Goal: Task Accomplishment & Management: Manage account settings

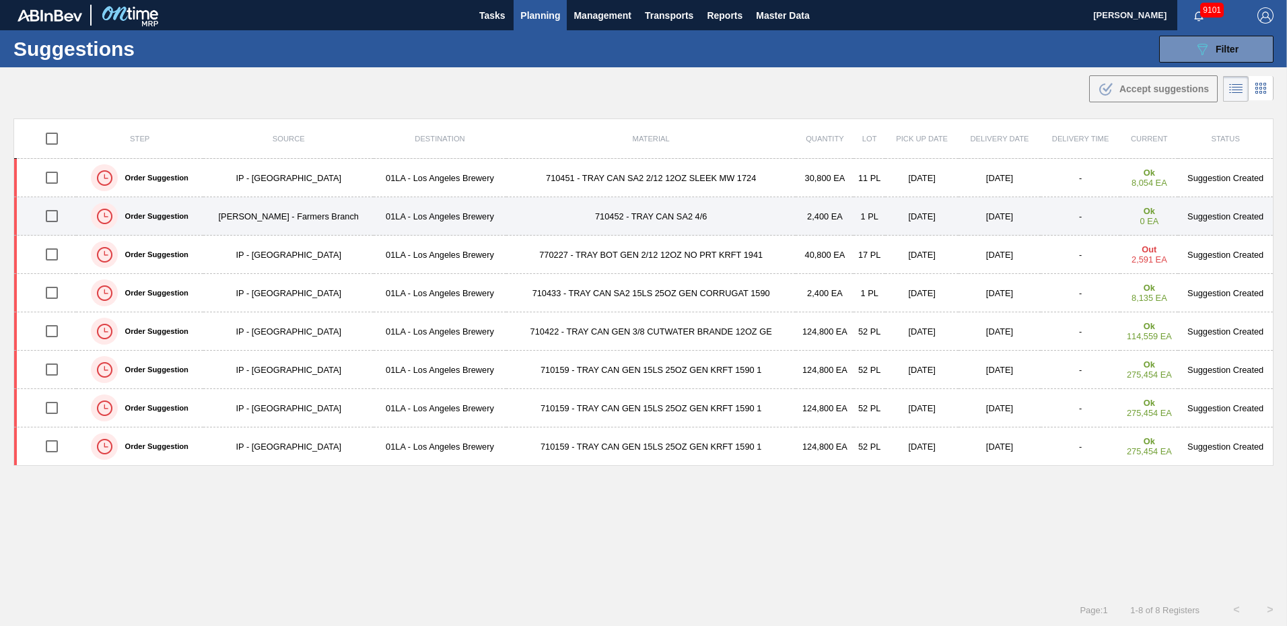
type from "[DATE]"
type to "[DATE]"
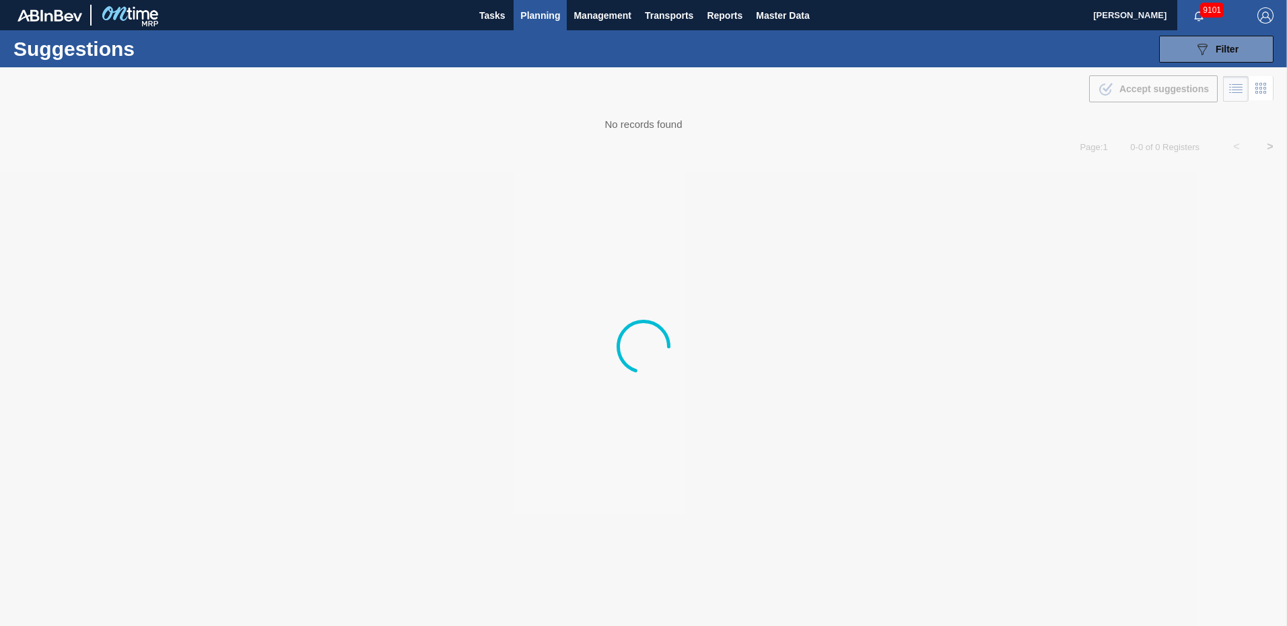
type from "[DATE]"
type to "[DATE]"
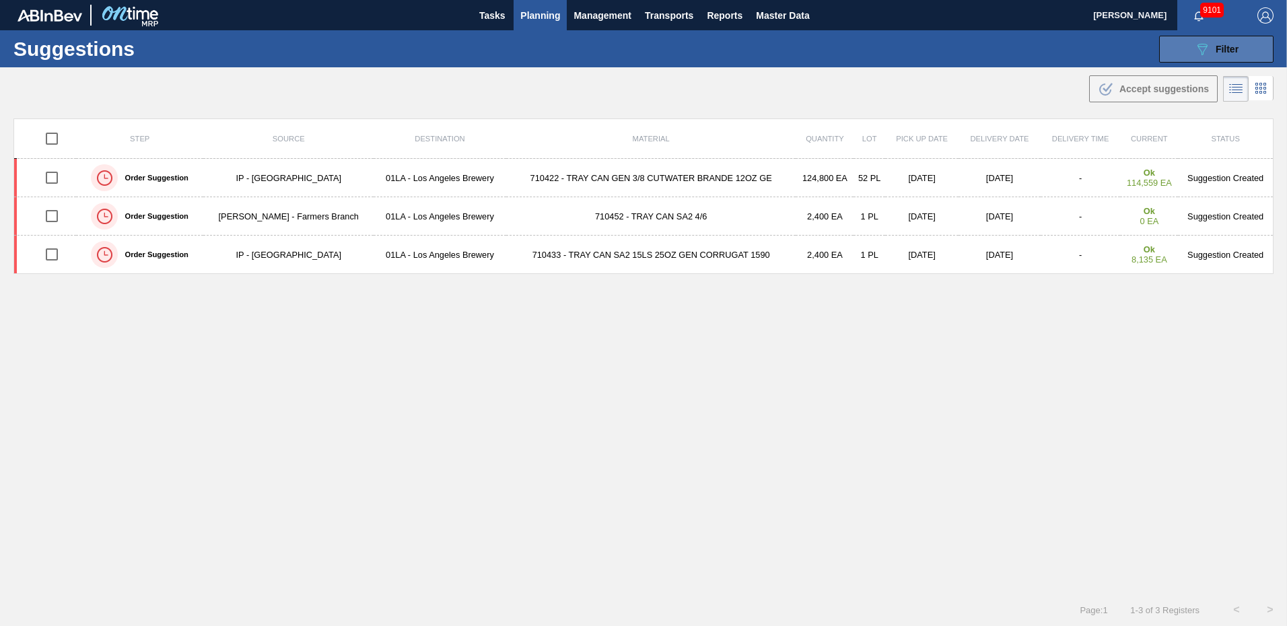
click at [1236, 50] on span "Filter" at bounding box center [1227, 49] width 23 height 11
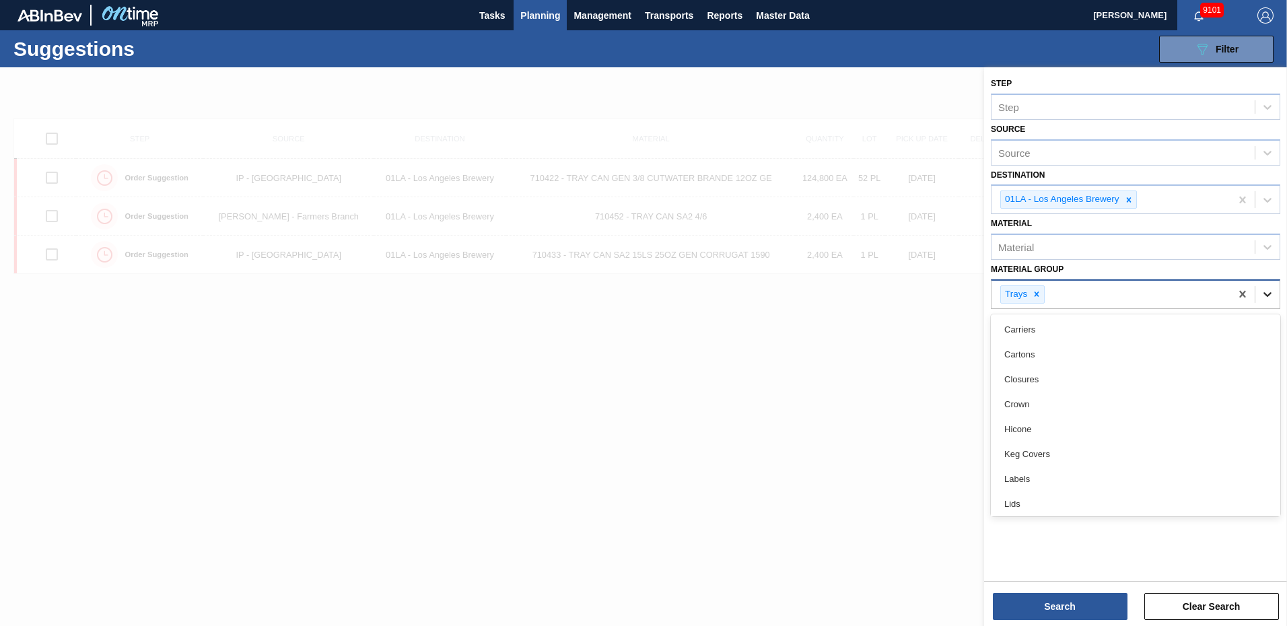
click at [1267, 294] on icon at bounding box center [1267, 294] width 13 height 13
click at [1040, 296] on icon at bounding box center [1036, 294] width 9 height 9
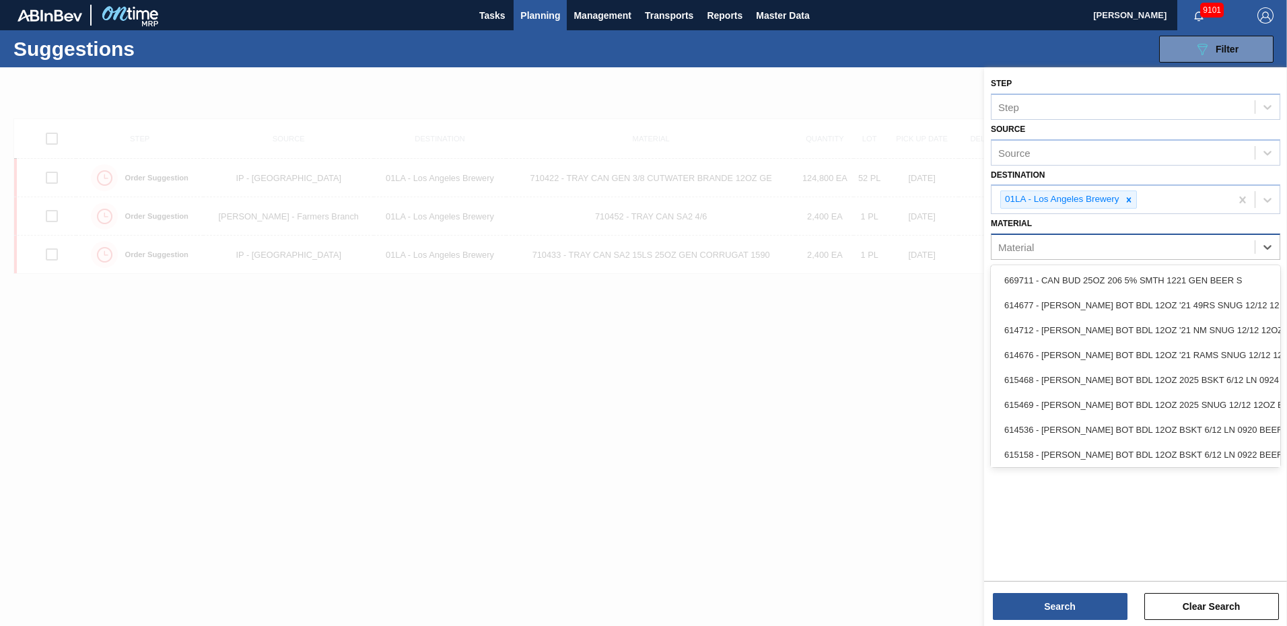
click at [1092, 252] on div "Material" at bounding box center [1123, 248] width 263 height 20
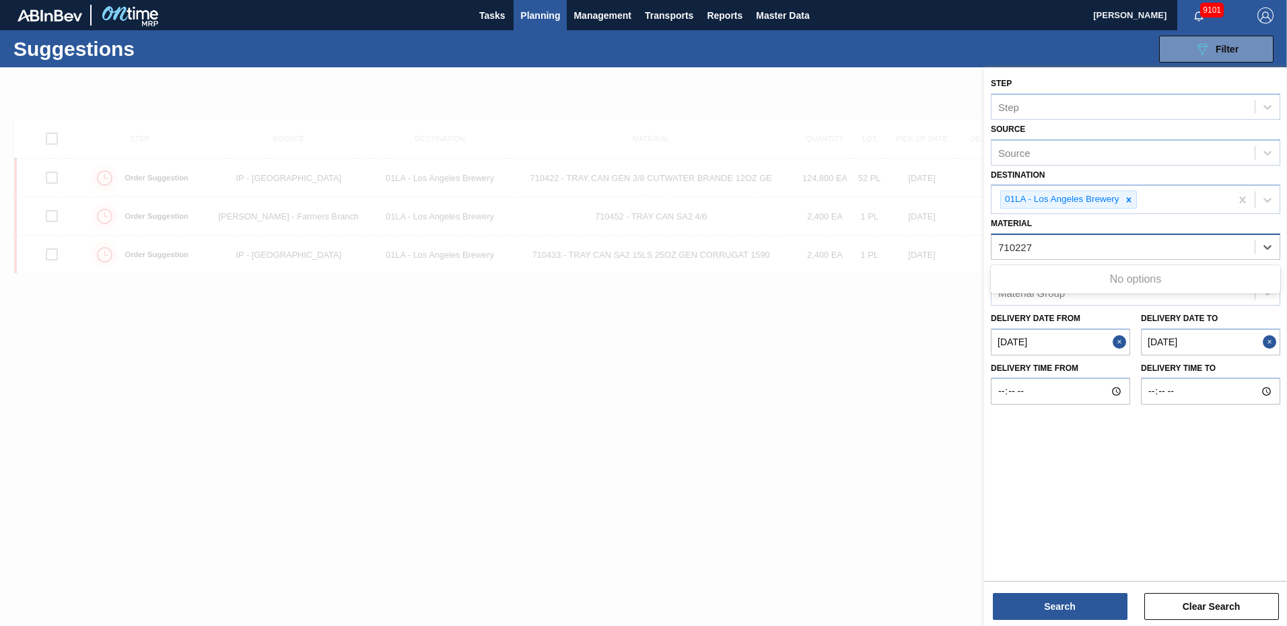
type input "710227"
drag, startPoint x: 1103, startPoint y: 252, endPoint x: 896, endPoint y: 244, distance: 207.6
click at [984, 244] on div "Step Step Source Source Destination 01LA - Los Angeles Brewery Material Select …" at bounding box center [1135, 380] width 303 height 626
type input "770227"
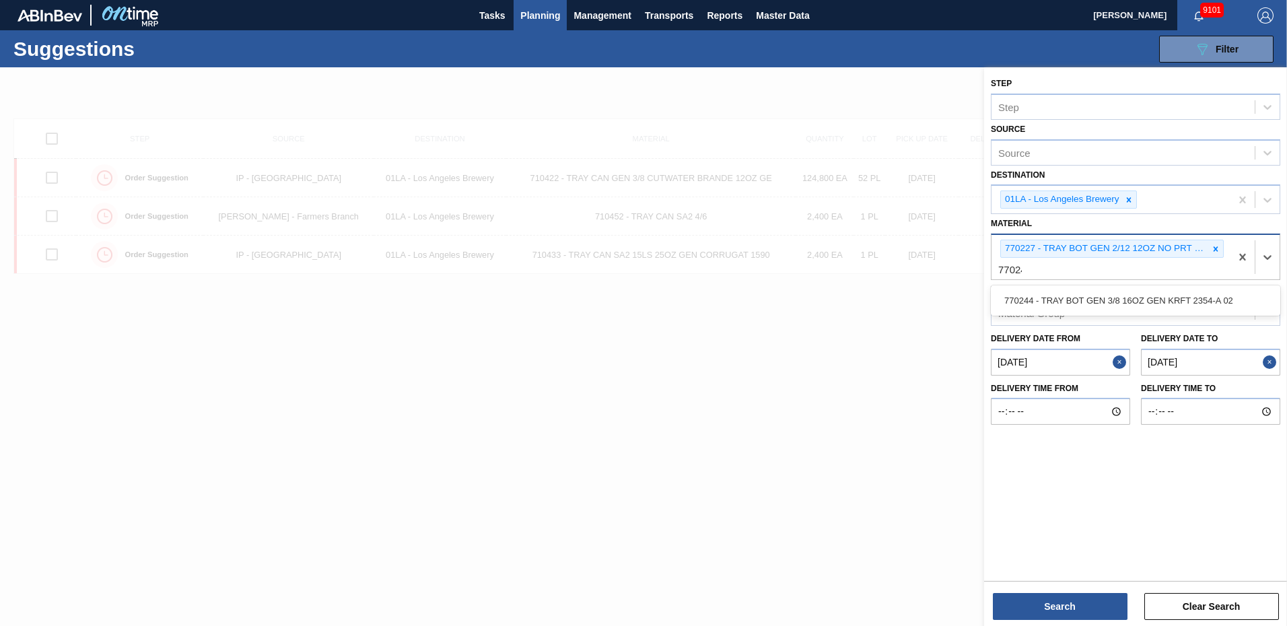
type input "770244"
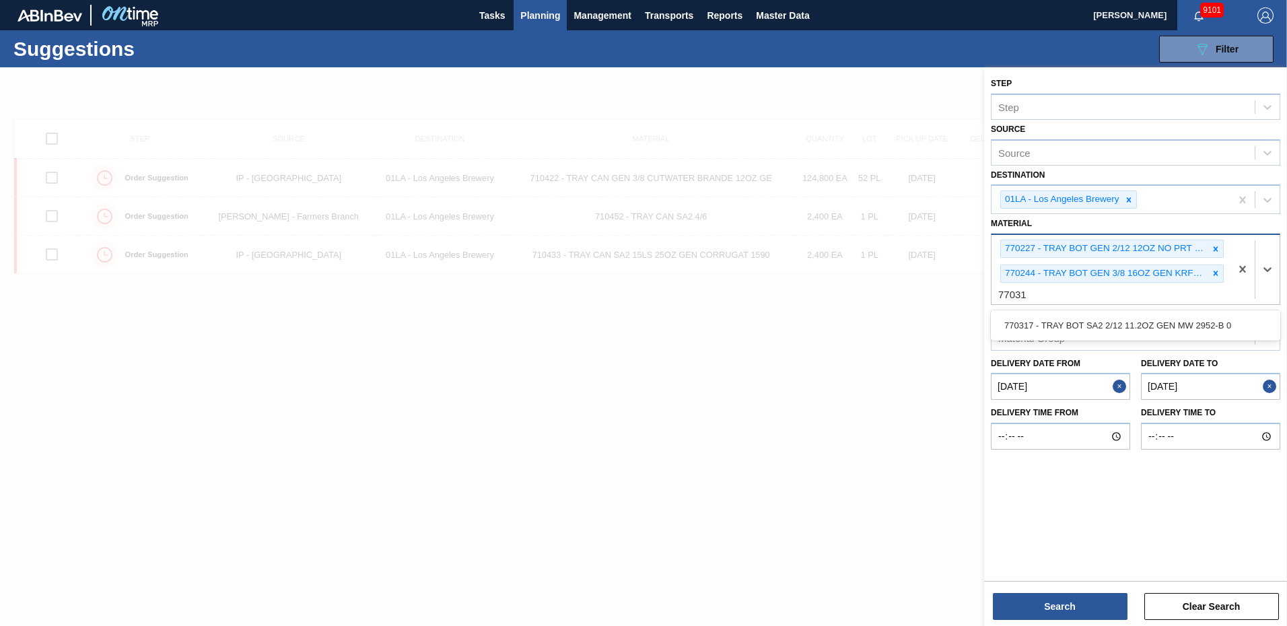
type input "770317"
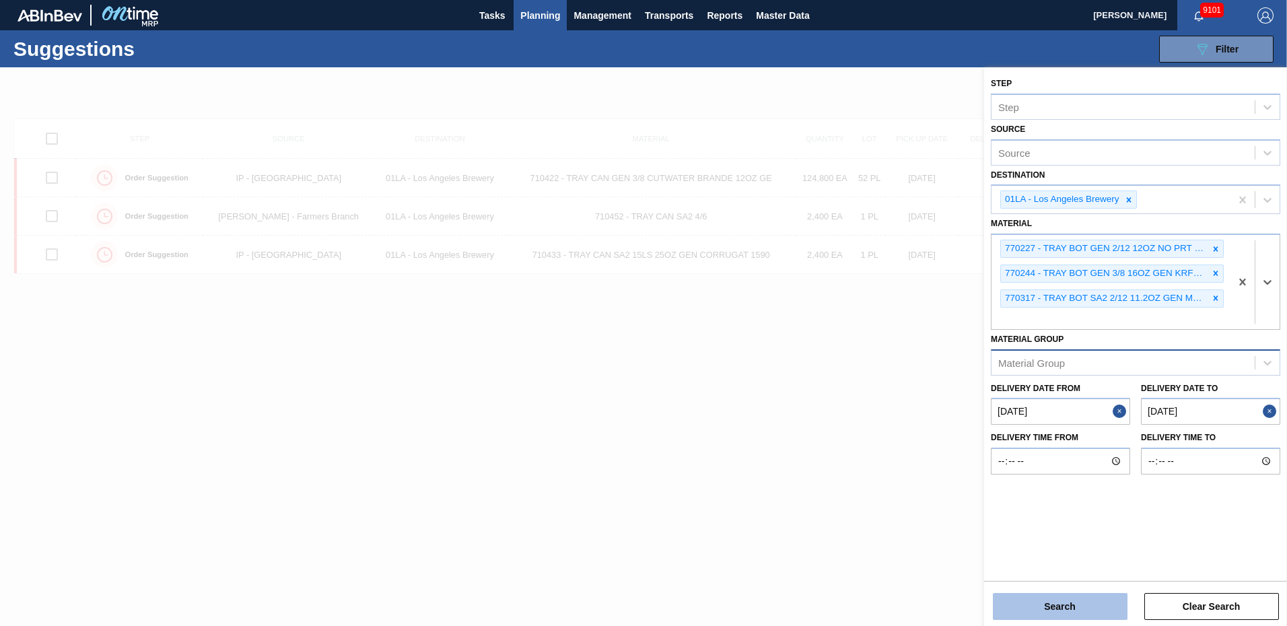
click at [1080, 607] on button "Search" at bounding box center [1060, 606] width 135 height 27
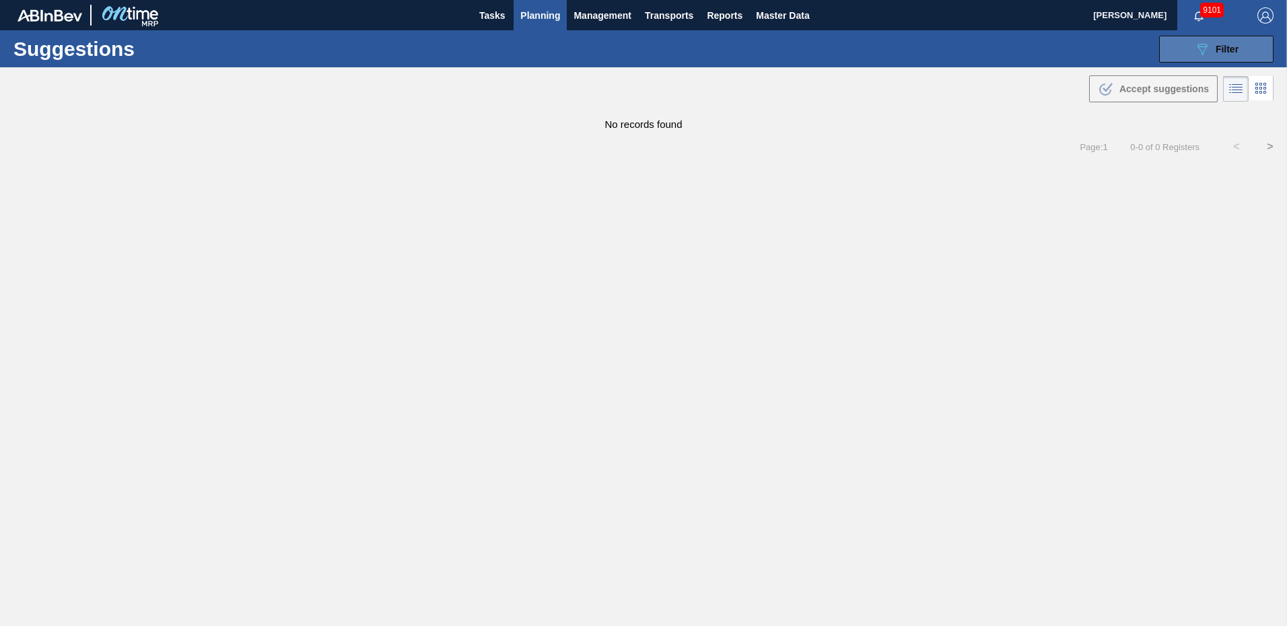
click at [1217, 49] on span "Filter" at bounding box center [1227, 49] width 23 height 11
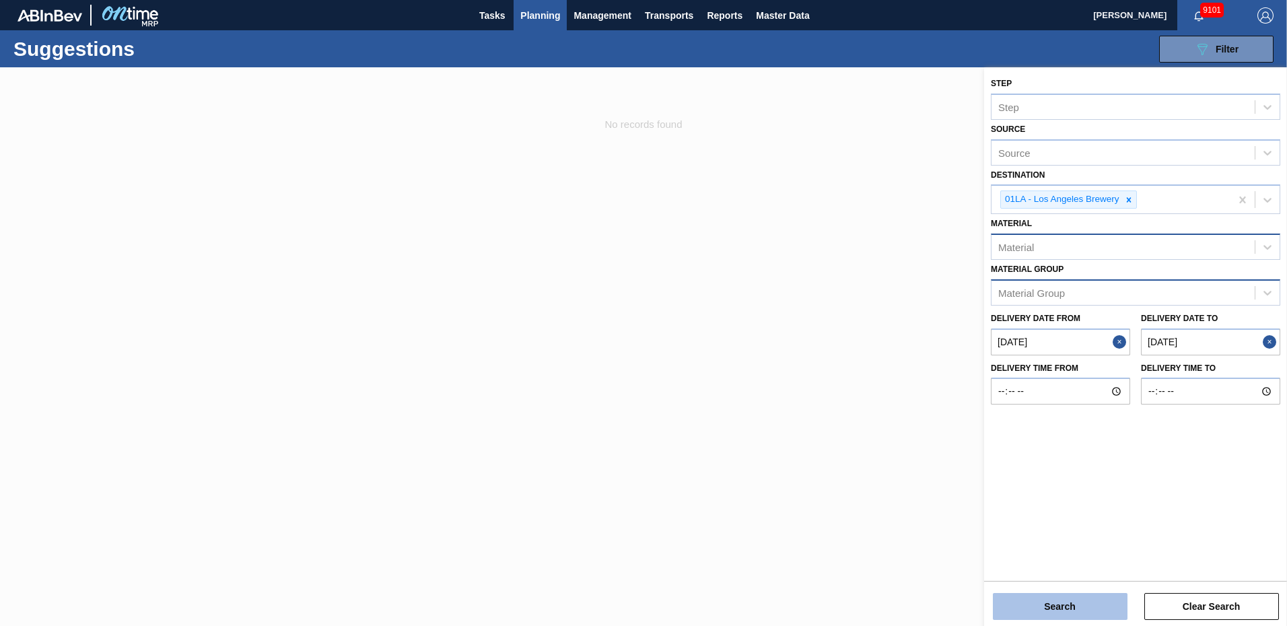
click at [1055, 604] on button "Search" at bounding box center [1060, 606] width 135 height 27
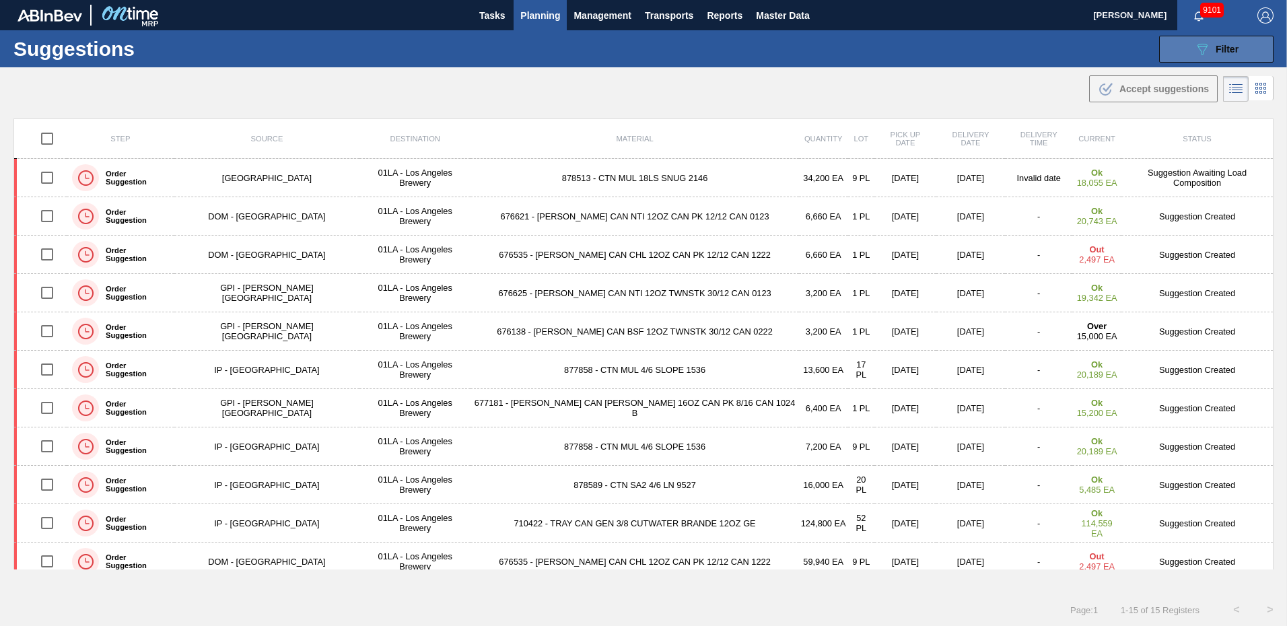
click at [1225, 48] on span "Filter" at bounding box center [1227, 49] width 23 height 11
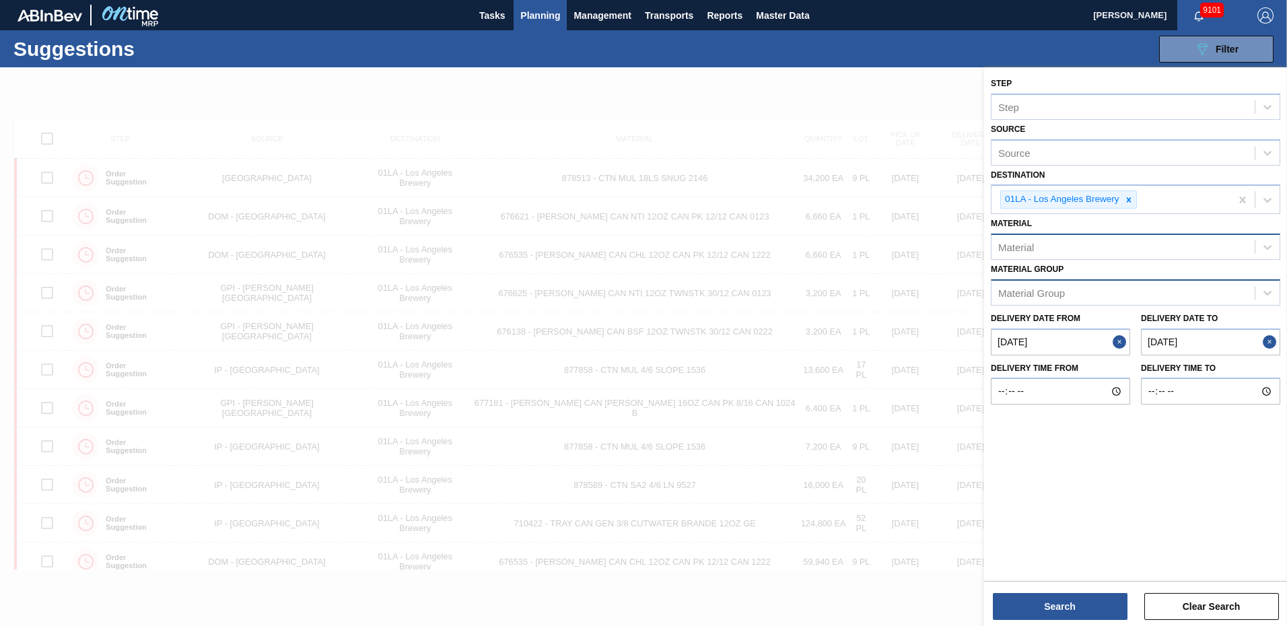
click at [1272, 340] on button "Close" at bounding box center [1272, 342] width 18 height 27
click at [1217, 346] on to "Delivery Date to" at bounding box center [1210, 342] width 139 height 27
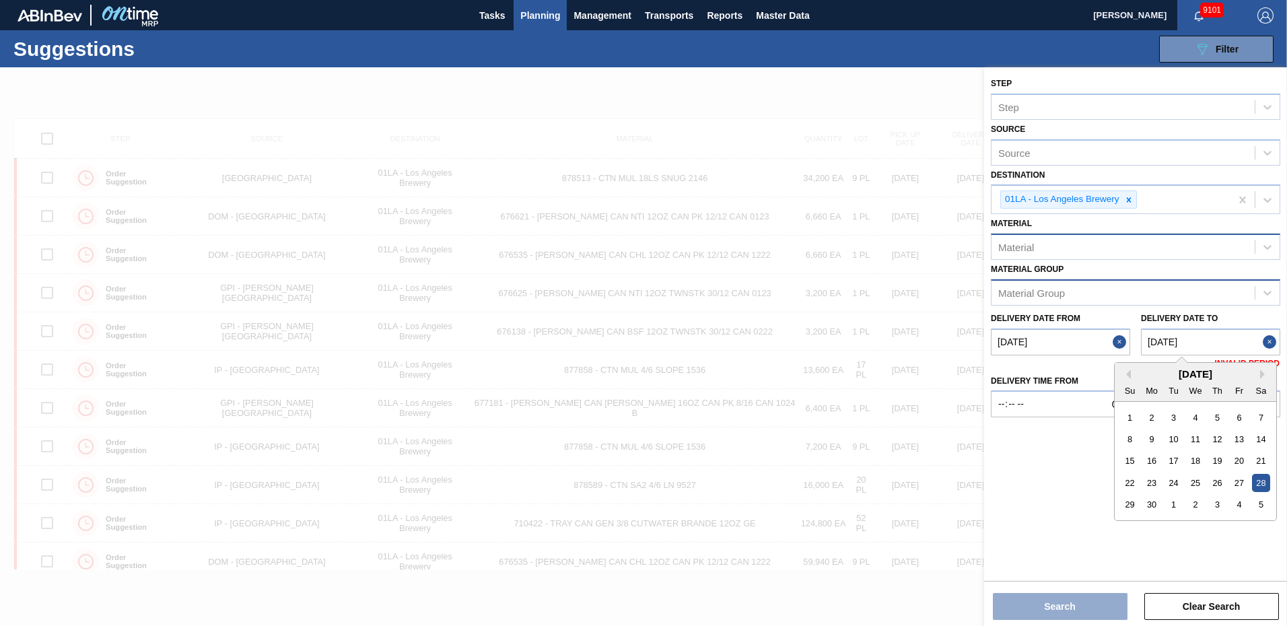
type to "09/28/2025"
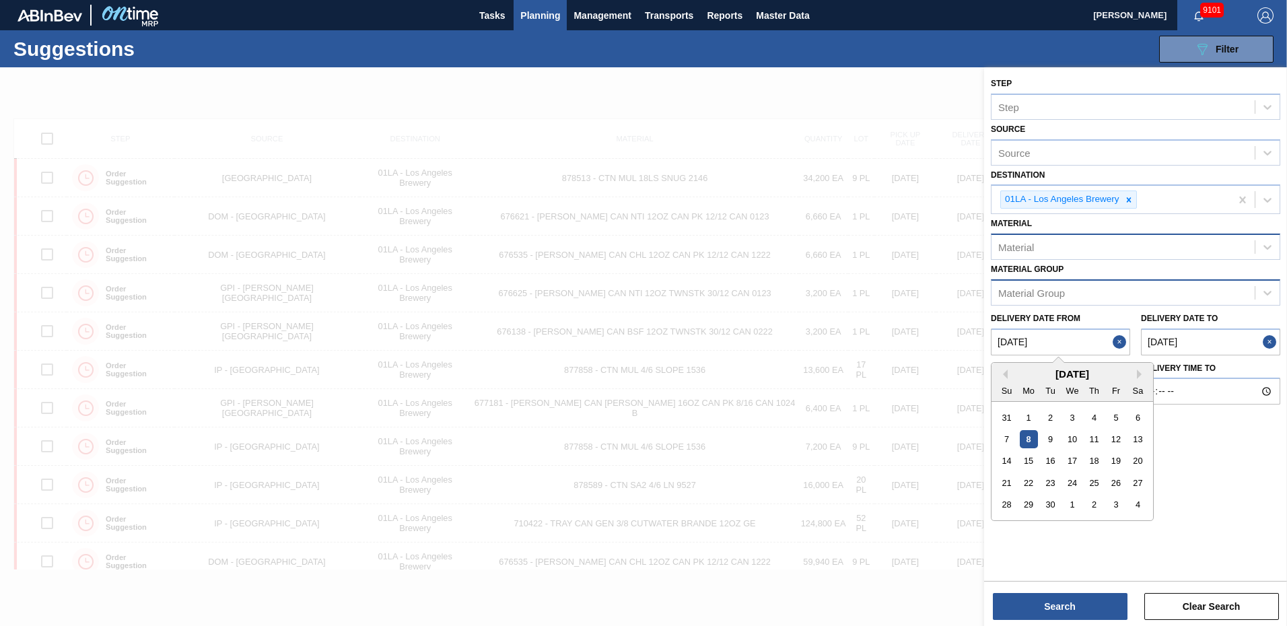
click at [1086, 347] on from "[DATE]" at bounding box center [1060, 342] width 139 height 27
click at [1124, 342] on button "Close" at bounding box center [1122, 342] width 18 height 27
click at [1098, 344] on from "Delivery Date from" at bounding box center [1060, 342] width 139 height 27
type from "*"
type from "09/01/2025"
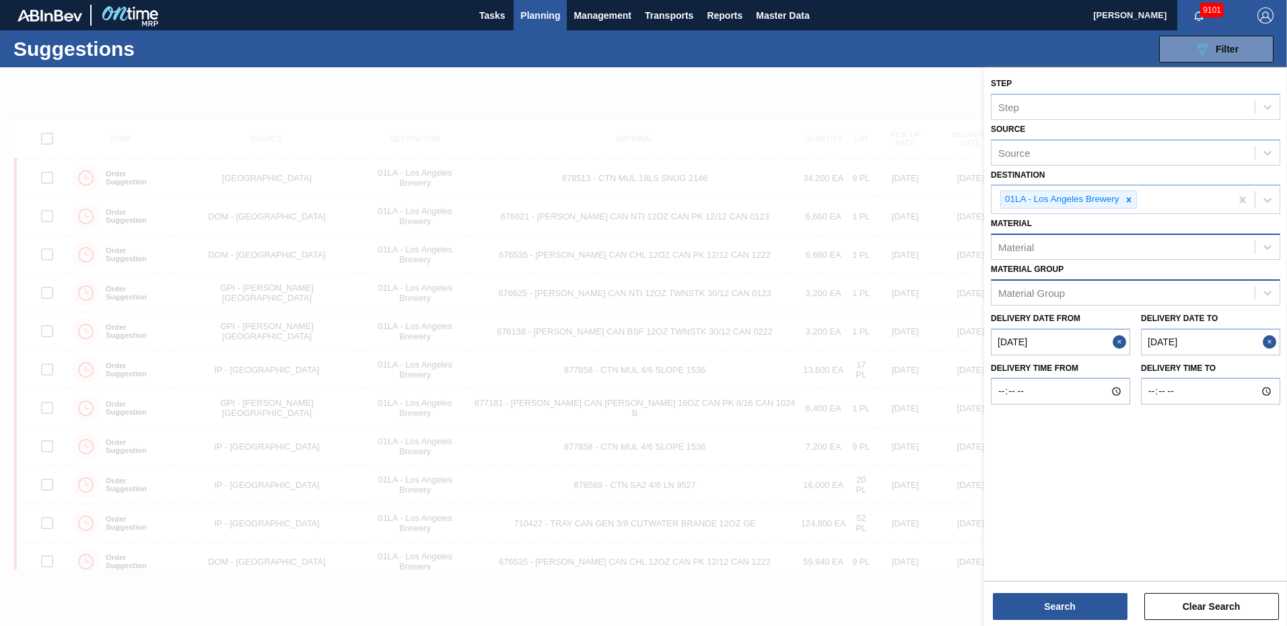
drag, startPoint x: 1093, startPoint y: 611, endPoint x: 1141, endPoint y: 291, distance: 324.2
click at [1141, 291] on div "Step Step Source Source Destination 01LA - Los Angeles Brewery Material Materia…" at bounding box center [1135, 322] width 303 height 511
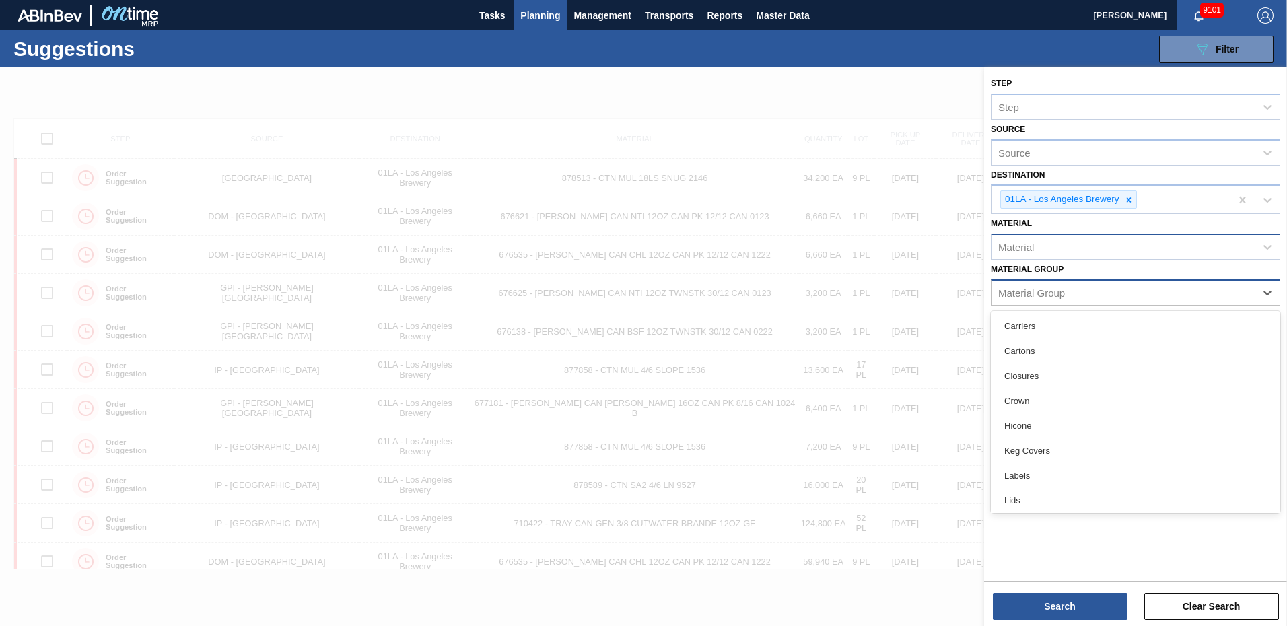
click at [1153, 304] on div "Material Group" at bounding box center [1136, 292] width 290 height 26
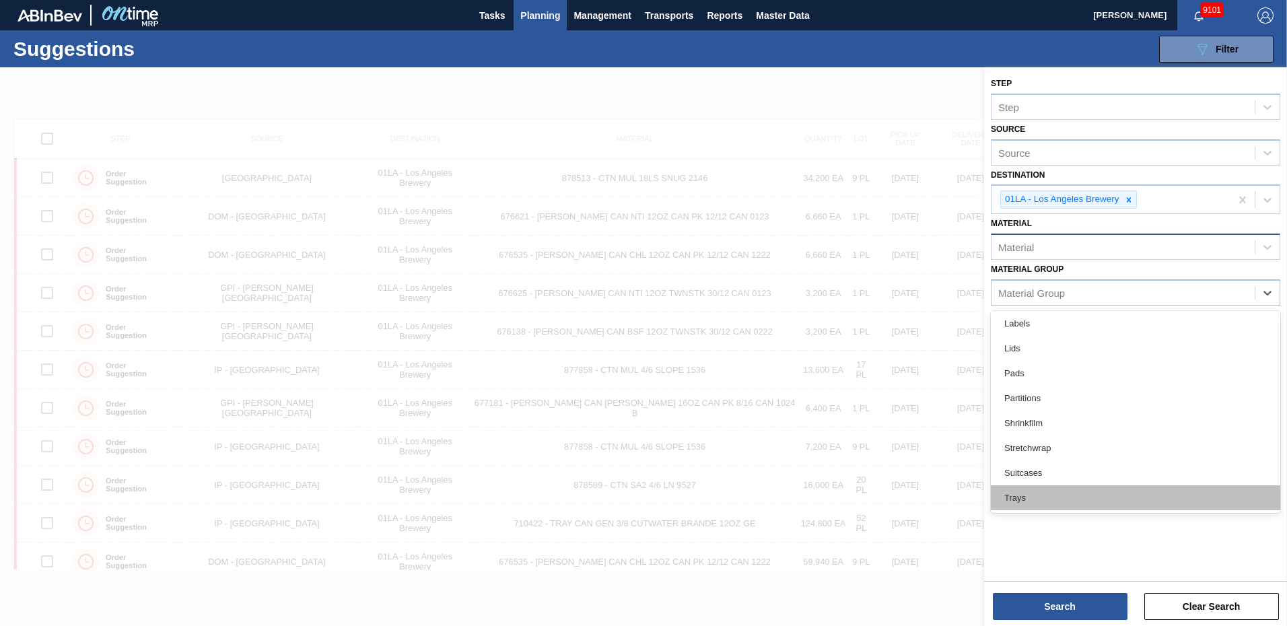
click at [1026, 491] on div "Trays" at bounding box center [1136, 497] width 290 height 25
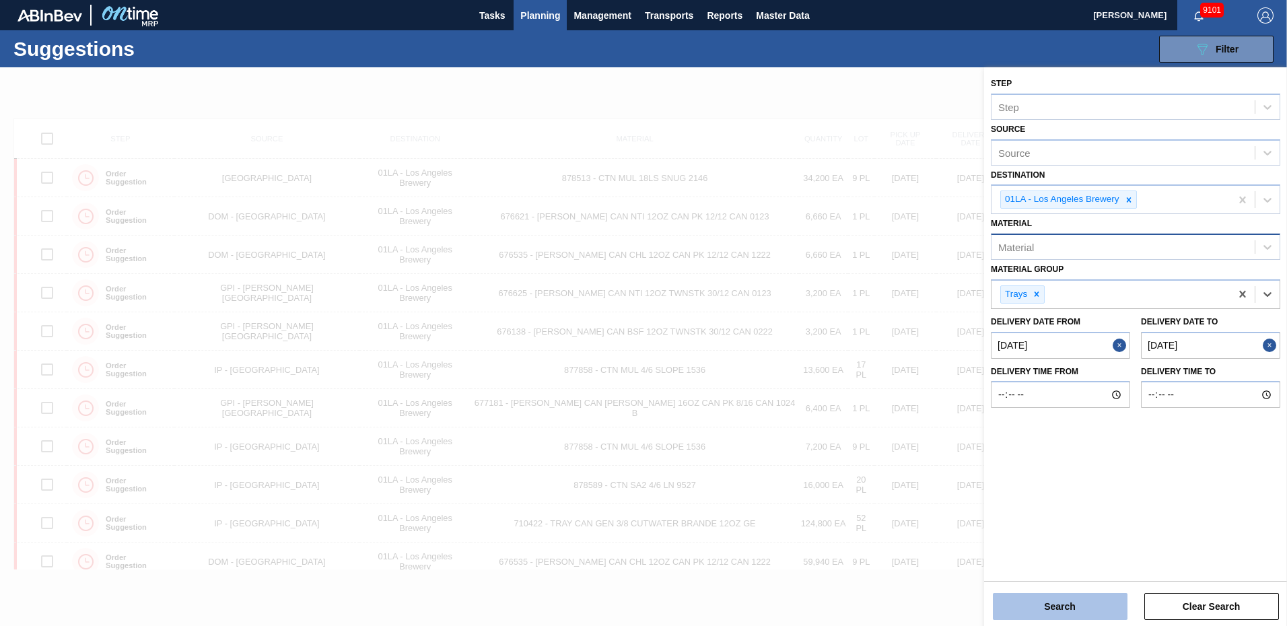
click at [1070, 602] on button "Search" at bounding box center [1060, 606] width 135 height 27
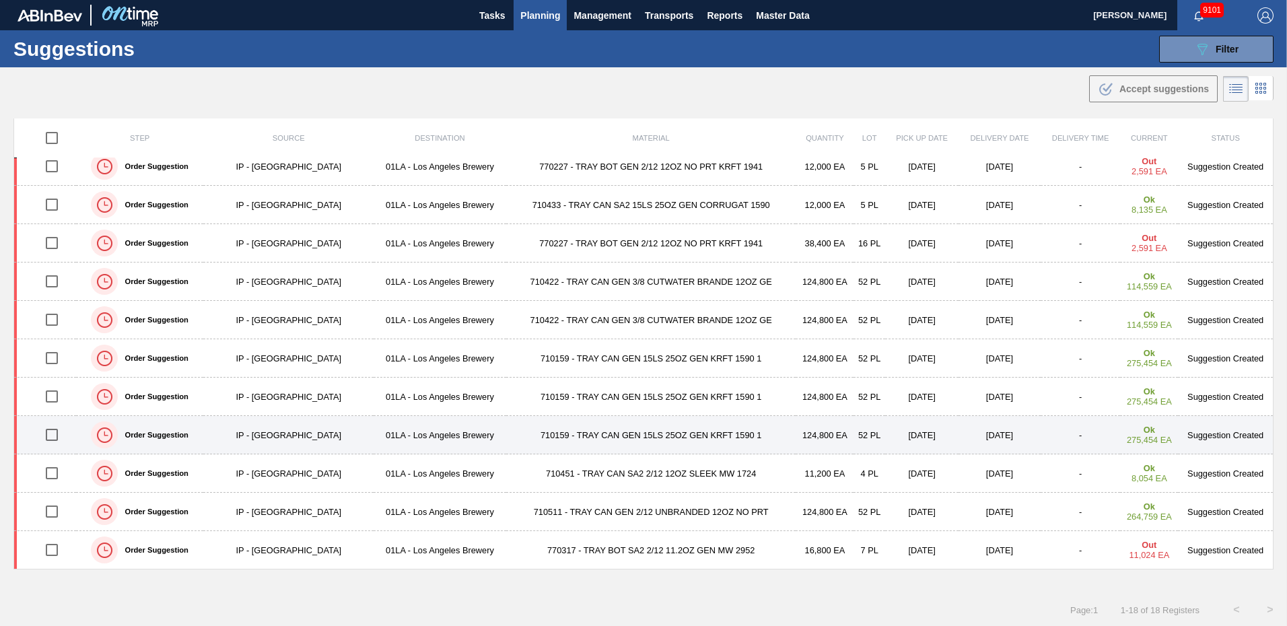
scroll to position [1, 0]
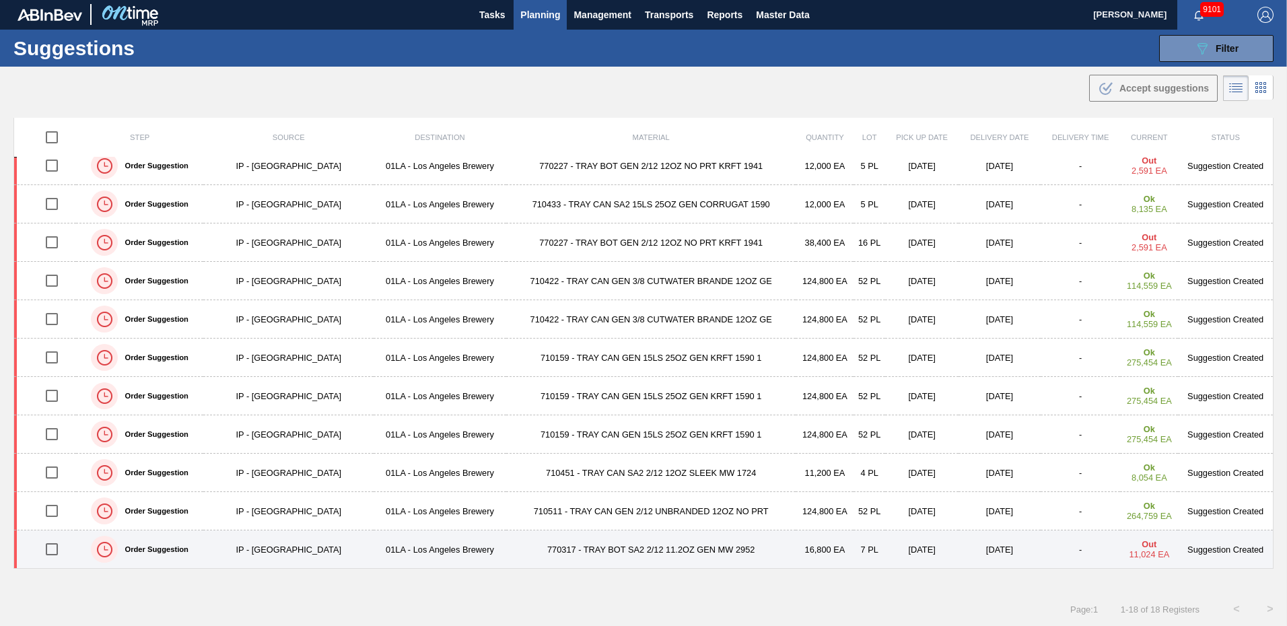
click at [560, 547] on td "770317 - TRAY BOT SA2 2/12 11.2OZ GEN MW 2952" at bounding box center [651, 550] width 290 height 38
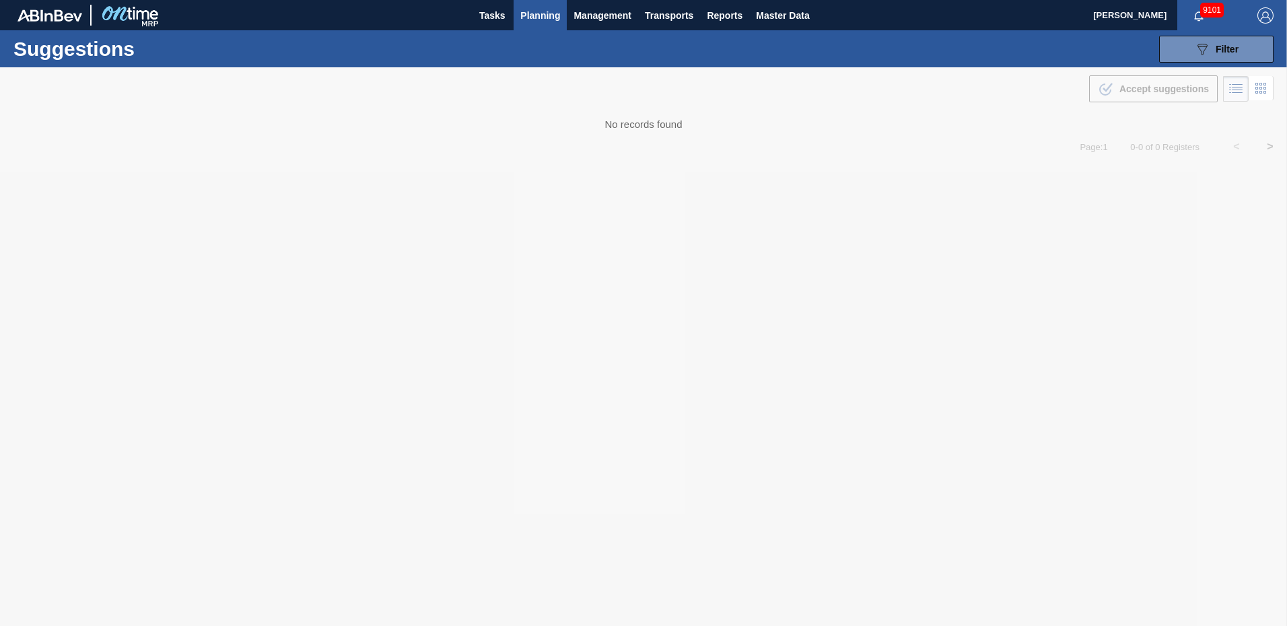
type from "09/01/2025"
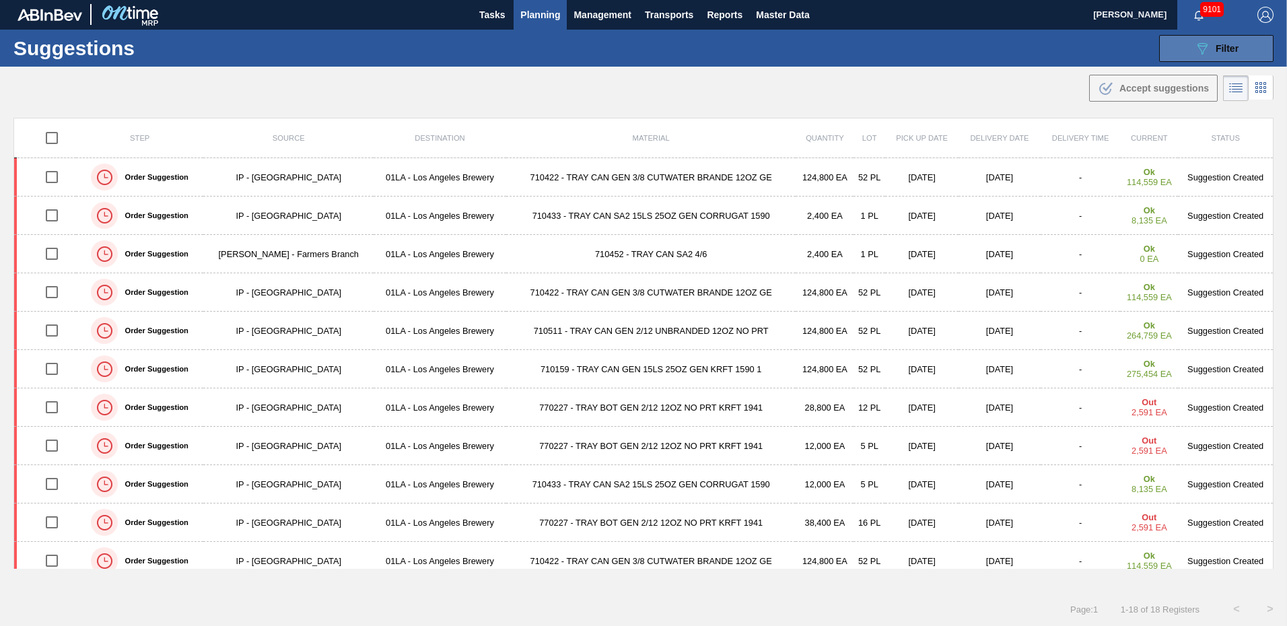
click at [1230, 46] on span "Filter" at bounding box center [1227, 48] width 23 height 11
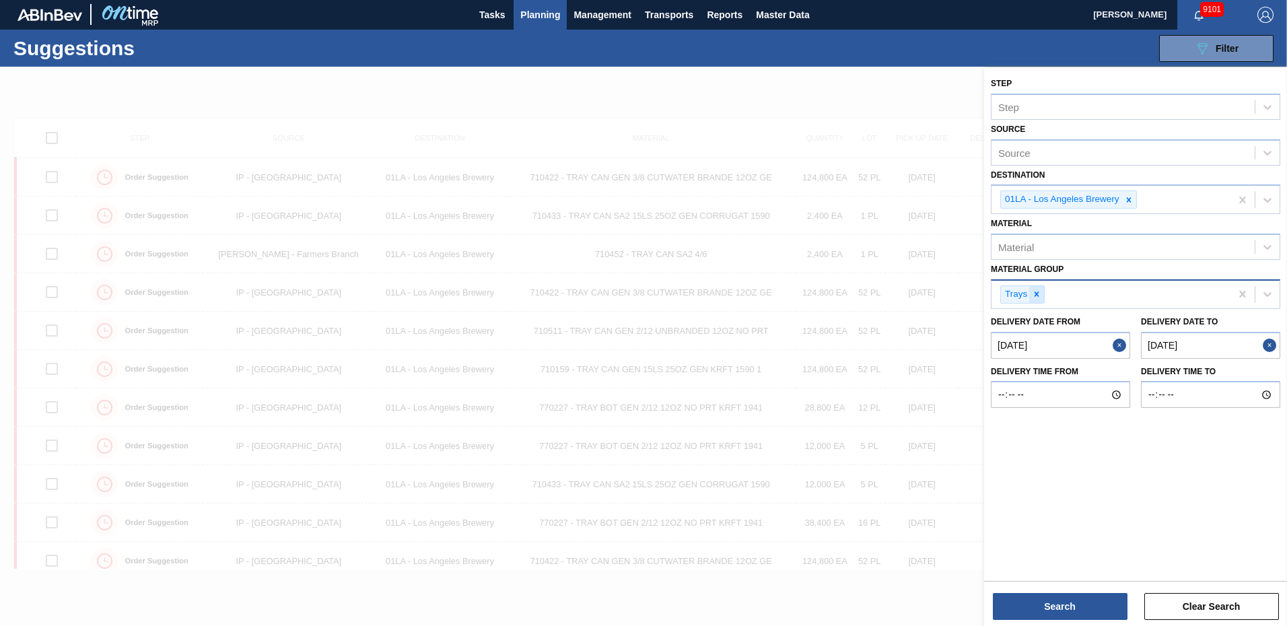
click at [1038, 295] on icon at bounding box center [1037, 294] width 5 height 5
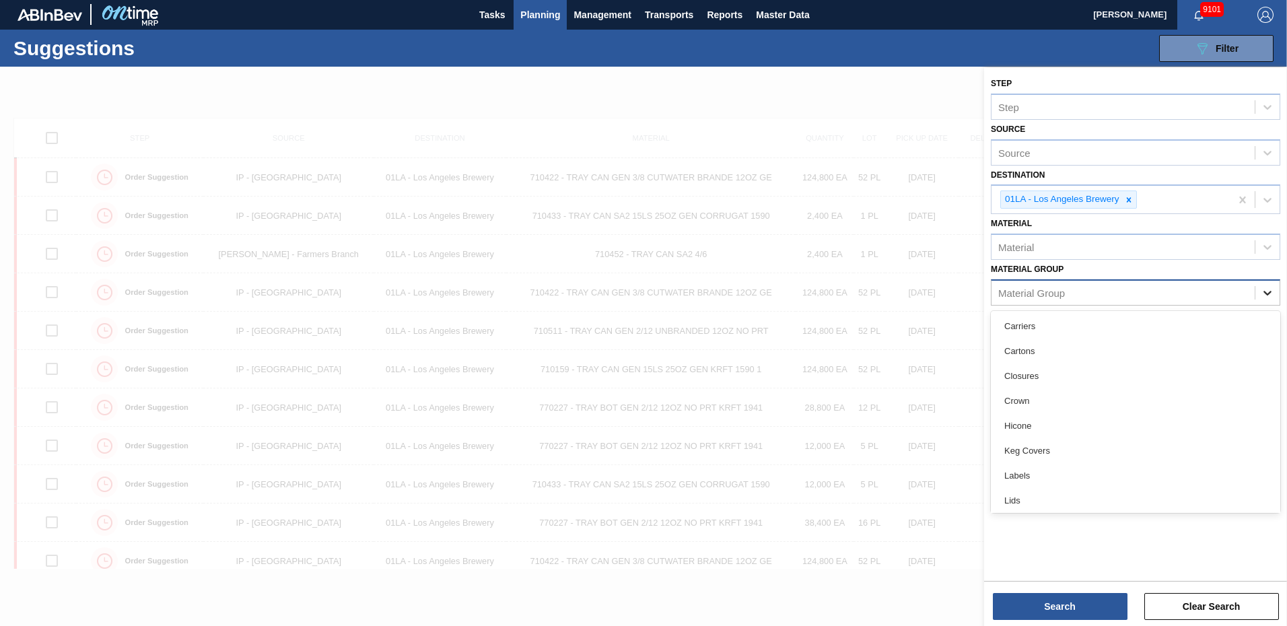
click at [1267, 293] on icon at bounding box center [1268, 293] width 8 height 5
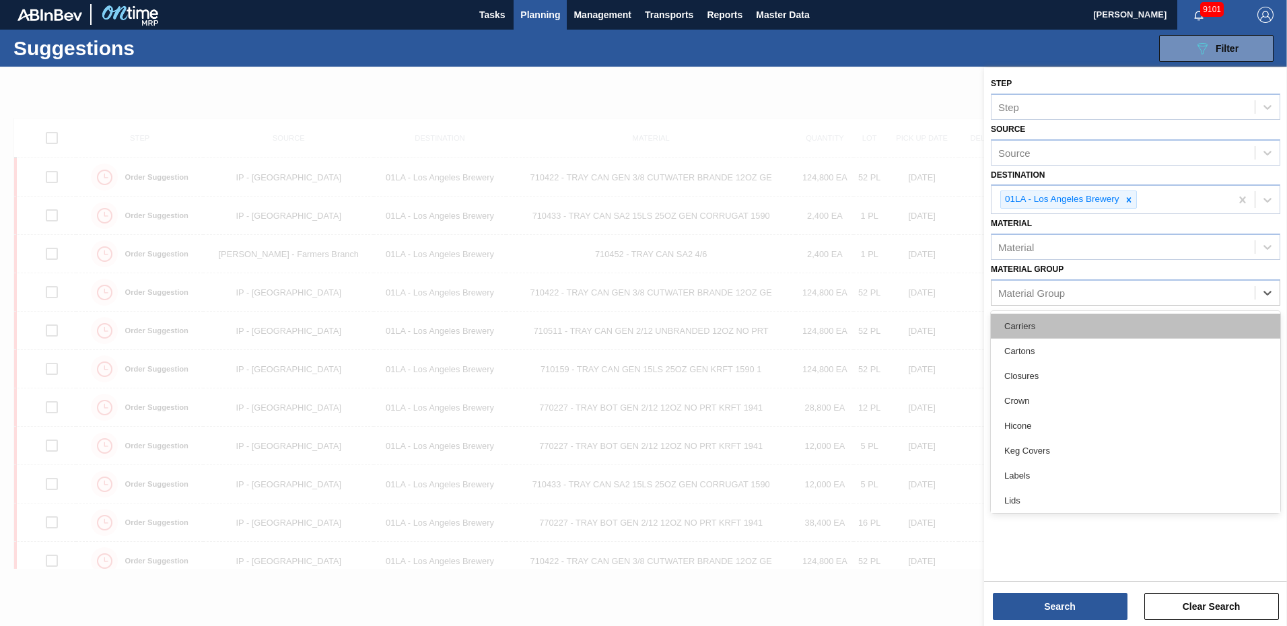
click at [1061, 323] on div "Carriers" at bounding box center [1136, 326] width 290 height 25
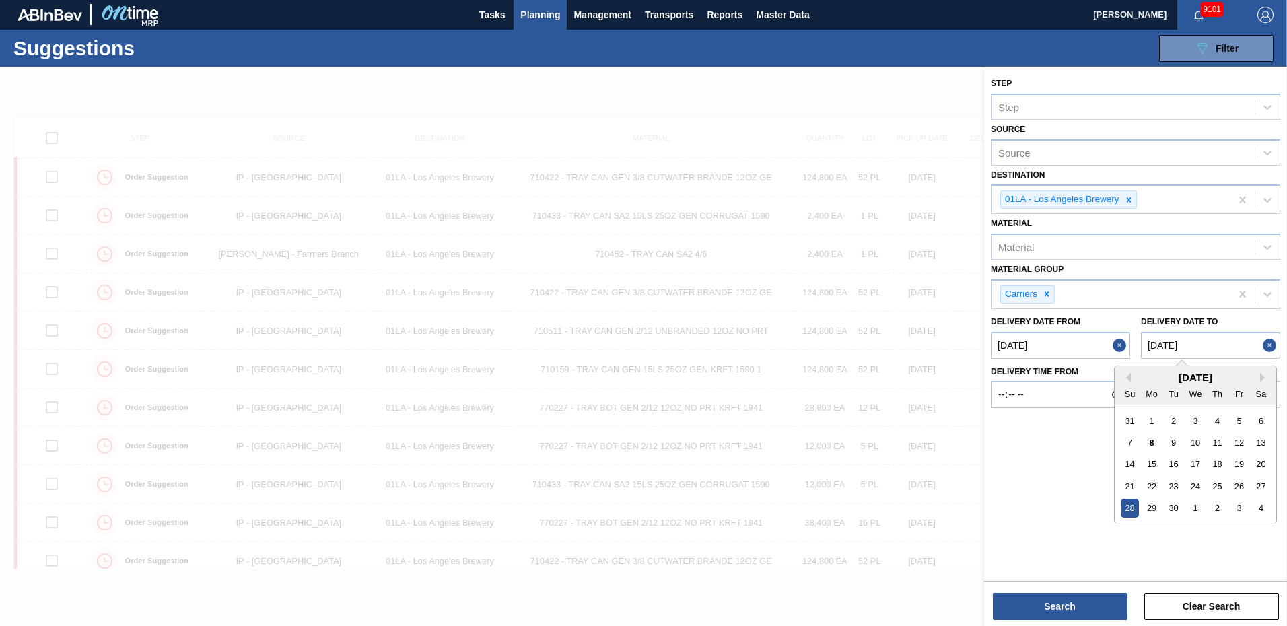
click at [1220, 349] on to "09/28/2025" at bounding box center [1210, 345] width 139 height 27
click at [1261, 485] on div "27" at bounding box center [1261, 486] width 18 height 18
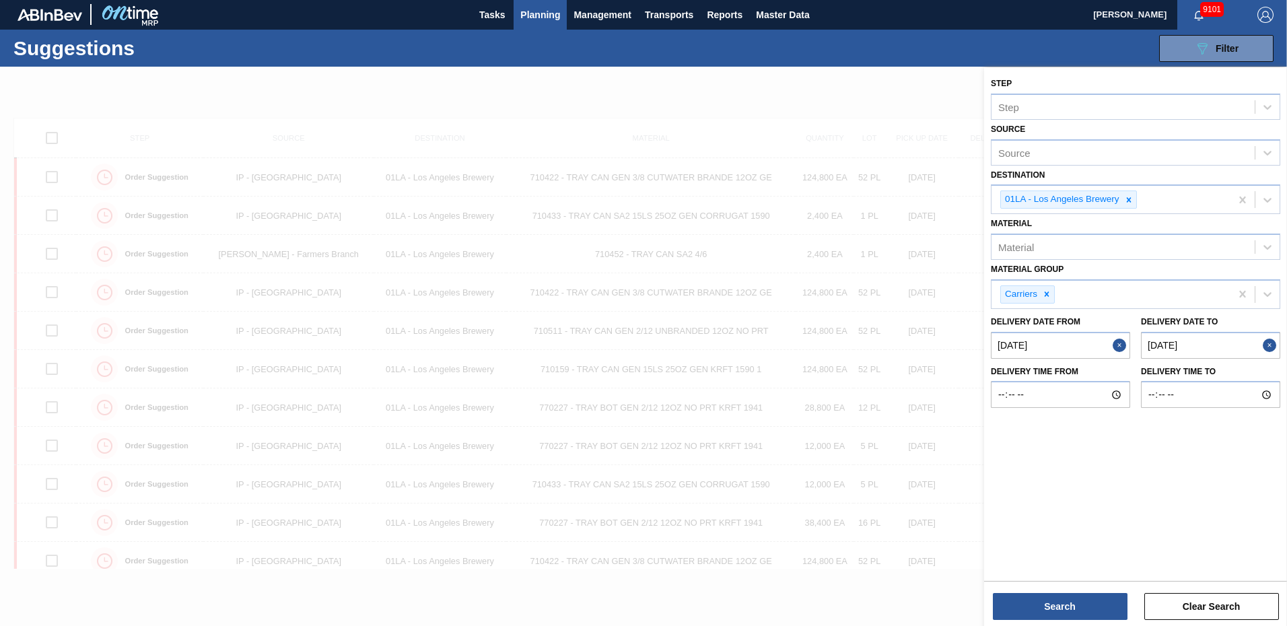
type to "09/27/2025"
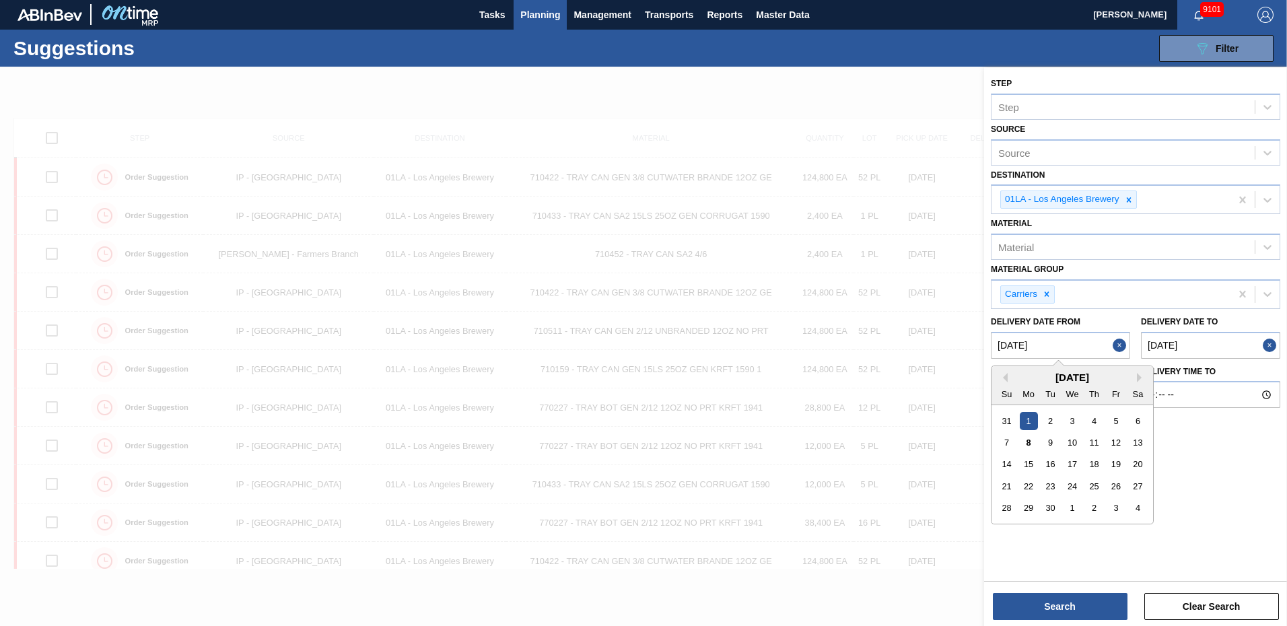
click at [1080, 345] on from "09/01/2025" at bounding box center [1060, 345] width 139 height 27
click at [1061, 604] on button "Search" at bounding box center [1060, 606] width 135 height 27
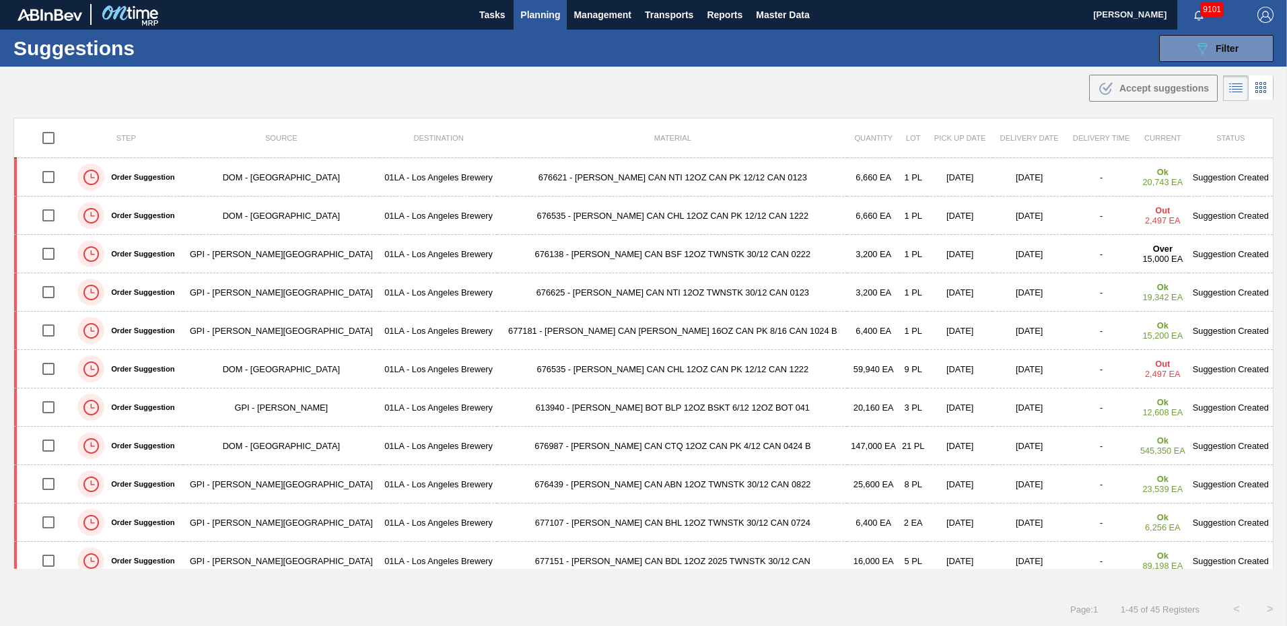
click at [1238, 88] on icon at bounding box center [1236, 88] width 16 height 16
click at [1264, 89] on icon at bounding box center [1265, 87] width 3 height 3
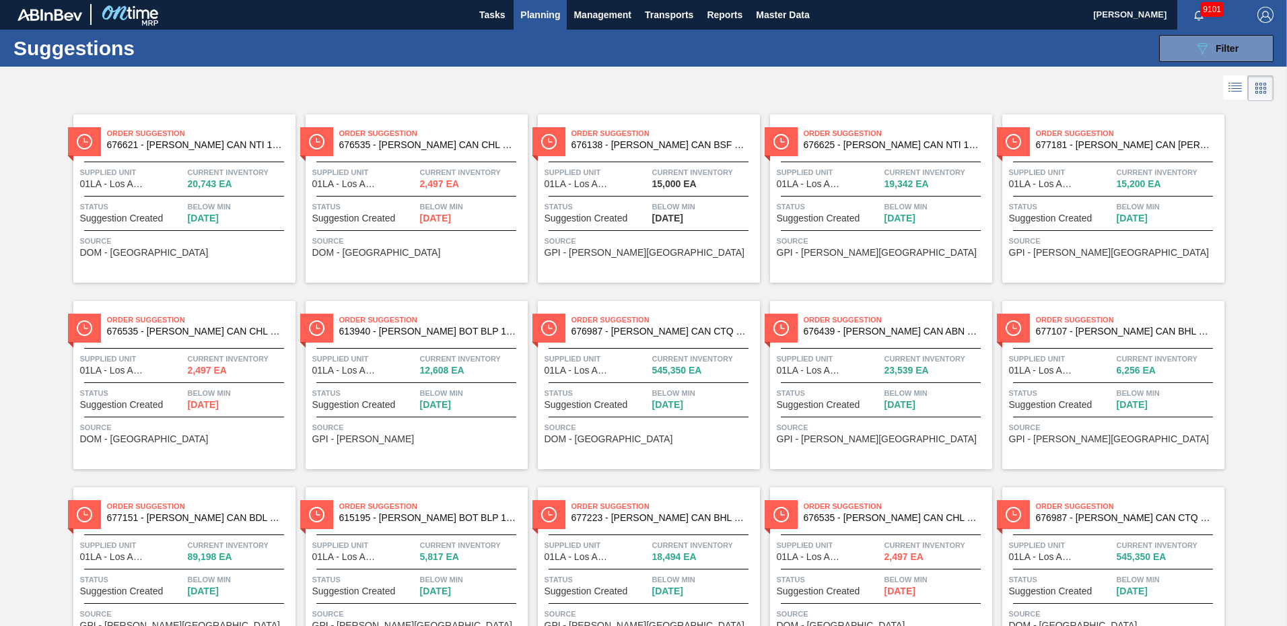
click at [1261, 87] on icon at bounding box center [1261, 88] width 16 height 16
click at [1231, 51] on span "Filter" at bounding box center [1227, 48] width 23 height 11
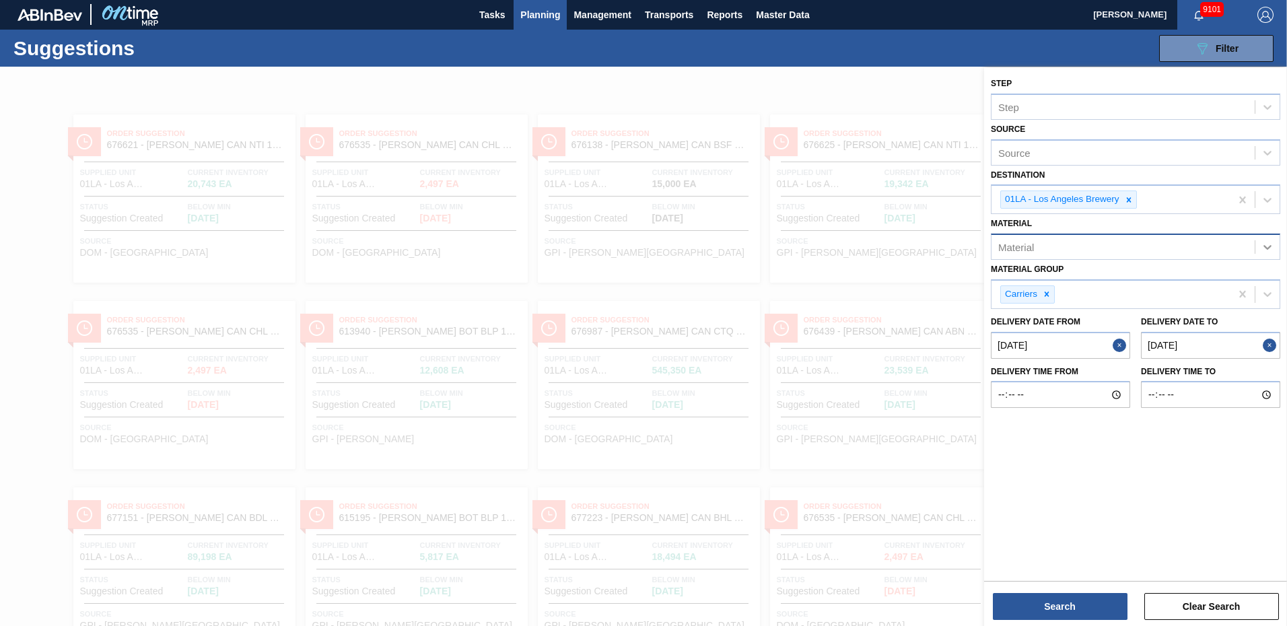
click at [1269, 249] on icon at bounding box center [1267, 246] width 13 height 13
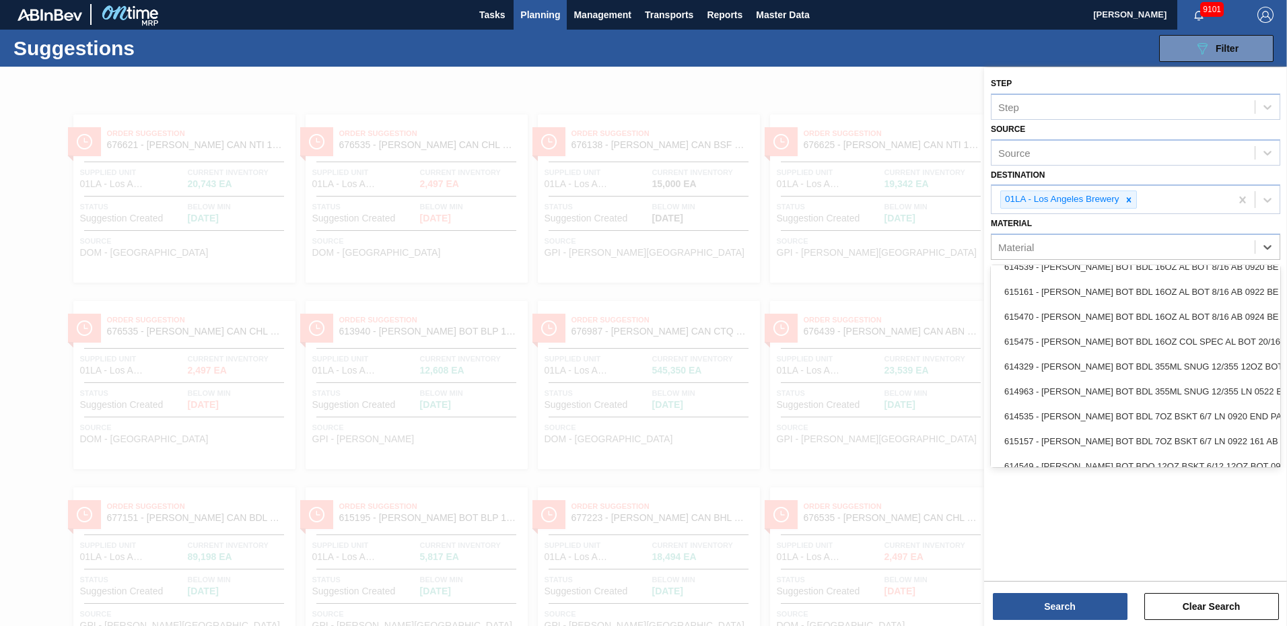
scroll to position [875, 0]
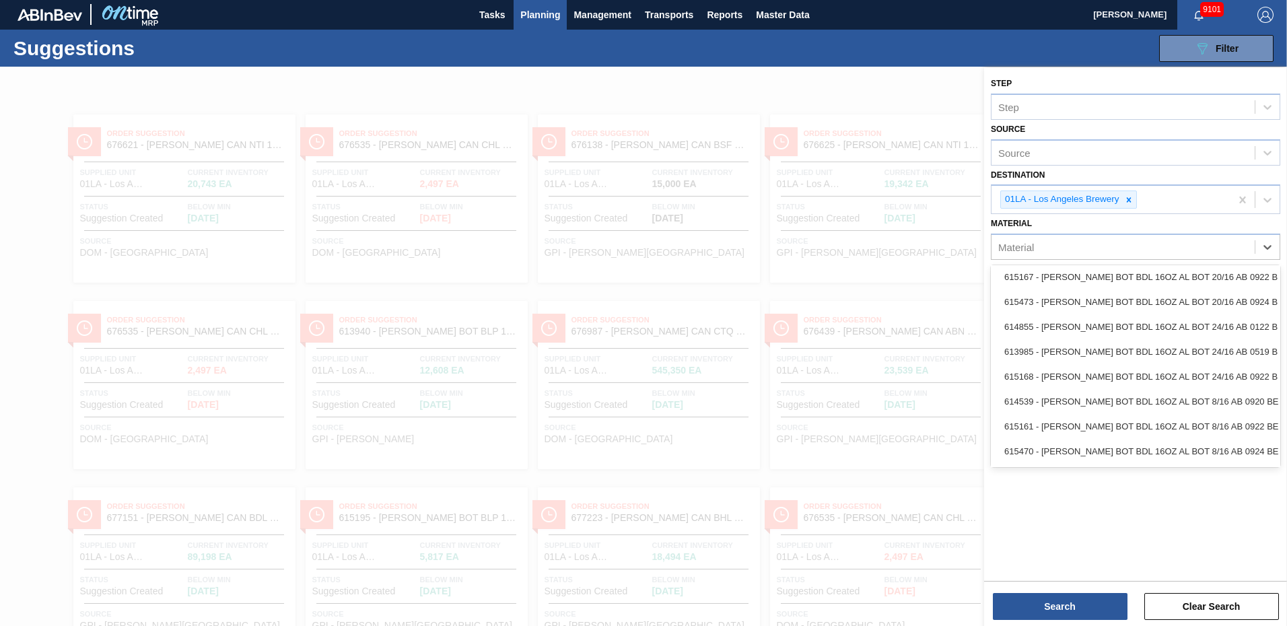
click at [969, 46] on div "Suggestions 089F7B8B-B2A5-4AFE-B5C0-19BA573D28AC Filter Step Step Source Source…" at bounding box center [643, 48] width 1287 height 37
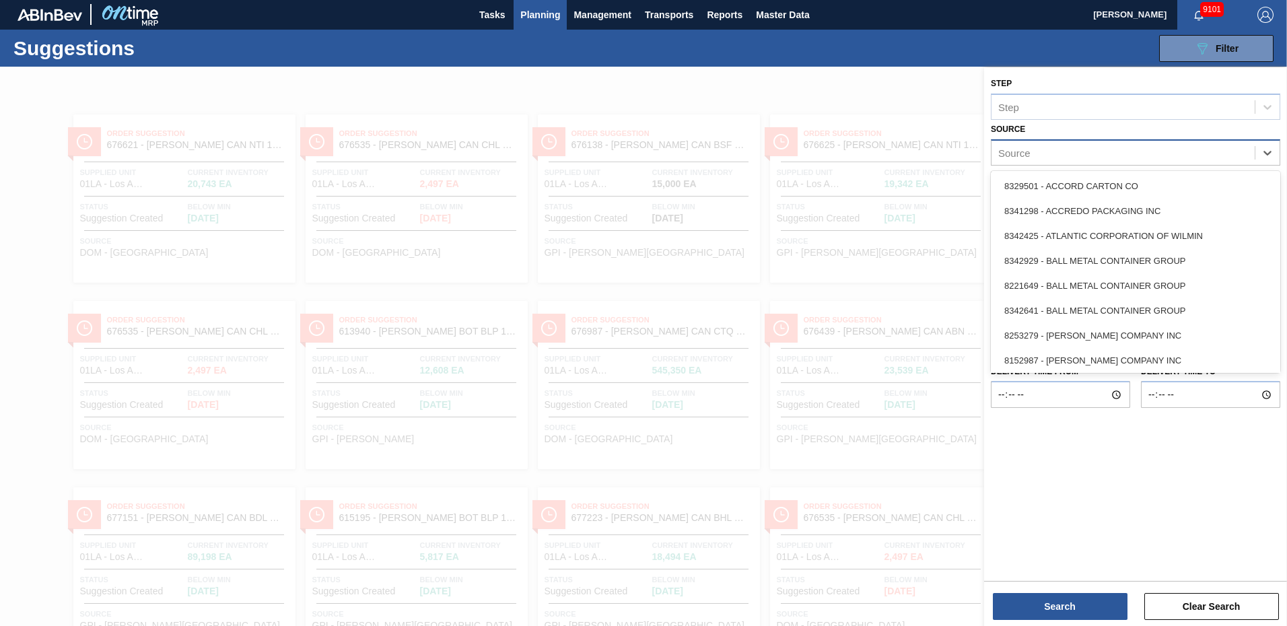
click at [1038, 152] on div "Source" at bounding box center [1123, 153] width 263 height 20
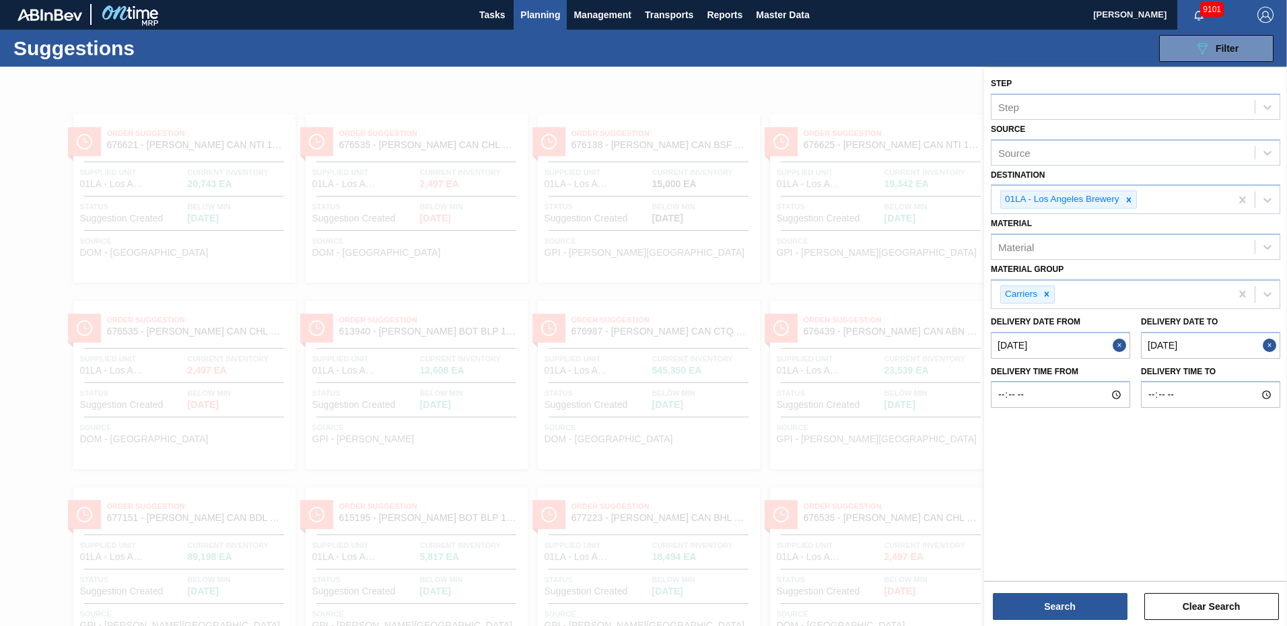
click at [1048, 55] on div "Suggestions 089F7B8B-B2A5-4AFE-B5C0-19BA573D28AC Filter Step Step Source Source…" at bounding box center [643, 48] width 1287 height 37
click at [1045, 606] on button "Search" at bounding box center [1060, 606] width 135 height 27
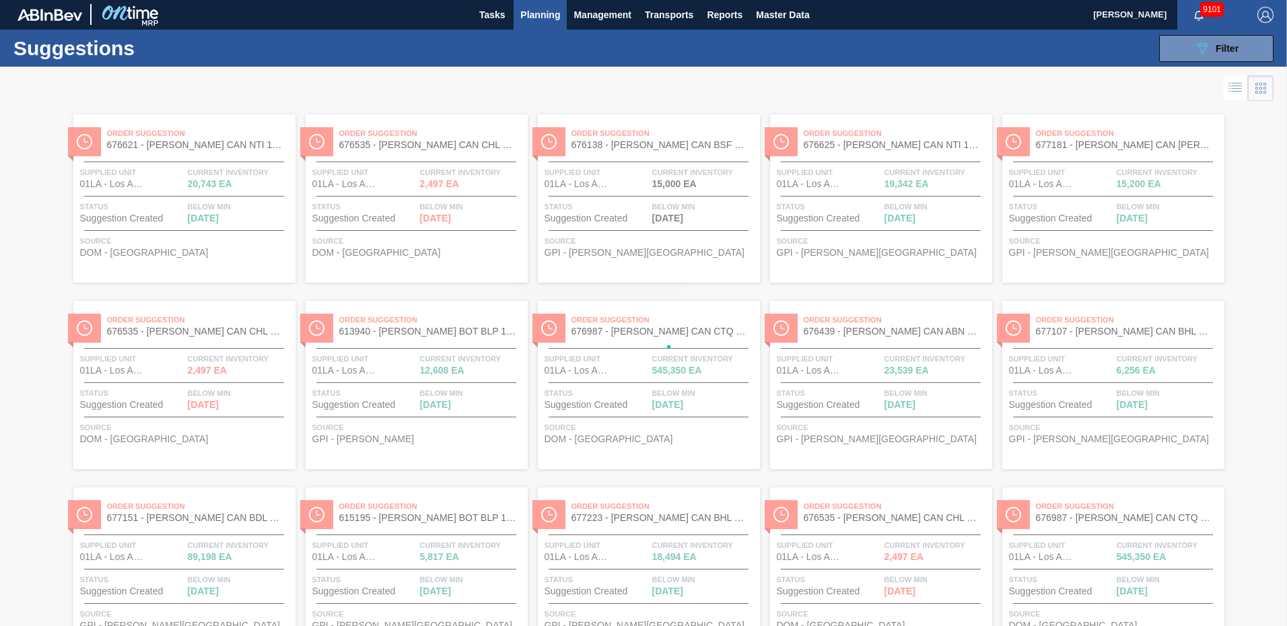
click at [1235, 88] on div at bounding box center [643, 346] width 1287 height 559
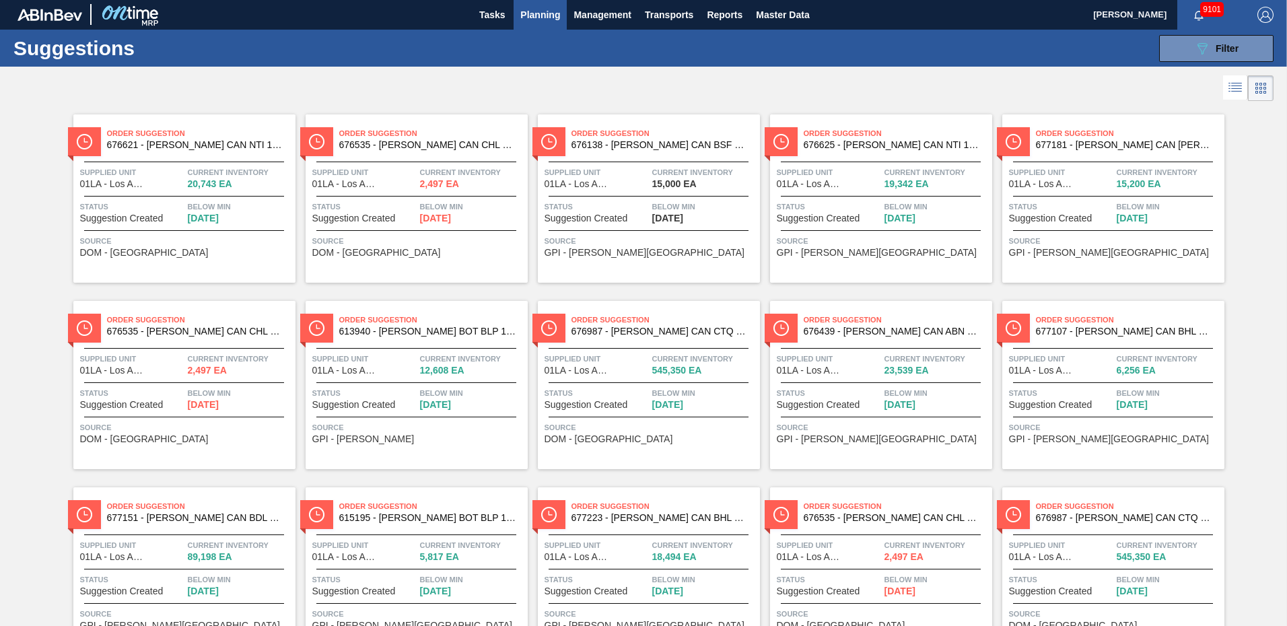
click at [1228, 91] on icon at bounding box center [1236, 87] width 16 height 16
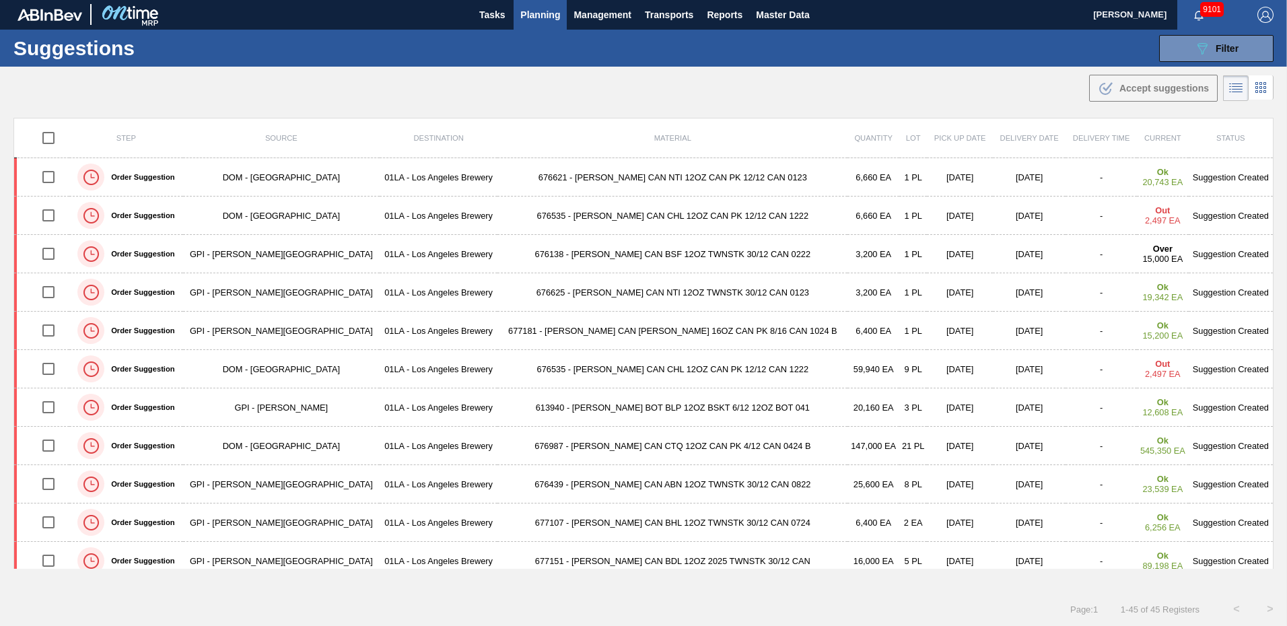
click at [876, 54] on div "Suggestions 089F7B8B-B2A5-4AFE-B5C0-19BA573D28AC Filter Step Step Source Source…" at bounding box center [643, 48] width 1287 height 37
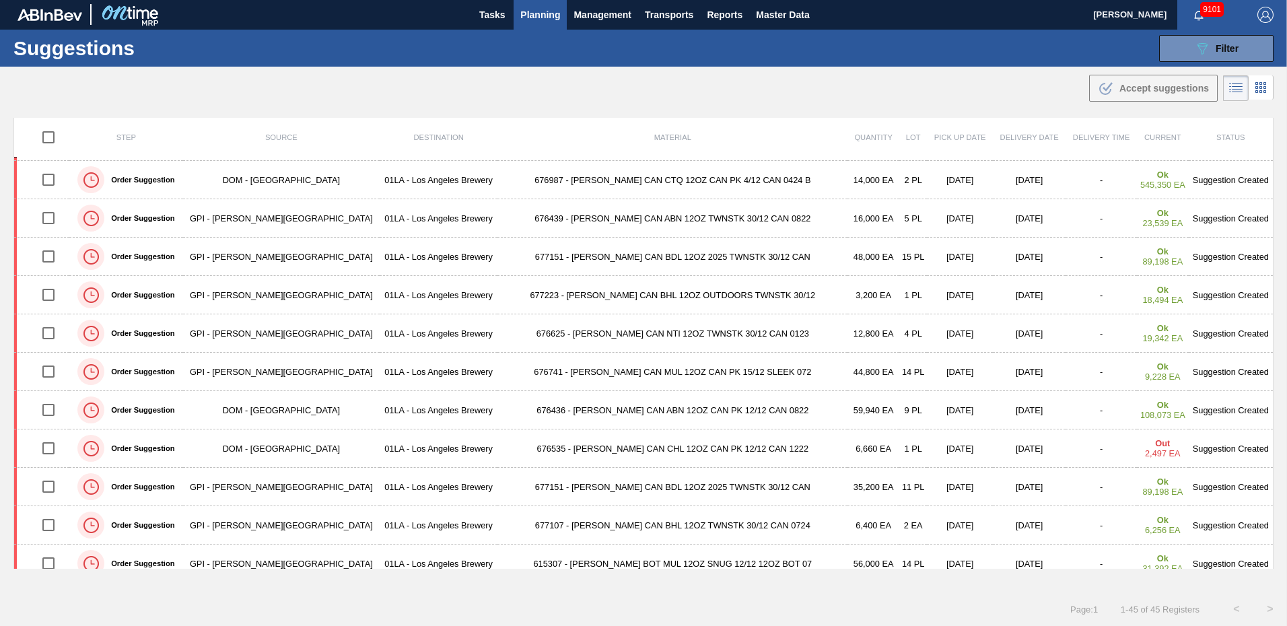
scroll to position [371, 0]
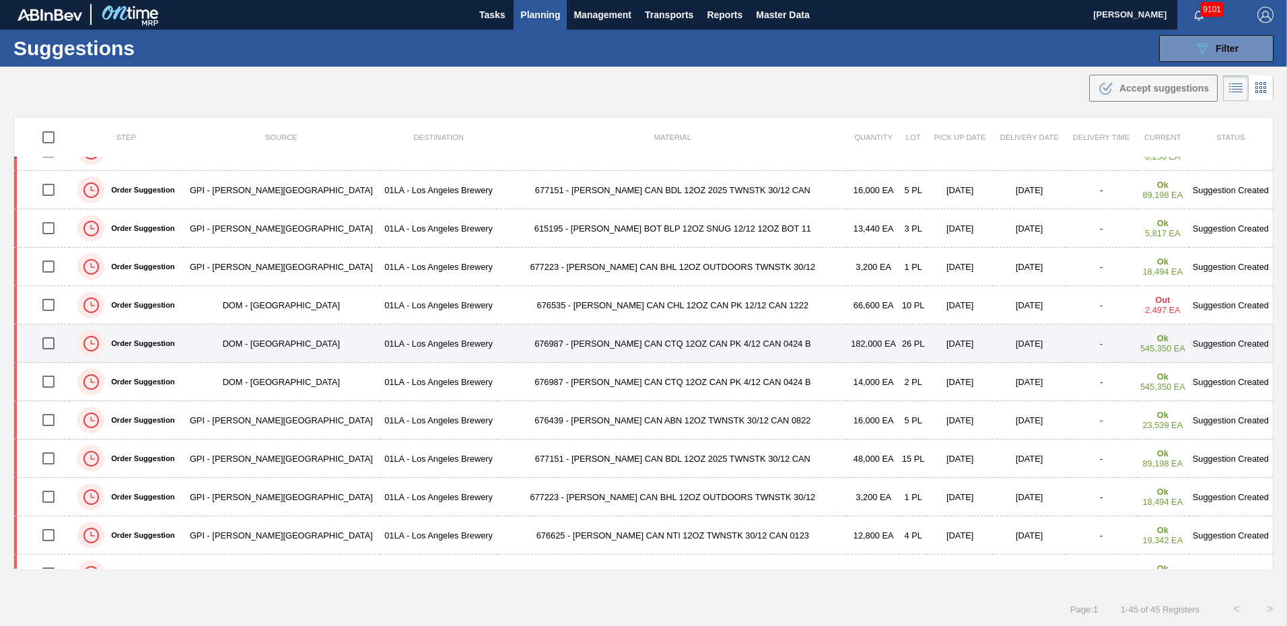
click at [1216, 340] on td "Suggestion Created" at bounding box center [1231, 344] width 85 height 38
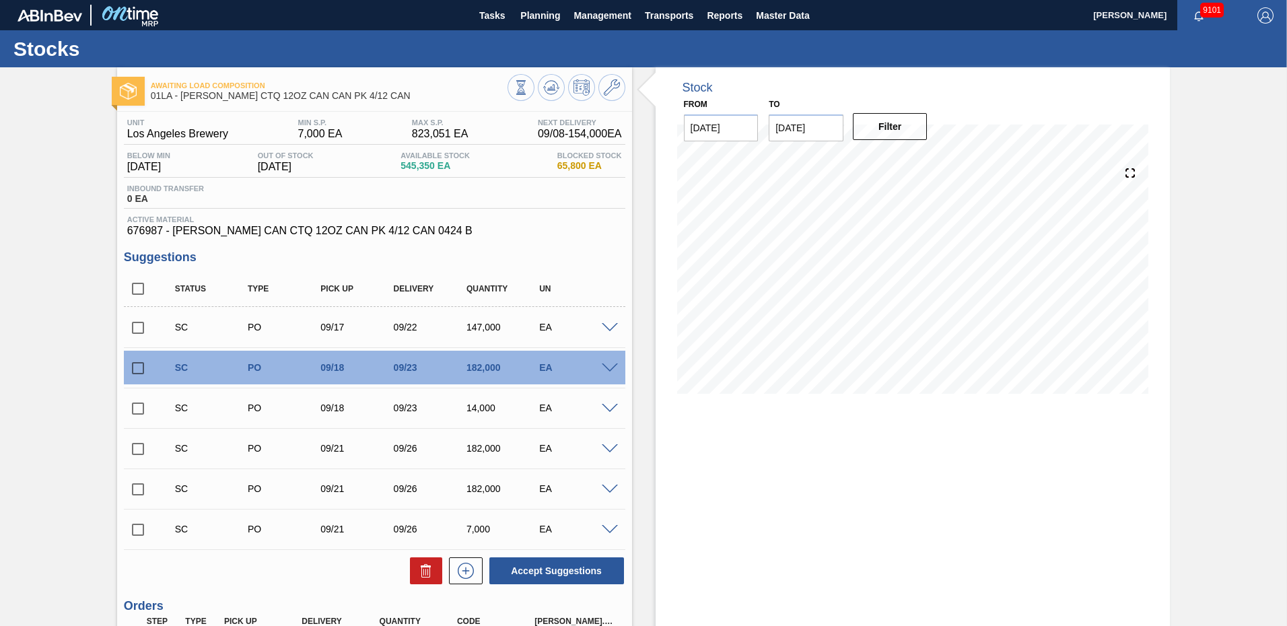
click at [606, 368] on span at bounding box center [610, 369] width 16 height 10
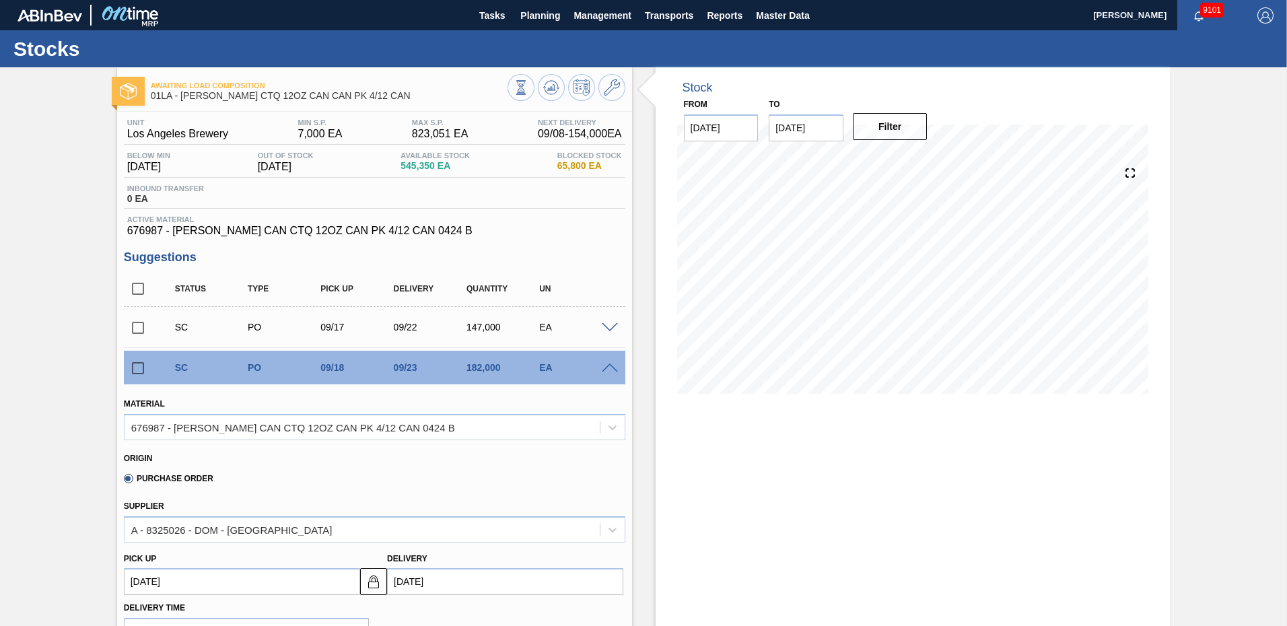
scroll to position [135, 0]
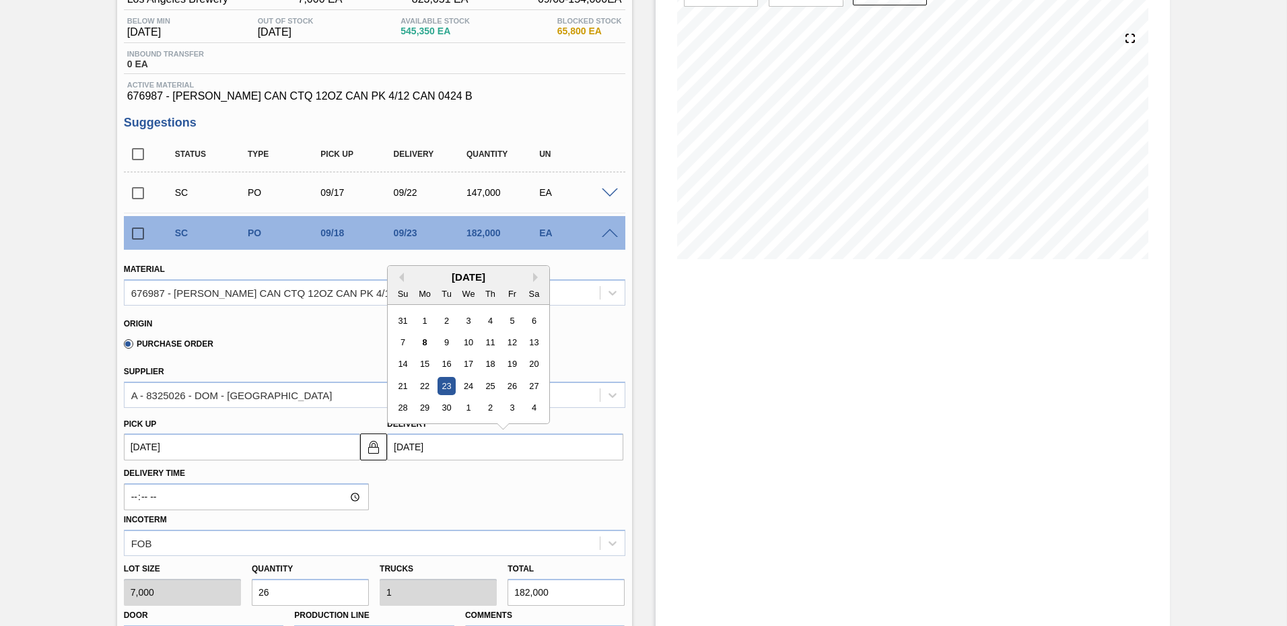
click at [413, 444] on input "[DATE]" at bounding box center [505, 447] width 236 height 27
type input "09/2/2025"
type up103802047 "[DATE]"
type input "[DATE]"
type up103802047 "[DATE]"
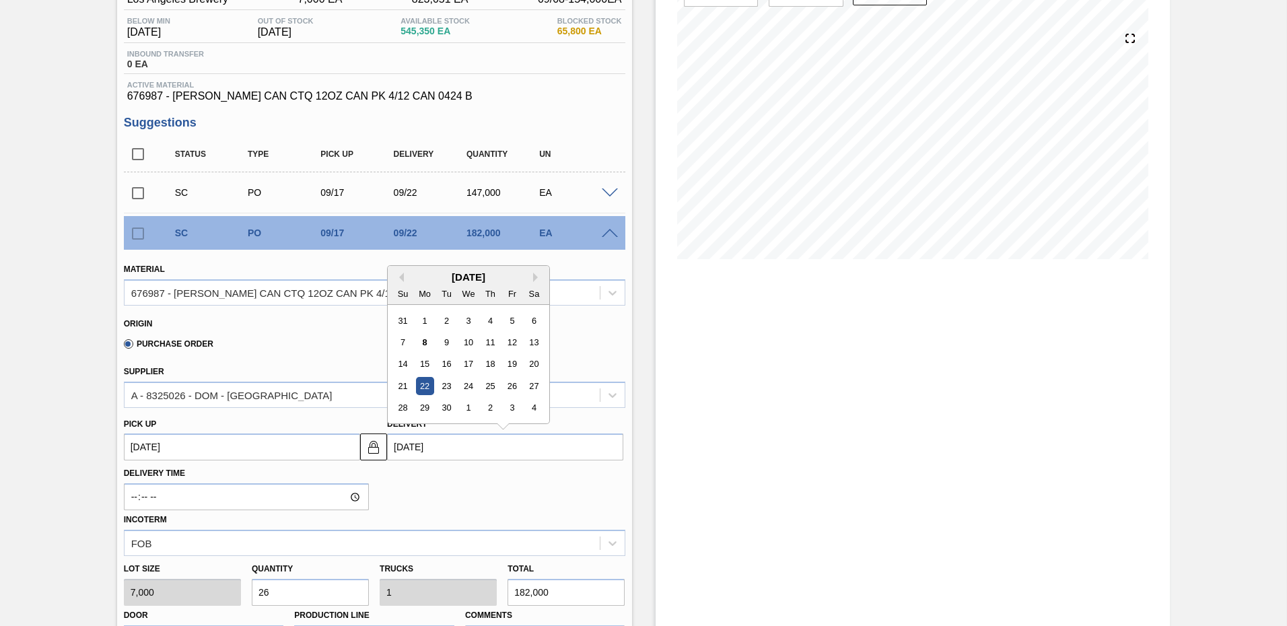
type input "[DATE]"
click at [546, 482] on div "Delivery Time Incoterm FOB" at bounding box center [375, 509] width 512 height 96
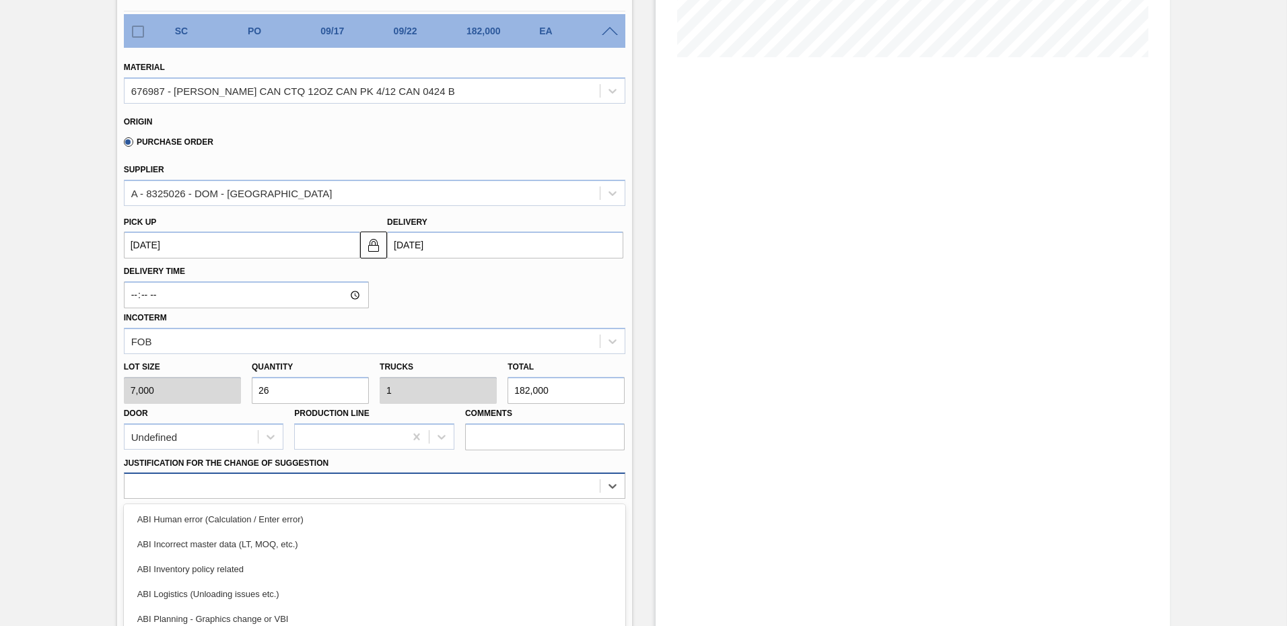
scroll to position [422, 0]
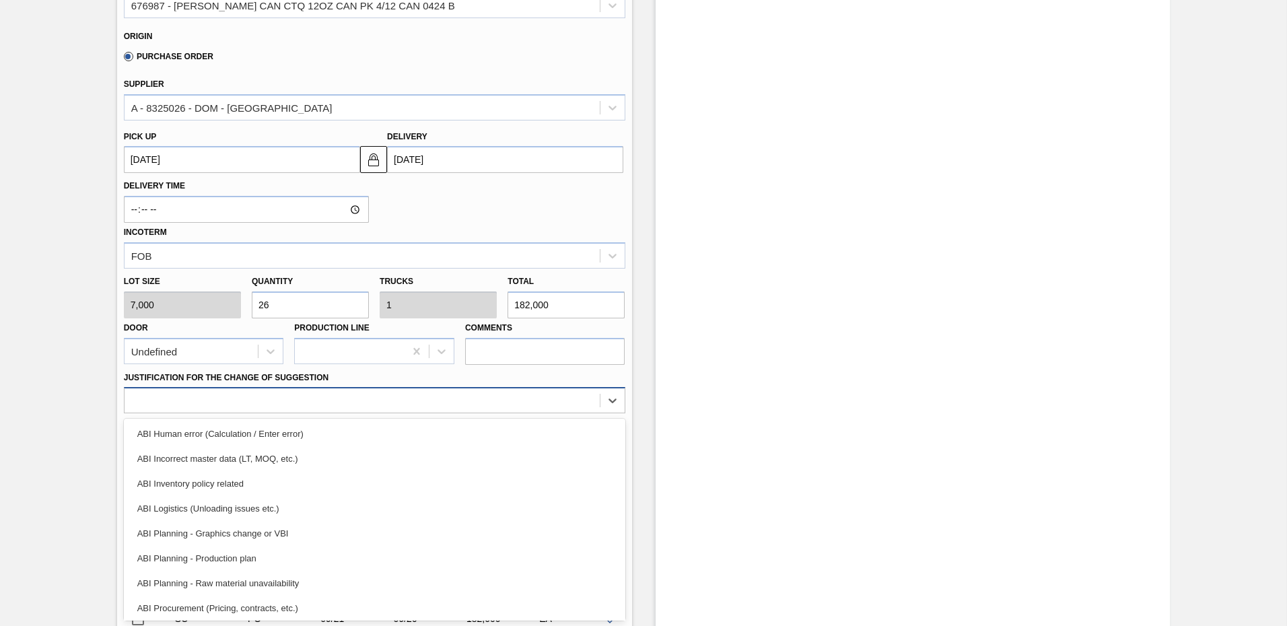
click at [279, 413] on div "option ABI Inventory policy related focused, 3 of 18. 18 results available. Use…" at bounding box center [375, 400] width 502 height 26
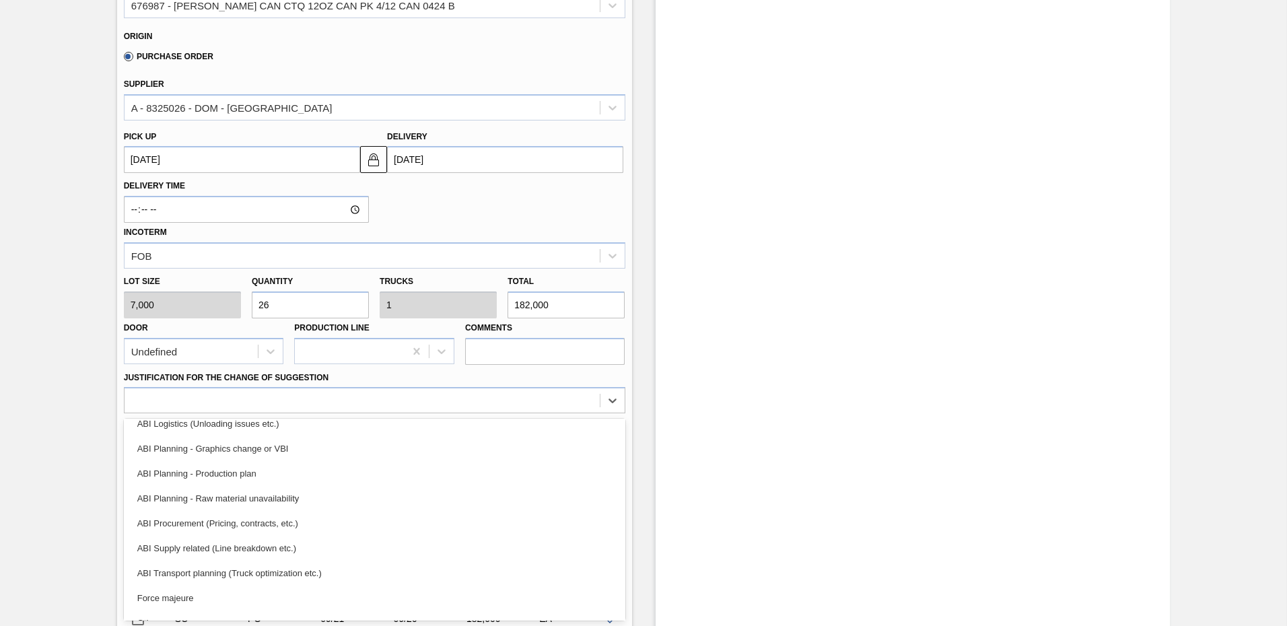
scroll to position [74, 0]
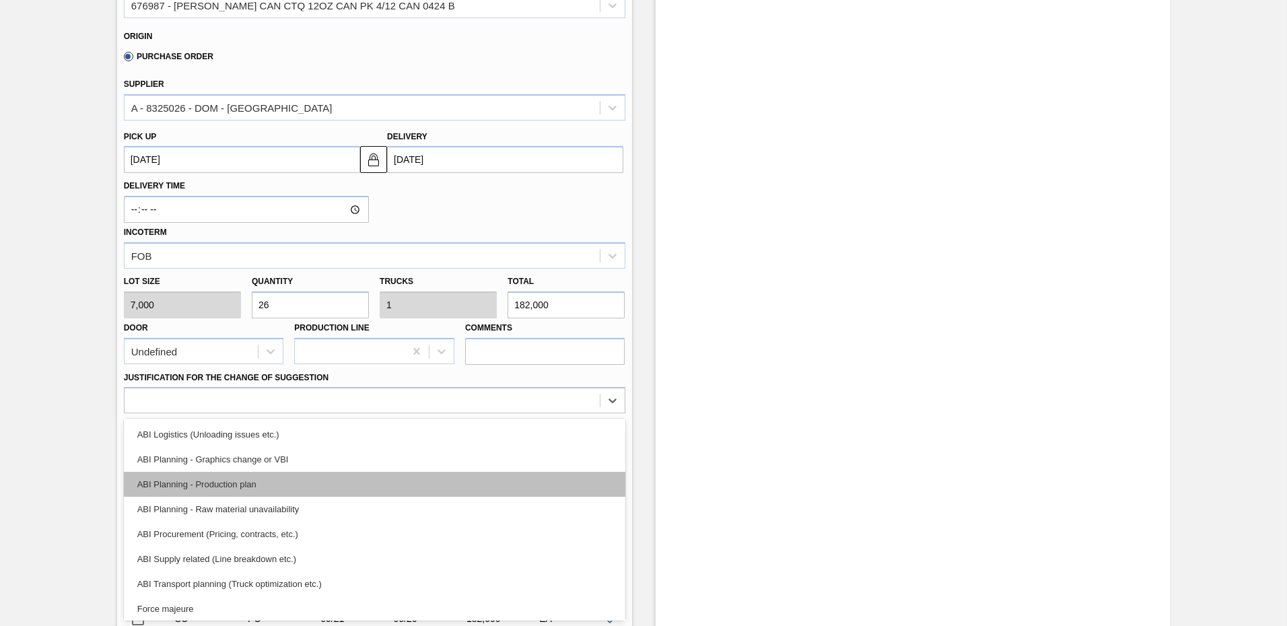
click at [273, 490] on div "ABI Planning - Production plan" at bounding box center [375, 484] width 502 height 25
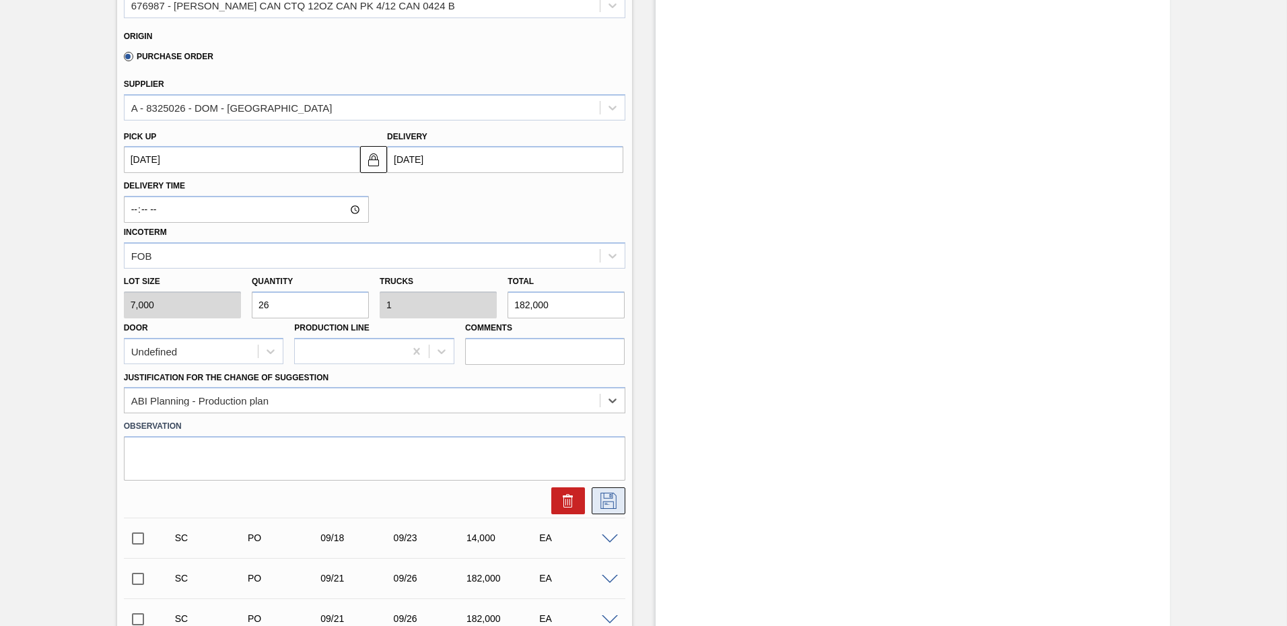
click at [611, 504] on icon at bounding box center [609, 501] width 22 height 16
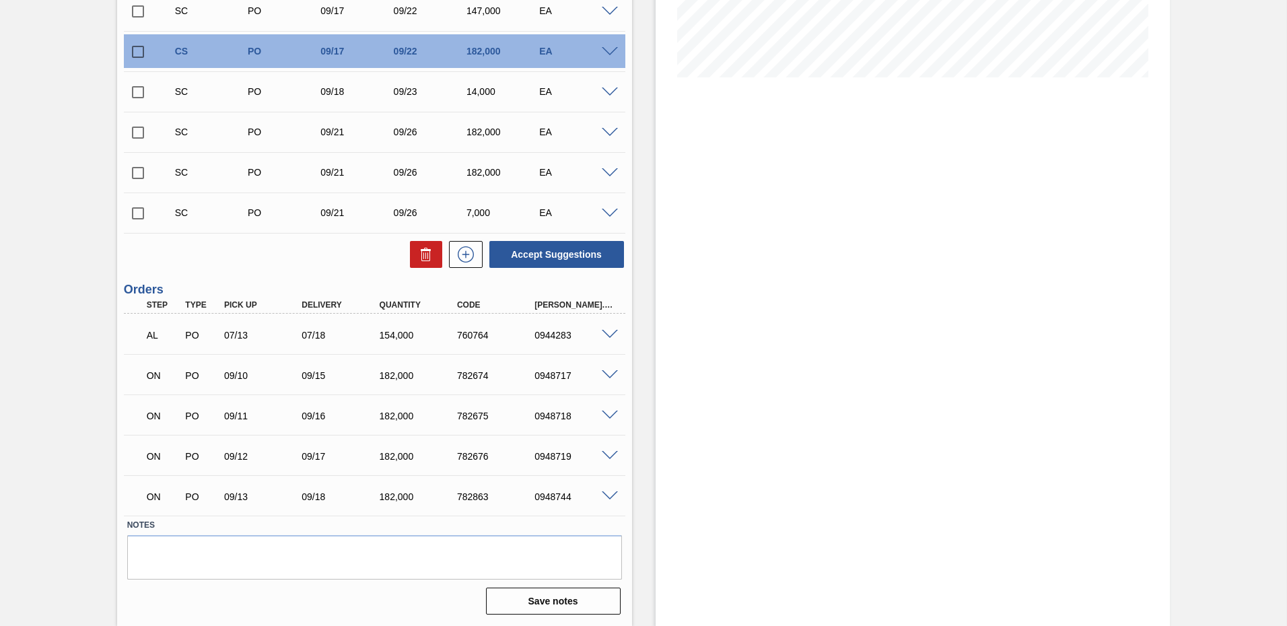
scroll to position [182, 0]
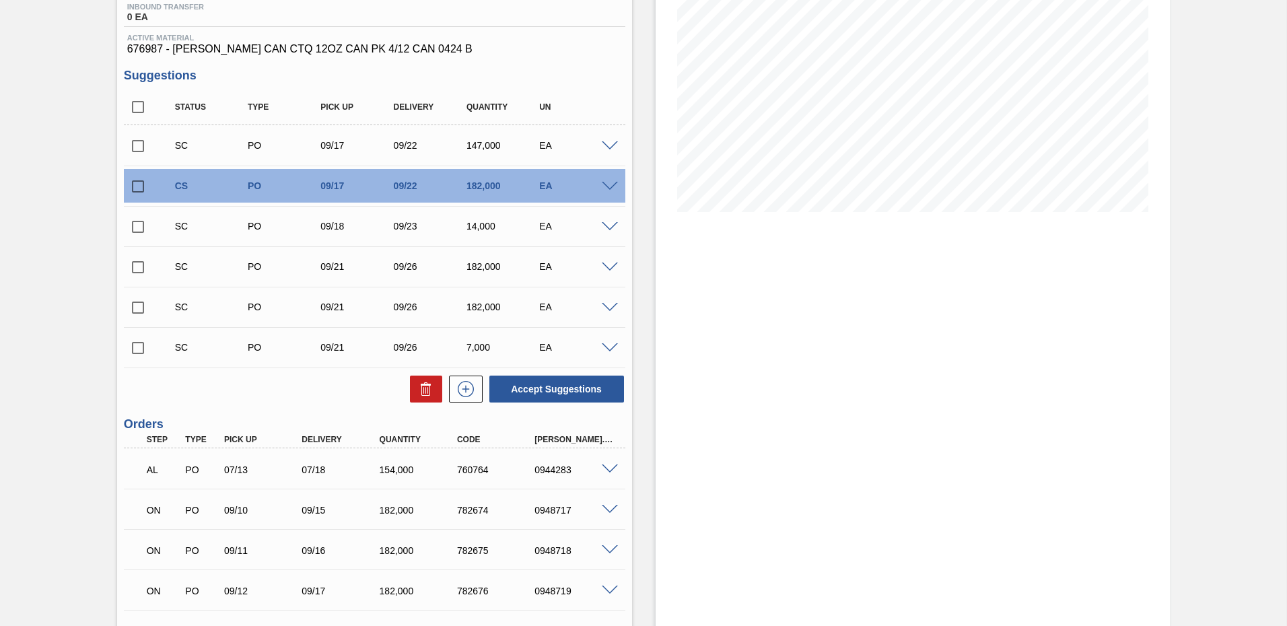
click at [135, 184] on input "checkbox" at bounding box center [138, 186] width 28 height 28
click at [575, 388] on button "Accept Suggestions" at bounding box center [557, 389] width 135 height 27
checkbox input "false"
click at [609, 267] on span at bounding box center [610, 268] width 16 height 10
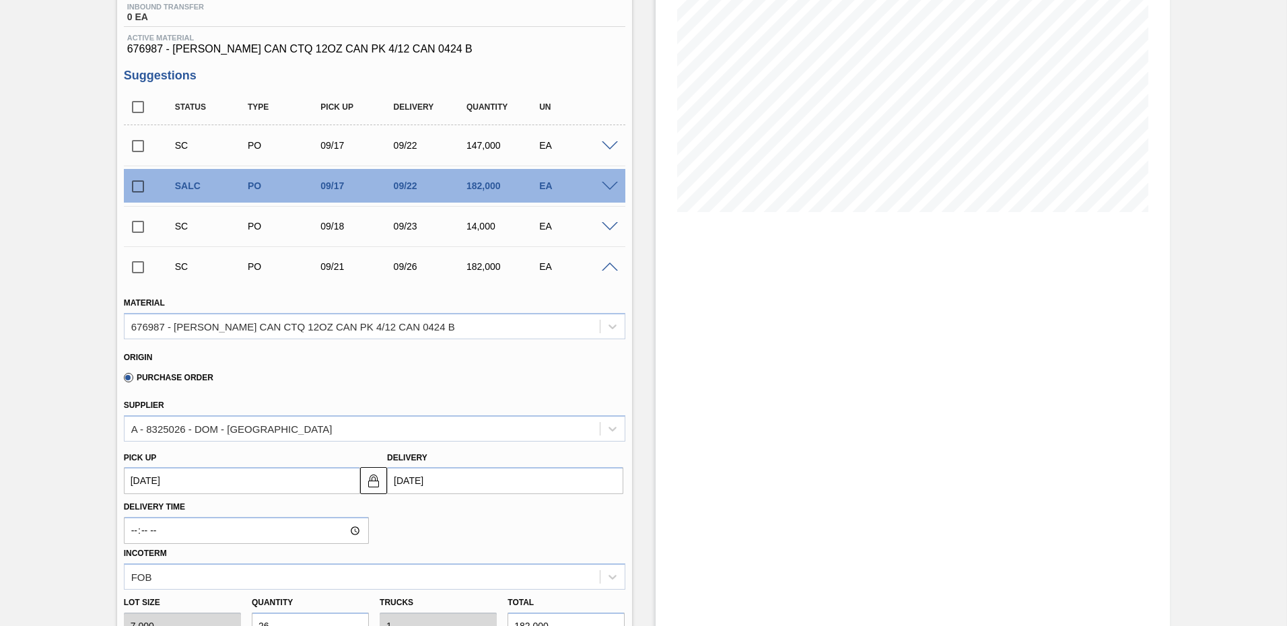
scroll to position [316, 0]
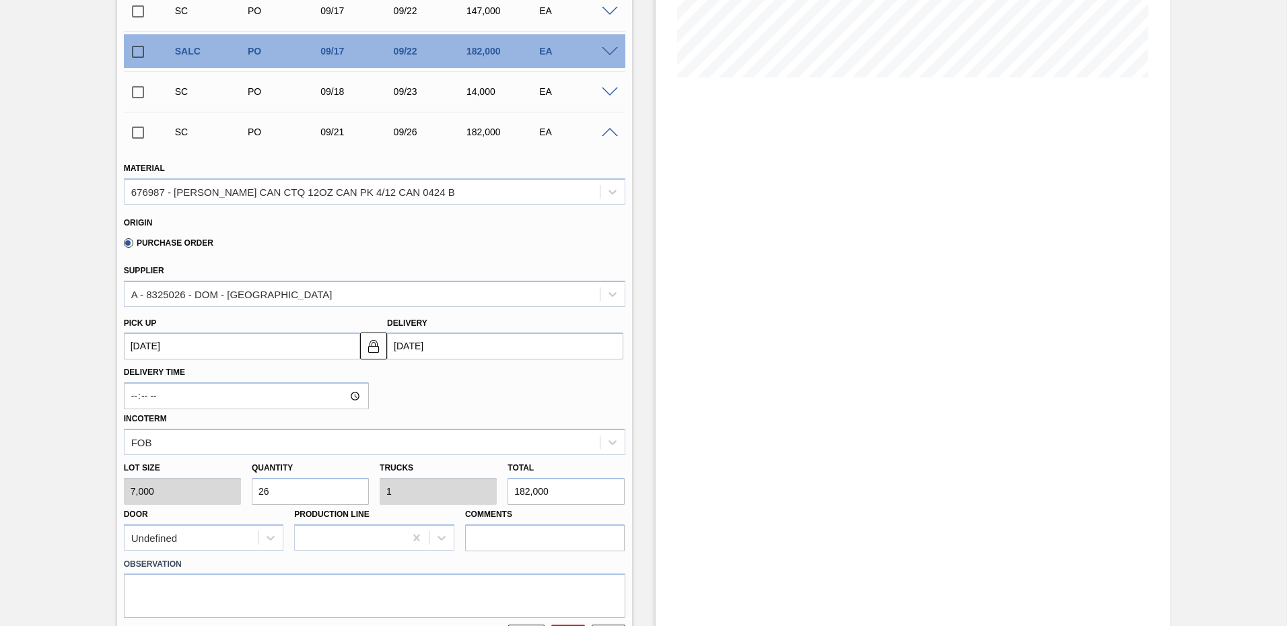
drag, startPoint x: 415, startPoint y: 342, endPoint x: 419, endPoint y: 354, distance: 12.6
click at [416, 344] on input "09/26/2025" at bounding box center [505, 346] width 236 height 27
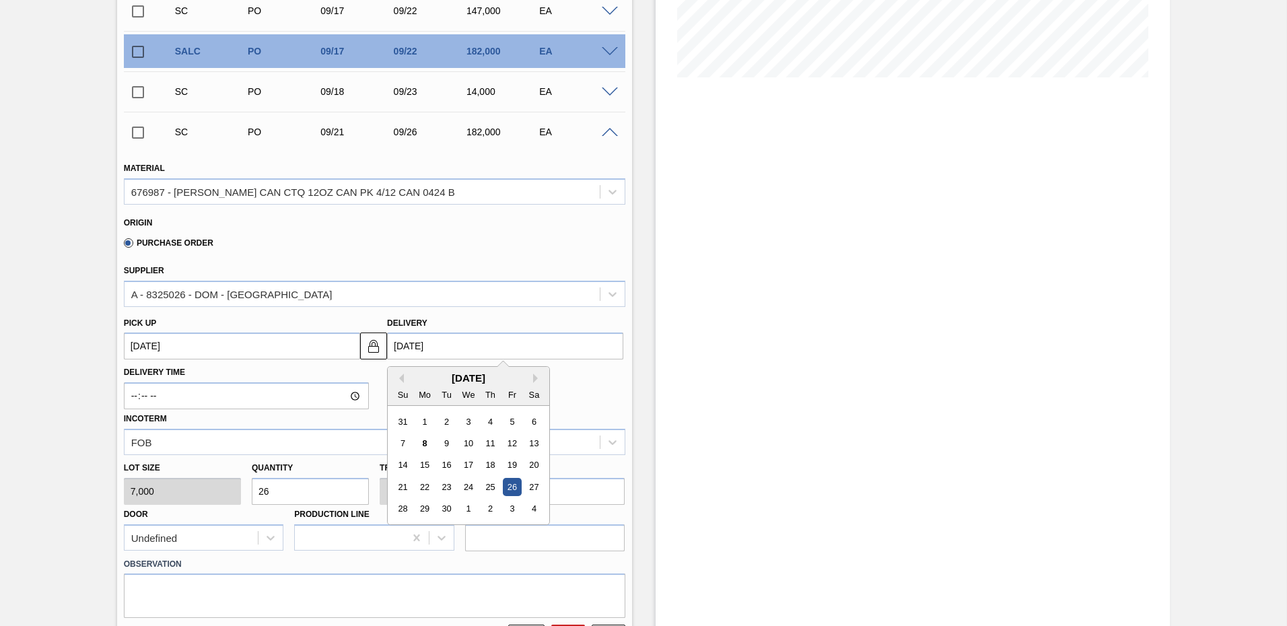
type input "09/2/2025"
type up103802049 "[DATE]"
type input "[DATE]"
type up103802049 "[DATE]"
type input "[DATE]"
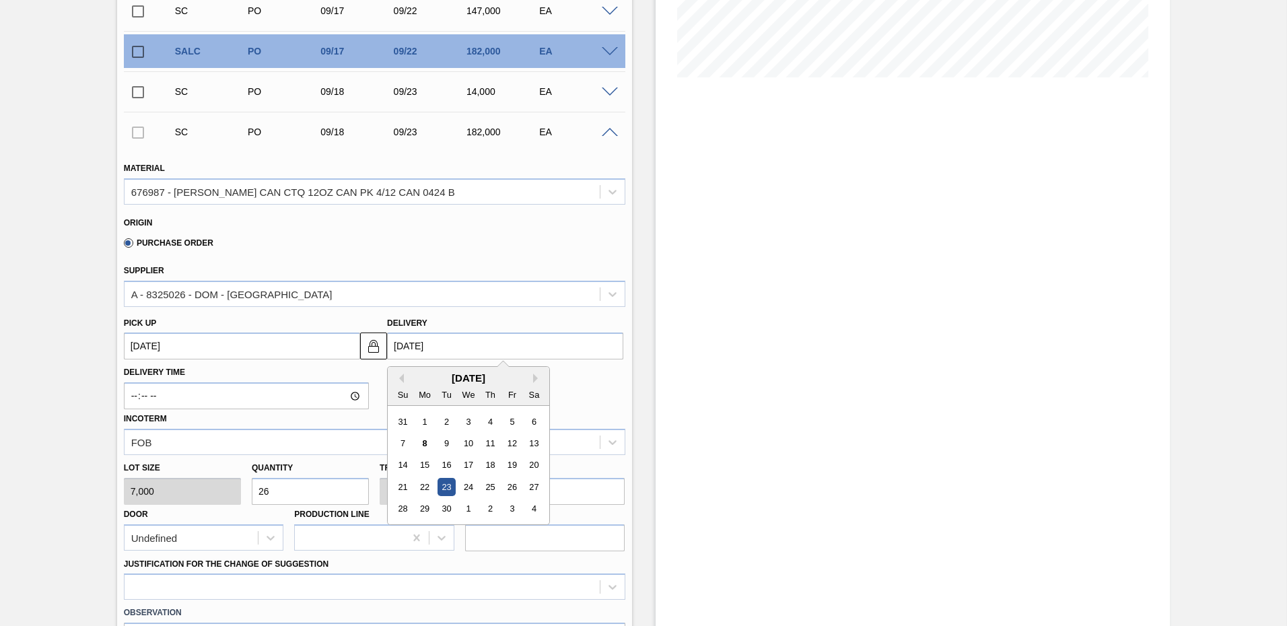
click at [443, 485] on div "23" at bounding box center [447, 487] width 18 height 18
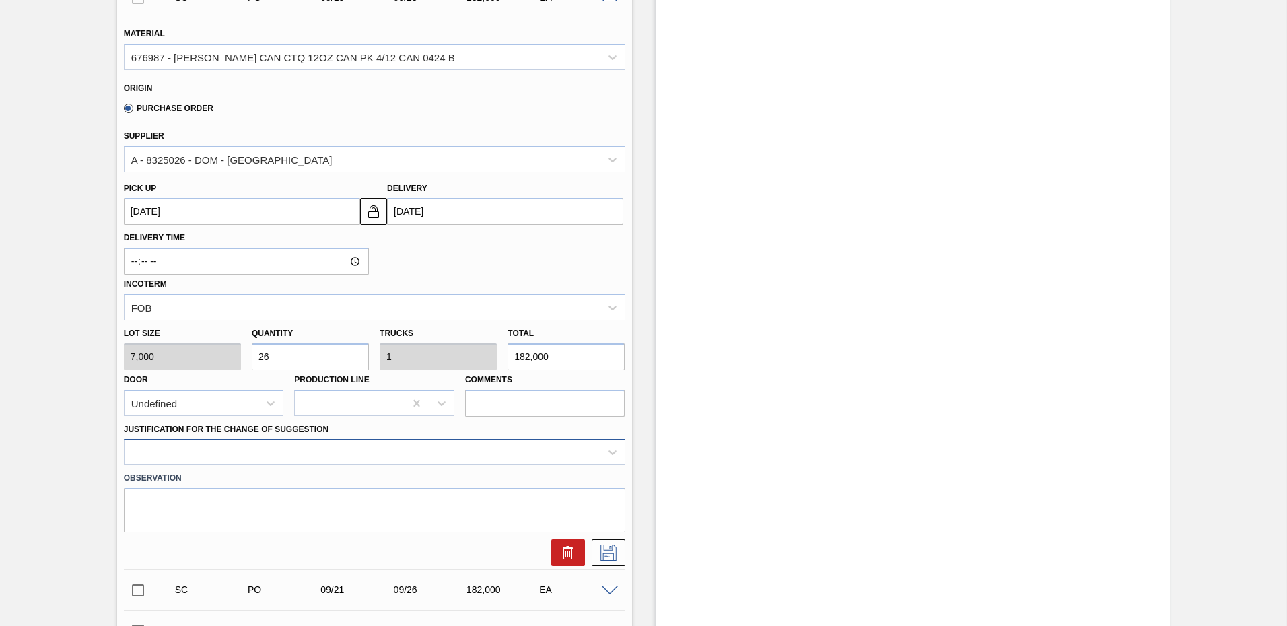
scroll to position [503, 0]
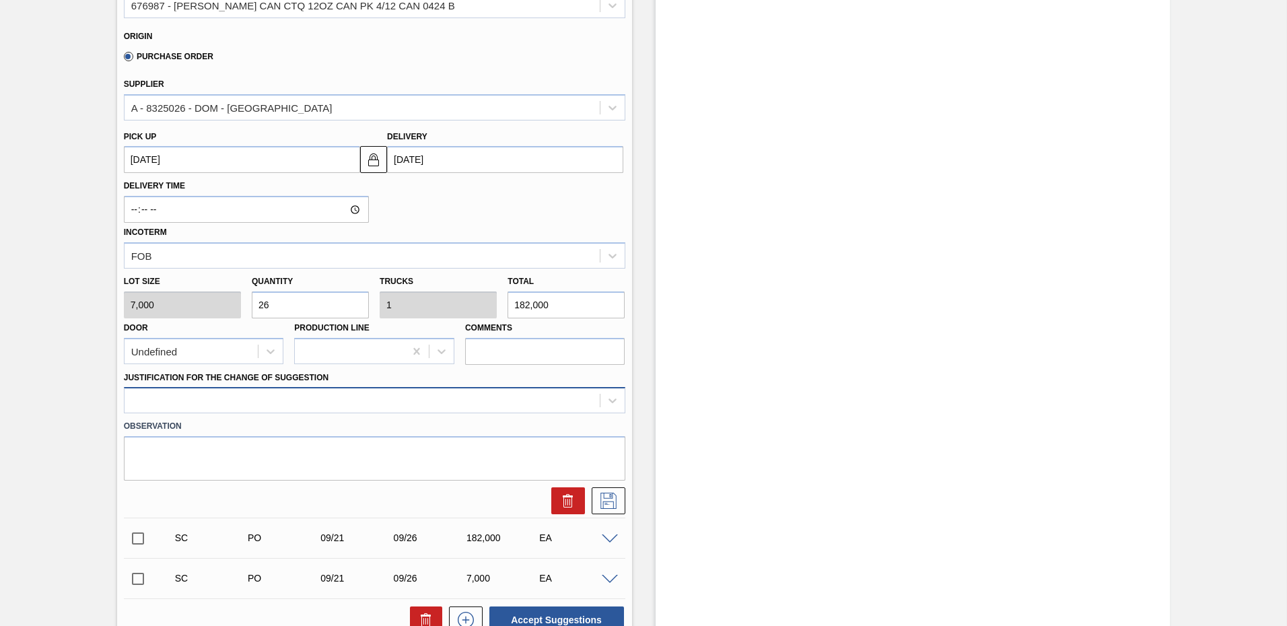
click at [209, 413] on div at bounding box center [375, 400] width 502 height 26
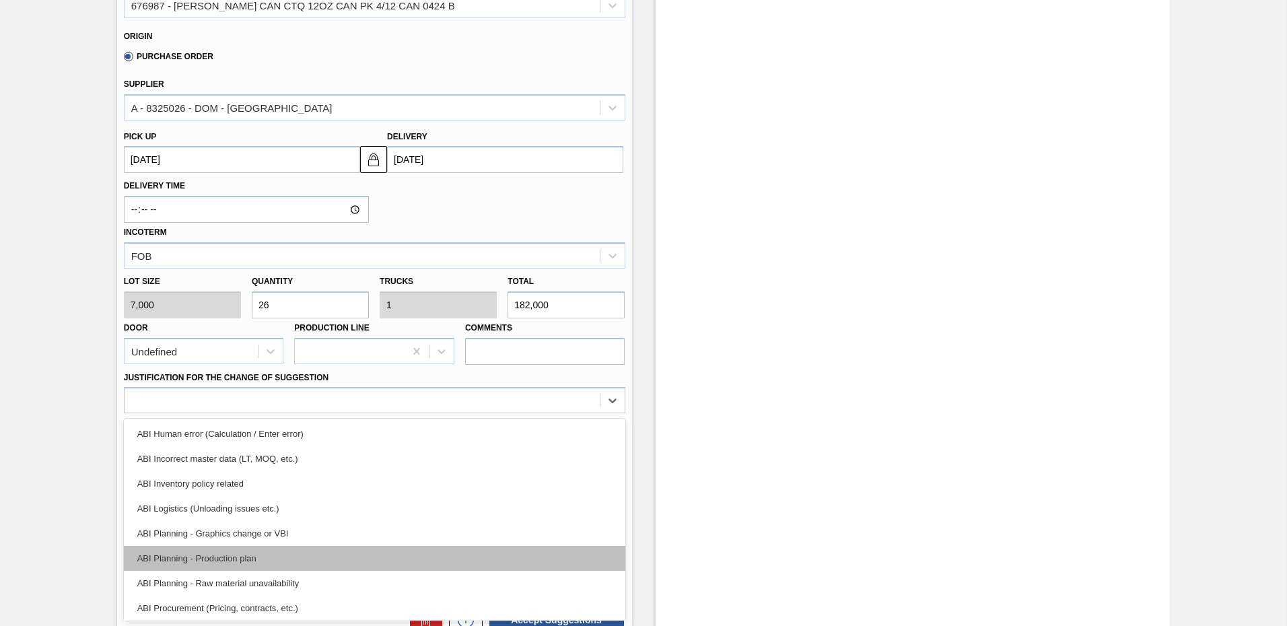
click at [217, 560] on div "ABI Planning - Production plan" at bounding box center [375, 558] width 502 height 25
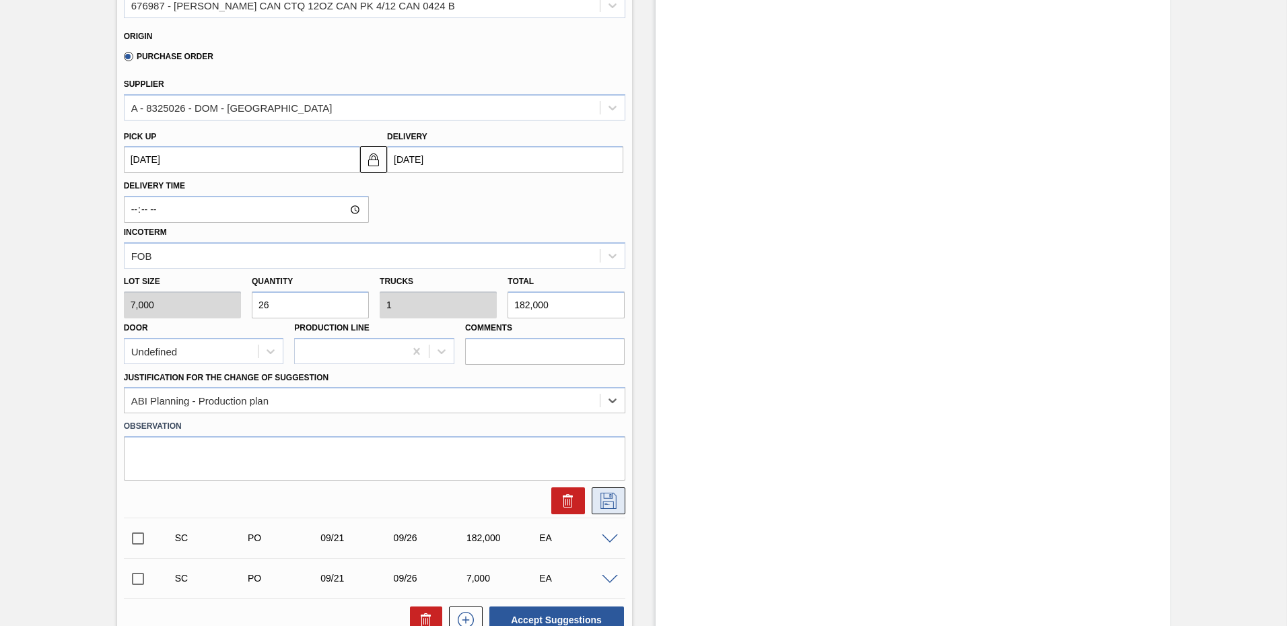
click at [606, 500] on icon at bounding box center [609, 501] width 22 height 16
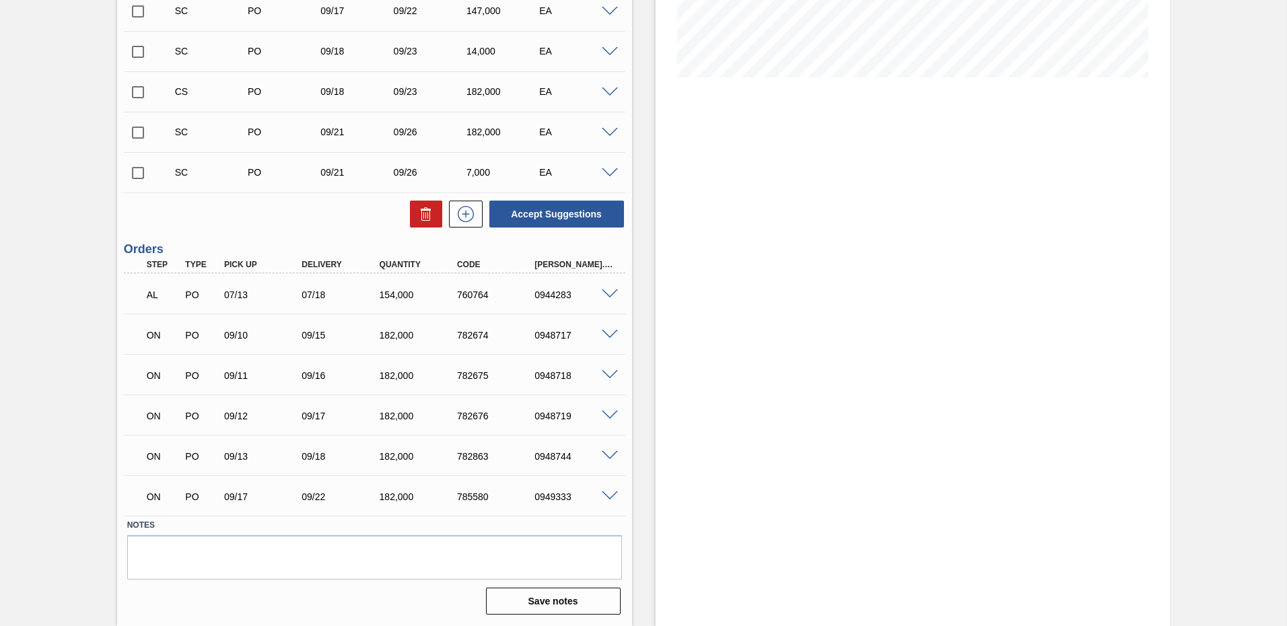
scroll to position [114, 0]
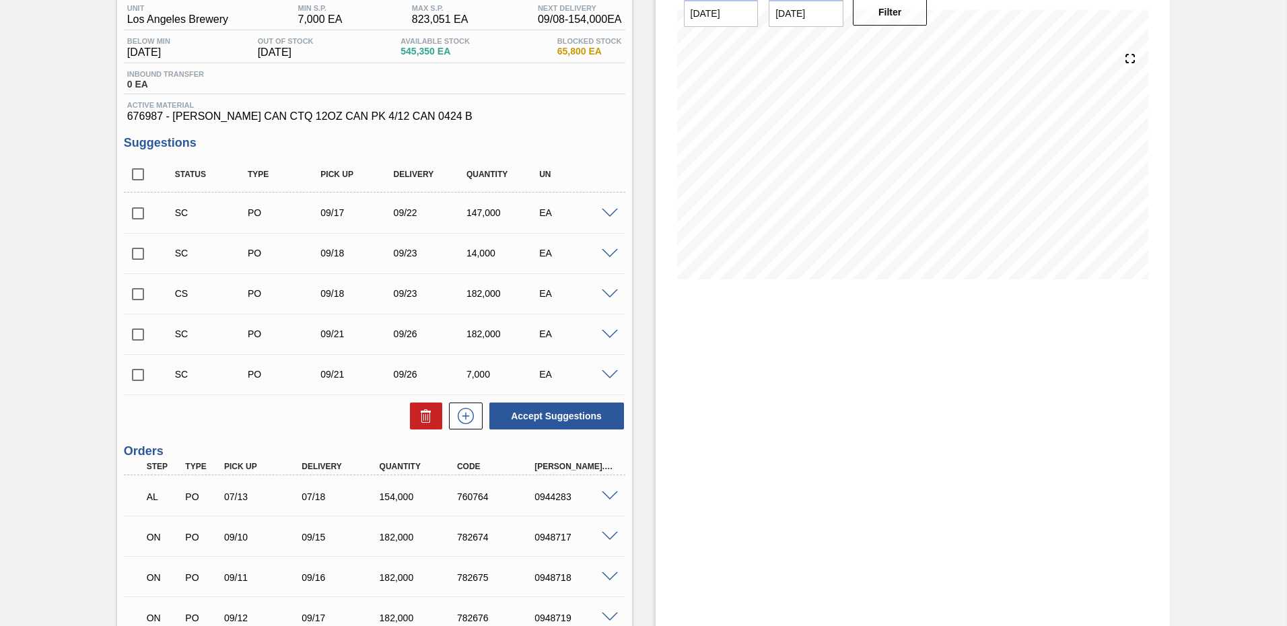
click at [136, 292] on input "checkbox" at bounding box center [138, 294] width 28 height 28
click at [138, 296] on input "checkbox" at bounding box center [138, 294] width 28 height 28
checkbox input "false"
click at [605, 331] on span at bounding box center [610, 335] width 16 height 10
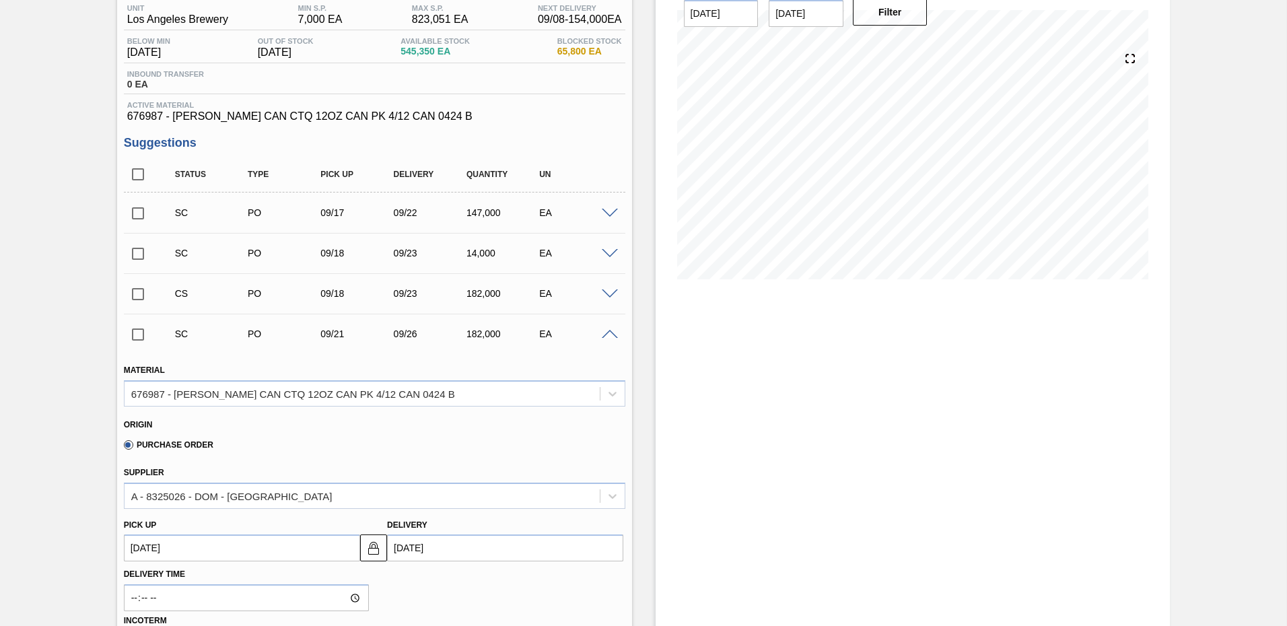
scroll to position [249, 0]
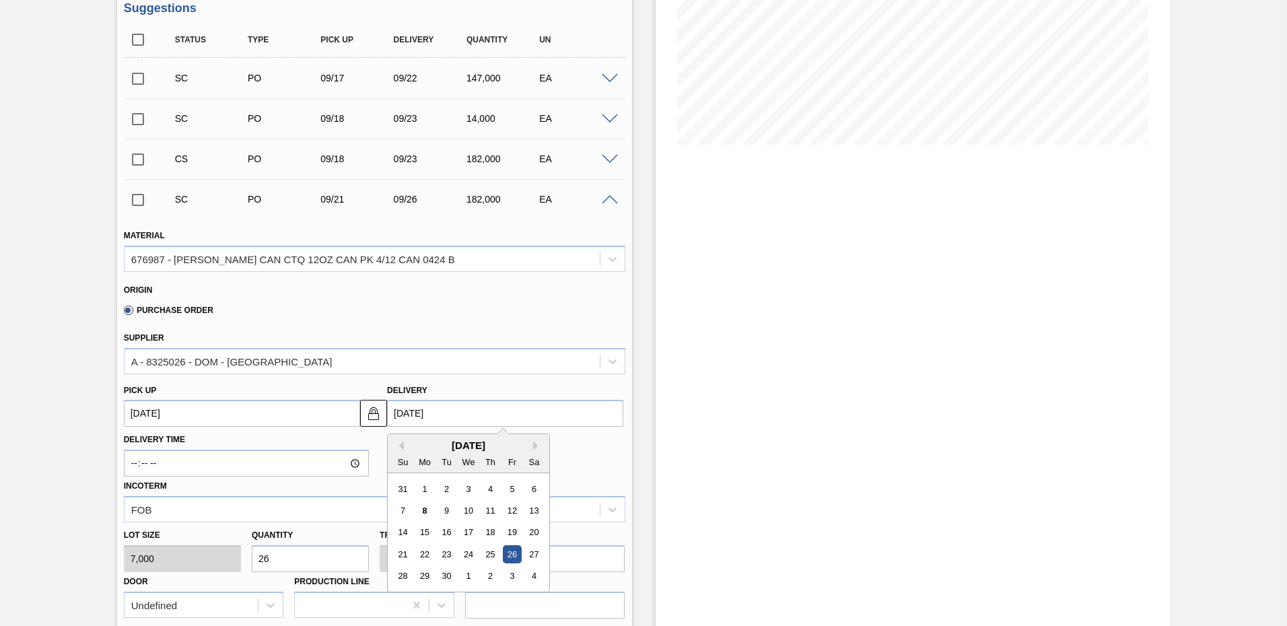
click at [412, 409] on input "09/26/2025" at bounding box center [505, 413] width 236 height 27
type input "09/2/2025"
type up103802050 "[DATE]"
type input "[DATE]"
type up103802050 "[DATE]"
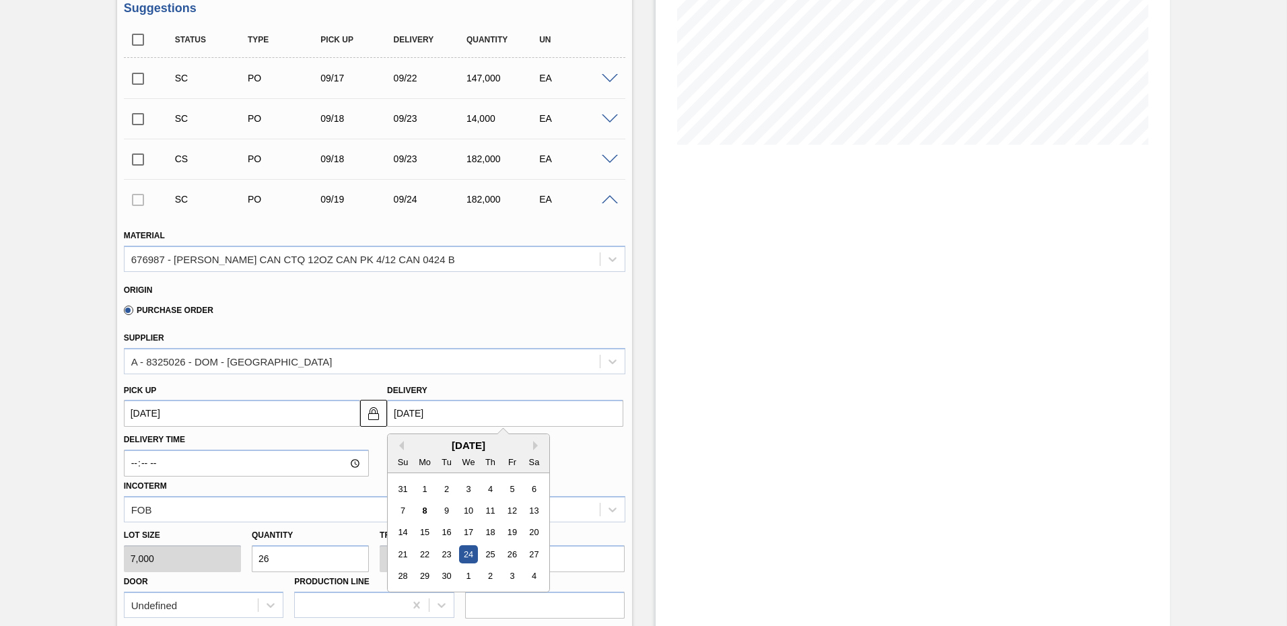
type input "[DATE]"
click at [472, 556] on div "24" at bounding box center [469, 554] width 18 height 18
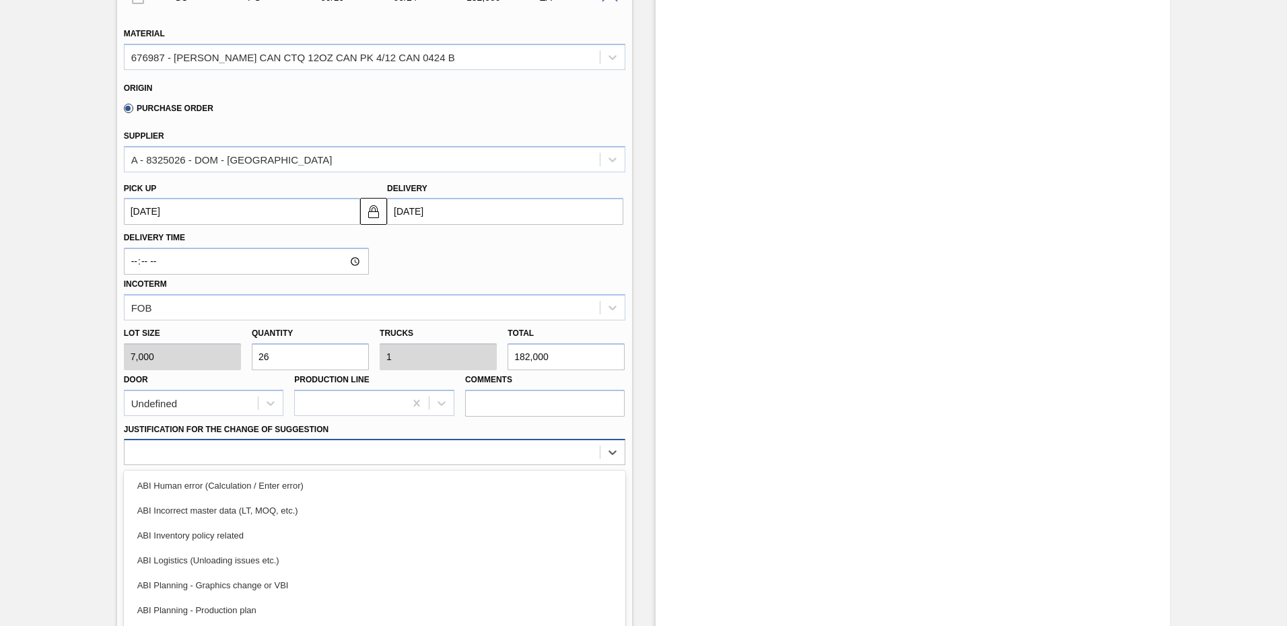
scroll to position [503, 0]
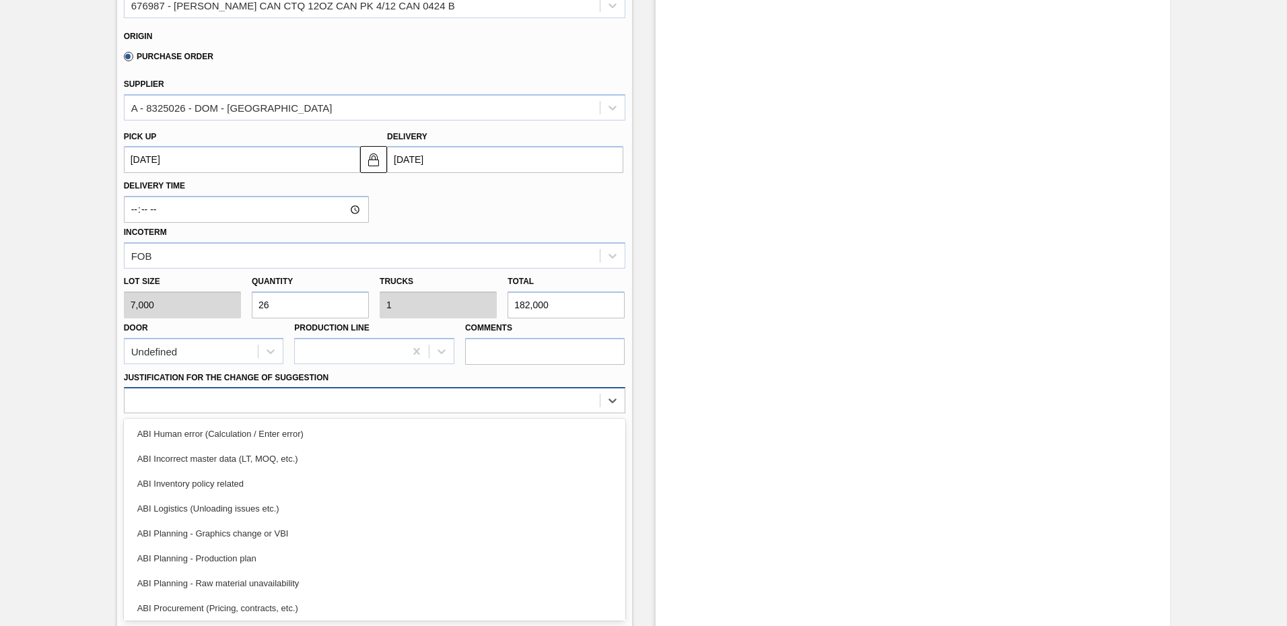
click at [240, 413] on div "option ABI Incorrect master data (LT, MOQ, etc.) focused, 2 of 18. 18 results a…" at bounding box center [375, 400] width 502 height 26
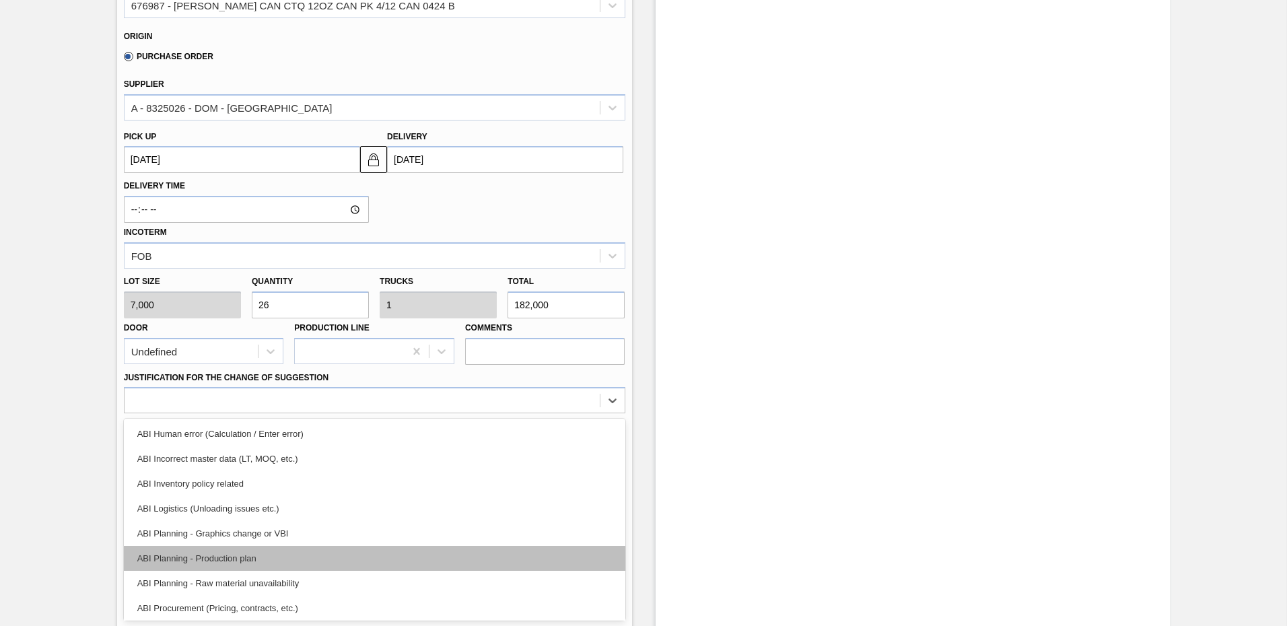
click at [214, 557] on div "ABI Planning - Production plan" at bounding box center [375, 558] width 502 height 25
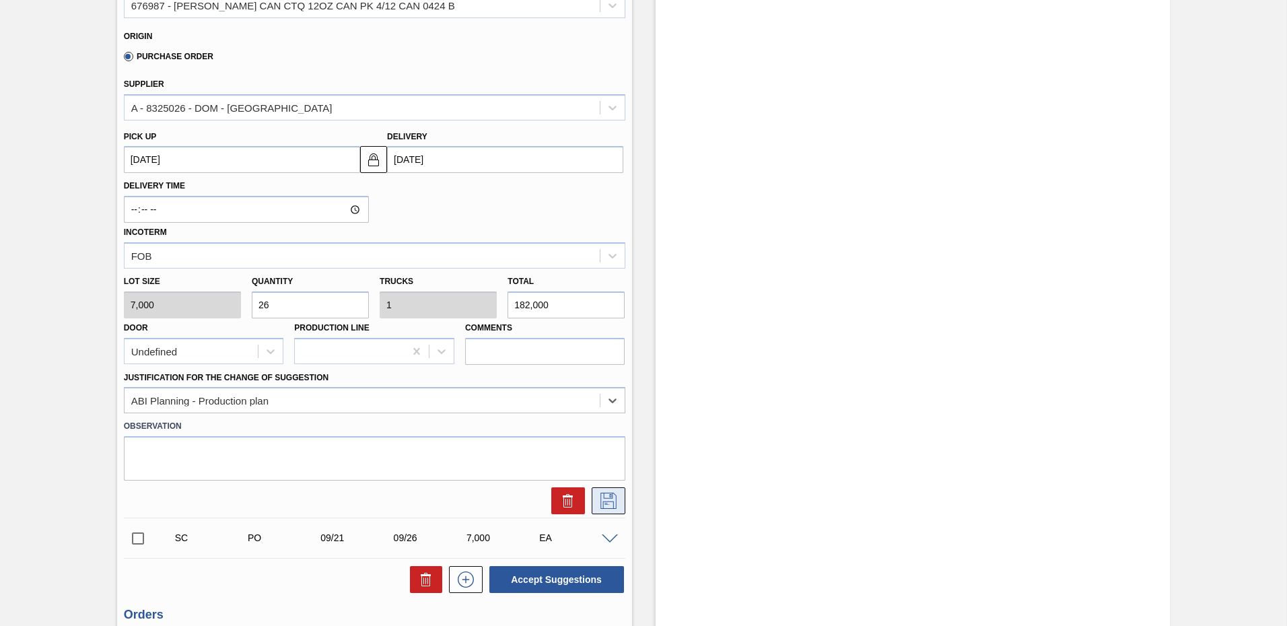
click at [607, 504] on icon at bounding box center [609, 501] width 22 height 16
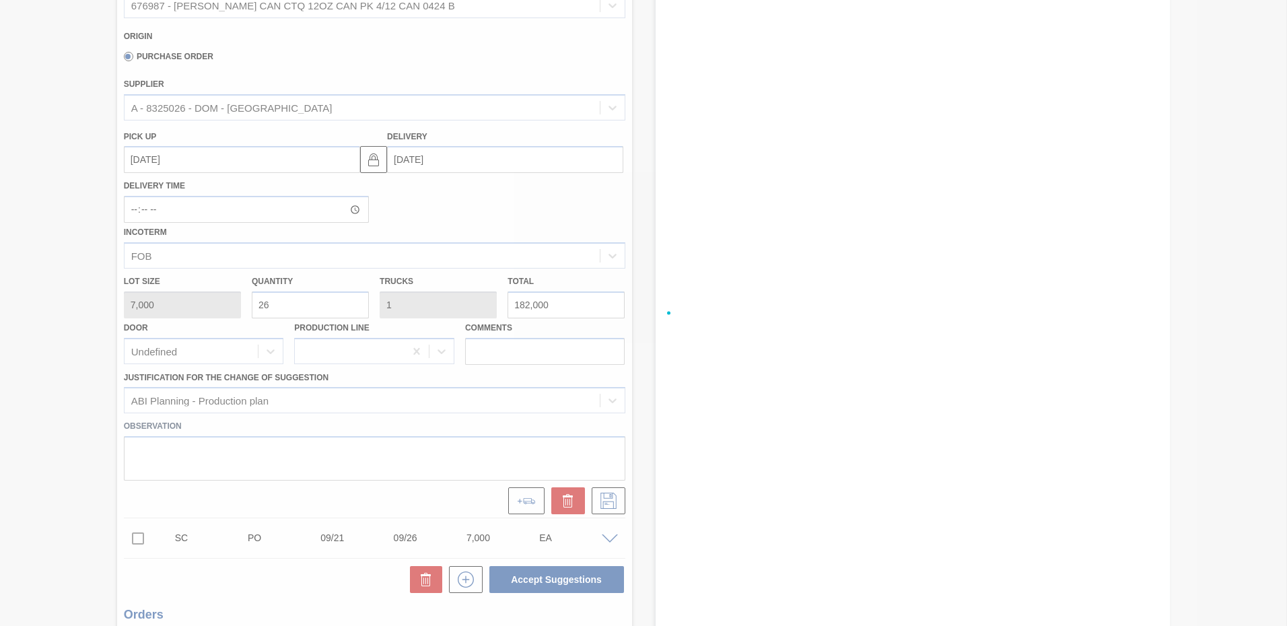
scroll to position [316, 0]
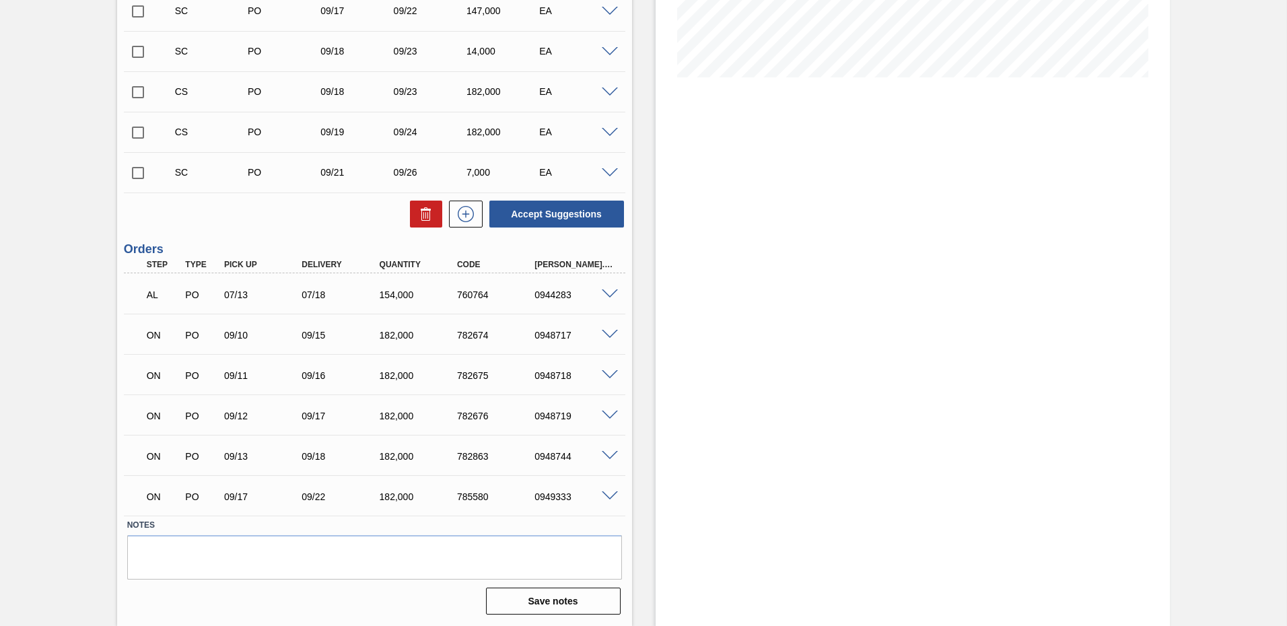
click at [139, 93] on input "checkbox" at bounding box center [138, 92] width 28 height 28
checkbox input "true"
click at [135, 128] on input "checkbox" at bounding box center [138, 133] width 28 height 28
checkbox input "true"
click at [571, 212] on button "Accept Suggestions" at bounding box center [557, 214] width 135 height 27
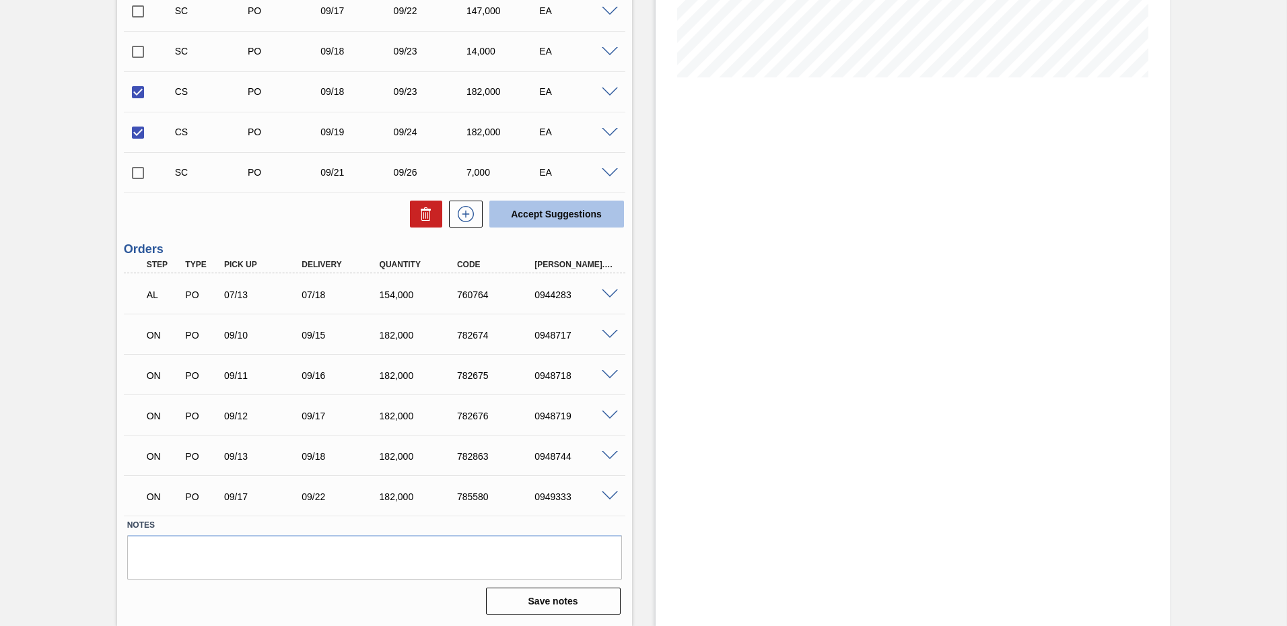
checkbox input "false"
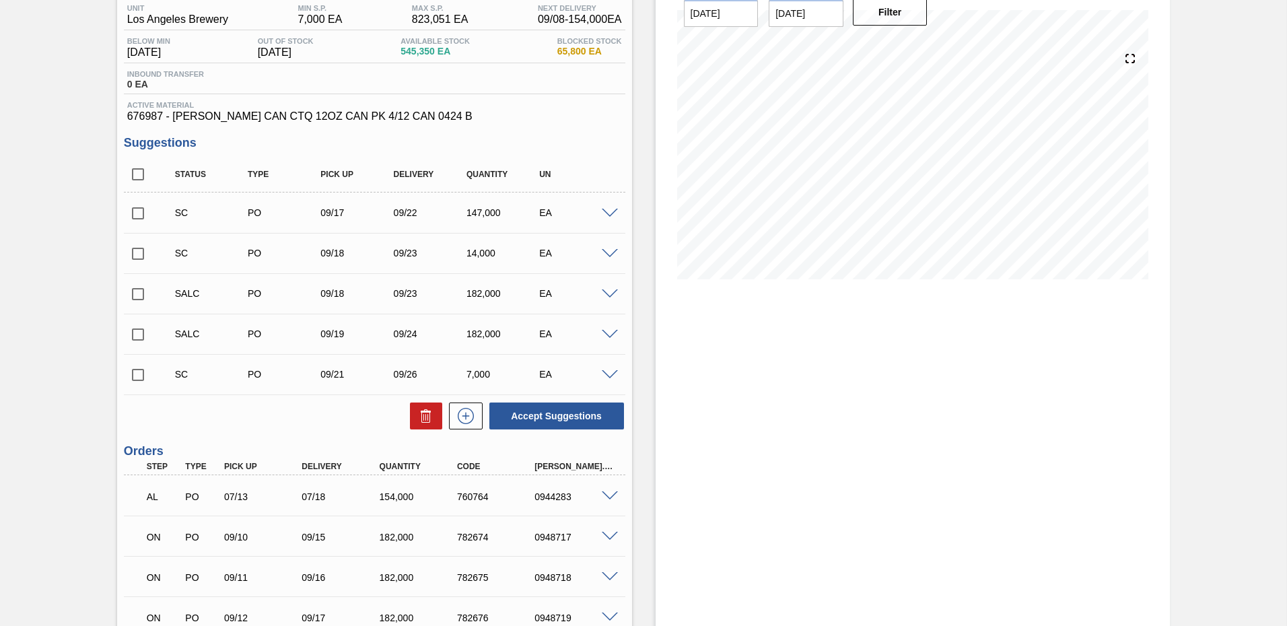
scroll to position [0, 0]
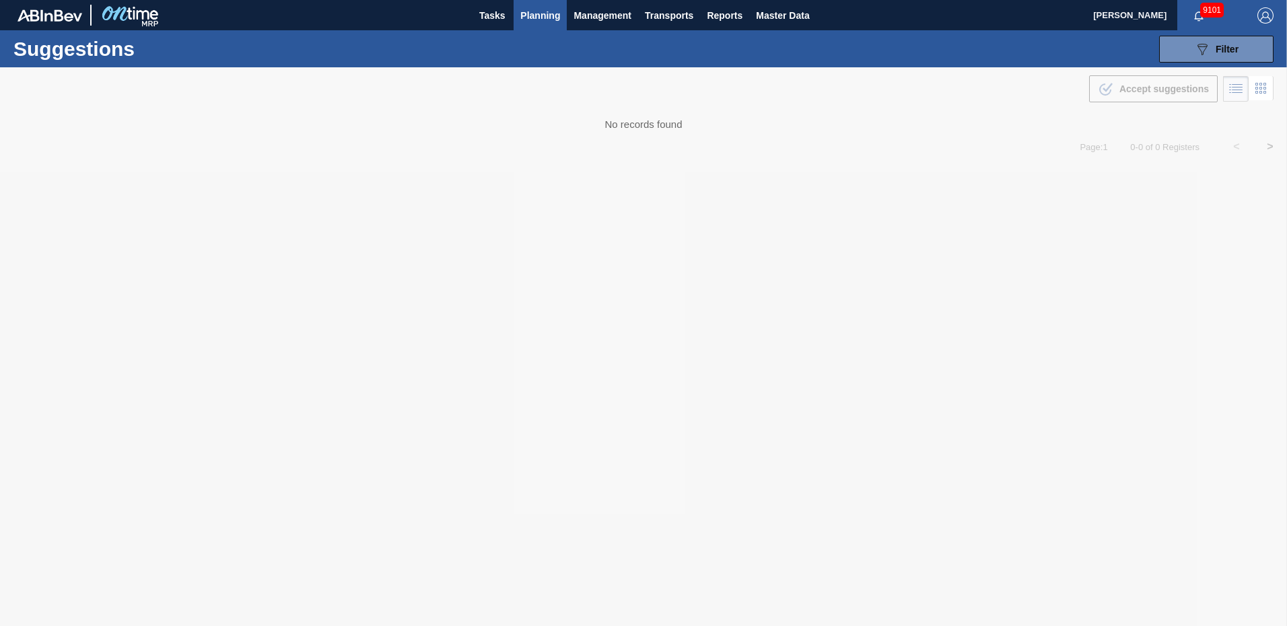
type from "09/01/2025"
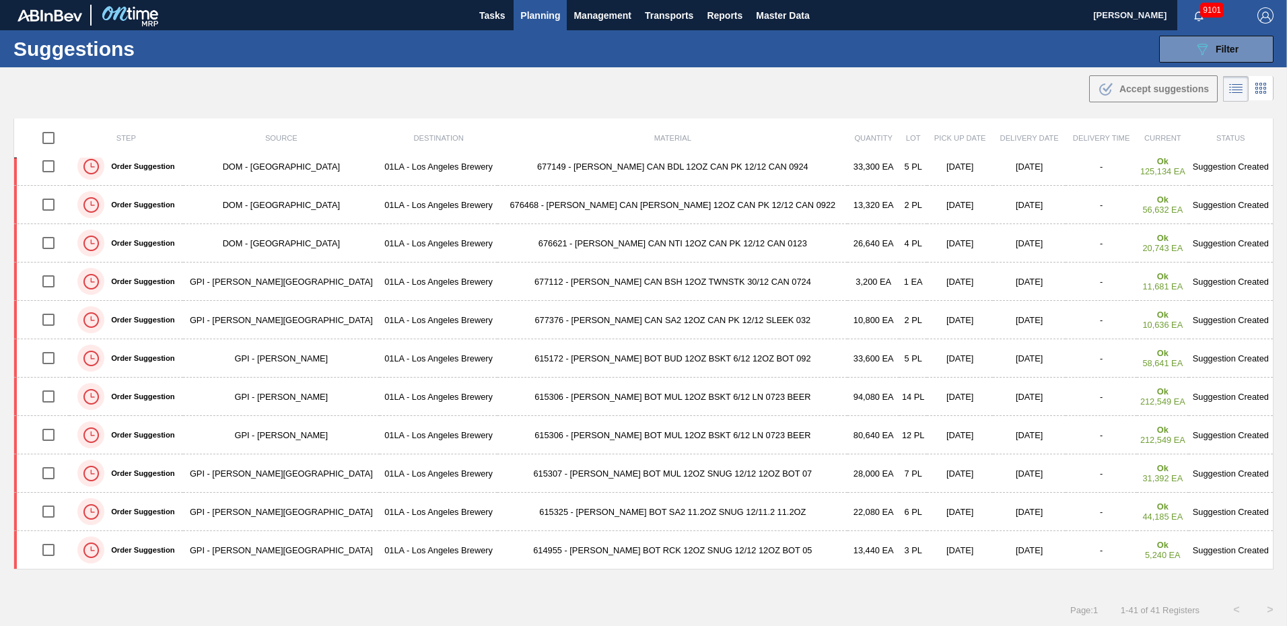
scroll to position [894, 0]
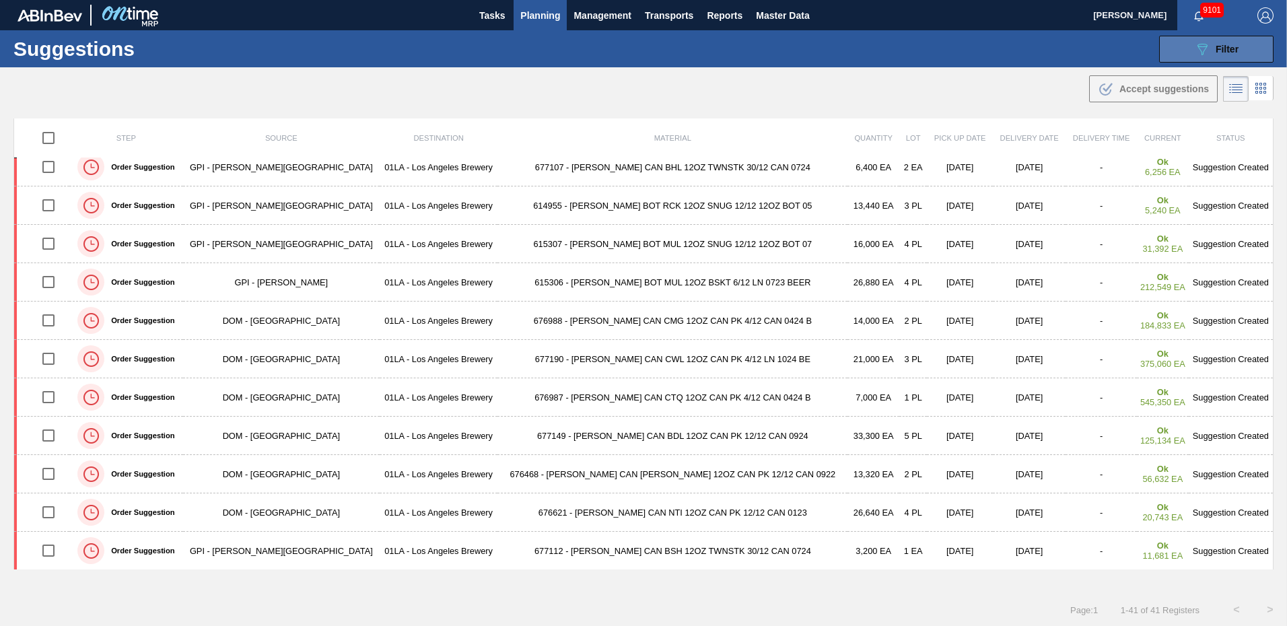
click at [1211, 48] on div "089F7B8B-B2A5-4AFE-B5C0-19BA573D28AC Filter" at bounding box center [1217, 49] width 44 height 16
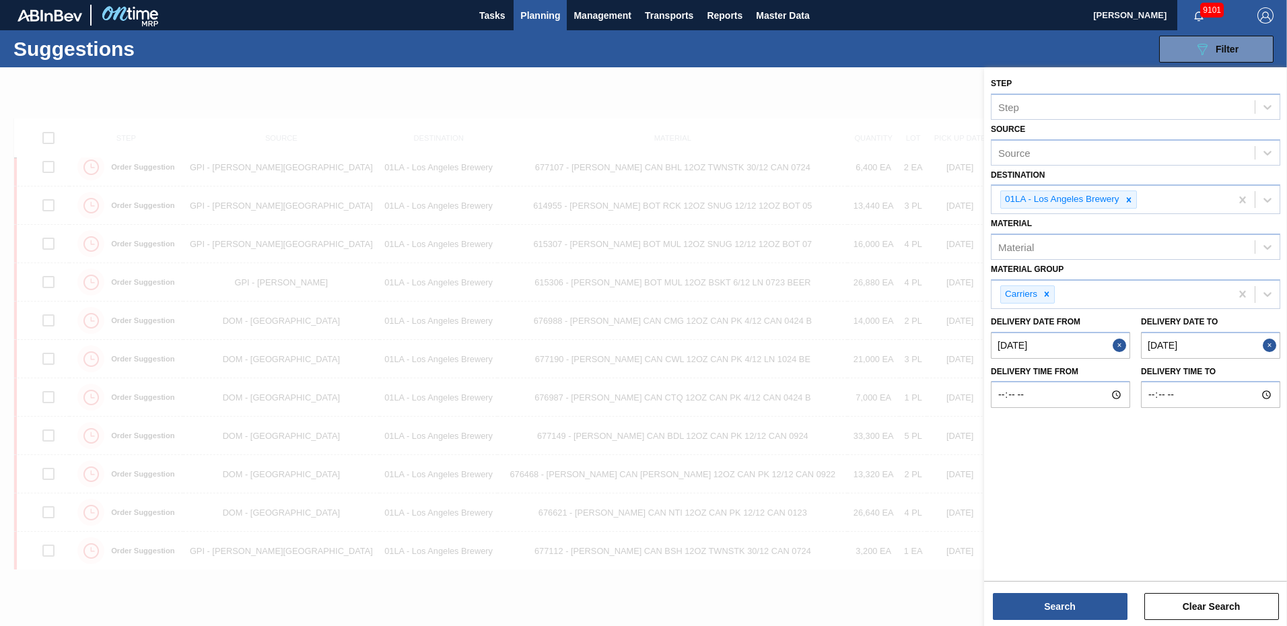
click at [1236, 350] on to "09/27/2025" at bounding box center [1210, 345] width 139 height 27
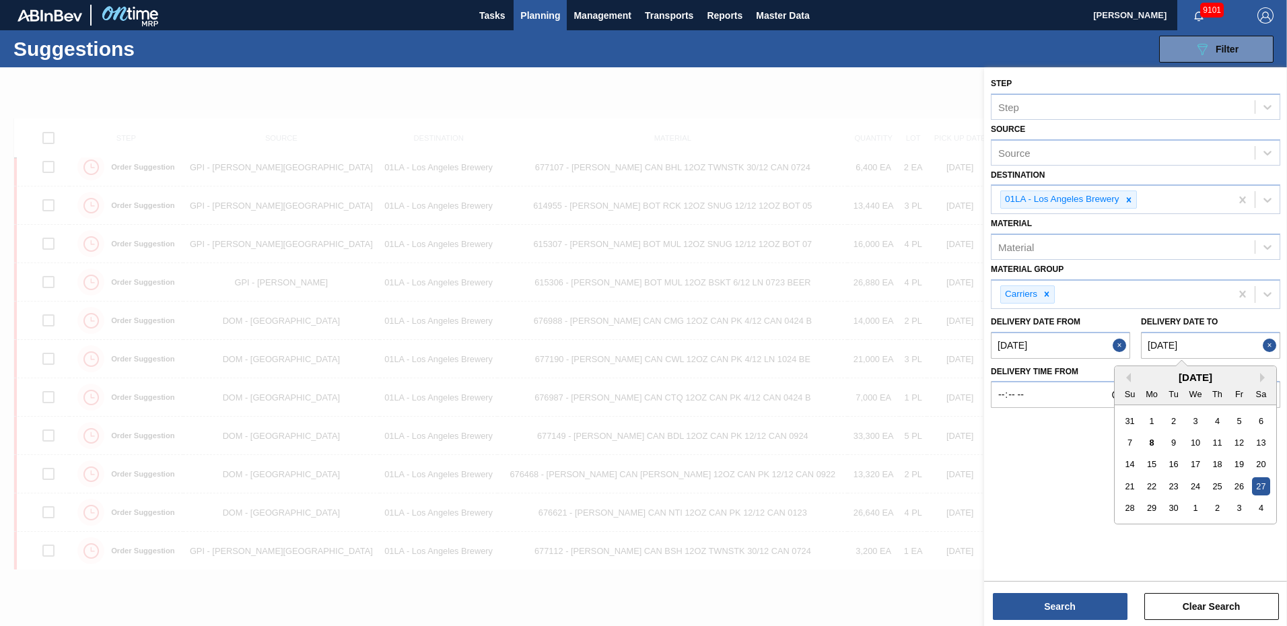
click at [1240, 504] on div "3" at bounding box center [1239, 508] width 18 height 18
type to "10/03/2025"
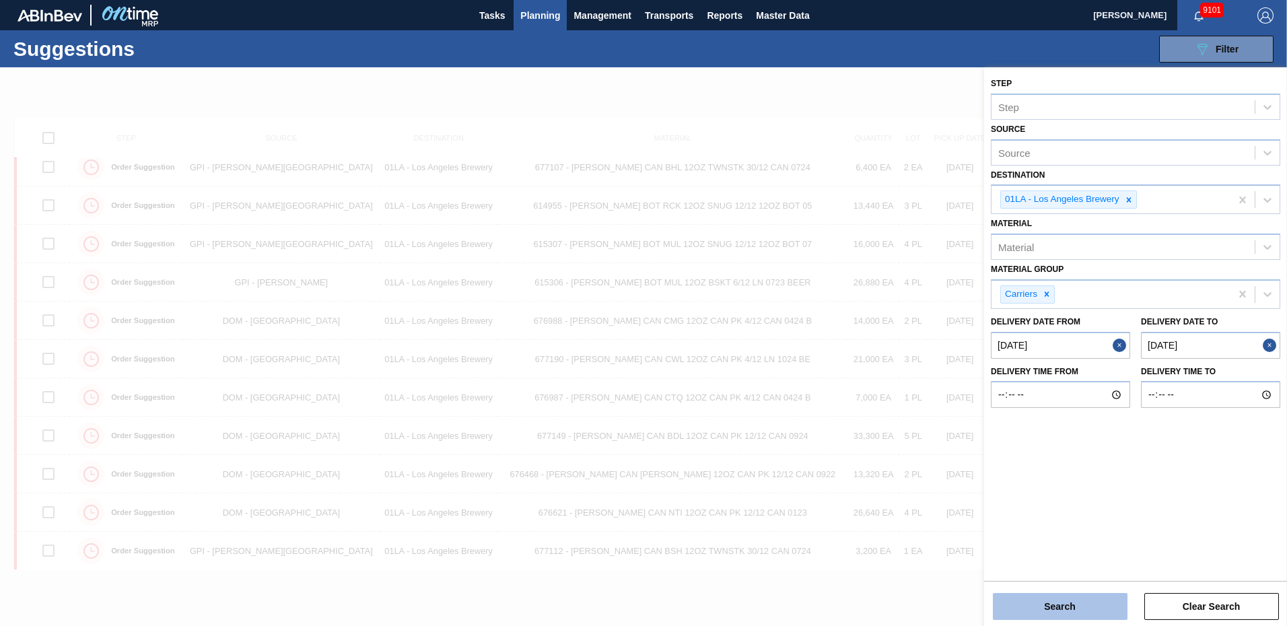
click at [1076, 608] on button "Search" at bounding box center [1060, 606] width 135 height 27
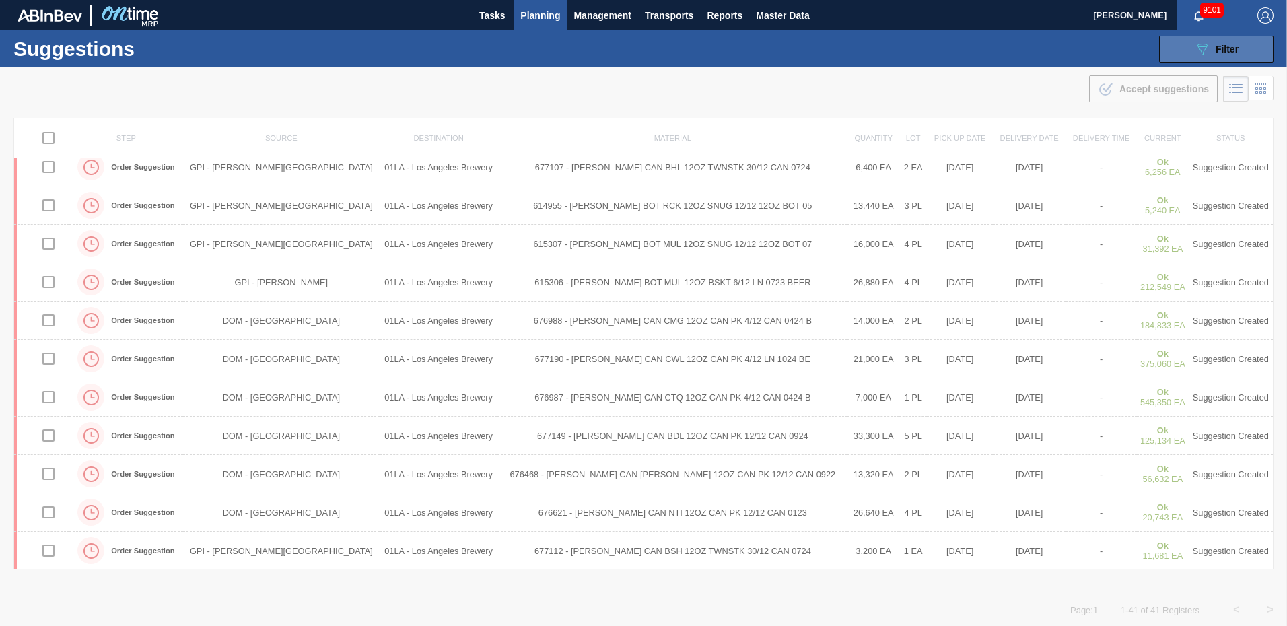
click at [1212, 48] on div "089F7B8B-B2A5-4AFE-B5C0-19BA573D28AC Filter" at bounding box center [1217, 49] width 44 height 16
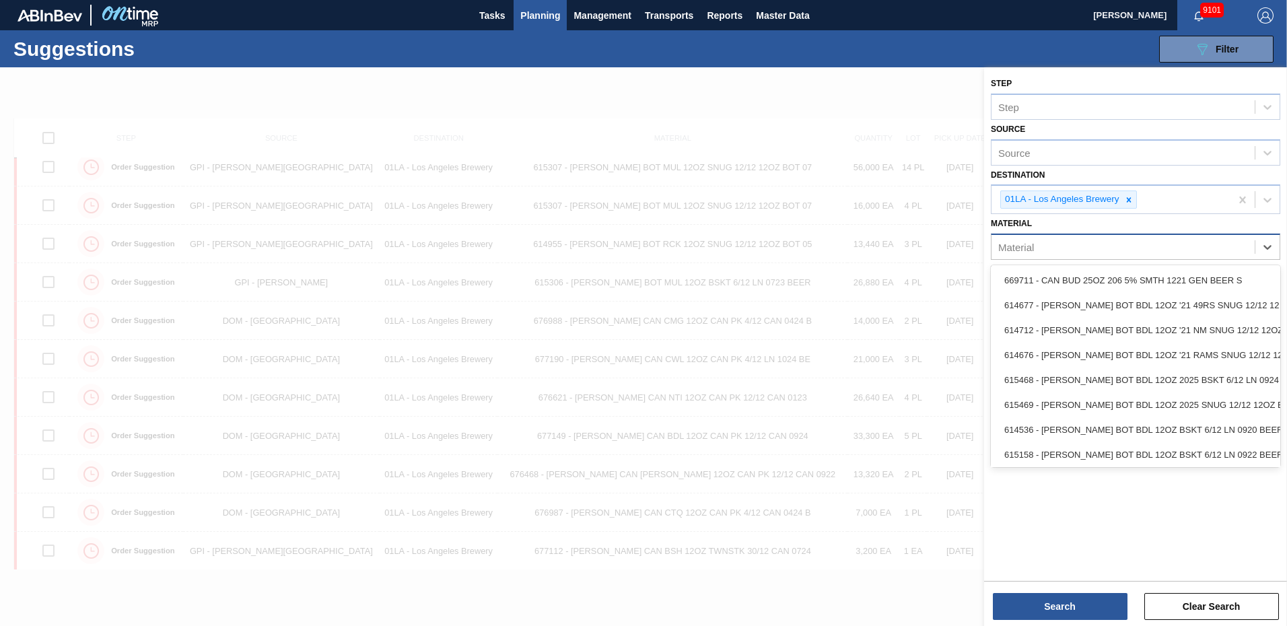
click at [1110, 259] on div "Material" at bounding box center [1136, 247] width 290 height 26
click at [1108, 246] on div "Material" at bounding box center [1123, 248] width 263 height 20
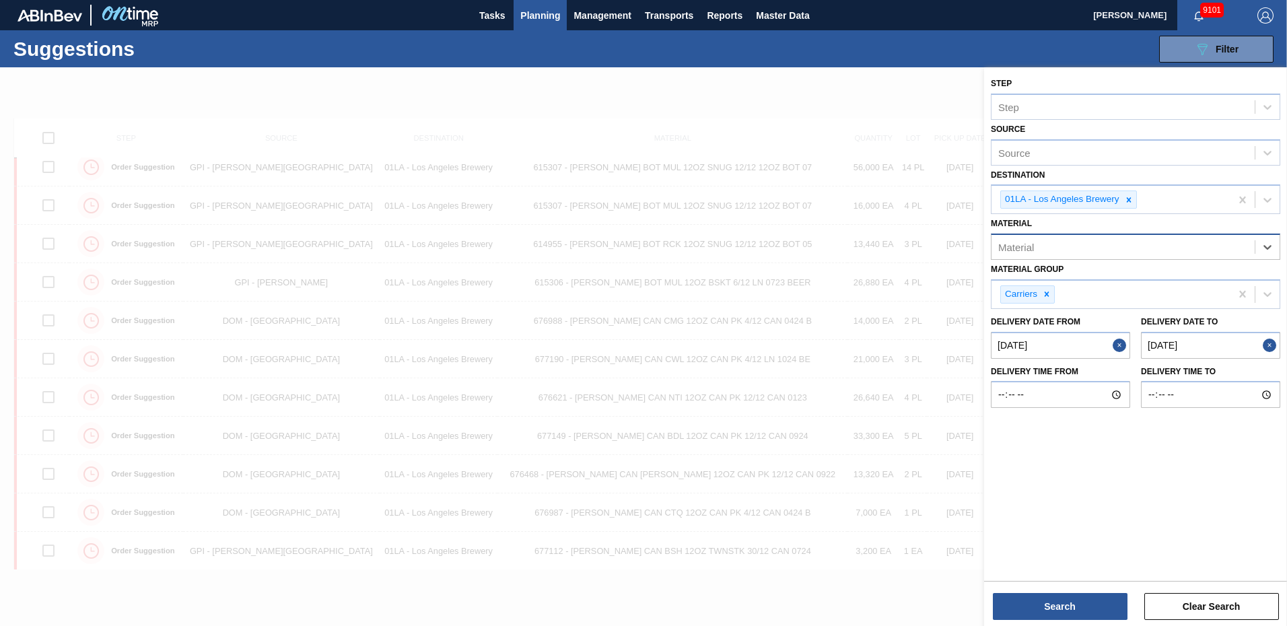
type input "8"
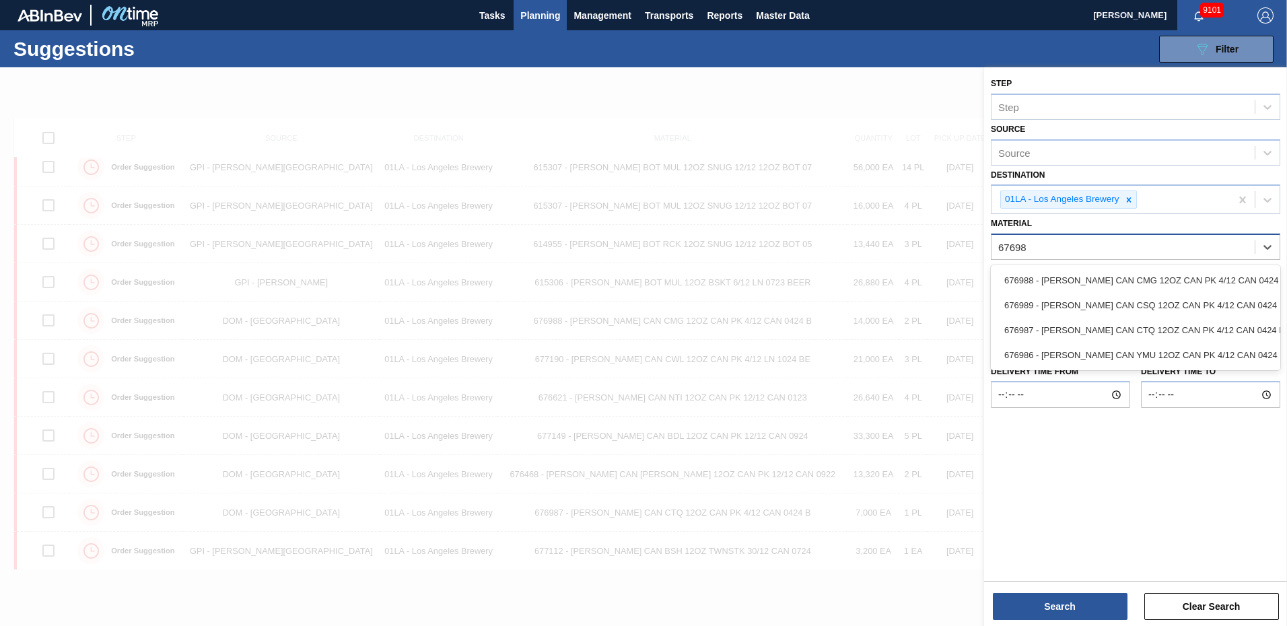
type input "676988"
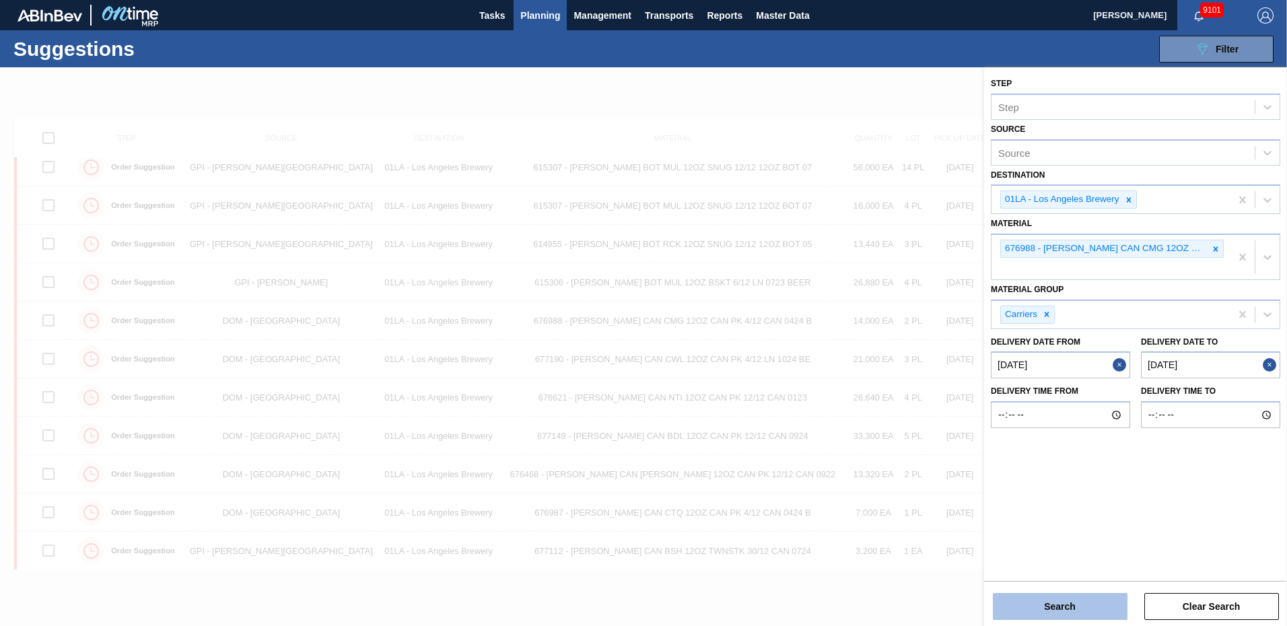
click at [1055, 599] on button "Search" at bounding box center [1060, 606] width 135 height 27
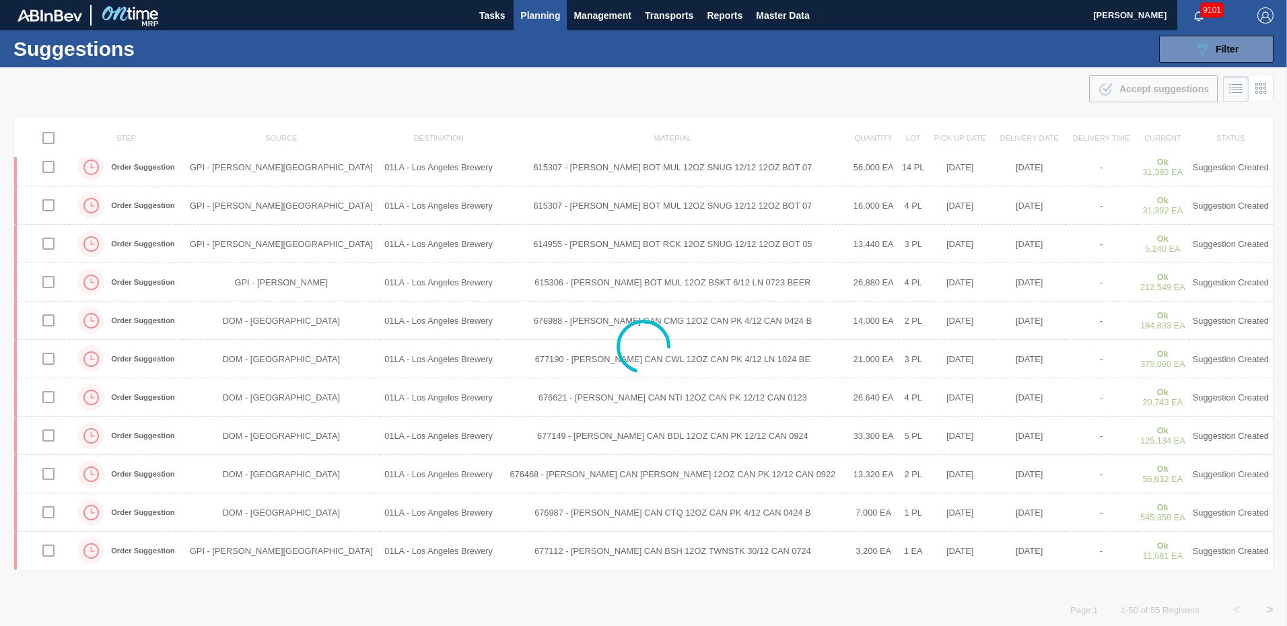
scroll to position [0, 0]
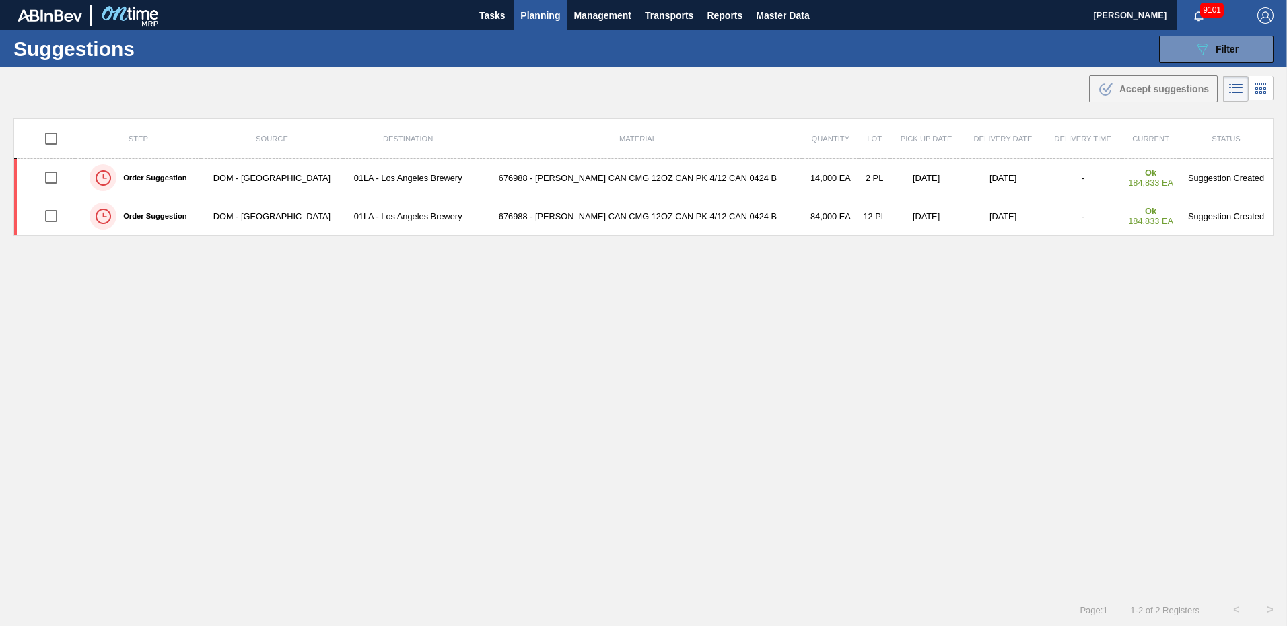
click at [380, 355] on div "Step Source Destination Material Quantity Lot Pick up Date Delivery Date Delive…" at bounding box center [643, 344] width 1261 height 451
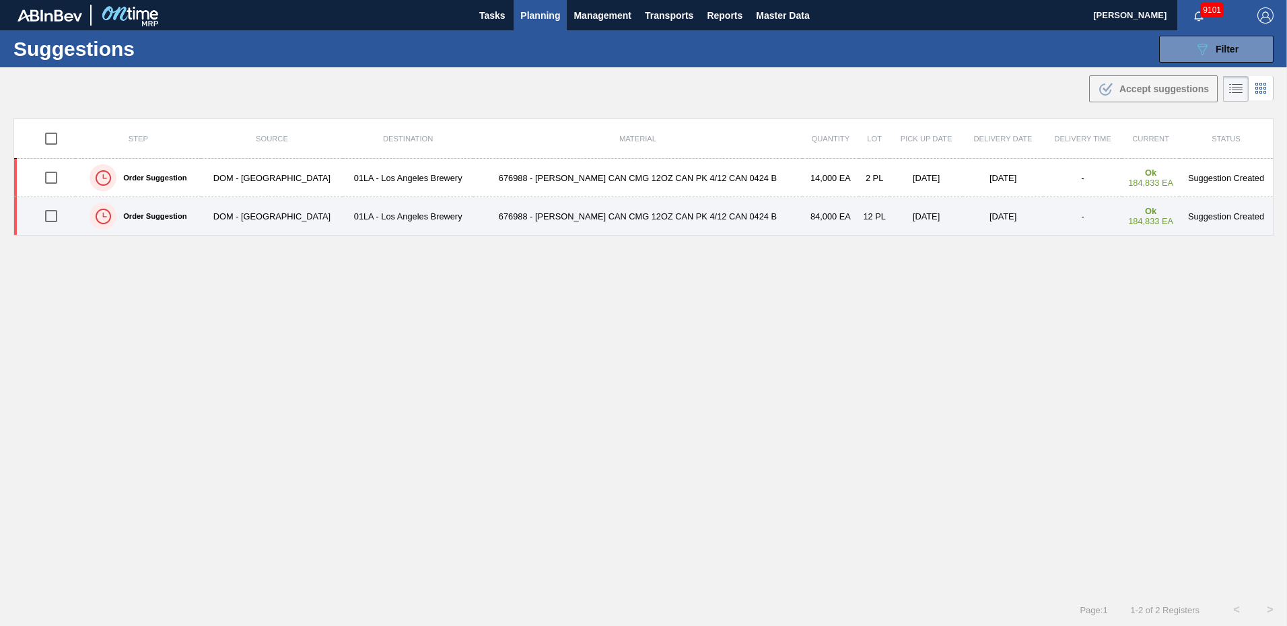
click at [1214, 210] on td "Suggestion Created" at bounding box center [1227, 216] width 94 height 38
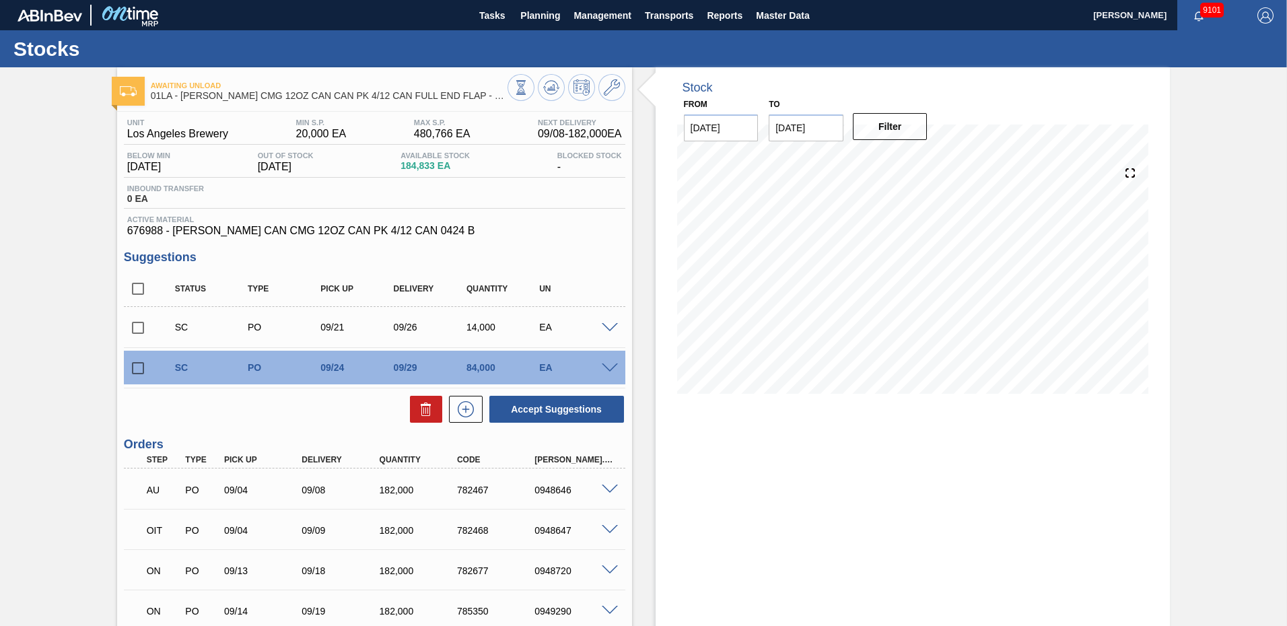
click at [608, 363] on div at bounding box center [612, 367] width 27 height 10
click at [607, 370] on span at bounding box center [610, 369] width 16 height 10
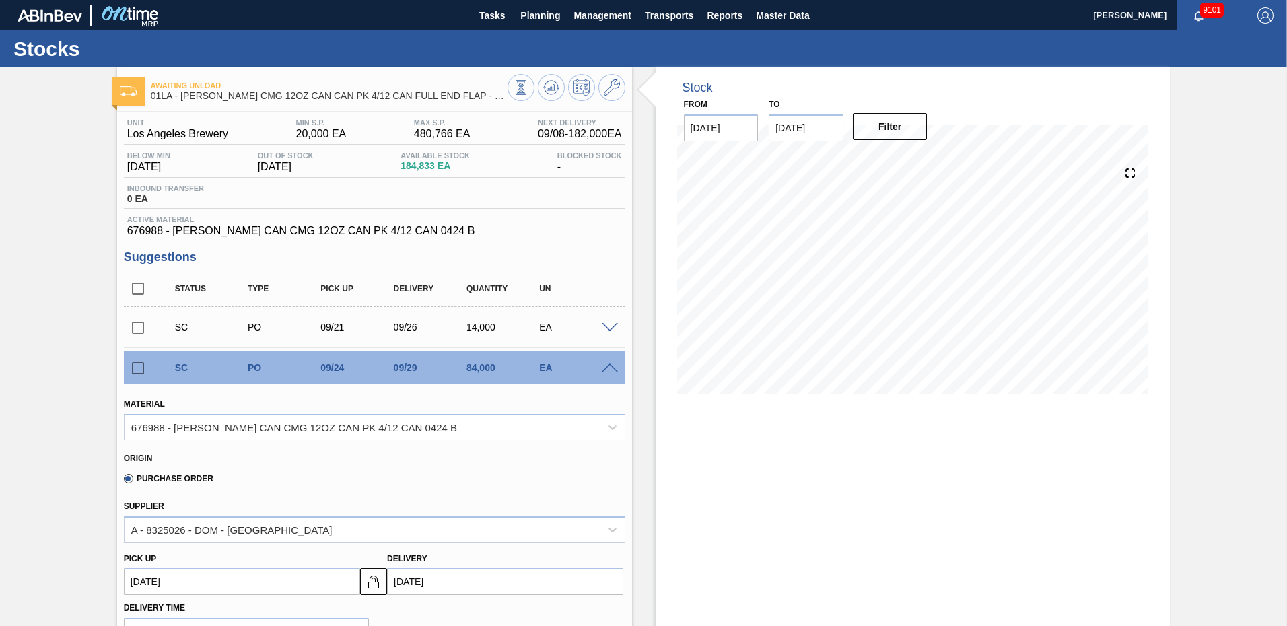
scroll to position [269, 0]
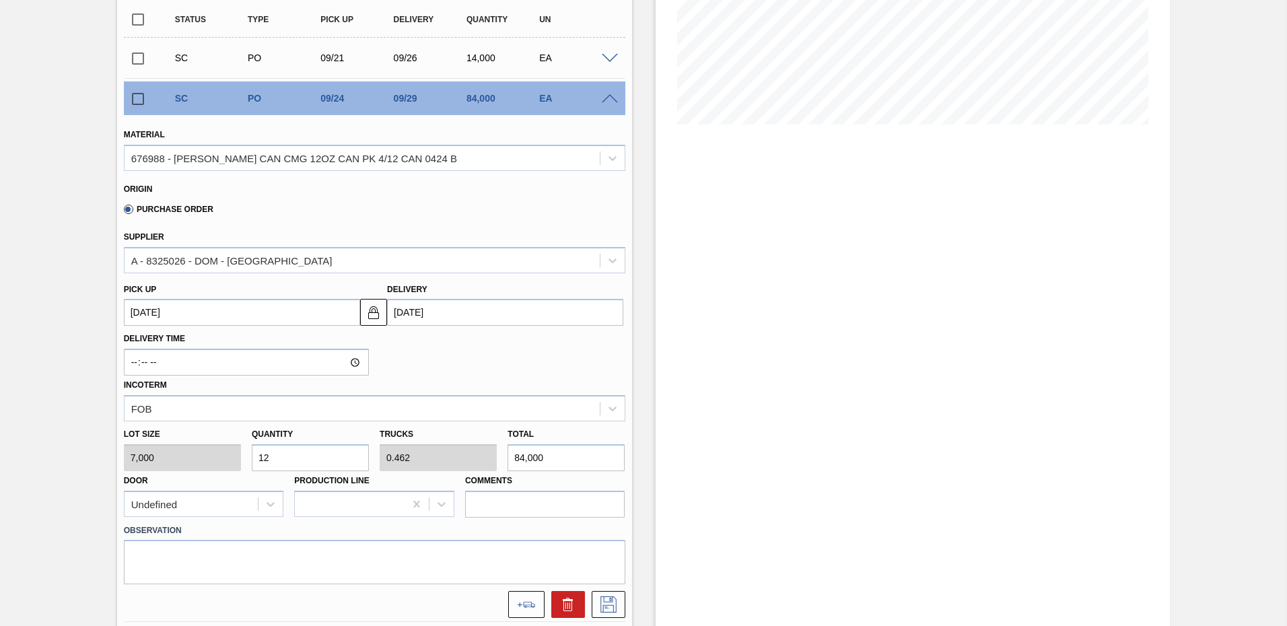
click at [412, 309] on input "09/29/2025" at bounding box center [505, 312] width 236 height 27
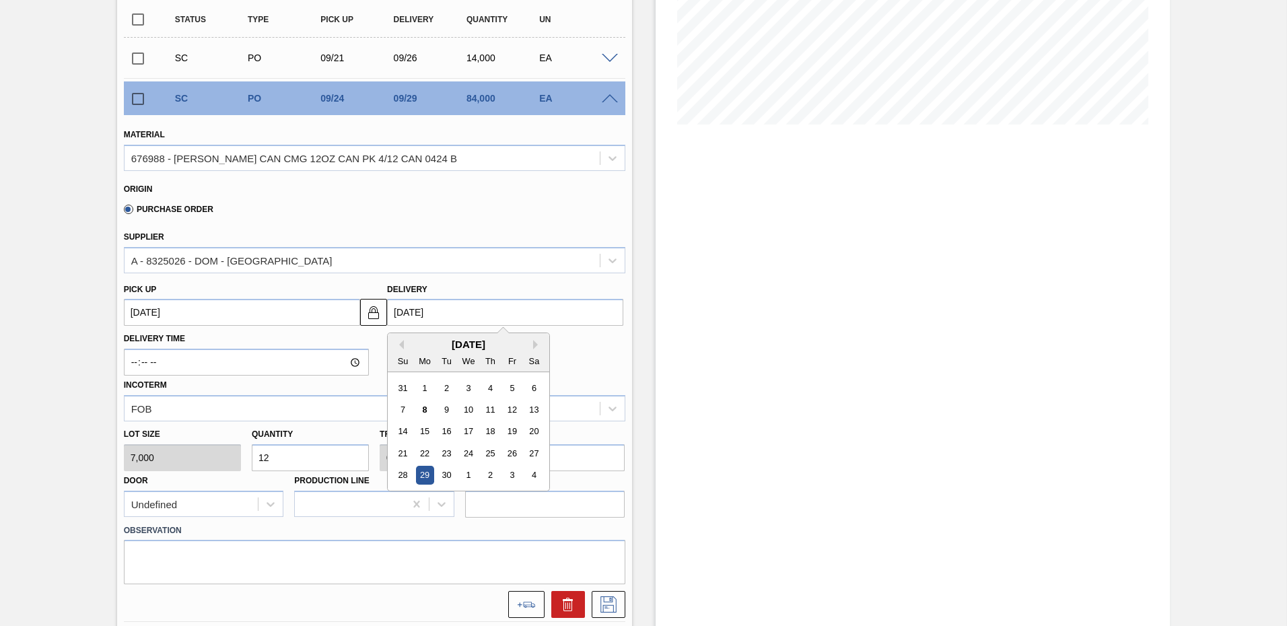
type input "09/2/2025"
type up103802207 "[DATE]"
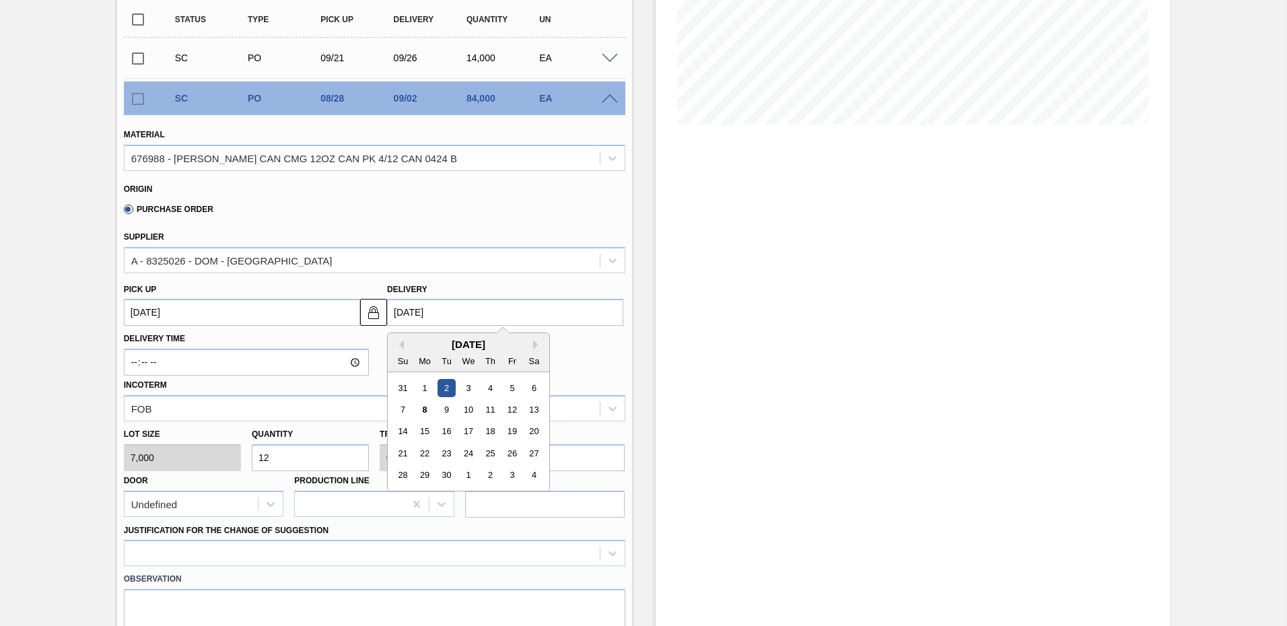
type input "[DATE]"
type up103802207 "[DATE]"
type input "[DATE]"
click at [490, 453] on div "25" at bounding box center [490, 453] width 18 height 18
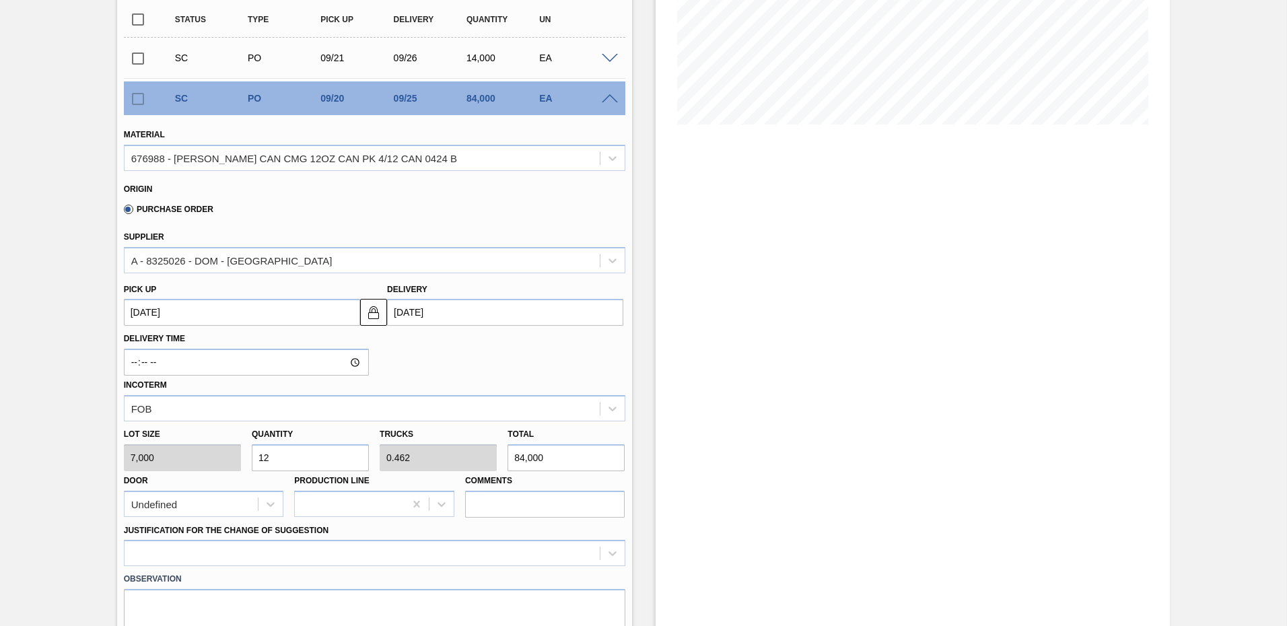
scroll to position [539, 0]
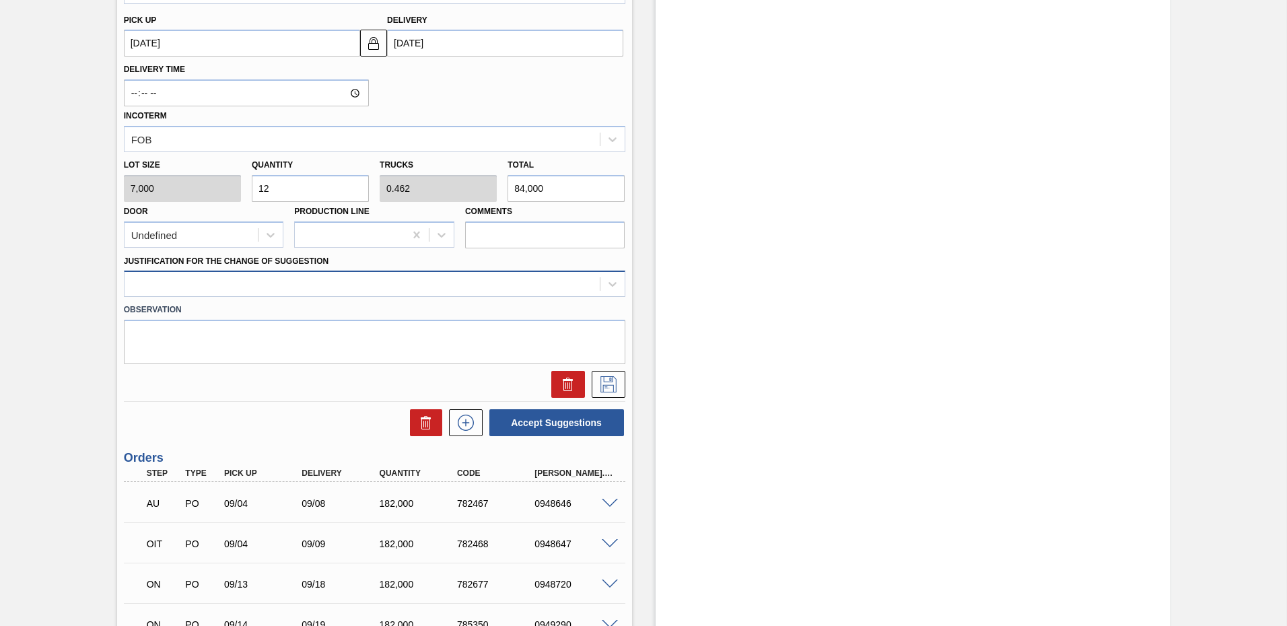
click at [193, 277] on div at bounding box center [362, 285] width 475 height 20
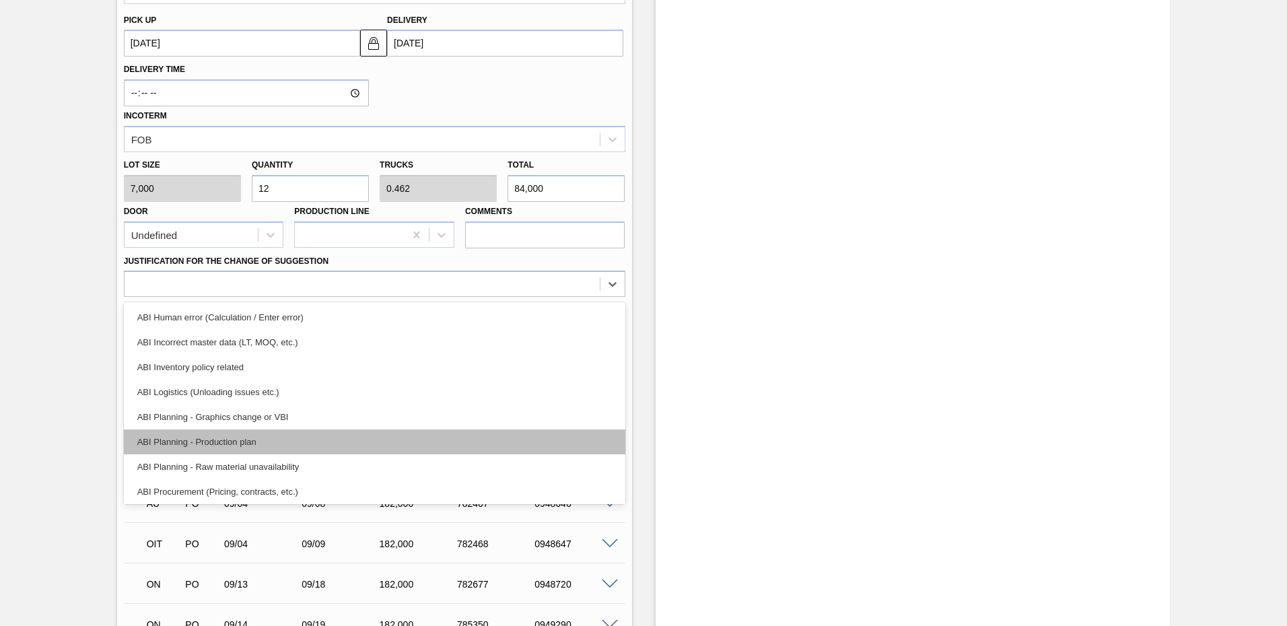
click at [213, 432] on div "ABI Planning - Production plan" at bounding box center [375, 442] width 502 height 25
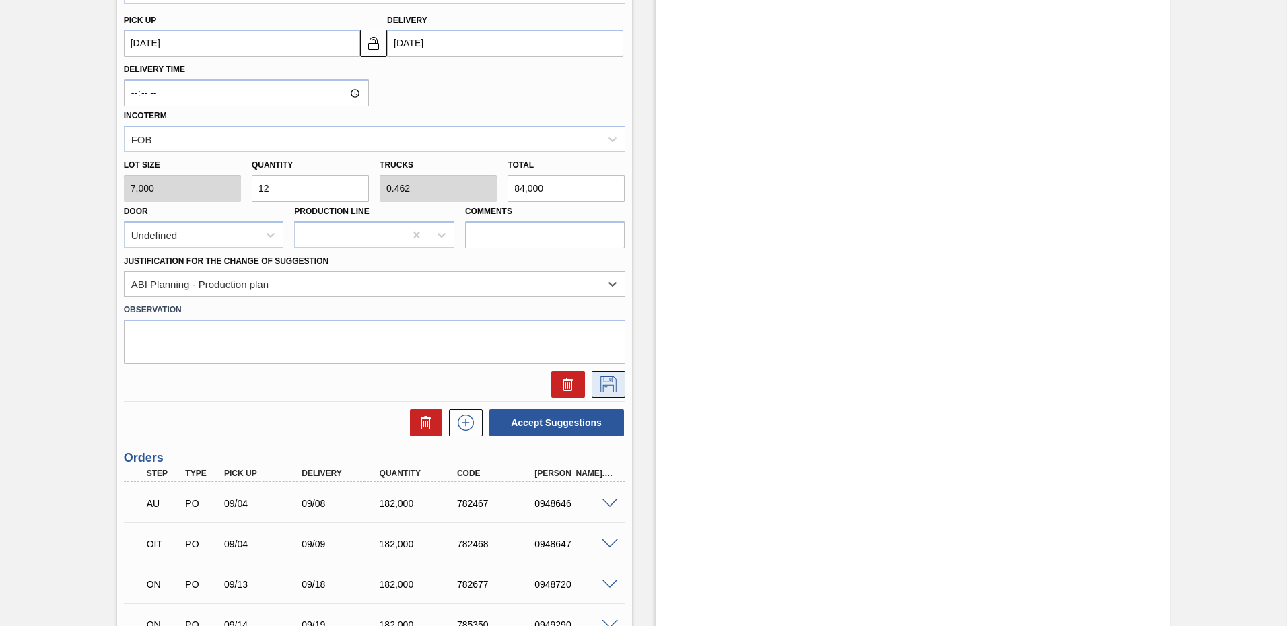
click at [607, 381] on icon at bounding box center [609, 384] width 22 height 16
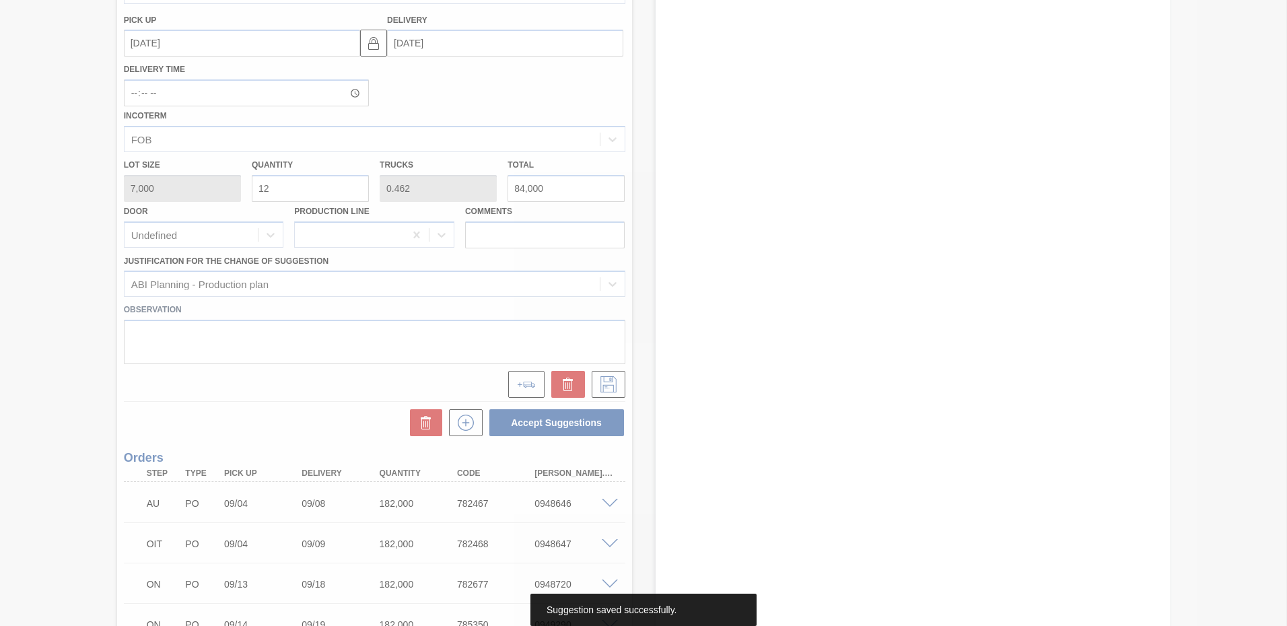
scroll to position [114, 0]
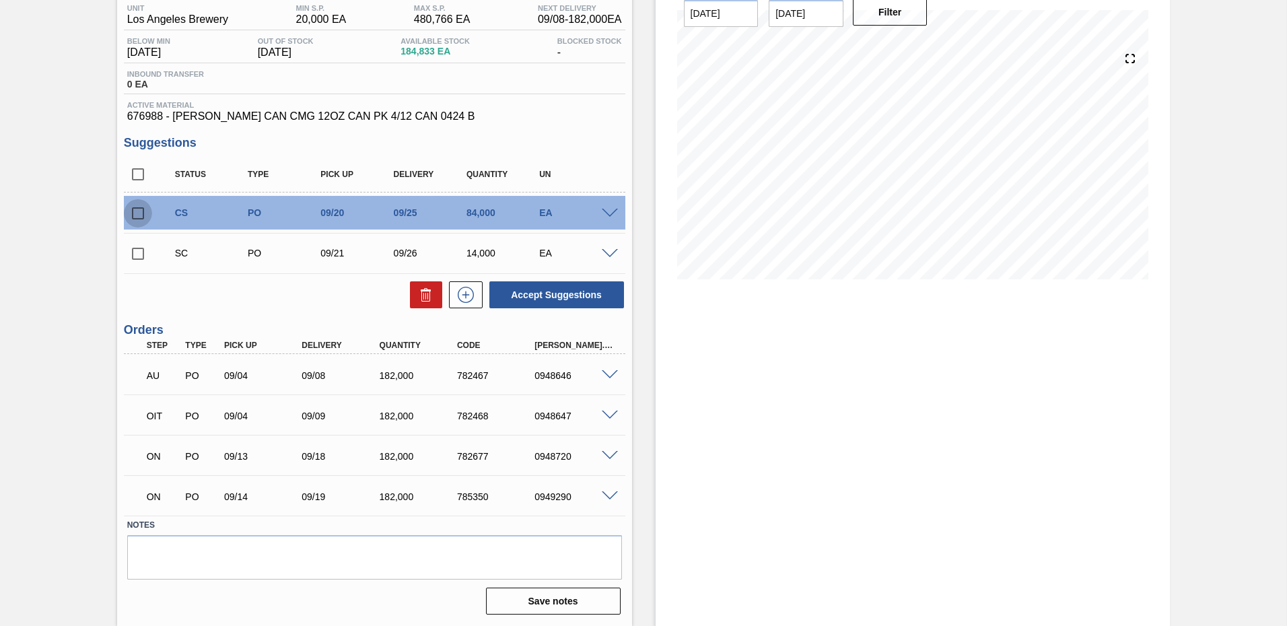
drag, startPoint x: 428, startPoint y: 1, endPoint x: 137, endPoint y: 215, distance: 360.3
click at [137, 215] on input "checkbox" at bounding box center [138, 213] width 28 height 28
click at [552, 292] on button "Accept Suggestions" at bounding box center [557, 294] width 135 height 27
checkbox input "false"
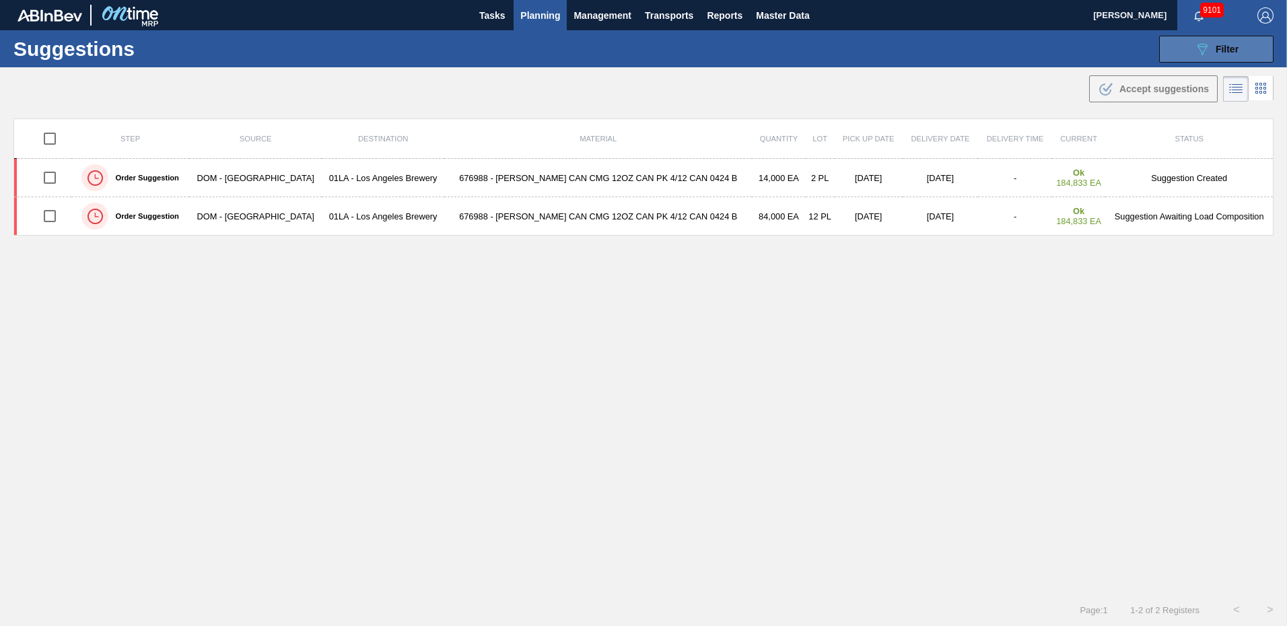
type from "09/01/2025"
type to "10/03/2025"
click at [1219, 40] on button "089F7B8B-B2A5-4AFE-B5C0-19BA573D28AC Filter" at bounding box center [1217, 49] width 114 height 27
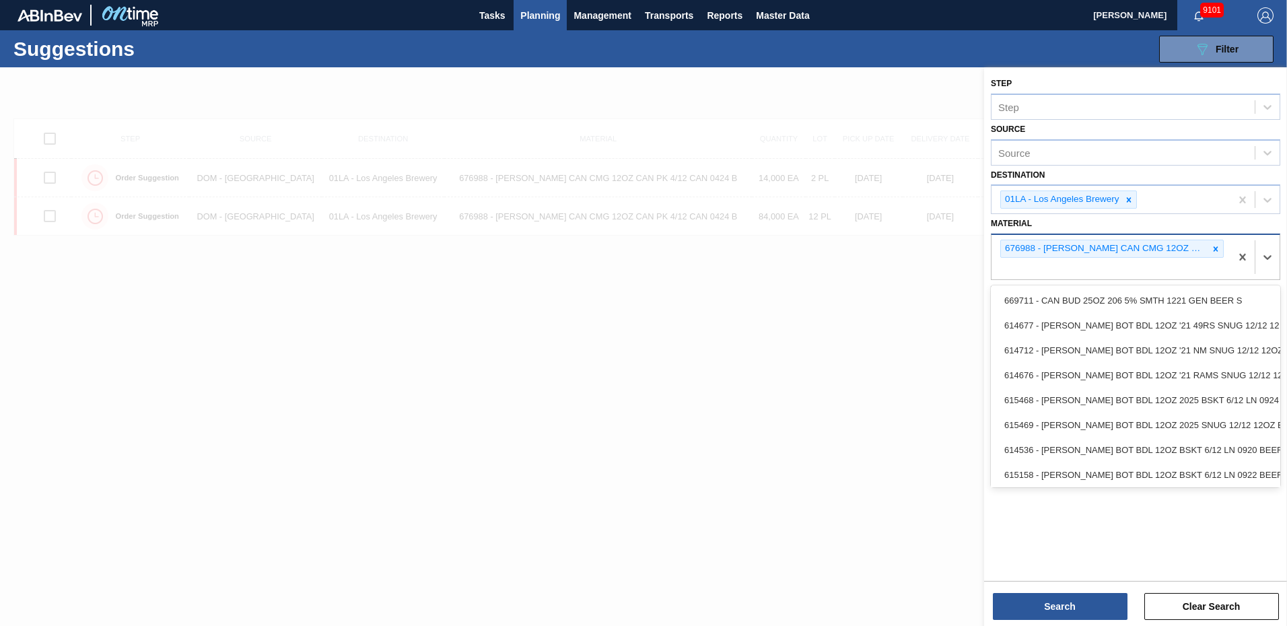
click at [1102, 266] on div "676988 - [PERSON_NAME] CAN CMG 12OZ CAN PK 4/12 CAN 0424 B" at bounding box center [1111, 257] width 239 height 44
type input "6"
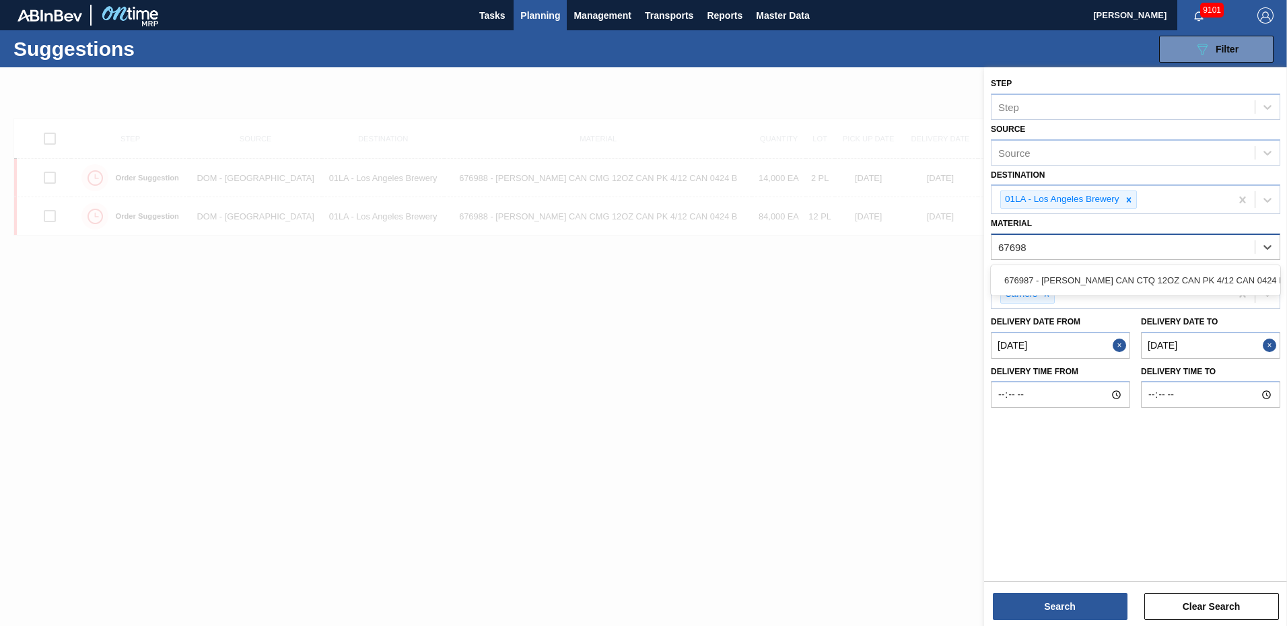
type input "676987"
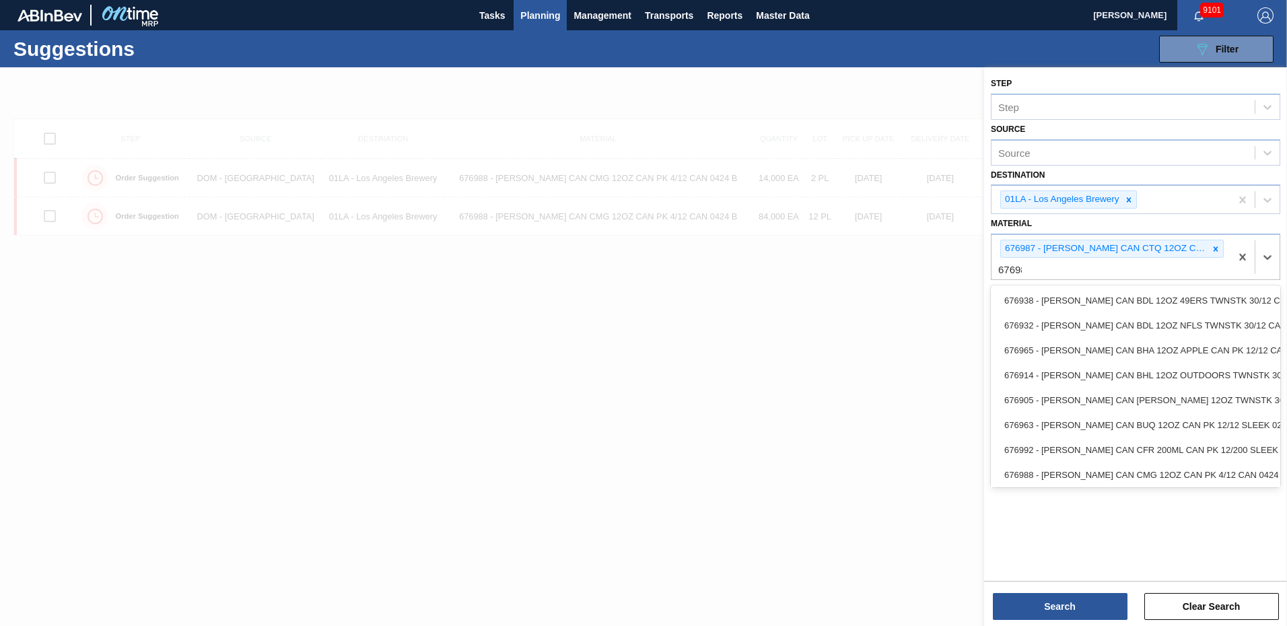
type input "676988"
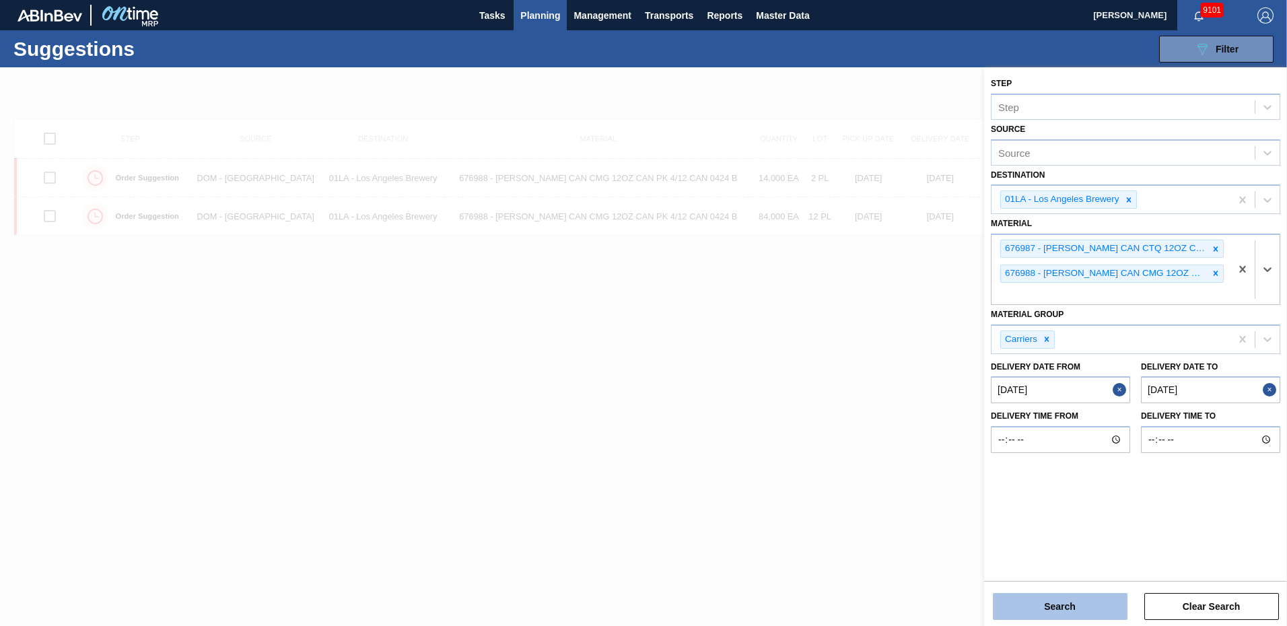
click at [1039, 603] on button "Search" at bounding box center [1060, 606] width 135 height 27
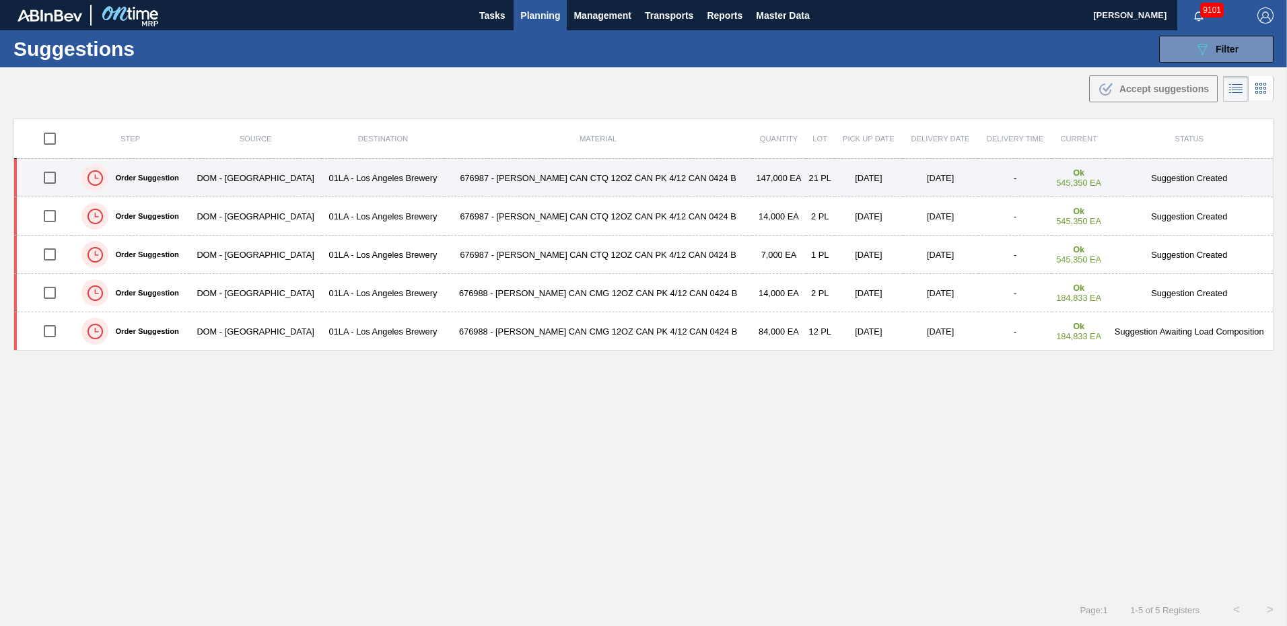
click at [1172, 176] on td "Suggestion Created" at bounding box center [1190, 178] width 168 height 38
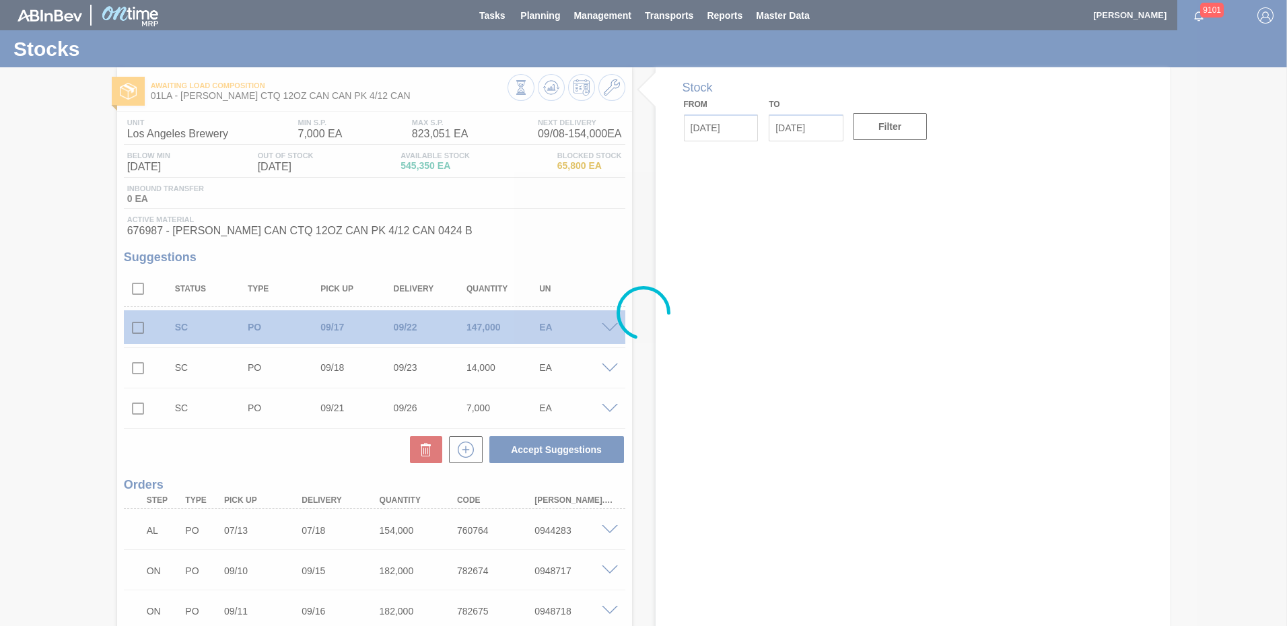
click at [606, 325] on div at bounding box center [643, 313] width 1287 height 626
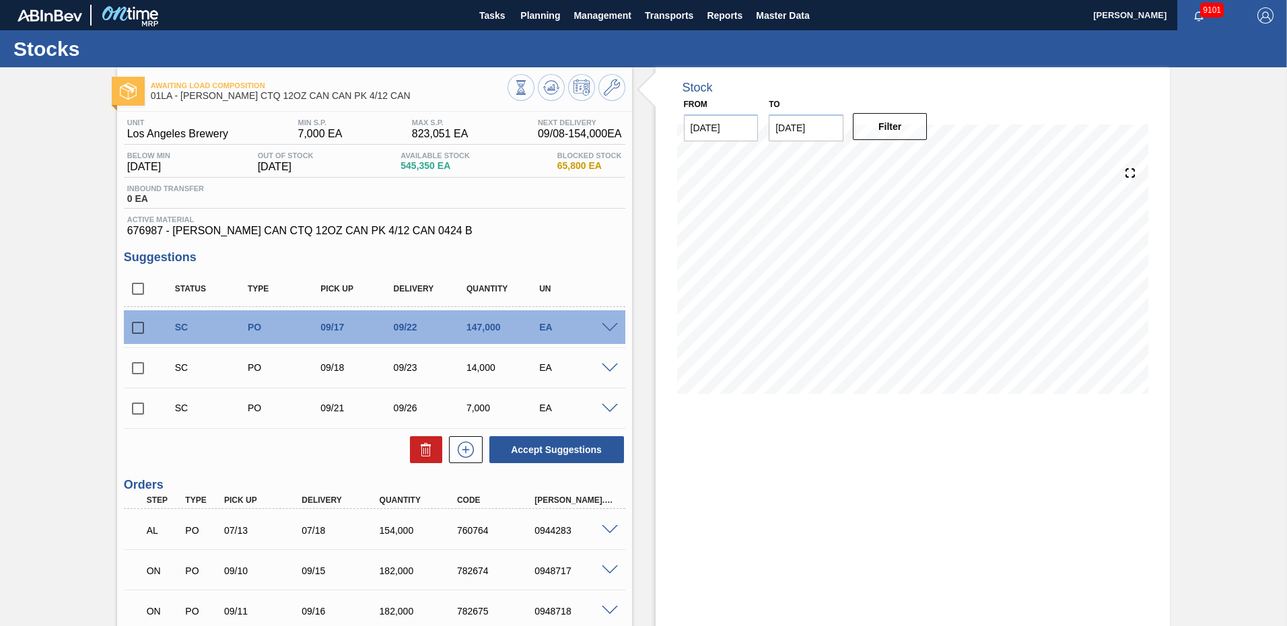
click at [606, 325] on span at bounding box center [610, 328] width 16 height 10
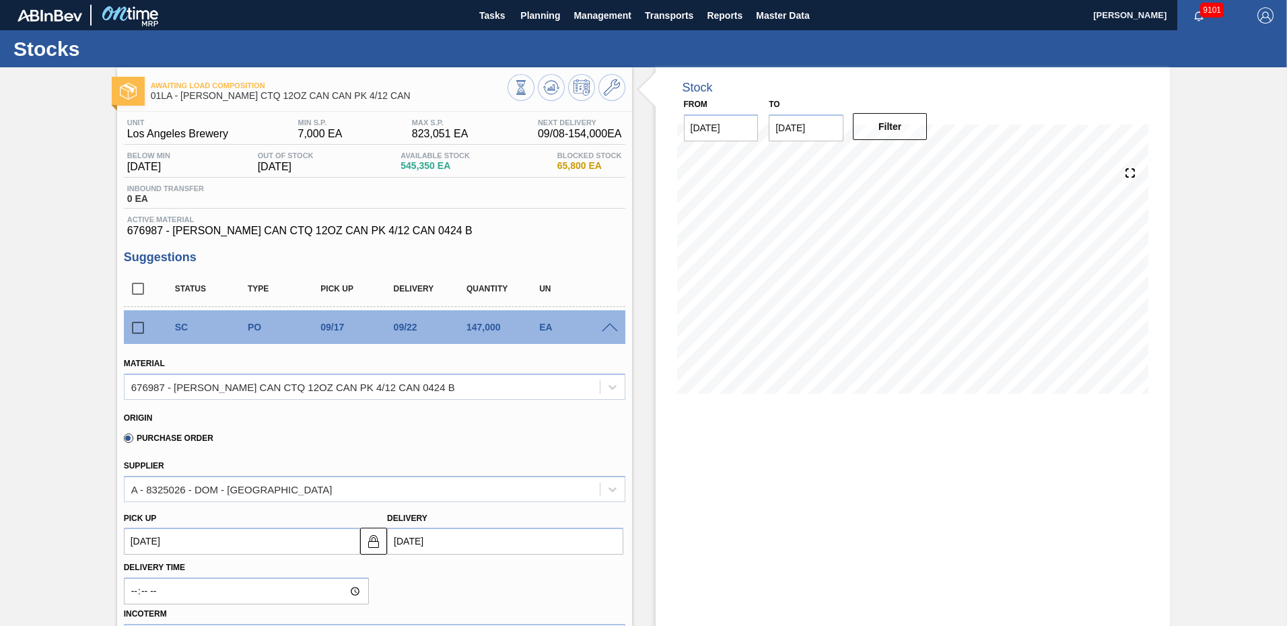
scroll to position [269, 0]
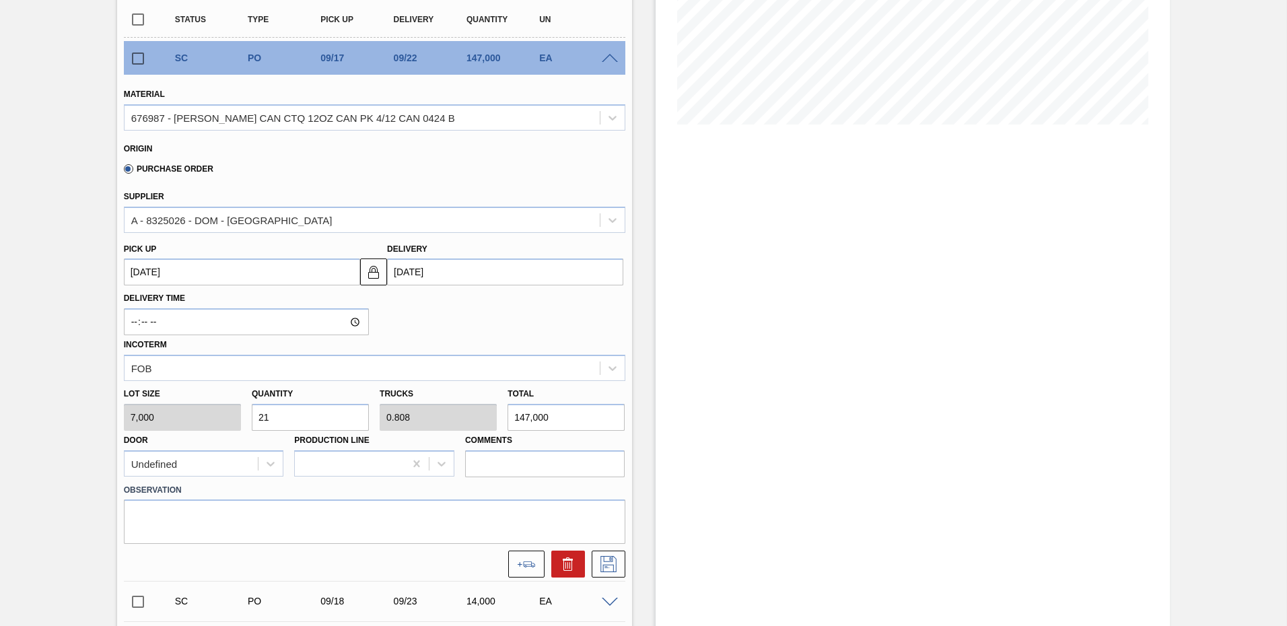
click at [411, 271] on input "[DATE]" at bounding box center [505, 272] width 236 height 27
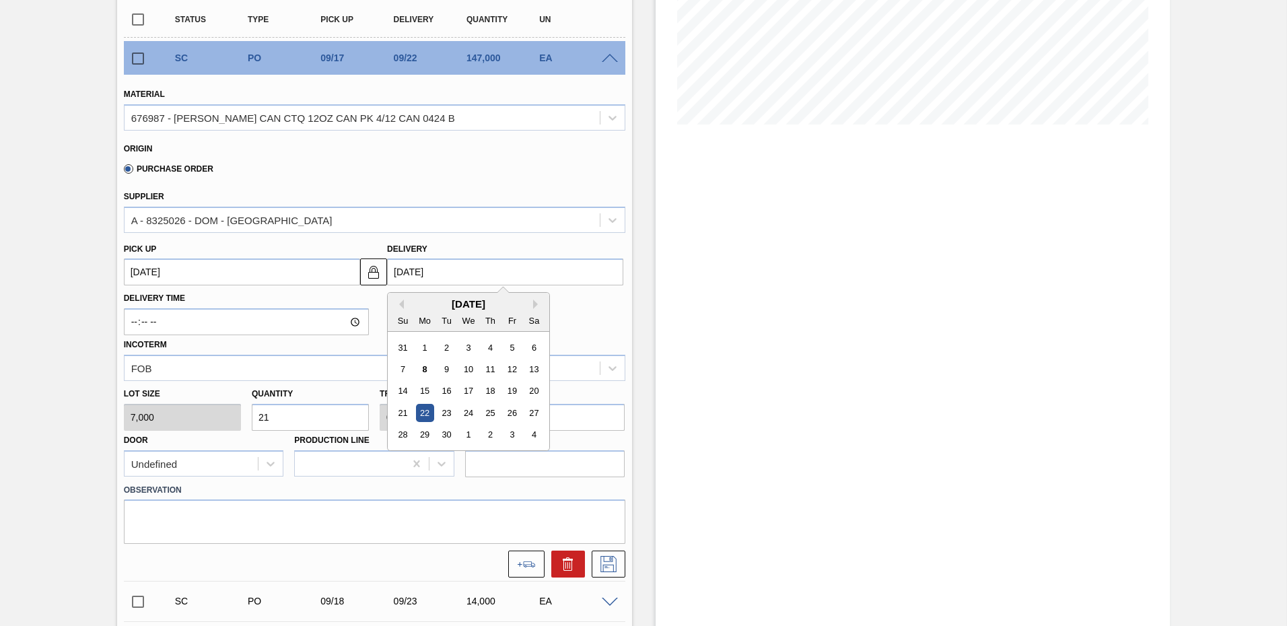
type input "09/2/2025"
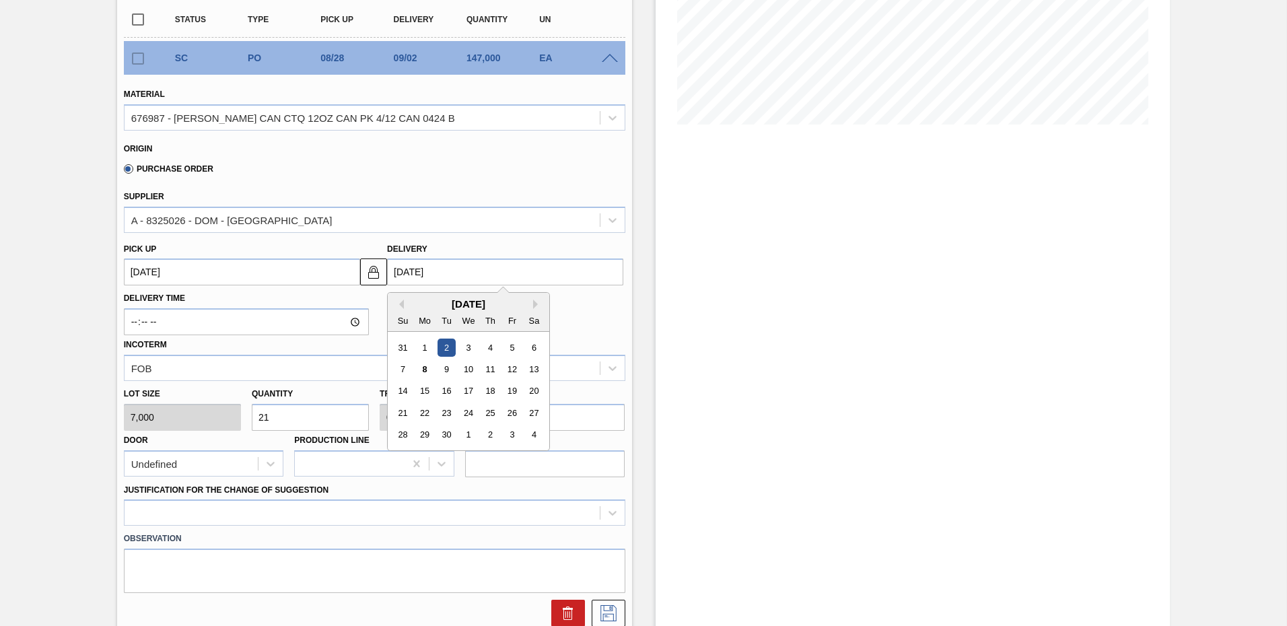
type up103802046 "[DATE]"
type input "[DATE]"
type up103802046 "[DATE]"
type input "[DATE]"
click at [488, 408] on div "25" at bounding box center [490, 413] width 18 height 18
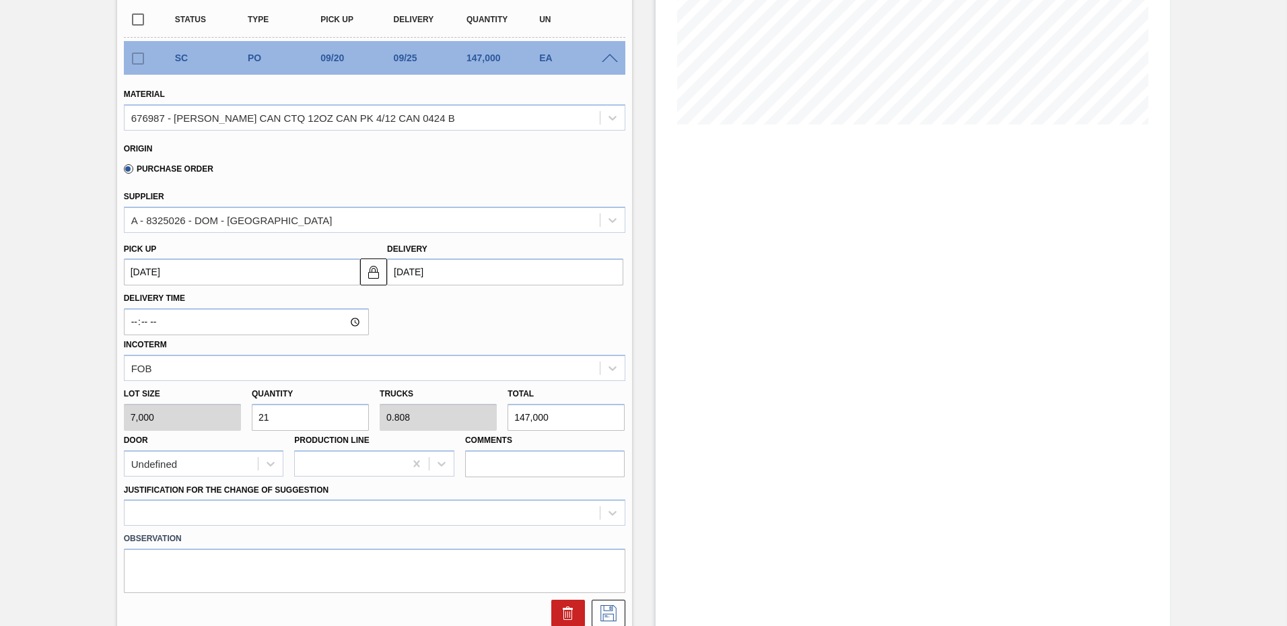
drag, startPoint x: 274, startPoint y: 414, endPoint x: -3, endPoint y: 453, distance: 279.4
click at [0, 0] on html "Tasks Planning Management Transports Reports Master Data Ken Truong 9101 Mark a…" at bounding box center [643, 0] width 1287 height 0
type input "1"
type input "0.038"
type input "7,000"
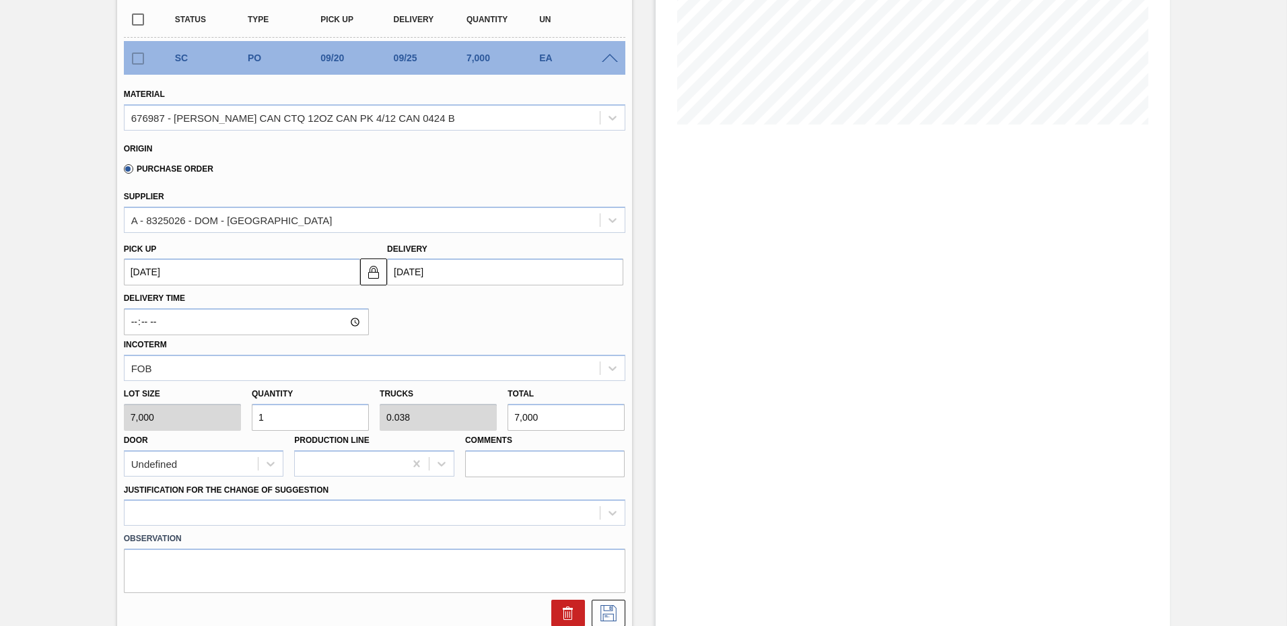
type input "14"
type input "0.538"
type input "98,000"
type input "14"
click at [607, 614] on icon at bounding box center [609, 613] width 16 height 16
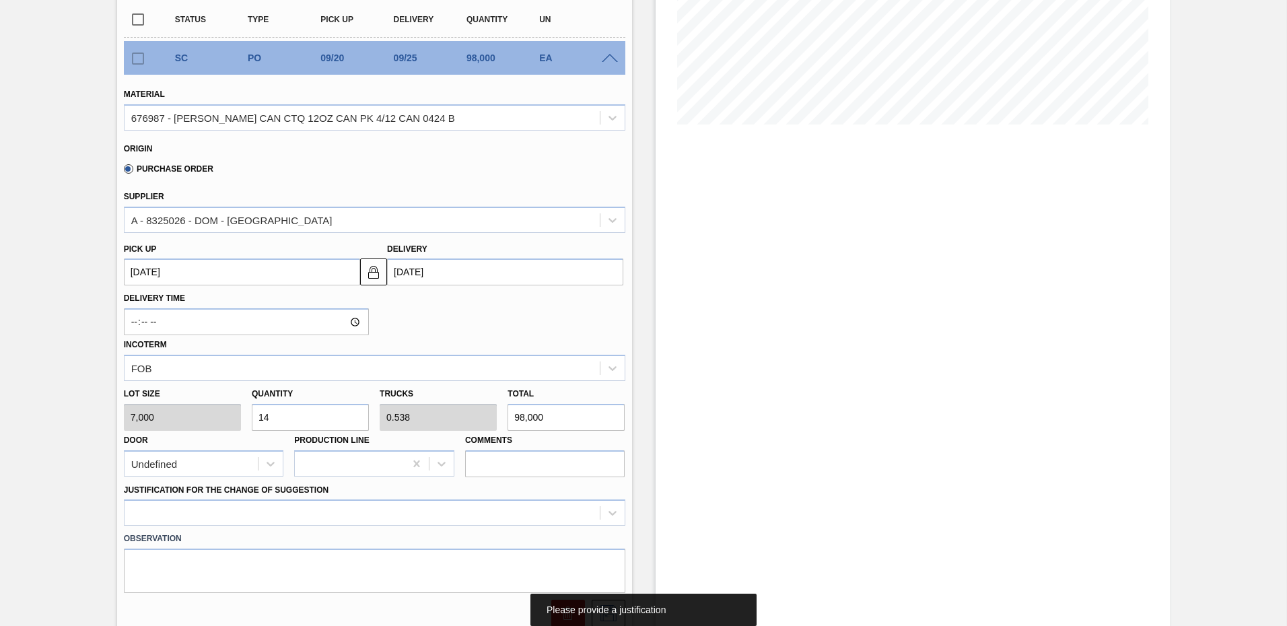
scroll to position [471, 0]
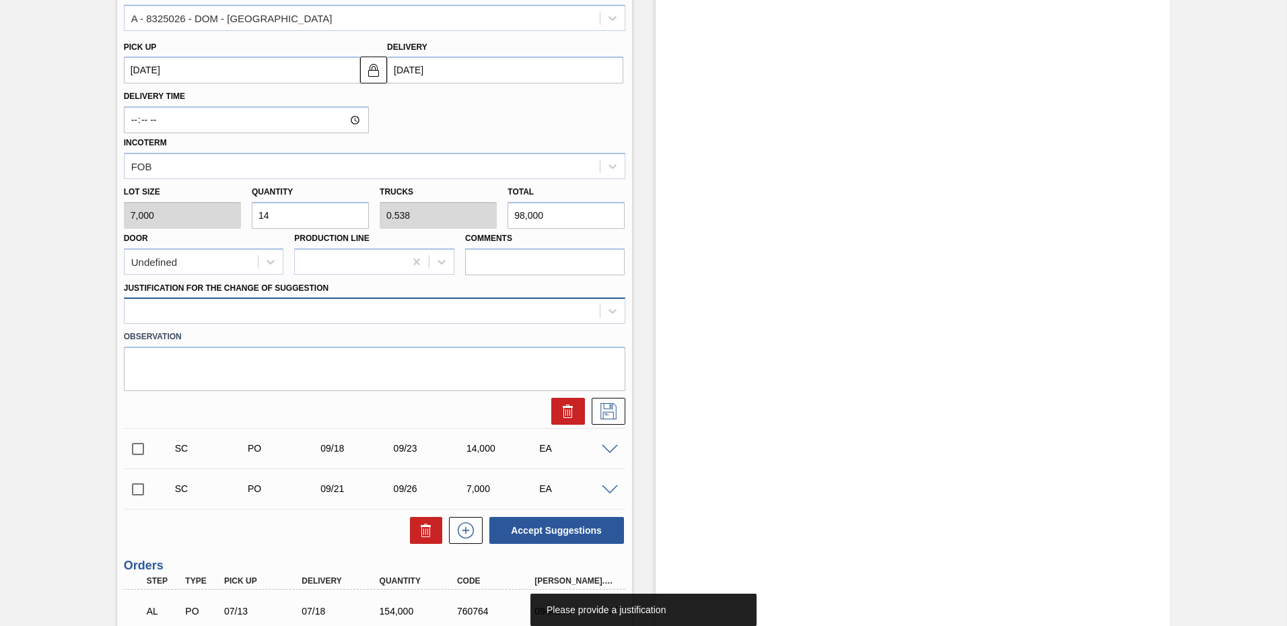
click at [220, 315] on div at bounding box center [362, 312] width 475 height 20
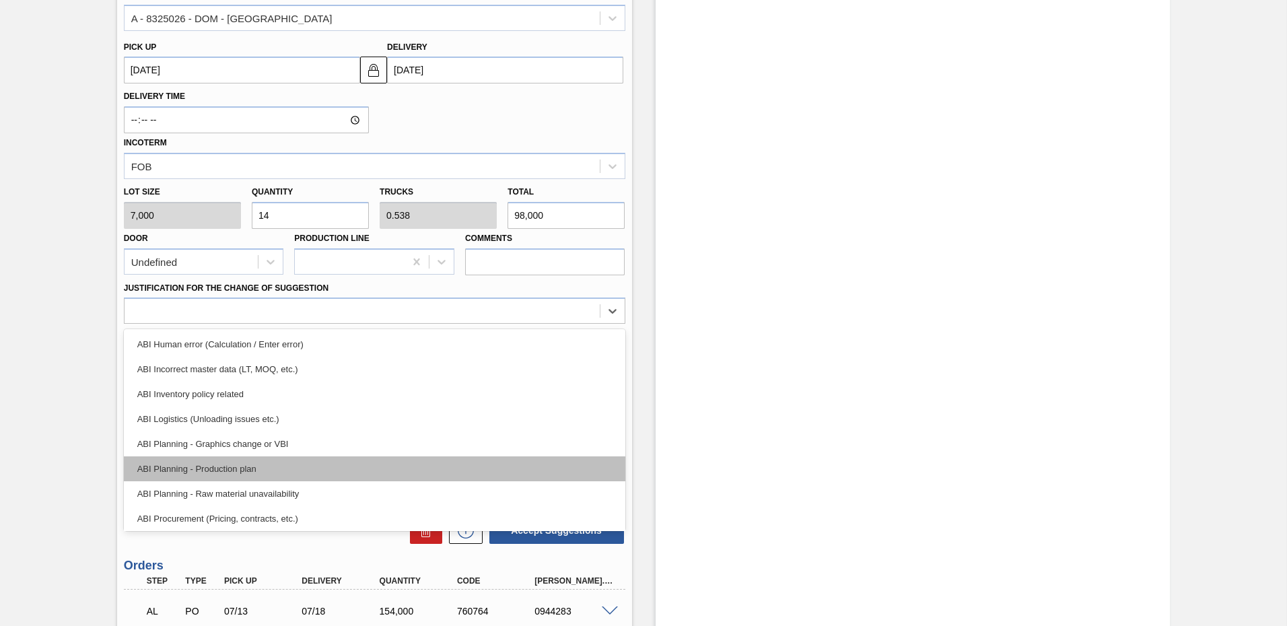
click at [225, 464] on div "ABI Planning - Production plan" at bounding box center [375, 469] width 502 height 25
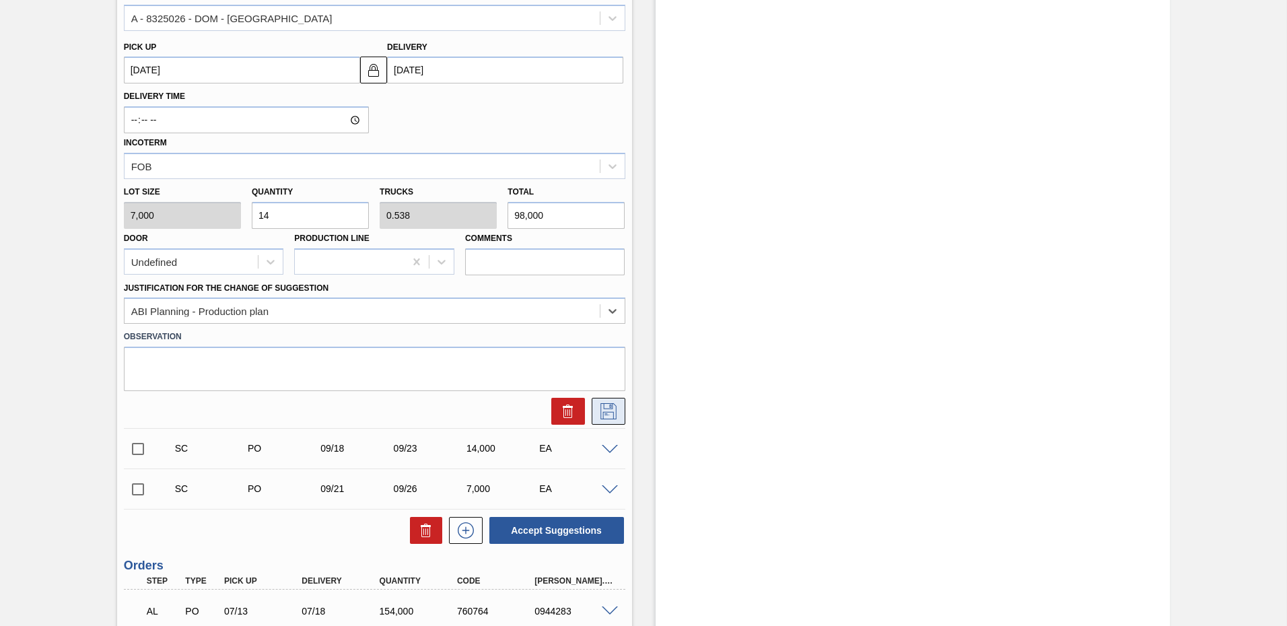
click at [614, 409] on icon at bounding box center [609, 411] width 22 height 16
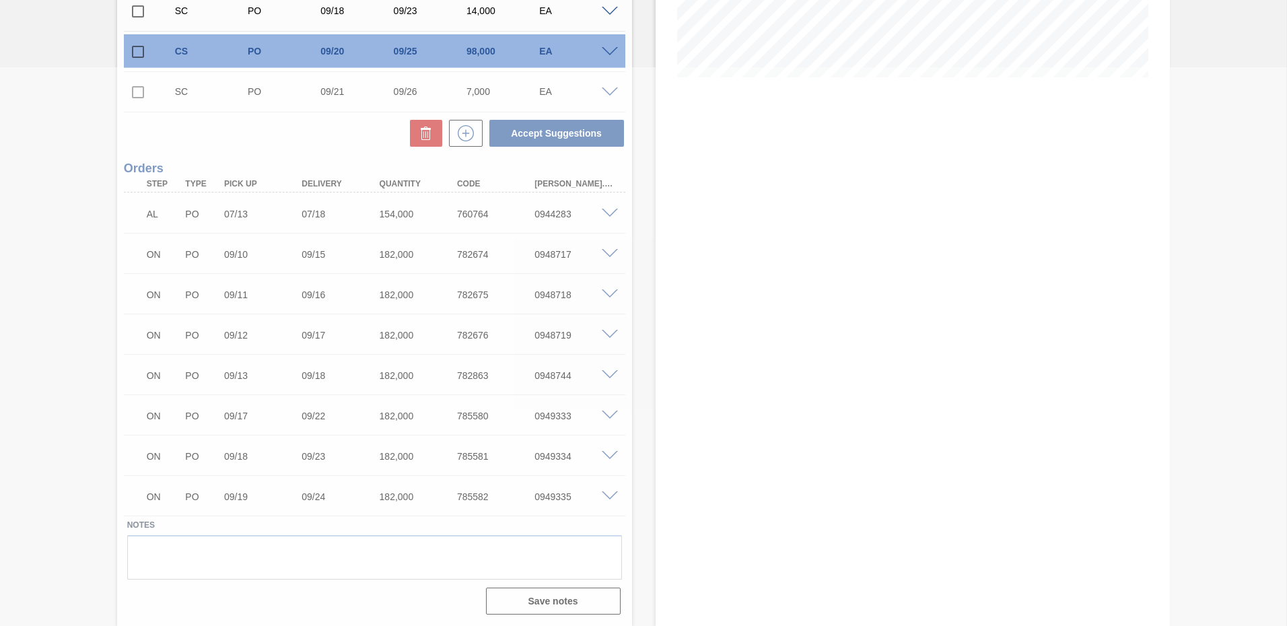
scroll to position [0, 0]
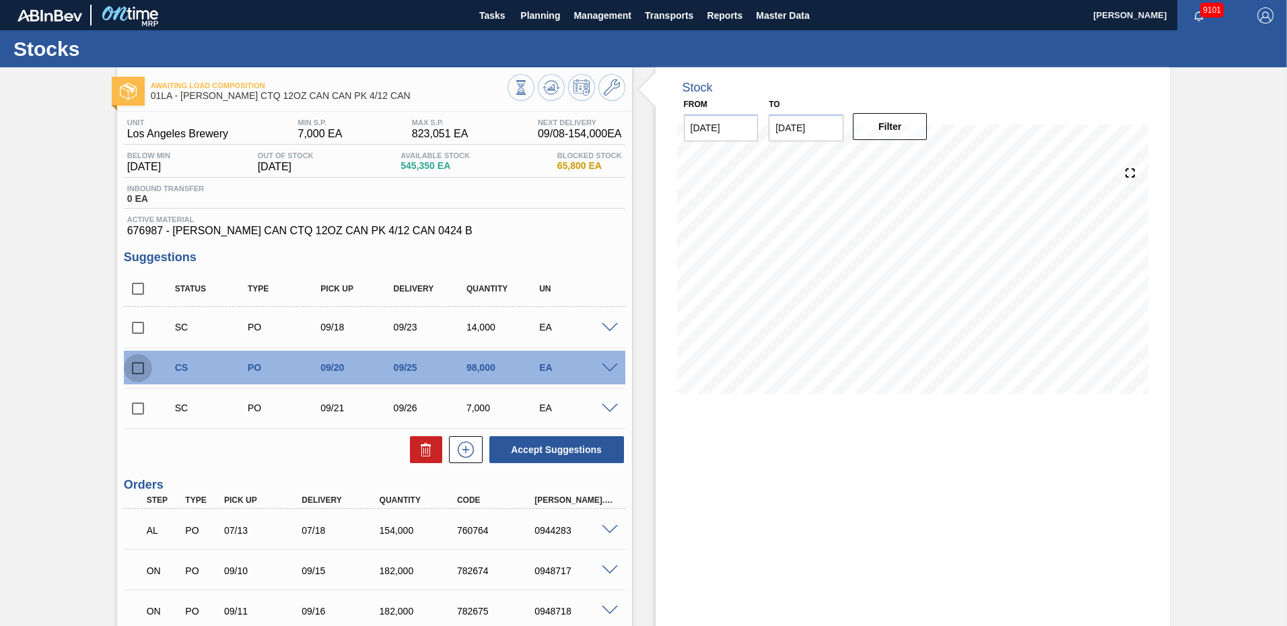
click at [132, 365] on input "checkbox" at bounding box center [138, 368] width 28 height 28
click at [548, 450] on button "Accept Suggestions" at bounding box center [557, 449] width 135 height 27
checkbox input "false"
click at [1070, 121] on div "Stock From 09/08/2025 to 09/22/2025 Filter 09/10 Stock Projection 699,350 SAP P…" at bounding box center [913, 240] width 515 height 347
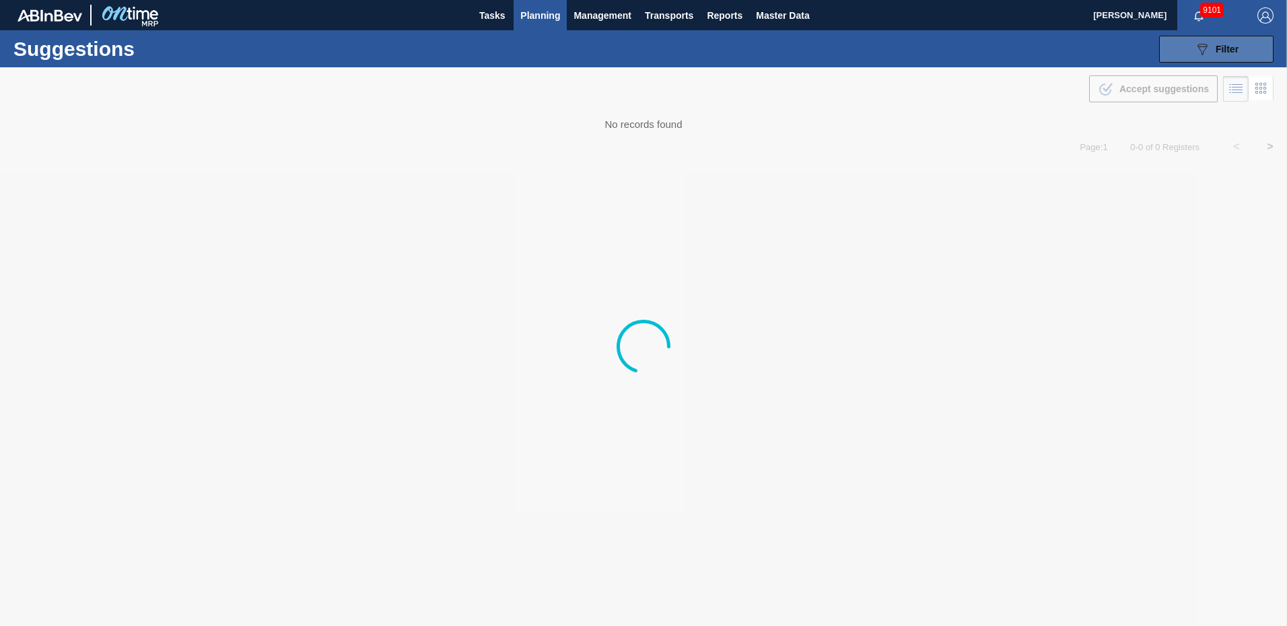
type from "09/01/2025"
type to "10/03/2025"
click at [1197, 47] on icon "089F7B8B-B2A5-4AFE-B5C0-19BA573D28AC" at bounding box center [1203, 49] width 16 height 16
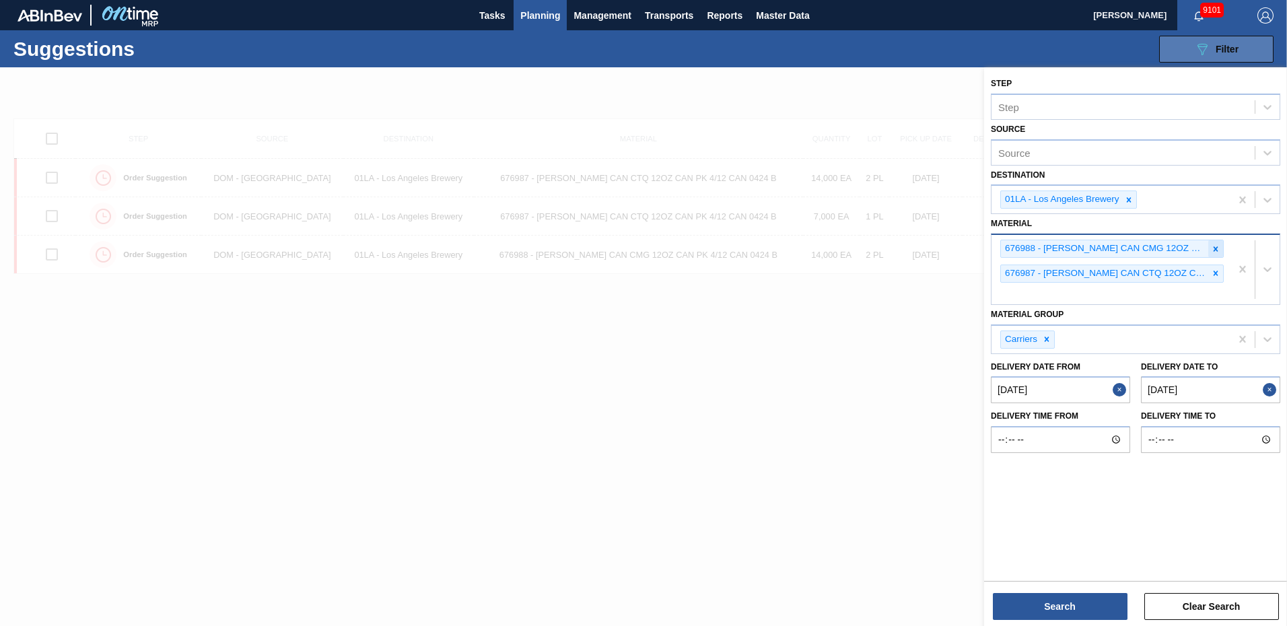
click at [1215, 247] on icon at bounding box center [1215, 248] width 9 height 9
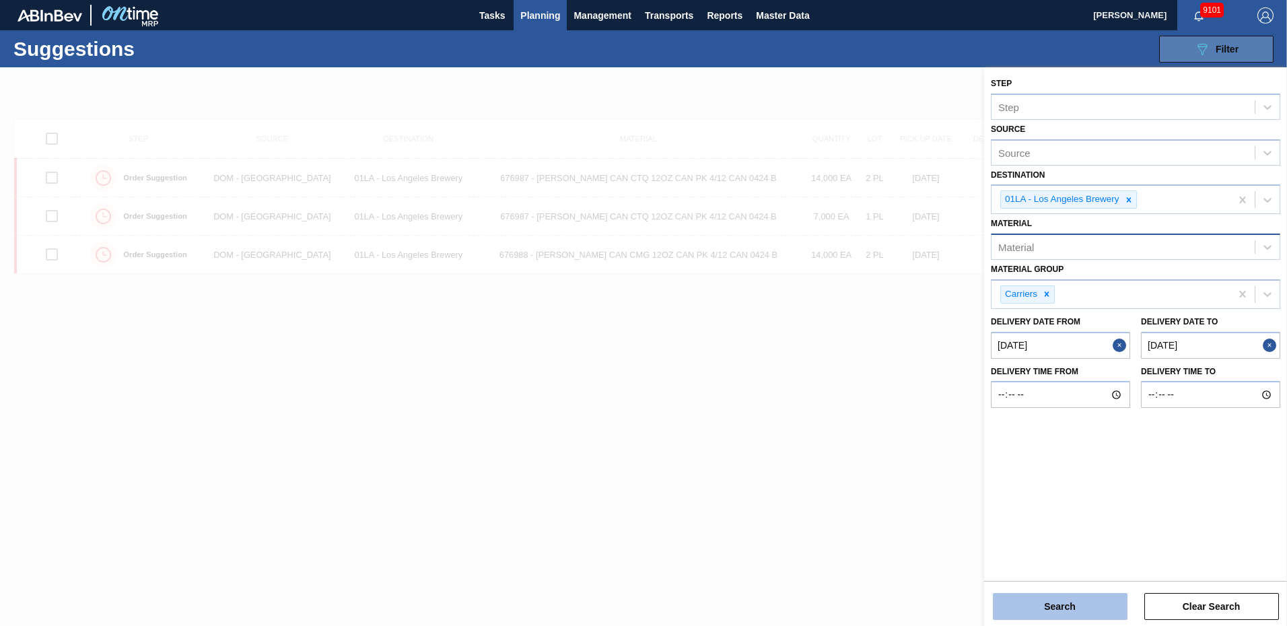
click at [1071, 606] on button "Search" at bounding box center [1060, 606] width 135 height 27
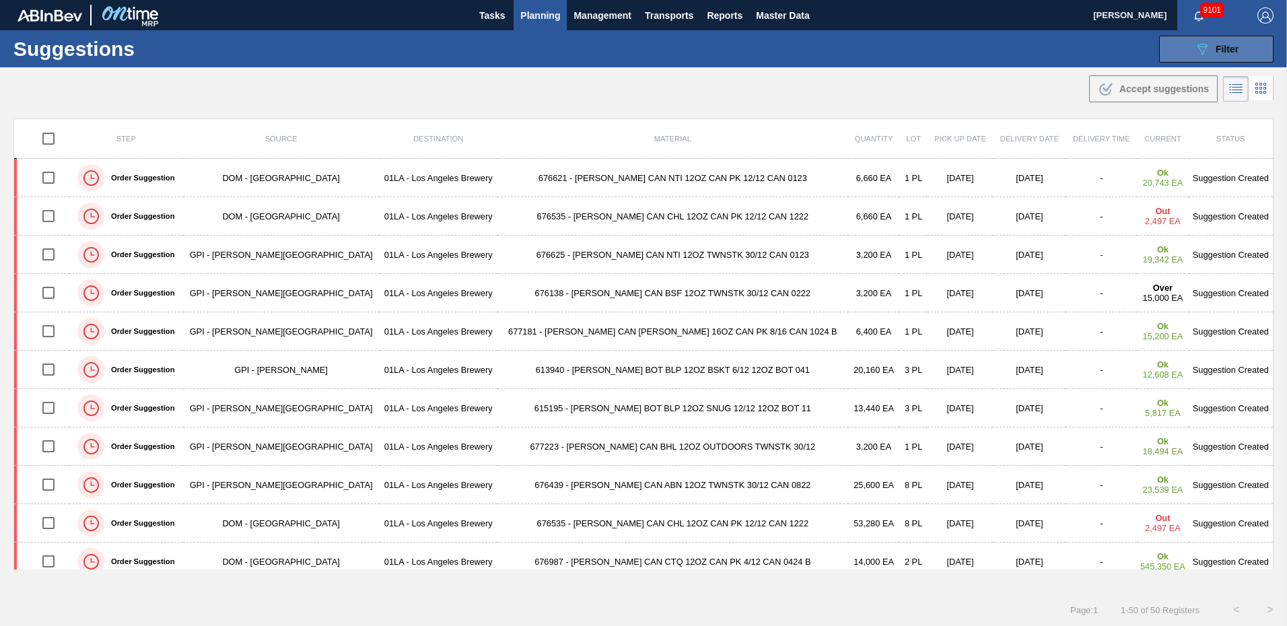
click at [921, 49] on div "Suggestions 089F7B8B-B2A5-4AFE-B5C0-19BA573D28AC Filter Step Step Source Source…" at bounding box center [643, 48] width 1287 height 37
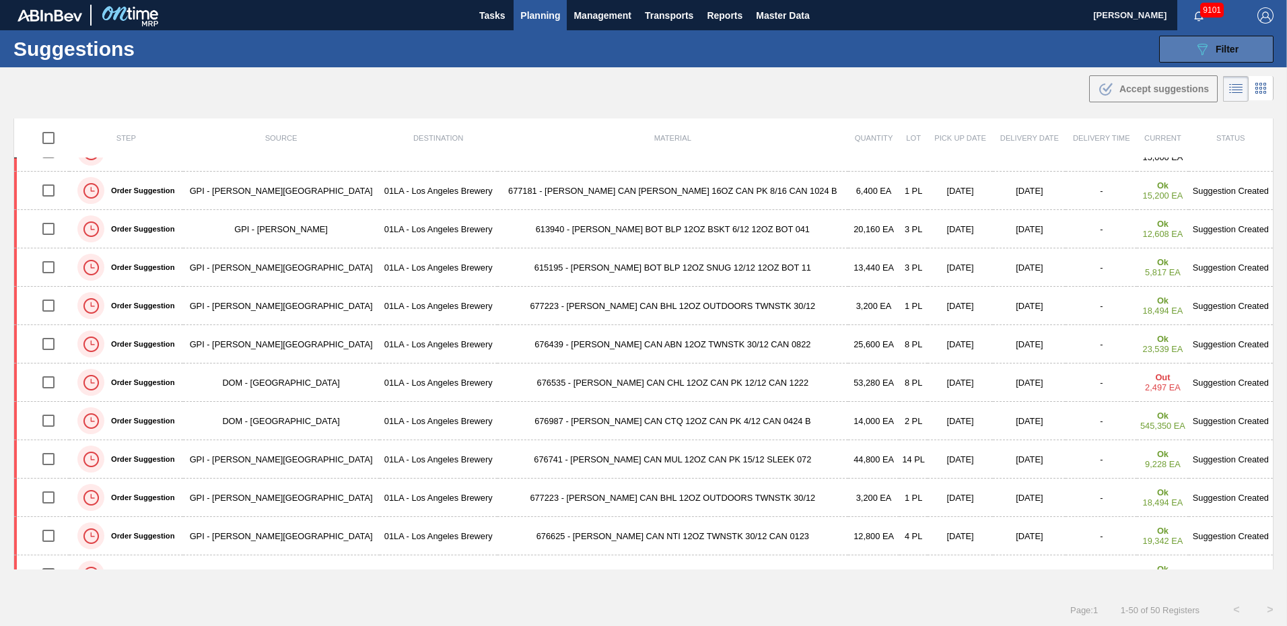
scroll to position [151, 0]
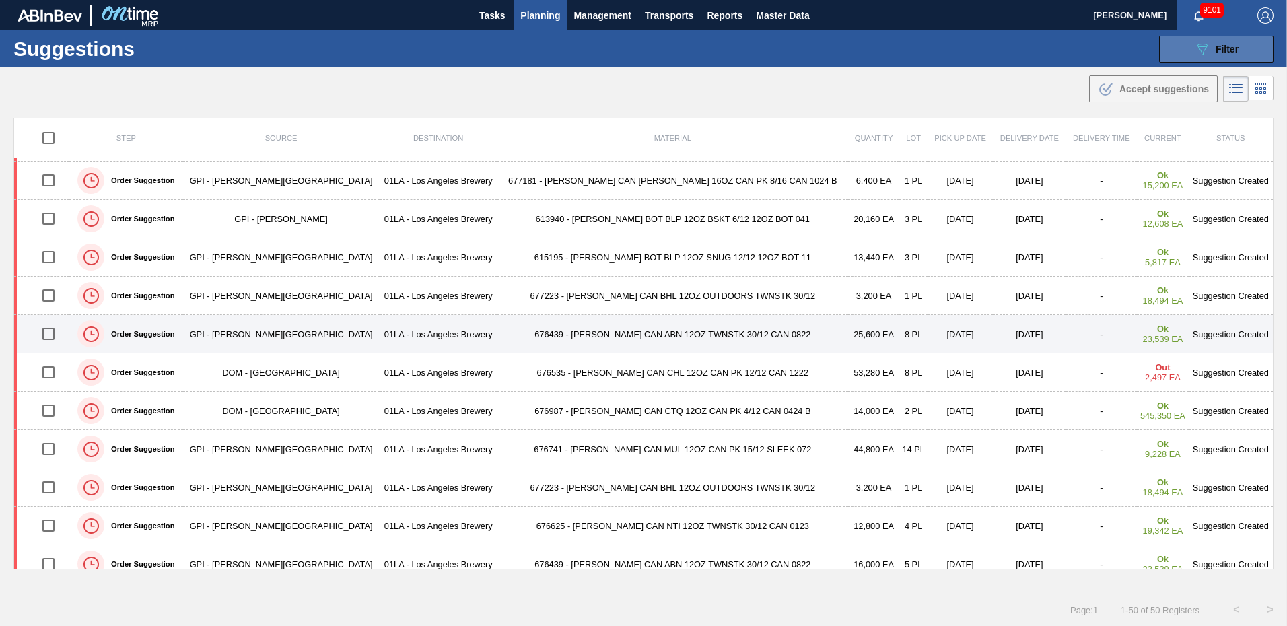
click at [1215, 329] on td "Suggestion Created" at bounding box center [1231, 334] width 85 height 38
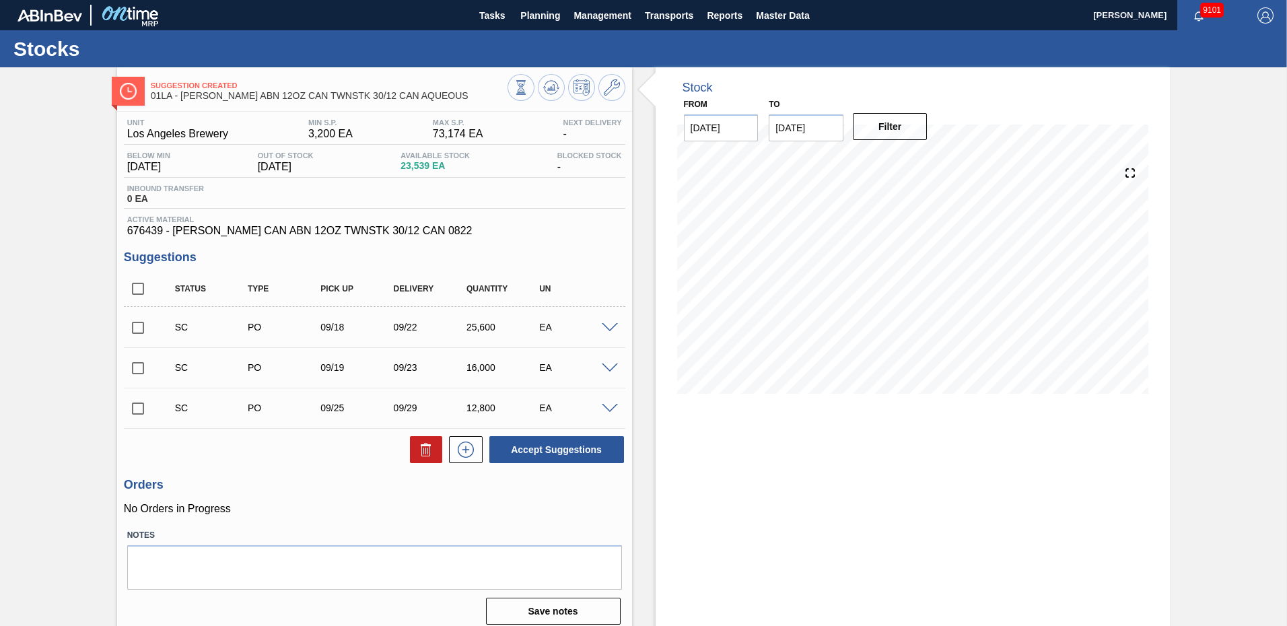
click at [606, 327] on span at bounding box center [610, 328] width 16 height 10
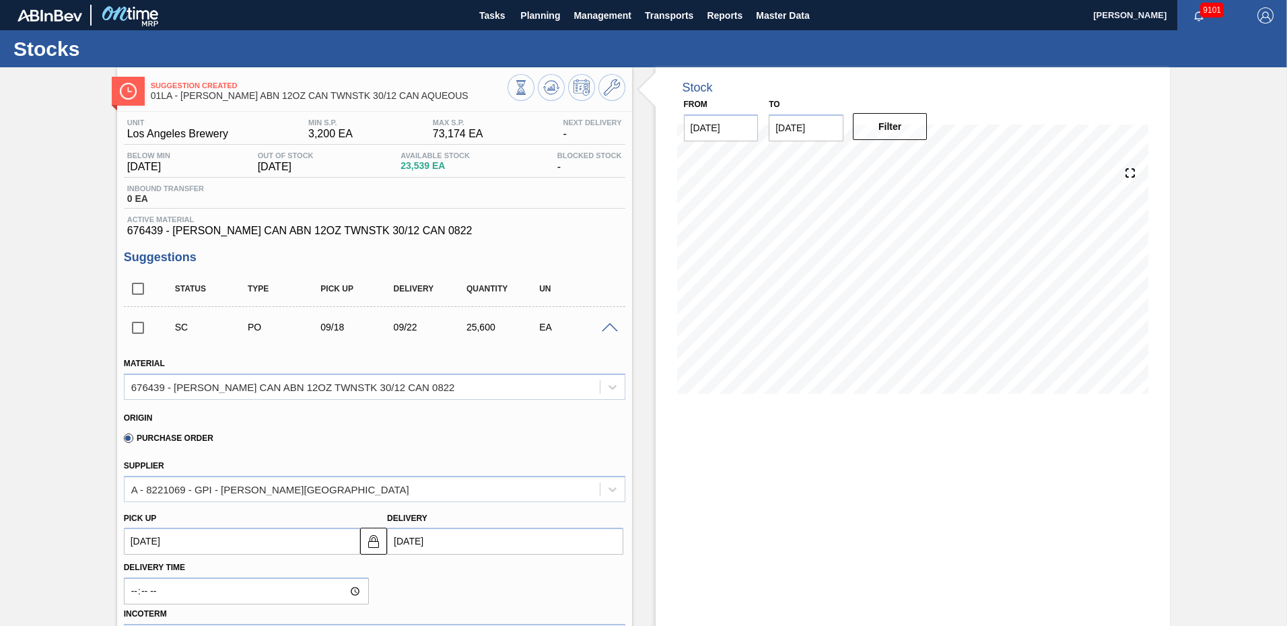
drag, startPoint x: 439, startPoint y: 536, endPoint x: 460, endPoint y: 536, distance: 20.9
click at [440, 536] on input "[DATE]" at bounding box center [505, 541] width 236 height 27
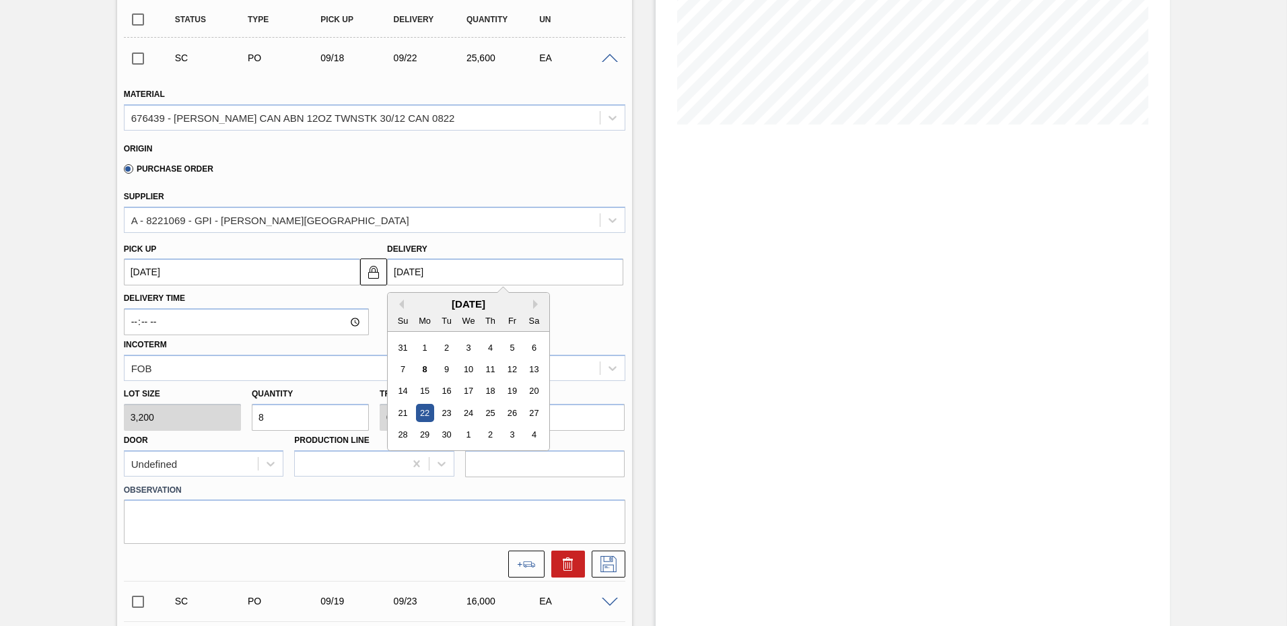
click at [509, 389] on div "19" at bounding box center [512, 391] width 18 height 18
type up103808132 "[DATE]"
type input "[DATE]"
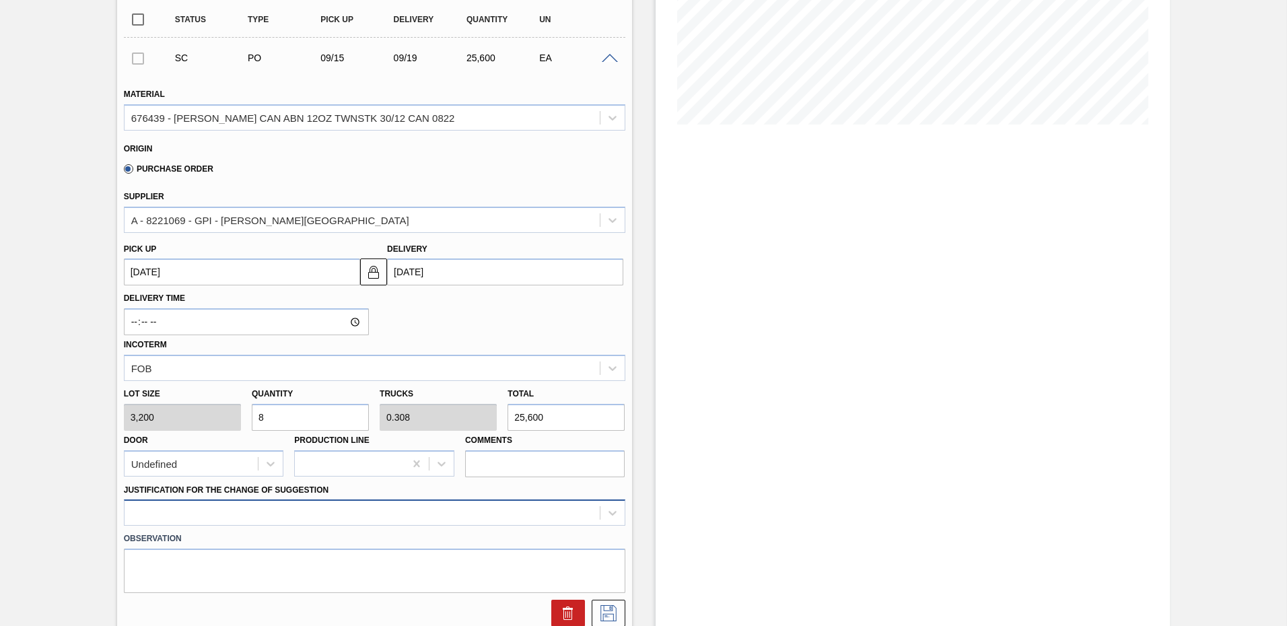
click at [253, 509] on div at bounding box center [375, 513] width 502 height 26
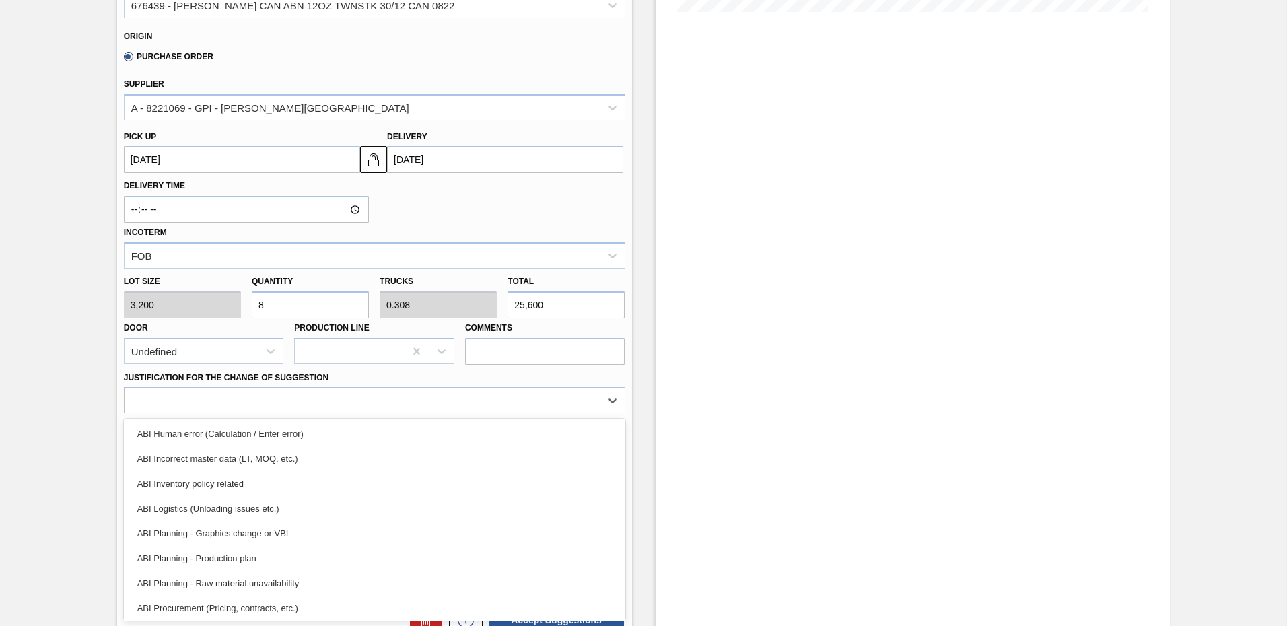
scroll to position [135, 0]
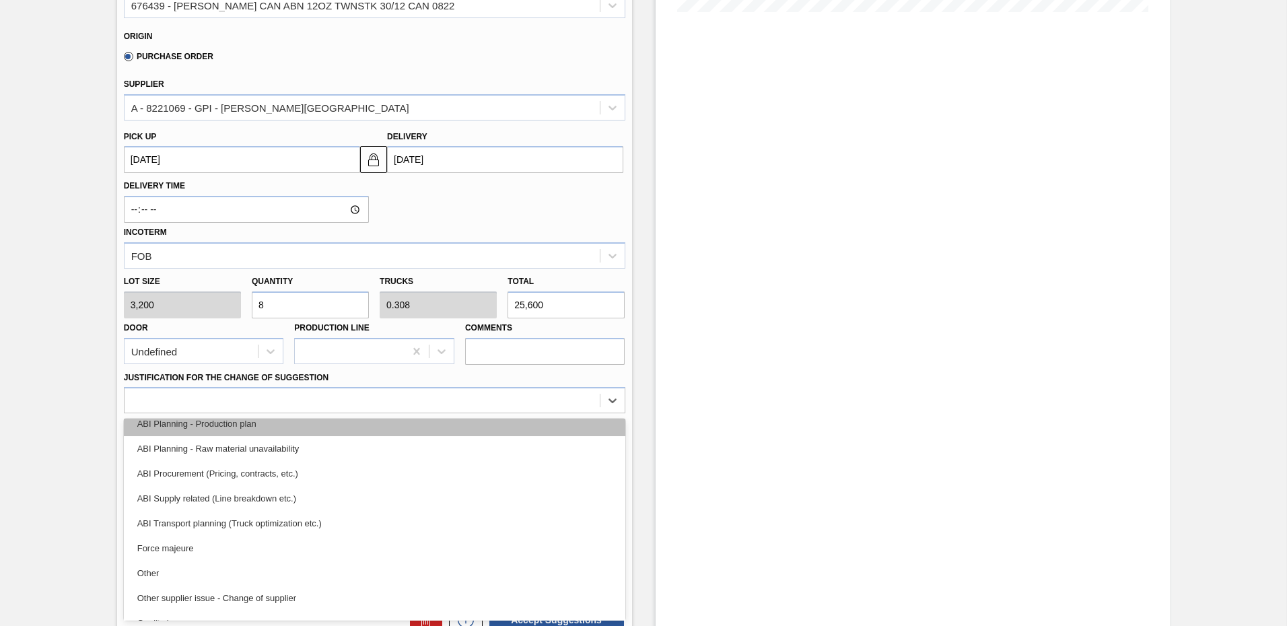
click at [241, 420] on div "ABI Planning - Production plan" at bounding box center [375, 423] width 502 height 25
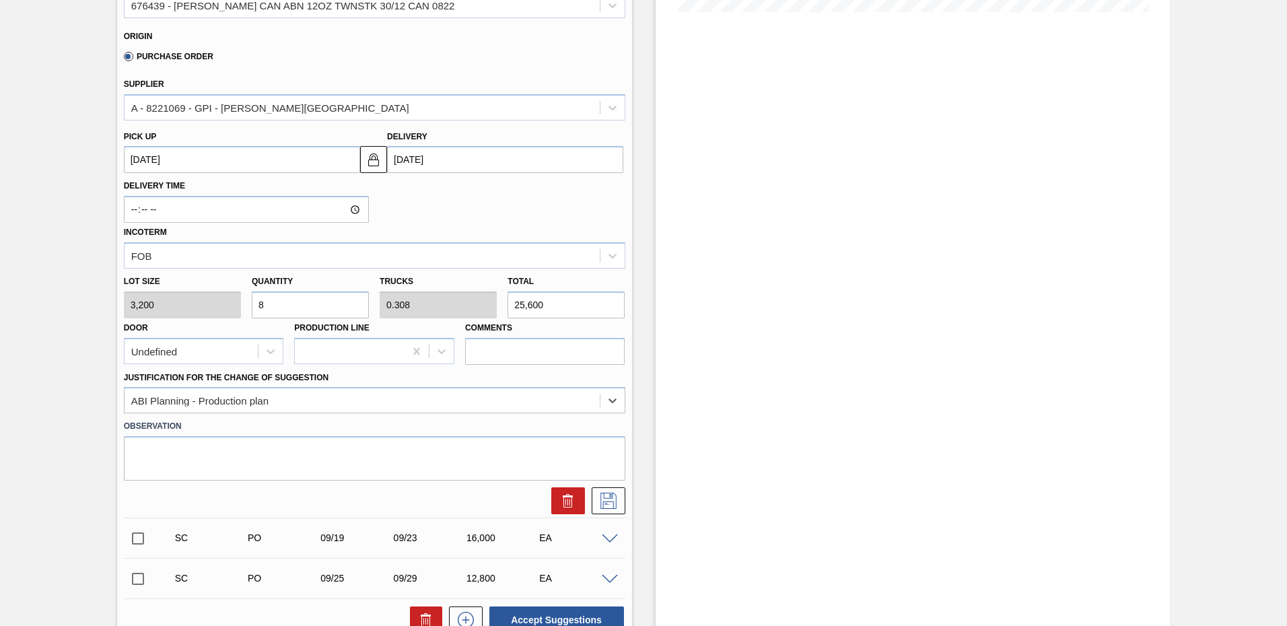
scroll to position [449, 0]
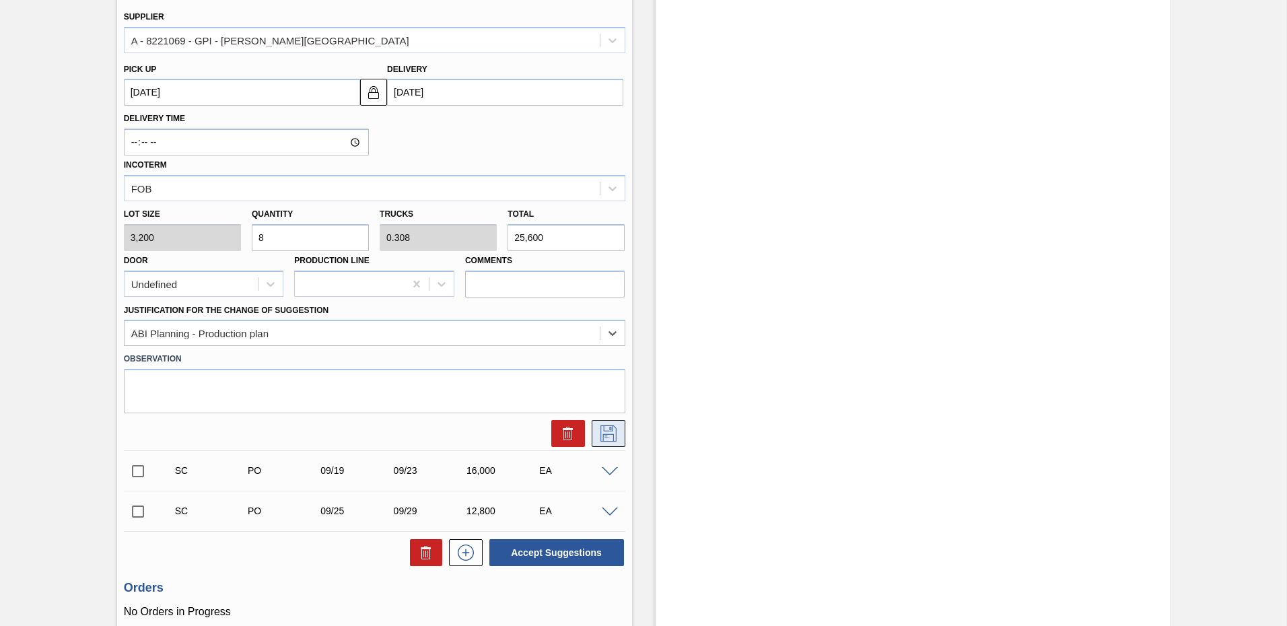
click at [615, 432] on icon at bounding box center [609, 434] width 16 height 16
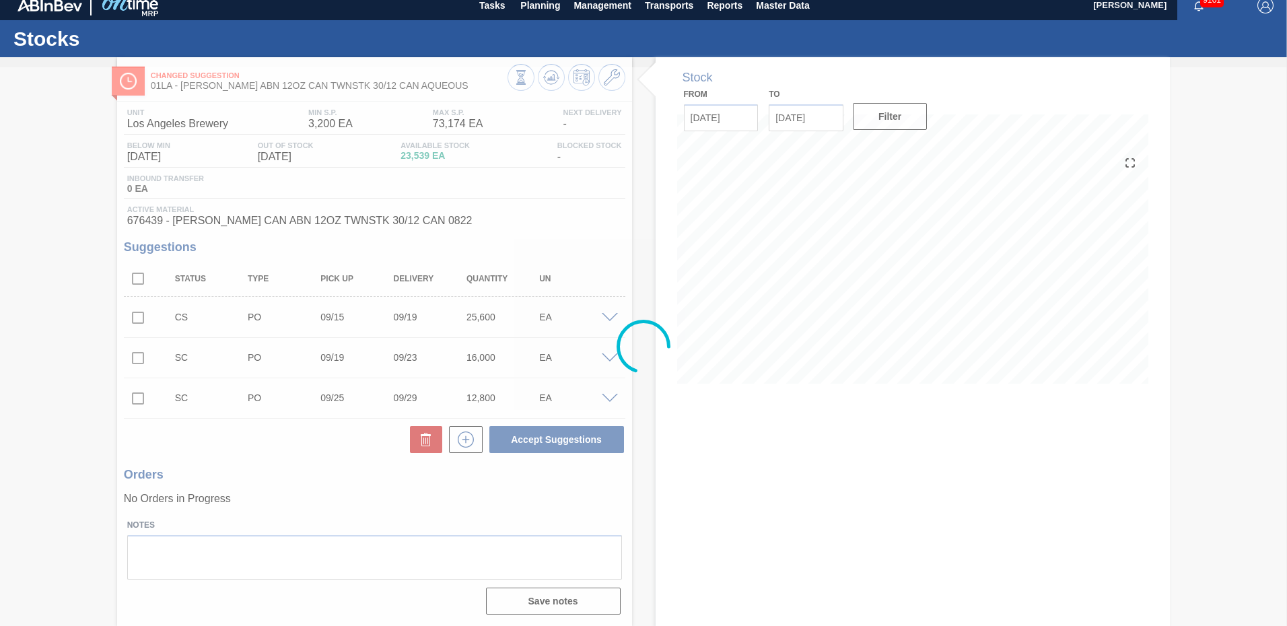
scroll to position [10, 0]
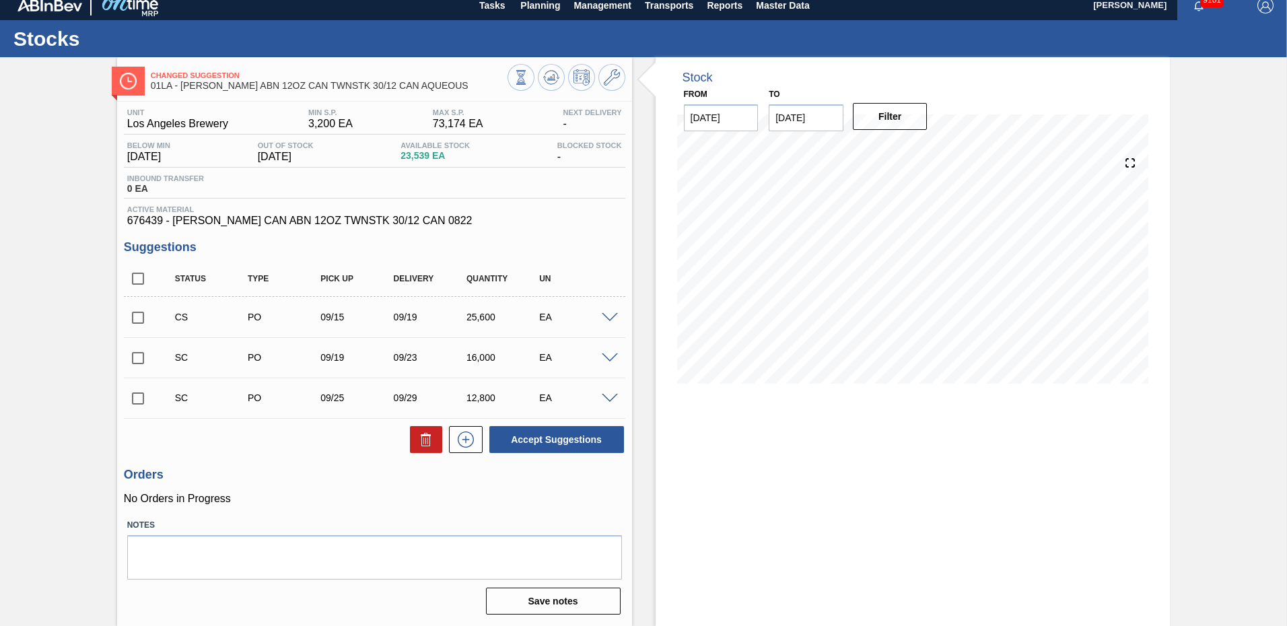
click at [603, 360] on span at bounding box center [610, 359] width 16 height 10
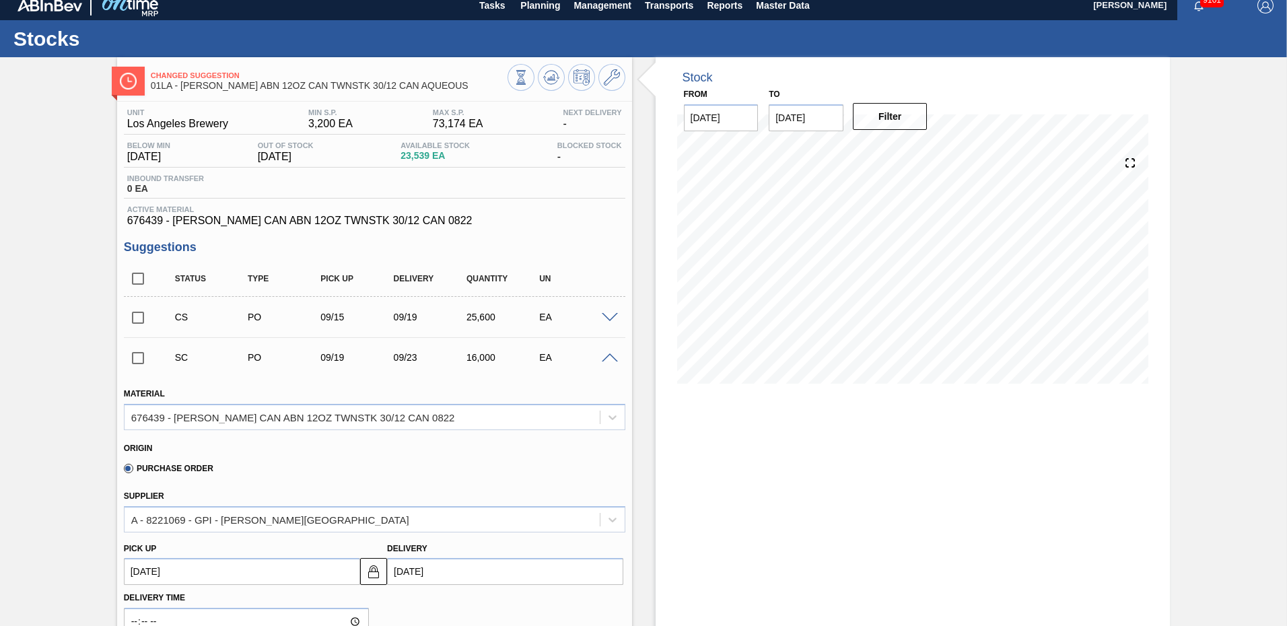
scroll to position [145, 0]
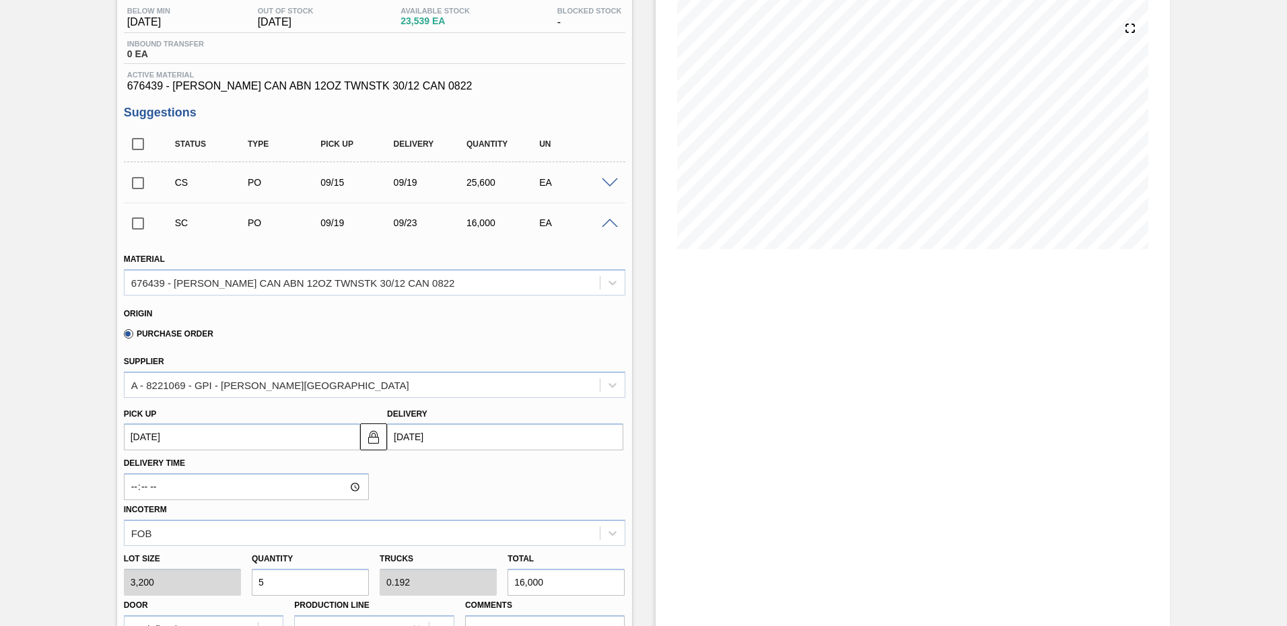
click at [412, 437] on input "[DATE]" at bounding box center [505, 437] width 236 height 27
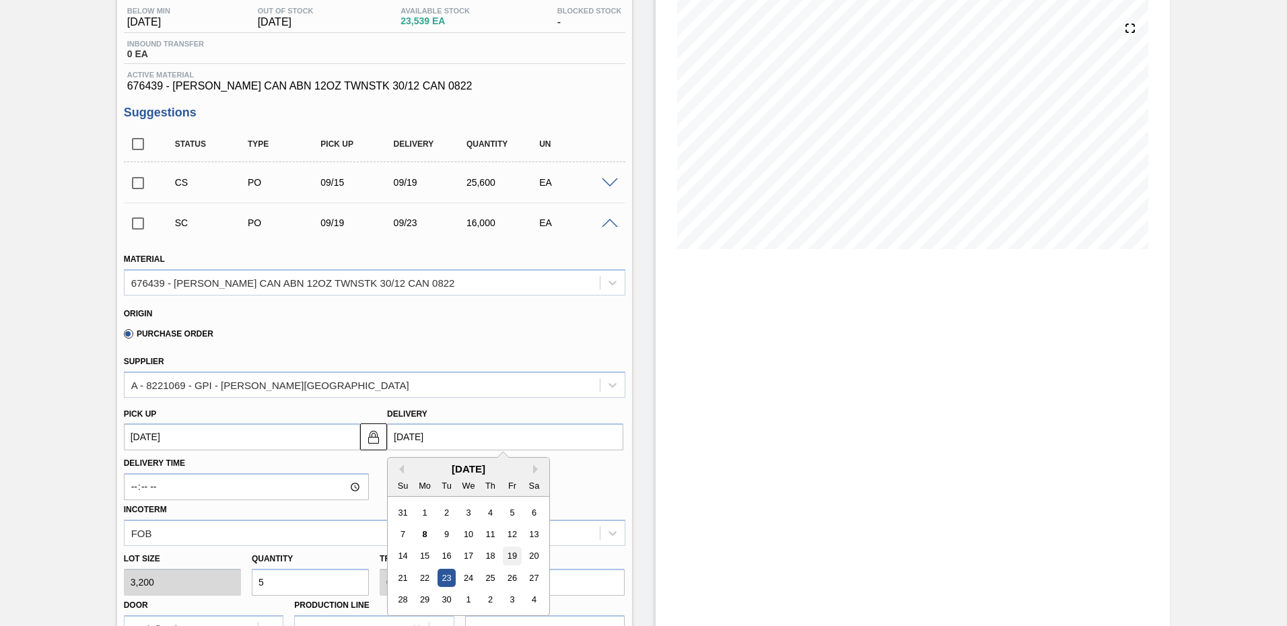
drag, startPoint x: 420, startPoint y: 574, endPoint x: 508, endPoint y: 552, distance: 91.6
click at [508, 552] on div "31 1 2 3 4 5 6 7 8 9 10 11 12 13 14 15 16 17 18 19 20 21 22 23 24 25 26 27 28 2…" at bounding box center [468, 556] width 153 height 109
click at [510, 551] on div "19" at bounding box center [512, 556] width 18 height 18
type up103808133 "[DATE]"
type input "[DATE]"
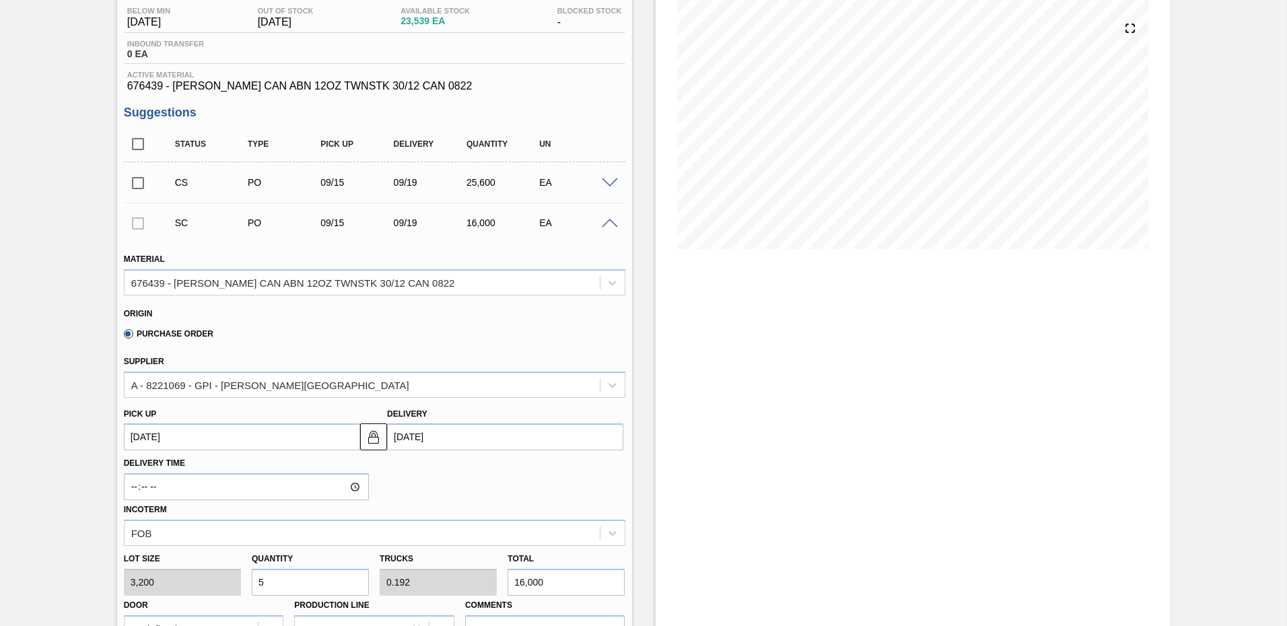
scroll to position [414, 0]
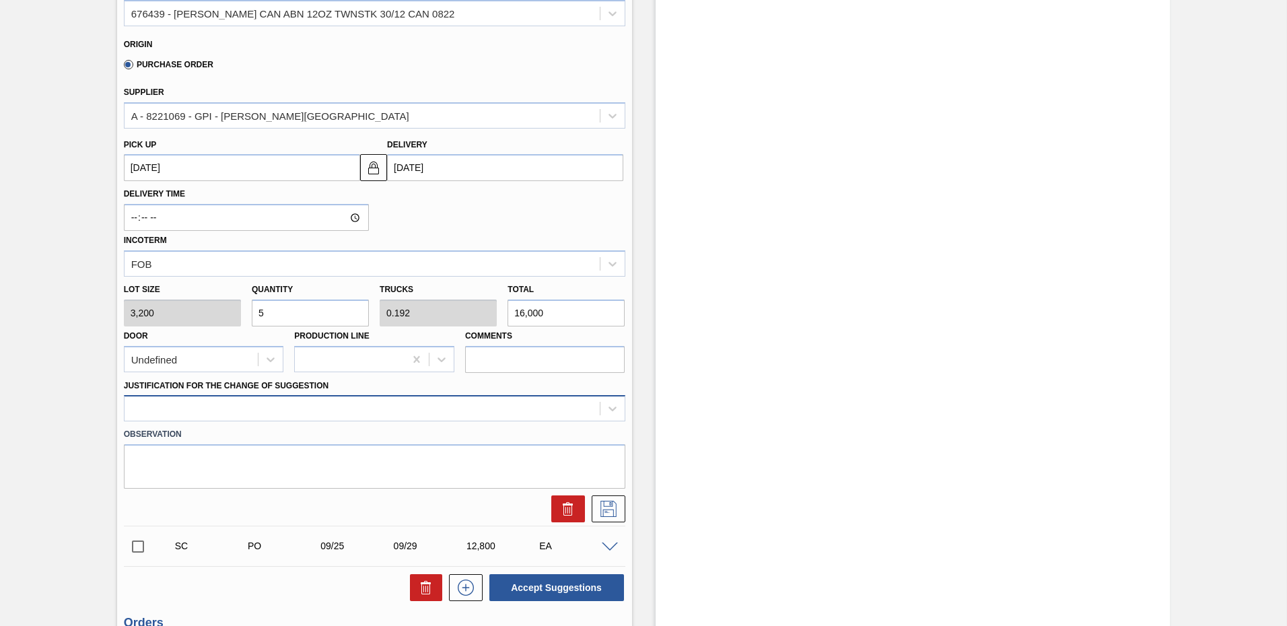
click at [220, 403] on div at bounding box center [362, 409] width 475 height 20
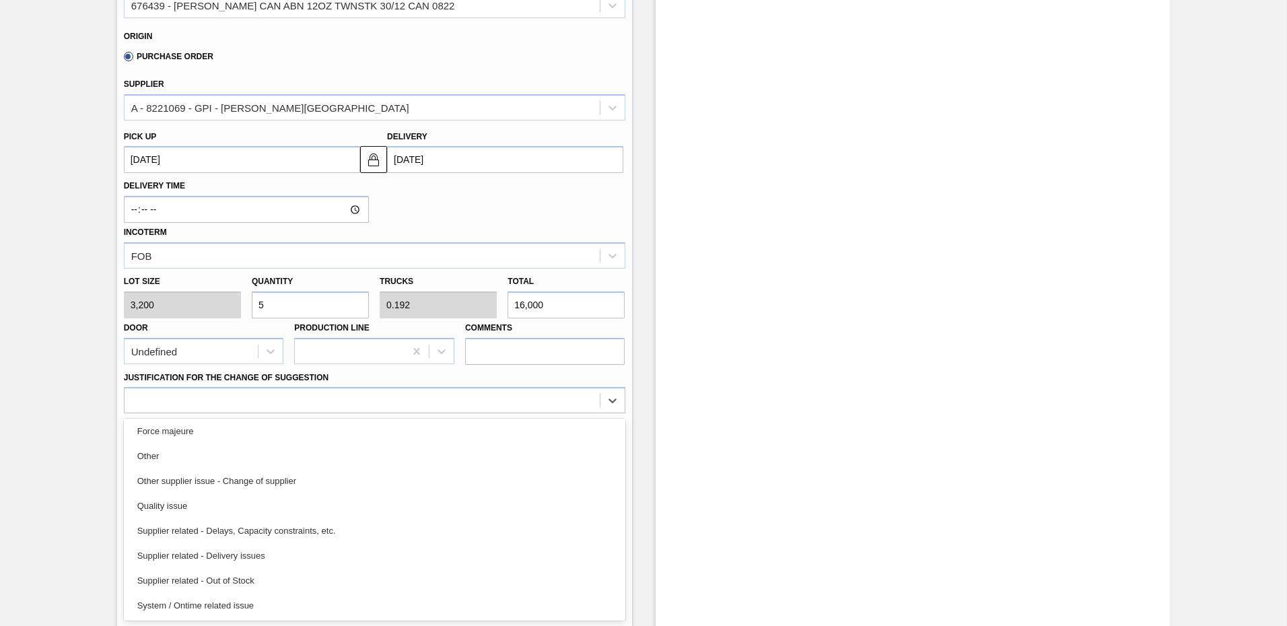
scroll to position [0, 0]
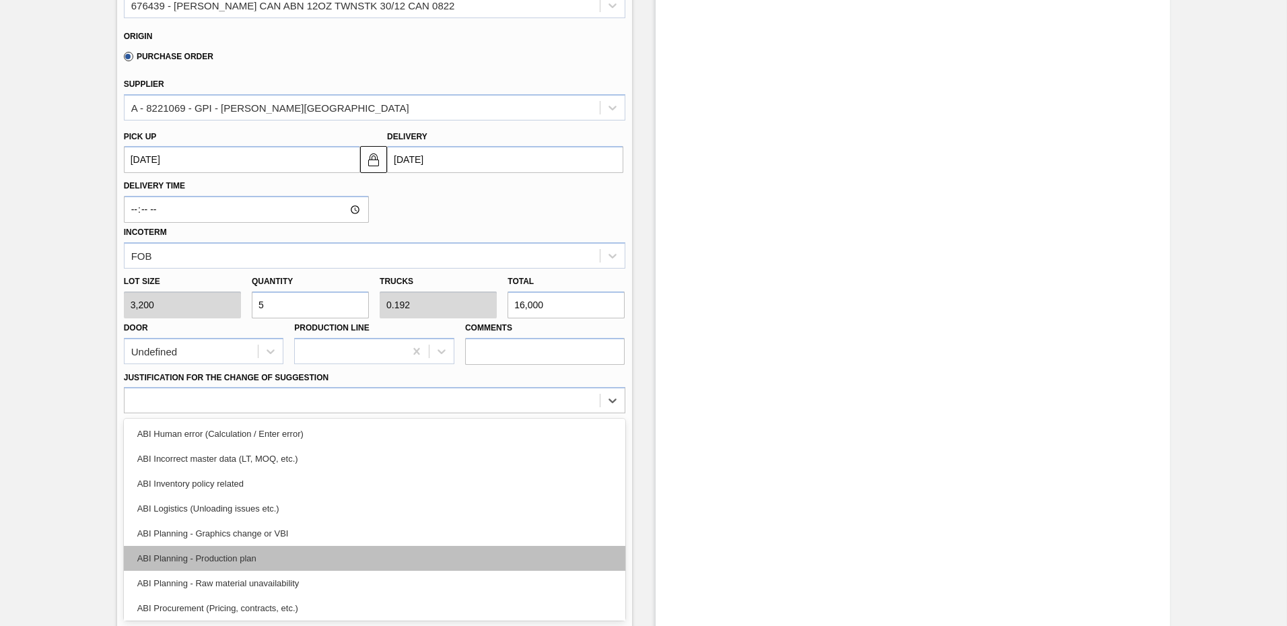
click at [213, 560] on div "ABI Planning - Production plan" at bounding box center [375, 558] width 502 height 25
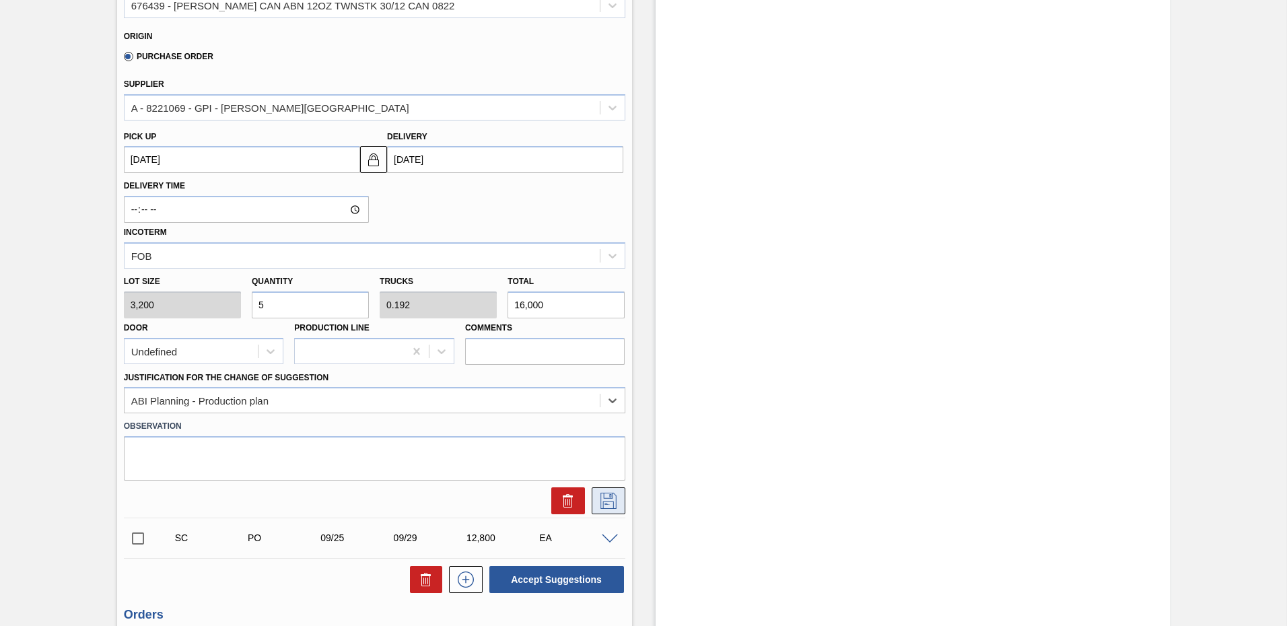
click at [610, 503] on icon at bounding box center [609, 501] width 22 height 16
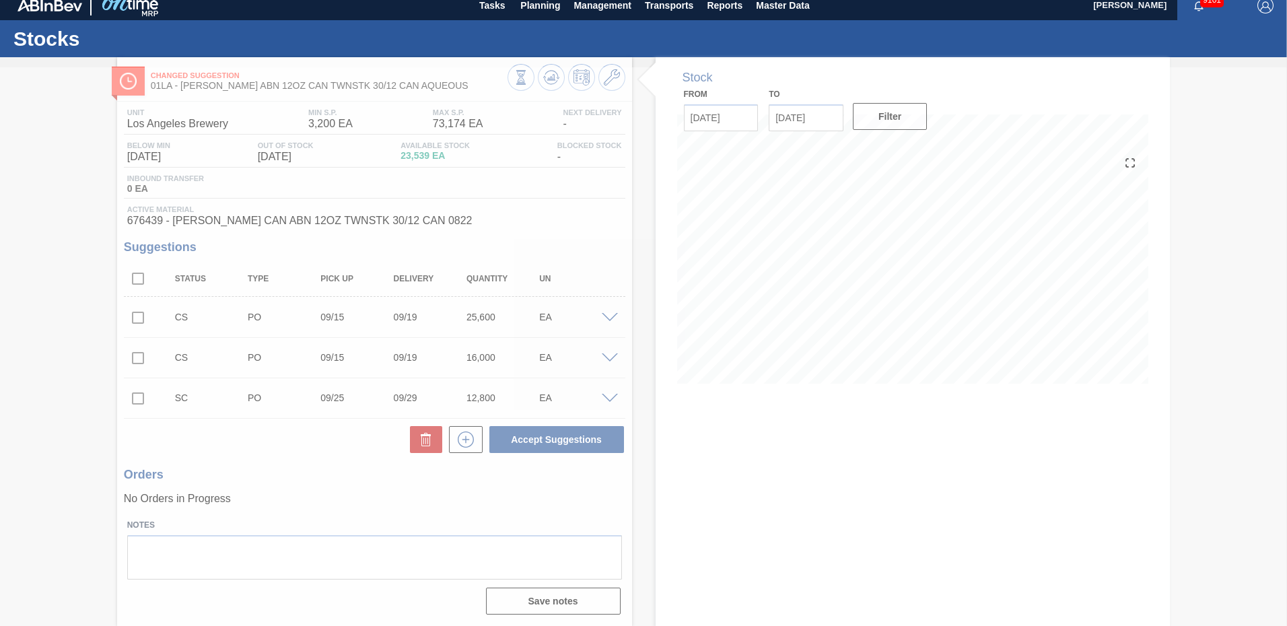
scroll to position [10, 0]
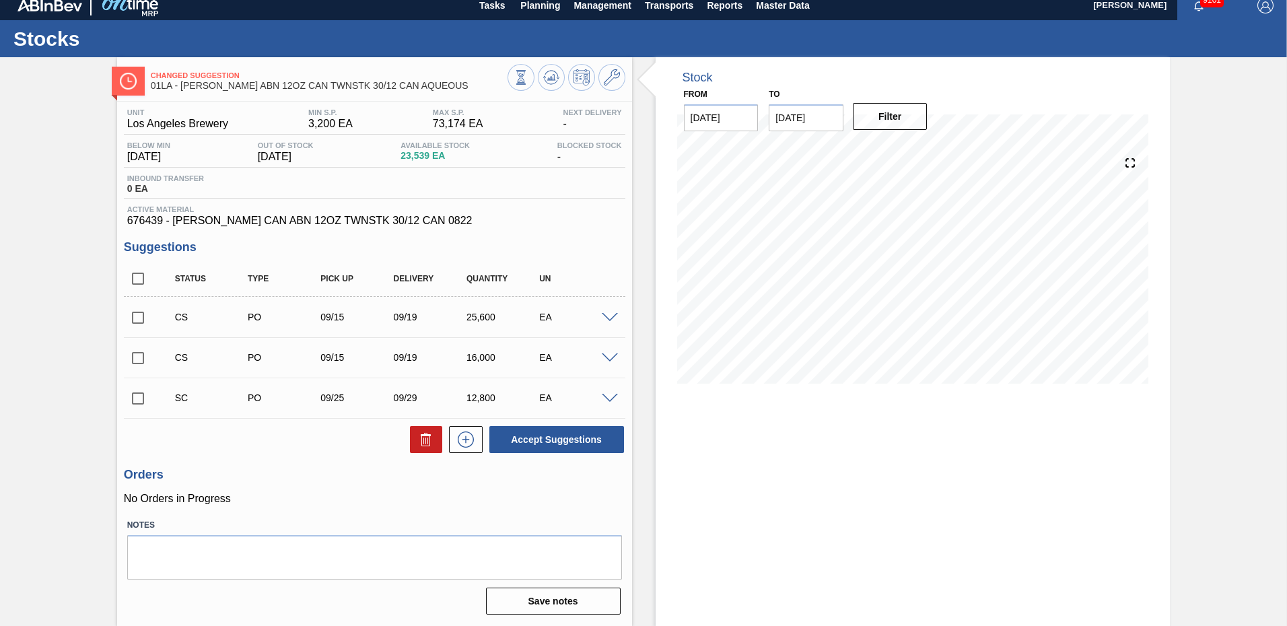
drag, startPoint x: 135, startPoint y: 317, endPoint x: 135, endPoint y: 331, distance: 14.1
click at [135, 329] on input "checkbox" at bounding box center [138, 318] width 28 height 28
checkbox input "true"
click at [137, 359] on input "checkbox" at bounding box center [138, 358] width 28 height 28
checkbox input "true"
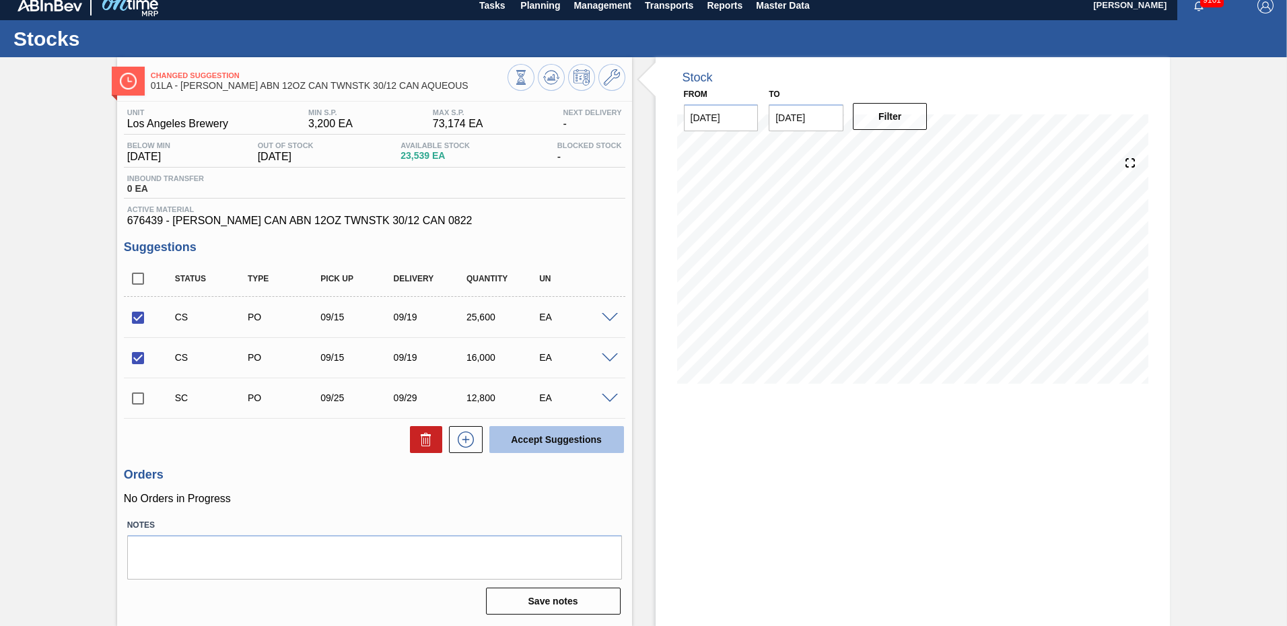
click at [588, 439] on button "Accept Suggestions" at bounding box center [557, 439] width 135 height 27
checkbox input "false"
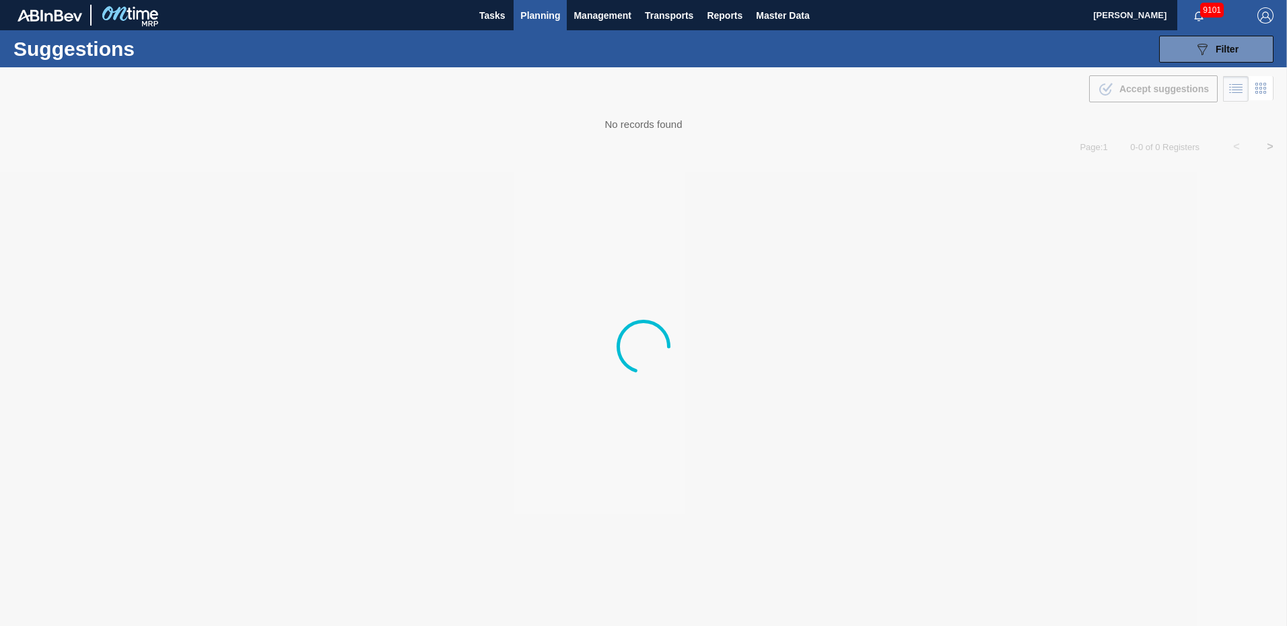
type from "09/01/2025"
type to "10/03/2025"
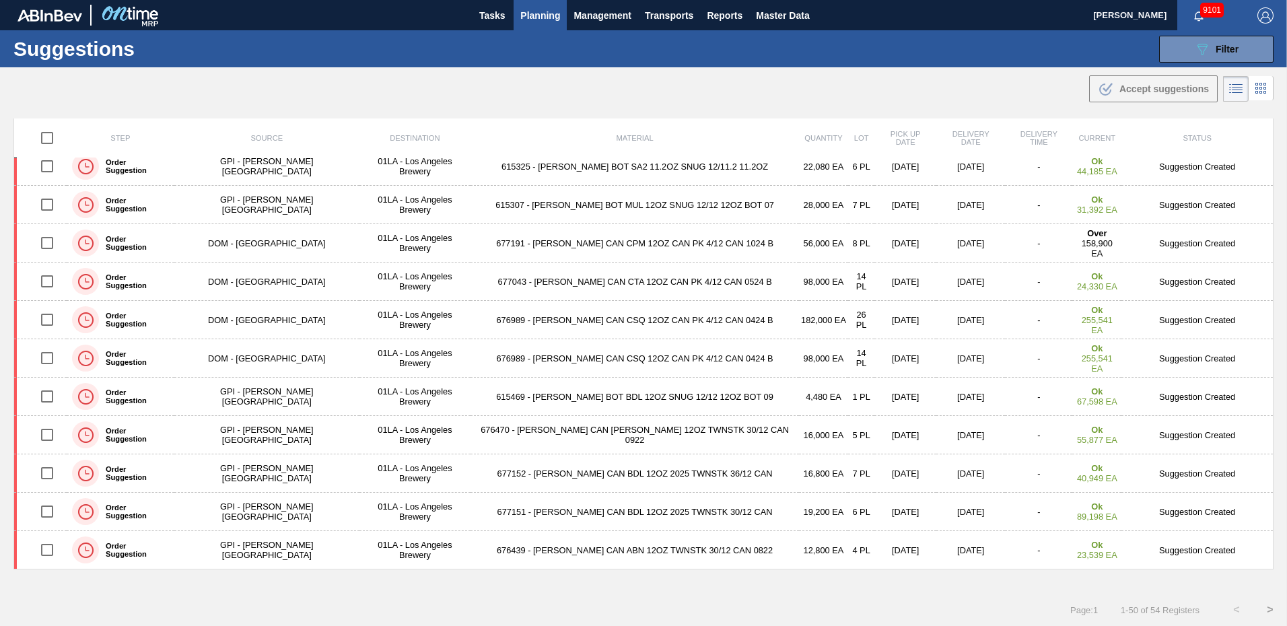
scroll to position [640, 0]
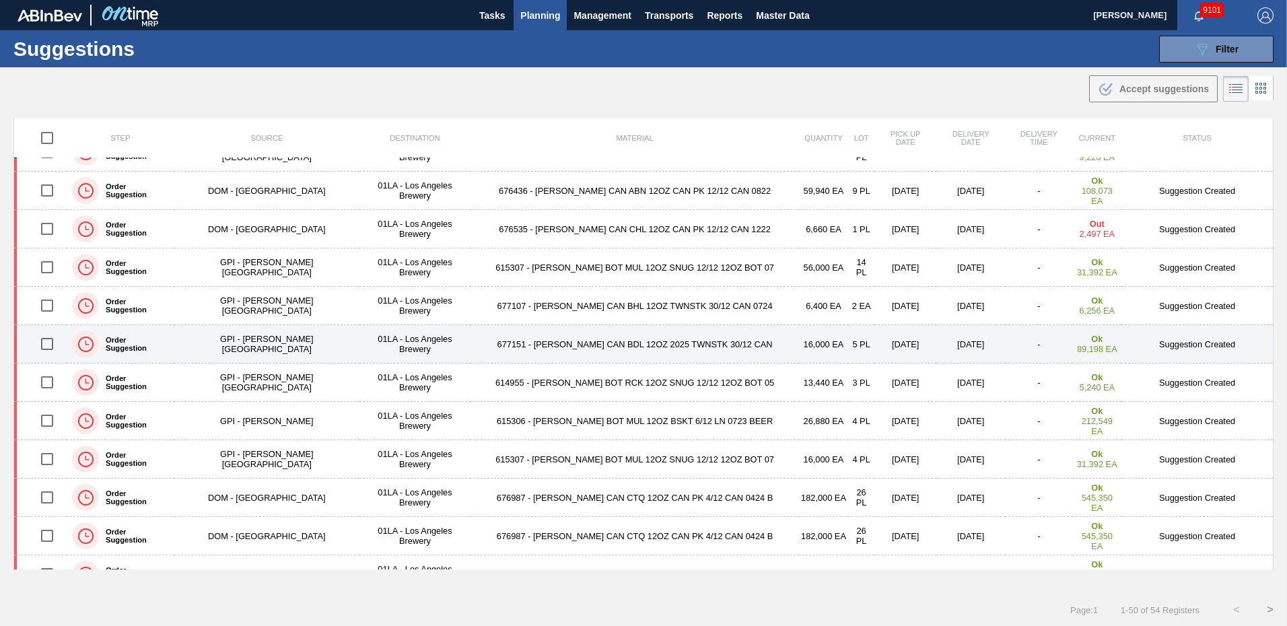
click at [1195, 347] on td "Suggestion Created" at bounding box center [1198, 344] width 152 height 38
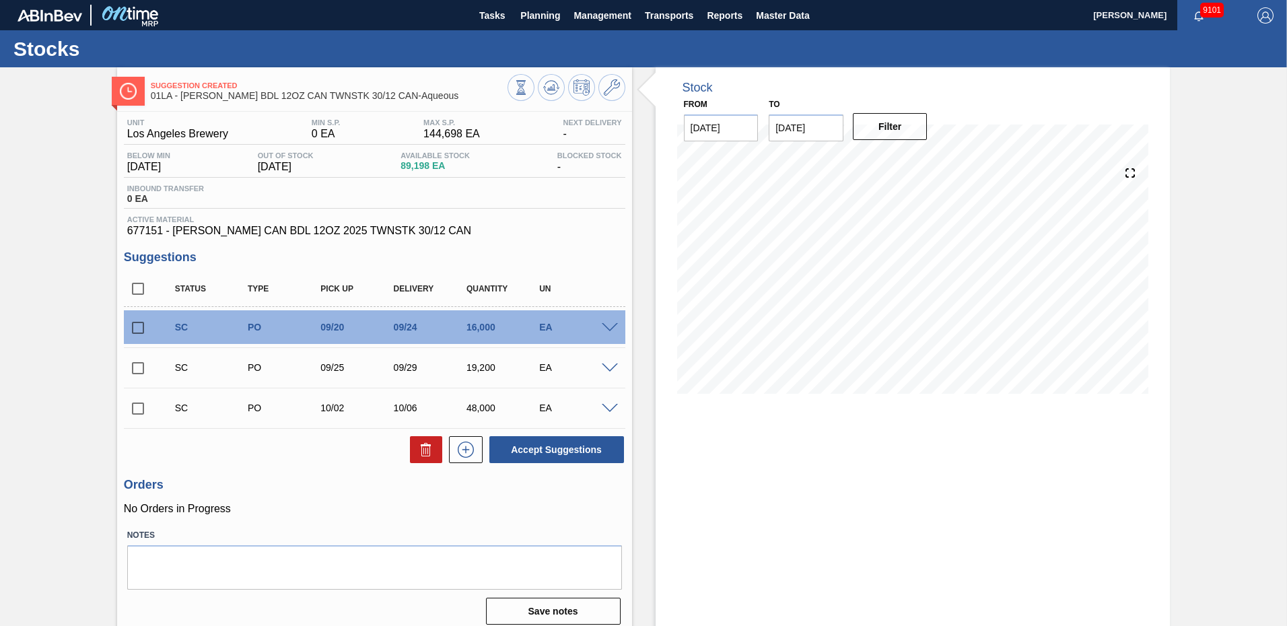
click at [605, 329] on span at bounding box center [610, 328] width 16 height 10
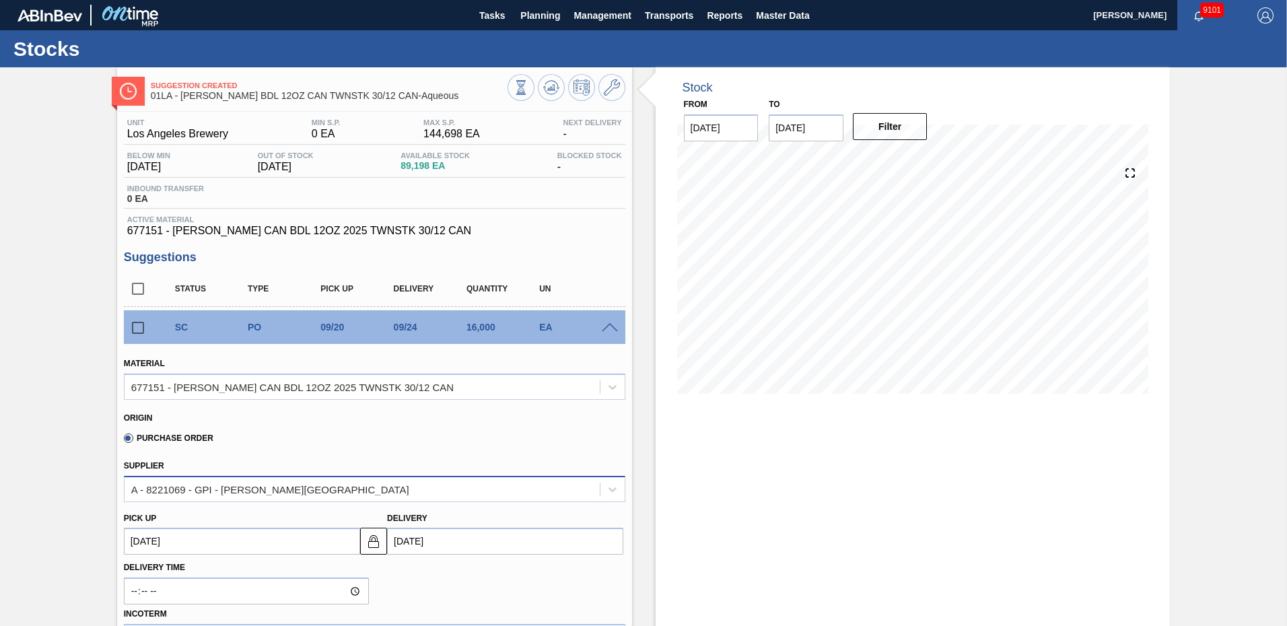
scroll to position [269, 0]
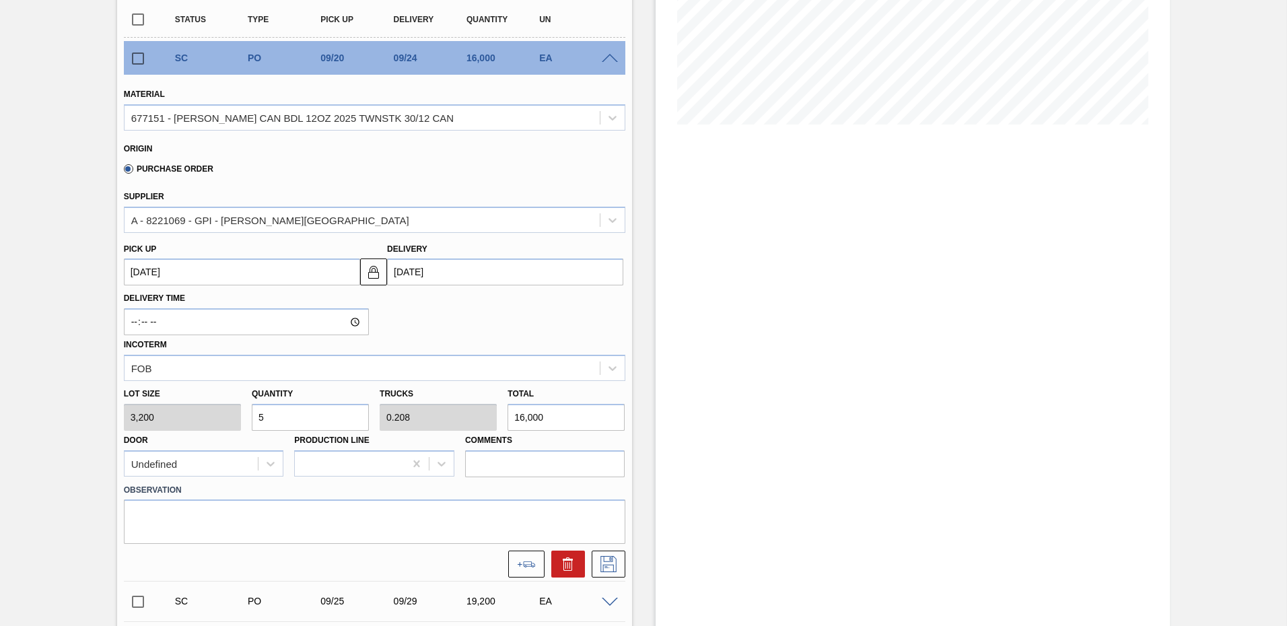
click at [422, 265] on input "[DATE]" at bounding box center [505, 272] width 236 height 27
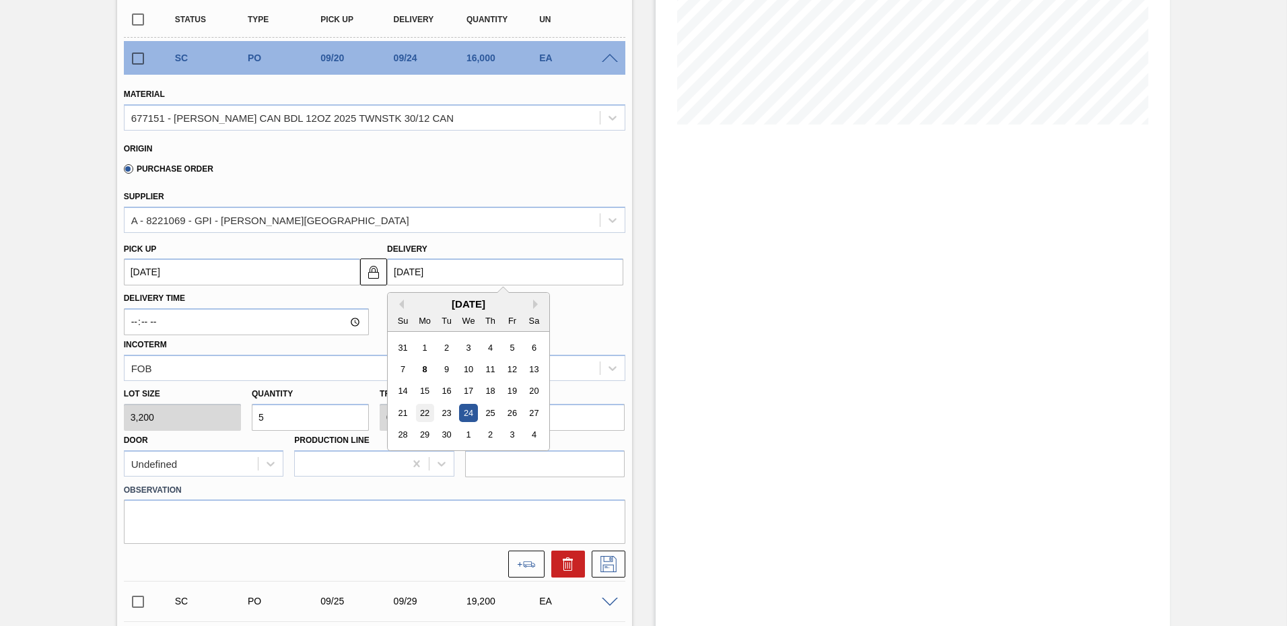
click at [420, 413] on div "22" at bounding box center [425, 413] width 18 height 18
type up103808129 "[DATE]"
type input "[DATE]"
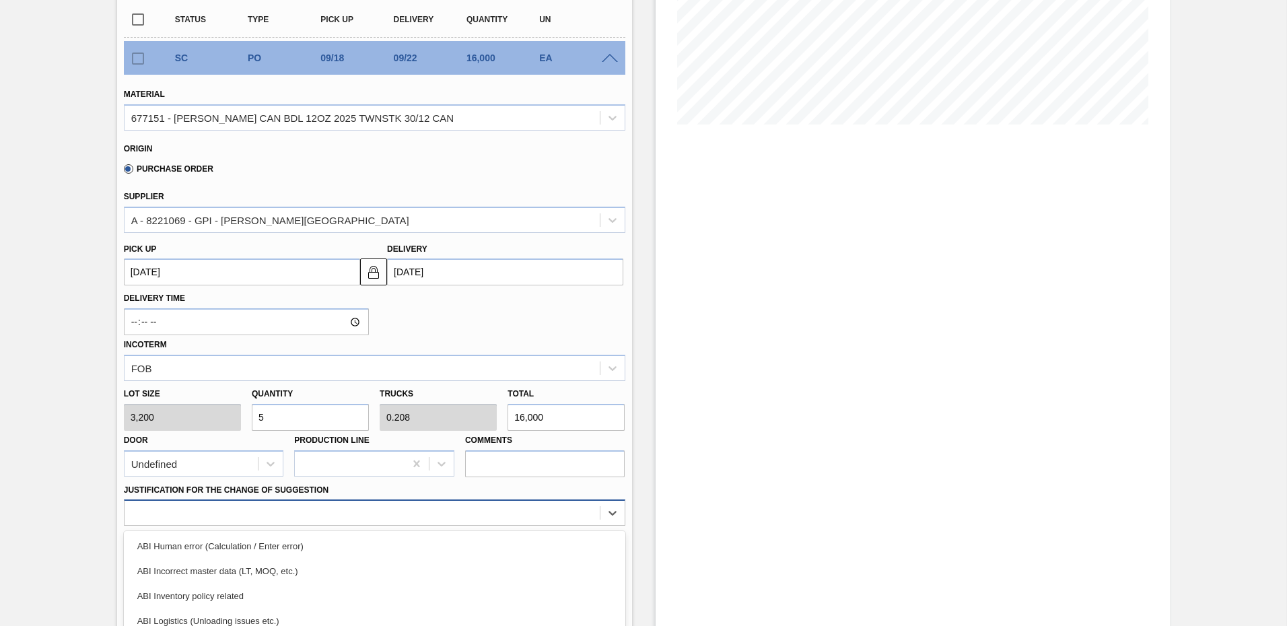
scroll to position [382, 0]
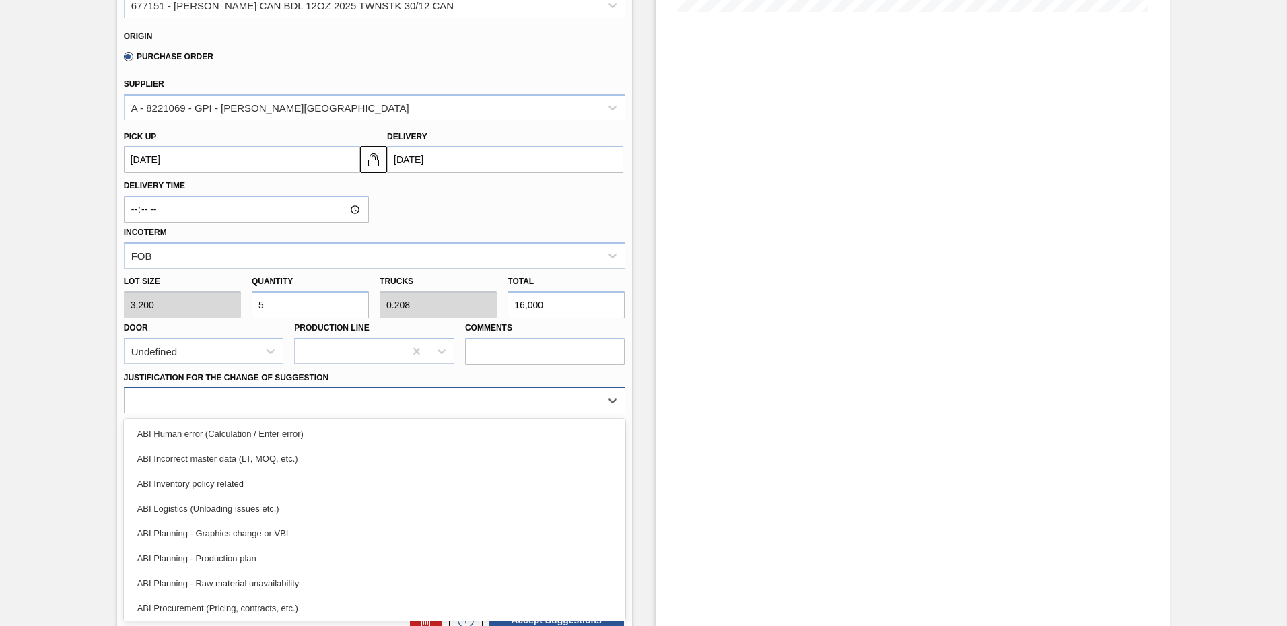
click at [226, 413] on div "option ABI Logistics (Unloading issues etc.) focused, 4 of 18. 18 results avail…" at bounding box center [375, 400] width 502 height 26
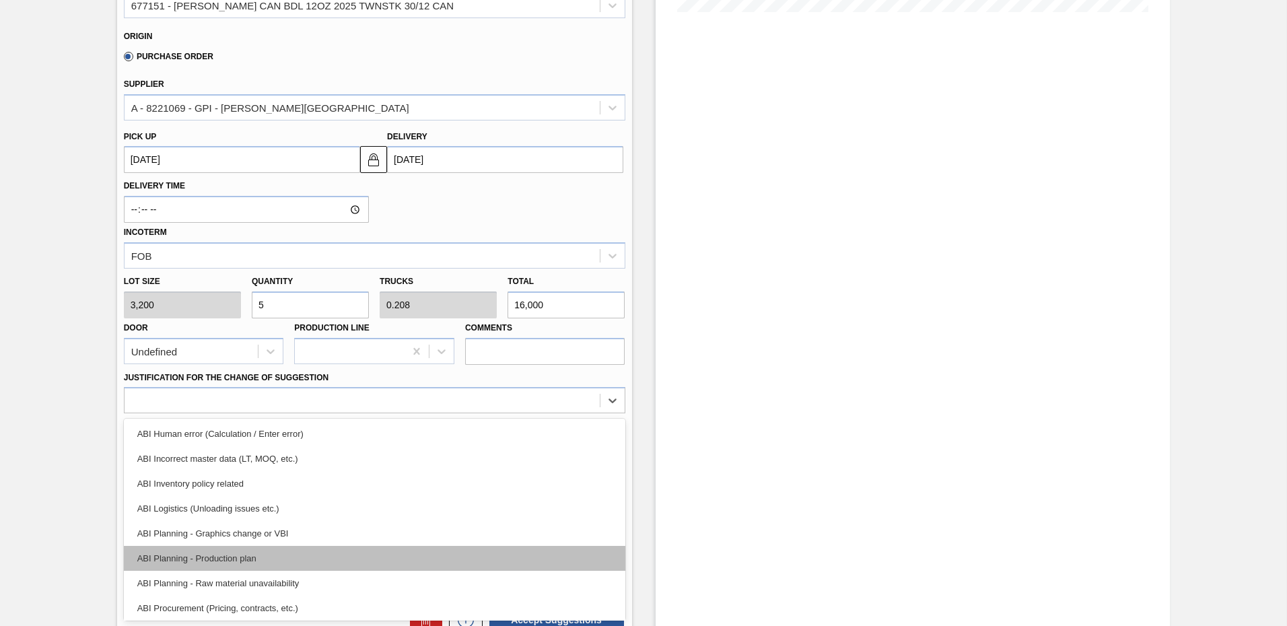
click at [217, 557] on div "ABI Planning - Production plan" at bounding box center [375, 558] width 502 height 25
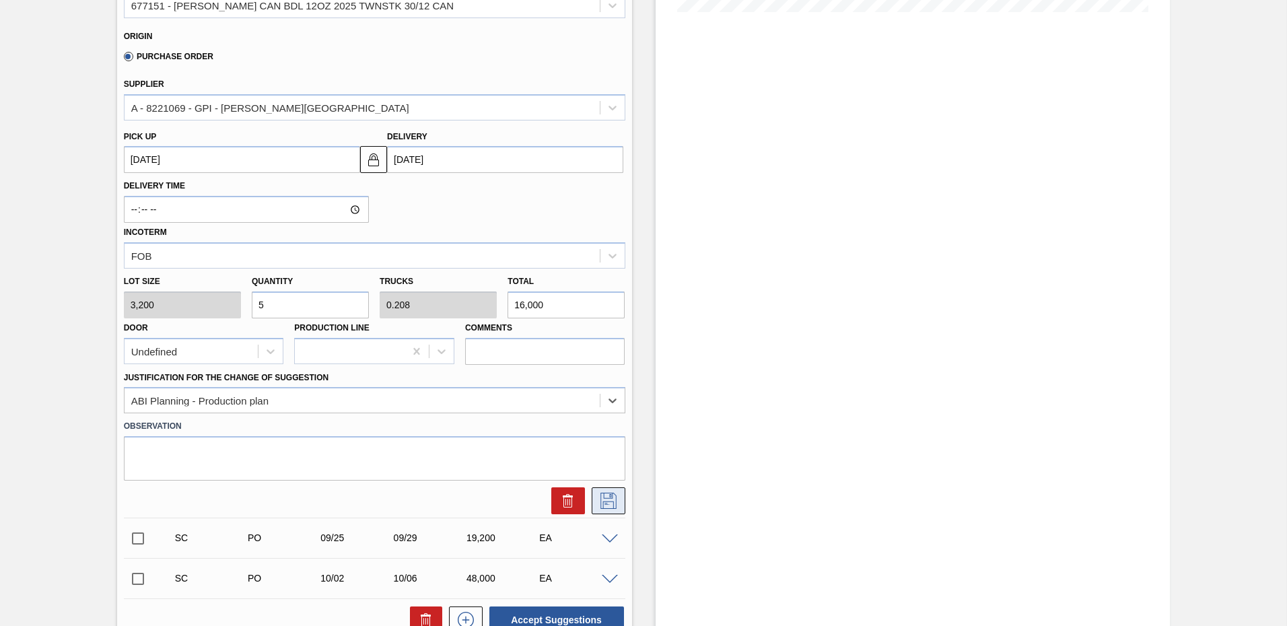
click at [606, 503] on icon at bounding box center [609, 501] width 22 height 16
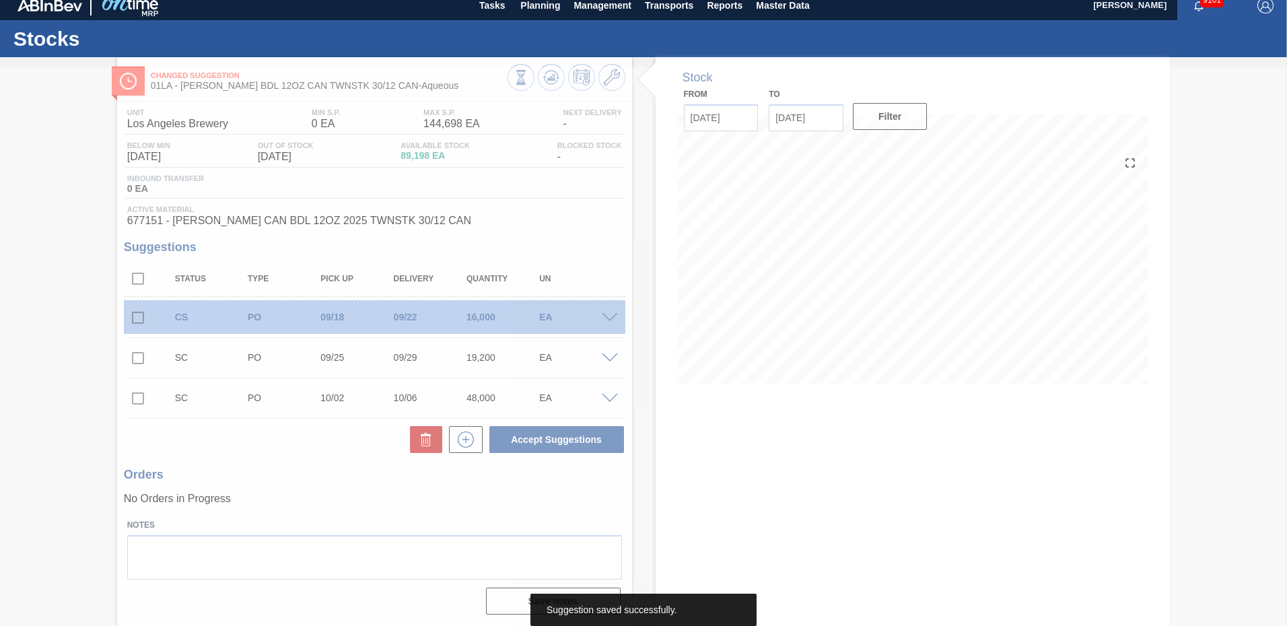
scroll to position [10, 0]
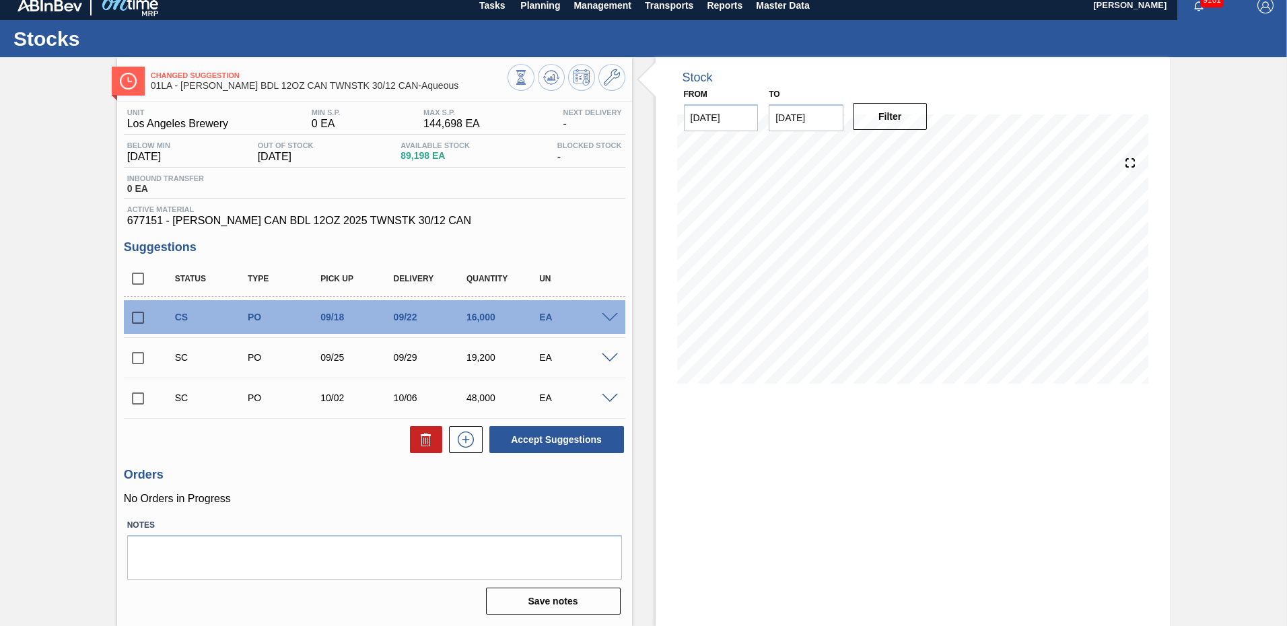
click at [613, 360] on span at bounding box center [610, 359] width 16 height 10
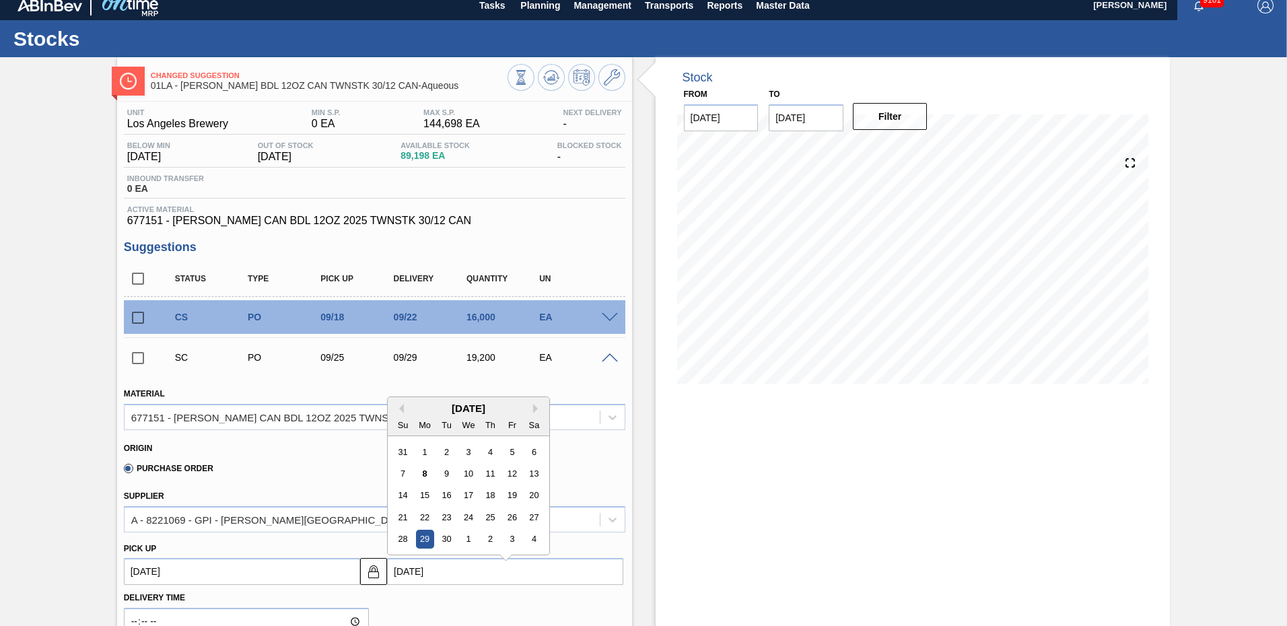
click at [430, 570] on input "09/29/2025" at bounding box center [505, 571] width 236 height 27
click at [515, 490] on div "19" at bounding box center [512, 489] width 18 height 18
type up103808130 "[DATE]"
type input "[DATE]"
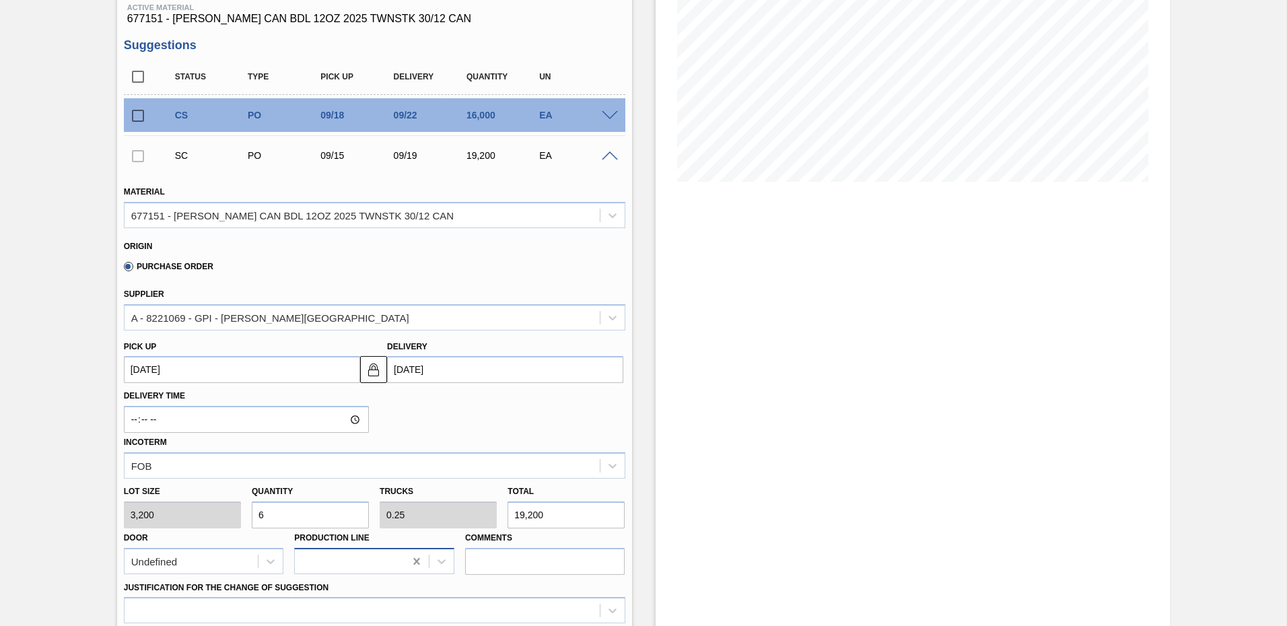
scroll to position [549, 0]
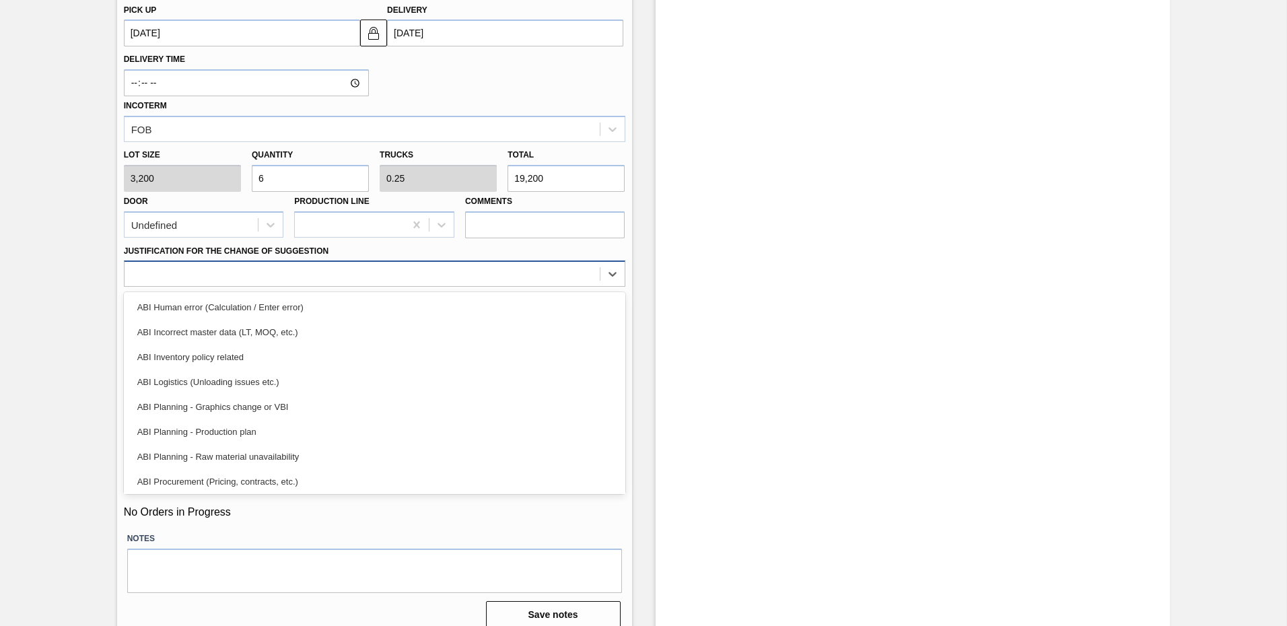
click at [249, 279] on div at bounding box center [362, 275] width 475 height 20
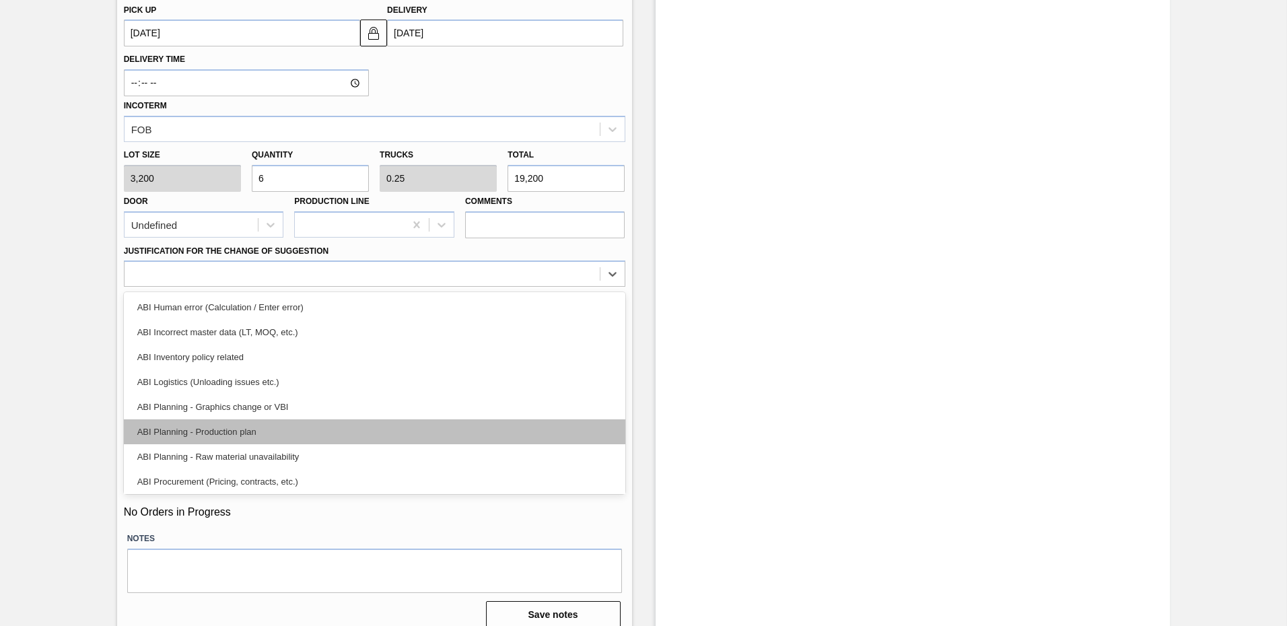
click at [189, 435] on div "ABI Planning - Production plan" at bounding box center [375, 432] width 502 height 25
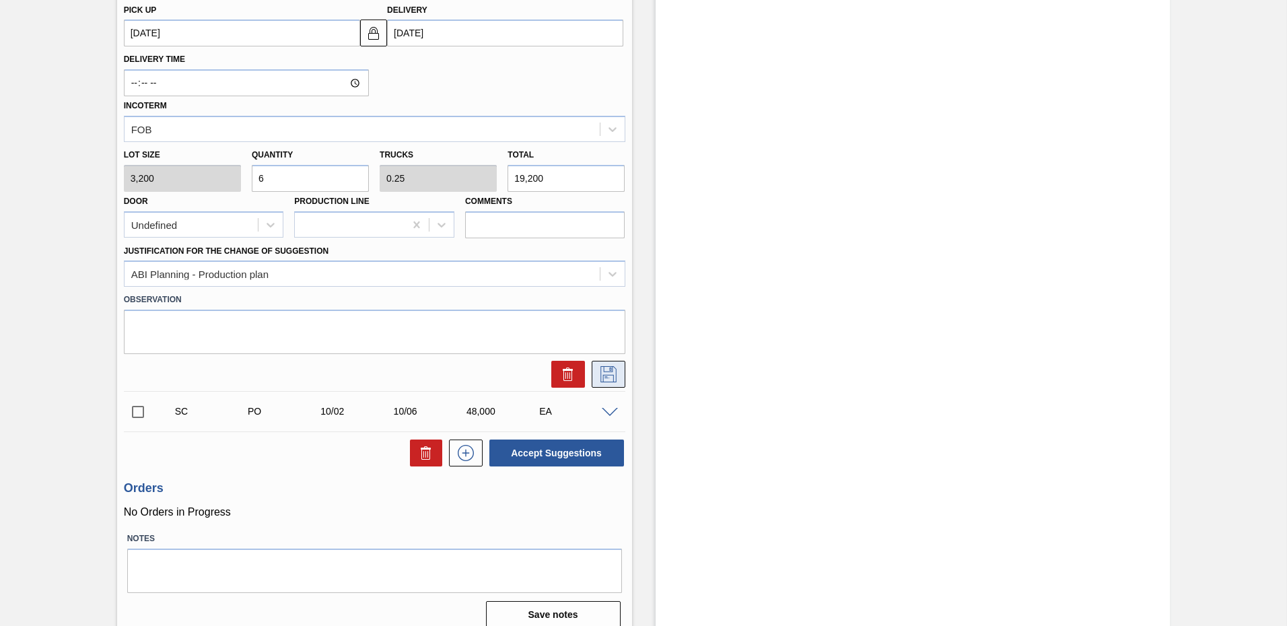
click at [619, 375] on button at bounding box center [609, 374] width 34 height 27
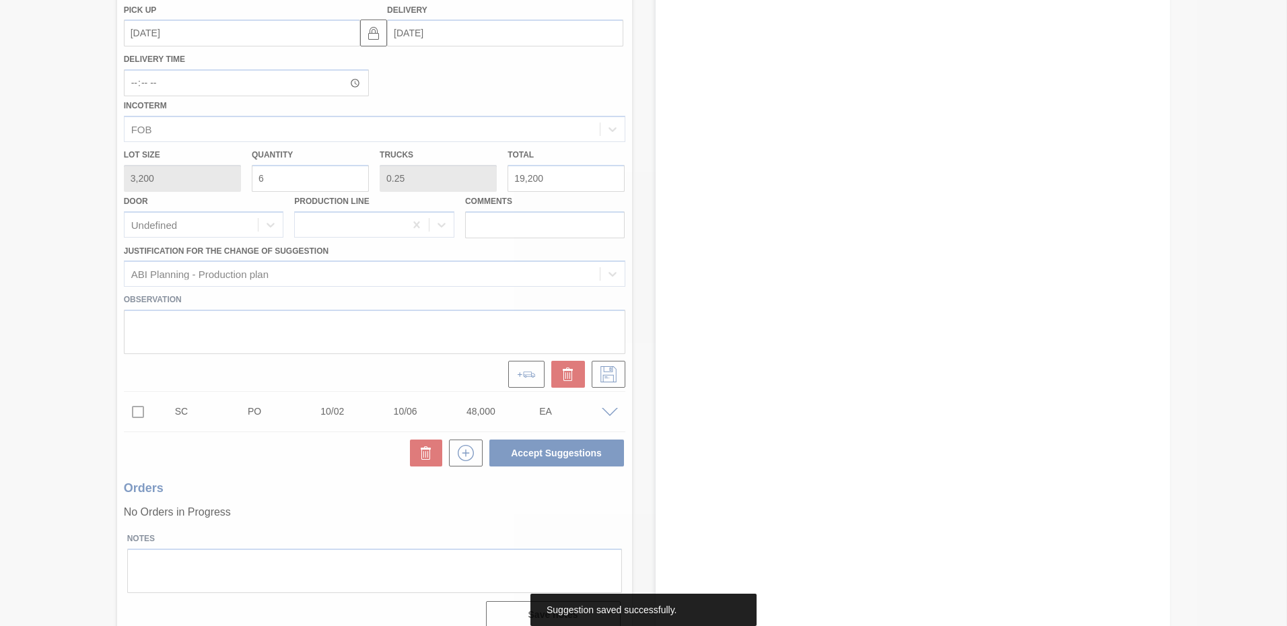
scroll to position [10, 0]
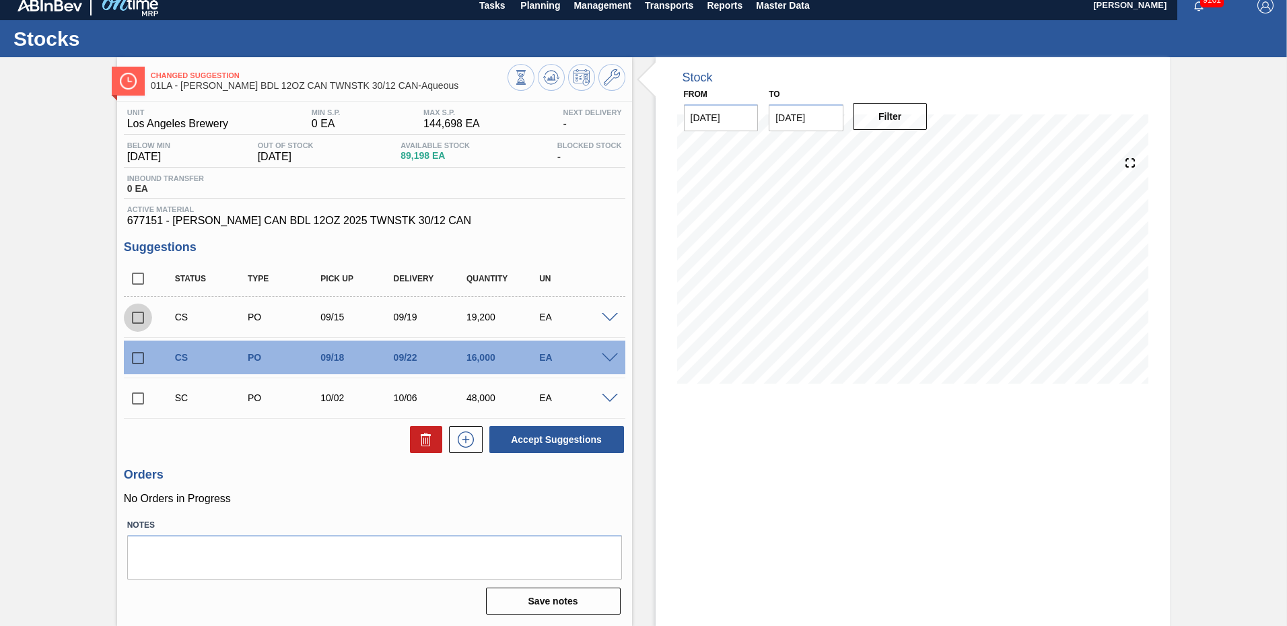
drag, startPoint x: 136, startPoint y: 316, endPoint x: 128, endPoint y: 345, distance: 30.7
click at [137, 316] on input "checkbox" at bounding box center [138, 318] width 28 height 28
checkbox input "true"
click at [133, 356] on input "checkbox" at bounding box center [138, 358] width 28 height 28
checkbox input "true"
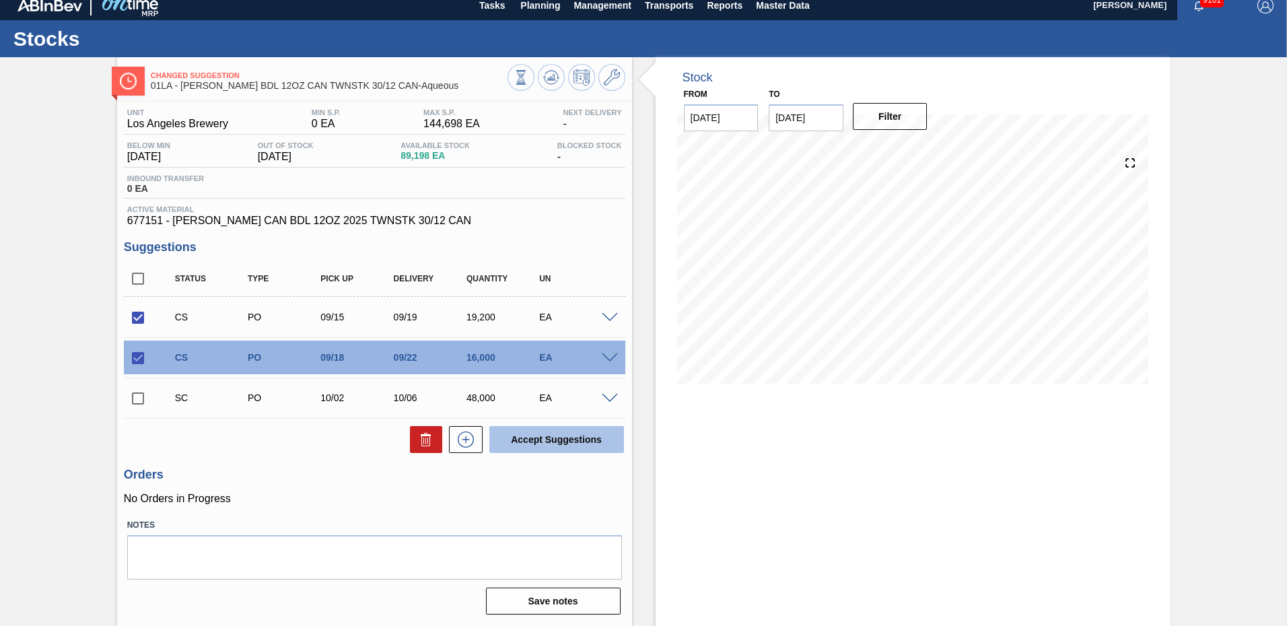
click at [557, 434] on button "Accept Suggestions" at bounding box center [557, 439] width 135 height 27
checkbox input "false"
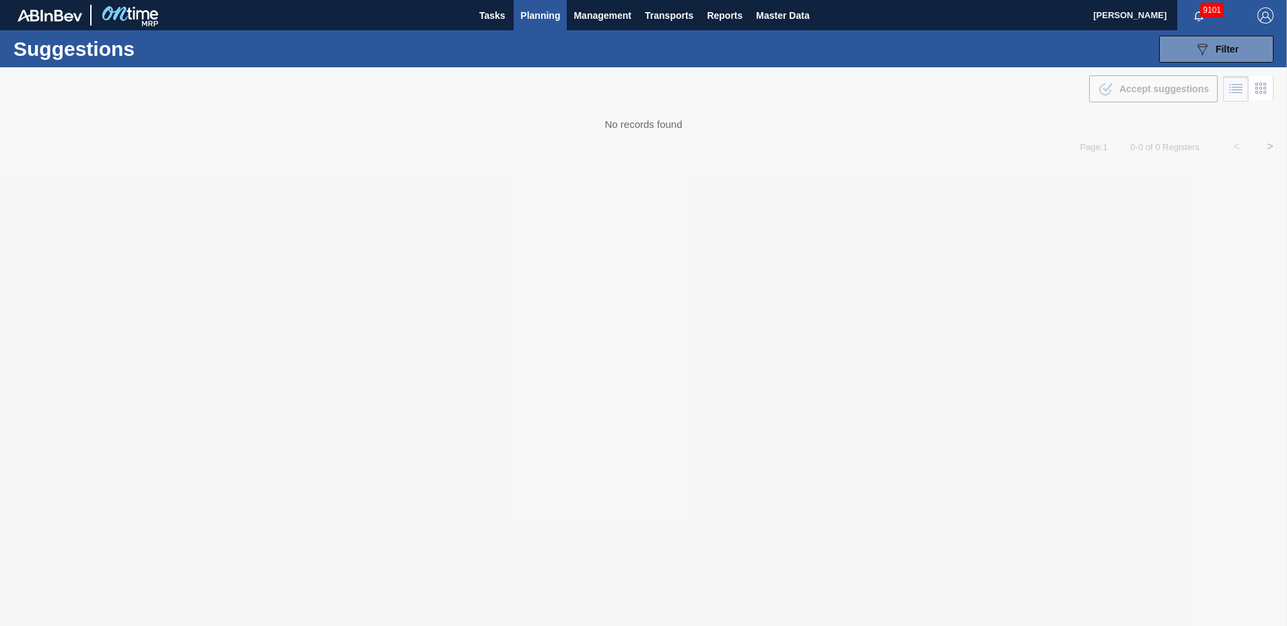
type from "09/01/2025"
type to "10/03/2025"
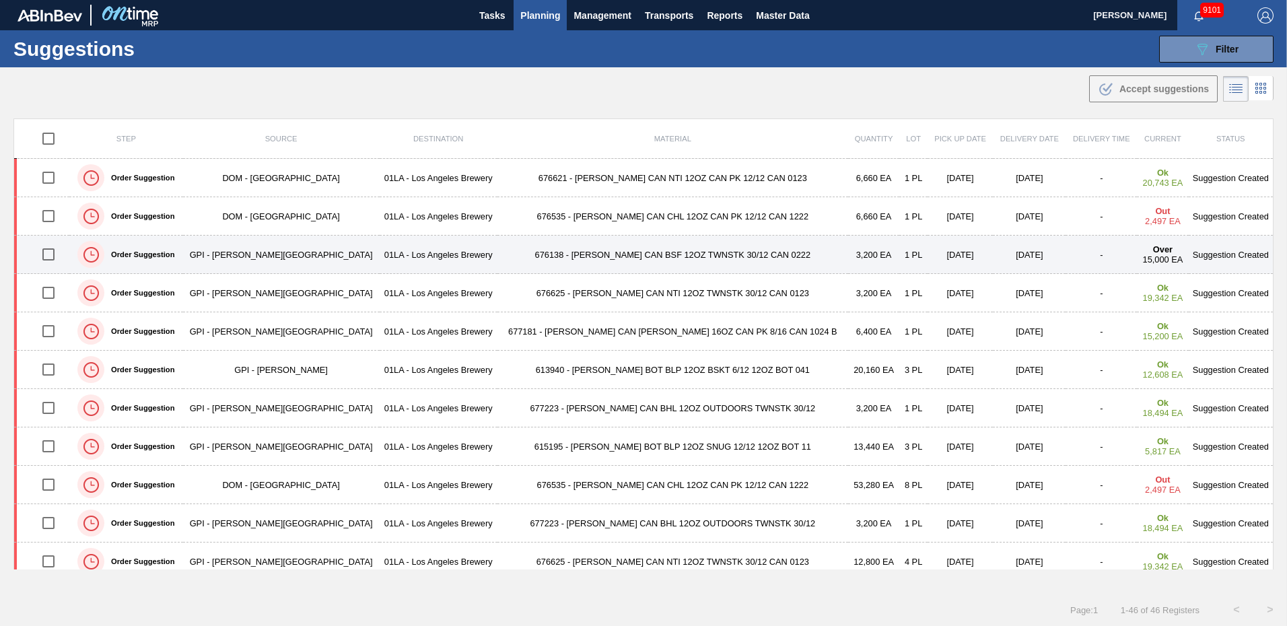
click at [1219, 253] on td "Suggestion Created" at bounding box center [1231, 255] width 85 height 38
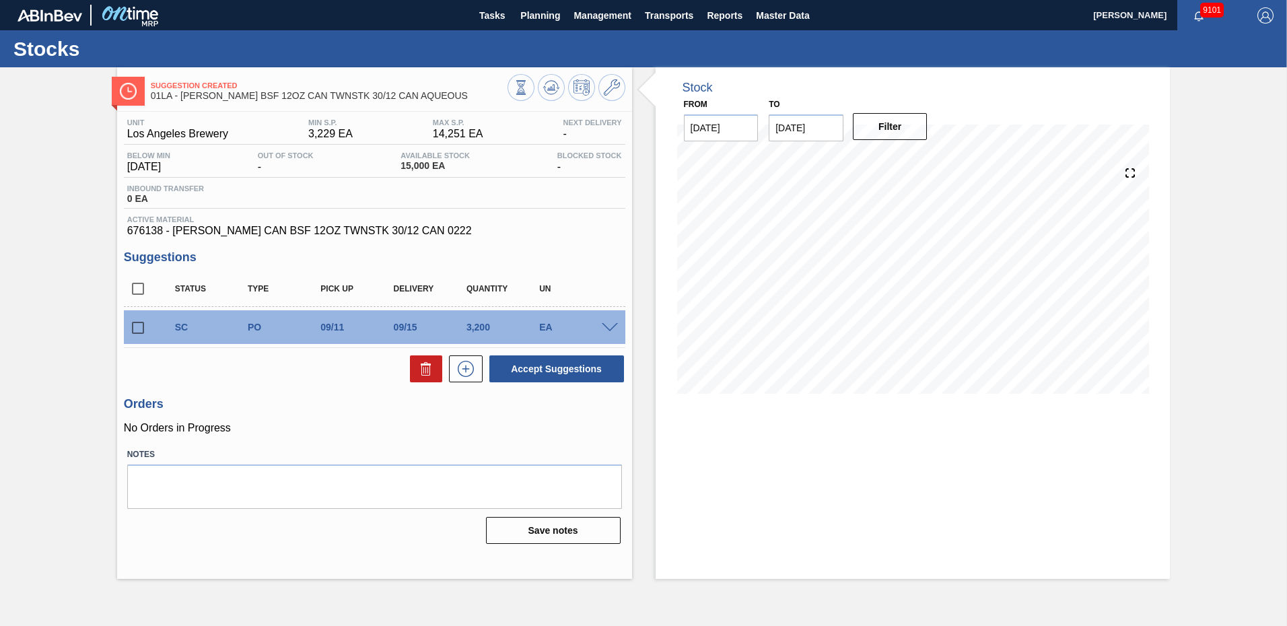
click at [613, 325] on span at bounding box center [610, 328] width 16 height 10
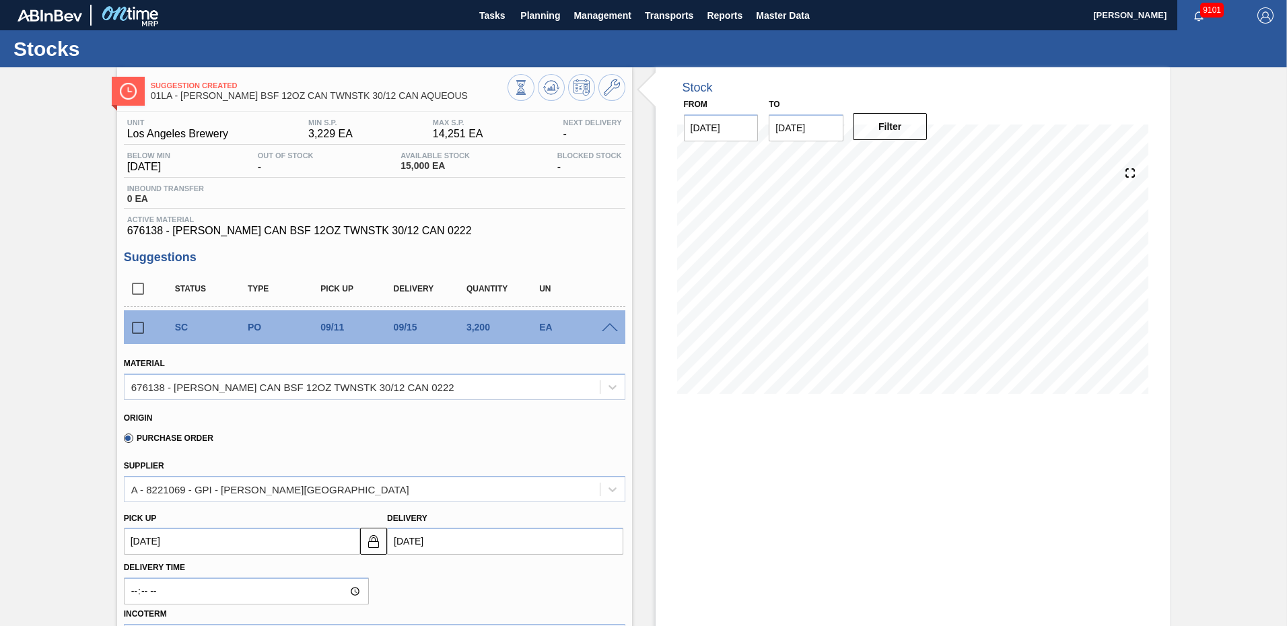
click at [454, 547] on input "[DATE]" at bounding box center [505, 541] width 236 height 27
click at [426, 481] on div "22" at bounding box center [425, 480] width 18 height 18
type up103808062 "[DATE]"
type input "[DATE]"
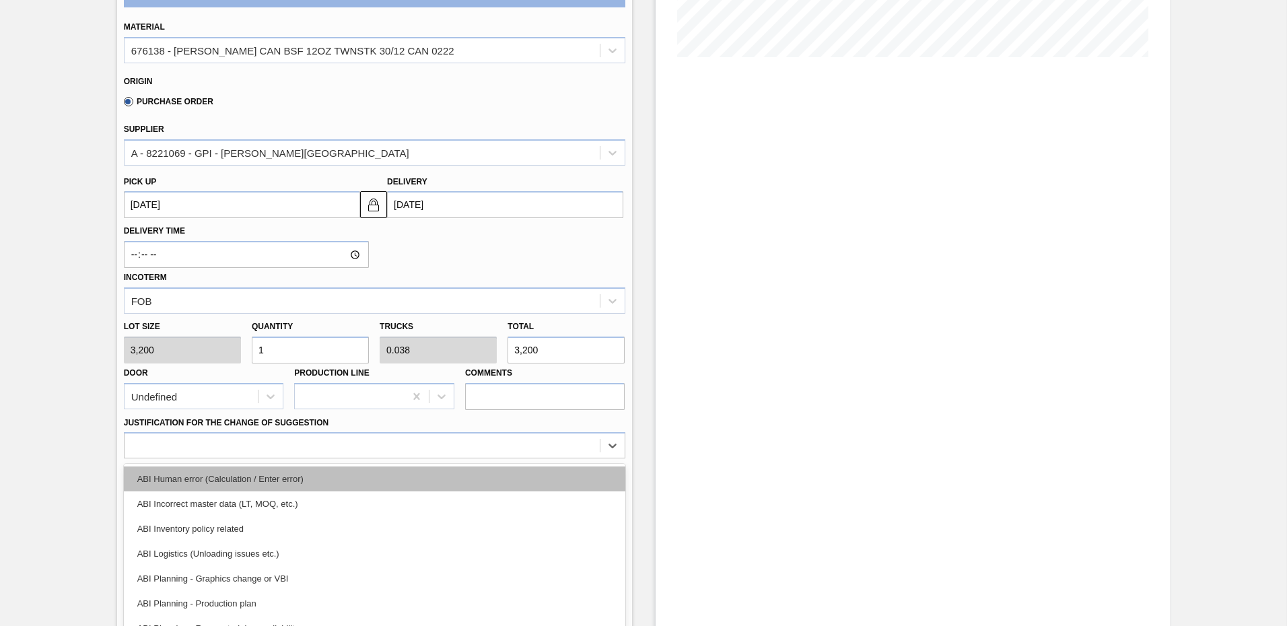
scroll to position [382, 0]
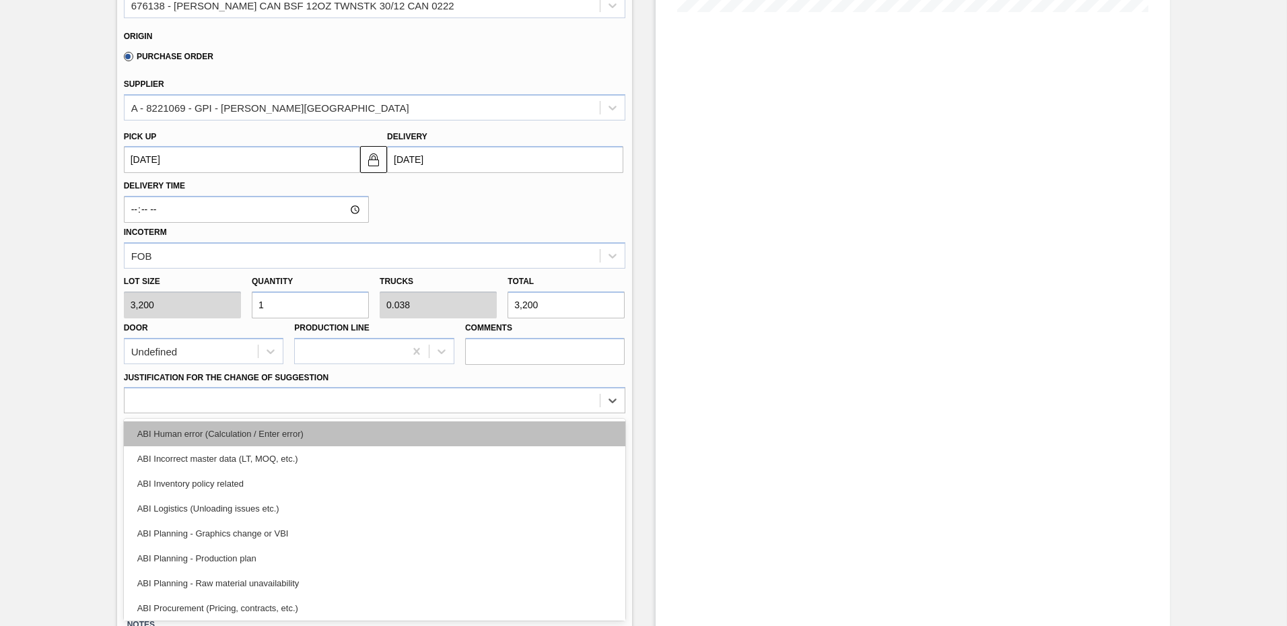
click at [216, 413] on div "option ABI Human error (Calculation / Enter error) focused, 1 of 18. 18 results…" at bounding box center [375, 400] width 502 height 26
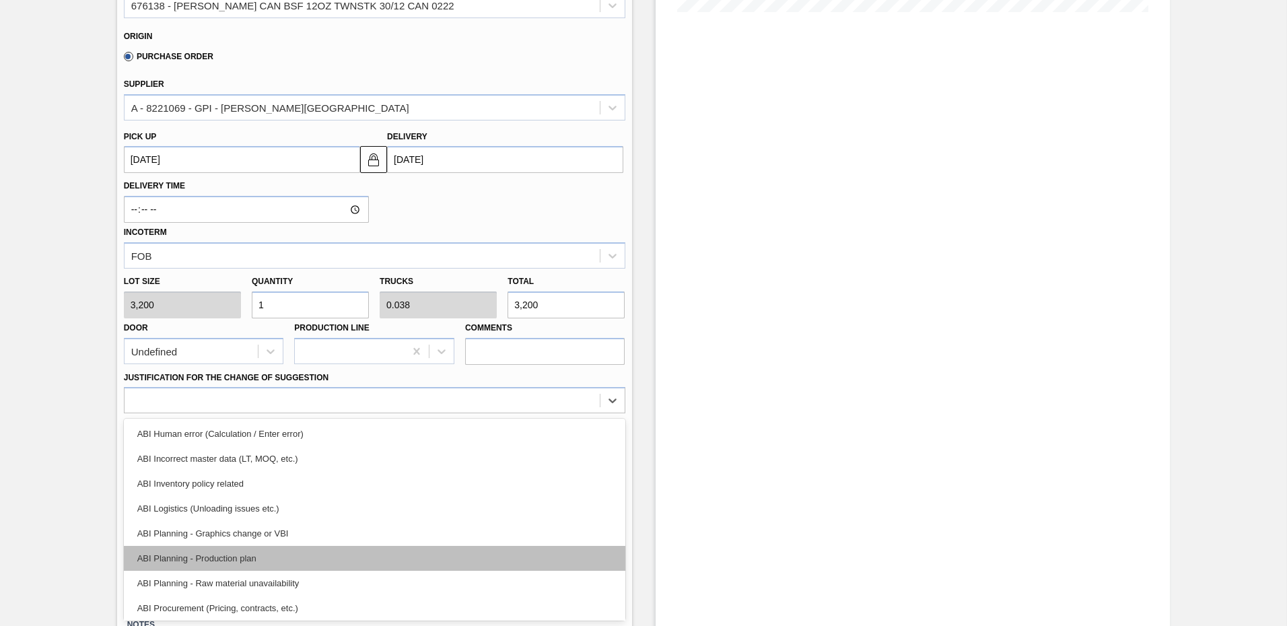
scroll to position [202, 0]
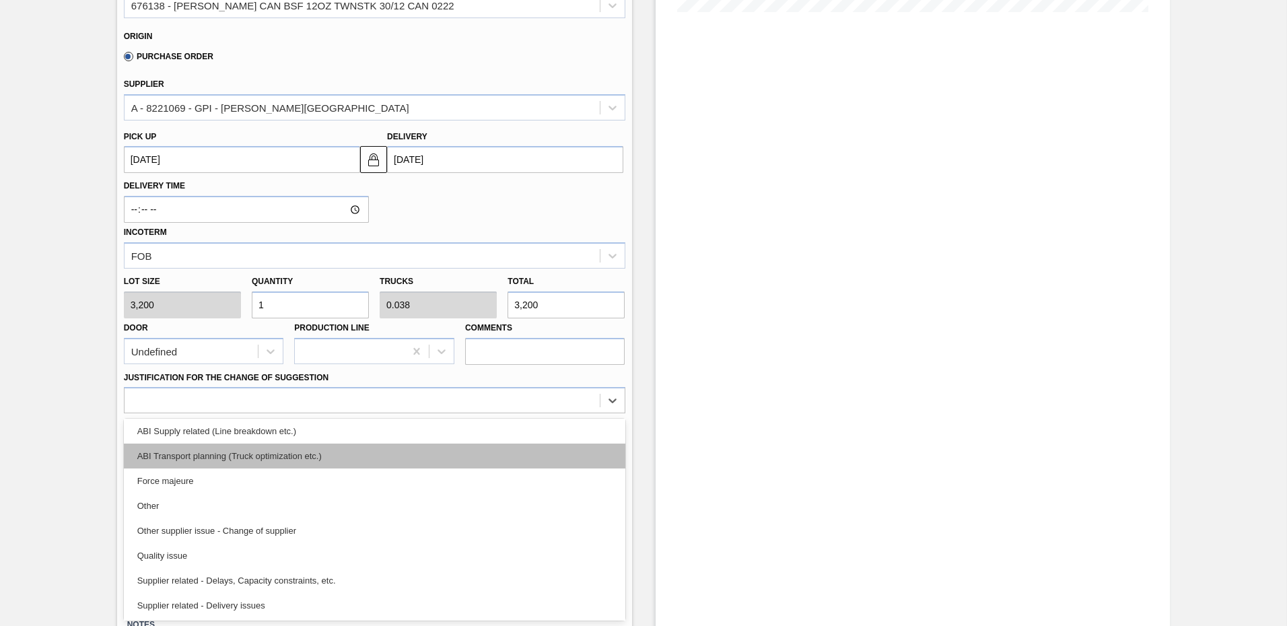
click at [246, 454] on div "ABI Transport planning (Truck optimization etc.)" at bounding box center [375, 456] width 502 height 25
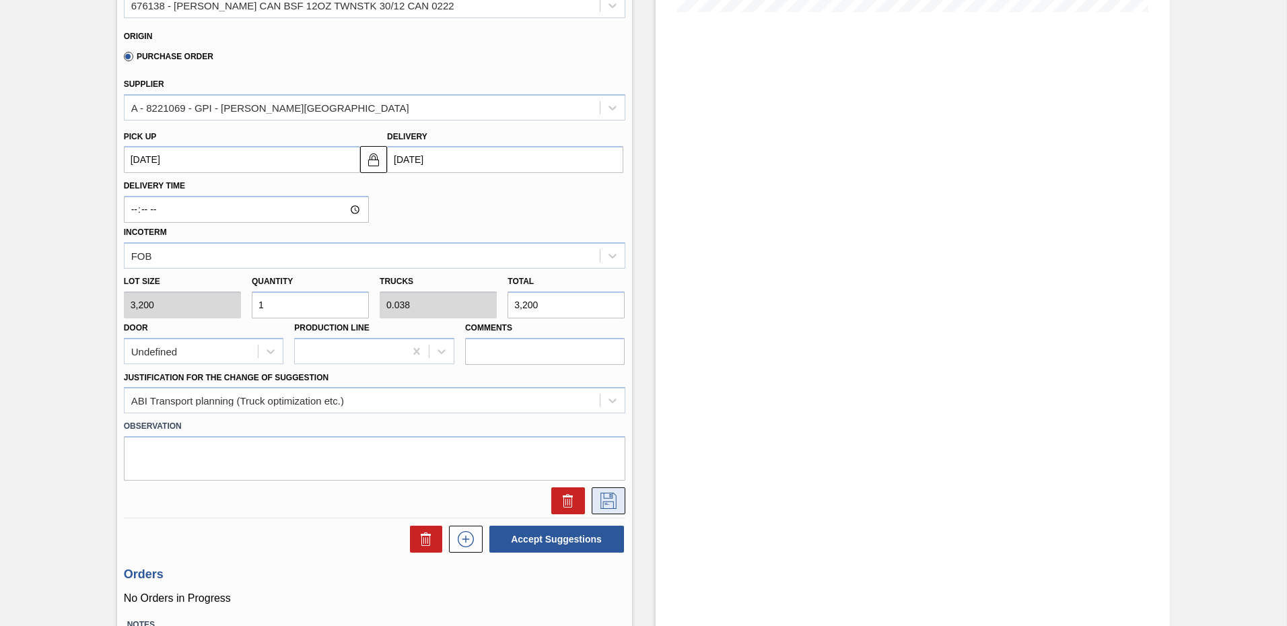
click at [601, 499] on icon at bounding box center [609, 501] width 22 height 16
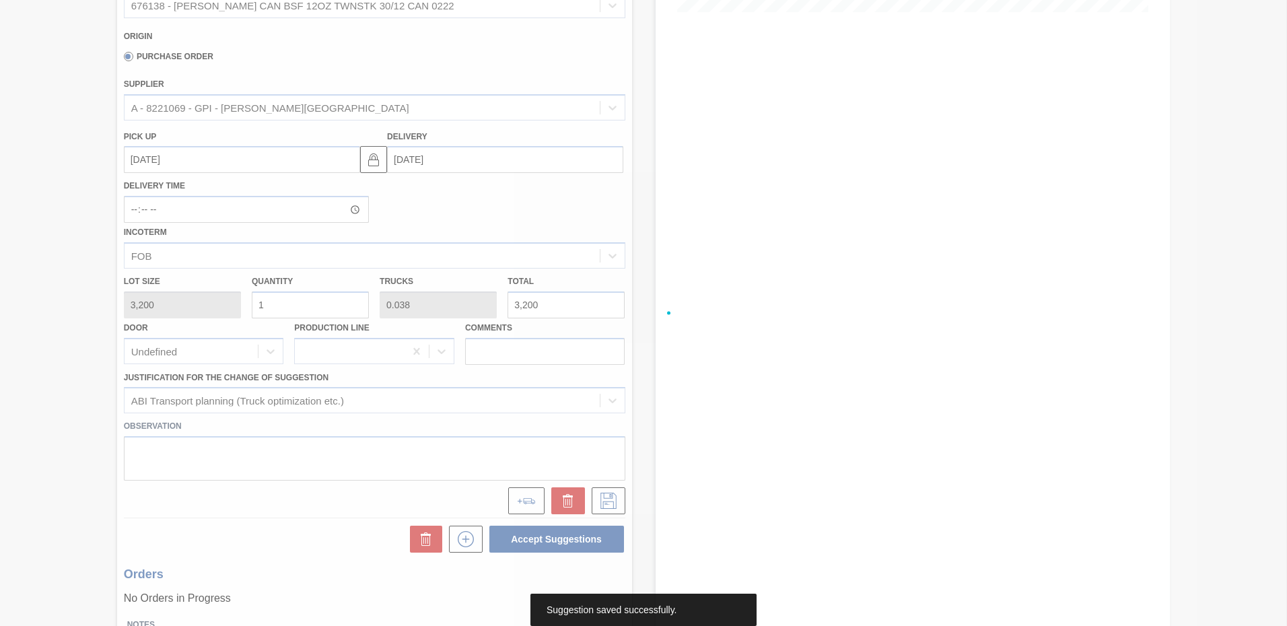
scroll to position [0, 0]
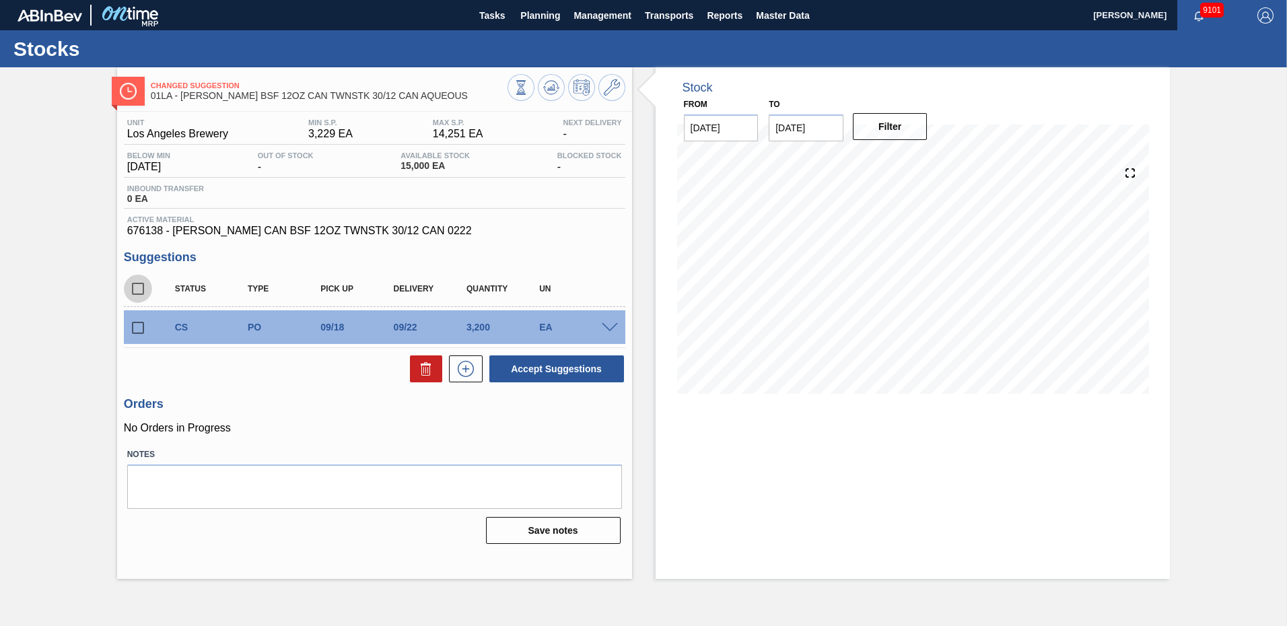
click at [136, 288] on input "checkbox" at bounding box center [138, 289] width 28 height 28
checkbox input "true"
click at [562, 366] on button "Accept Suggestions" at bounding box center [557, 369] width 135 height 27
checkbox input "false"
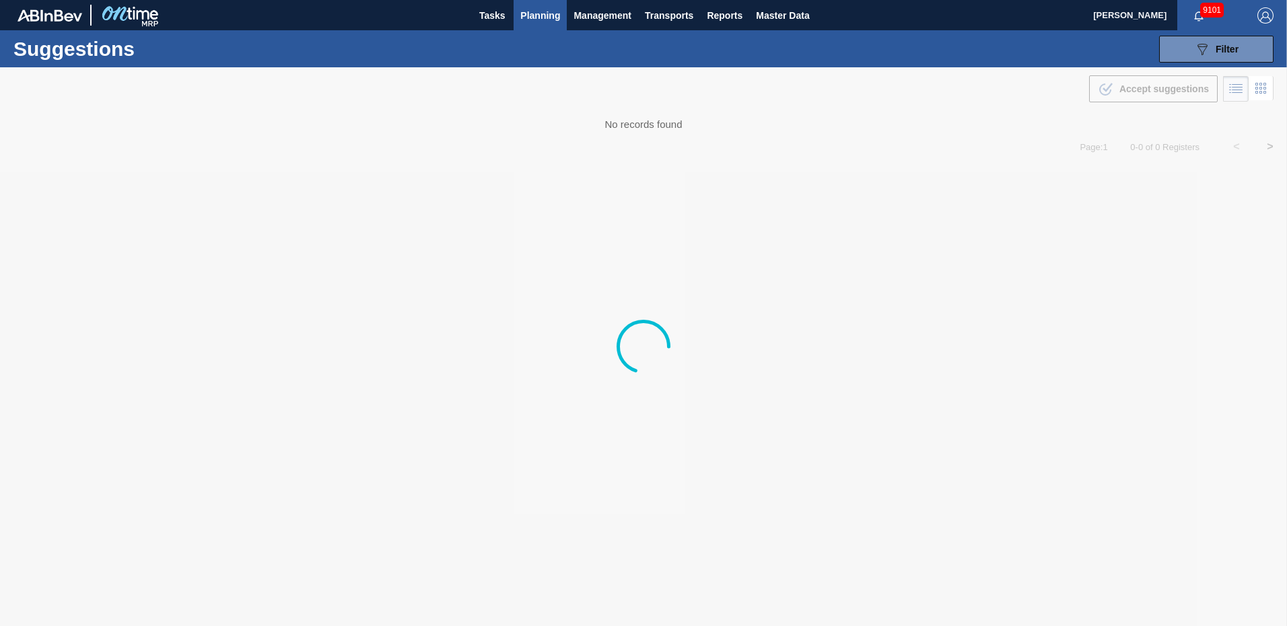
type from "09/01/2025"
type to "10/03/2025"
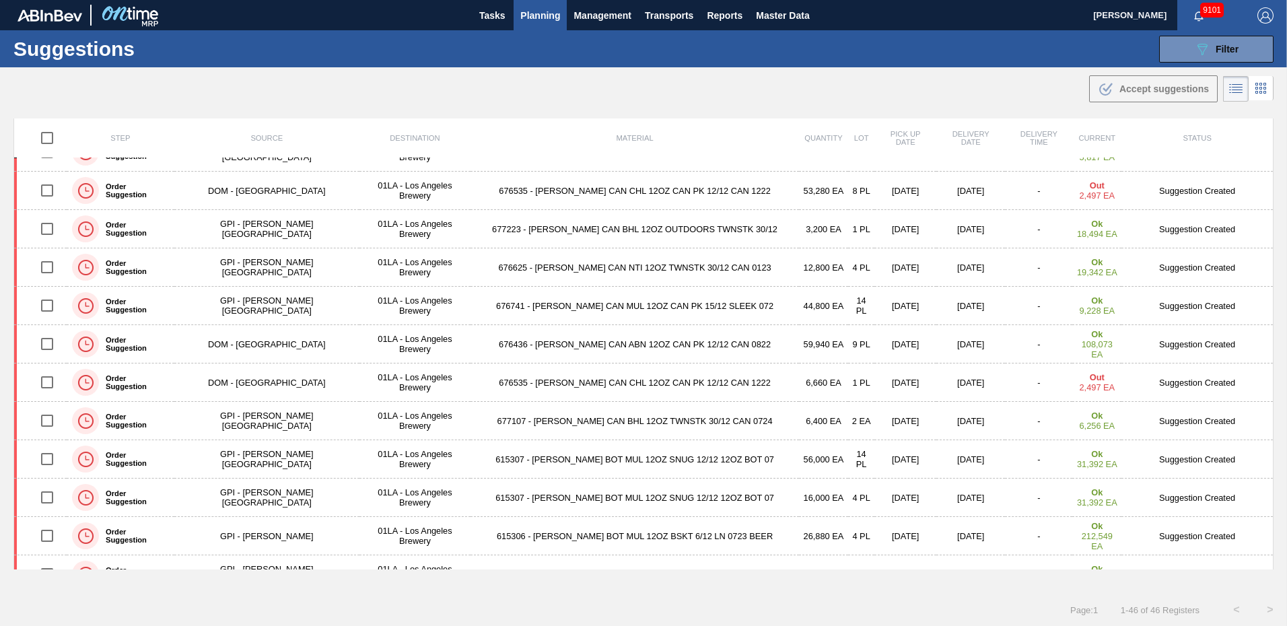
scroll to position [1355, 0]
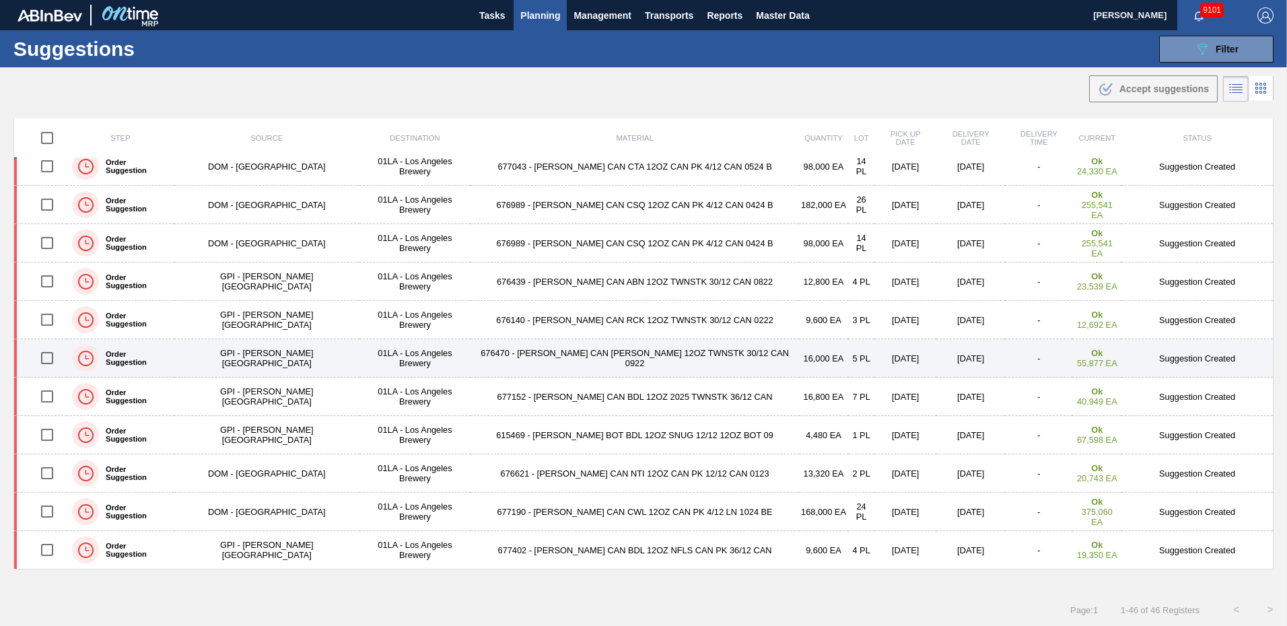
click at [1191, 354] on td "Suggestion Created" at bounding box center [1198, 358] width 152 height 38
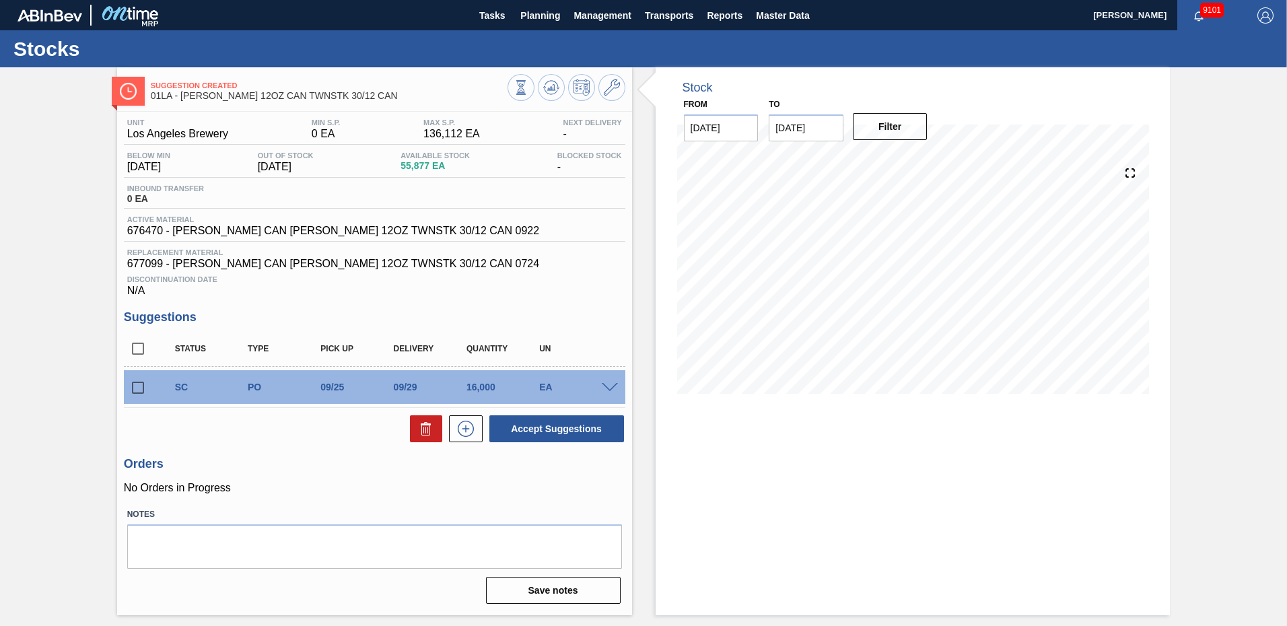
click at [576, 380] on div "SC PO 09/25 09/29 16,000 EA" at bounding box center [385, 387] width 438 height 27
click at [602, 388] on span at bounding box center [610, 388] width 16 height 10
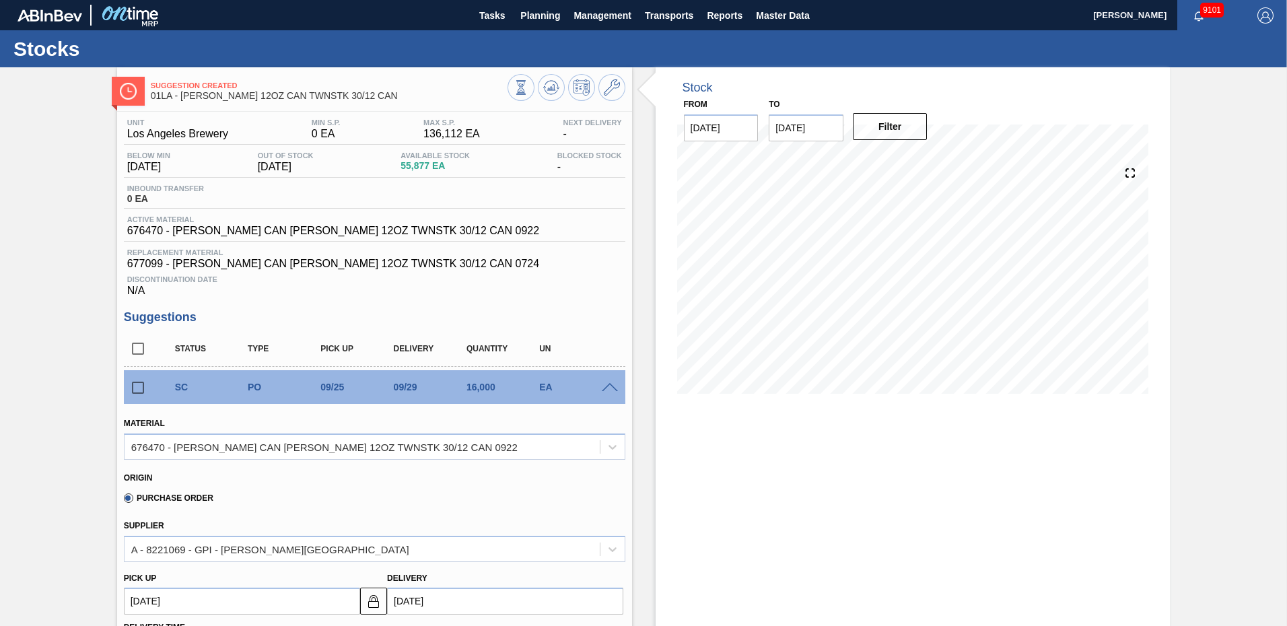
scroll to position [202, 0]
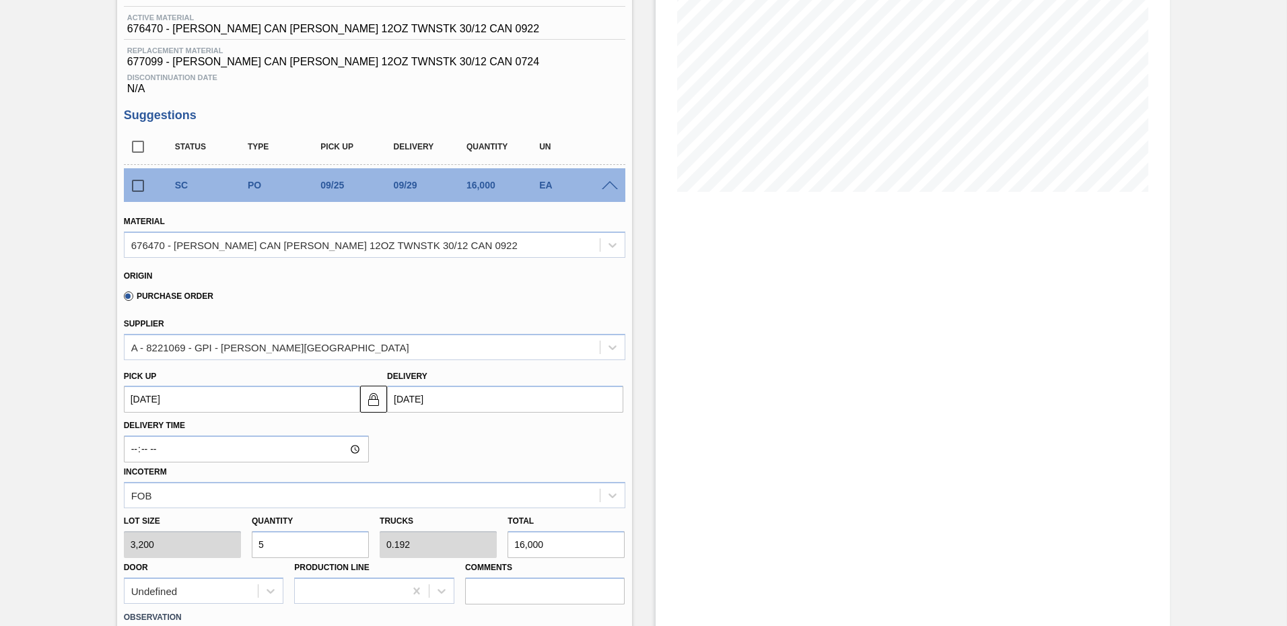
click at [430, 397] on input "09/29/2025" at bounding box center [505, 399] width 236 height 27
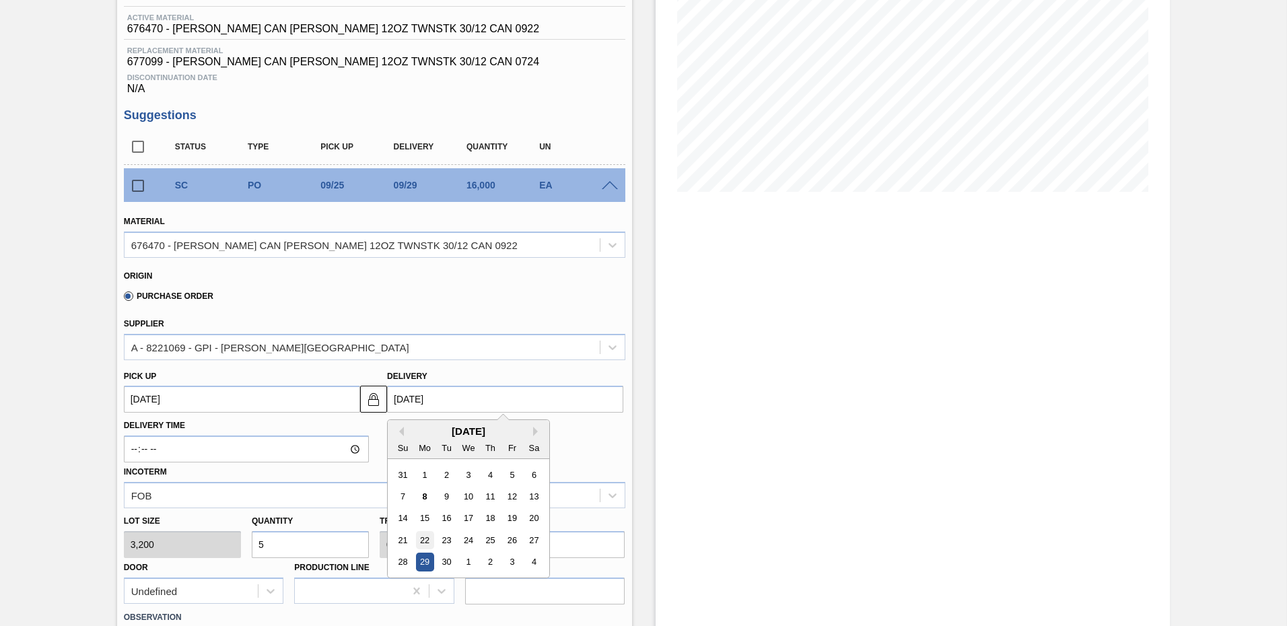
click at [424, 541] on div "22" at bounding box center [425, 540] width 18 height 18
type up103805767 "[DATE]"
type input "[DATE]"
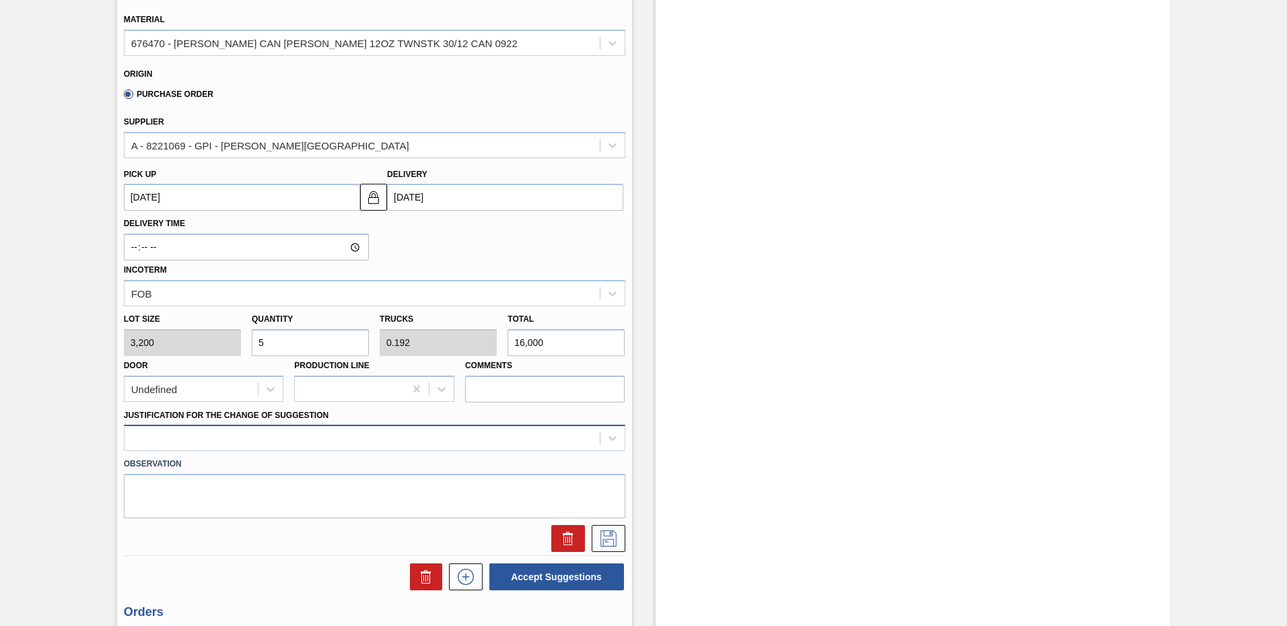
click at [206, 432] on div at bounding box center [375, 438] width 502 height 26
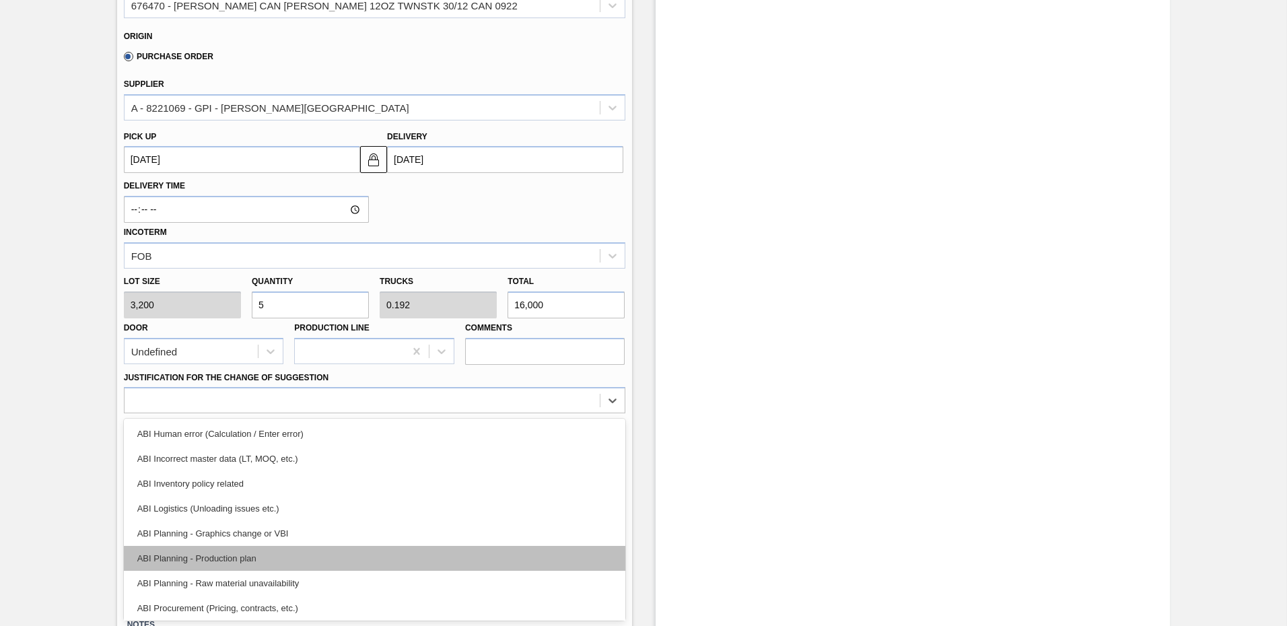
click at [197, 557] on div "ABI Planning - Production plan" at bounding box center [375, 558] width 502 height 25
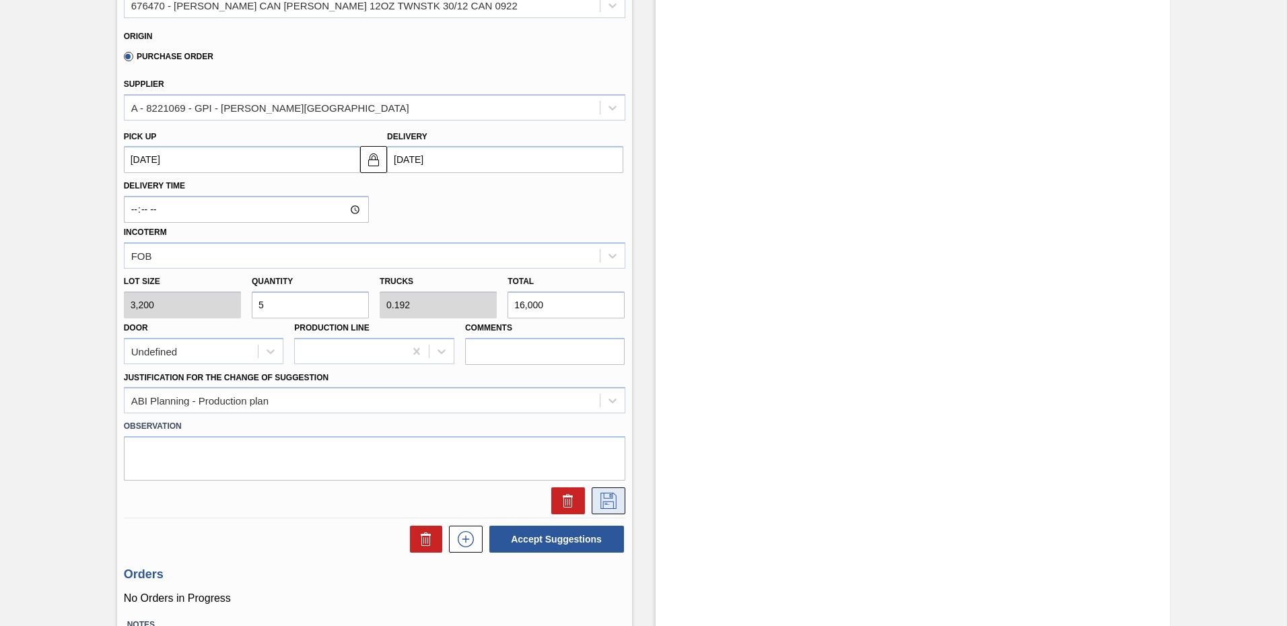
click at [611, 499] on icon at bounding box center [609, 501] width 22 height 16
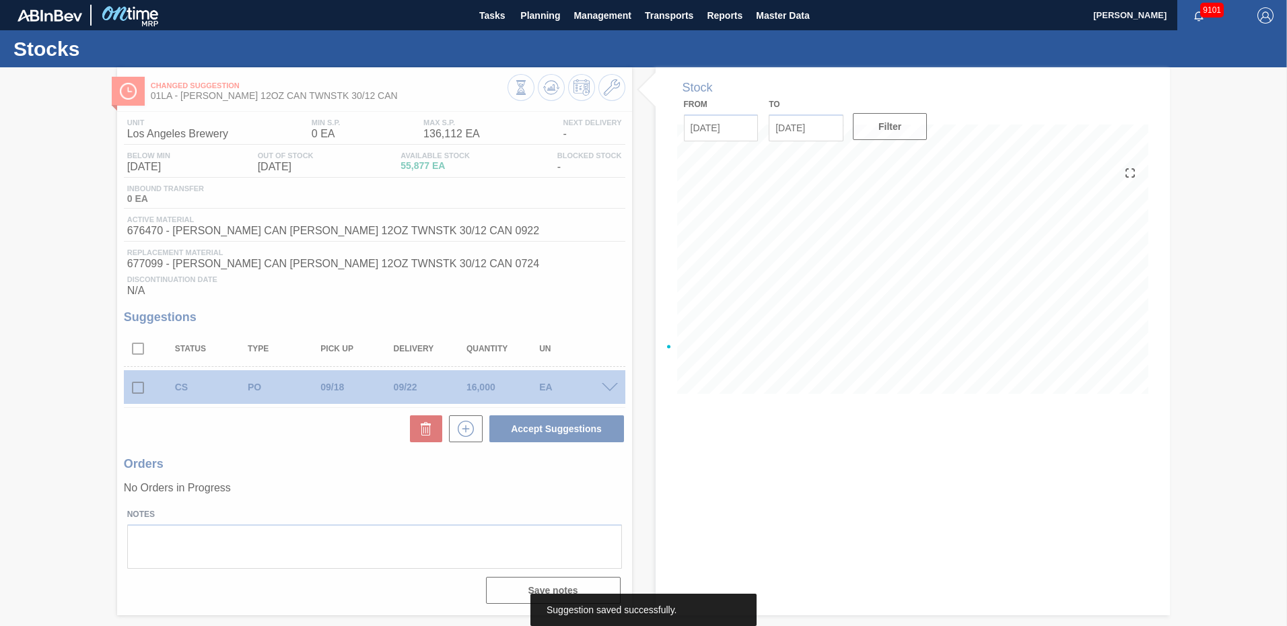
scroll to position [0, 0]
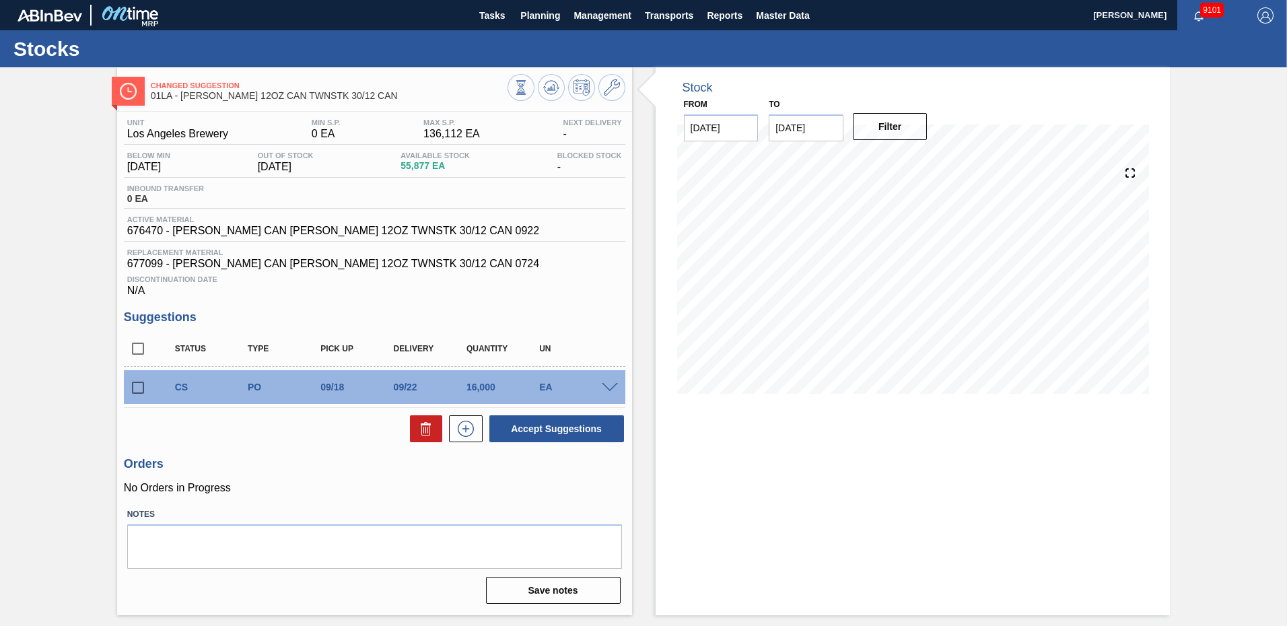
click at [140, 386] on input "checkbox" at bounding box center [138, 388] width 28 height 28
click at [562, 432] on button "Accept Suggestions" at bounding box center [557, 428] width 135 height 27
checkbox input "false"
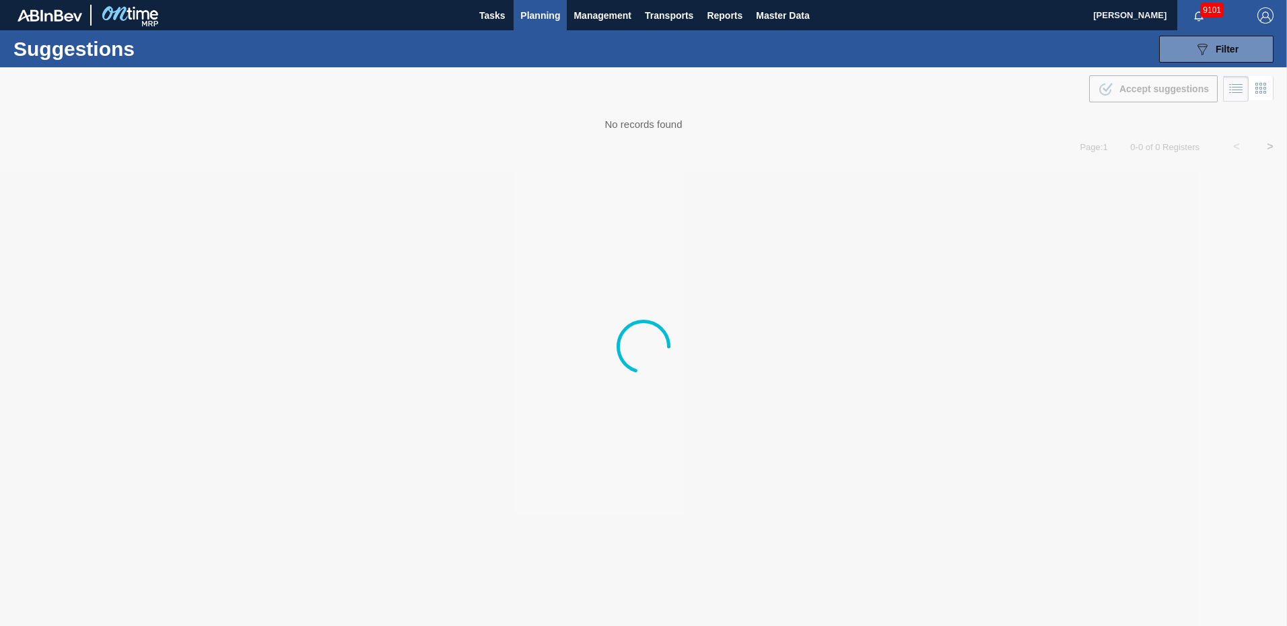
type from "09/01/2025"
type to "10/03/2025"
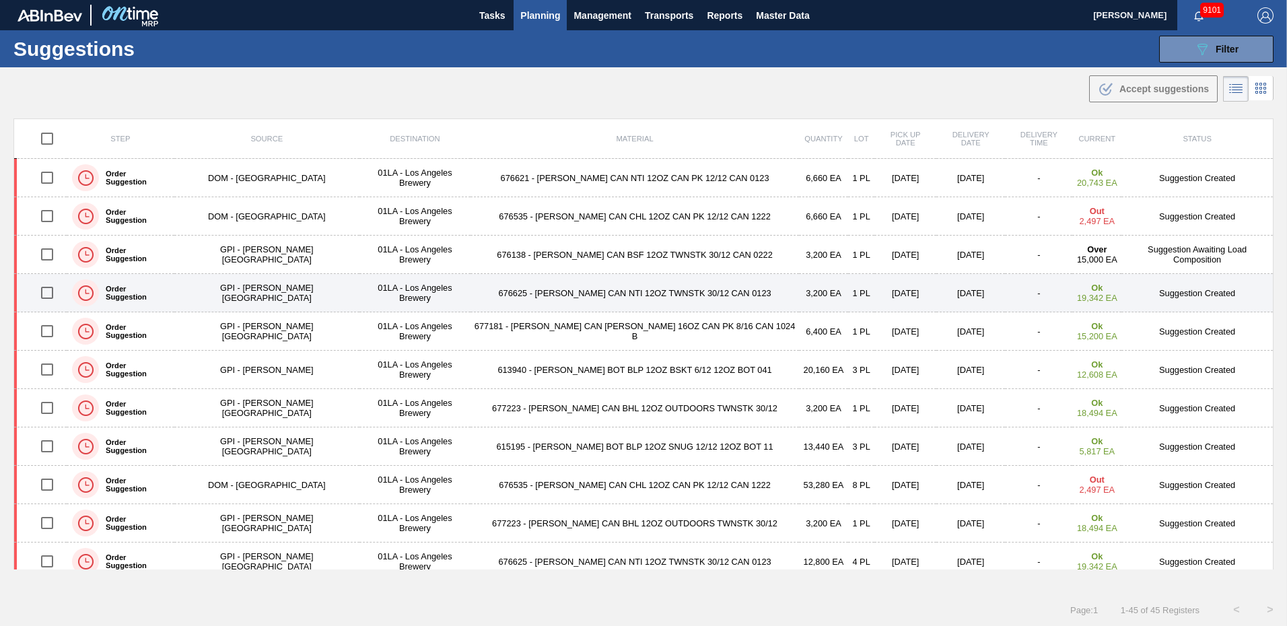
click at [1195, 286] on td "Suggestion Created" at bounding box center [1198, 293] width 152 height 38
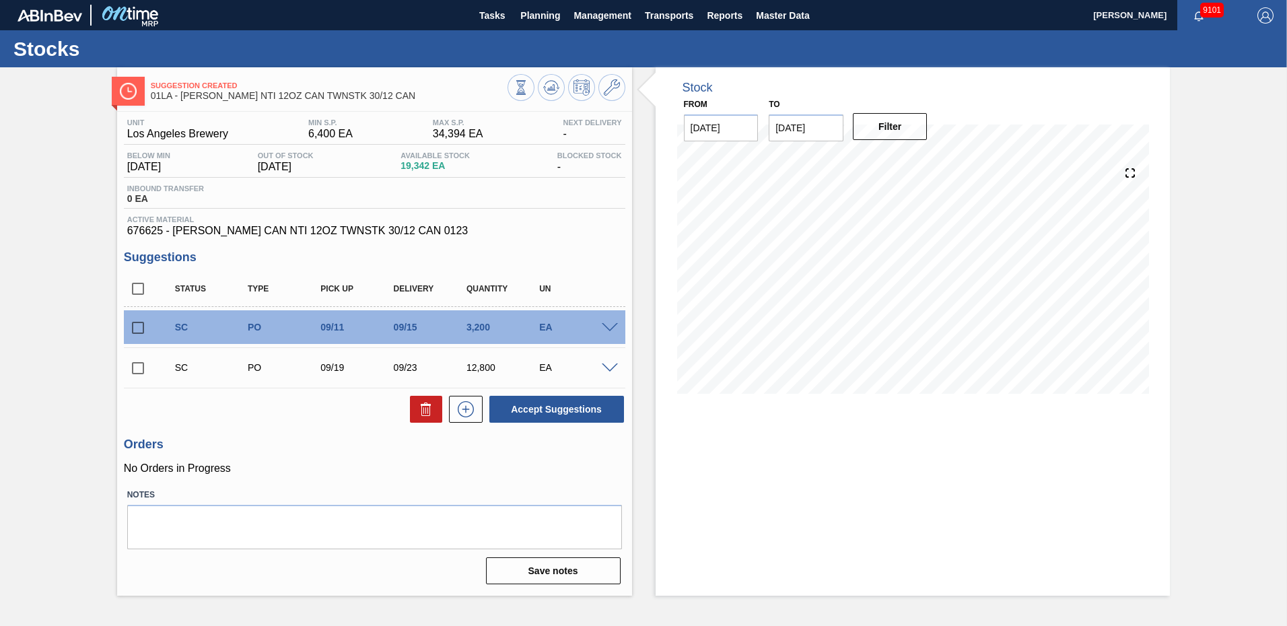
click at [613, 330] on span at bounding box center [610, 328] width 16 height 10
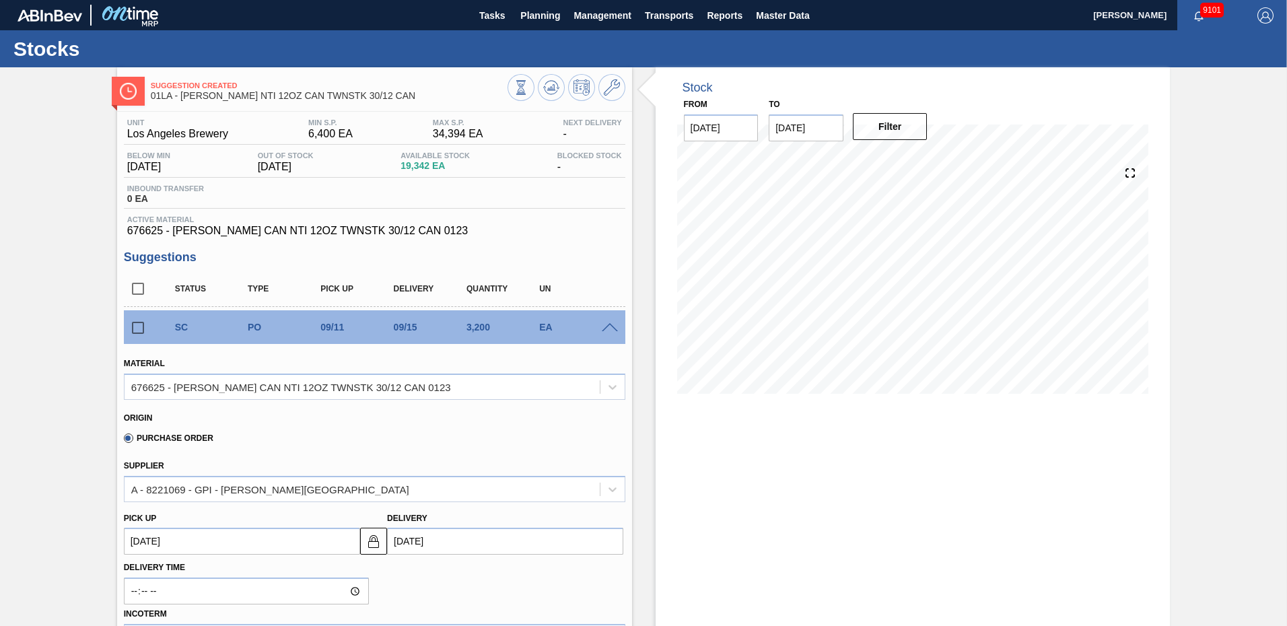
click at [421, 541] on input "[DATE]" at bounding box center [505, 541] width 236 height 27
click at [428, 474] on div "22" at bounding box center [425, 480] width 18 height 18
type up103805719 "[DATE]"
type input "[DATE]"
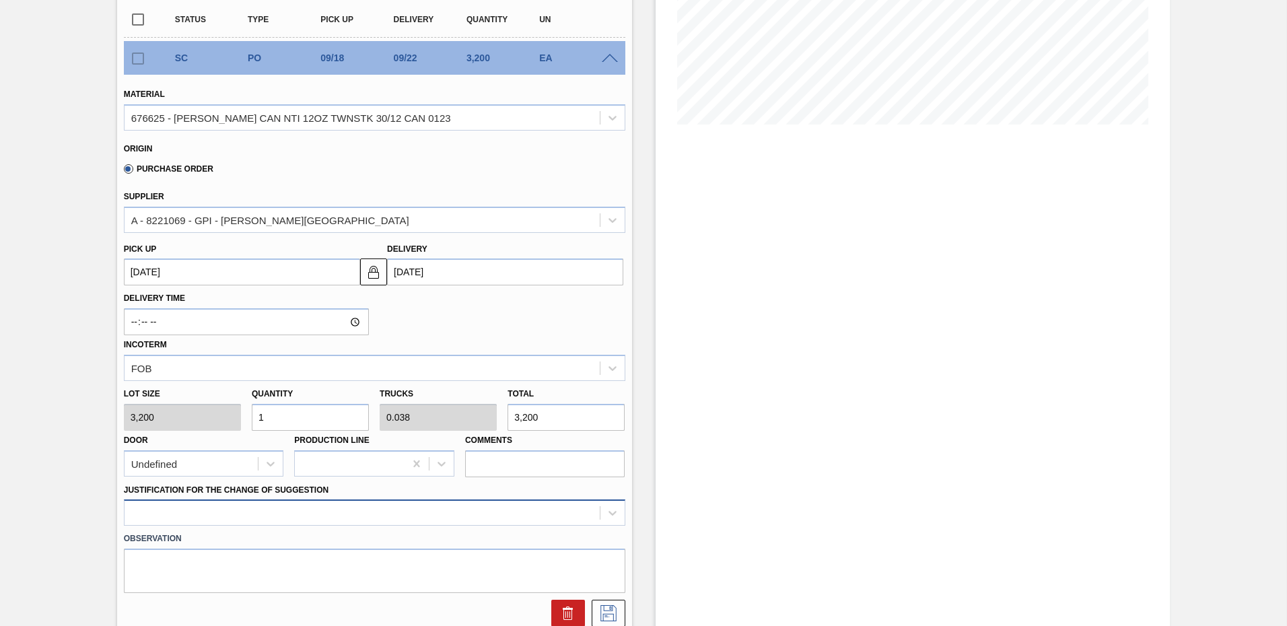
scroll to position [382, 0]
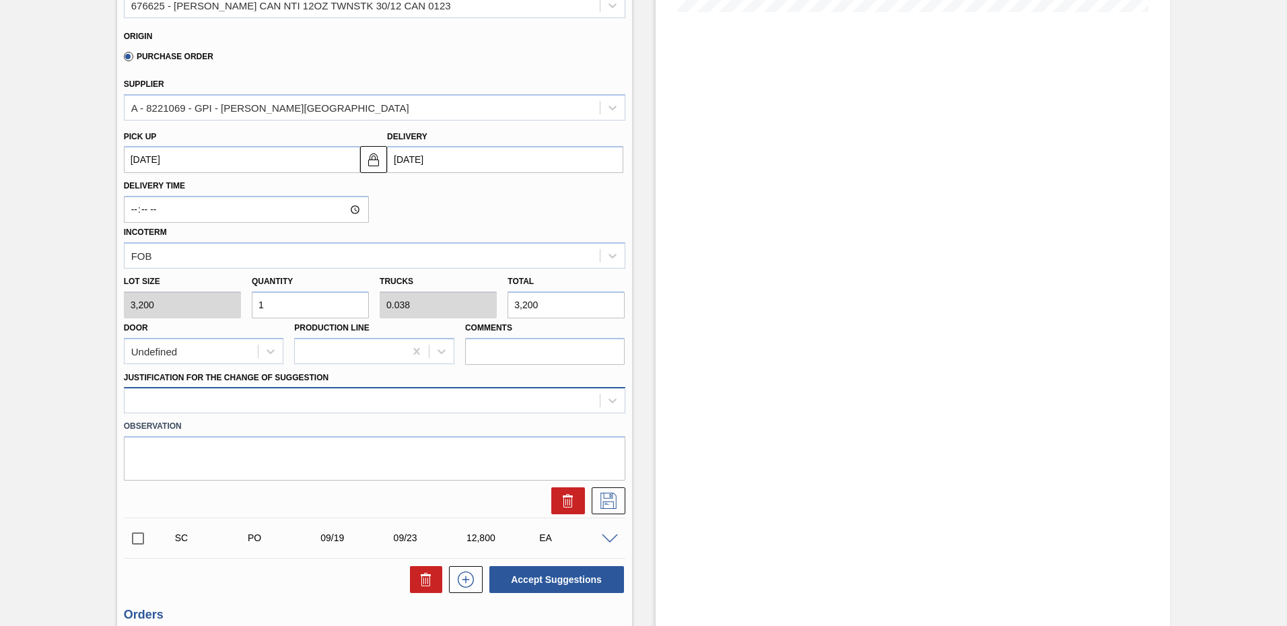
click at [239, 413] on div at bounding box center [375, 400] width 502 height 26
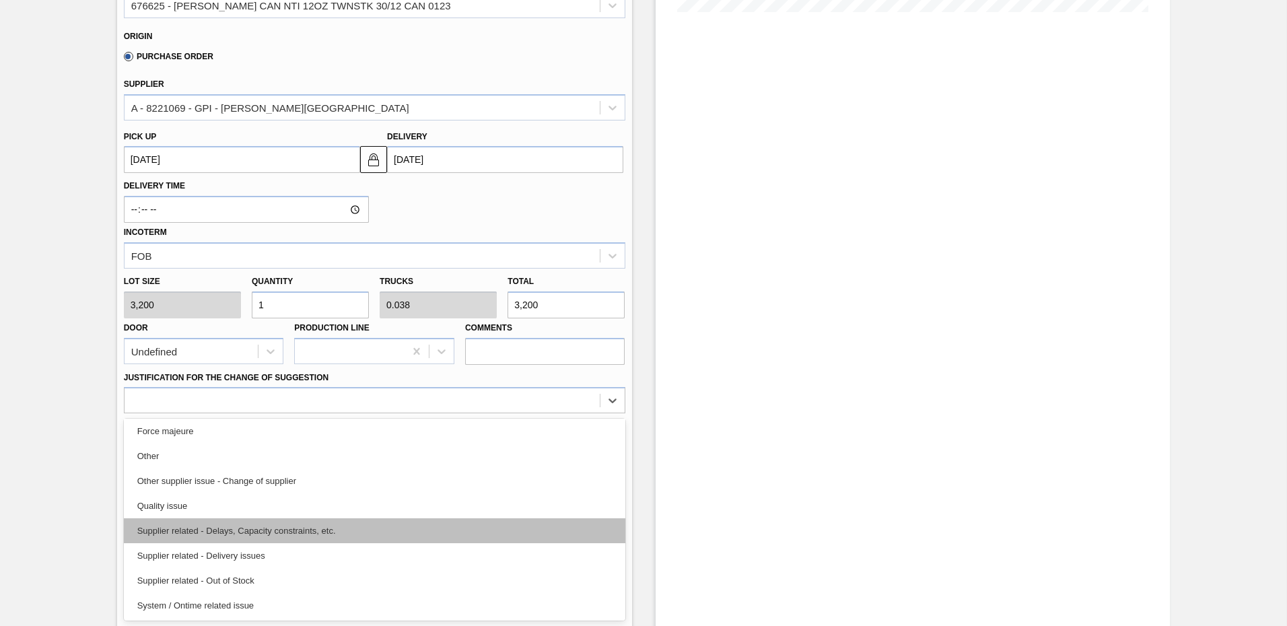
scroll to position [185, 0]
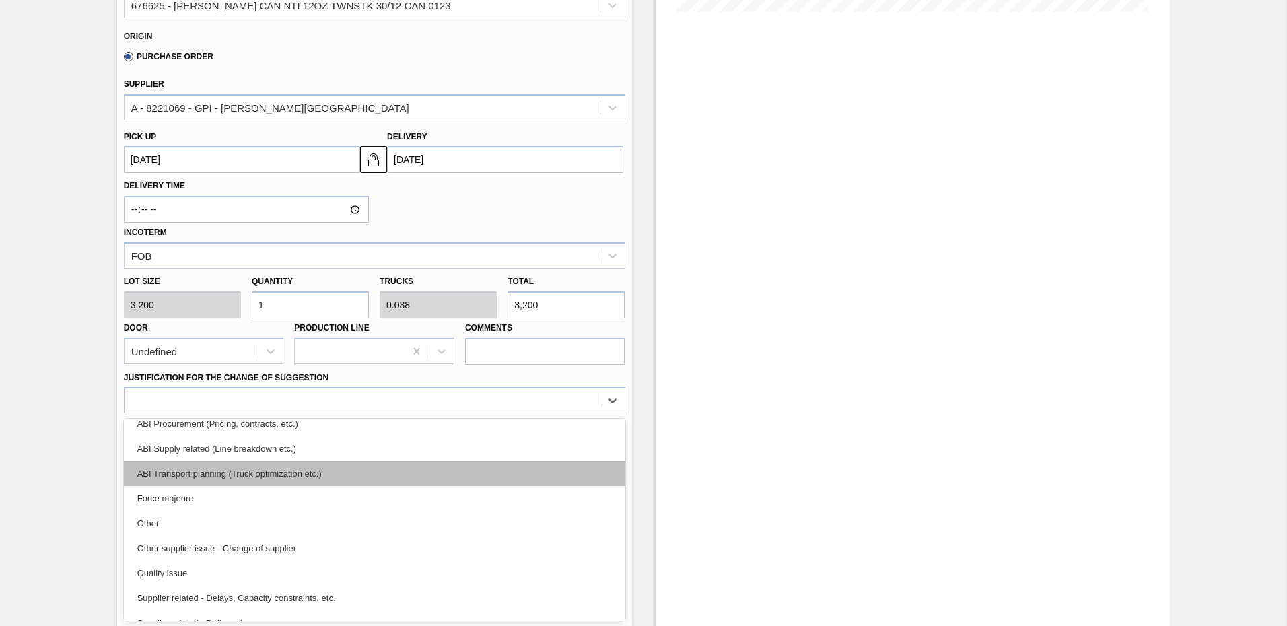
click at [270, 473] on div "ABI Transport planning (Truck optimization etc.)" at bounding box center [375, 473] width 502 height 25
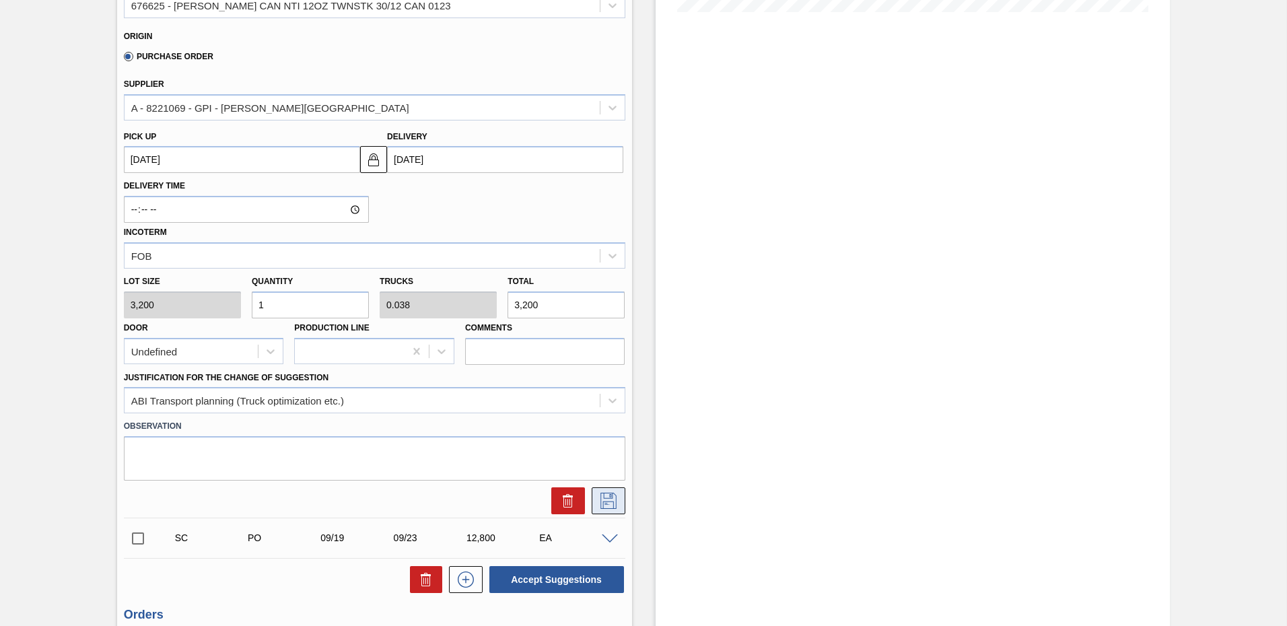
click at [604, 499] on icon at bounding box center [609, 501] width 22 height 16
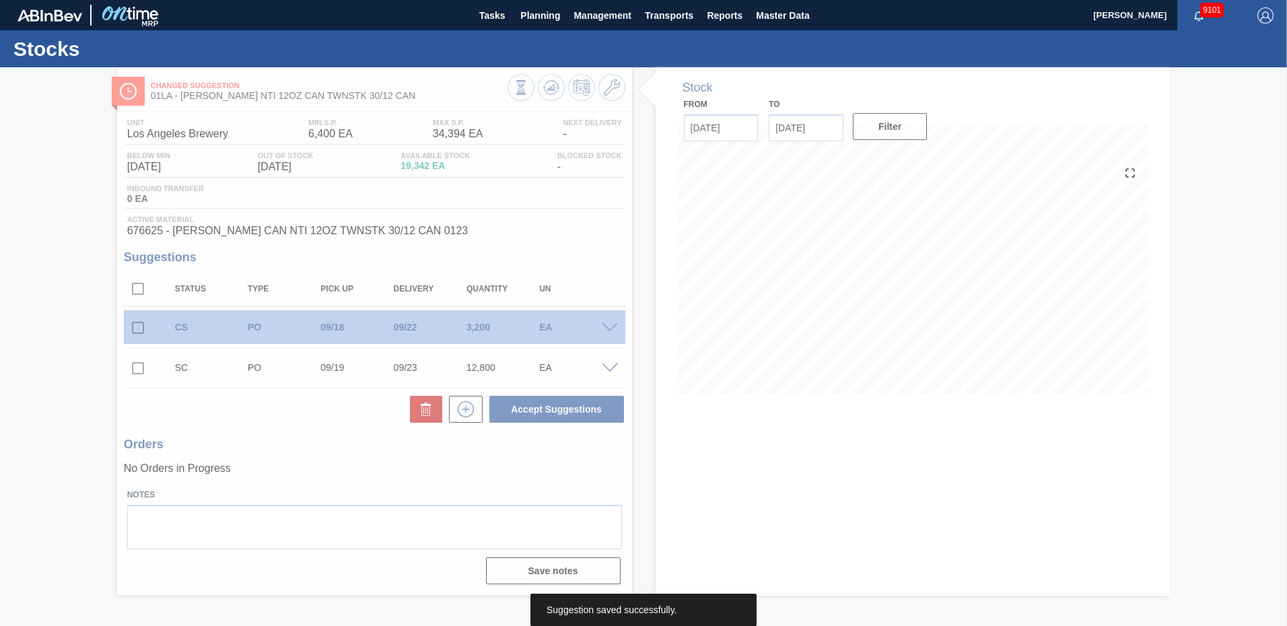
scroll to position [0, 0]
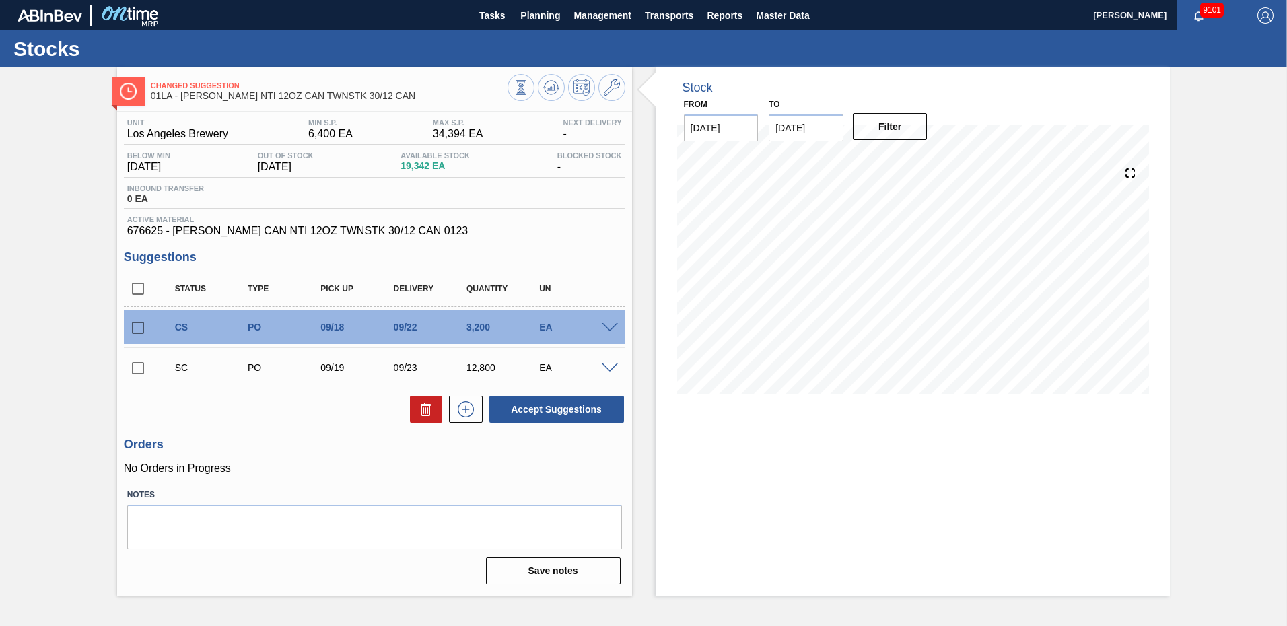
click at [605, 365] on span at bounding box center [610, 369] width 16 height 10
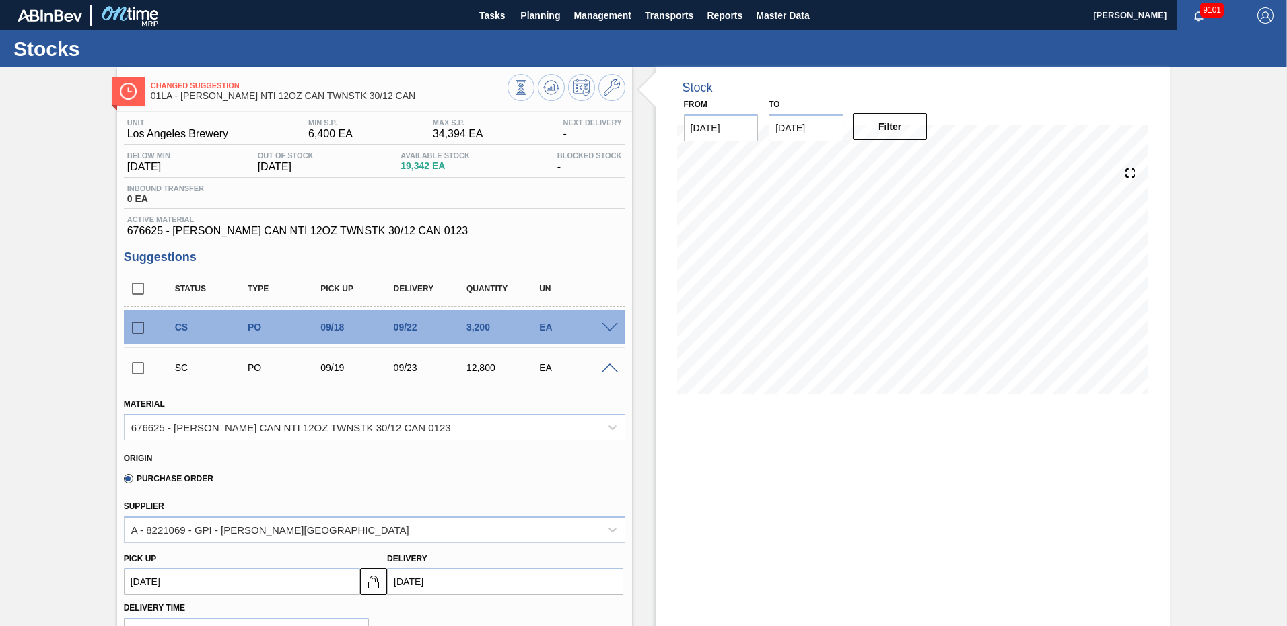
scroll to position [202, 0]
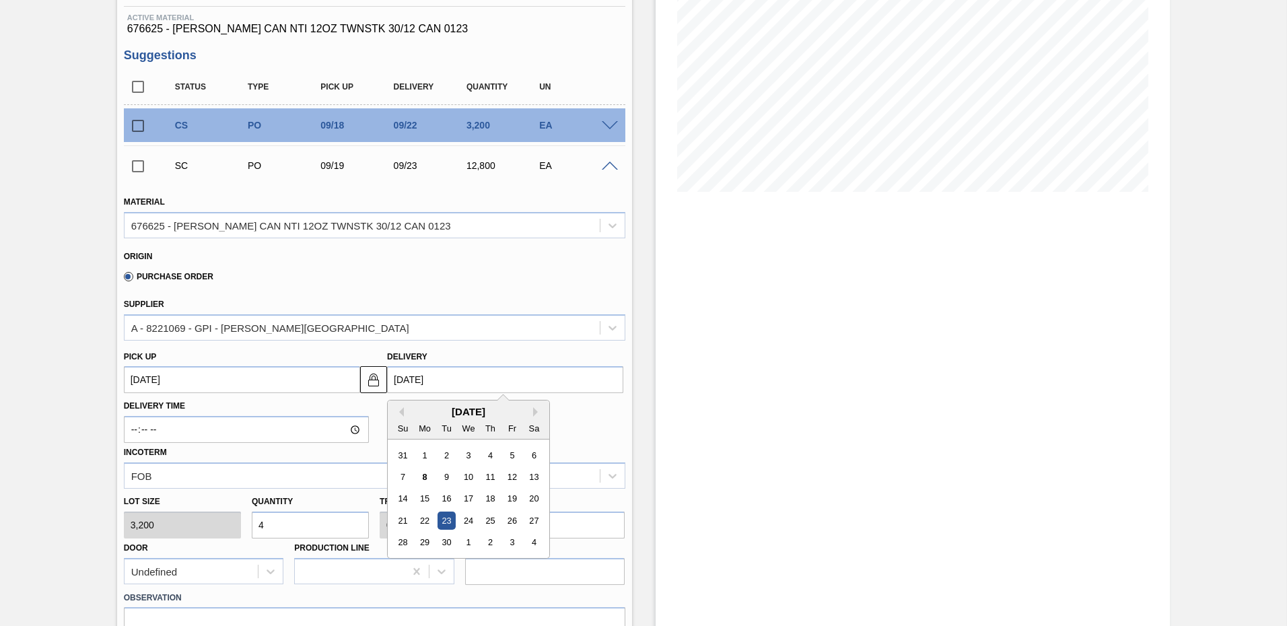
click at [417, 376] on input "[DATE]" at bounding box center [505, 379] width 236 height 27
type input "09/2/2025"
type up103805720 "08/29/2025"
type input "[DATE]"
type up103805720 "[DATE]"
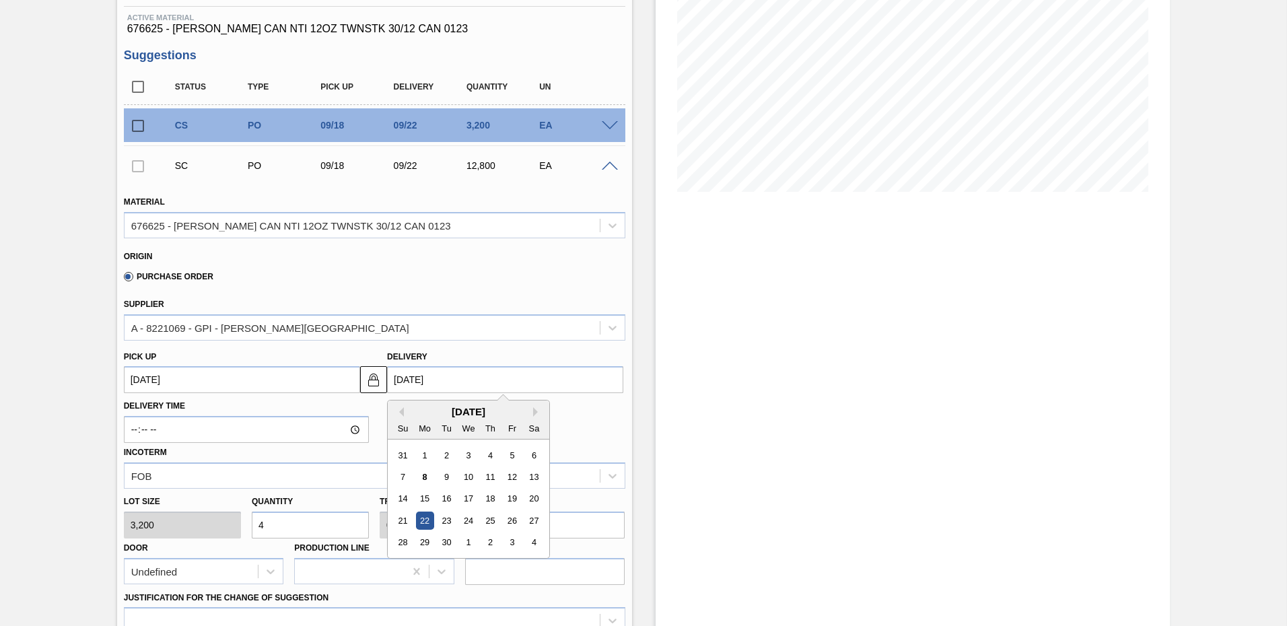
type input "[DATE]"
click at [422, 518] on div "22" at bounding box center [425, 521] width 18 height 18
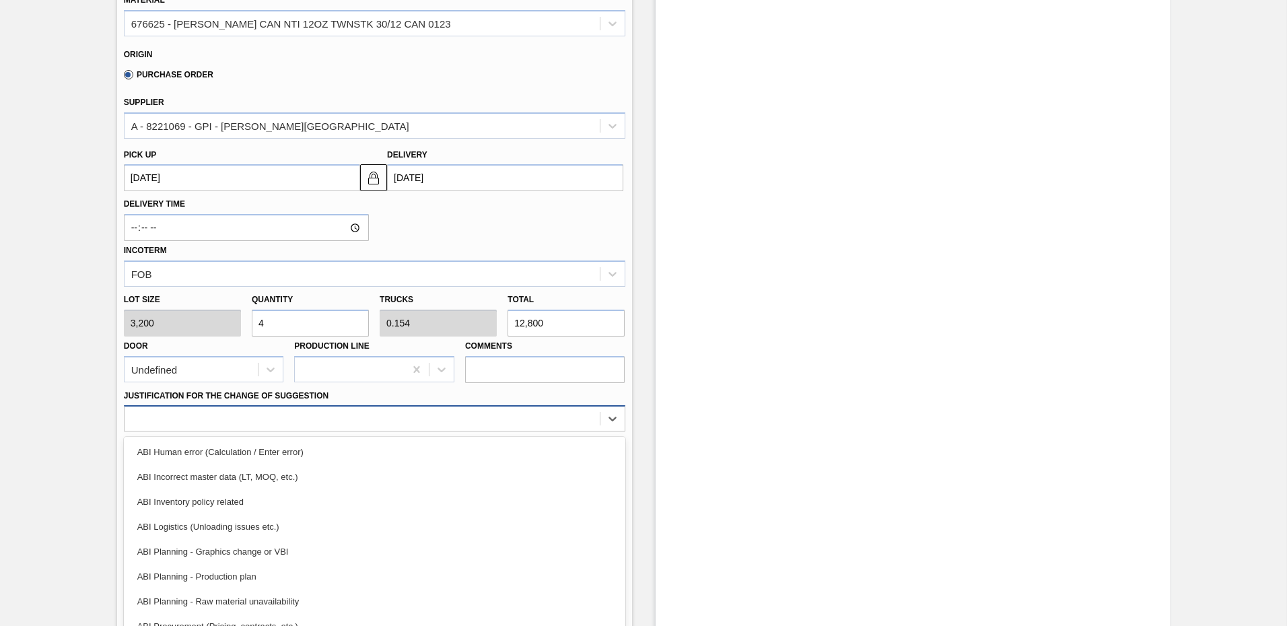
click at [225, 411] on div at bounding box center [375, 418] width 502 height 26
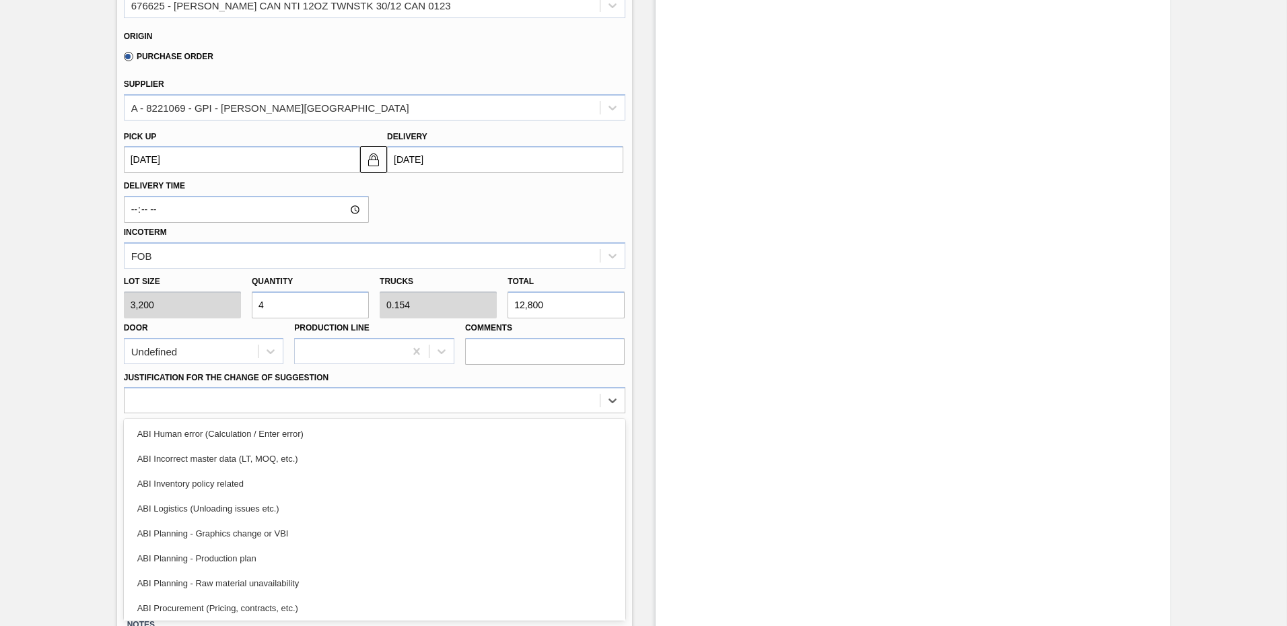
scroll to position [135, 0]
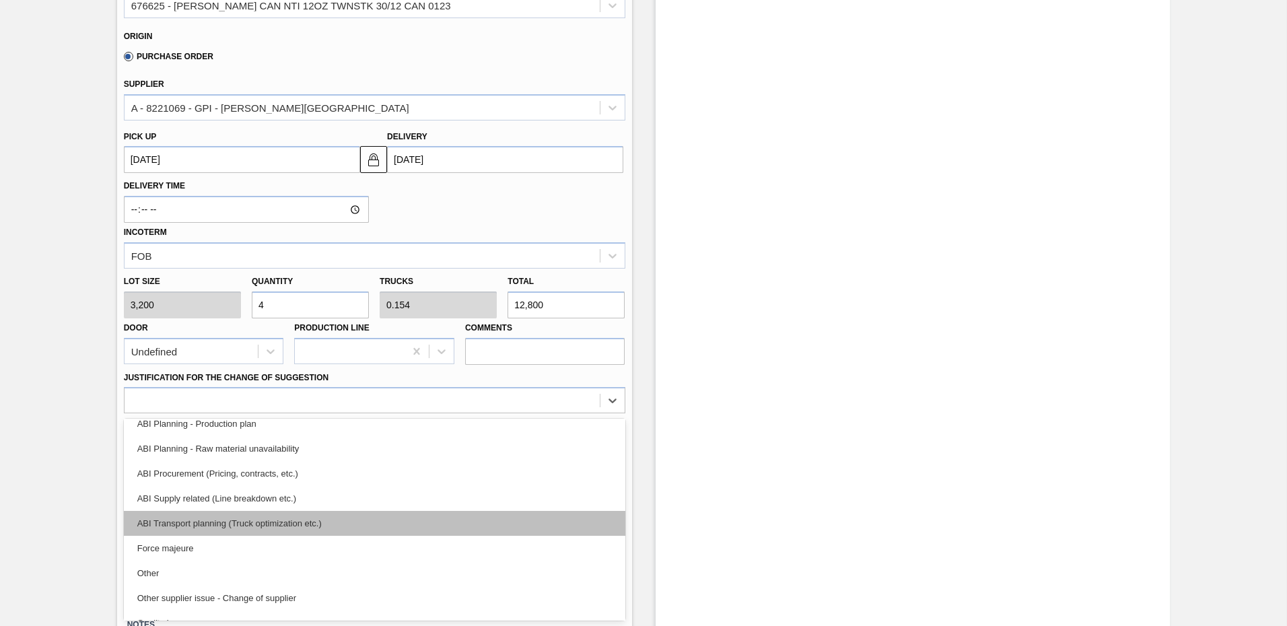
click at [280, 525] on div "ABI Transport planning (Truck optimization etc.)" at bounding box center [375, 523] width 502 height 25
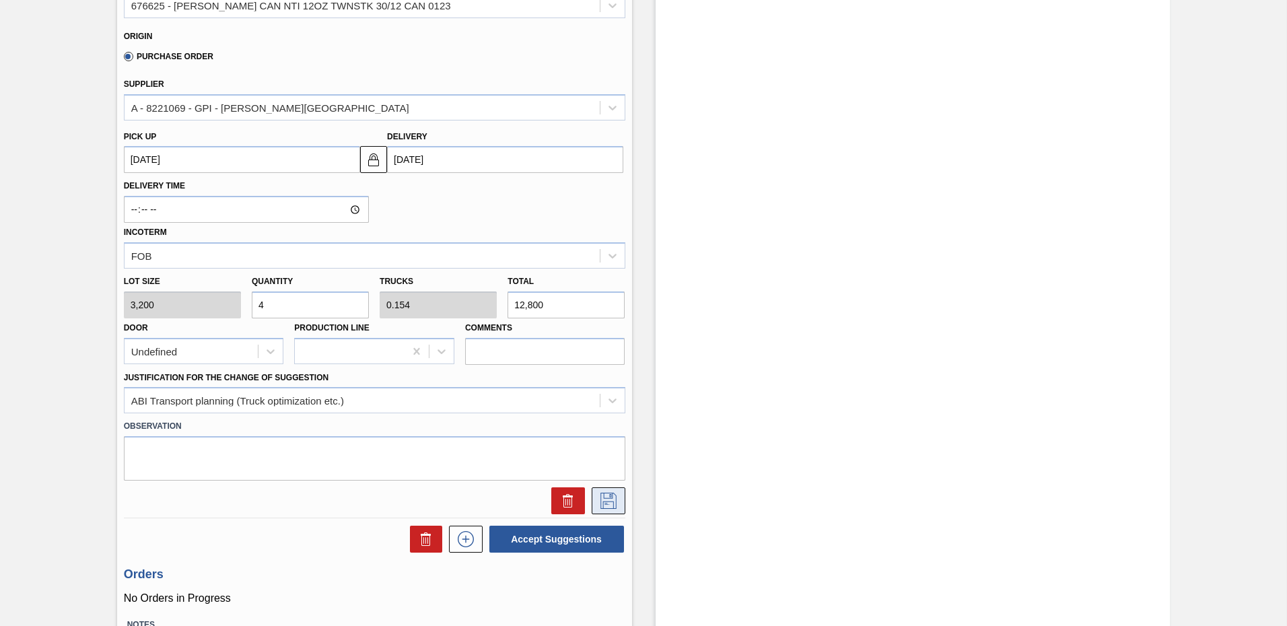
click at [610, 504] on icon at bounding box center [609, 501] width 22 height 16
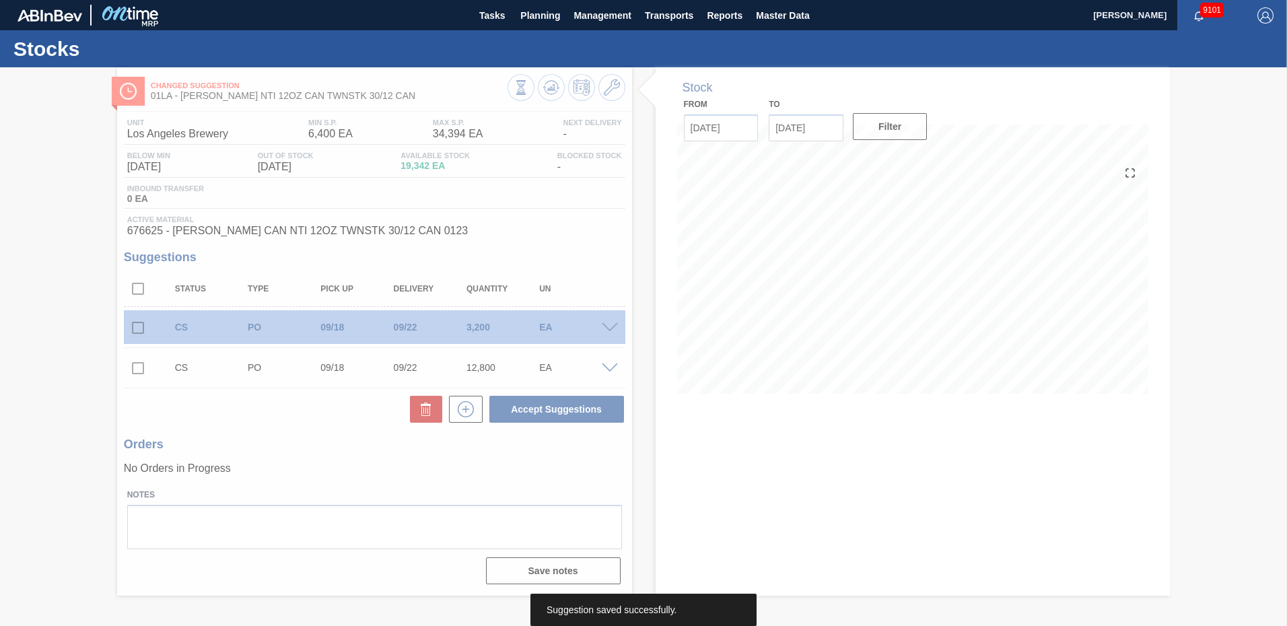
scroll to position [0, 0]
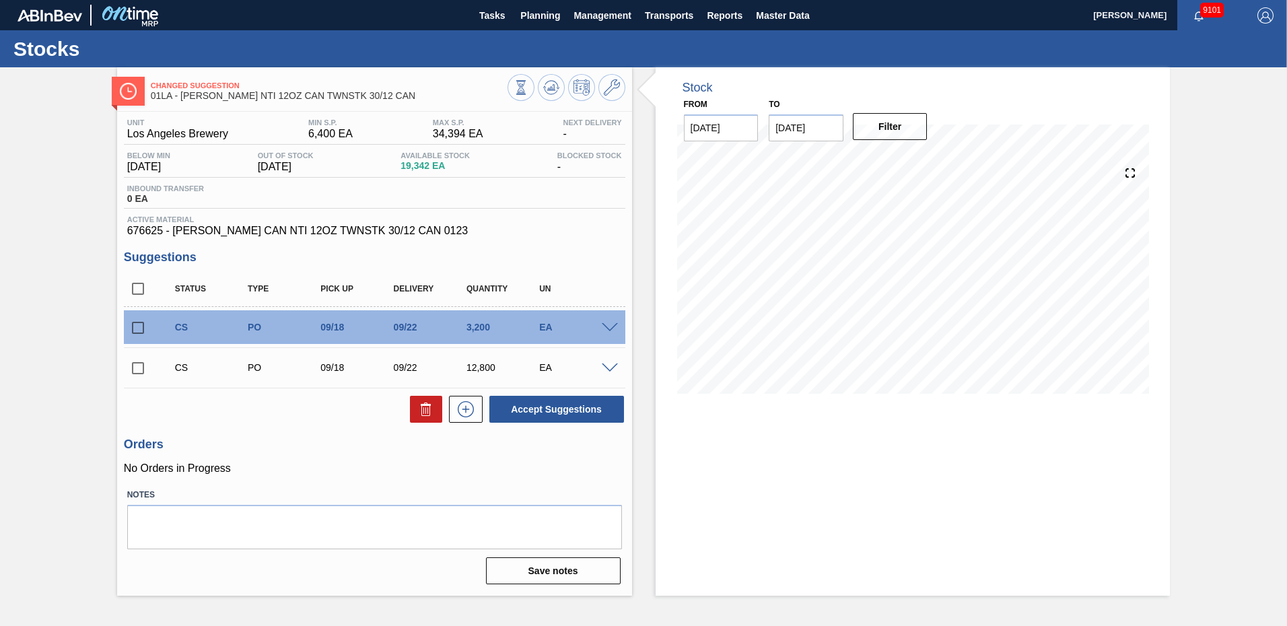
click at [141, 325] on input "checkbox" at bounding box center [138, 328] width 28 height 28
checkbox input "true"
click at [139, 364] on input "checkbox" at bounding box center [138, 368] width 28 height 28
checkbox input "true"
click at [557, 410] on button "Accept Suggestions" at bounding box center [557, 409] width 135 height 27
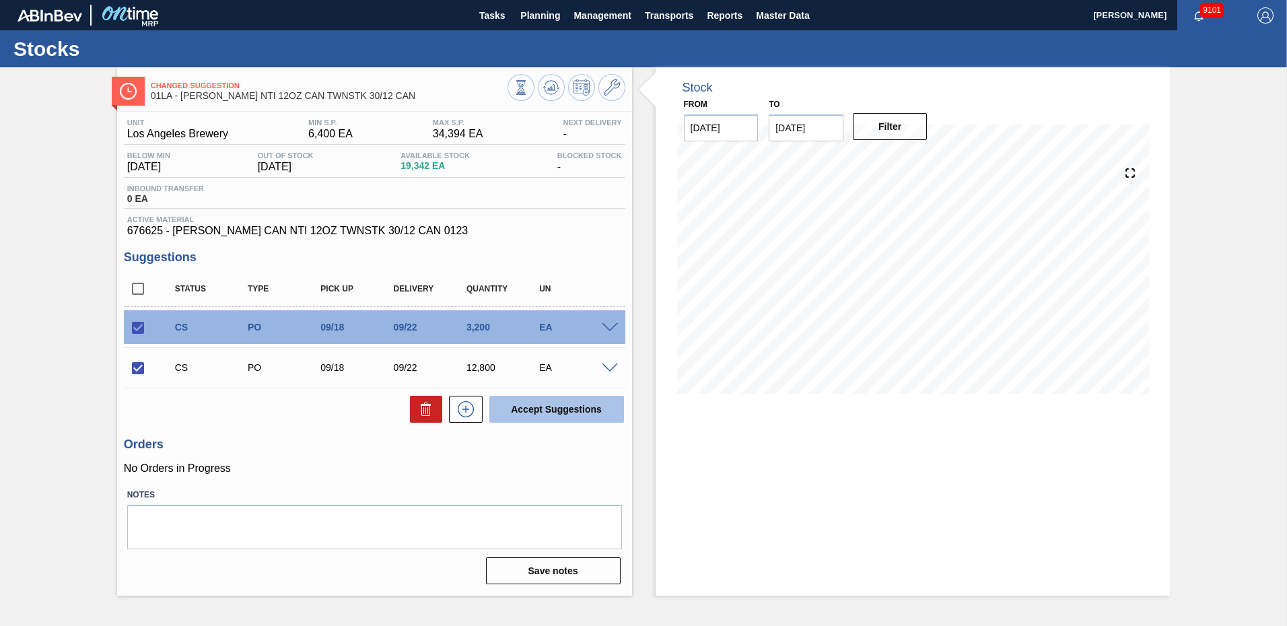
checkbox input "false"
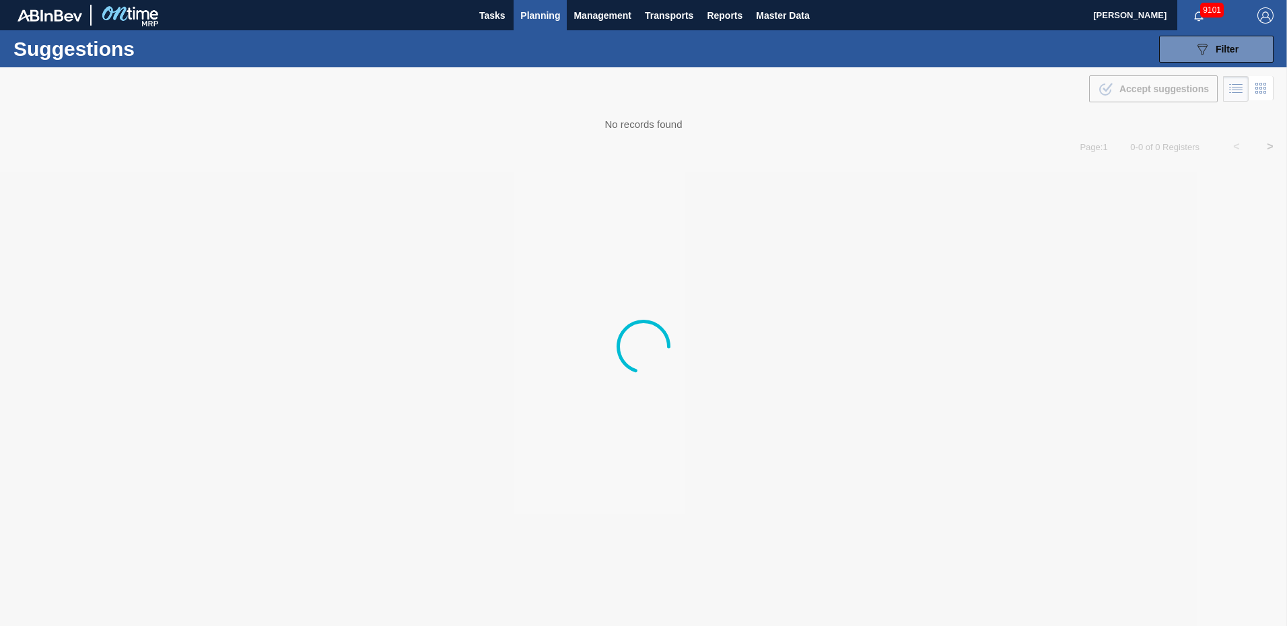
type from "09/01/2025"
type to "10/03/2025"
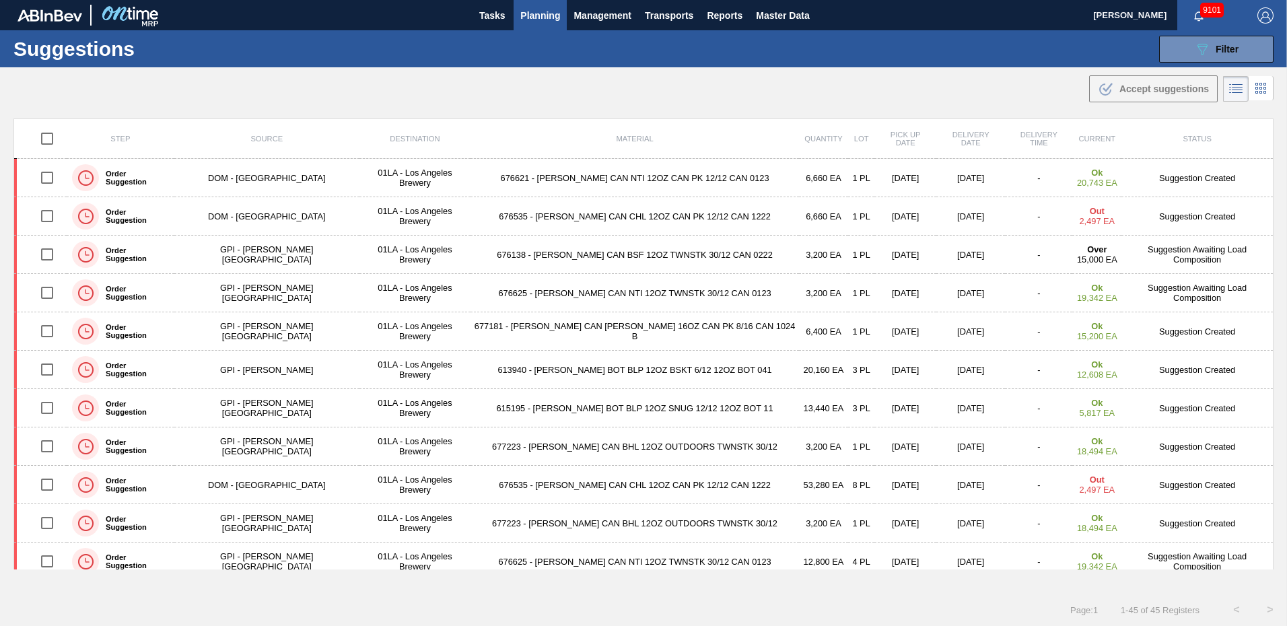
scroll to position [409, 0]
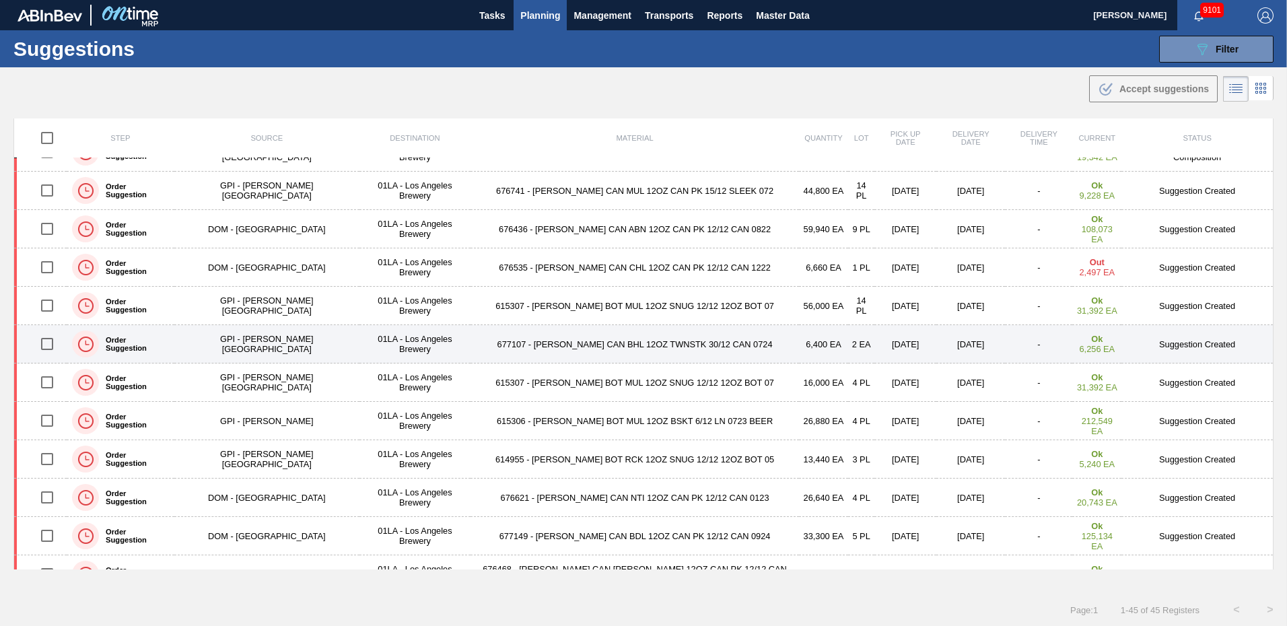
click at [799, 341] on td "6,400 EA" at bounding box center [823, 344] width 49 height 38
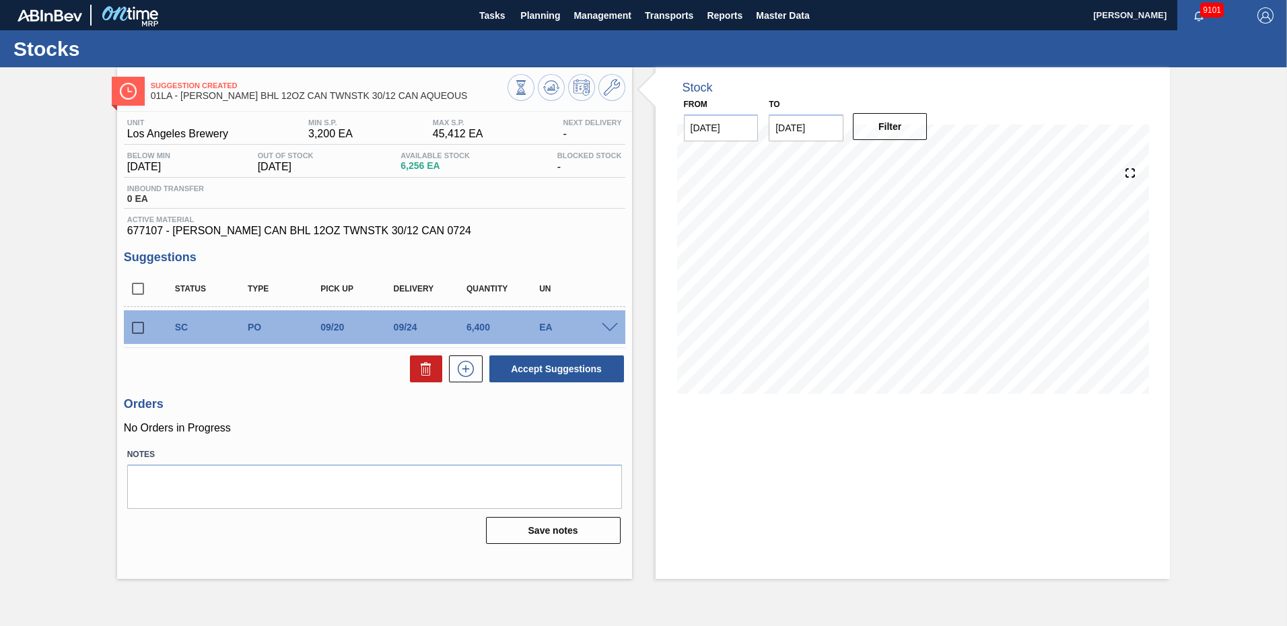
click at [618, 323] on div at bounding box center [612, 327] width 27 height 10
click at [624, 322] on div at bounding box center [612, 327] width 27 height 10
click at [613, 325] on span at bounding box center [610, 328] width 16 height 10
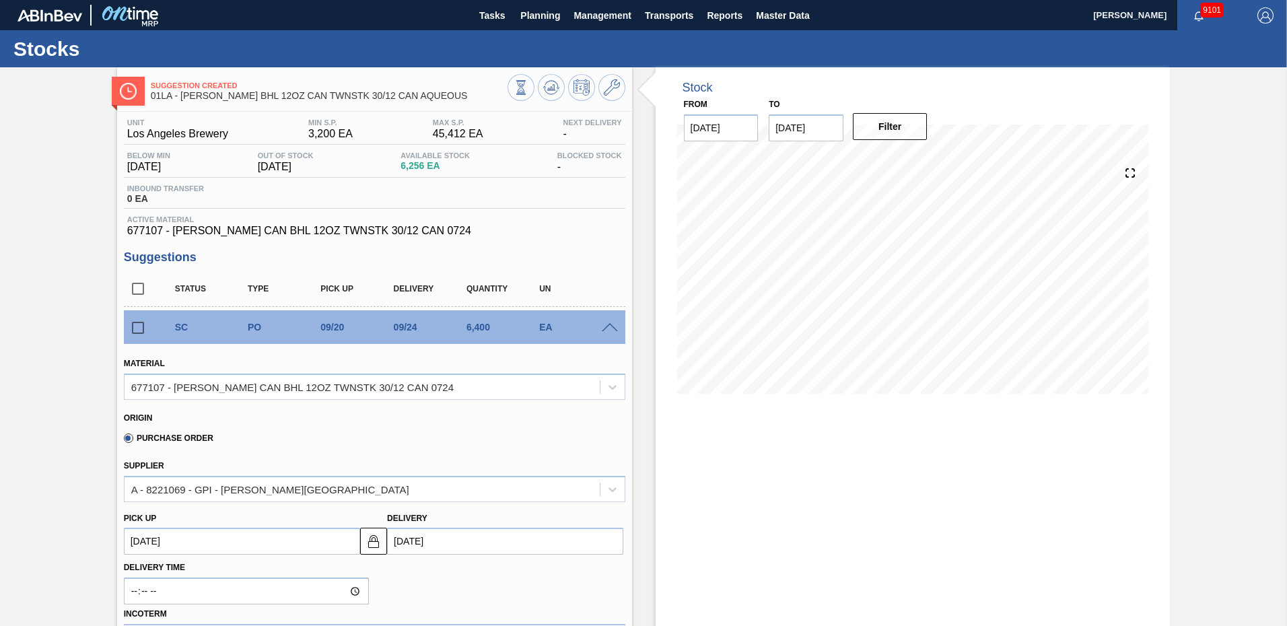
click at [409, 544] on input "[DATE]" at bounding box center [505, 541] width 236 height 27
click at [427, 475] on div "22" at bounding box center [425, 480] width 18 height 18
type up103808115 "[DATE]"
type input "[DATE]"
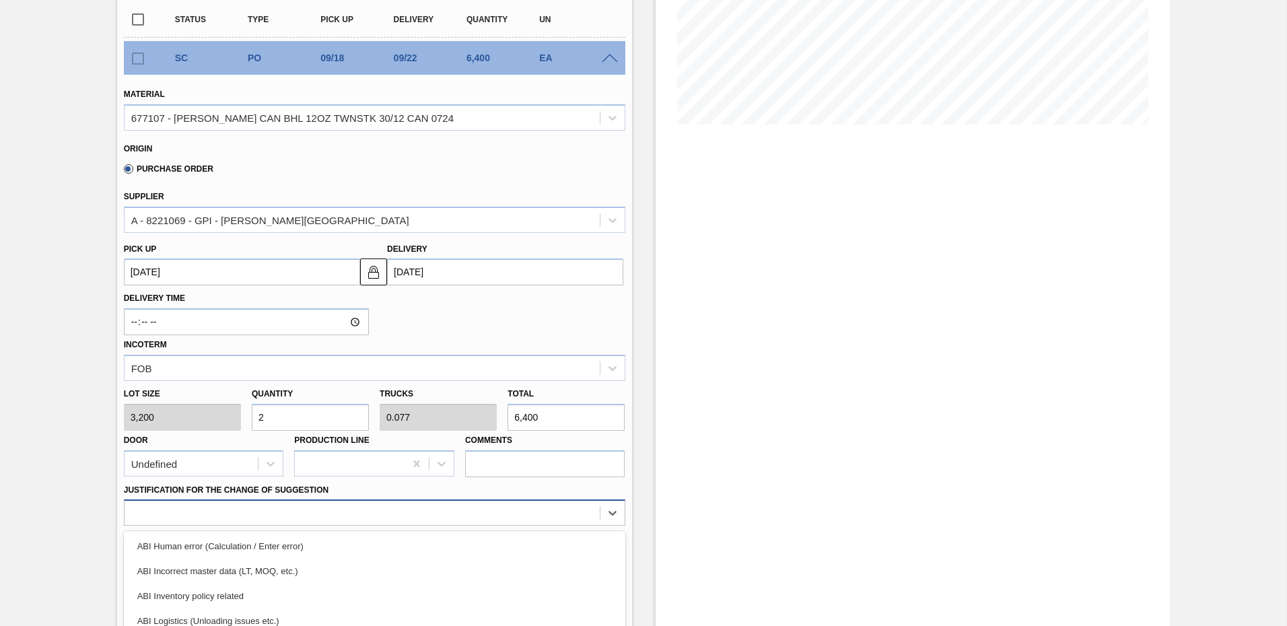
scroll to position [382, 0]
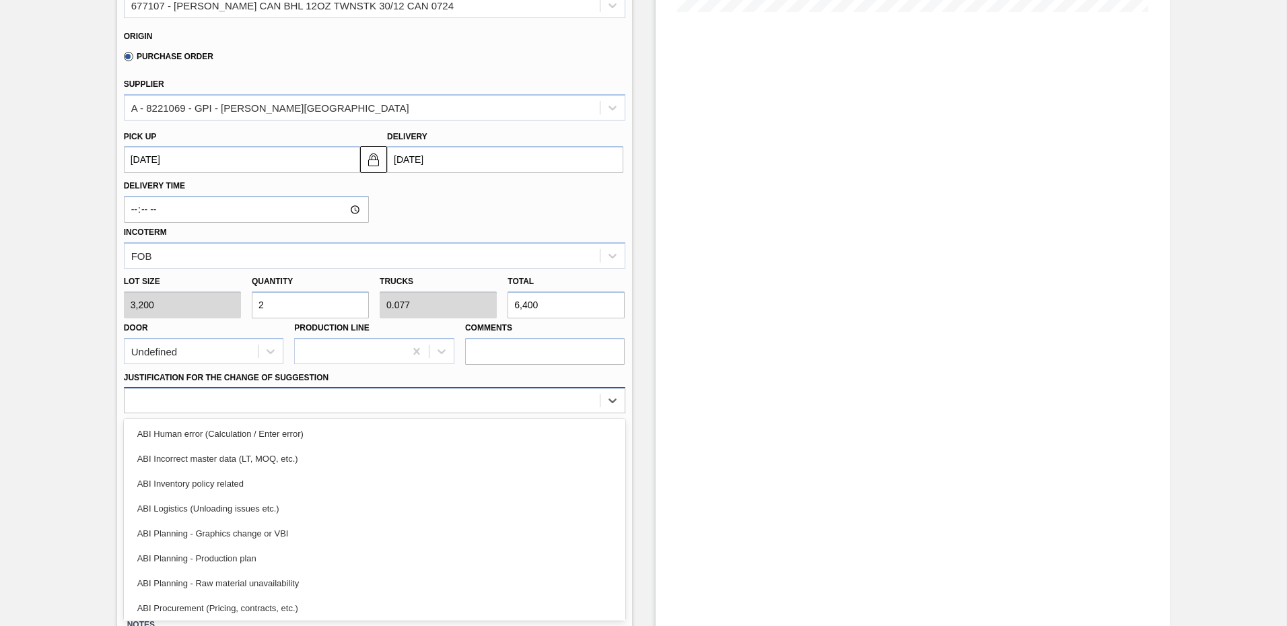
click at [232, 413] on div "option ABI Logistics (Unloading issues etc.) focused, 4 of 18. 18 results avail…" at bounding box center [375, 400] width 502 height 26
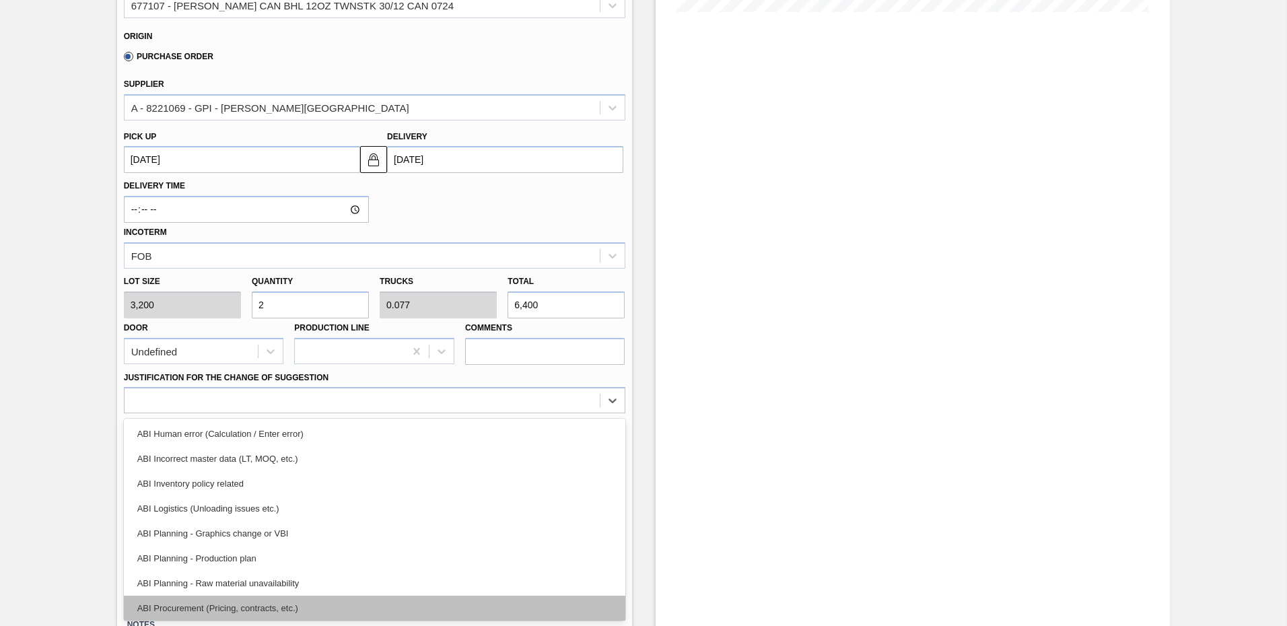
scroll to position [67, 0]
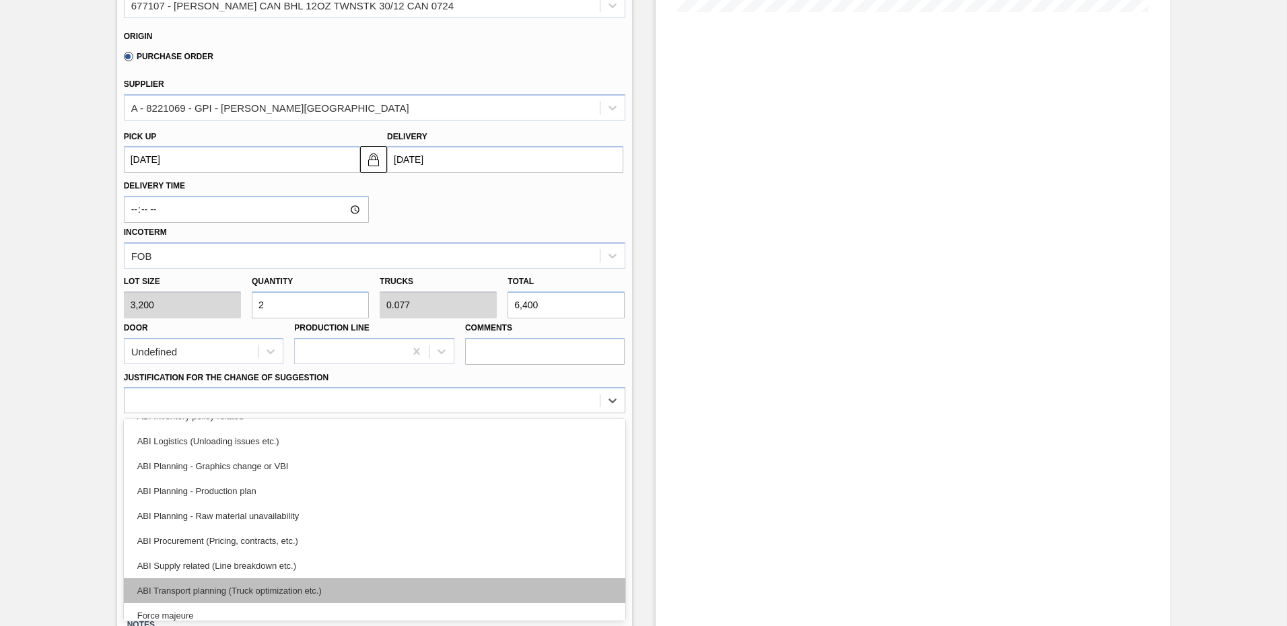
click at [285, 589] on div "ABI Transport planning (Truck optimization etc.)" at bounding box center [375, 590] width 502 height 25
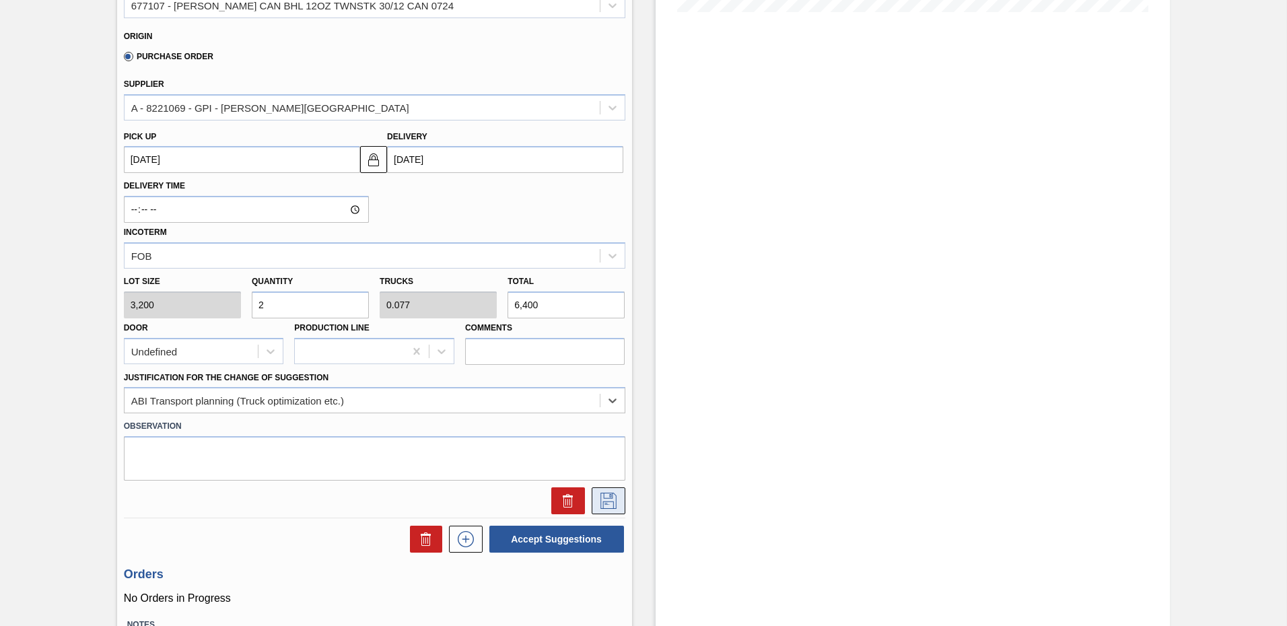
click at [610, 495] on icon at bounding box center [608, 499] width 7 height 11
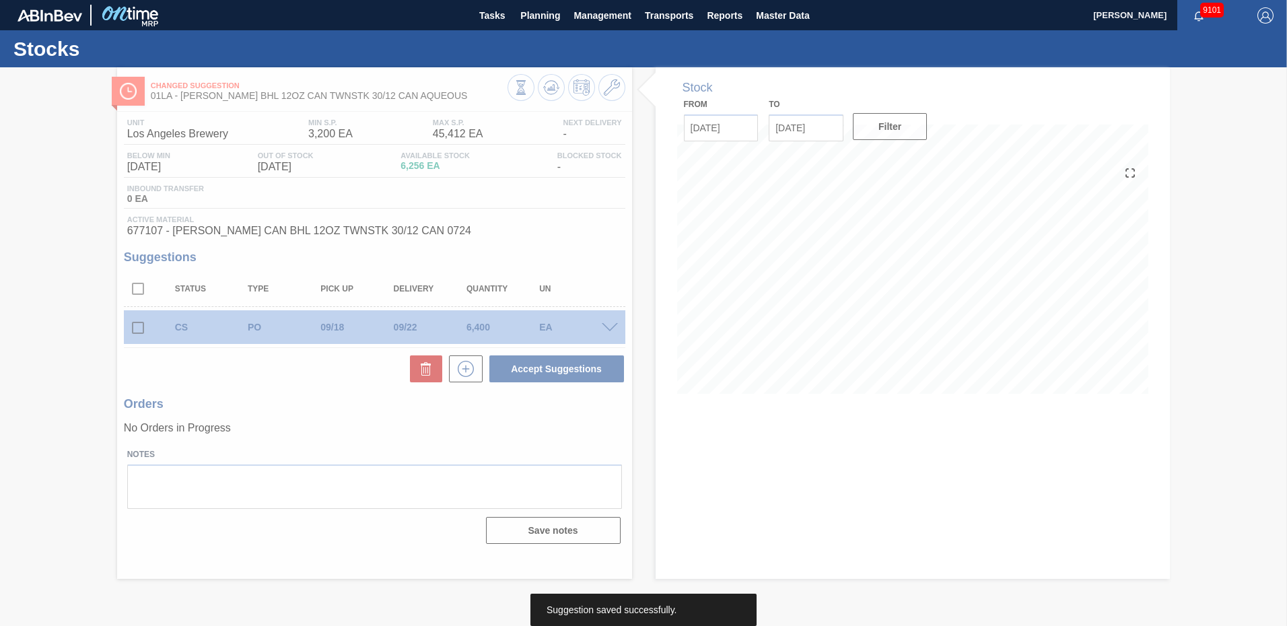
scroll to position [0, 0]
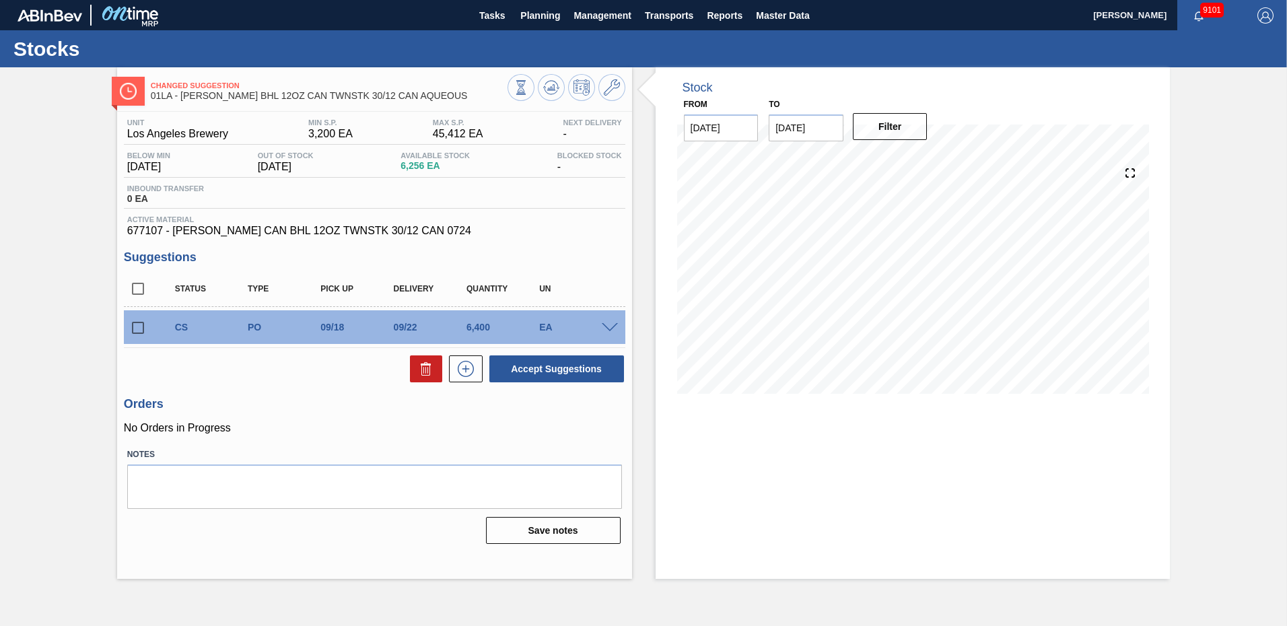
drag, startPoint x: 137, startPoint y: 292, endPoint x: 245, endPoint y: 315, distance: 110.1
click at [137, 292] on input "checkbox" at bounding box center [138, 289] width 28 height 28
checkbox input "true"
click at [557, 365] on button "Accept Suggestions" at bounding box center [557, 369] width 135 height 27
checkbox input "false"
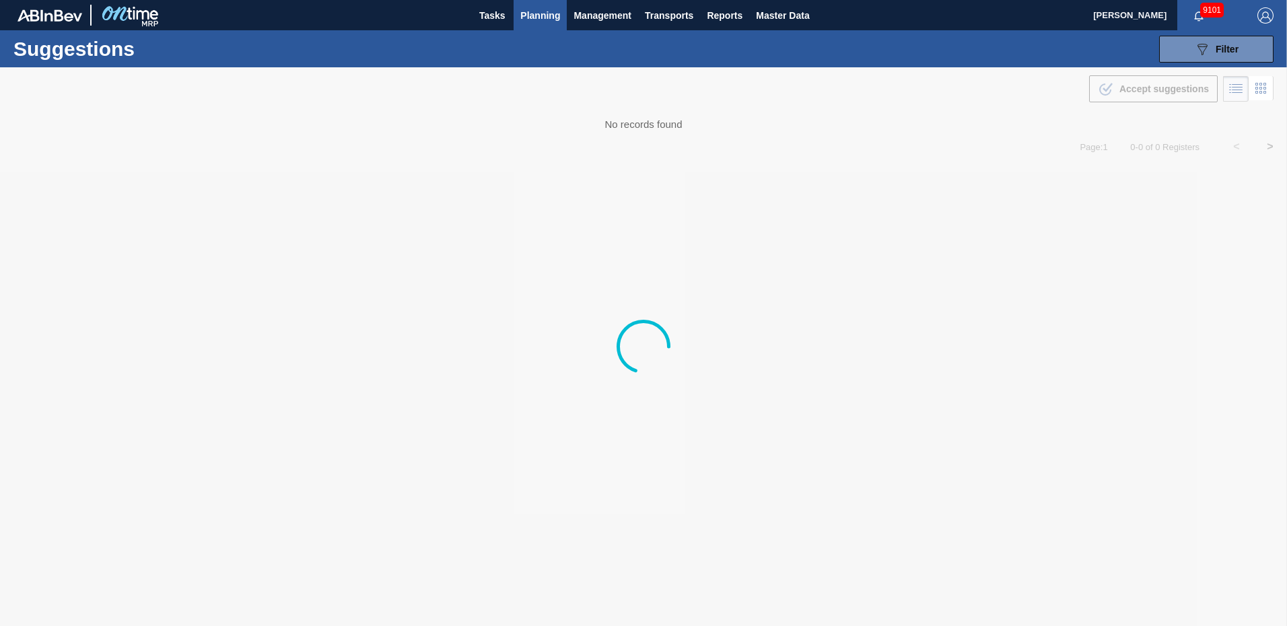
type from "09/01/2025"
type to "10/03/2025"
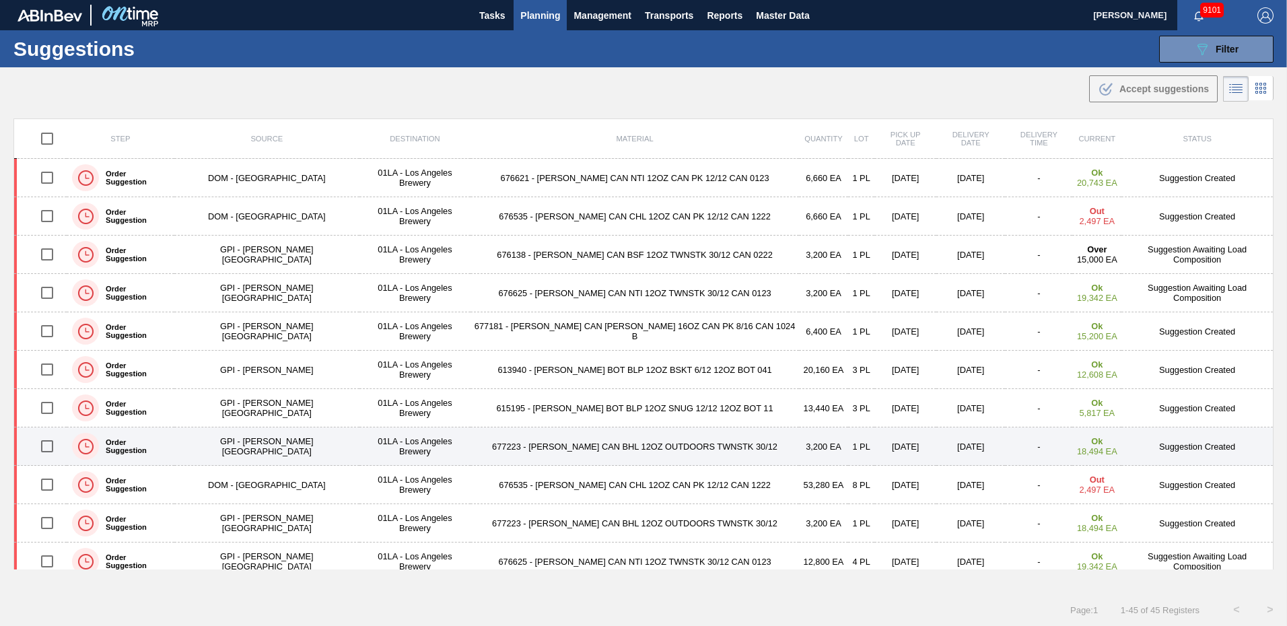
drag, startPoint x: 52, startPoint y: 445, endPoint x: 73, endPoint y: 432, distance: 24.5
click at [52, 445] on input "checkbox" at bounding box center [47, 446] width 28 height 28
checkbox input "true"
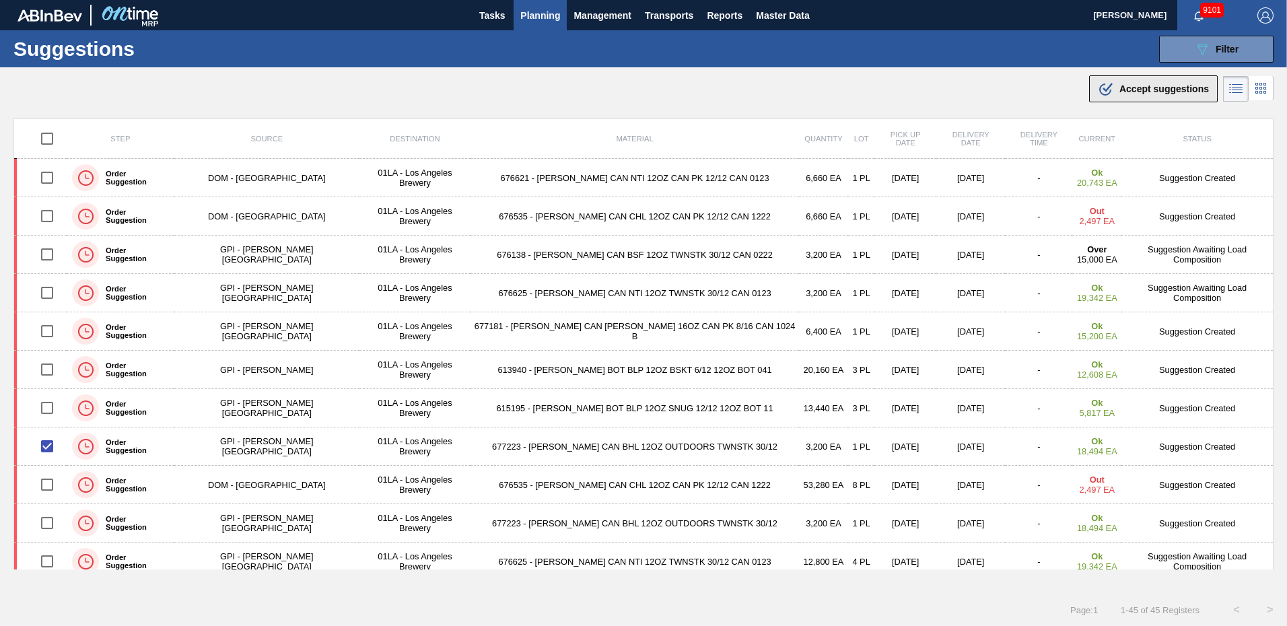
click at [1136, 82] on div ".b{fill:var(--color-action-default)} Accept suggestions" at bounding box center [1153, 89] width 111 height 16
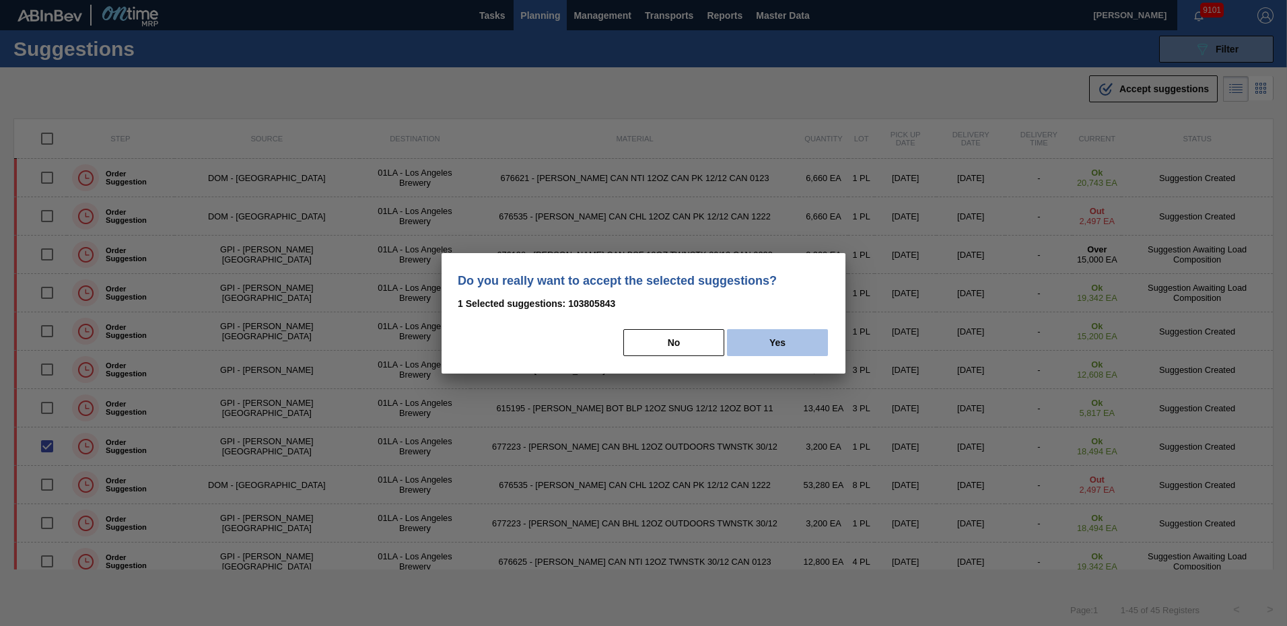
click at [766, 336] on button "Yes" at bounding box center [777, 342] width 101 height 27
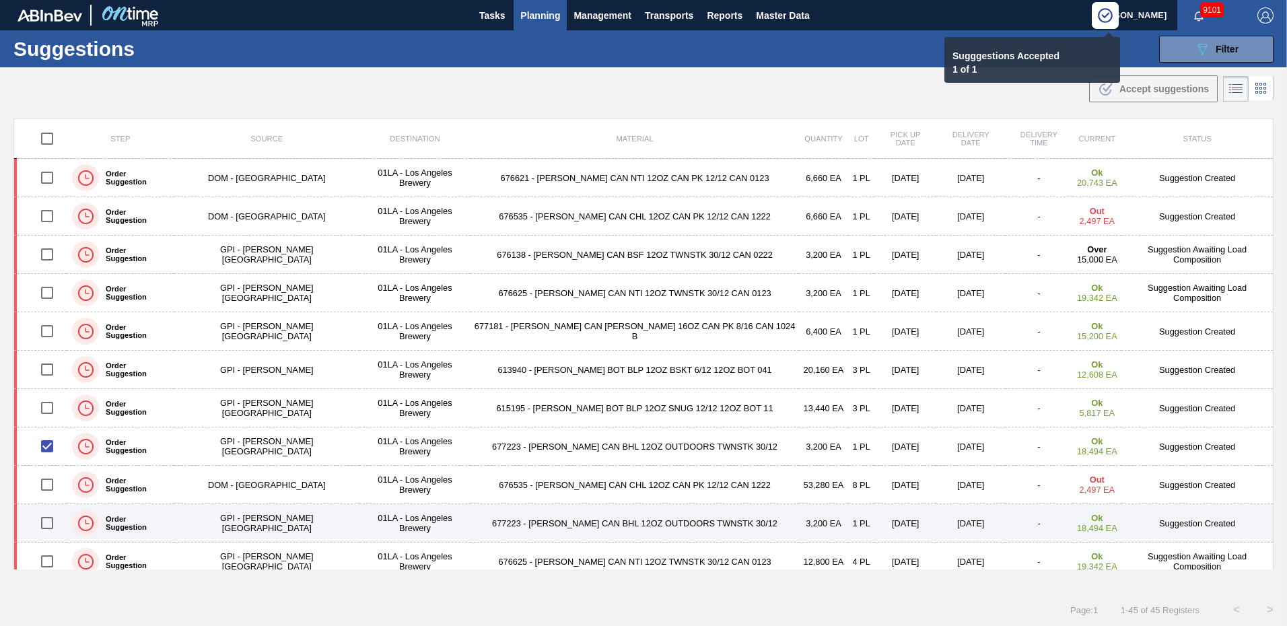
click at [1184, 521] on td "Suggestion Created" at bounding box center [1198, 523] width 152 height 38
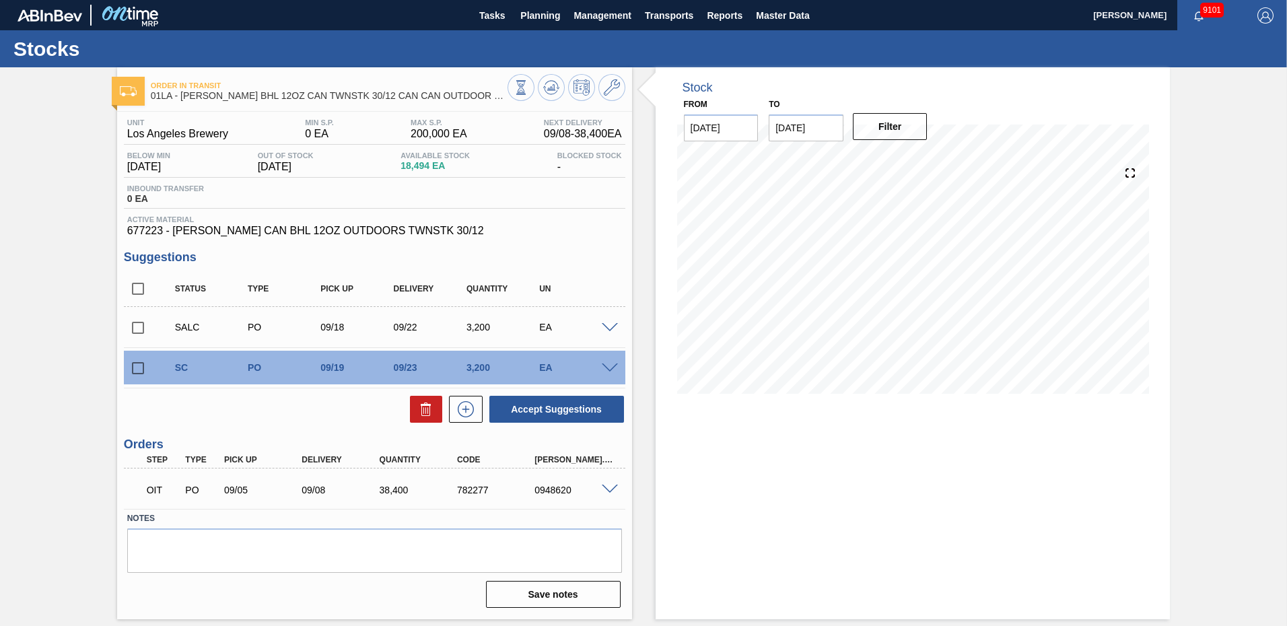
click at [607, 366] on span at bounding box center [610, 369] width 16 height 10
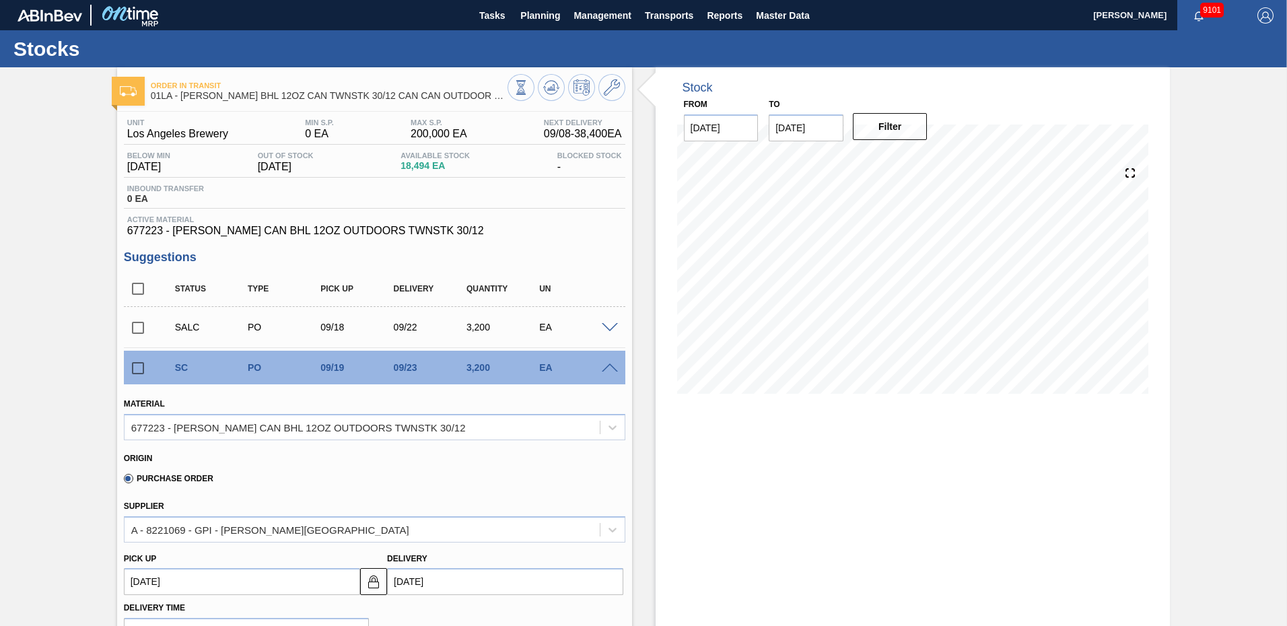
scroll to position [135, 0]
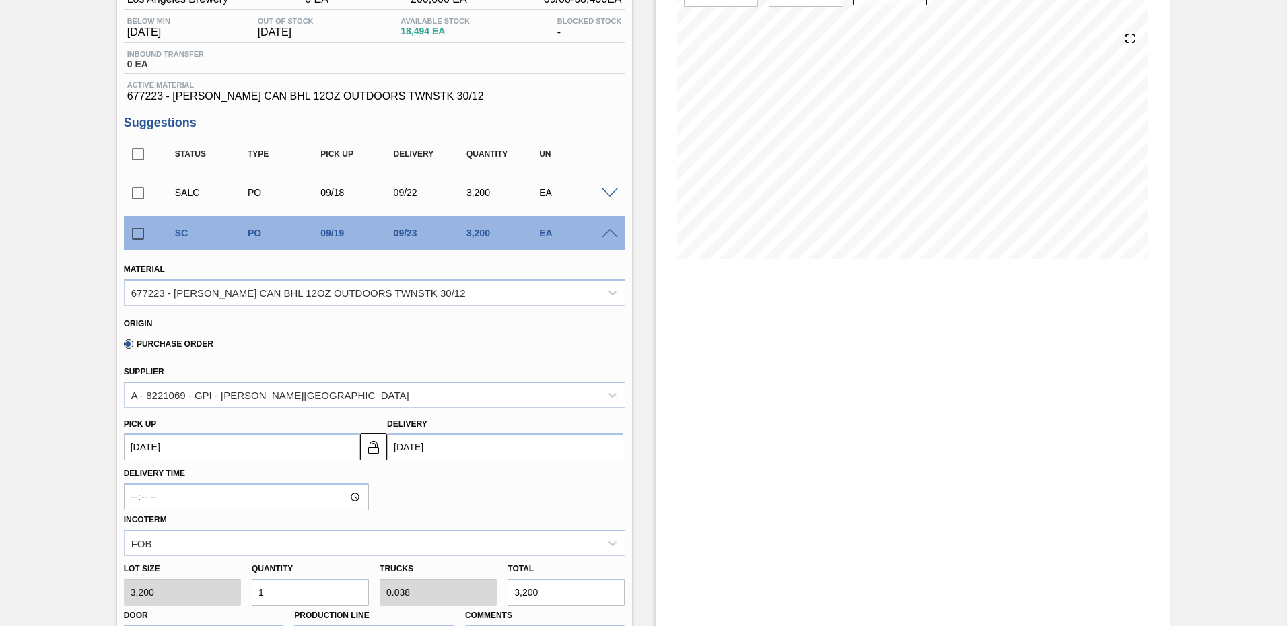
click at [413, 451] on input "[DATE]" at bounding box center [505, 447] width 236 height 27
click at [423, 382] on div "22" at bounding box center [425, 386] width 18 height 18
type up103805844 "[DATE]"
type input "[DATE]"
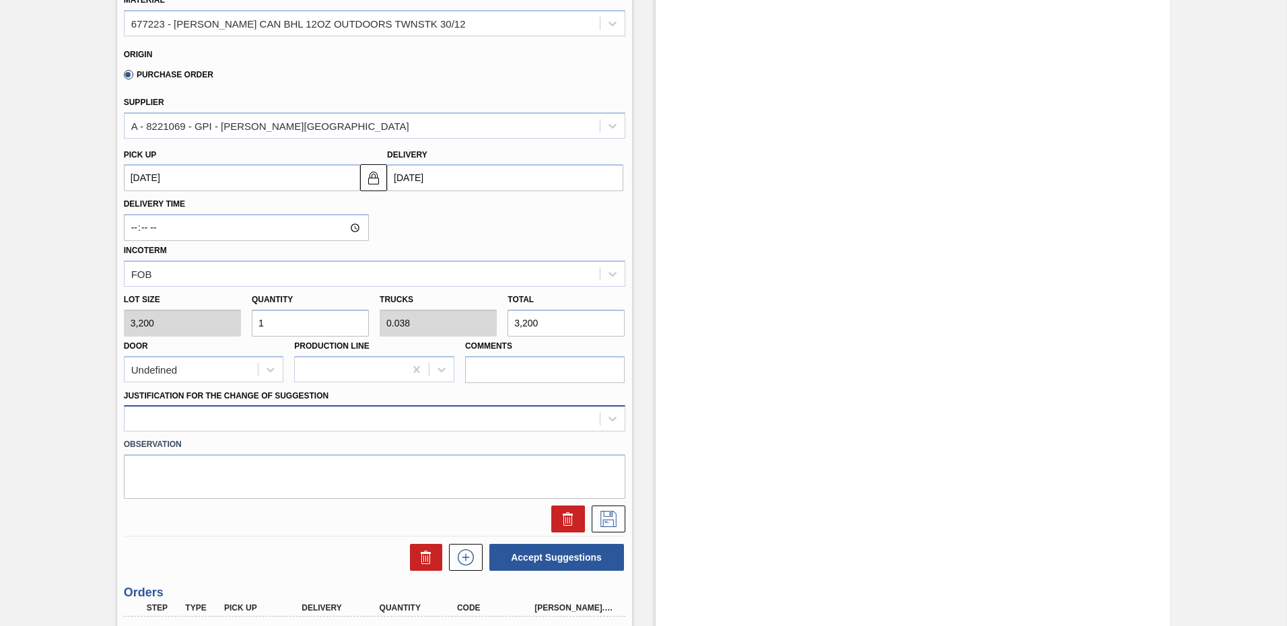
click at [187, 415] on div "Material 677223 - CARR CAN BHL 12OZ OUTDOORS TWNSTK 30/12 Origin Purchase Order…" at bounding box center [375, 256] width 502 height 552
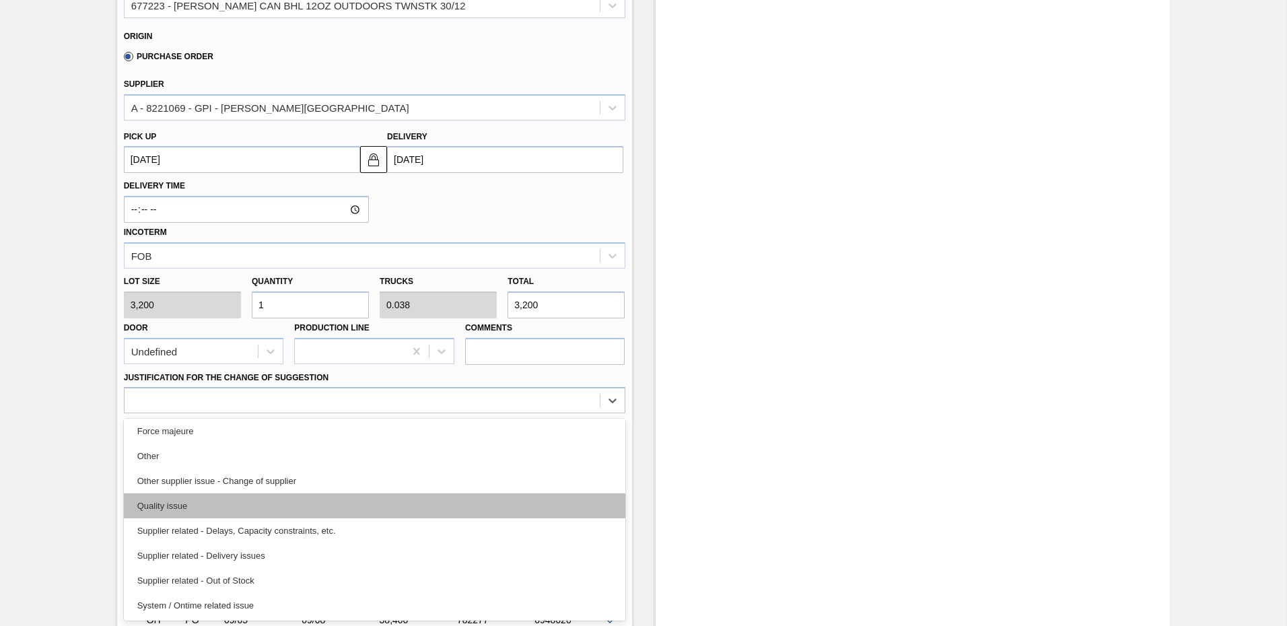
scroll to position [185, 0]
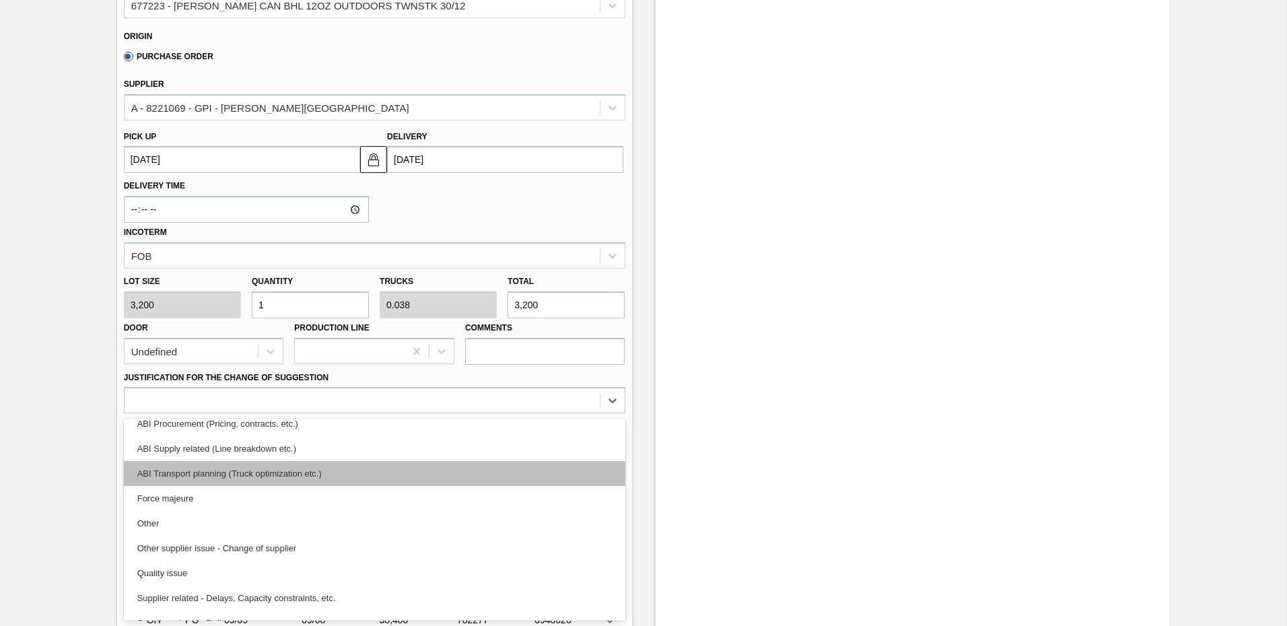
click at [253, 472] on div "ABI Transport planning (Truck optimization etc.)" at bounding box center [375, 473] width 502 height 25
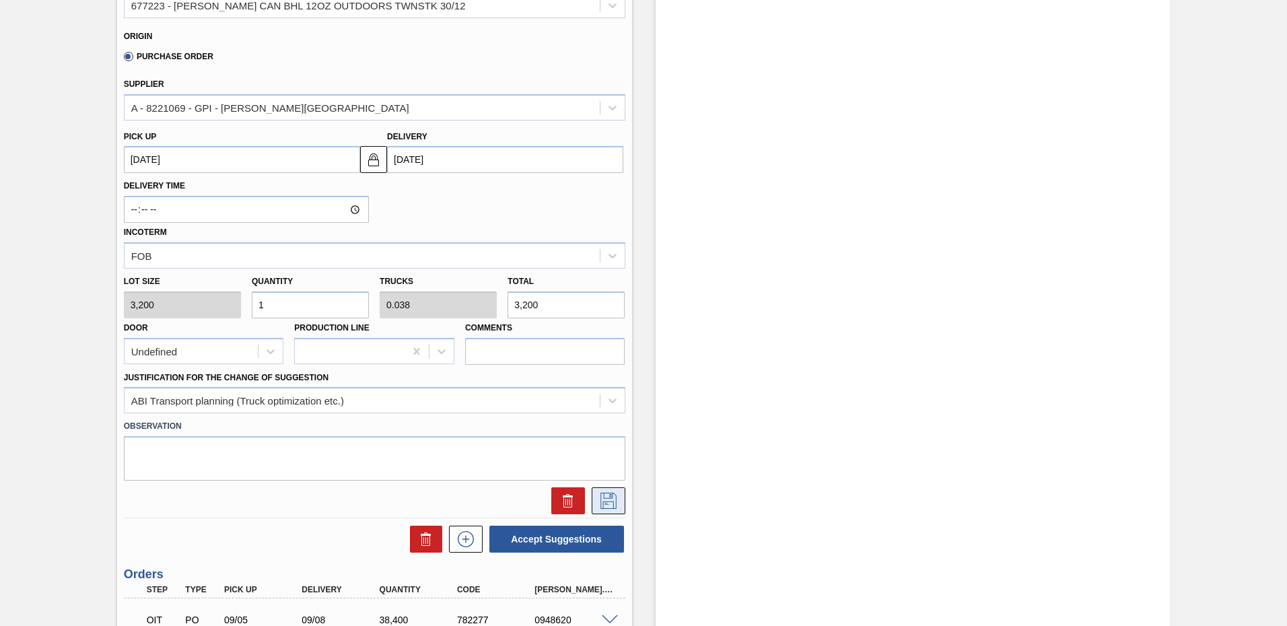
click at [607, 501] on icon at bounding box center [609, 501] width 22 height 16
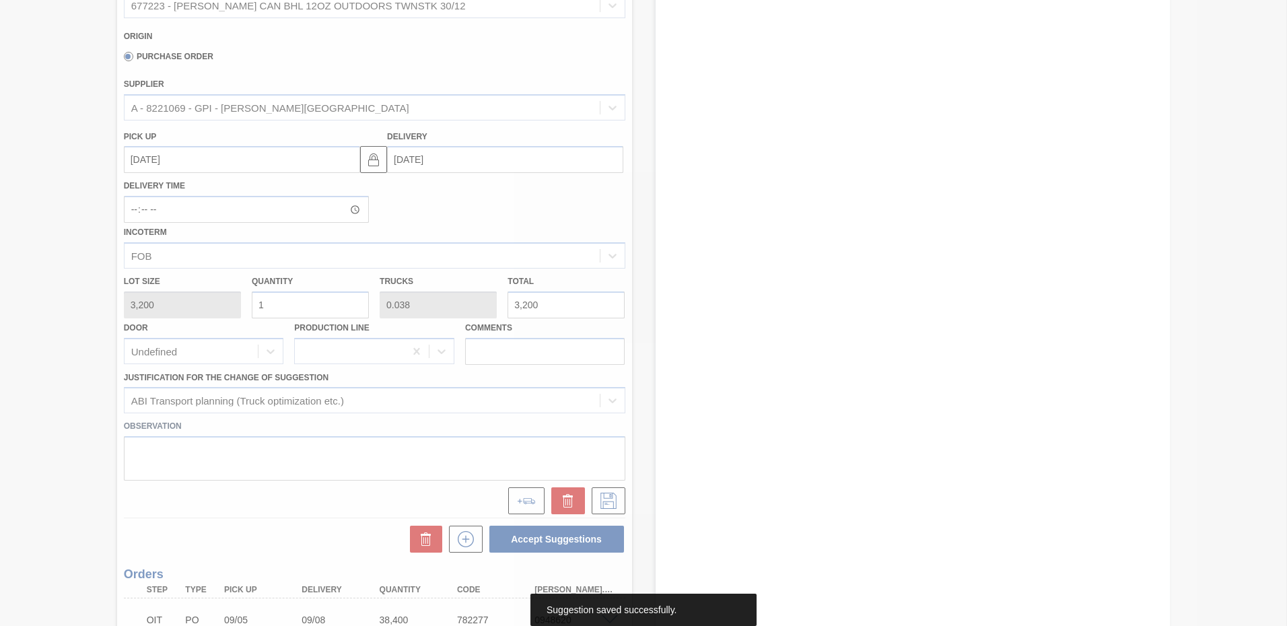
scroll to position [0, 0]
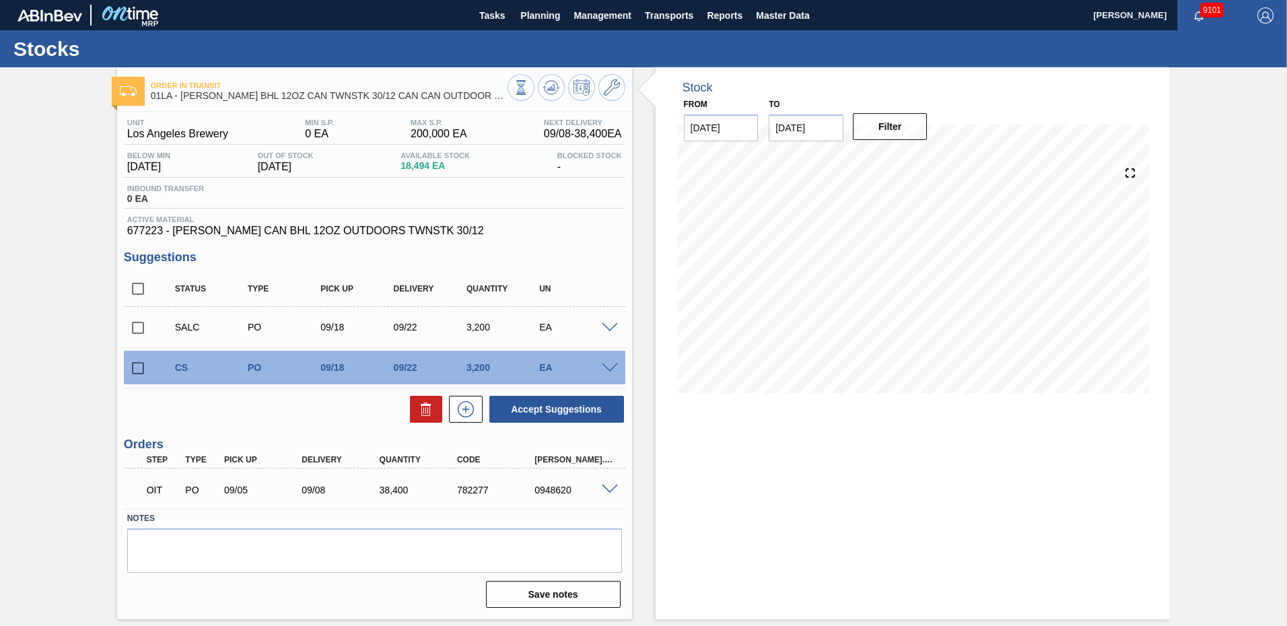
click at [142, 326] on input "checkbox" at bounding box center [138, 328] width 28 height 28
checkbox input "true"
click at [141, 371] on input "checkbox" at bounding box center [138, 368] width 28 height 28
checkbox input "true"
click at [574, 412] on button "Accept Suggestions" at bounding box center [557, 409] width 135 height 27
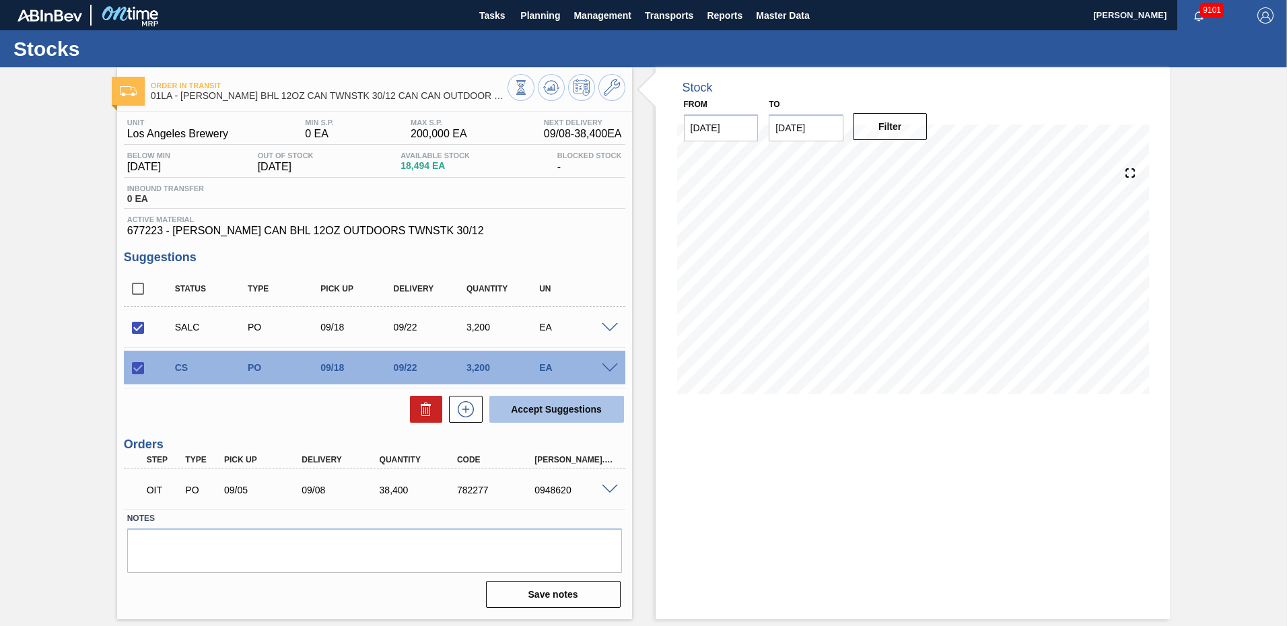
checkbox input "false"
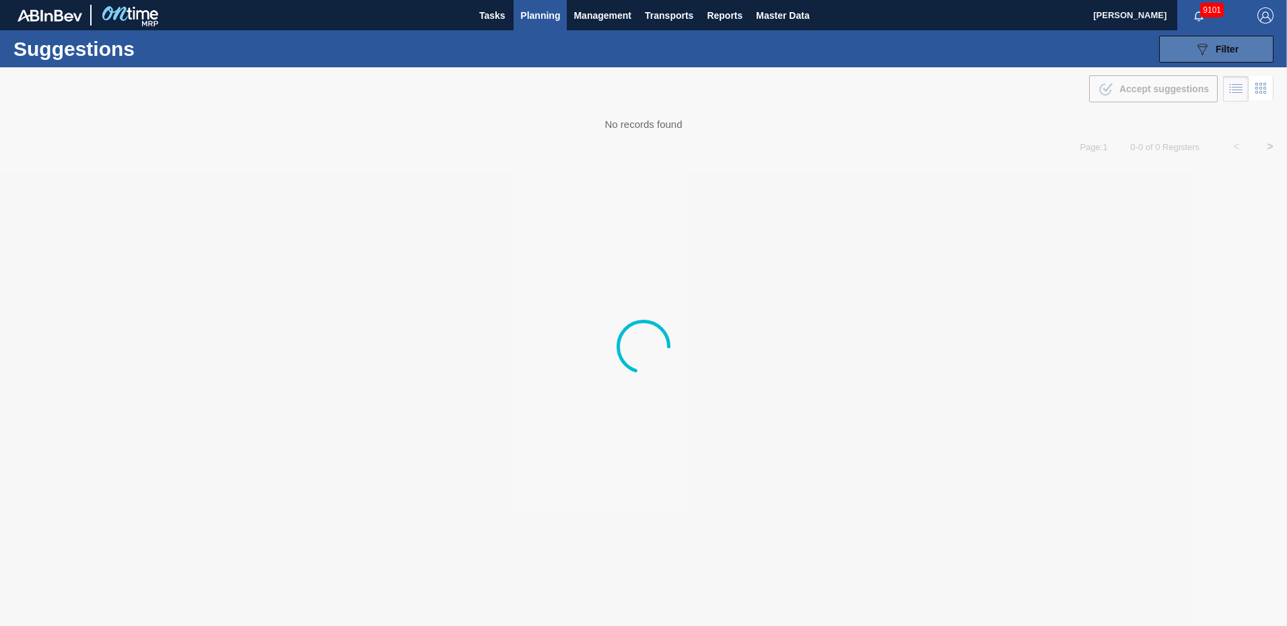
type from "09/01/2025"
type to "10/03/2025"
click at [1226, 52] on span "Filter" at bounding box center [1227, 49] width 23 height 11
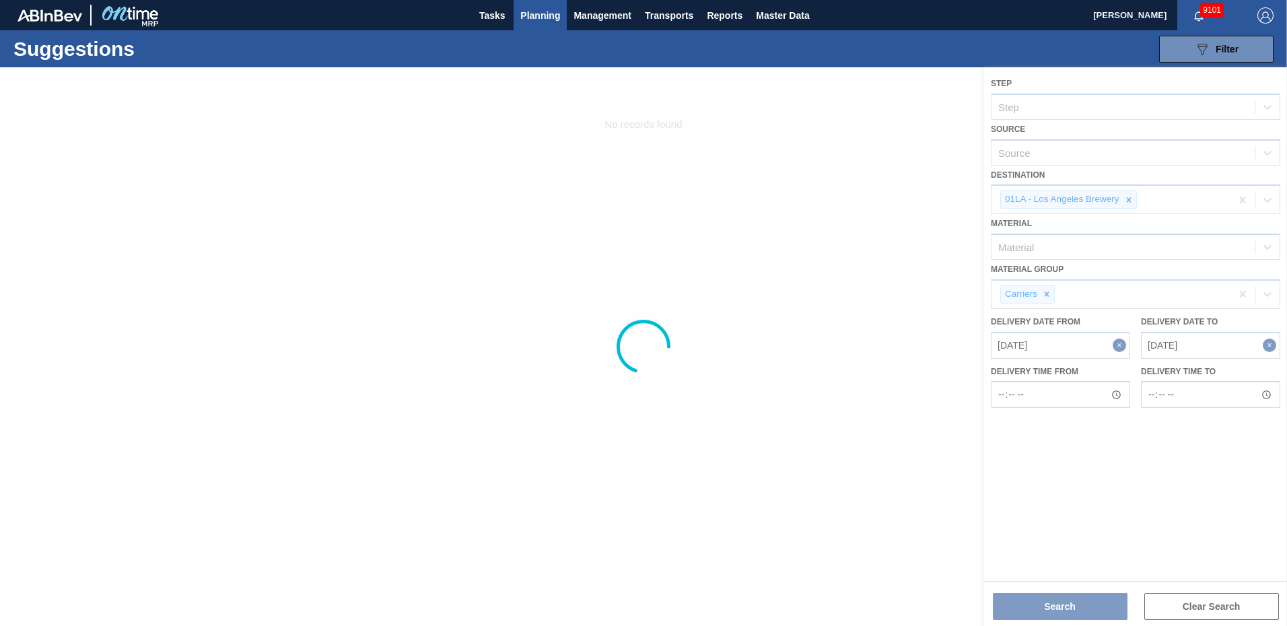
click at [1267, 300] on div at bounding box center [643, 346] width 1287 height 559
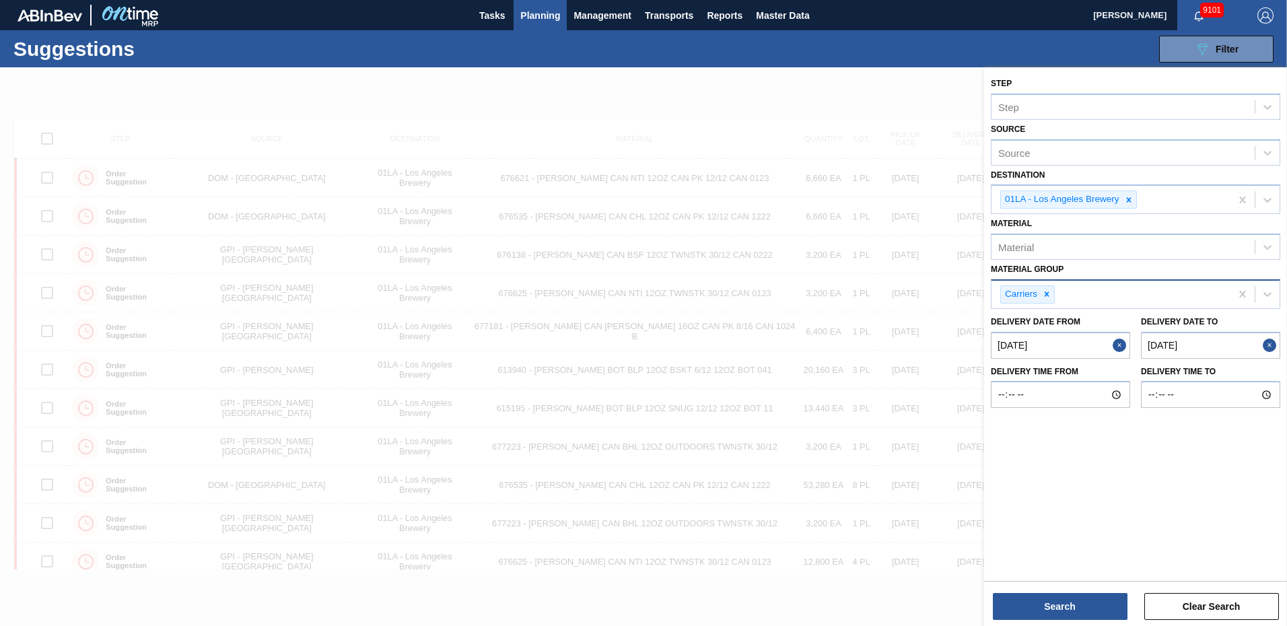
click at [1165, 292] on div "Carriers" at bounding box center [1111, 295] width 239 height 28
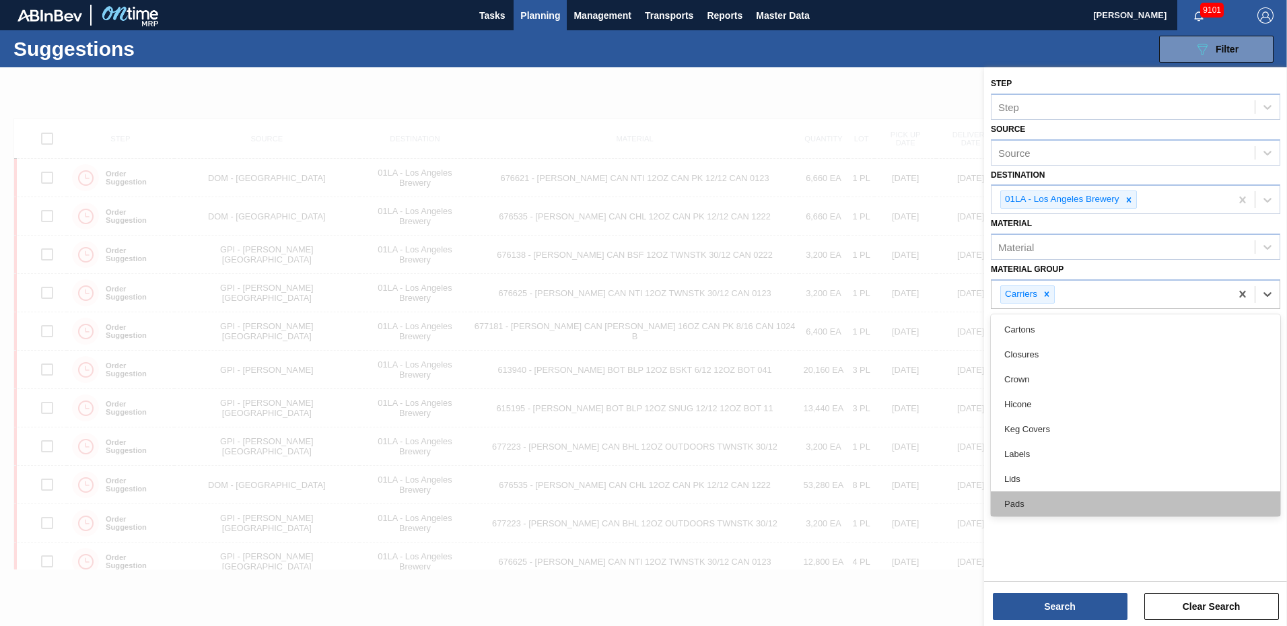
click at [1022, 507] on div "Pads" at bounding box center [1136, 504] width 290 height 25
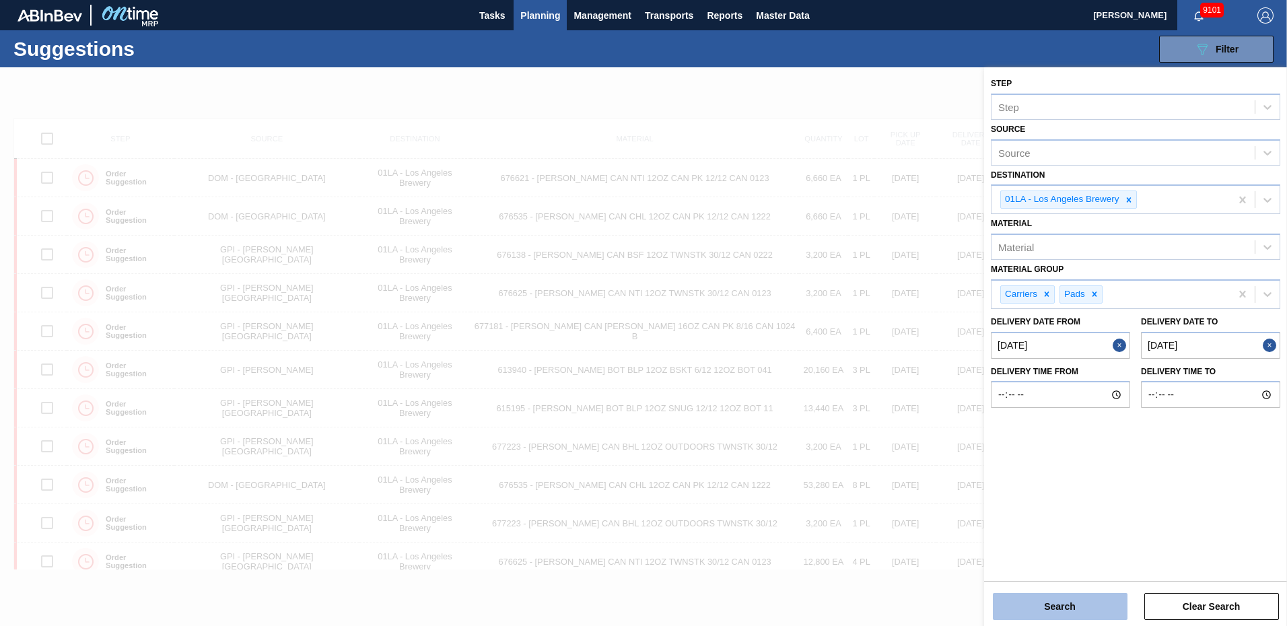
click at [1077, 614] on button "Search" at bounding box center [1060, 606] width 135 height 27
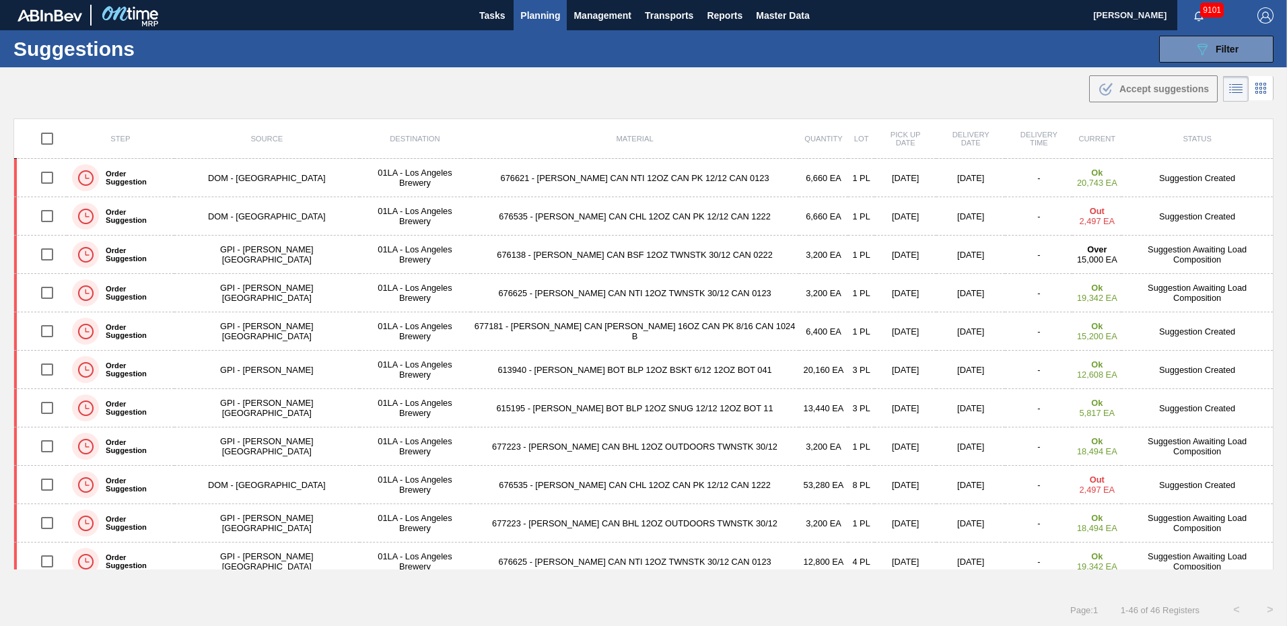
scroll to position [870, 0]
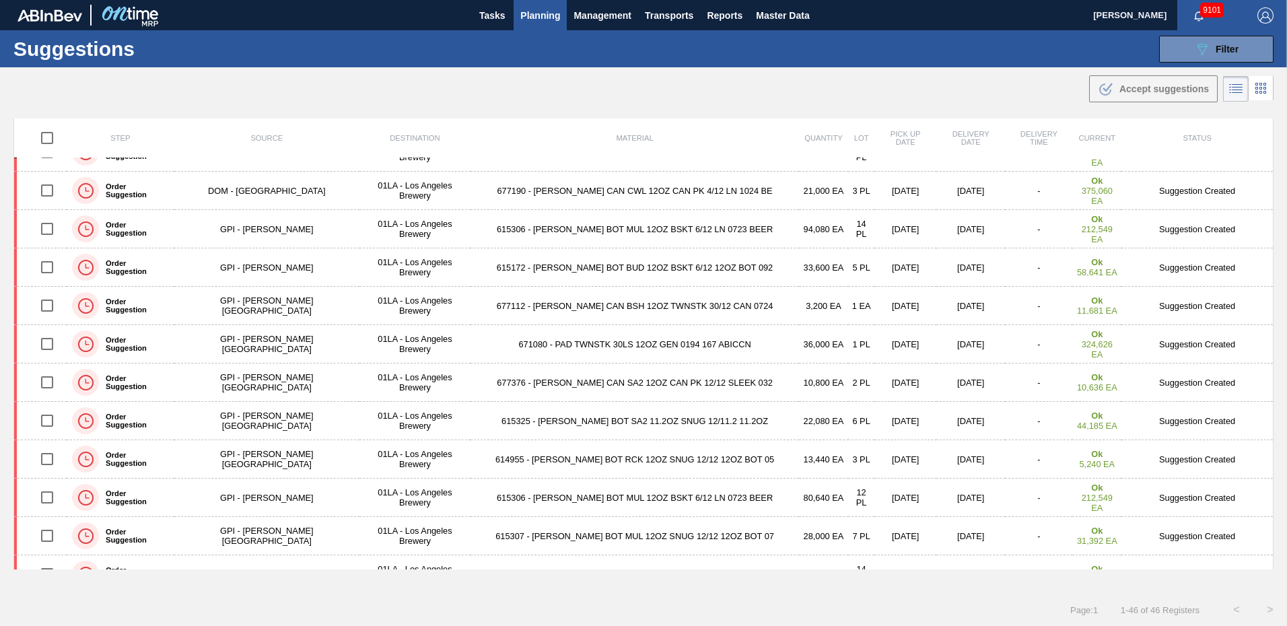
click at [1179, 345] on td "Suggestion Created" at bounding box center [1198, 344] width 152 height 38
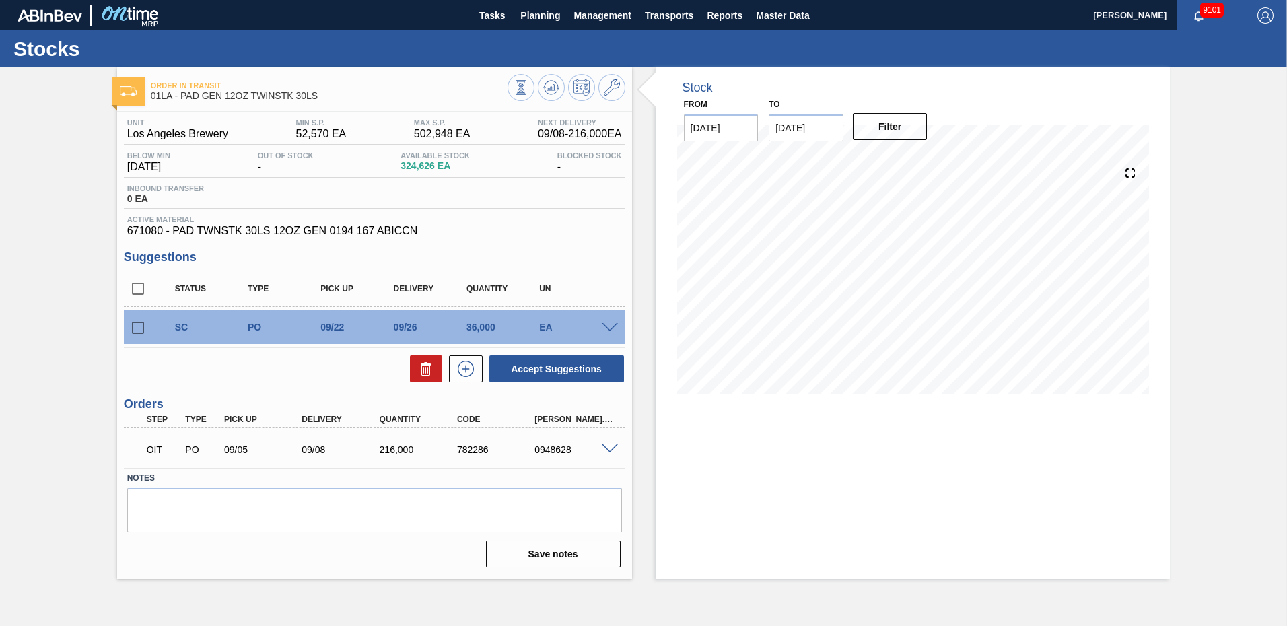
click at [611, 326] on span at bounding box center [610, 328] width 16 height 10
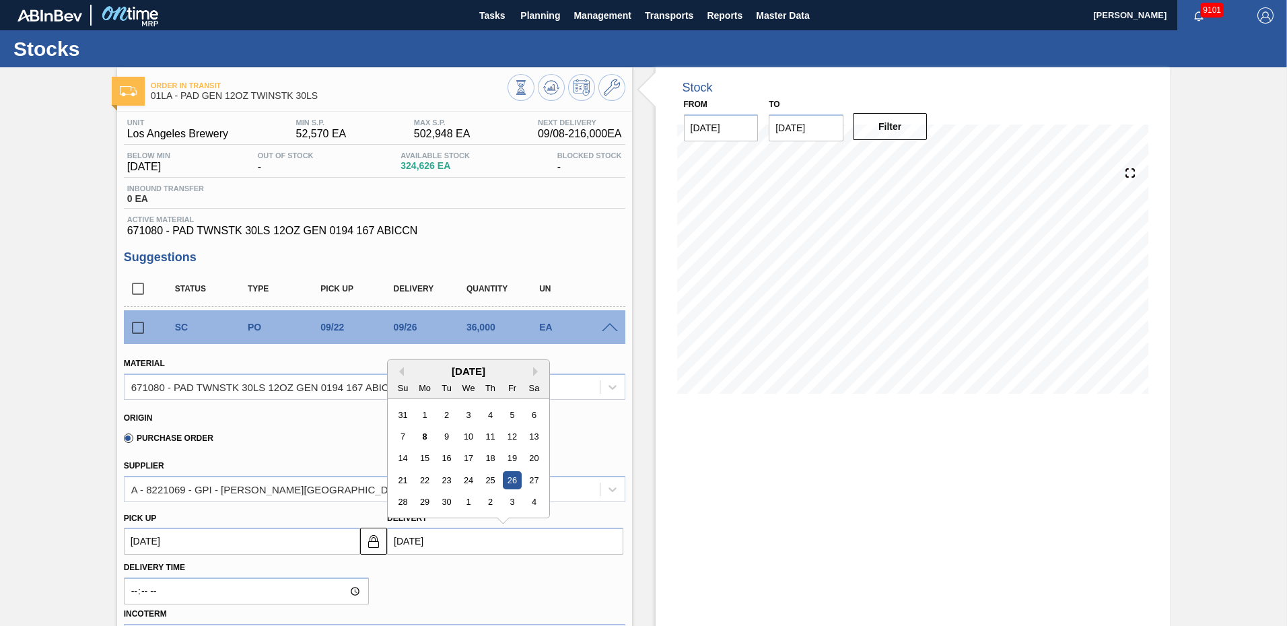
click at [411, 543] on input "09/26/2025" at bounding box center [505, 541] width 236 height 27
click at [422, 479] on div "22" at bounding box center [425, 480] width 18 height 18
type up103804982 "[DATE]"
type input "[DATE]"
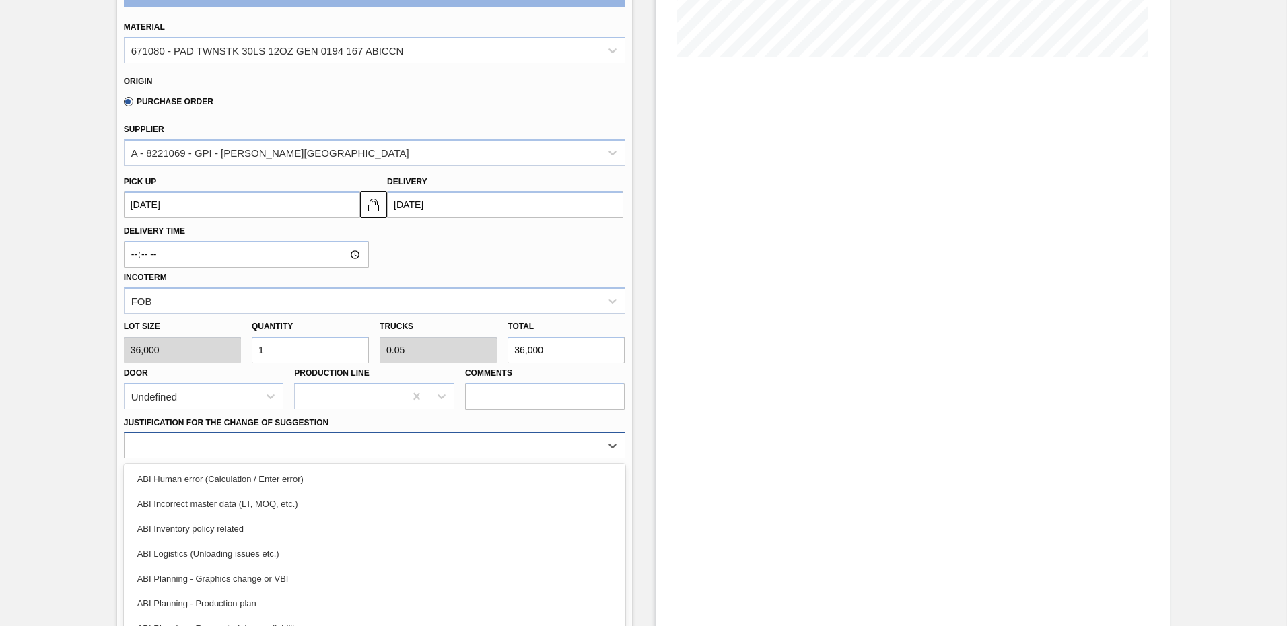
scroll to position [382, 0]
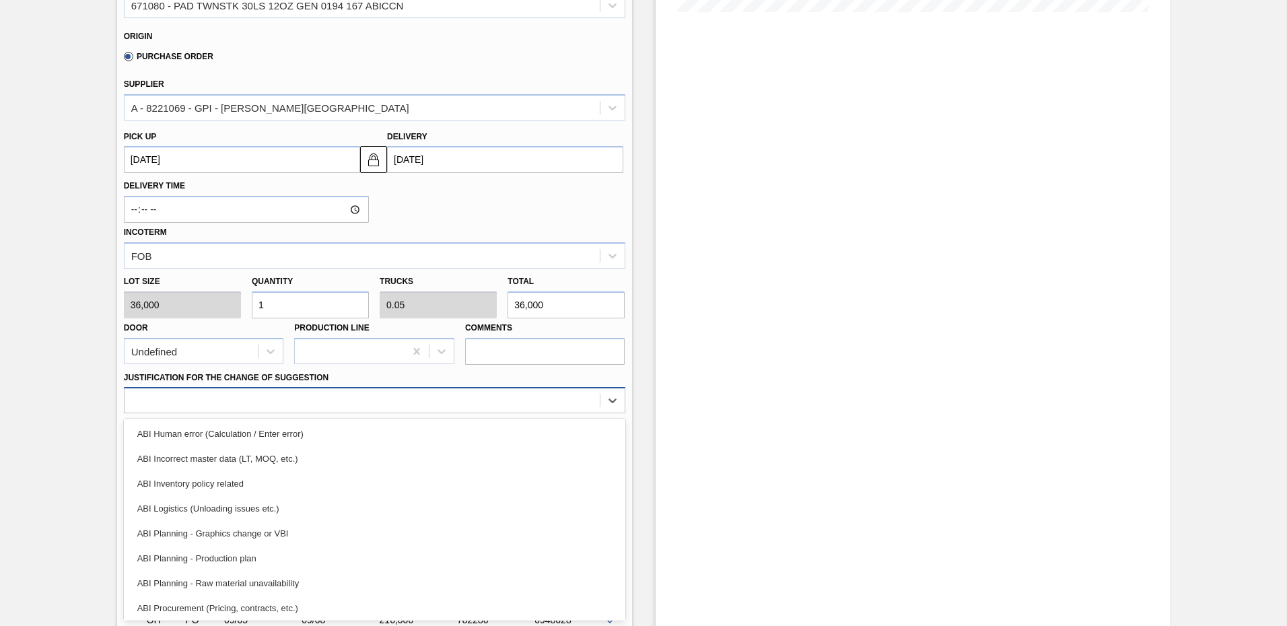
click at [194, 413] on div "option ABI Human error (Calculation / Enter error) focused, 1 of 18. 18 results…" at bounding box center [375, 400] width 502 height 26
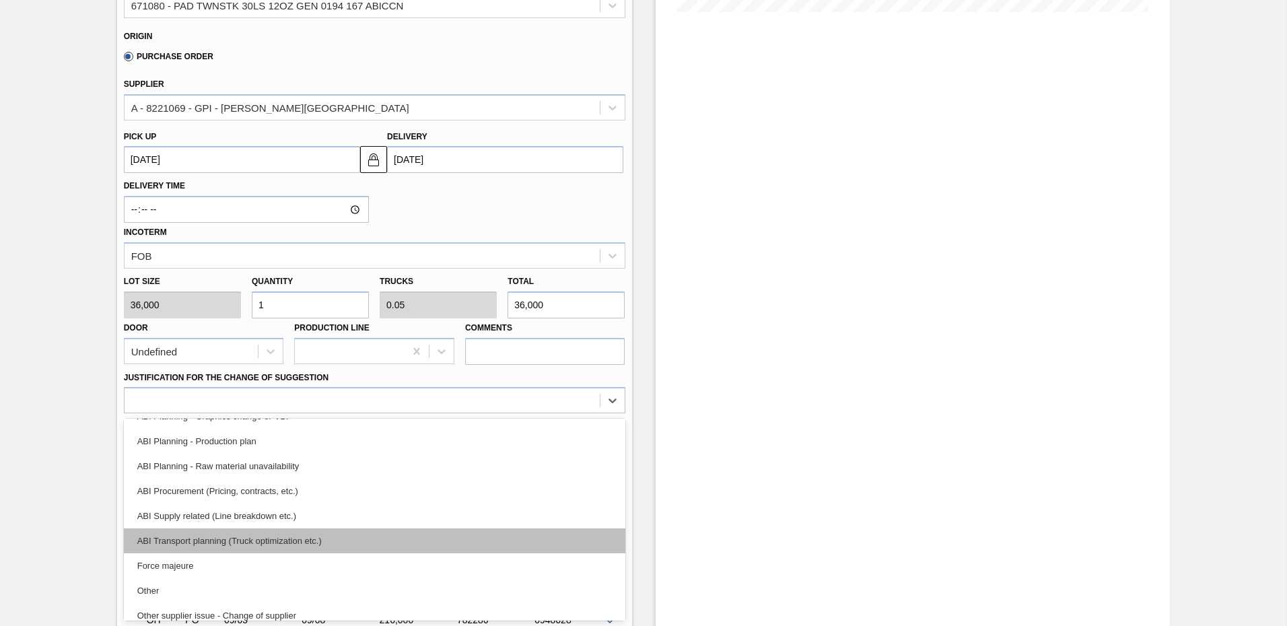
click at [265, 539] on div "ABI Transport planning (Truck optimization etc.)" at bounding box center [375, 541] width 502 height 25
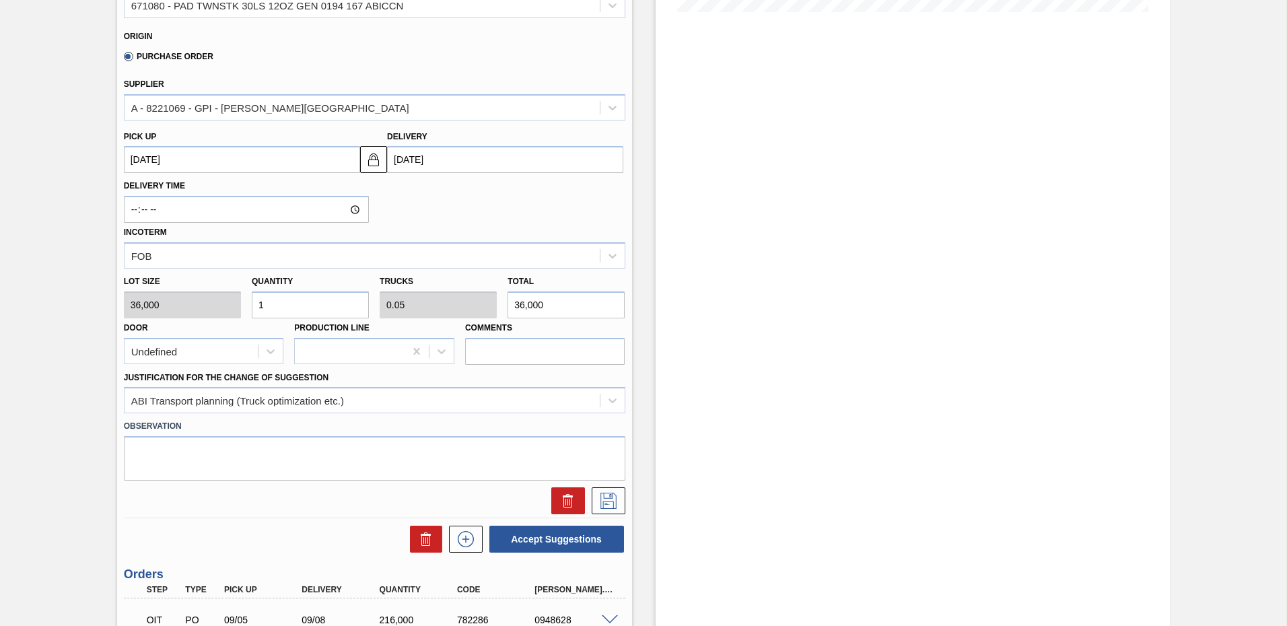
drag, startPoint x: 607, startPoint y: 506, endPoint x: 692, endPoint y: 626, distance: 146.3
click at [728, 603] on div "Order in transit 01LA - PAD GEN 12OZ TWINSTK 30LS Unit Los Angeles Brewery MIN …" at bounding box center [643, 218] width 1287 height 1064
click at [608, 500] on icon at bounding box center [609, 501] width 22 height 16
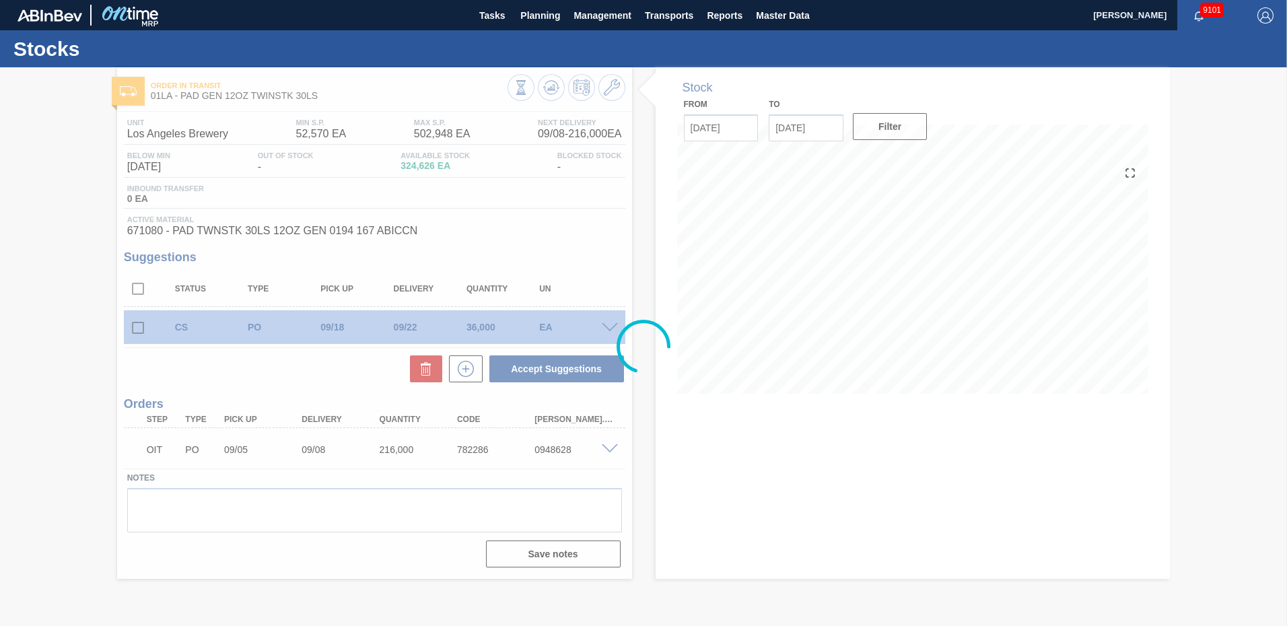
scroll to position [0, 0]
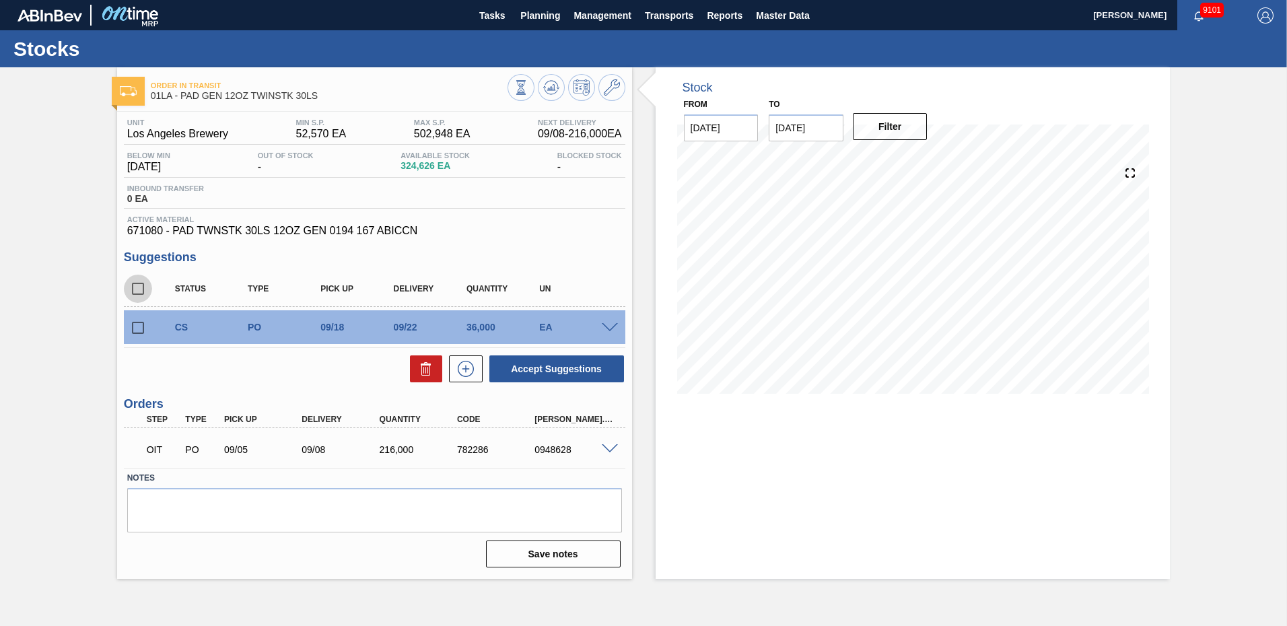
click at [137, 288] on input "checkbox" at bounding box center [138, 289] width 28 height 28
checkbox input "true"
drag, startPoint x: 573, startPoint y: 548, endPoint x: 420, endPoint y: 387, distance: 222.0
click at [488, 405] on div "Unit Los Angeles Brewery MIN S.P. 52,570 EA MAX S.P. 502,948 EA Next Delivery 0…" at bounding box center [374, 342] width 515 height 461
click at [558, 366] on button "Accept Suggestions" at bounding box center [557, 369] width 135 height 27
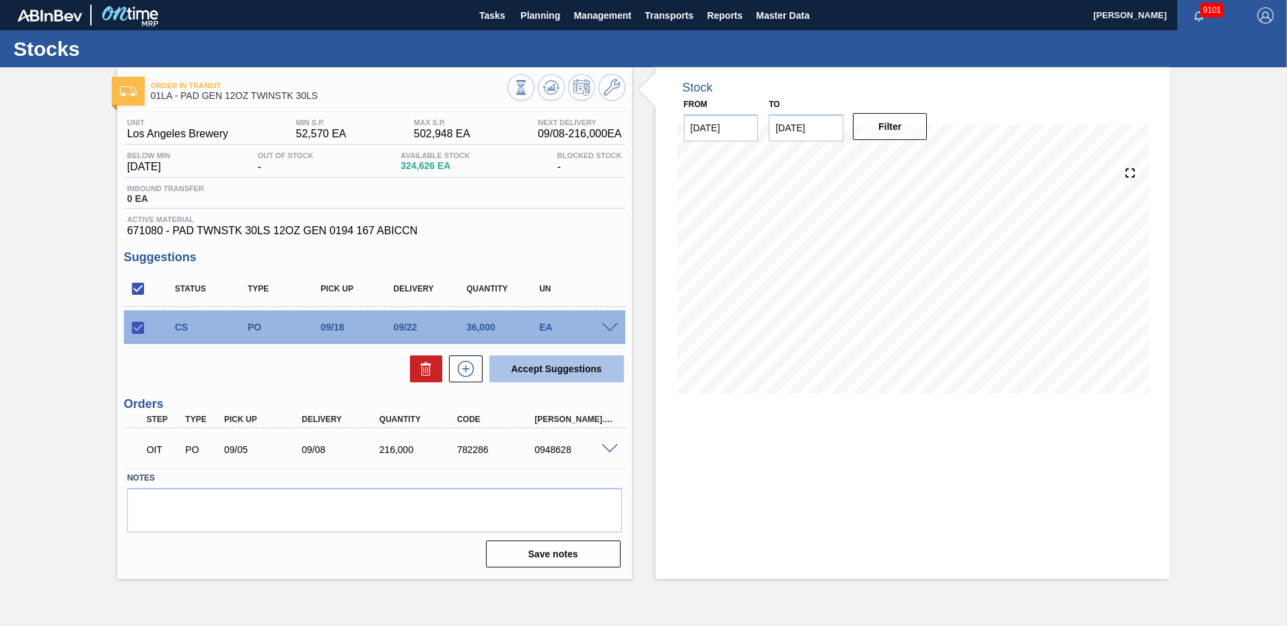
checkbox input "false"
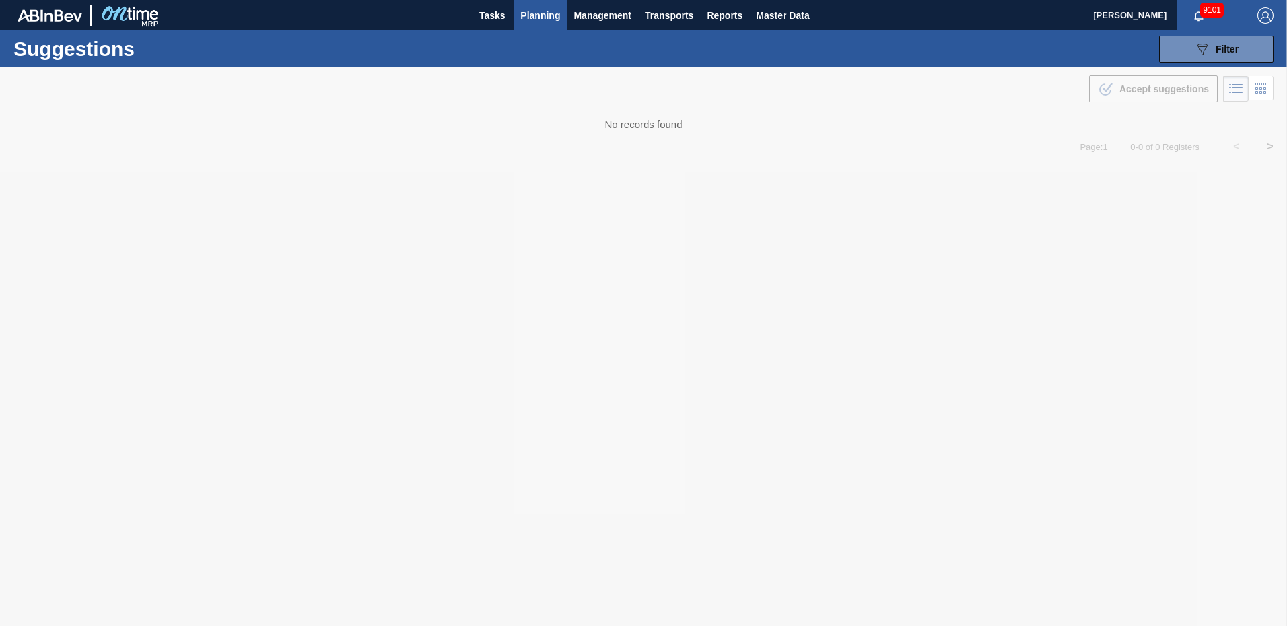
type from "09/01/2025"
type to "10/03/2025"
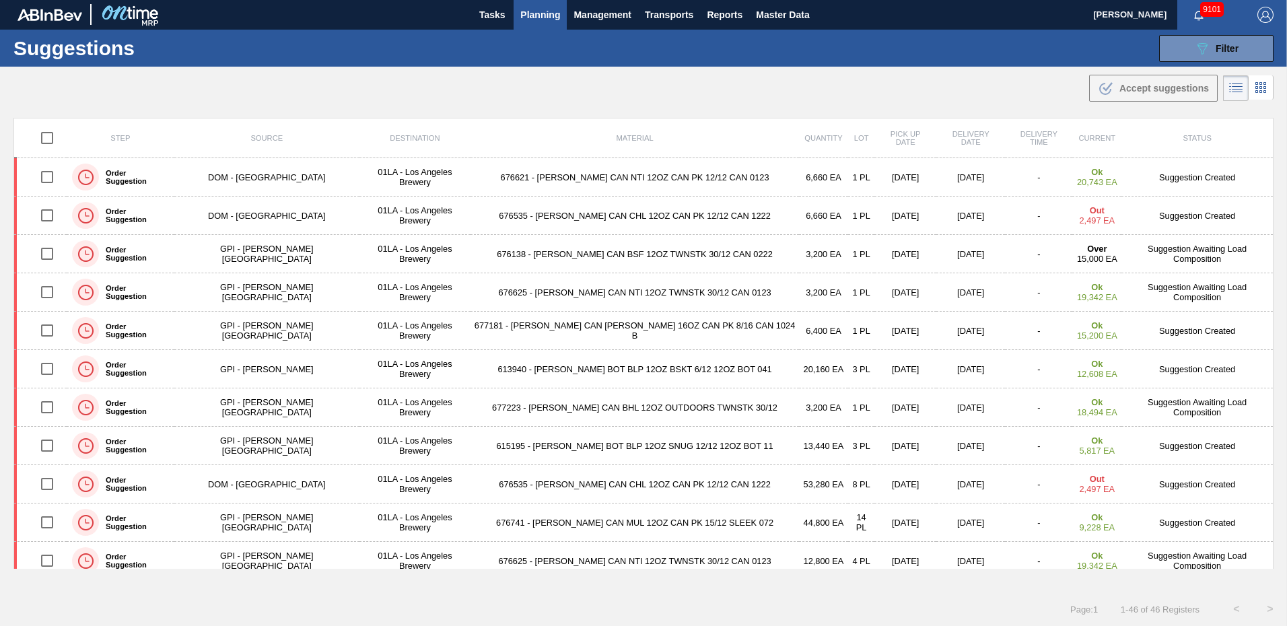
scroll to position [371, 0]
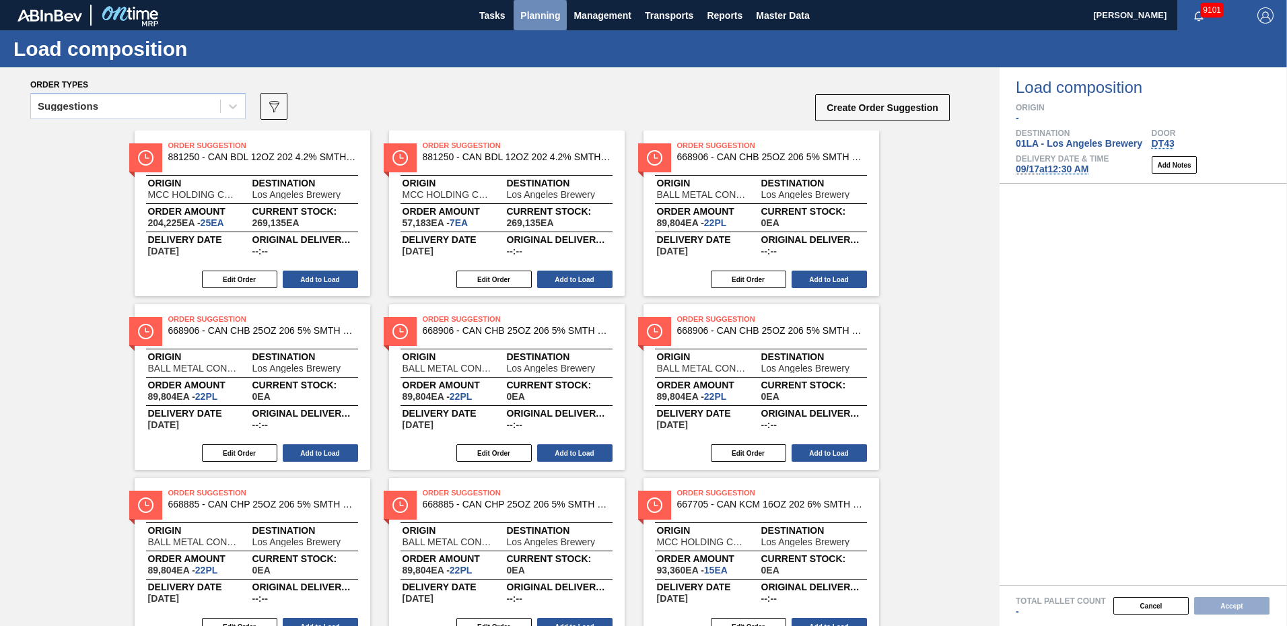
click at [547, 15] on span "Planning" at bounding box center [541, 15] width 40 height 16
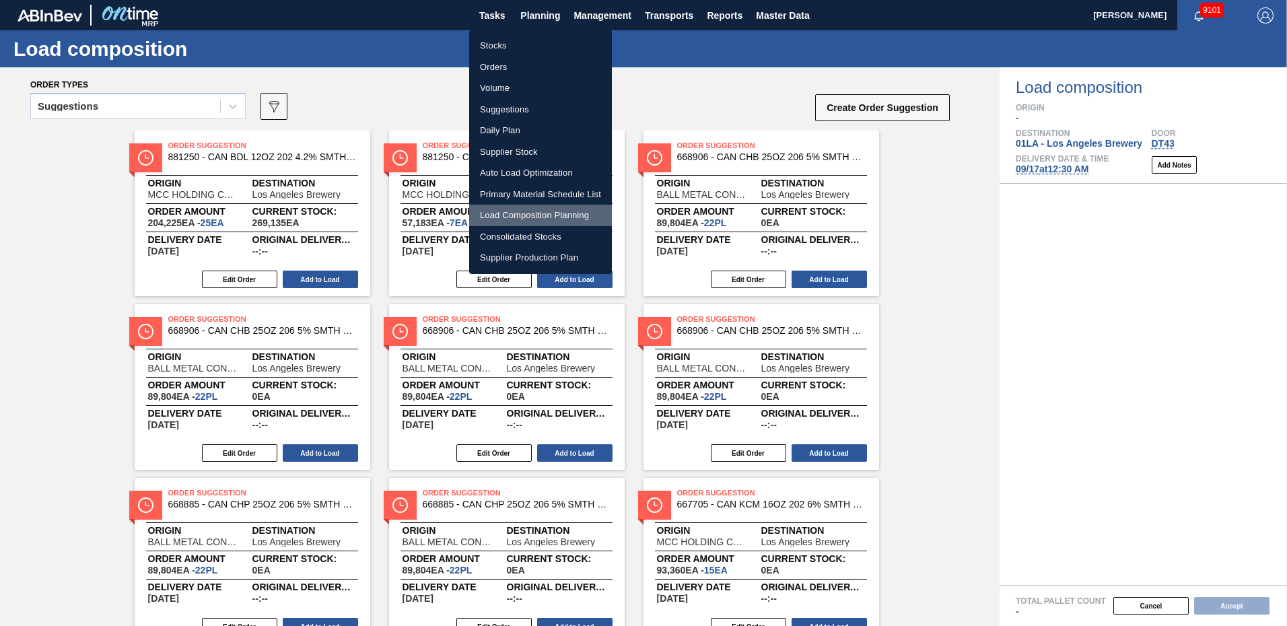
click at [517, 216] on li "Load Composition Planning" at bounding box center [540, 216] width 143 height 22
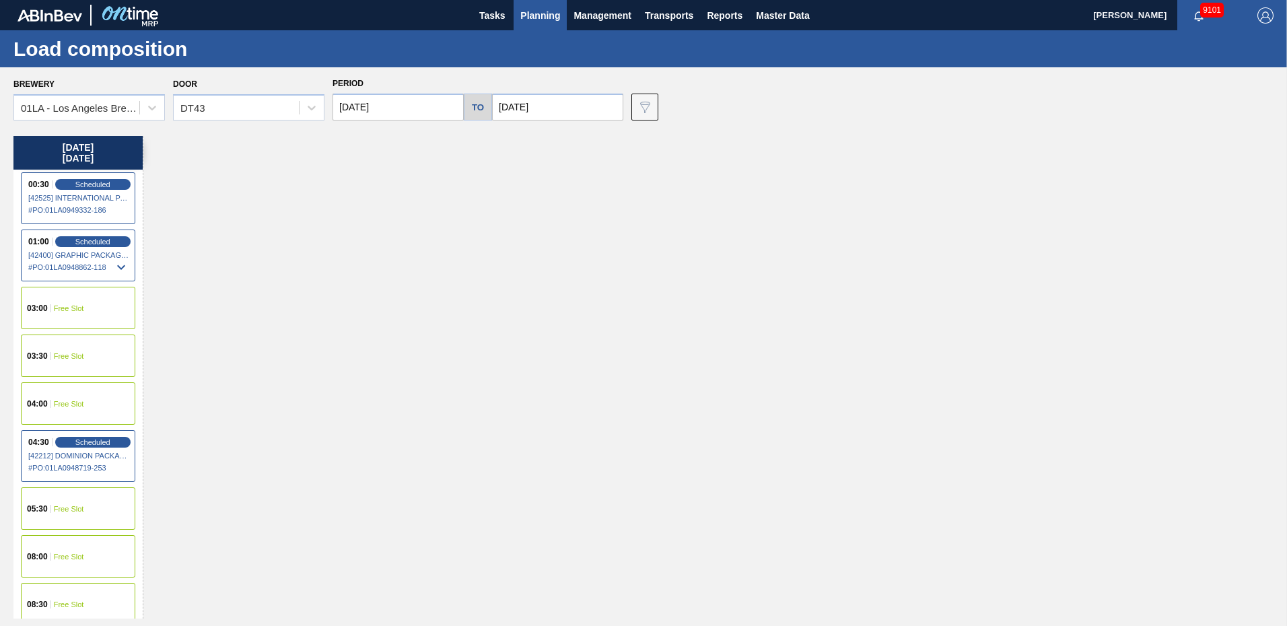
click at [576, 110] on input "[DATE]" at bounding box center [557, 107] width 131 height 27
click at [530, 250] on div "22" at bounding box center [530, 248] width 18 height 18
type input "[DATE]"
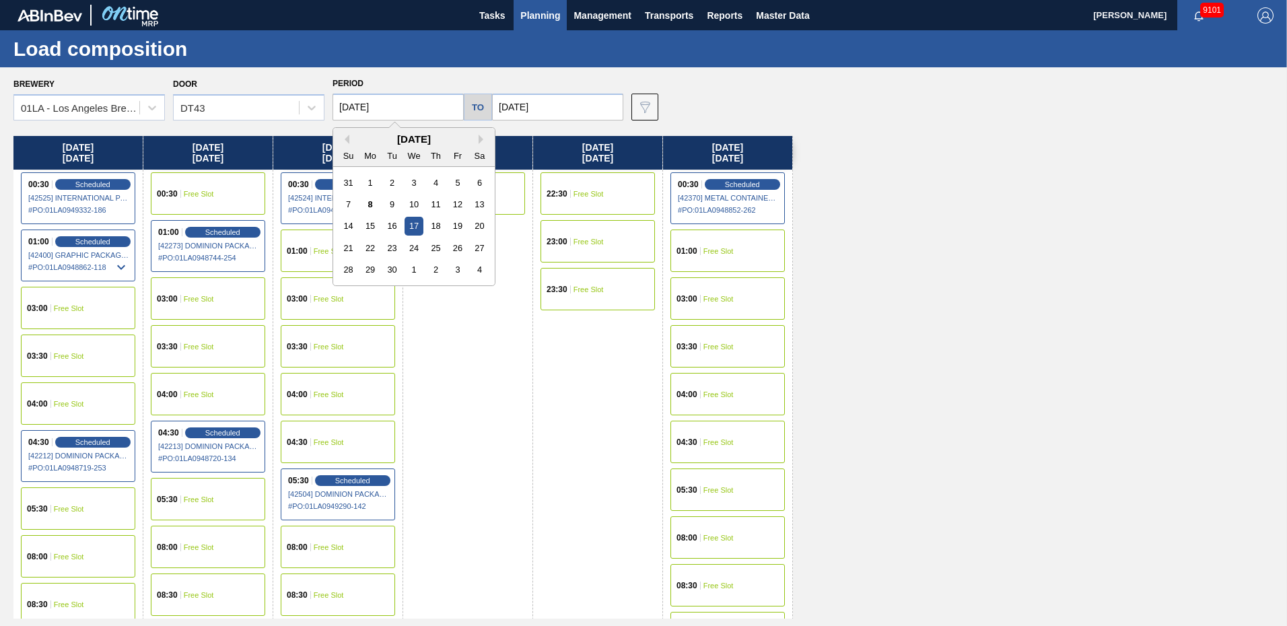
click at [414, 101] on input "[DATE]" at bounding box center [398, 107] width 131 height 27
click at [374, 247] on div "22" at bounding box center [371, 248] width 18 height 18
type input "[DATE]"
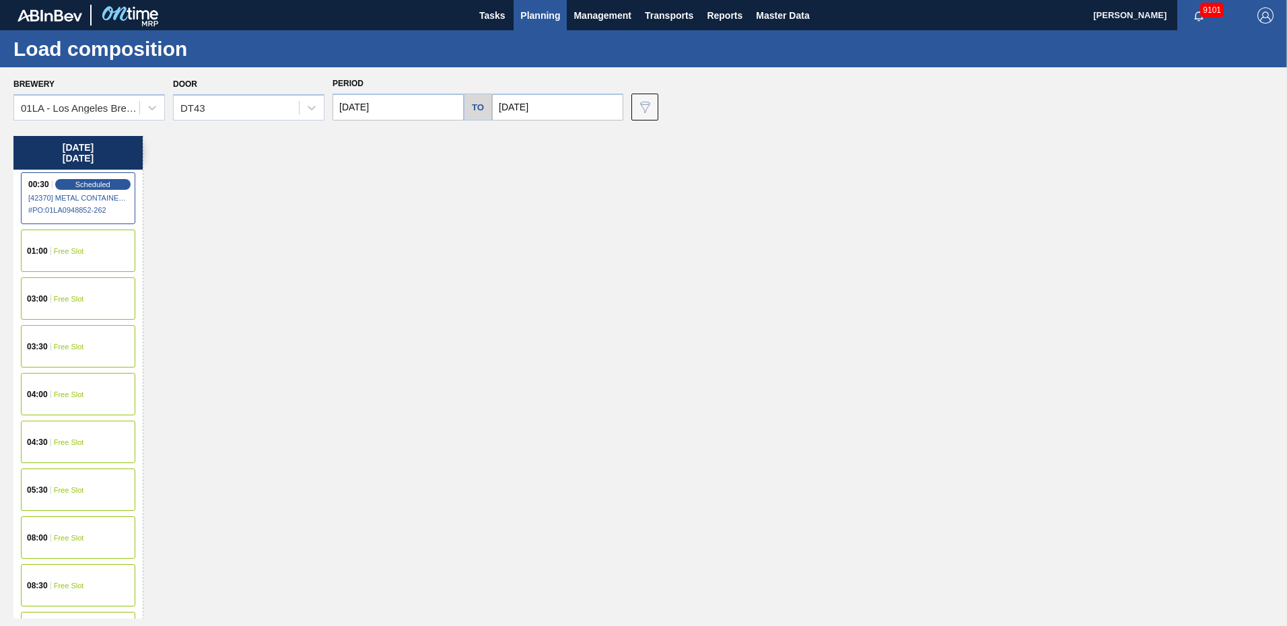
click at [54, 443] on span "Free Slot" at bounding box center [69, 442] width 30 height 8
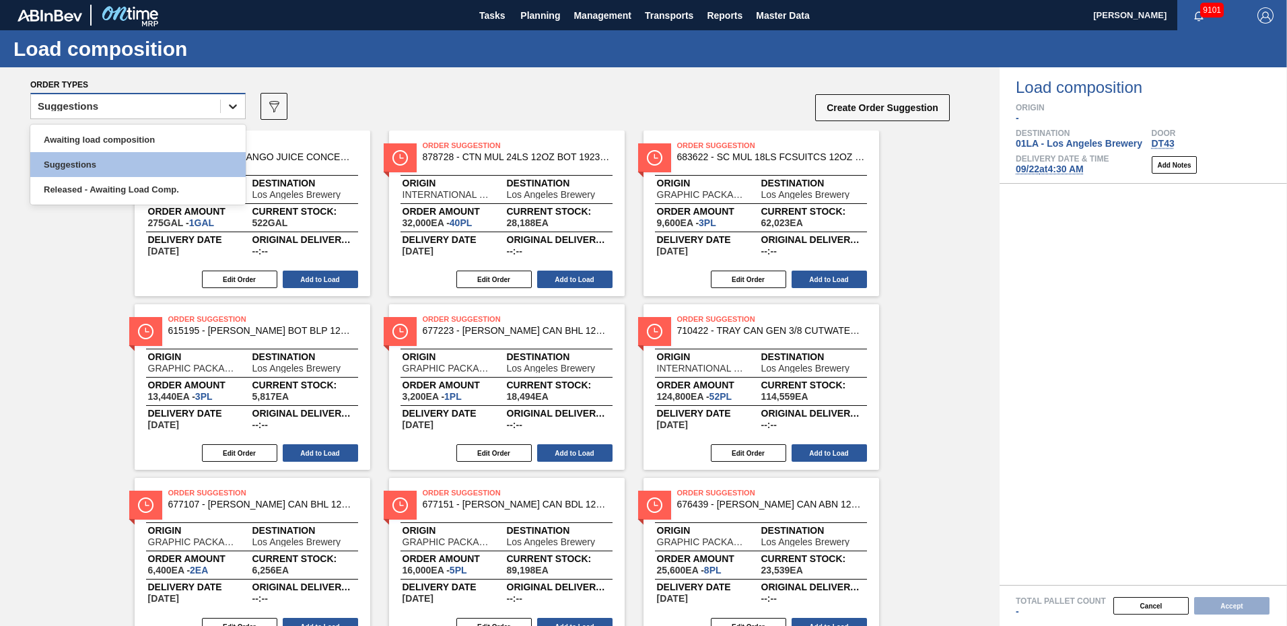
click at [230, 108] on icon at bounding box center [232, 106] width 13 height 13
click at [136, 133] on div "Awaiting load composition" at bounding box center [137, 139] width 215 height 25
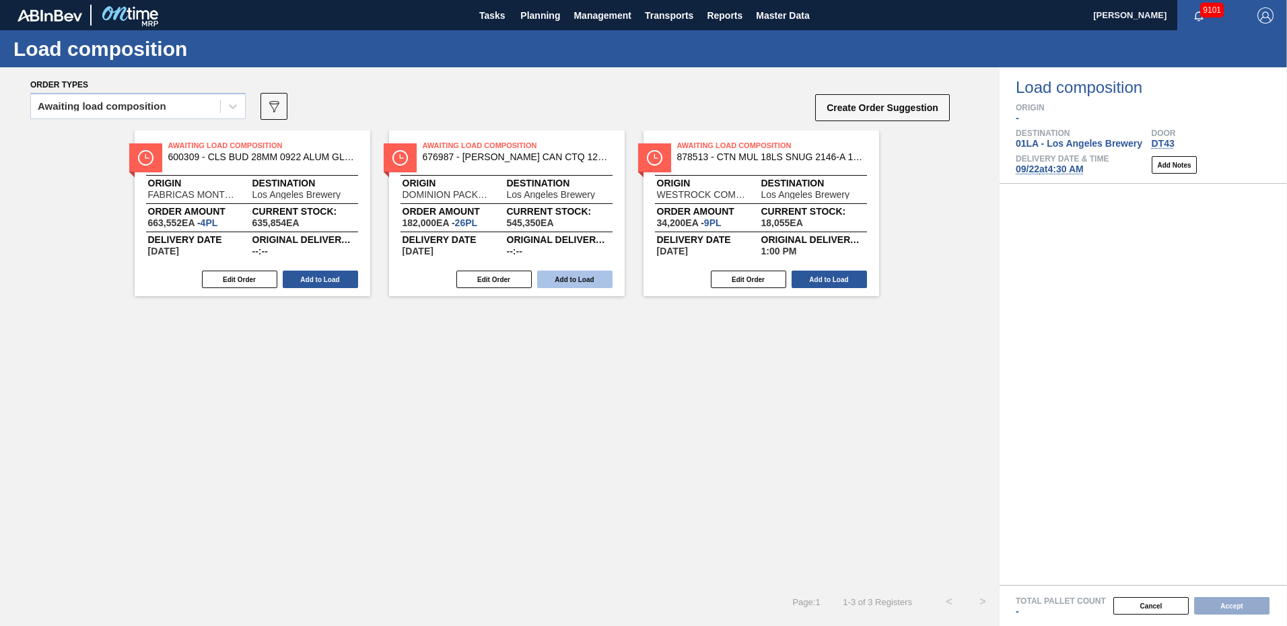
click at [587, 279] on button "Add to Load" at bounding box center [574, 280] width 75 height 18
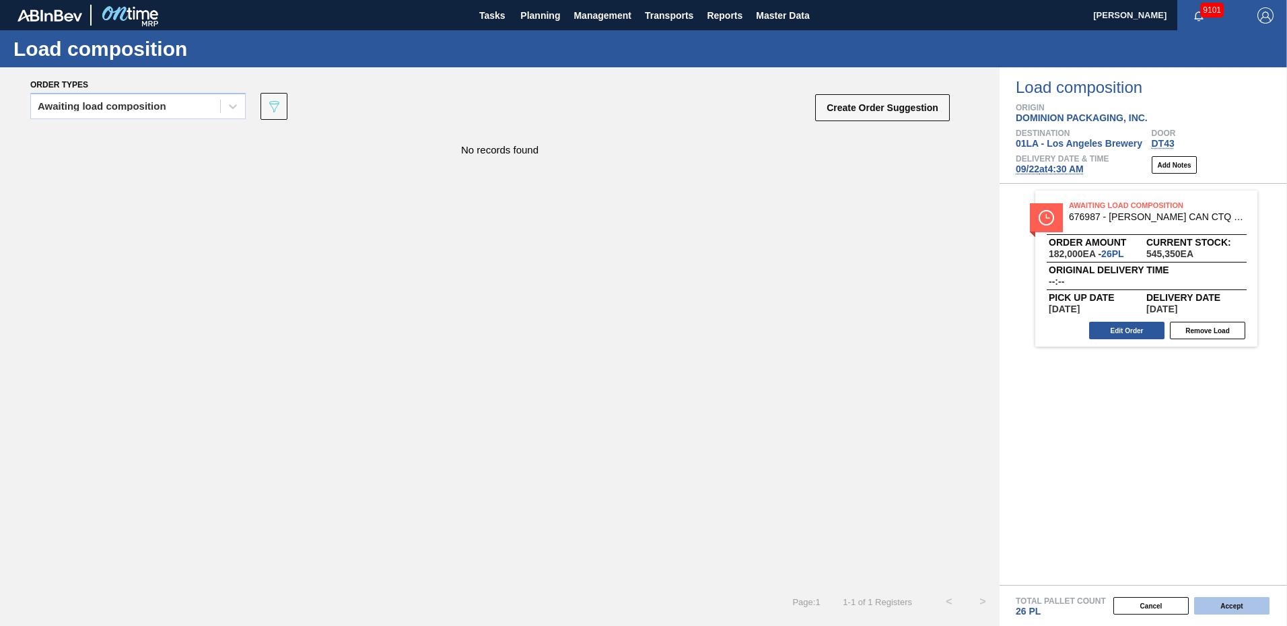
click at [1229, 600] on button "Accept" at bounding box center [1232, 606] width 75 height 18
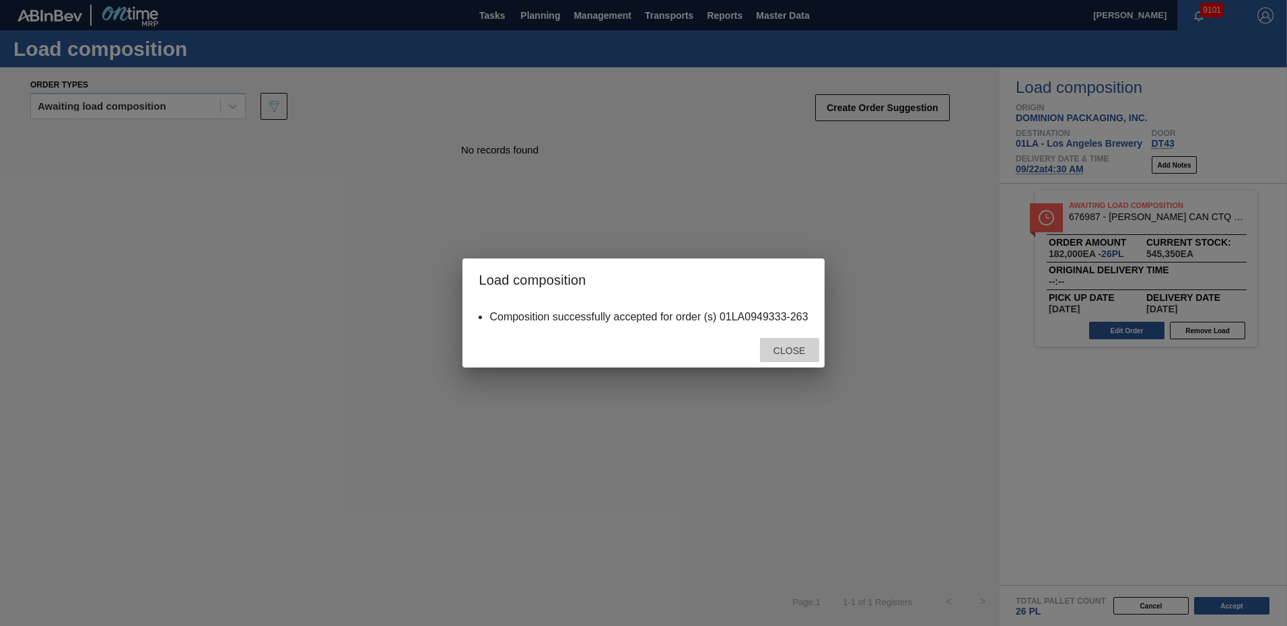
click at [797, 355] on span "Close" at bounding box center [789, 350] width 53 height 11
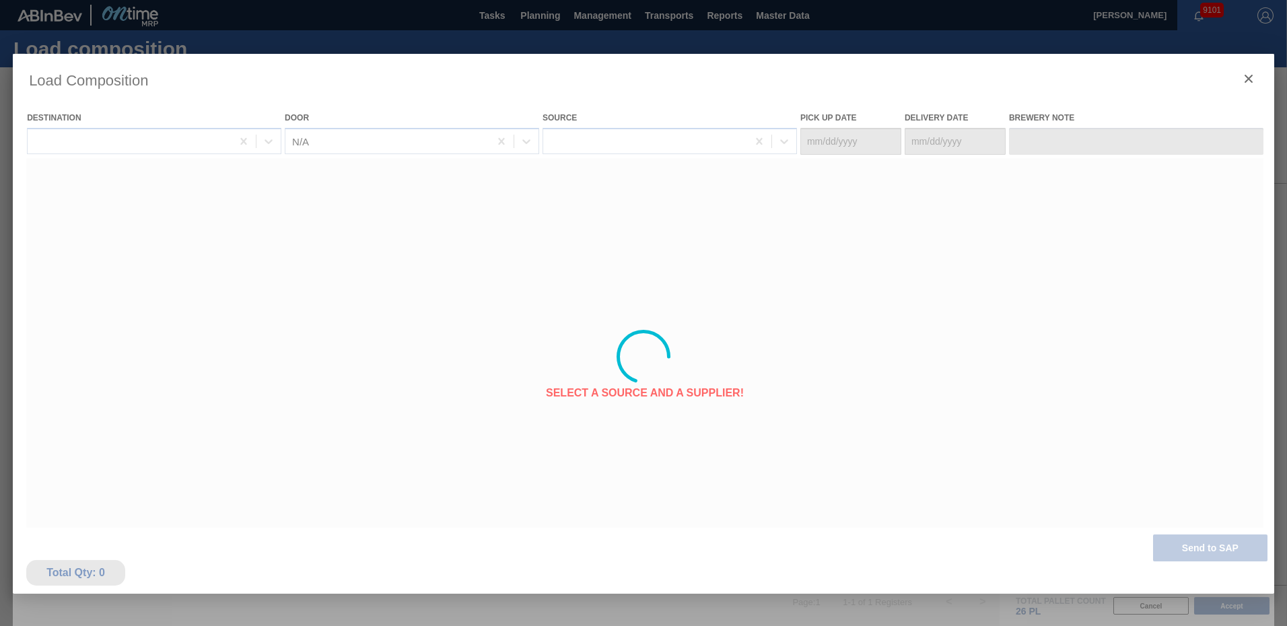
type Date "[DATE]"
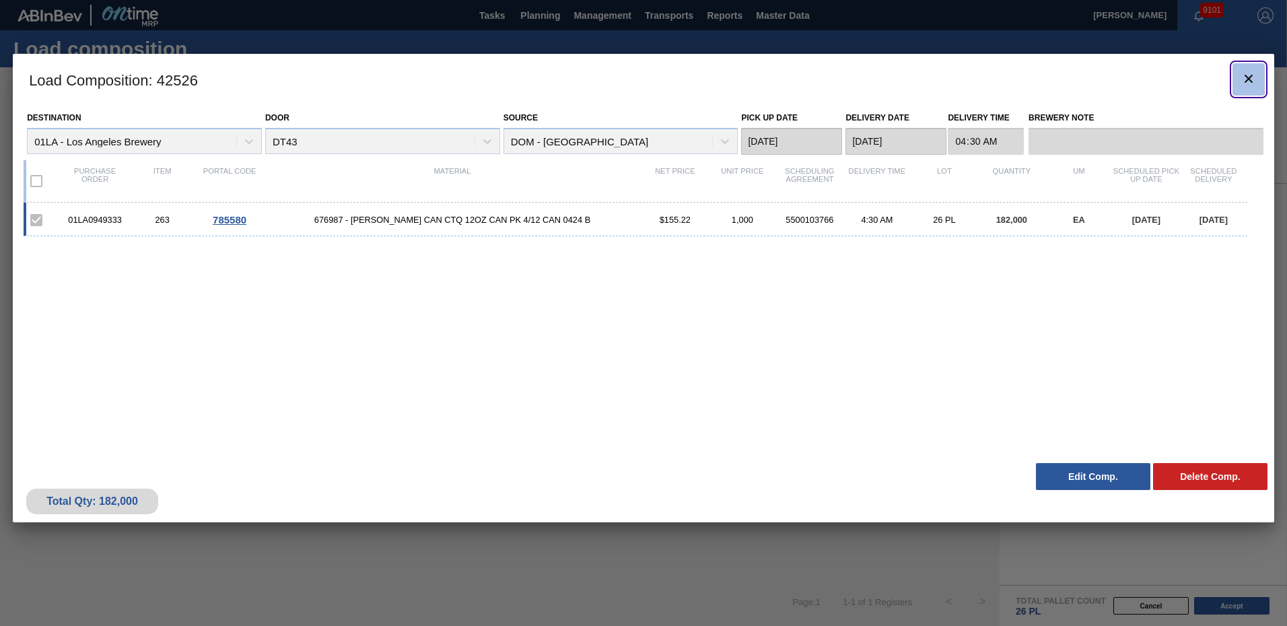
click at [1249, 82] on icon "botão de ícone" at bounding box center [1249, 79] width 16 height 16
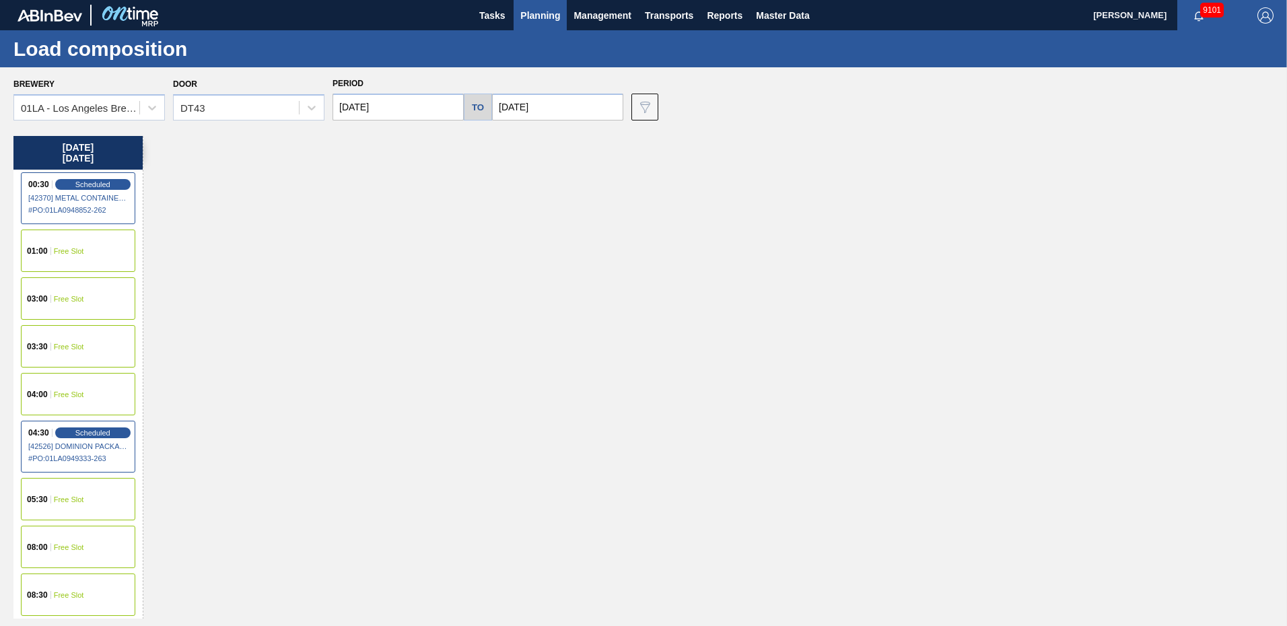
click at [596, 104] on input "[DATE]" at bounding box center [557, 107] width 131 height 27
click at [550, 248] on div "23" at bounding box center [552, 248] width 18 height 18
type input "[DATE]"
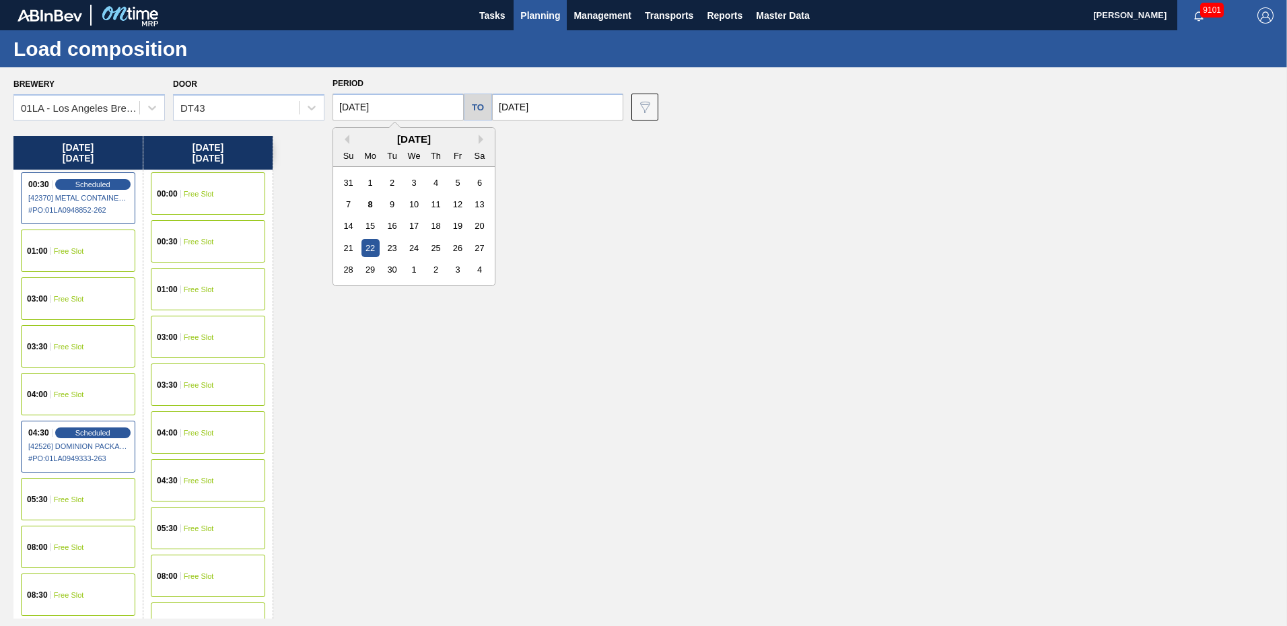
click at [418, 111] on input "[DATE]" at bounding box center [398, 107] width 131 height 27
click at [392, 247] on div "23" at bounding box center [392, 248] width 18 height 18
type input "[DATE]"
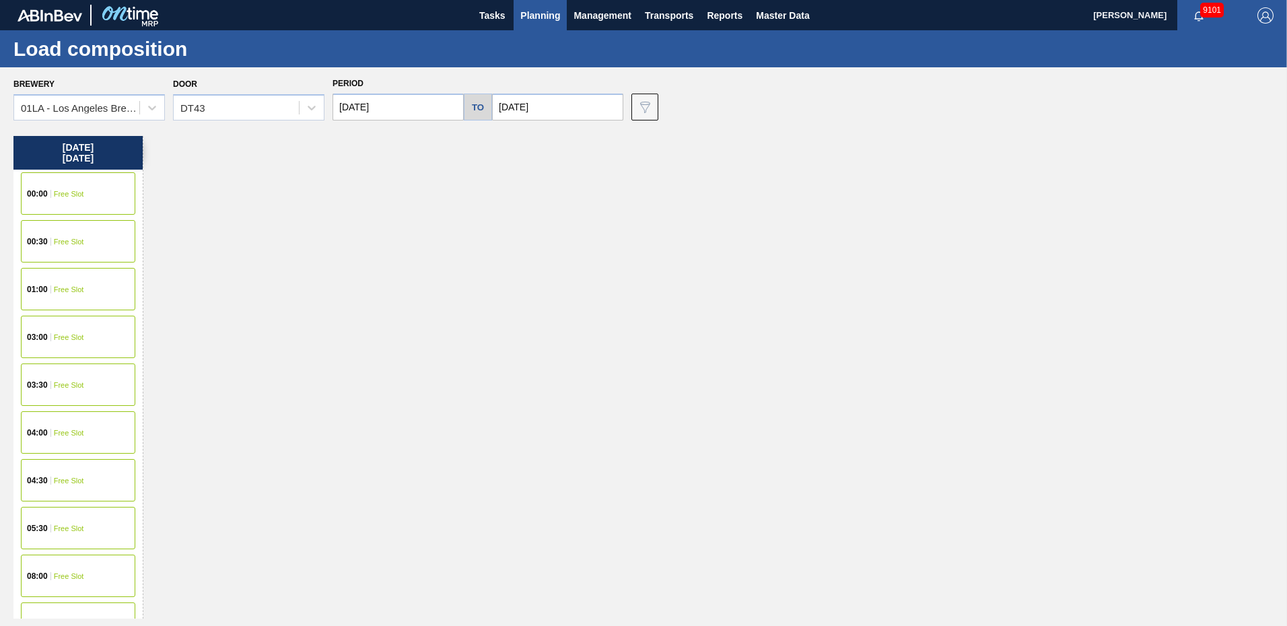
click at [57, 479] on span "Free Slot" at bounding box center [69, 481] width 30 height 8
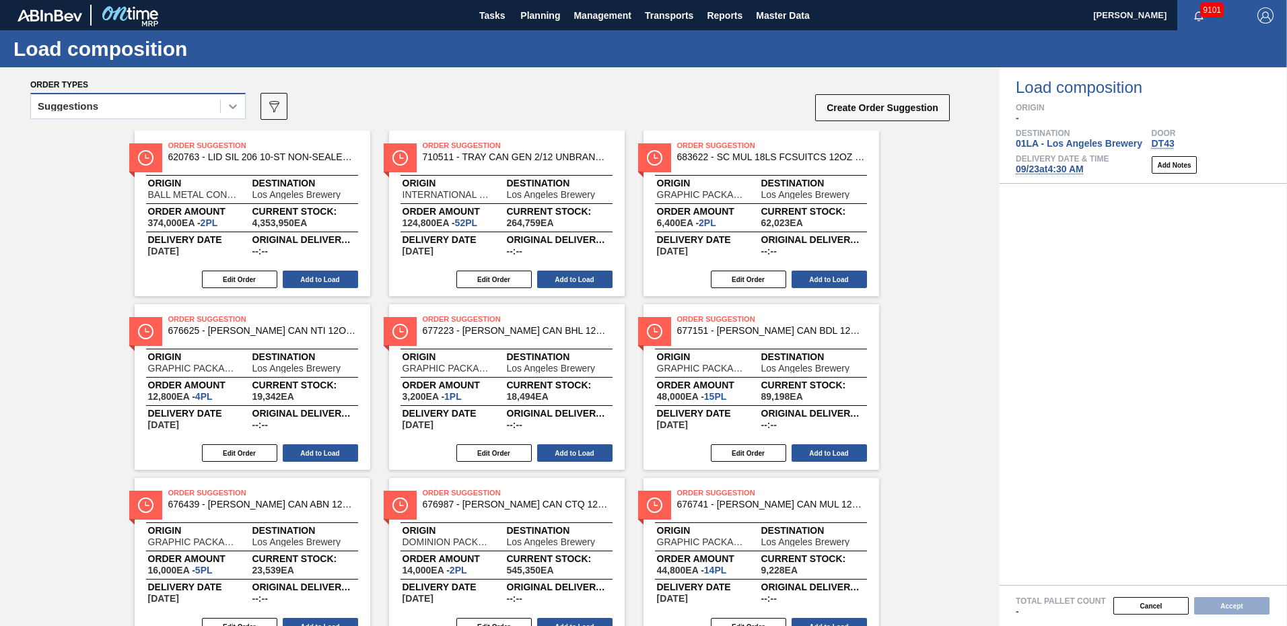
click at [234, 105] on icon at bounding box center [232, 106] width 13 height 13
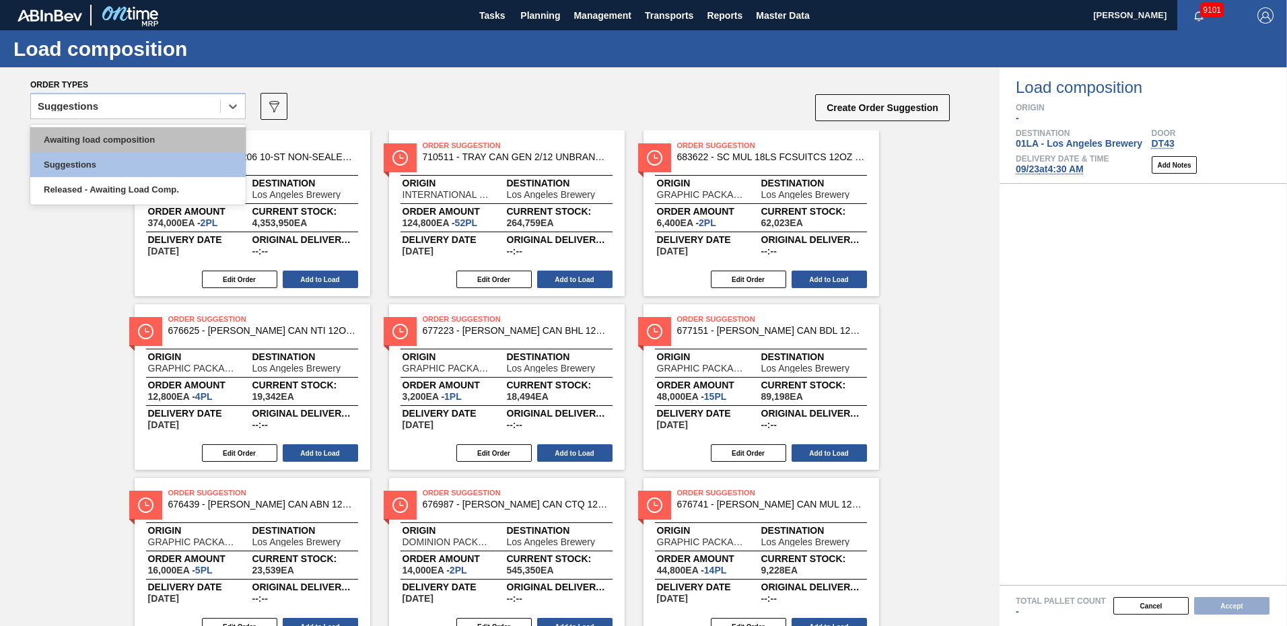
click at [147, 138] on div "Awaiting load composition" at bounding box center [137, 139] width 215 height 25
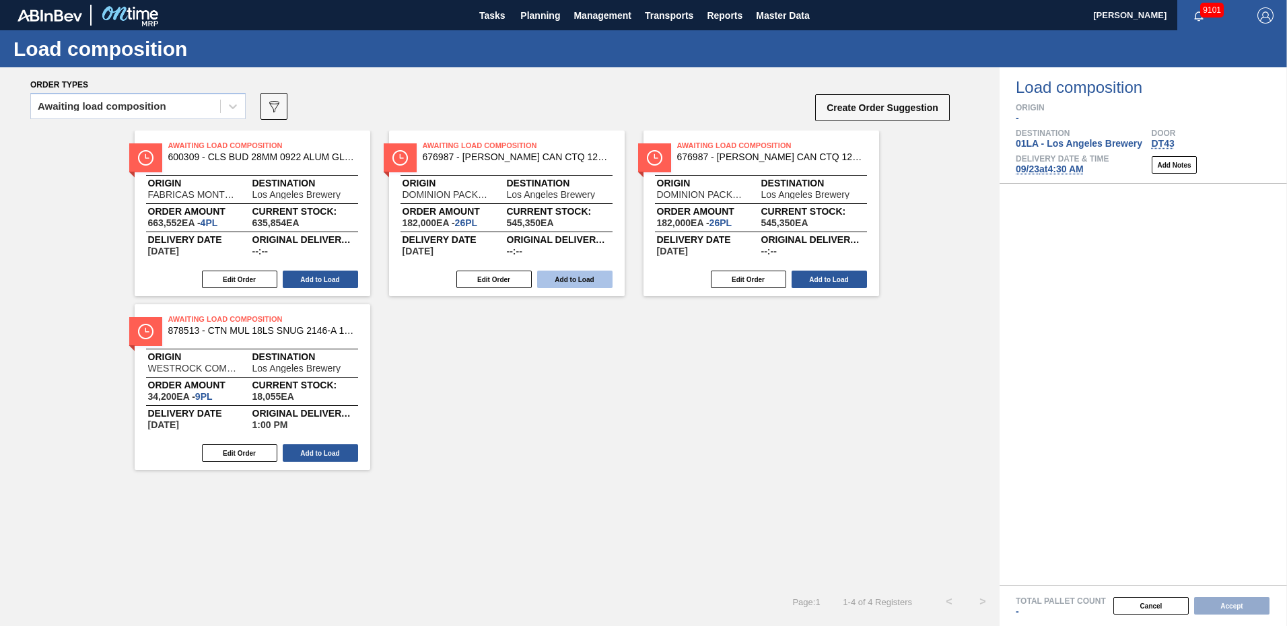
click at [590, 279] on button "Add to Load" at bounding box center [574, 280] width 75 height 18
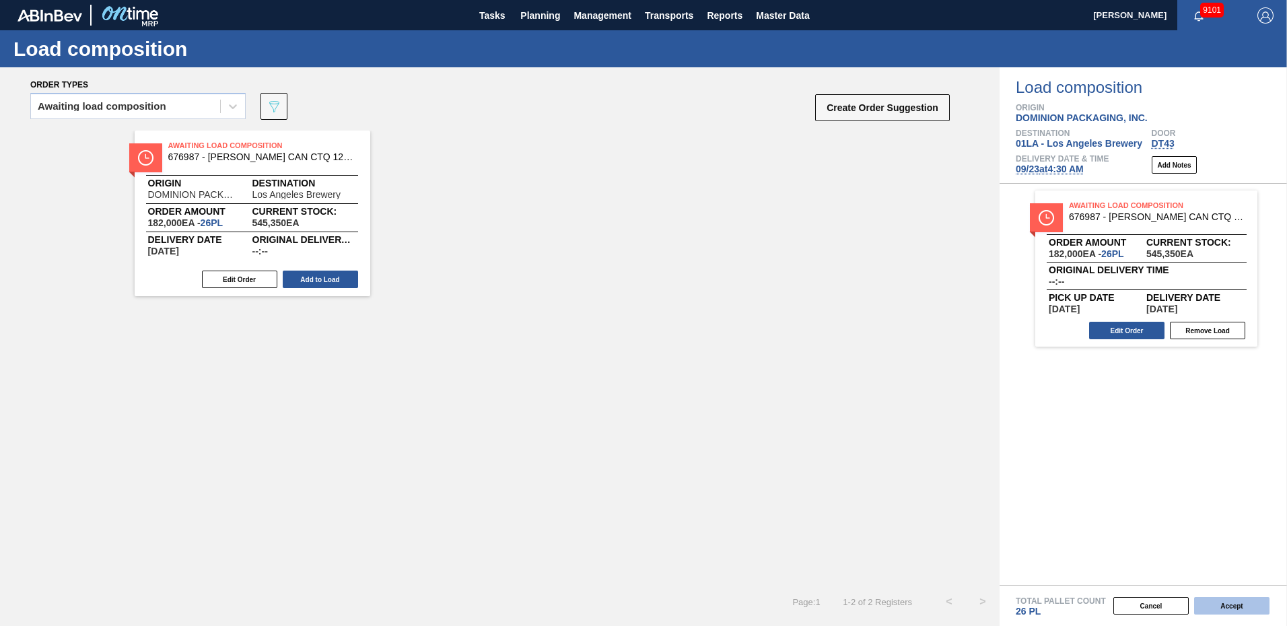
click at [1233, 601] on button "Accept" at bounding box center [1232, 606] width 75 height 18
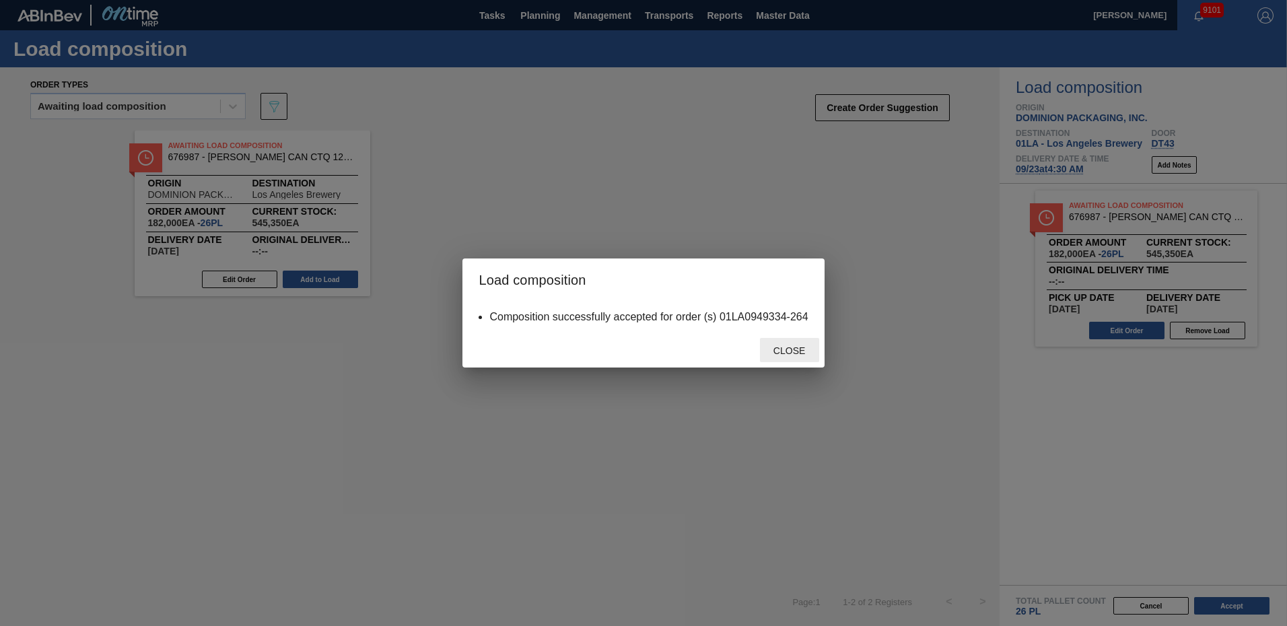
click at [786, 349] on span "Close" at bounding box center [789, 350] width 53 height 11
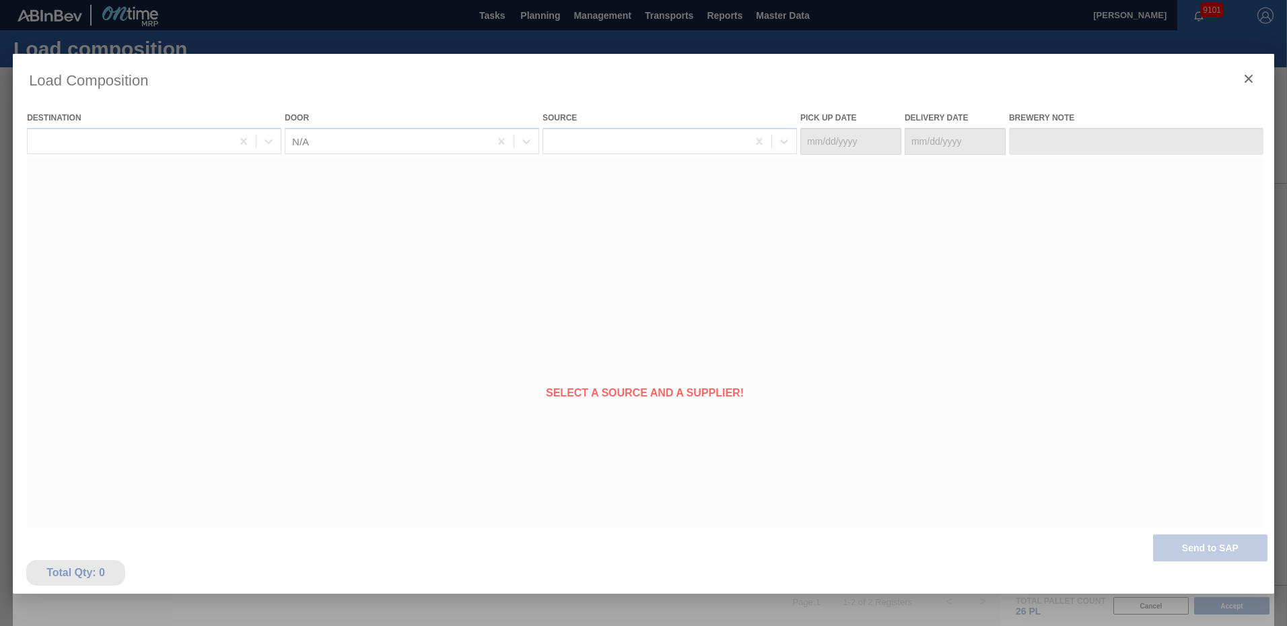
type Date "[DATE]"
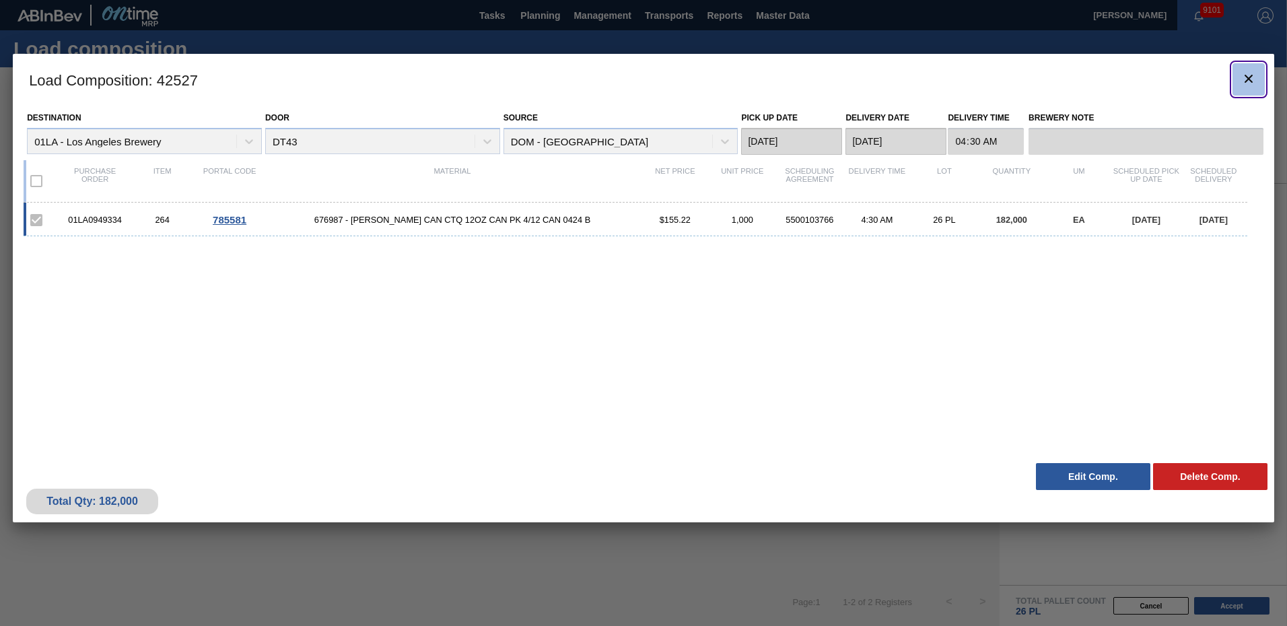
click at [1246, 79] on icon "botão de ícone" at bounding box center [1249, 79] width 16 height 16
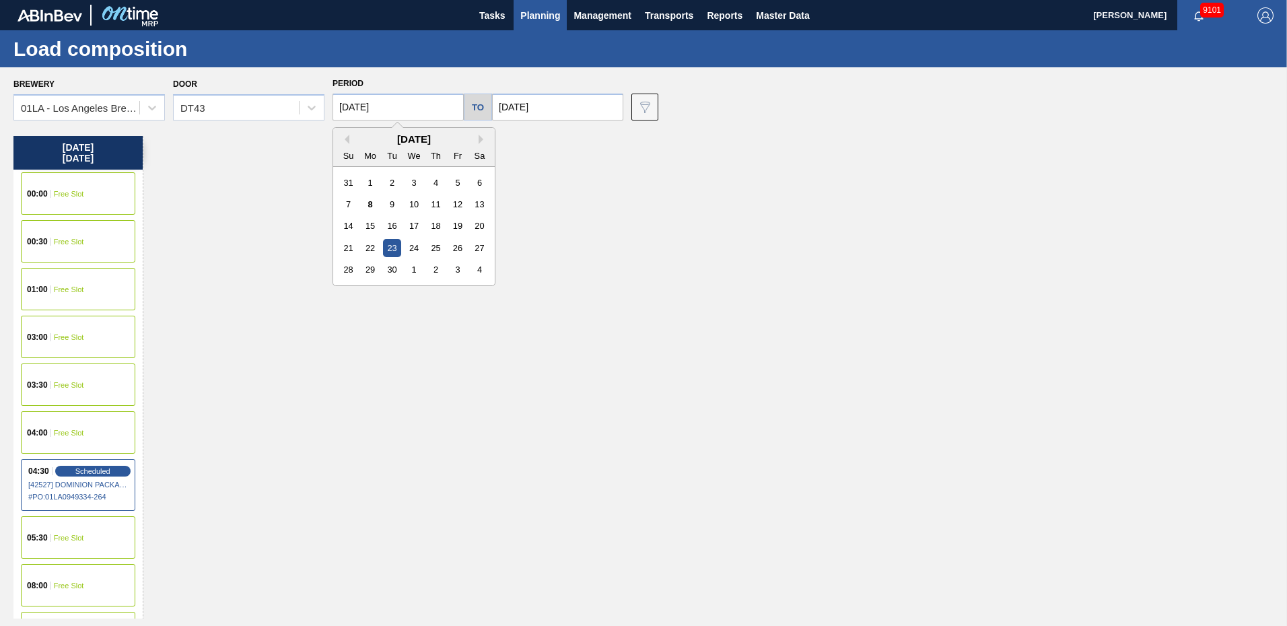
click at [432, 106] on input "[DATE]" at bounding box center [398, 107] width 131 height 27
drag, startPoint x: 410, startPoint y: 248, endPoint x: 424, endPoint y: 232, distance: 21.5
click at [411, 245] on div "24" at bounding box center [414, 248] width 18 height 18
type input "[DATE]"
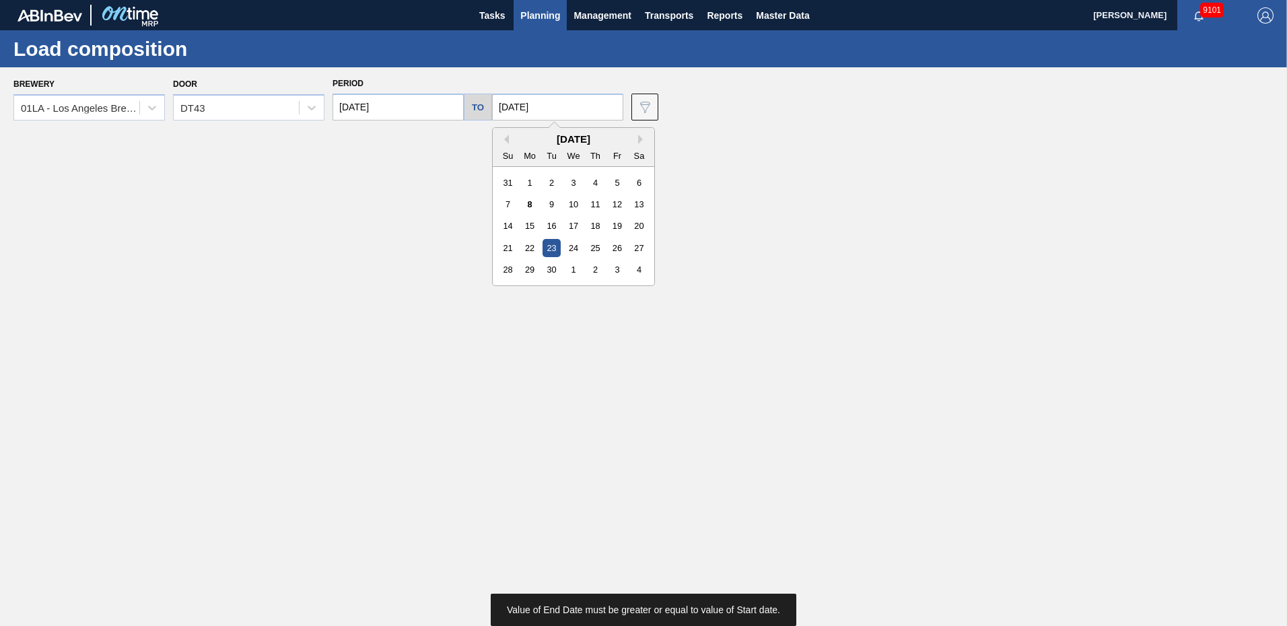
click at [558, 103] on input "[DATE]" at bounding box center [557, 107] width 131 height 27
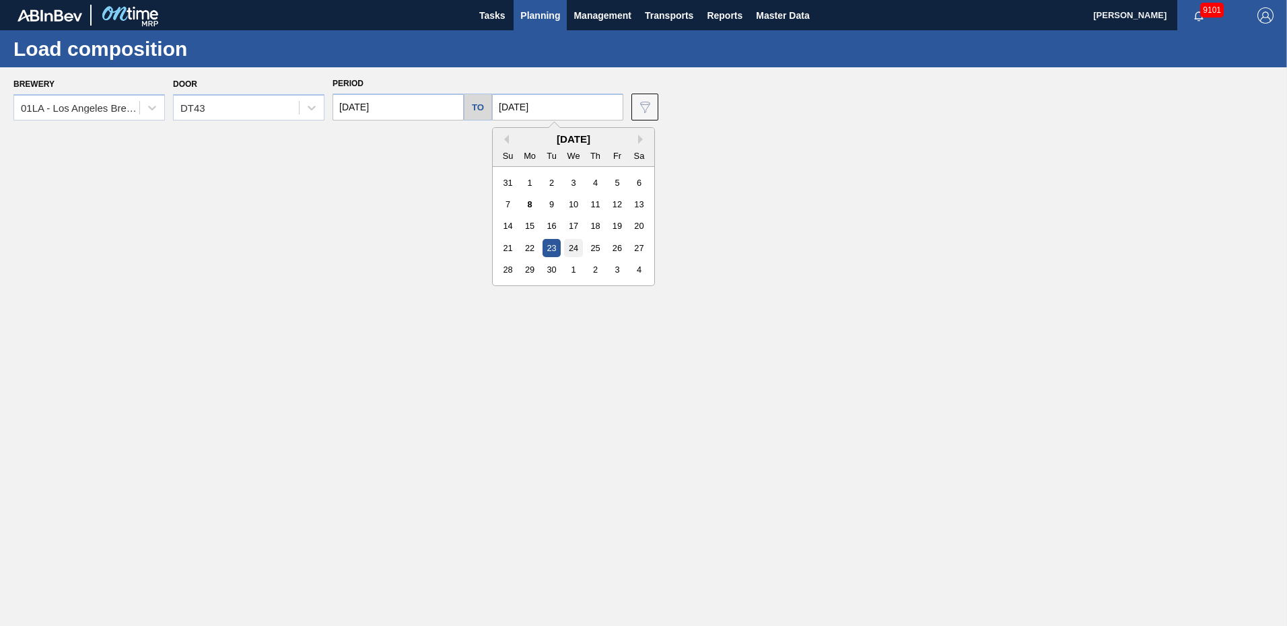
click at [571, 246] on div "24" at bounding box center [573, 248] width 18 height 18
type input "[DATE]"
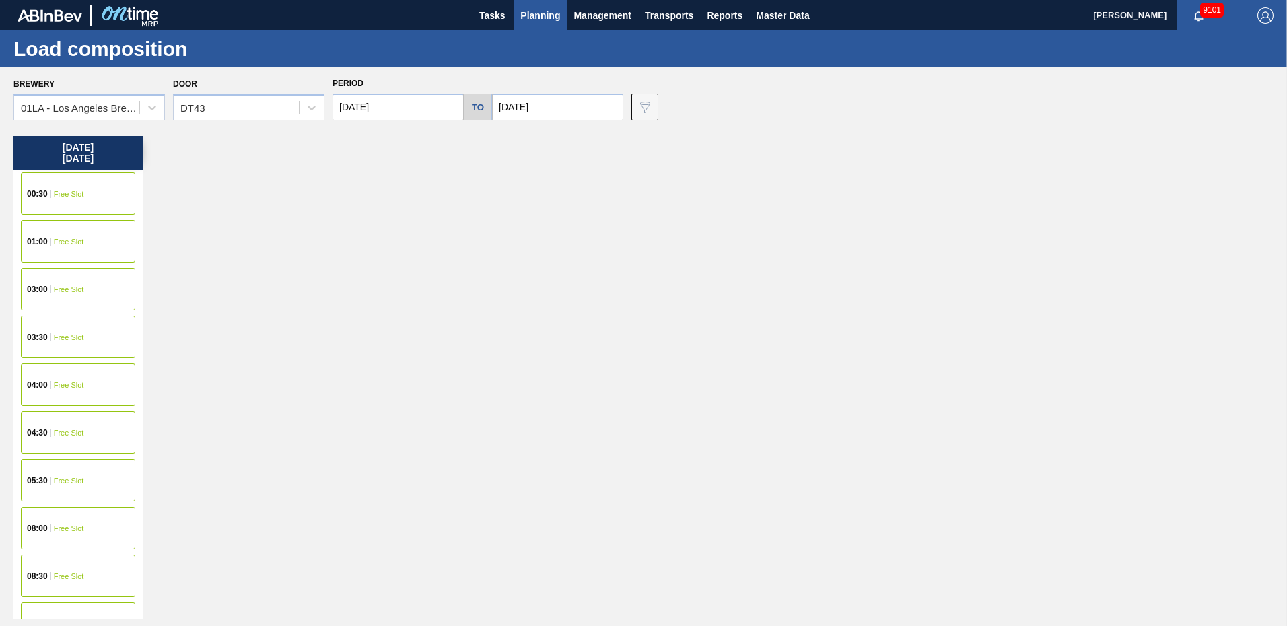
click at [64, 436] on span "Free Slot" at bounding box center [69, 433] width 30 height 8
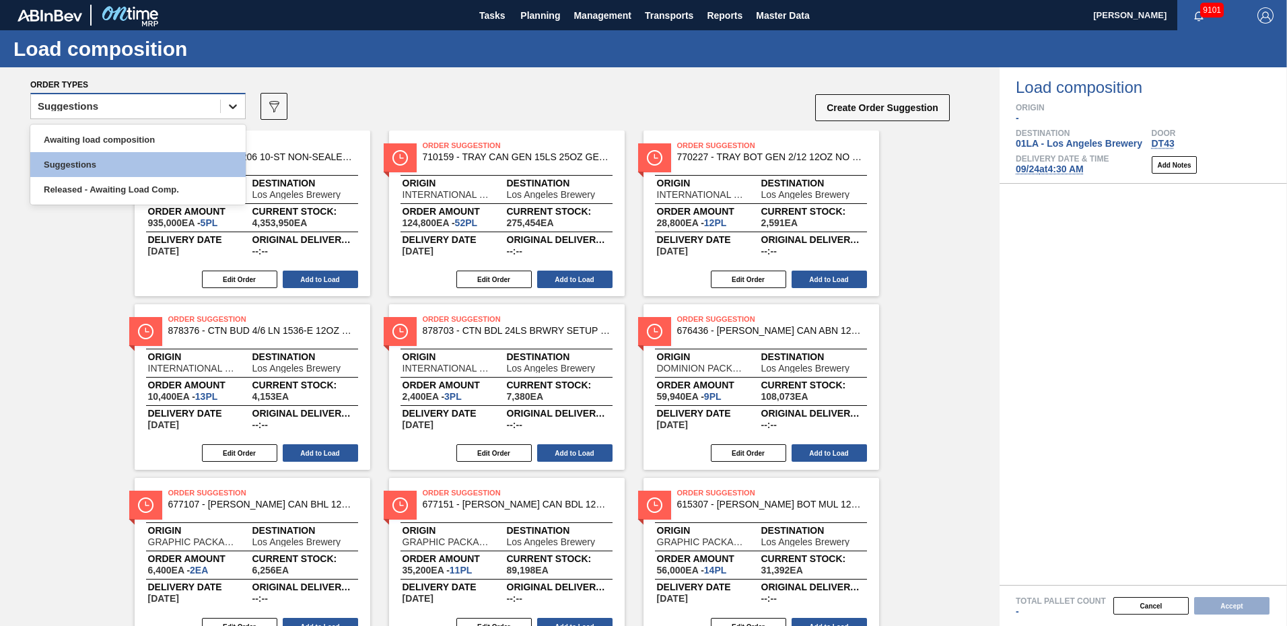
click at [231, 111] on icon at bounding box center [232, 106] width 13 height 13
click at [168, 134] on div "Awaiting load composition" at bounding box center [137, 139] width 215 height 25
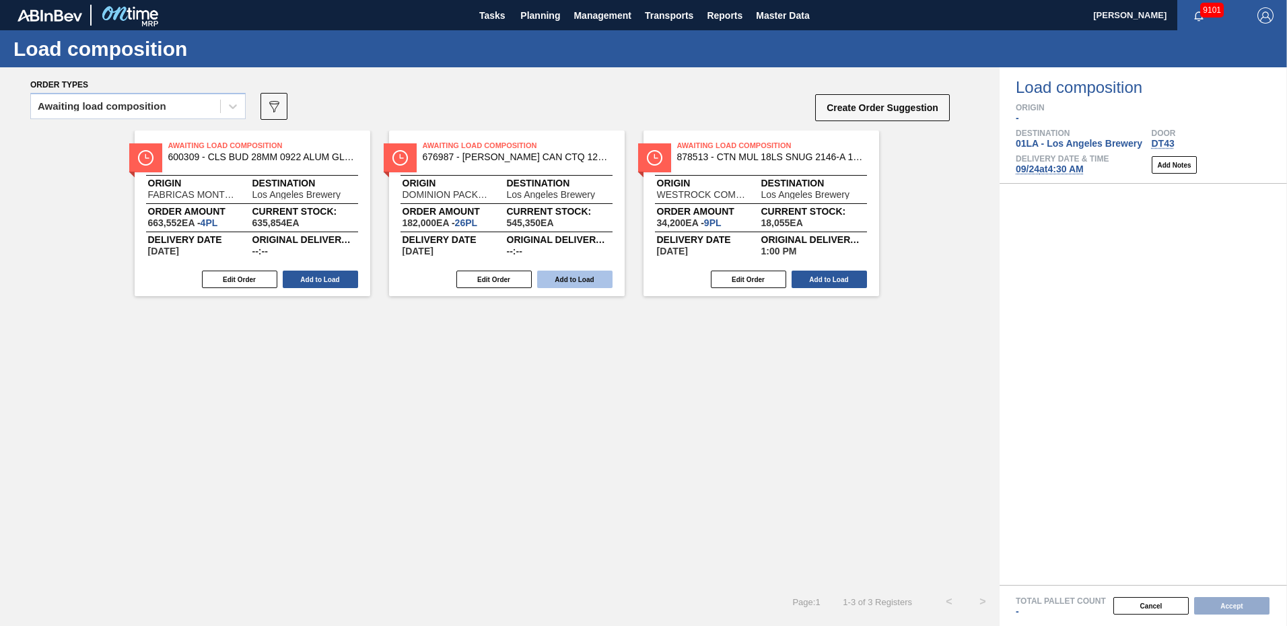
click at [586, 276] on button "Add to Load" at bounding box center [574, 280] width 75 height 18
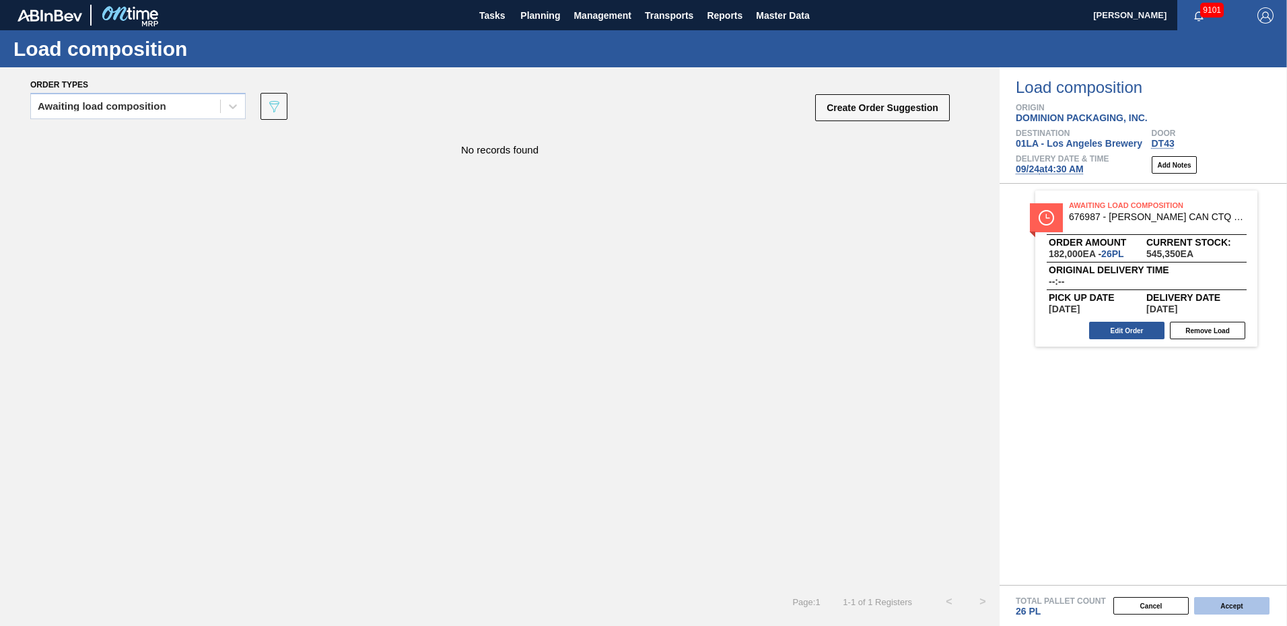
click at [1228, 607] on button "Accept" at bounding box center [1232, 606] width 75 height 18
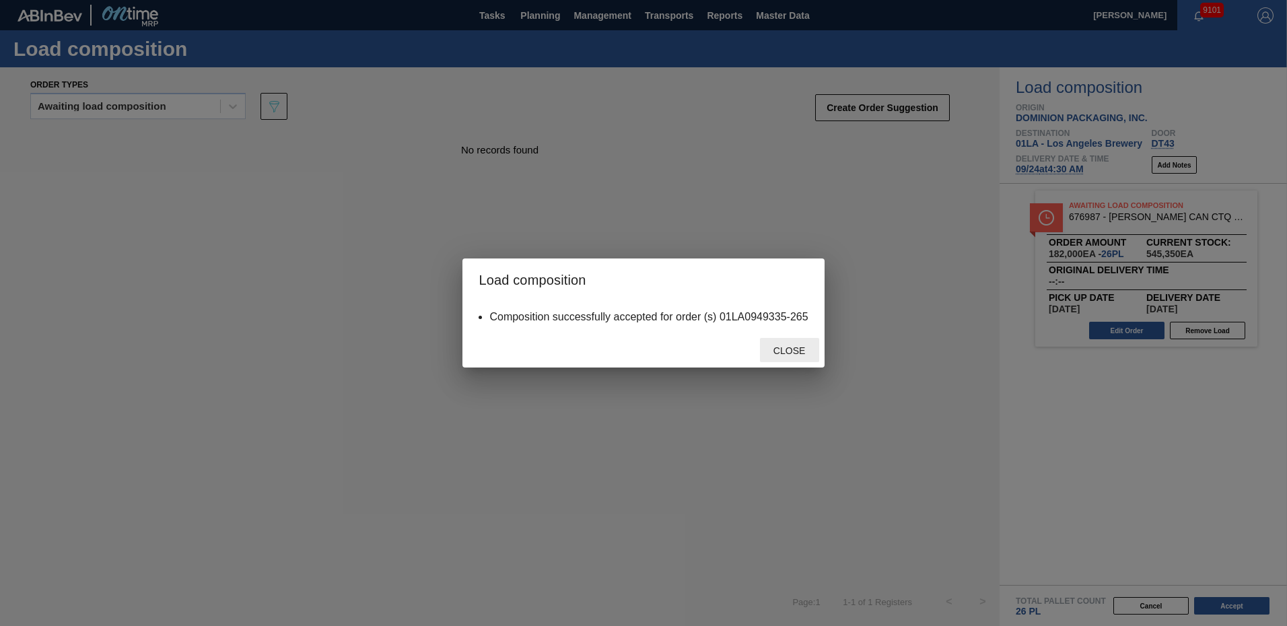
click at [797, 343] on div "Close" at bounding box center [789, 350] width 59 height 25
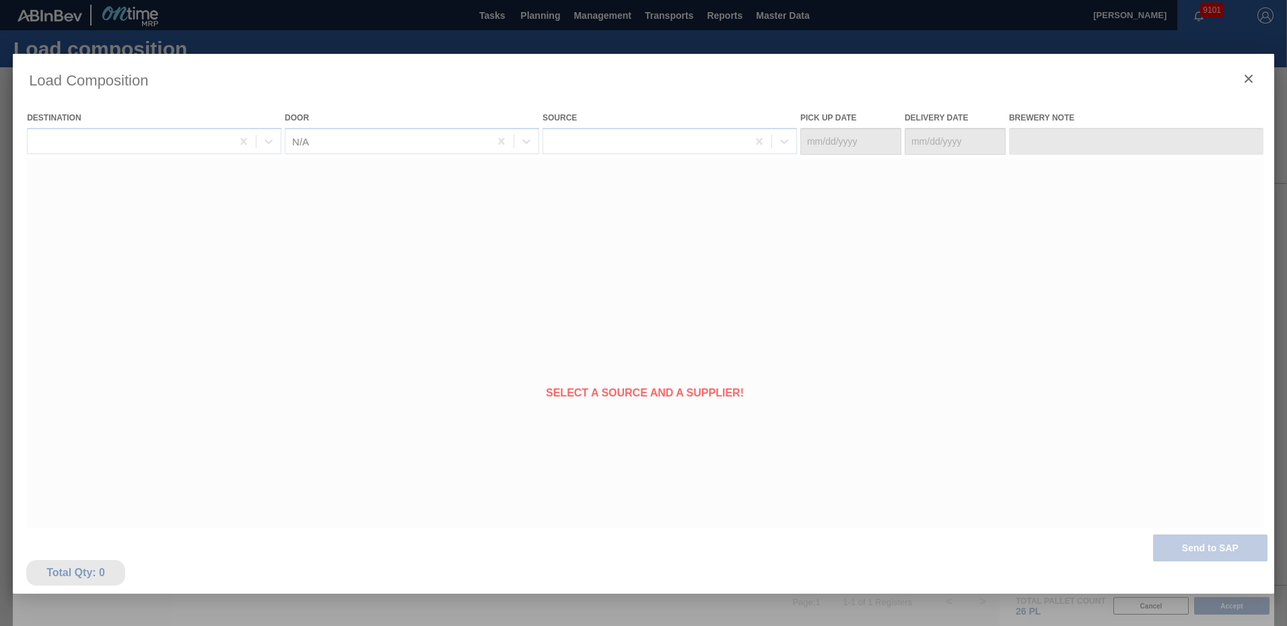
type Date "[DATE]"
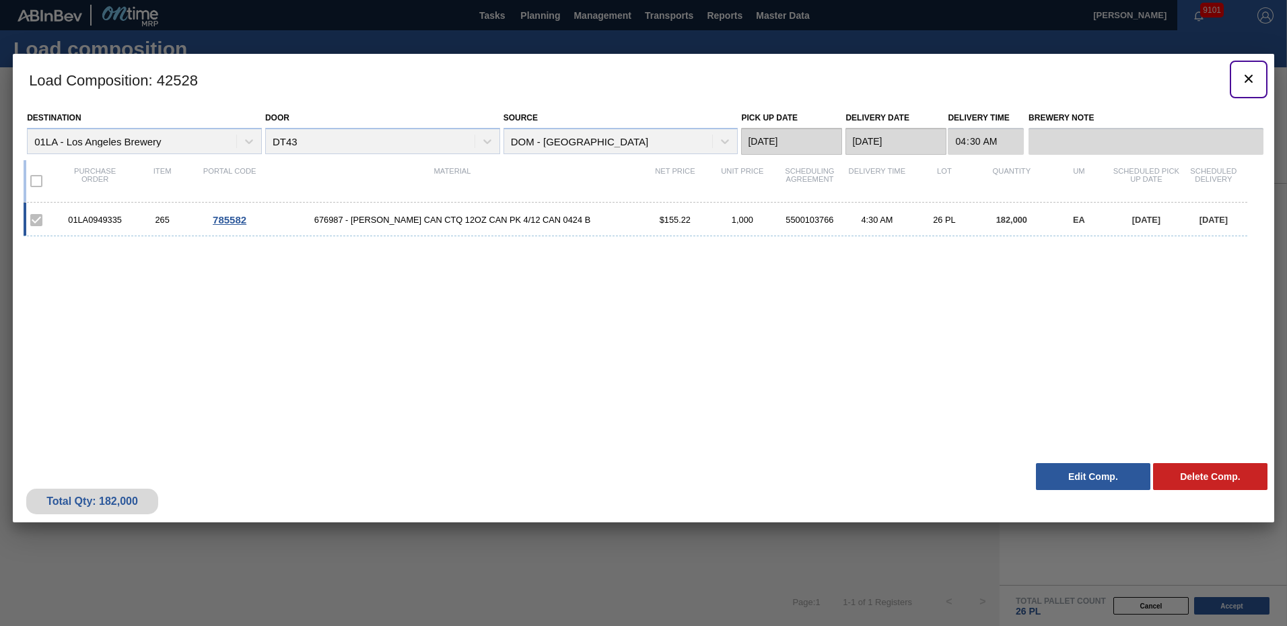
drag, startPoint x: 1251, startPoint y: 79, endPoint x: 933, endPoint y: 4, distance: 326.5
click at [1250, 78] on icon "botão de ícone" at bounding box center [1249, 79] width 16 height 16
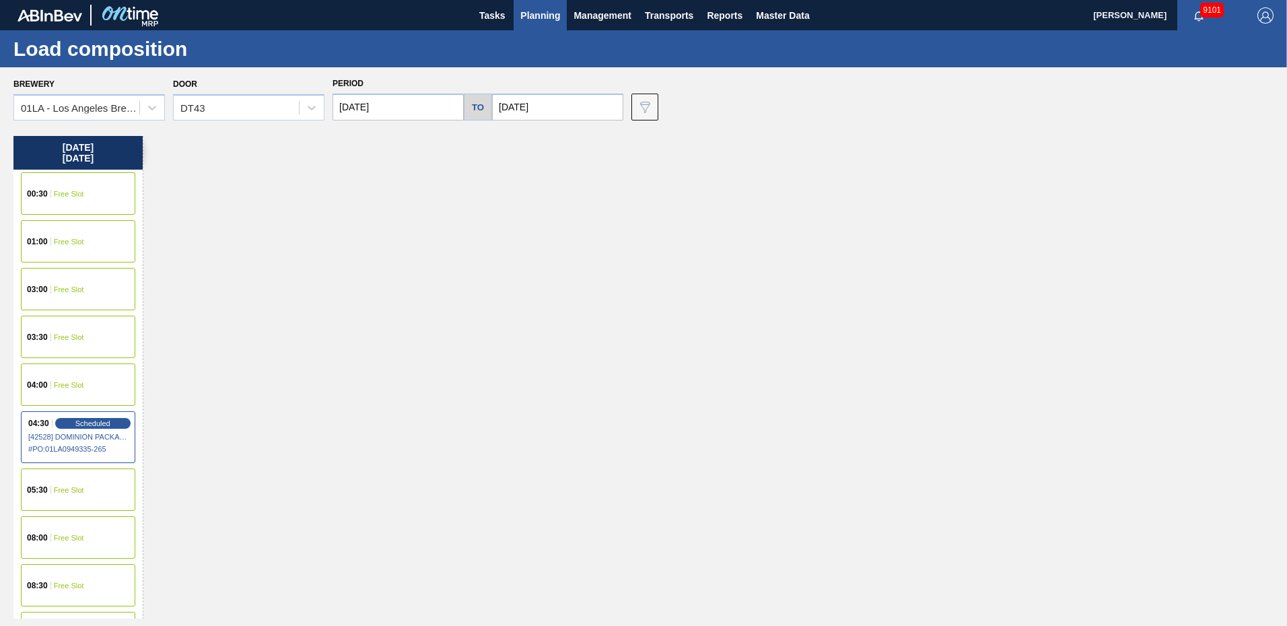
click at [542, 109] on input "[DATE]" at bounding box center [557, 107] width 131 height 27
click at [597, 248] on div "25" at bounding box center [596, 248] width 18 height 18
type input "[DATE]"
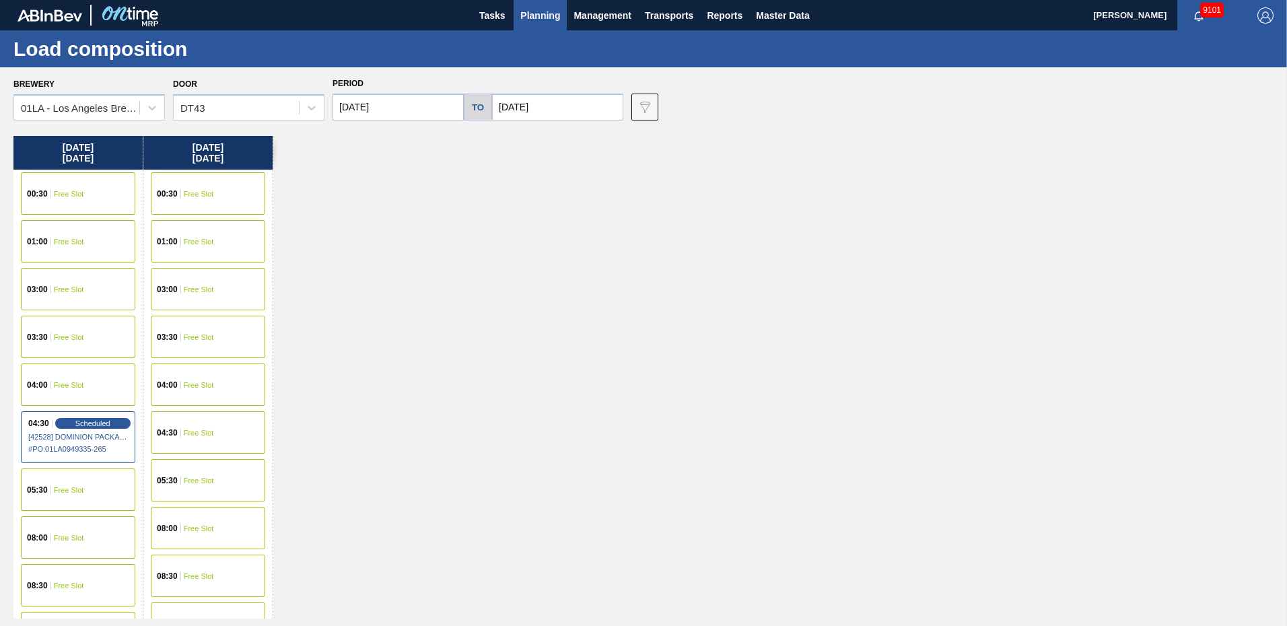
click at [423, 110] on input "[DATE]" at bounding box center [398, 107] width 131 height 27
click at [432, 242] on div "25" at bounding box center [436, 248] width 18 height 18
type input "[DATE]"
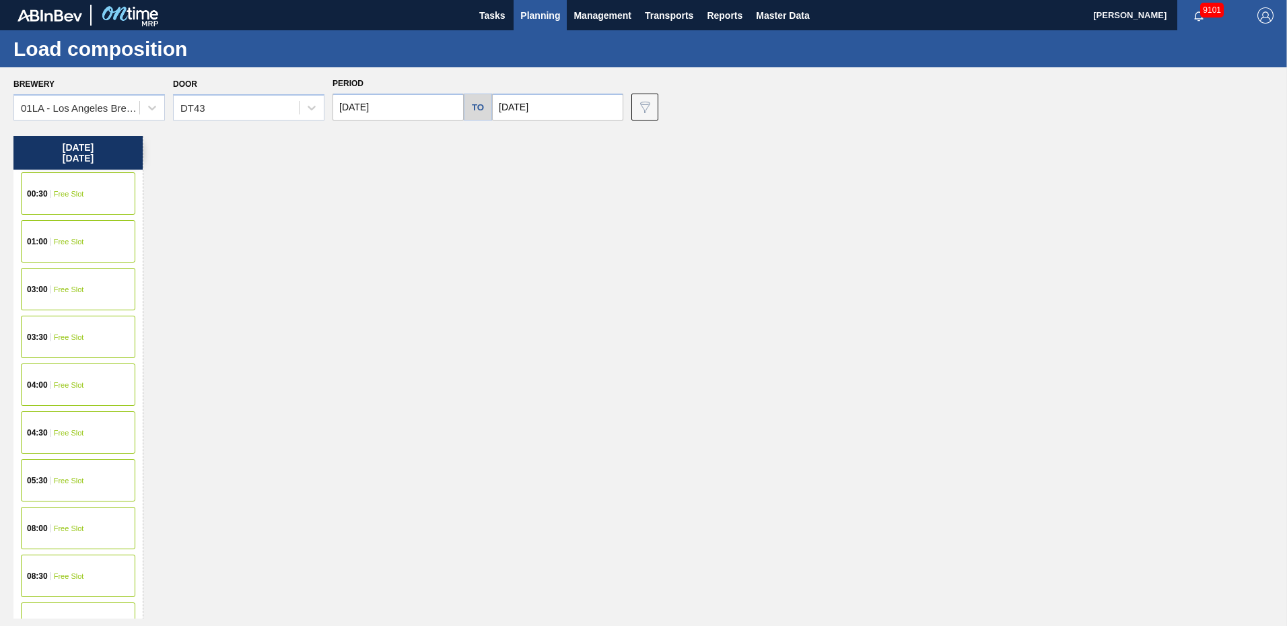
click at [49, 430] on div "04:30" at bounding box center [39, 433] width 24 height 8
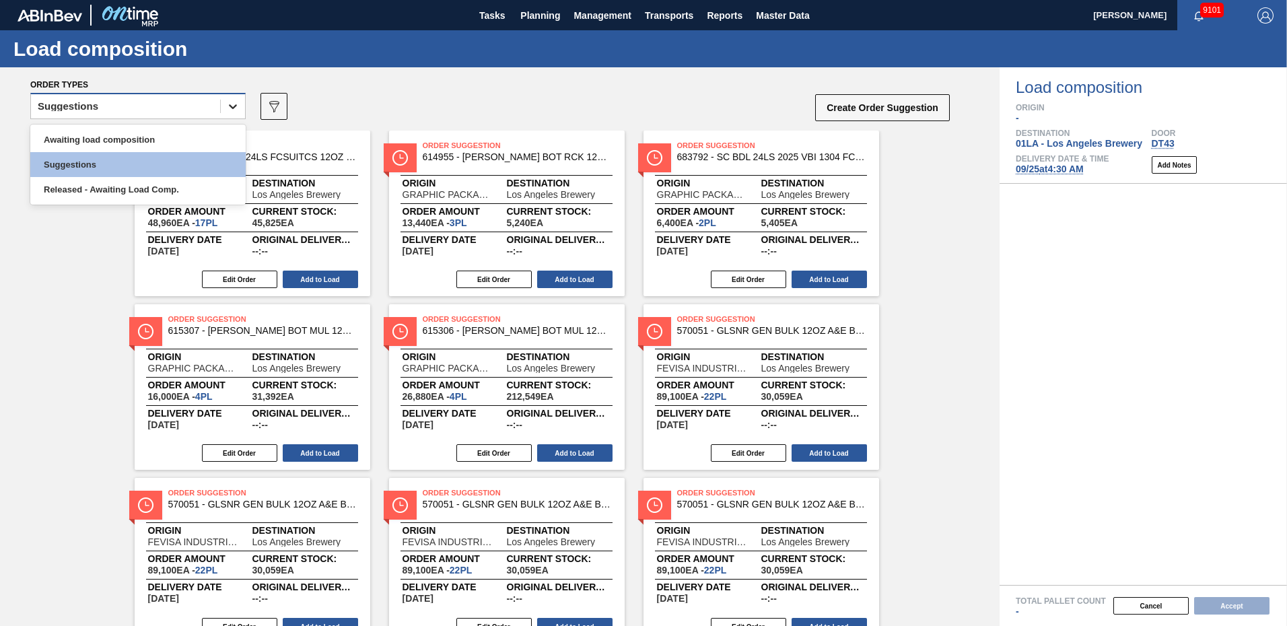
click at [234, 104] on icon at bounding box center [232, 106] width 13 height 13
click at [104, 143] on div "Awaiting load composition" at bounding box center [137, 139] width 215 height 25
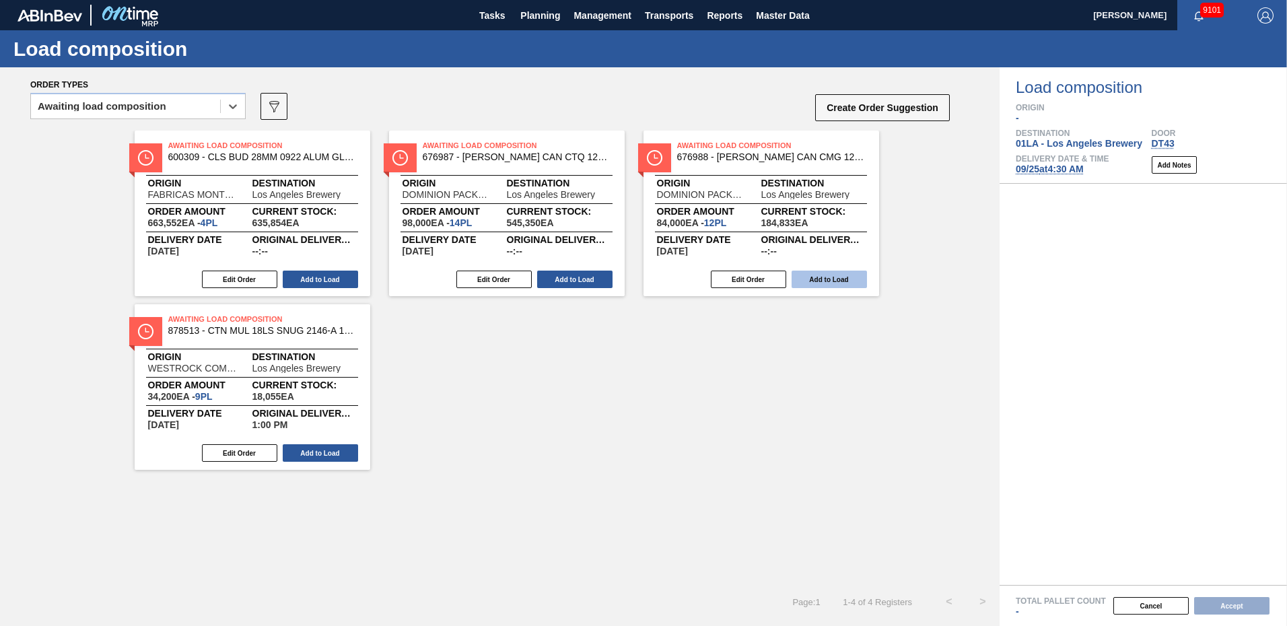
click at [832, 277] on button "Add to Load" at bounding box center [829, 280] width 75 height 18
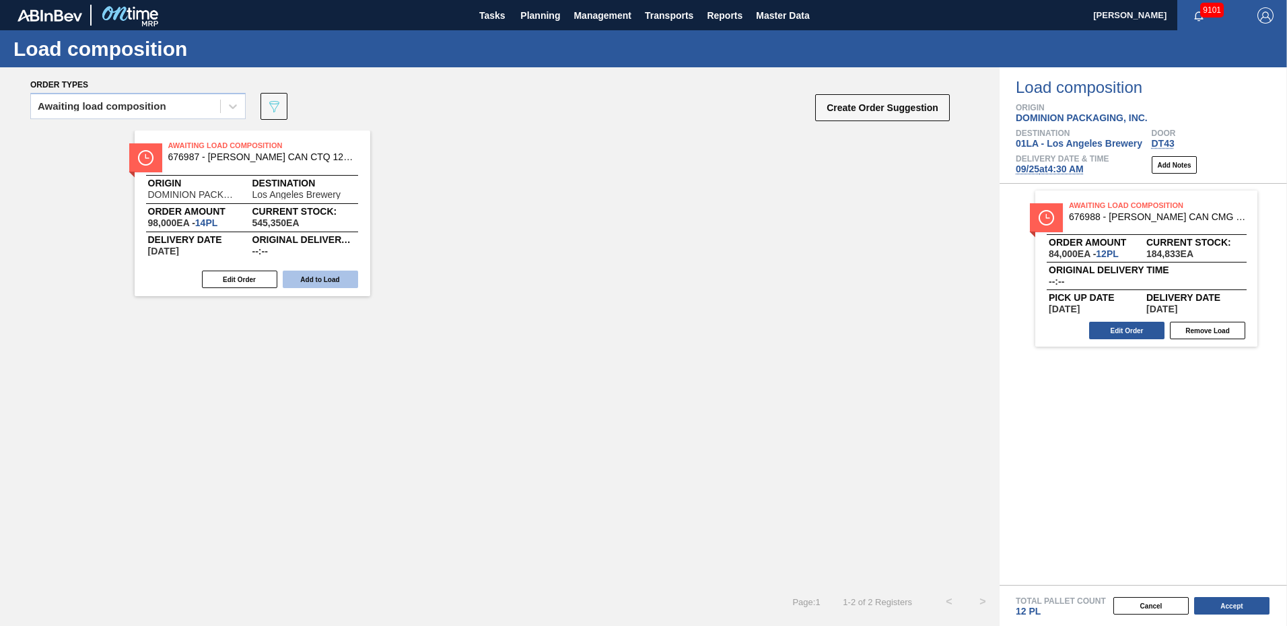
click at [333, 286] on button "Add to Load" at bounding box center [320, 280] width 75 height 18
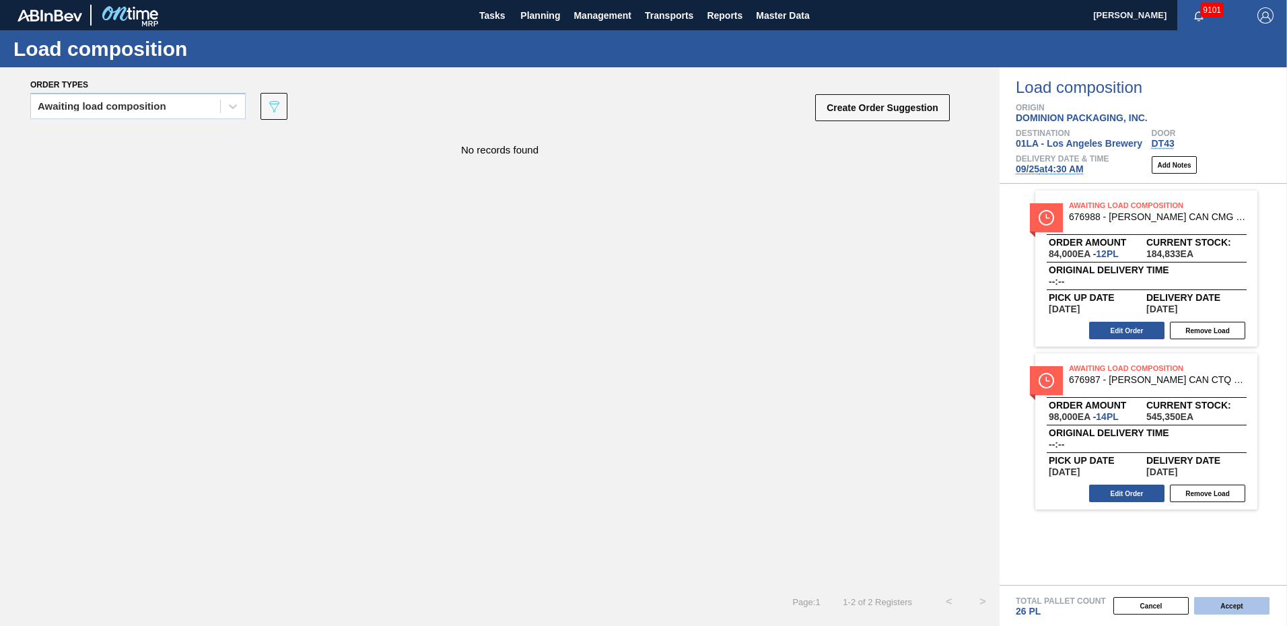
click at [1227, 607] on button "Accept" at bounding box center [1232, 606] width 75 height 18
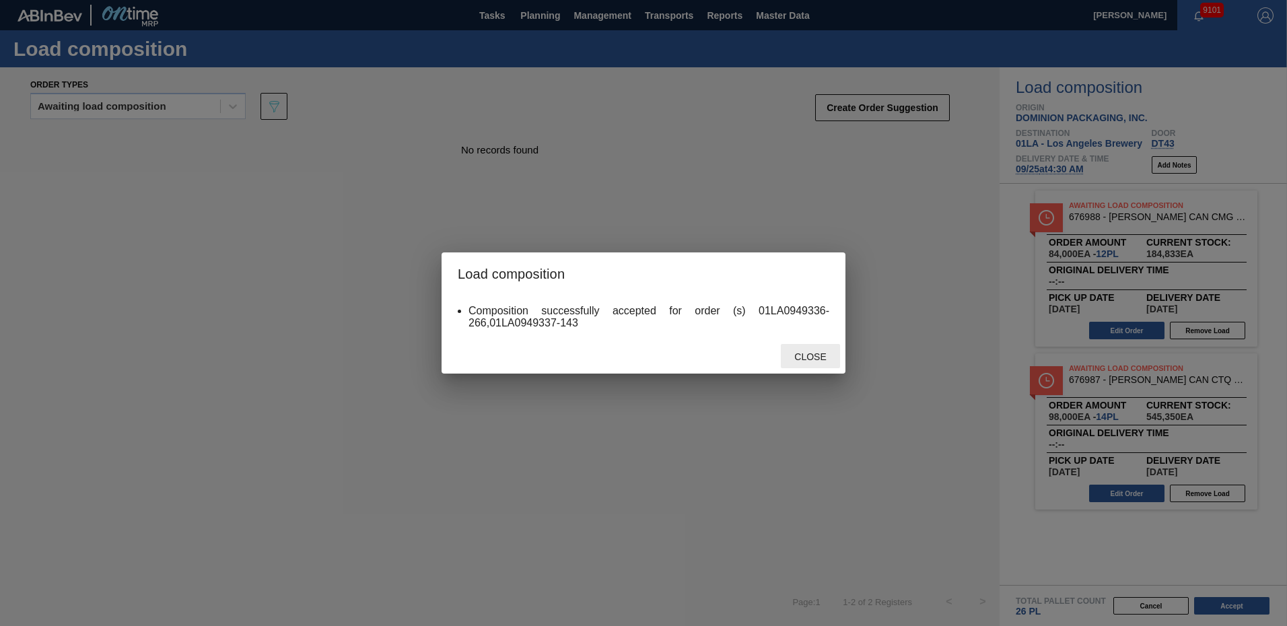
click at [815, 360] on span "Close" at bounding box center [810, 356] width 53 height 11
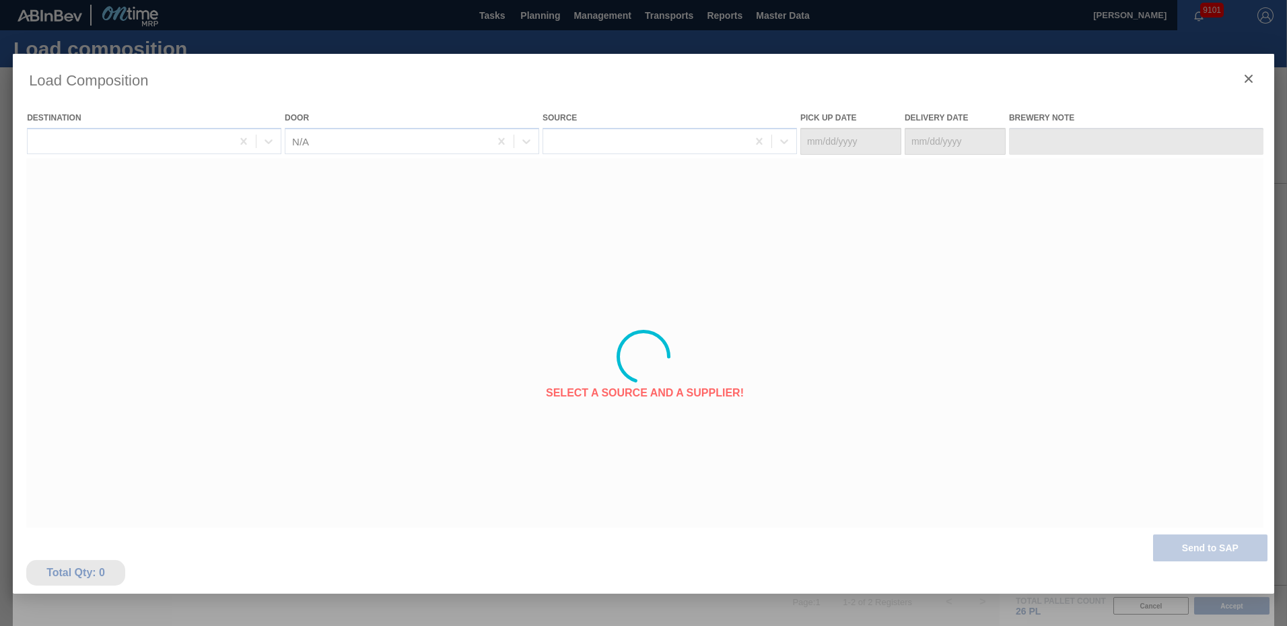
type Date "[DATE]"
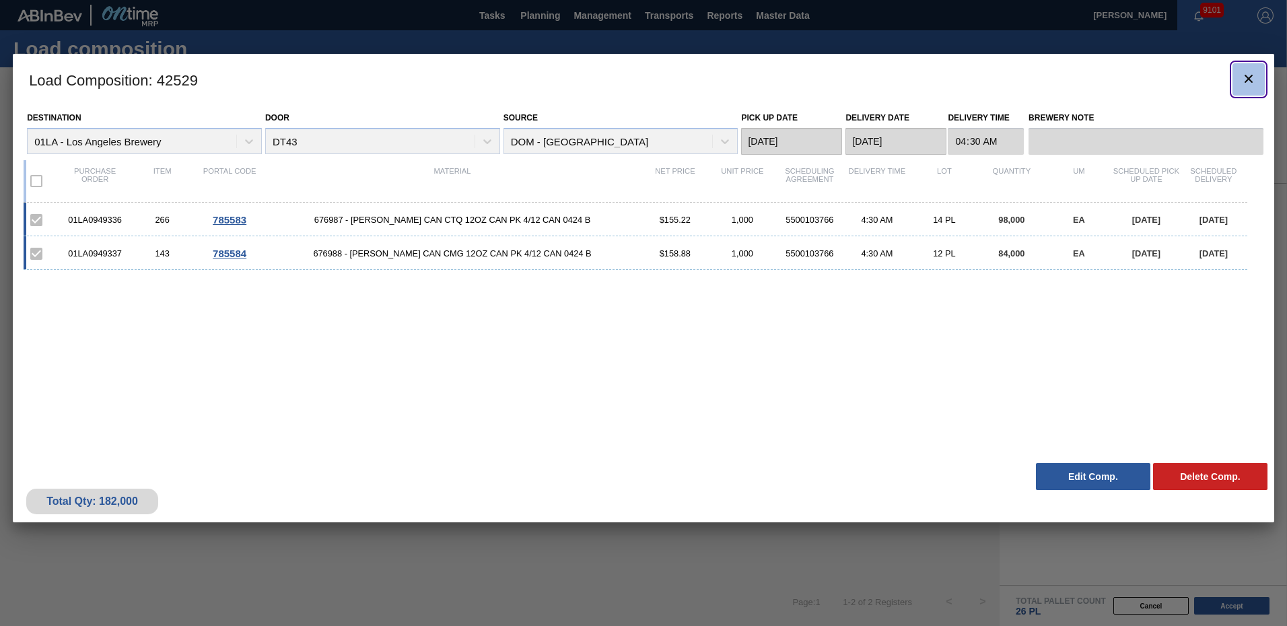
click at [1248, 79] on icon "botão de ícone" at bounding box center [1249, 79] width 8 height 8
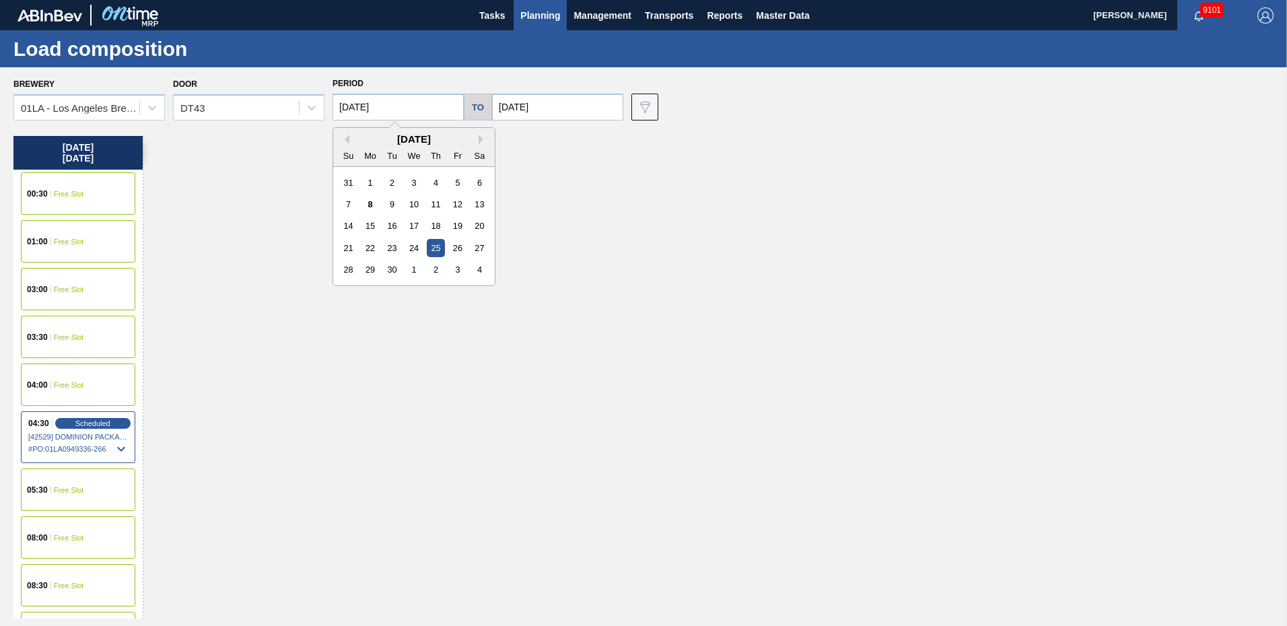
click at [413, 118] on input "[DATE]" at bounding box center [398, 107] width 131 height 27
click at [455, 220] on div "19" at bounding box center [457, 226] width 18 height 18
type input "[DATE]"
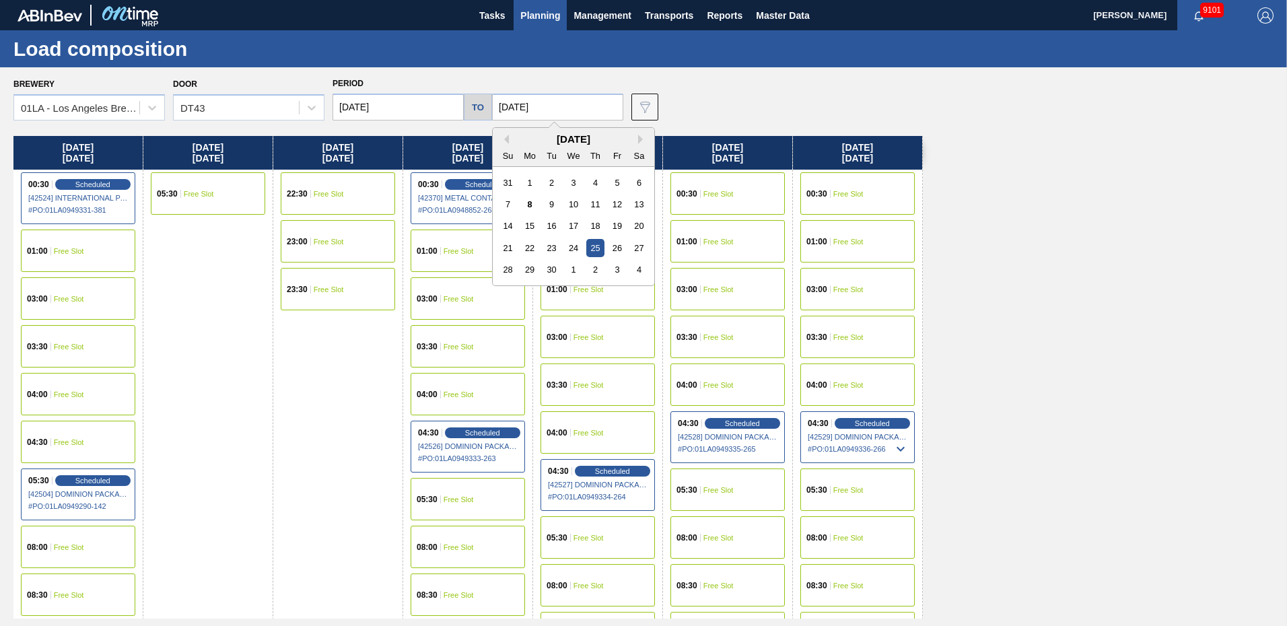
click at [546, 108] on input "[DATE]" at bounding box center [557, 107] width 131 height 27
click at [616, 228] on div "19" at bounding box center [617, 226] width 18 height 18
type input "[DATE]"
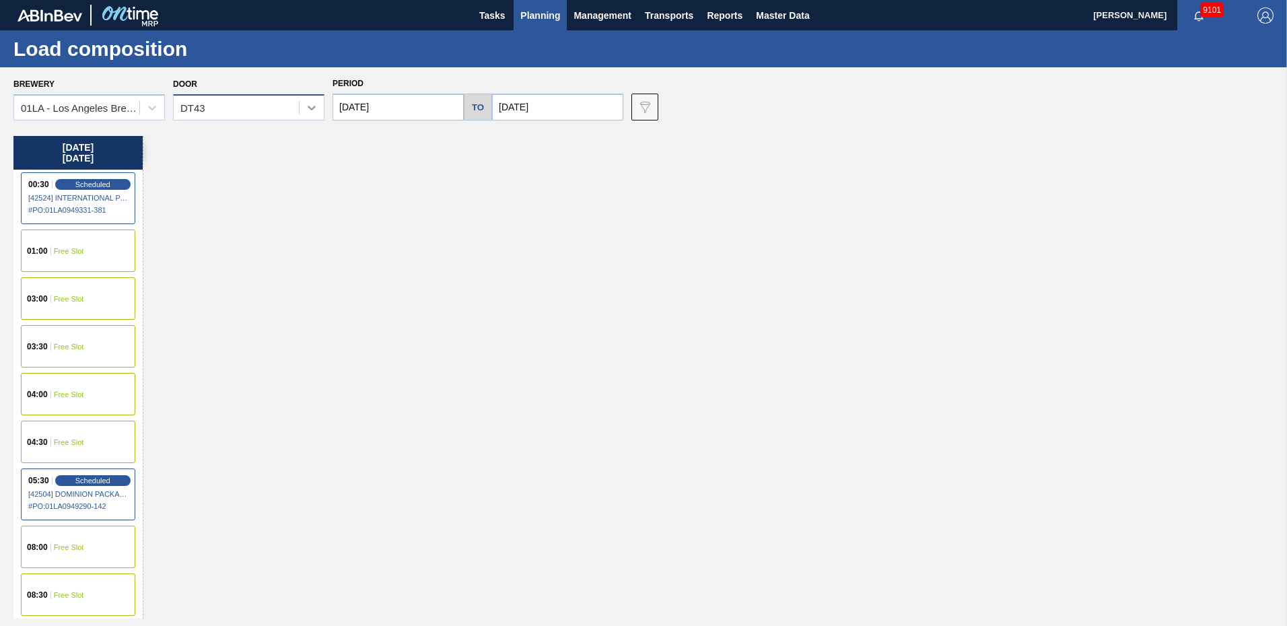
click at [317, 110] on icon at bounding box center [311, 107] width 13 height 13
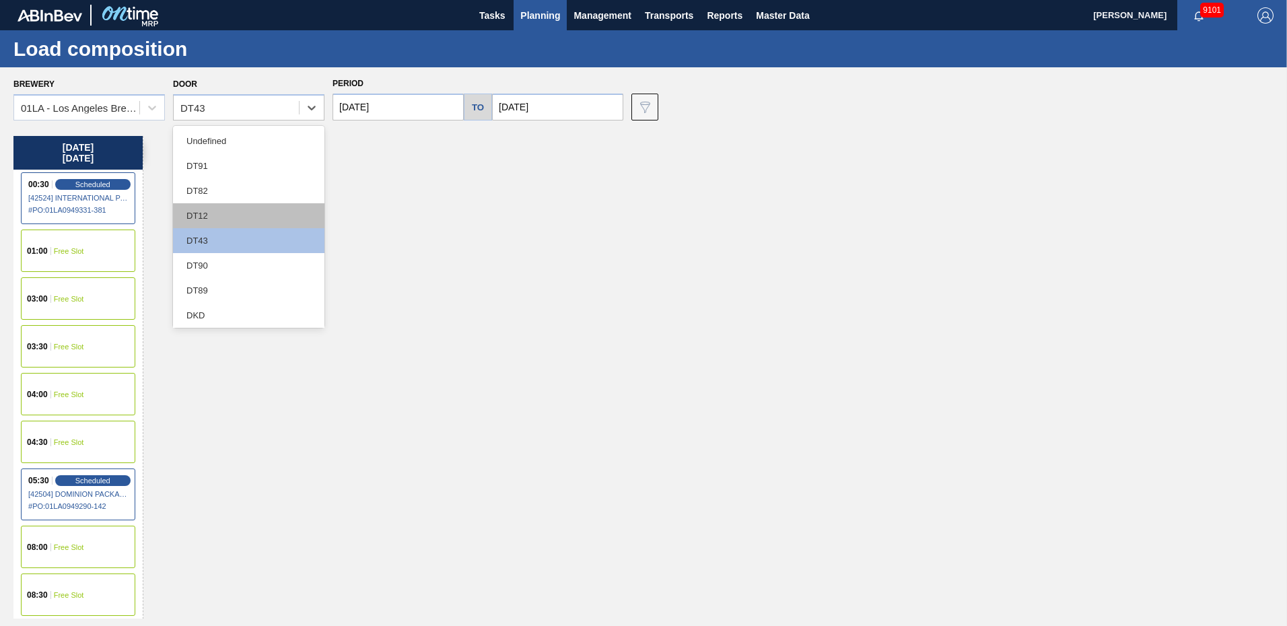
click at [209, 206] on div "DT12" at bounding box center [249, 215] width 152 height 25
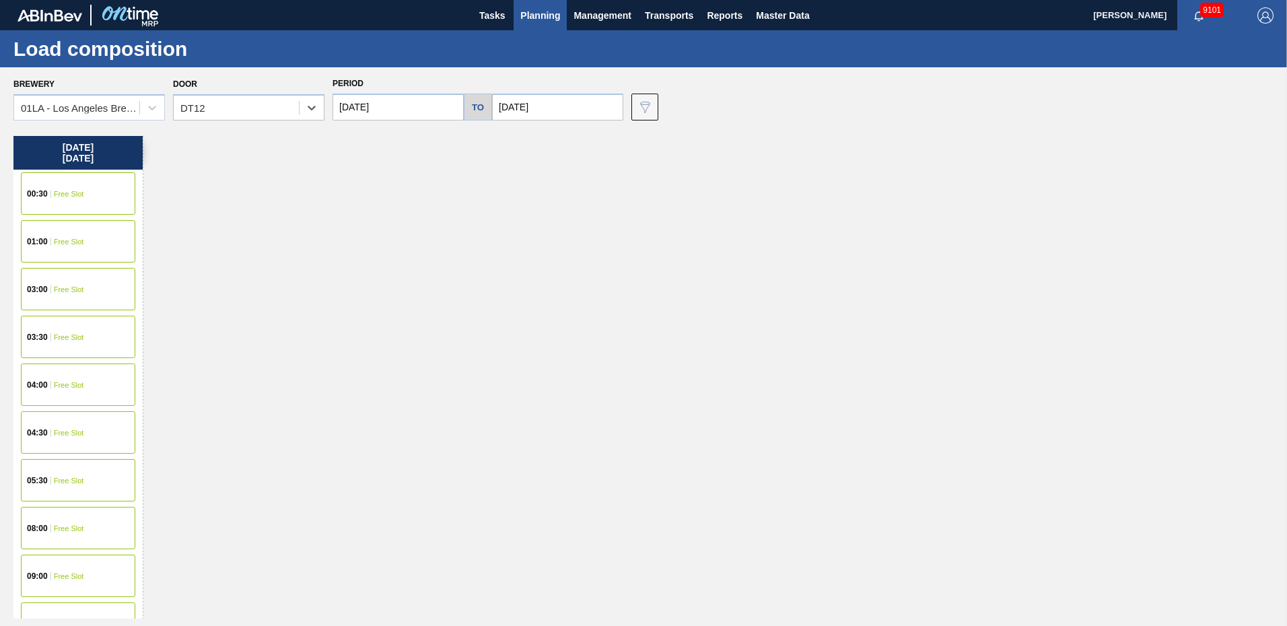
click at [735, 50] on div "Load composition" at bounding box center [643, 48] width 1287 height 37
click at [52, 331] on div "03:30 Free Slot" at bounding box center [78, 337] width 114 height 42
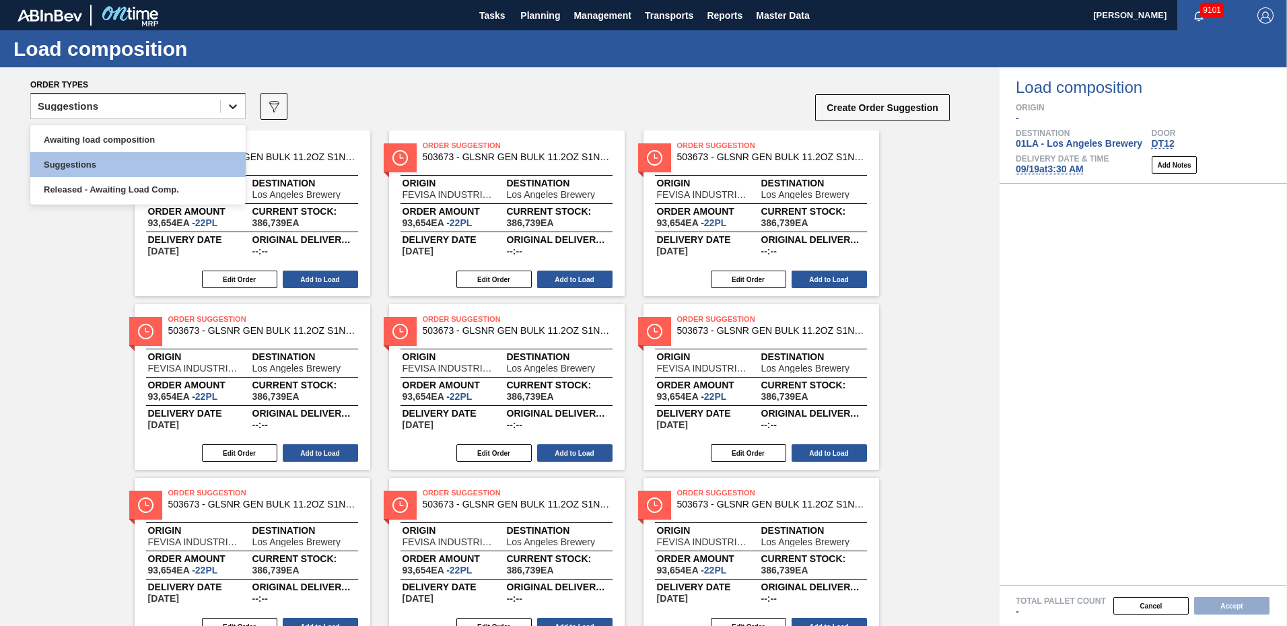
click at [237, 104] on icon at bounding box center [232, 106] width 13 height 13
click at [111, 145] on div "Awaiting load composition" at bounding box center [137, 139] width 215 height 25
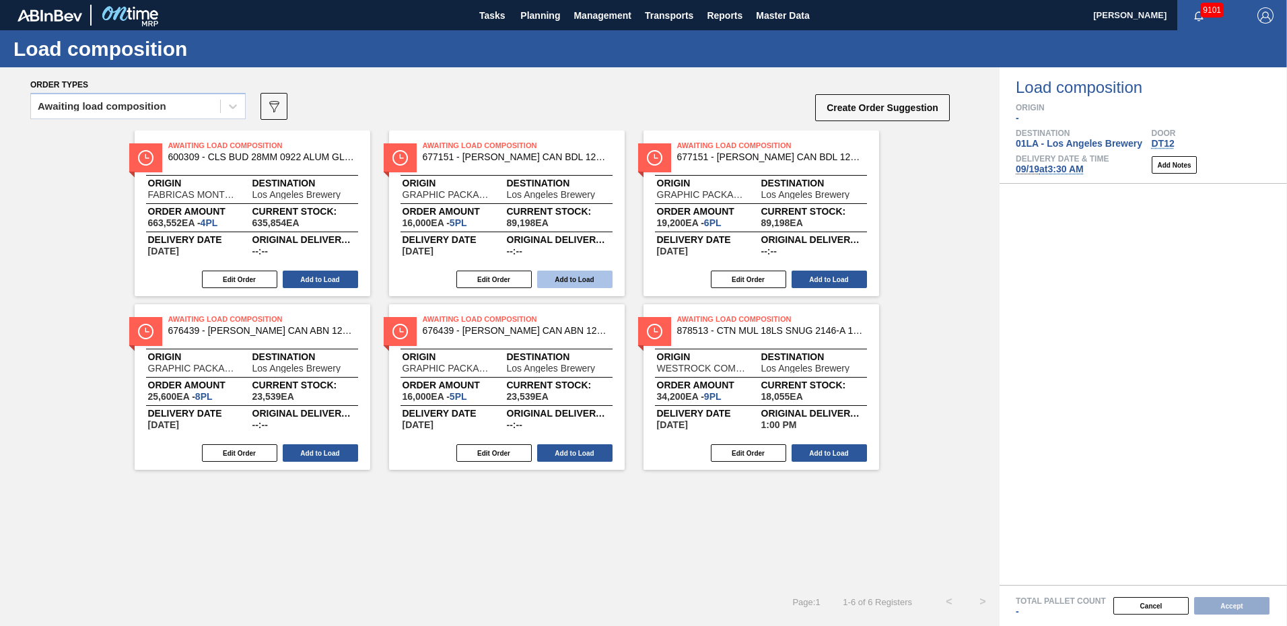
click at [596, 276] on button "Add to Load" at bounding box center [574, 280] width 75 height 18
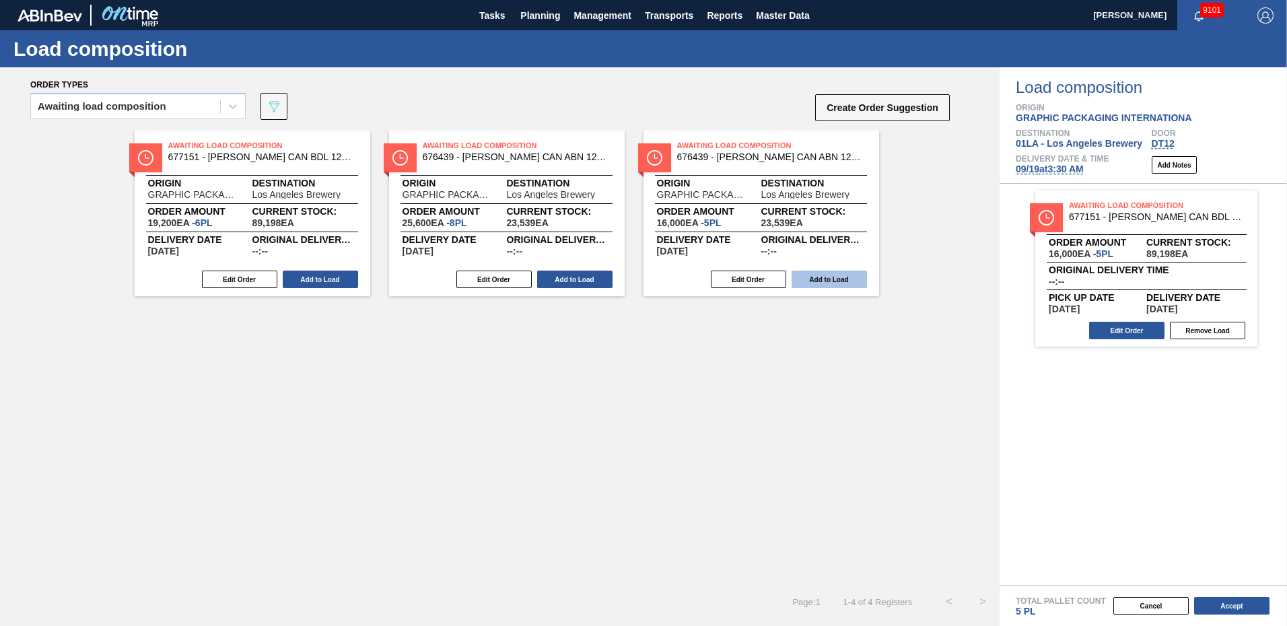
click at [837, 281] on button "Add to Load" at bounding box center [829, 280] width 75 height 18
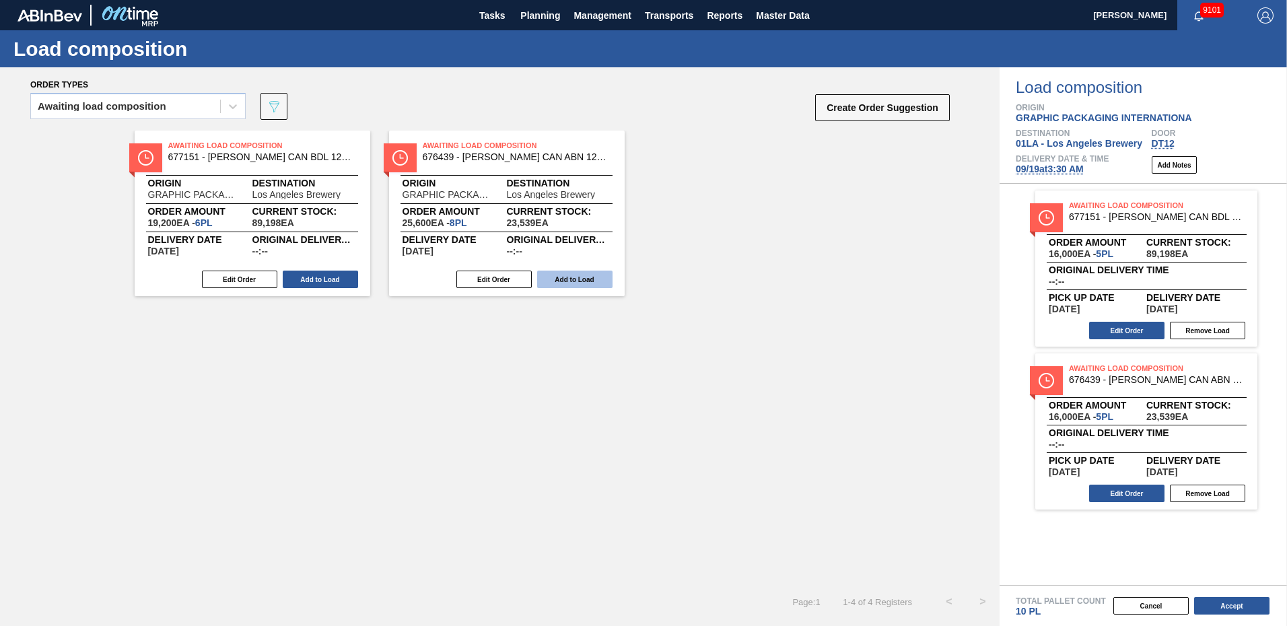
click at [572, 280] on button "Add to Load" at bounding box center [574, 280] width 75 height 18
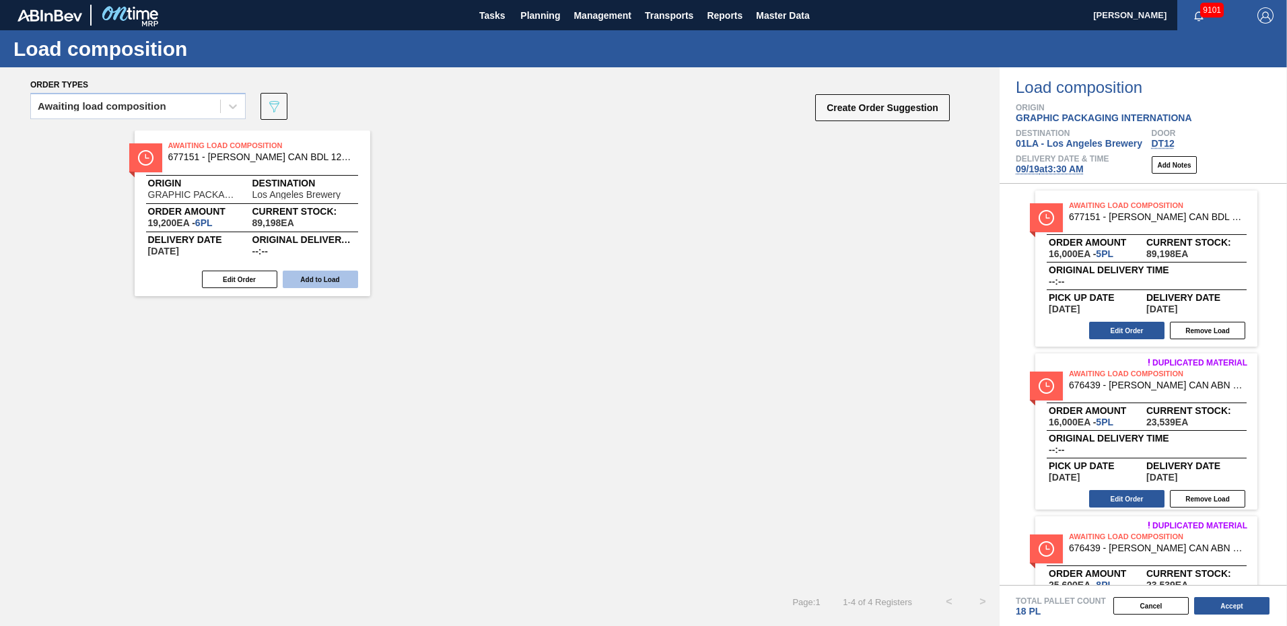
click at [325, 281] on button "Add to Load" at bounding box center [320, 280] width 75 height 18
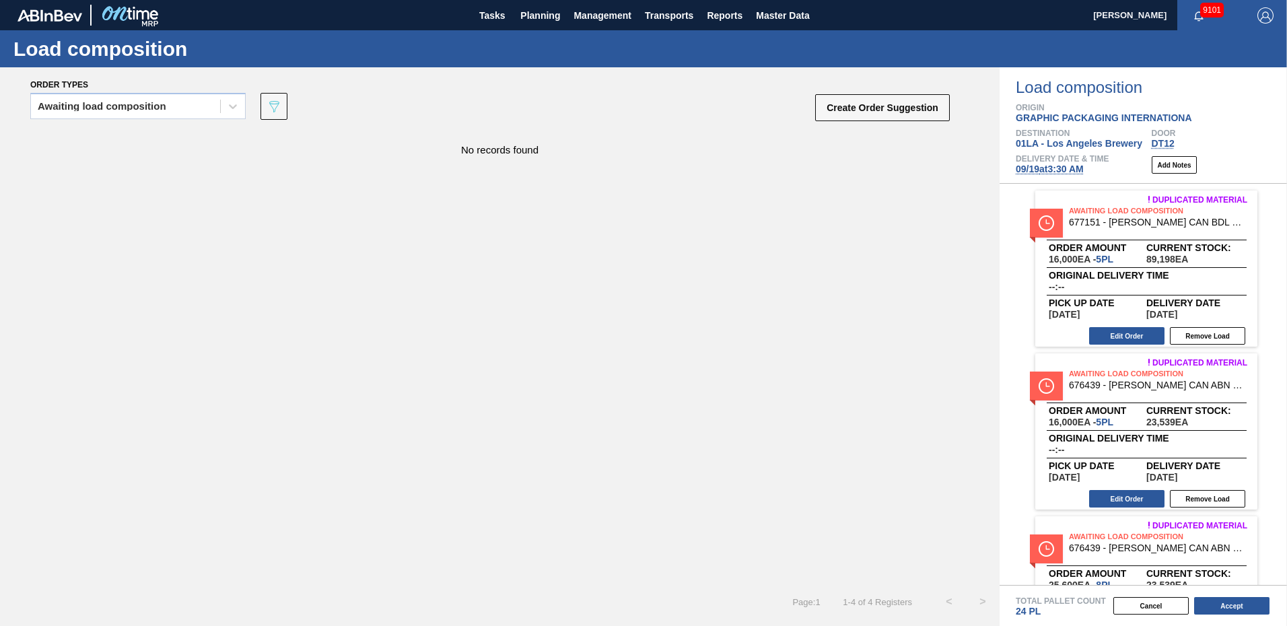
click at [1019, 355] on div "Duplicated material Awaiting Load Composition 676439 - [PERSON_NAME] CAN ABN 12…" at bounding box center [1144, 432] width 288 height 156
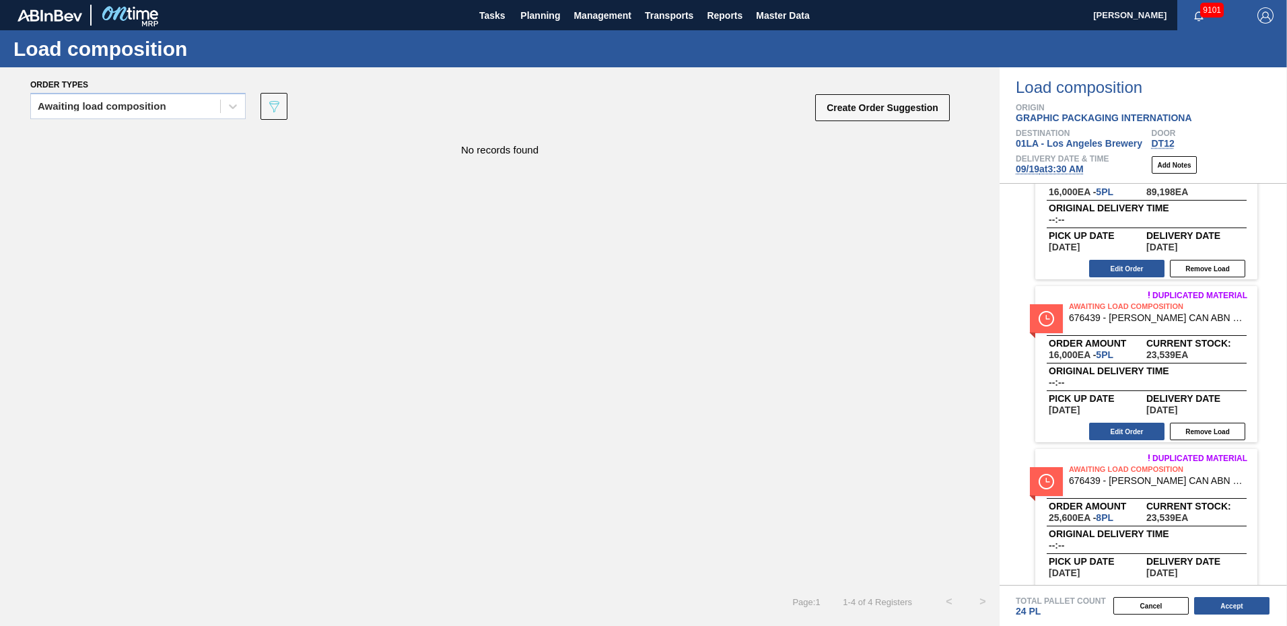
click at [1026, 446] on span "Duplicated material Awaiting Load Composition 676439 - [PERSON_NAME] CAN ABN 12…" at bounding box center [1144, 523] width 288 height 163
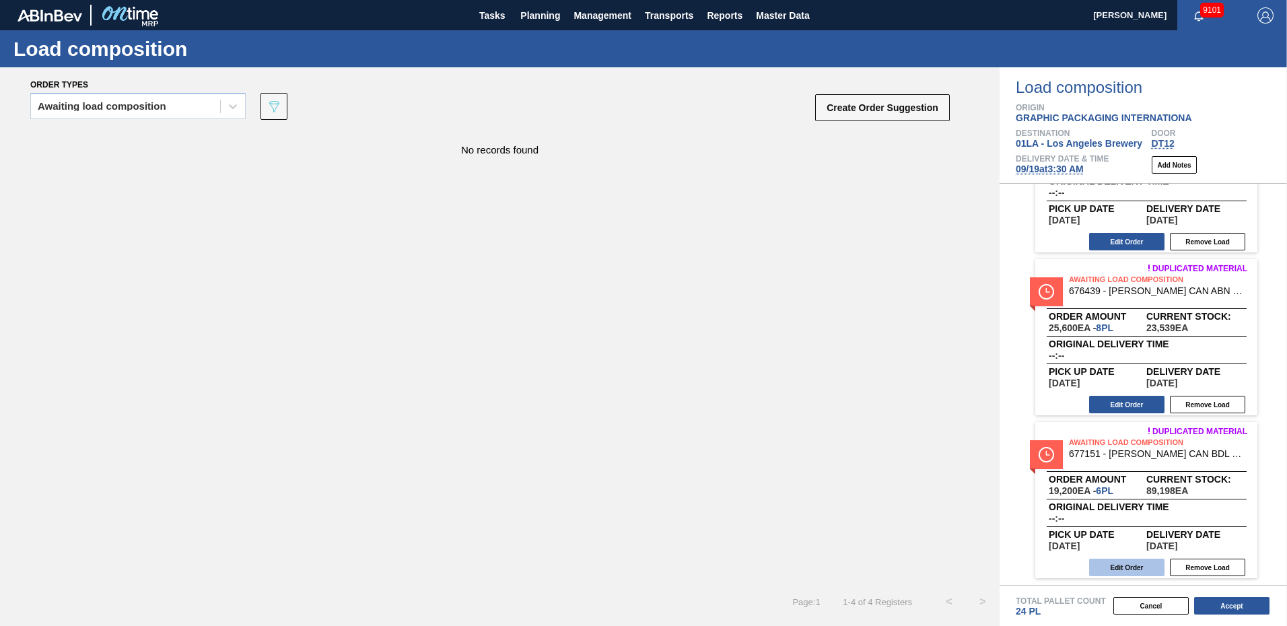
click at [1130, 569] on button "Edit Order" at bounding box center [1127, 568] width 75 height 18
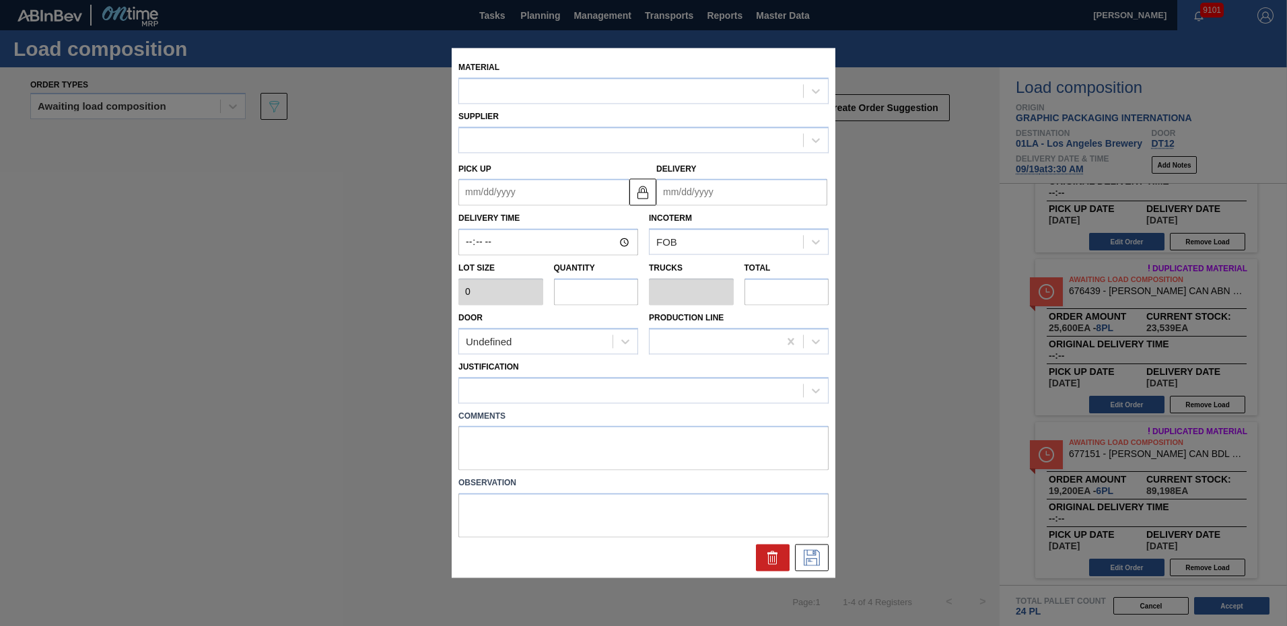
type input "3,200"
type input "6"
type input "0.25"
type input "19,200"
type up "[DATE]"
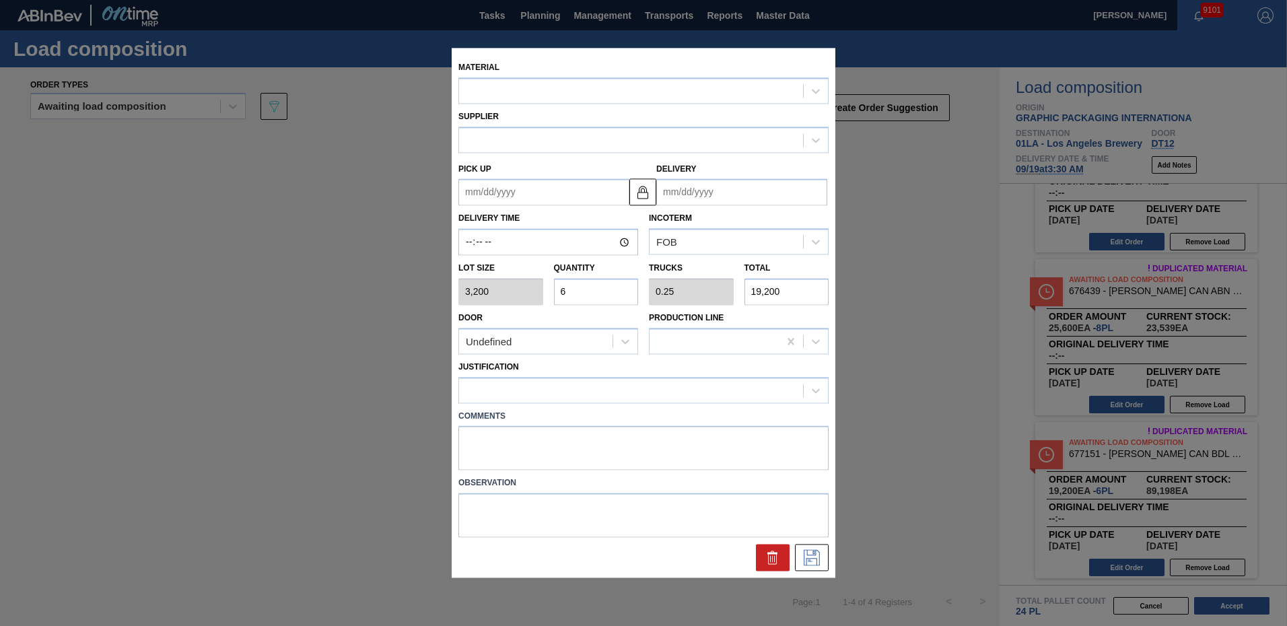
type input "[DATE]"
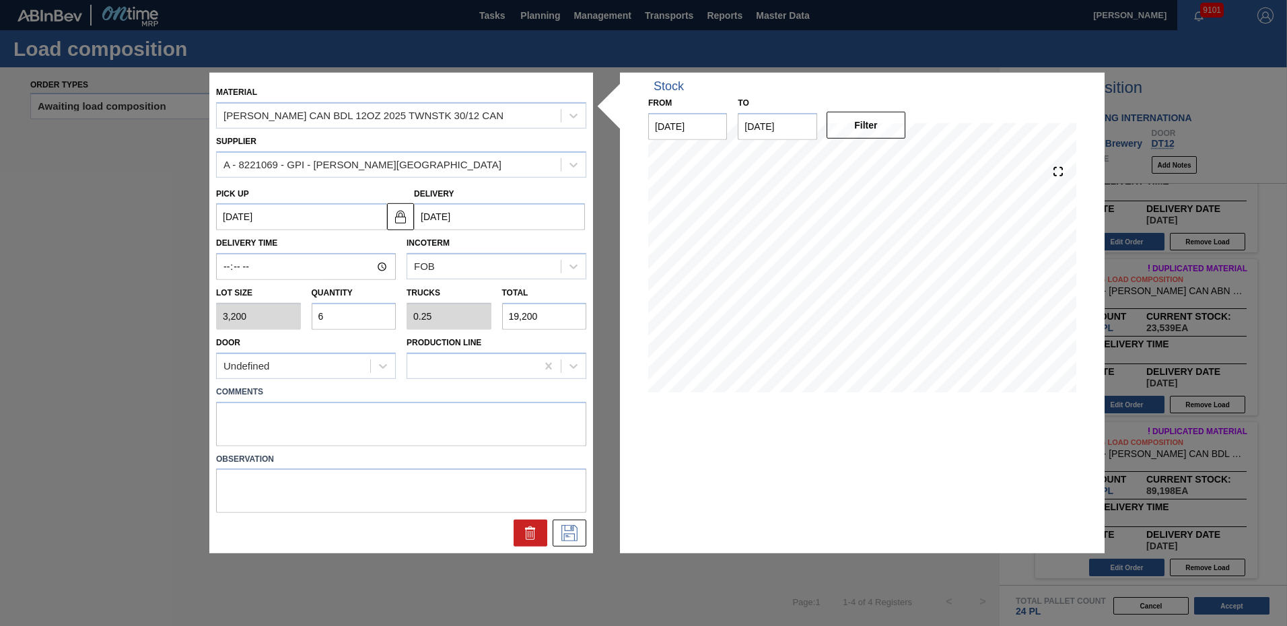
drag, startPoint x: 344, startPoint y: 314, endPoint x: 110, endPoint y: 316, distance: 233.7
click at [110, 316] on div "Material [PERSON_NAME] CAN BDL 12OZ 2025 TWNSTK 30/12 CAN Supplier A - 8221069 …" at bounding box center [643, 313] width 1287 height 626
type input "5"
type input "0.208"
type input "16,000"
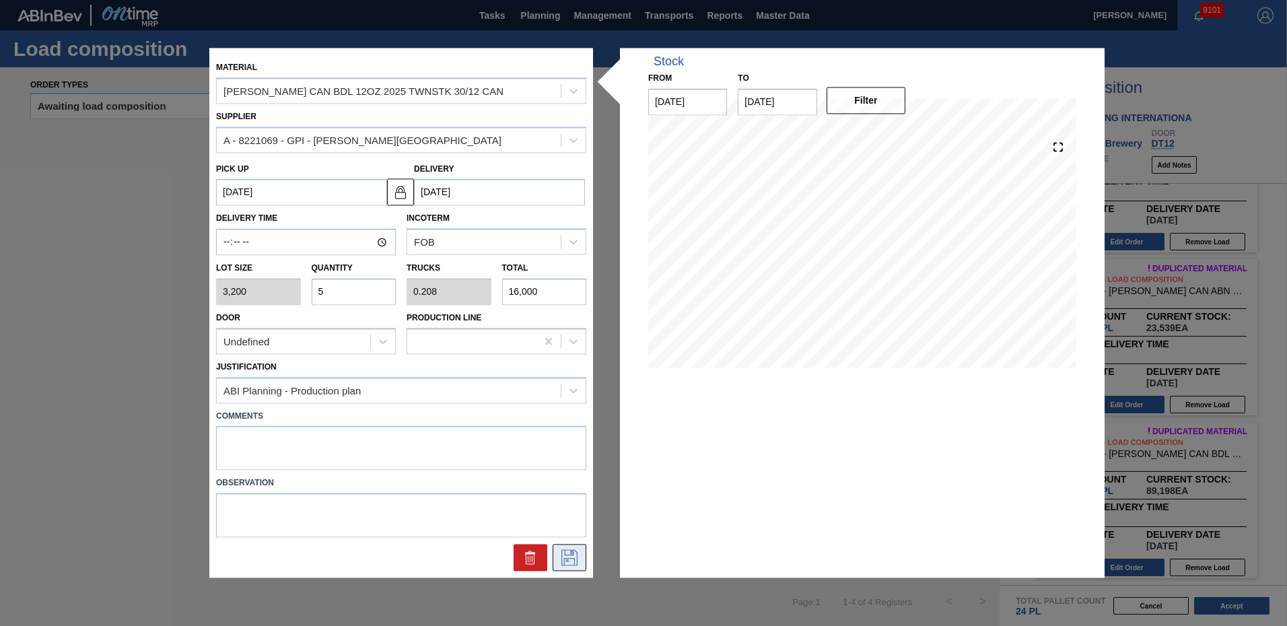
type input "5"
click at [565, 560] on icon at bounding box center [570, 558] width 22 height 16
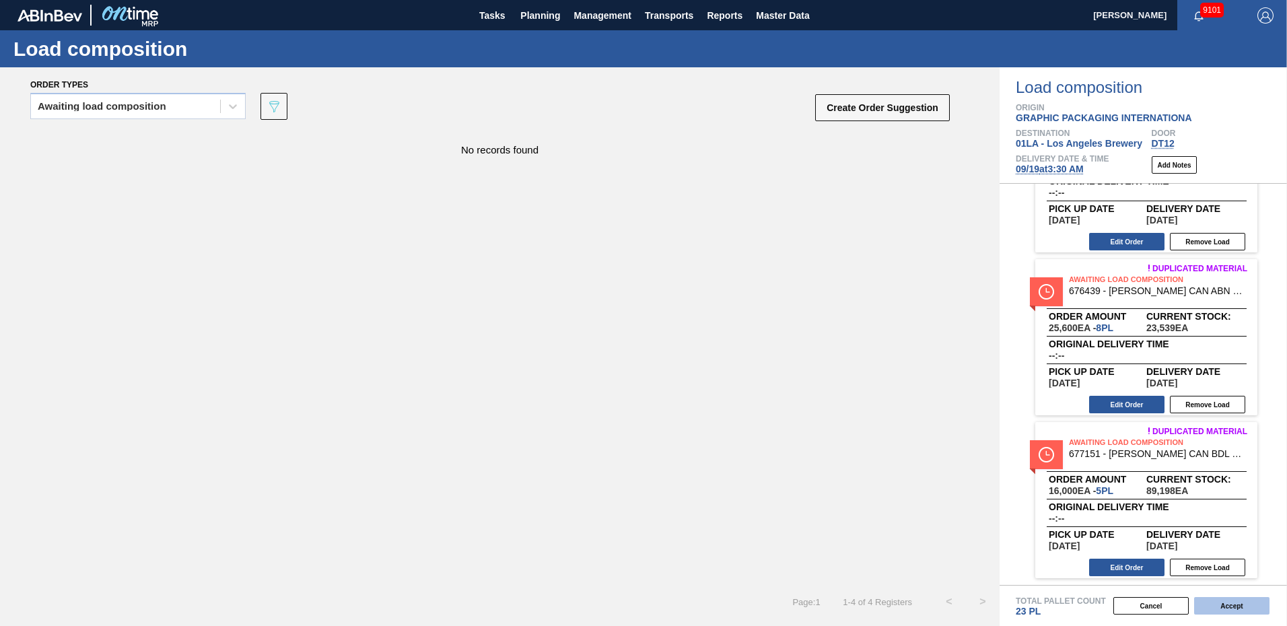
click at [1239, 608] on button "Accept" at bounding box center [1232, 606] width 75 height 18
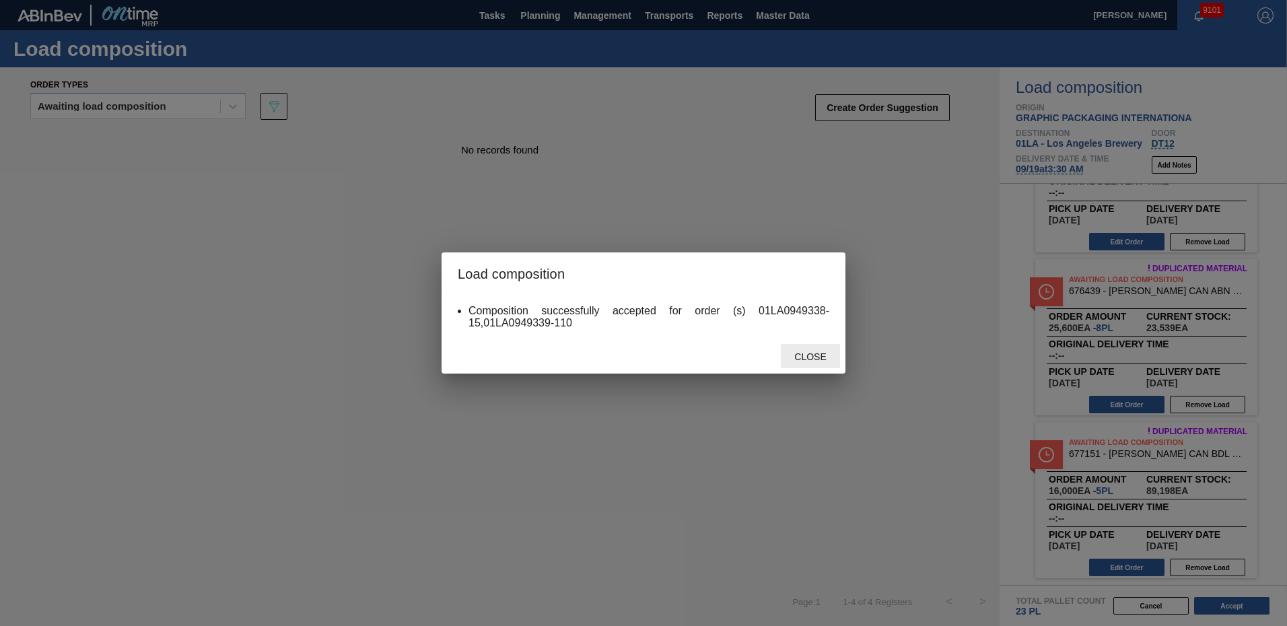
click at [808, 358] on span "Close" at bounding box center [810, 356] width 53 height 11
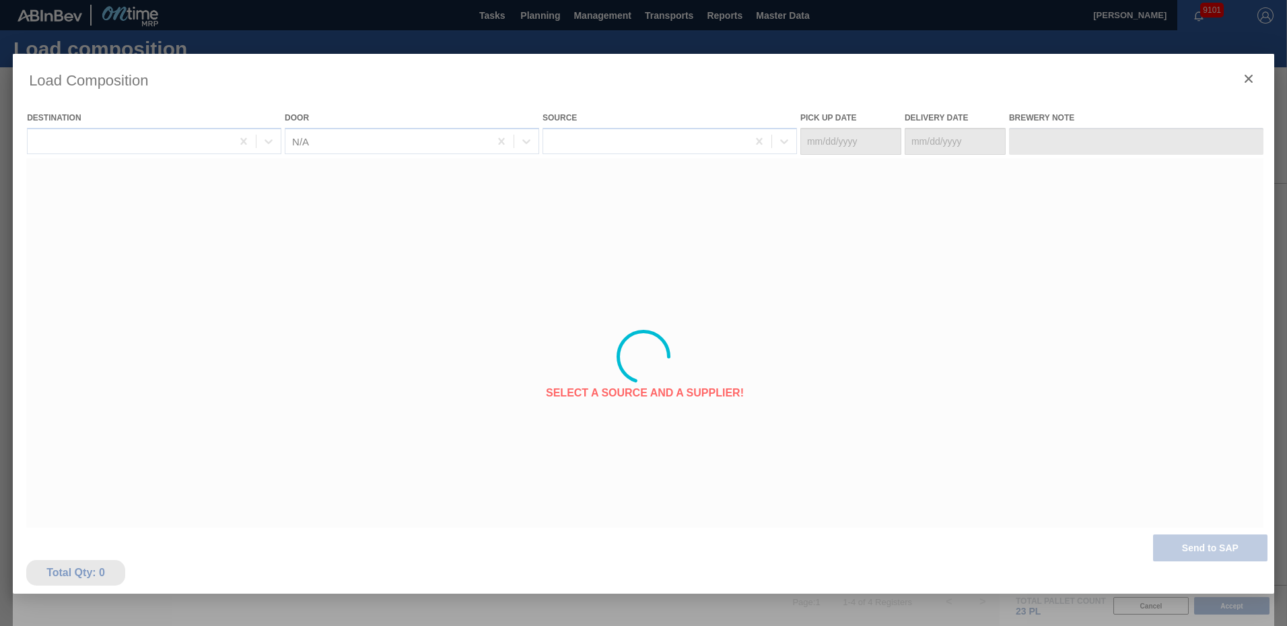
type Date "[DATE]"
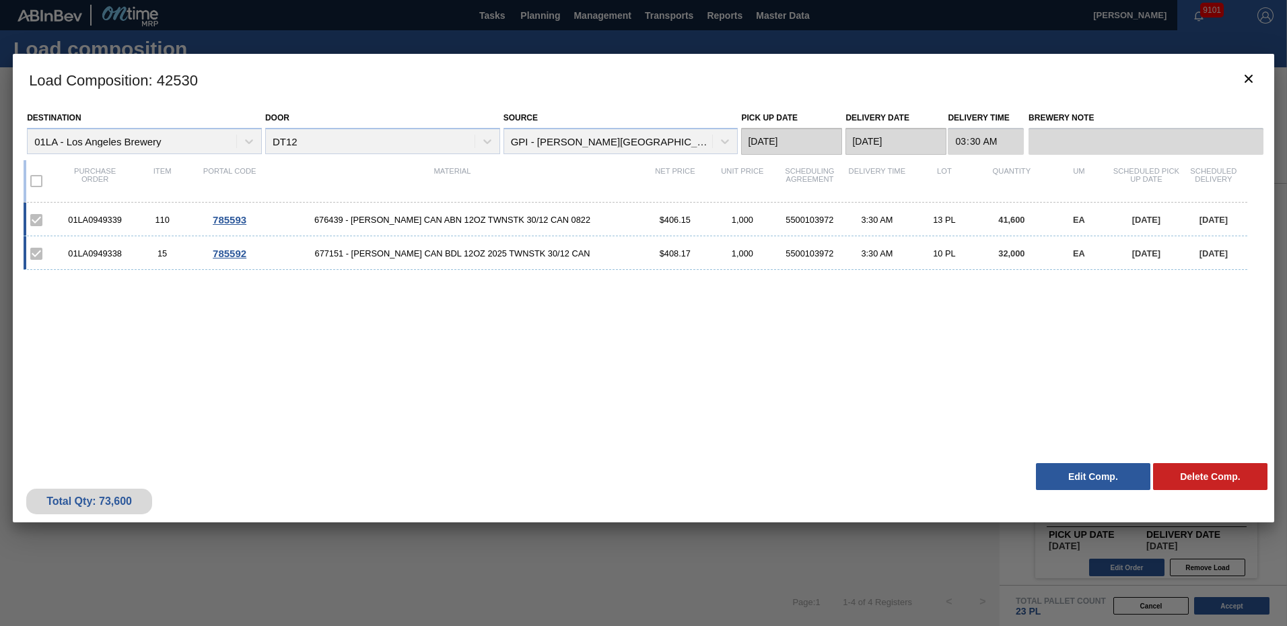
click at [1078, 481] on button "Edit Comp." at bounding box center [1093, 476] width 114 height 27
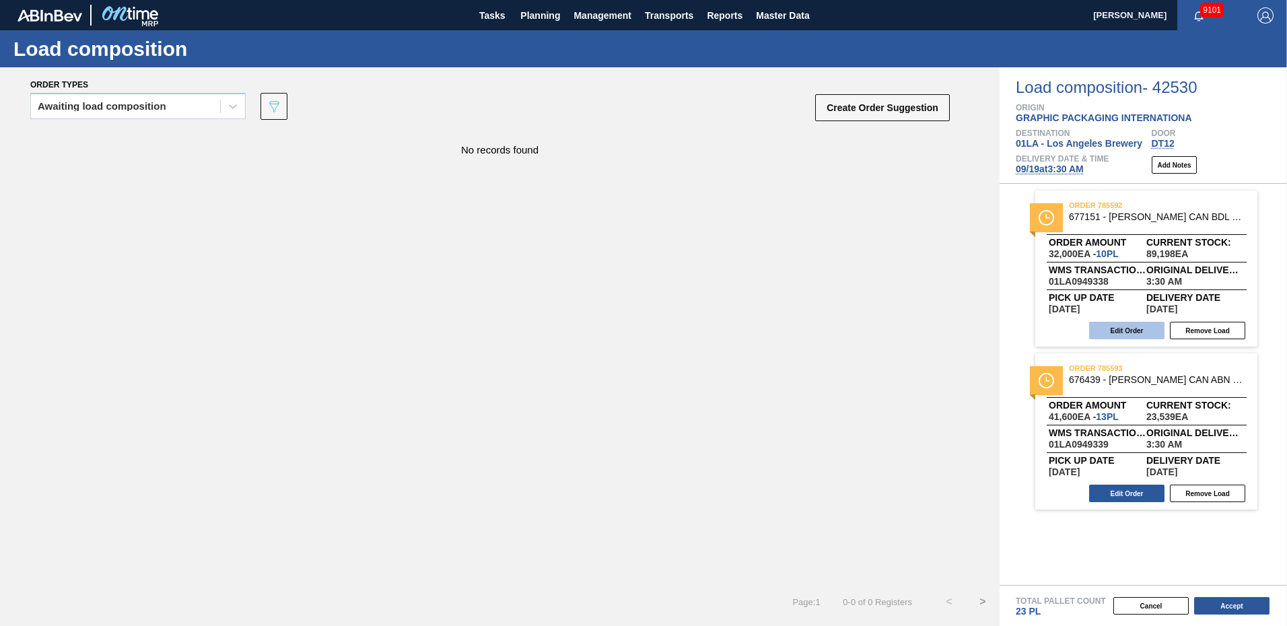
click at [1129, 329] on button "Edit Order" at bounding box center [1127, 331] width 75 height 18
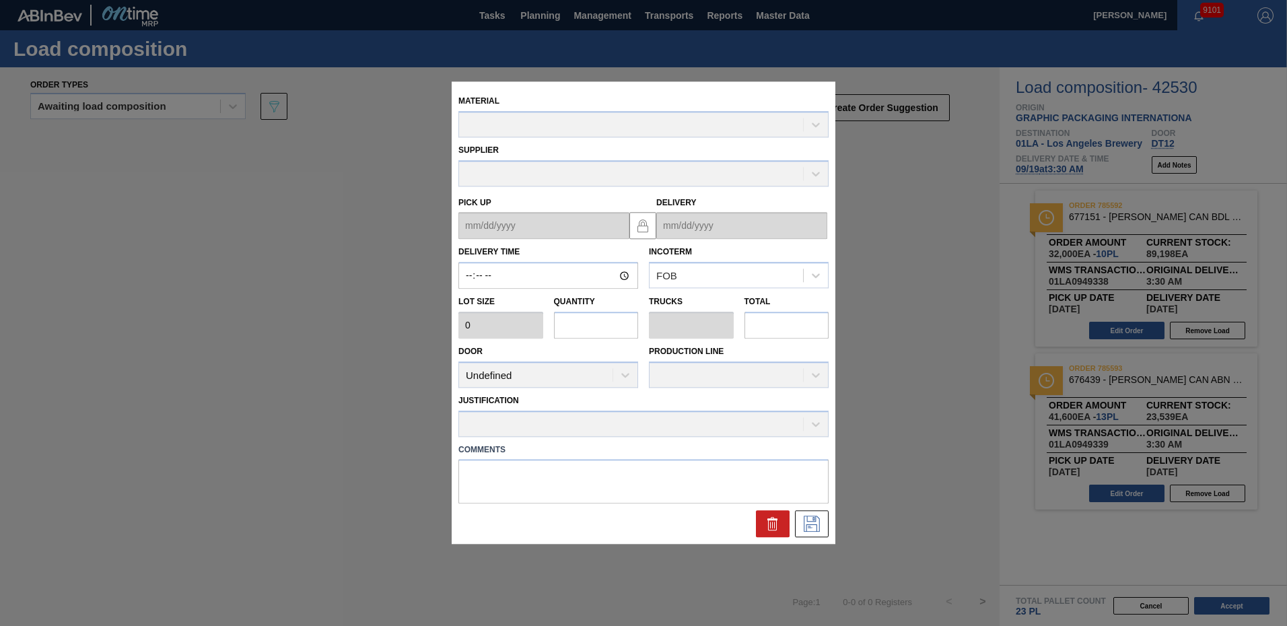
type input "03:30:00"
type input "3,200"
type input "10"
type input "0.417"
type input "32,000"
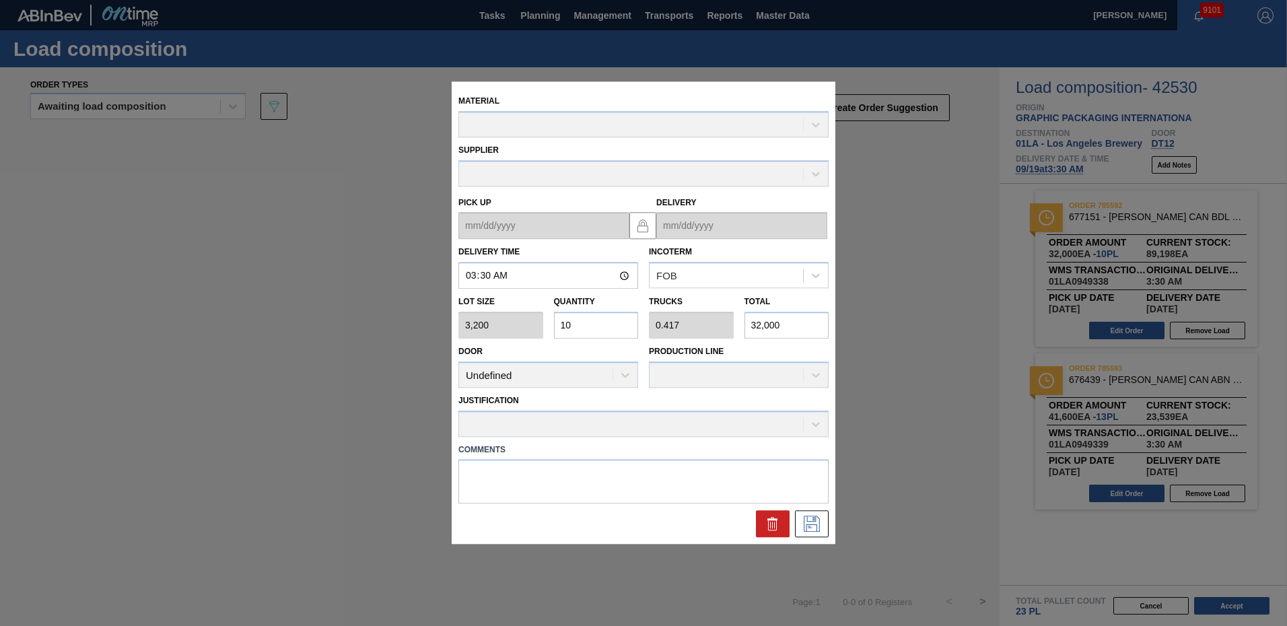
type up "[DATE]"
type input "[DATE]"
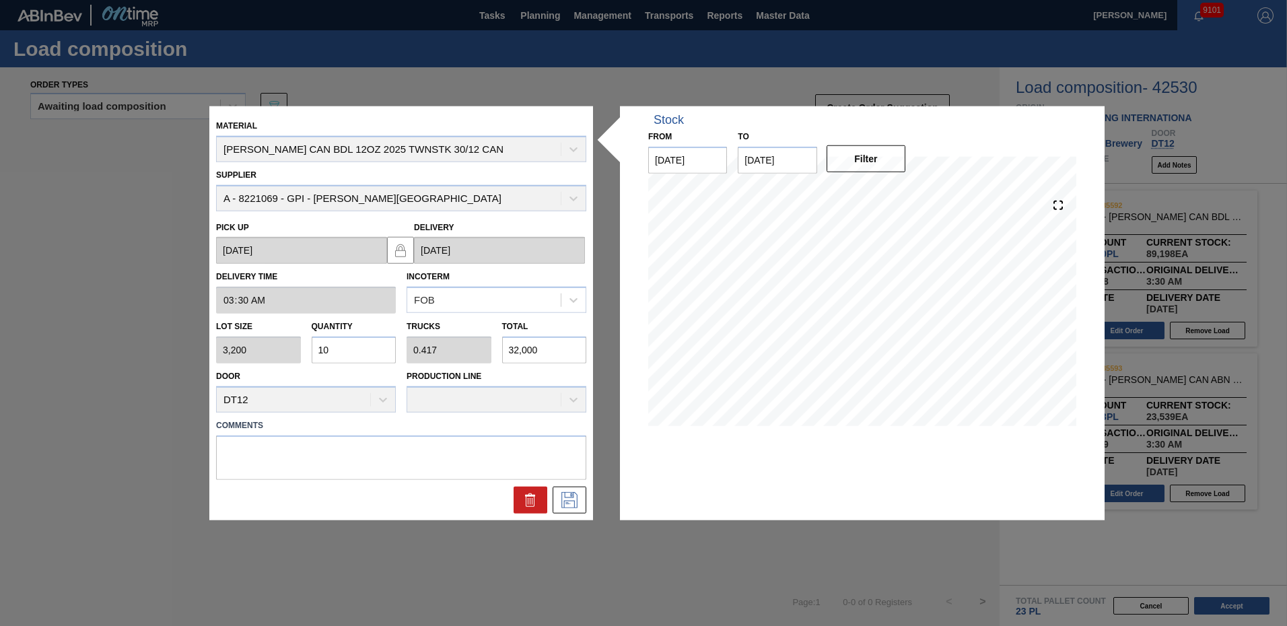
drag, startPoint x: 368, startPoint y: 353, endPoint x: 50, endPoint y: 356, distance: 318.5
click at [84, 356] on div "Material [PERSON_NAME] CAN BDL 12OZ 2025 TWNSTK 30/12 CAN Supplier A - 8221069 …" at bounding box center [643, 313] width 1287 height 626
type input "1"
type input "0.042"
type input "3,200"
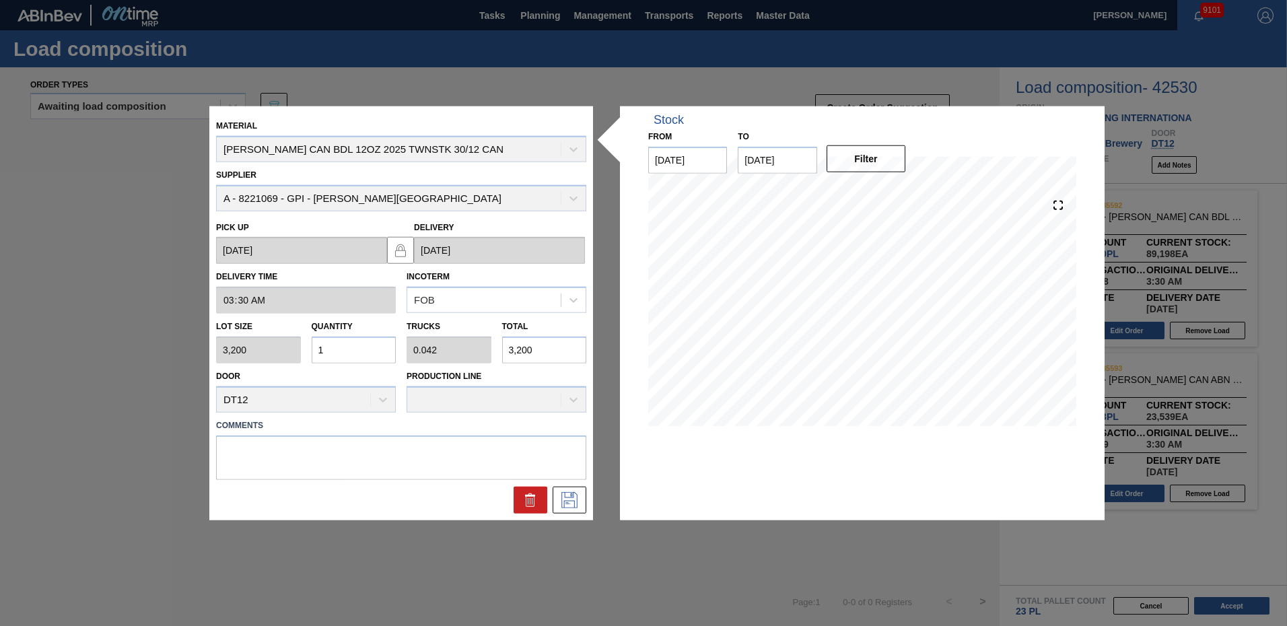
type input "11"
type input "0.458"
type input "35,200"
type input "11"
click at [574, 497] on icon at bounding box center [570, 500] width 22 height 16
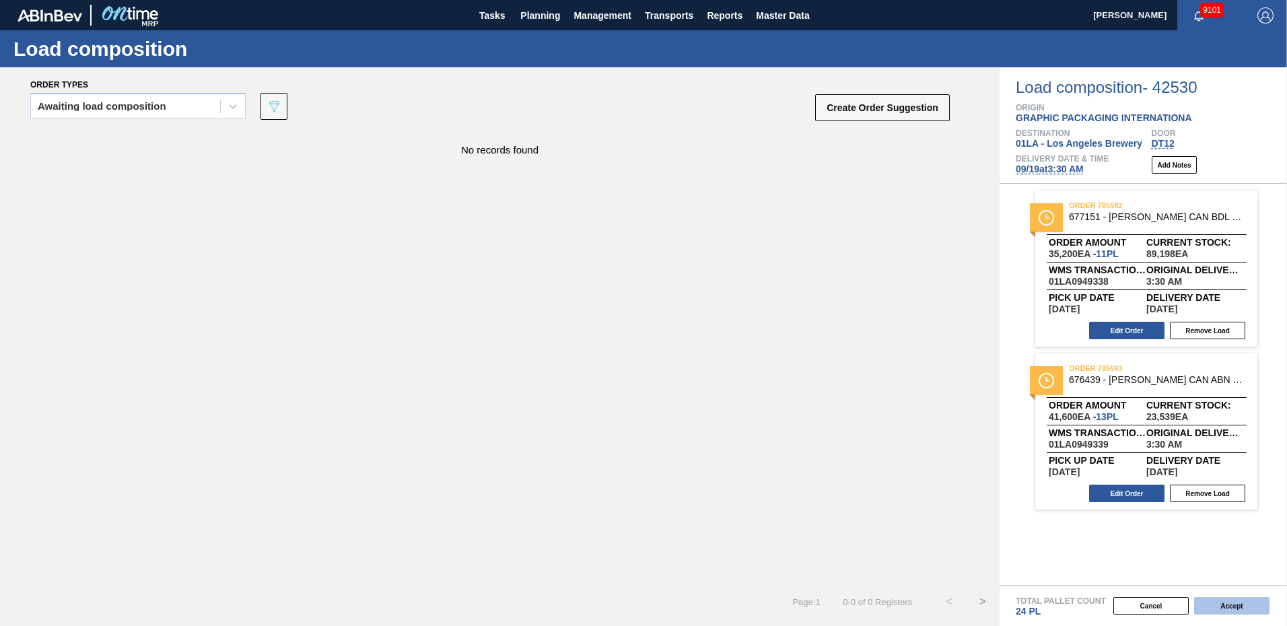
click at [1234, 605] on button "Accept" at bounding box center [1232, 606] width 75 height 18
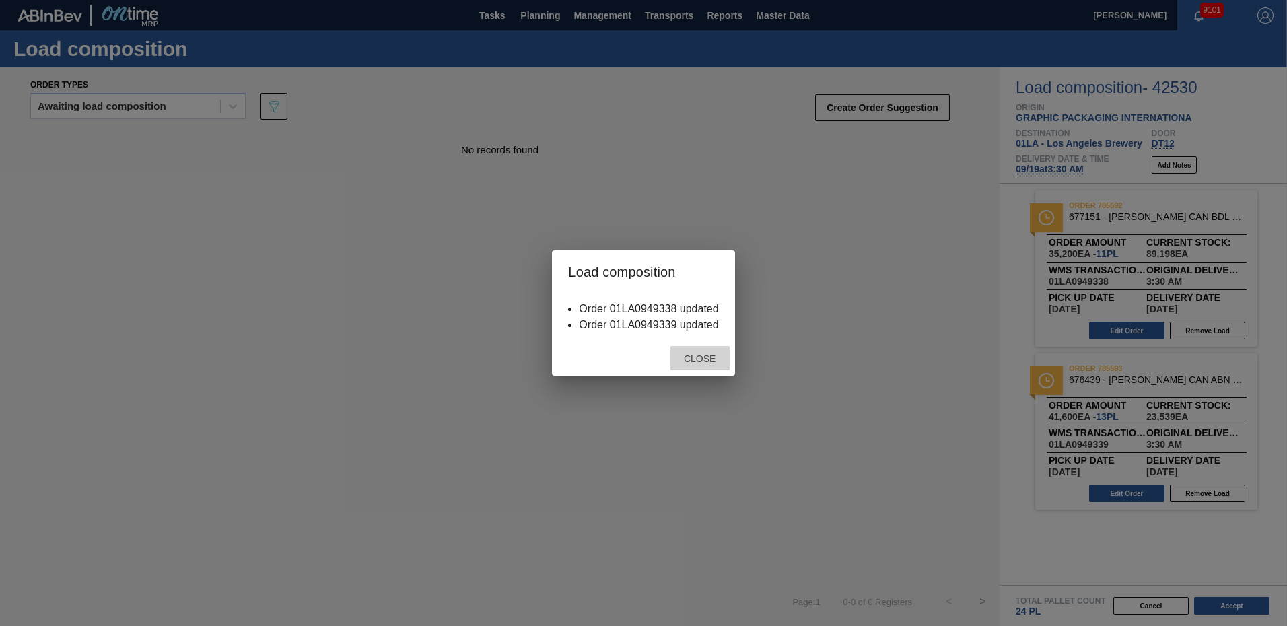
click at [703, 351] on div "Close" at bounding box center [700, 358] width 59 height 25
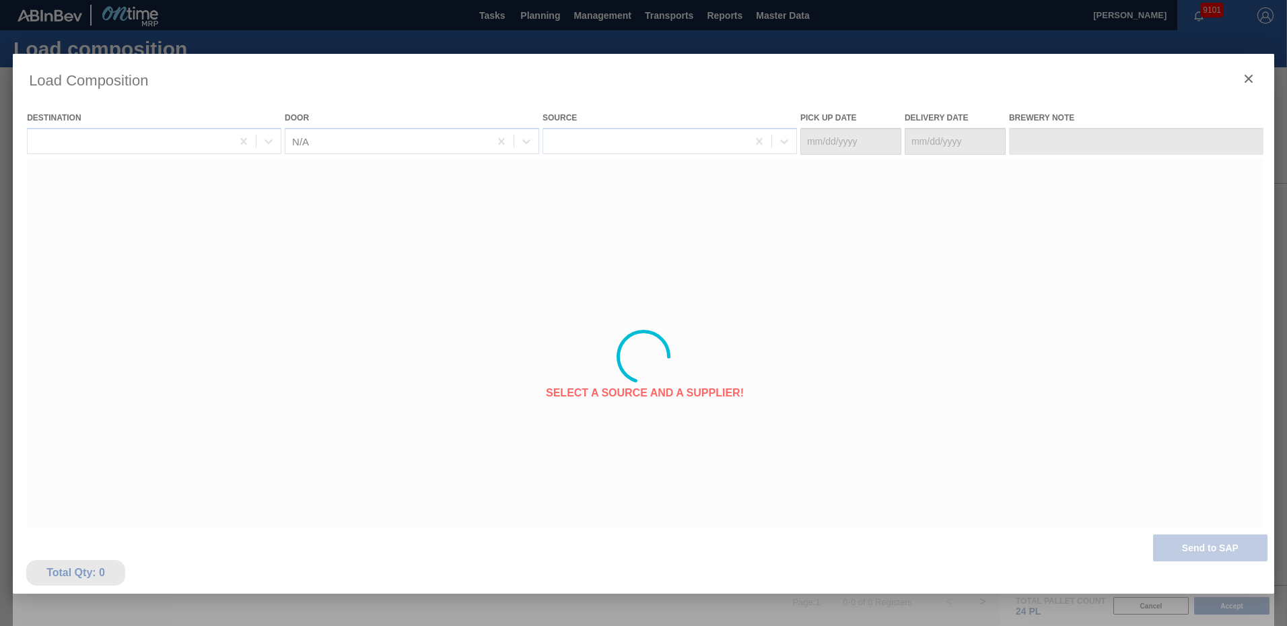
type Date "[DATE]"
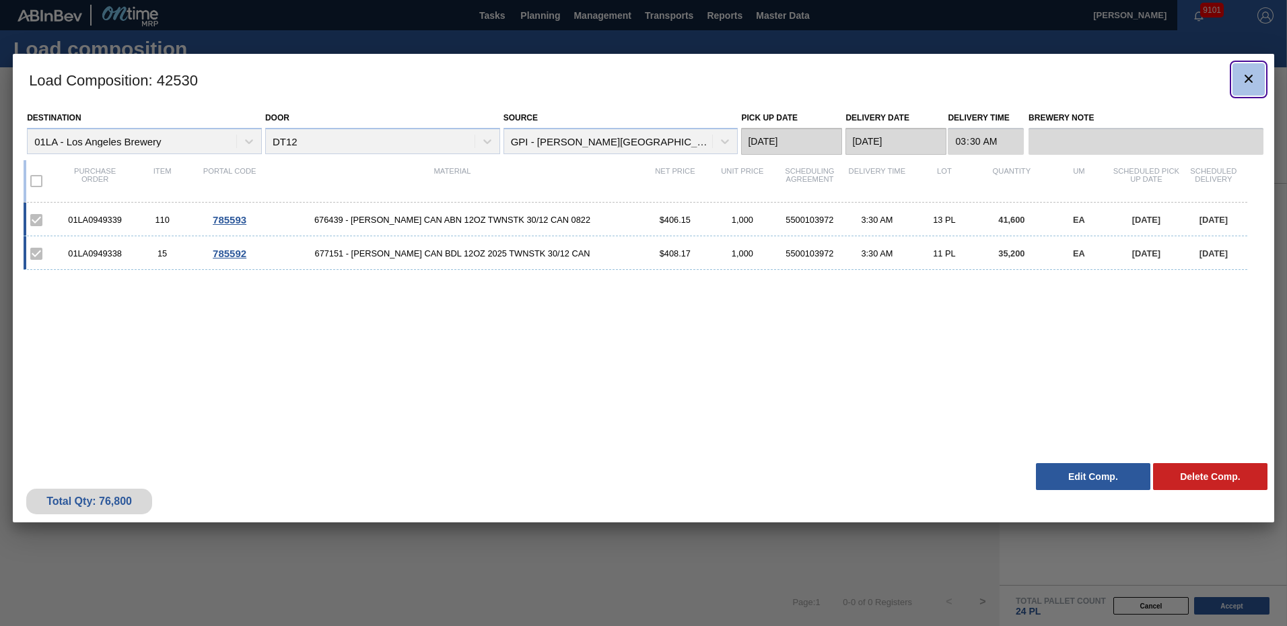
click at [1249, 79] on icon "botão de ícone" at bounding box center [1249, 79] width 8 height 8
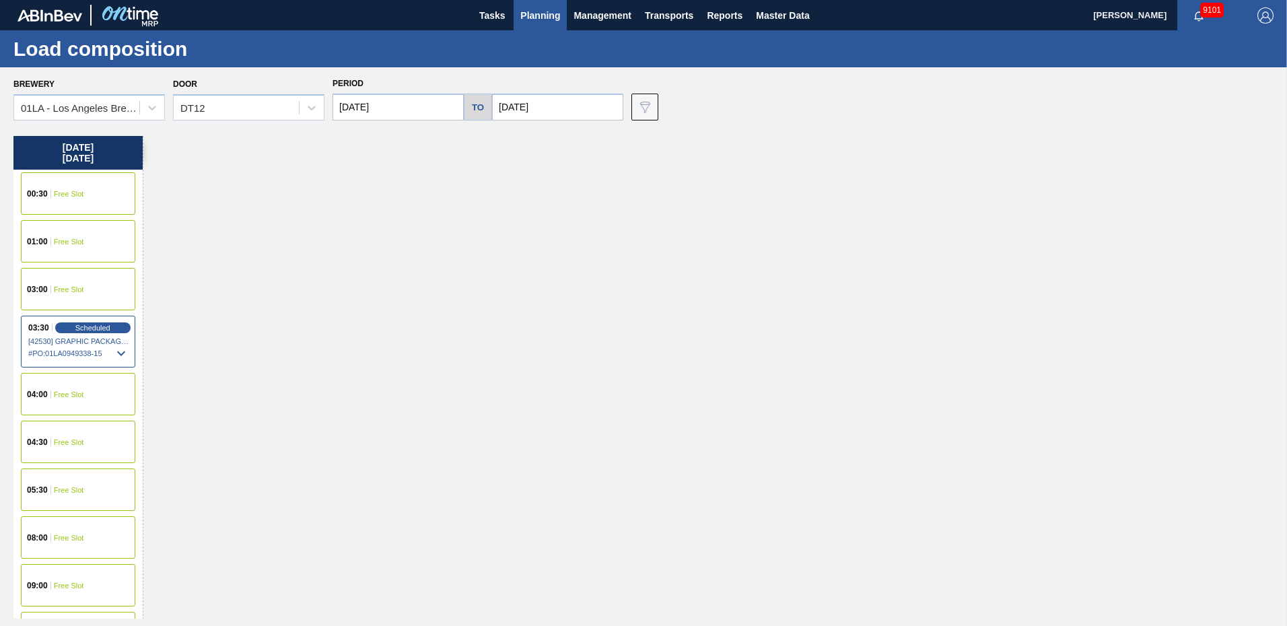
click at [390, 98] on input "[DATE]" at bounding box center [398, 107] width 131 height 27
click at [370, 246] on div "22" at bounding box center [371, 248] width 18 height 18
type input "[DATE]"
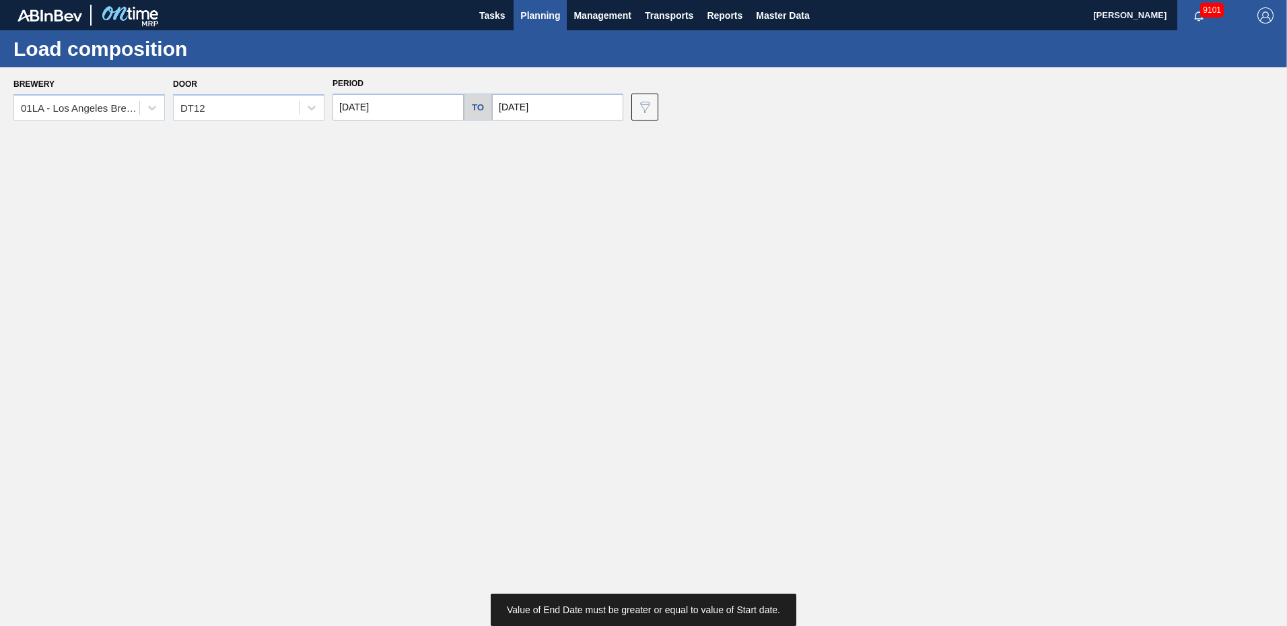
click at [600, 94] on input "[DATE]" at bounding box center [557, 107] width 131 height 27
click at [521, 244] on div "22" at bounding box center [530, 248] width 18 height 18
type input "[DATE]"
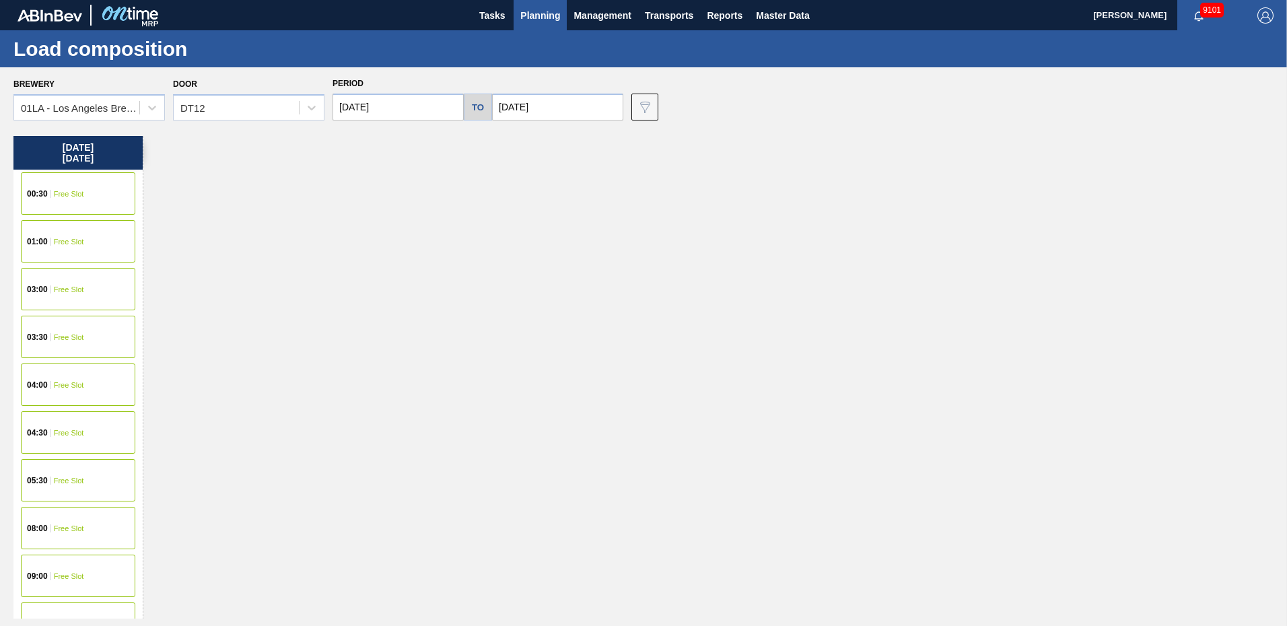
click at [67, 335] on span "Free Slot" at bounding box center [69, 337] width 30 height 8
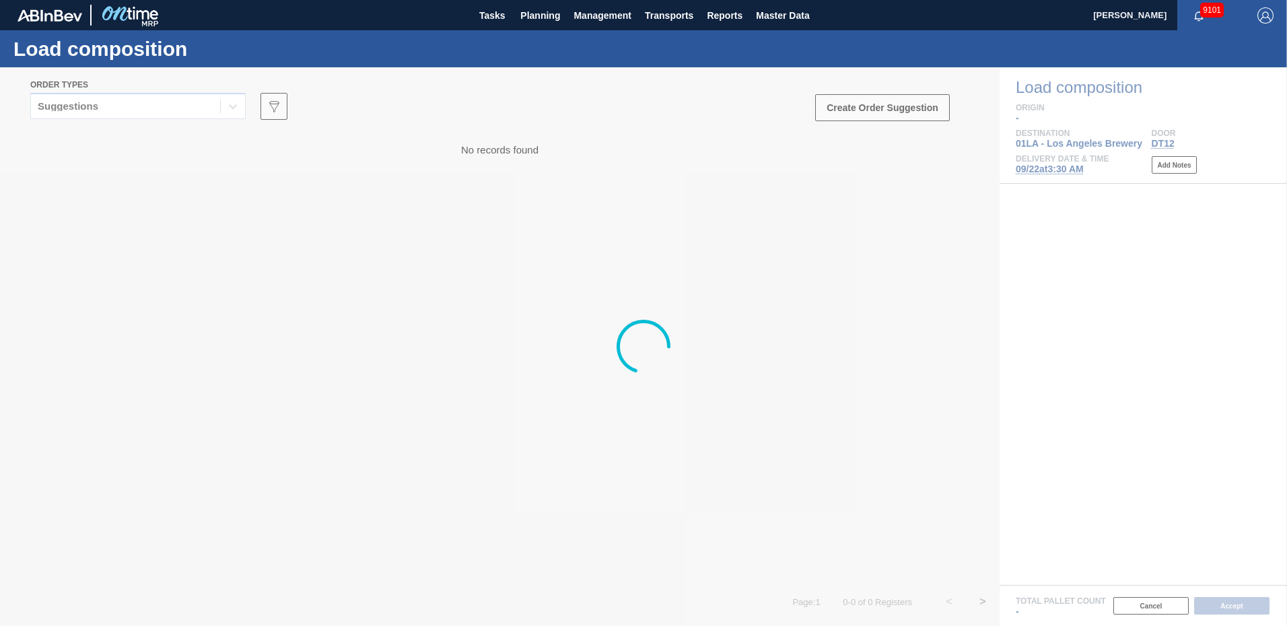
click at [232, 107] on div at bounding box center [643, 346] width 1287 height 559
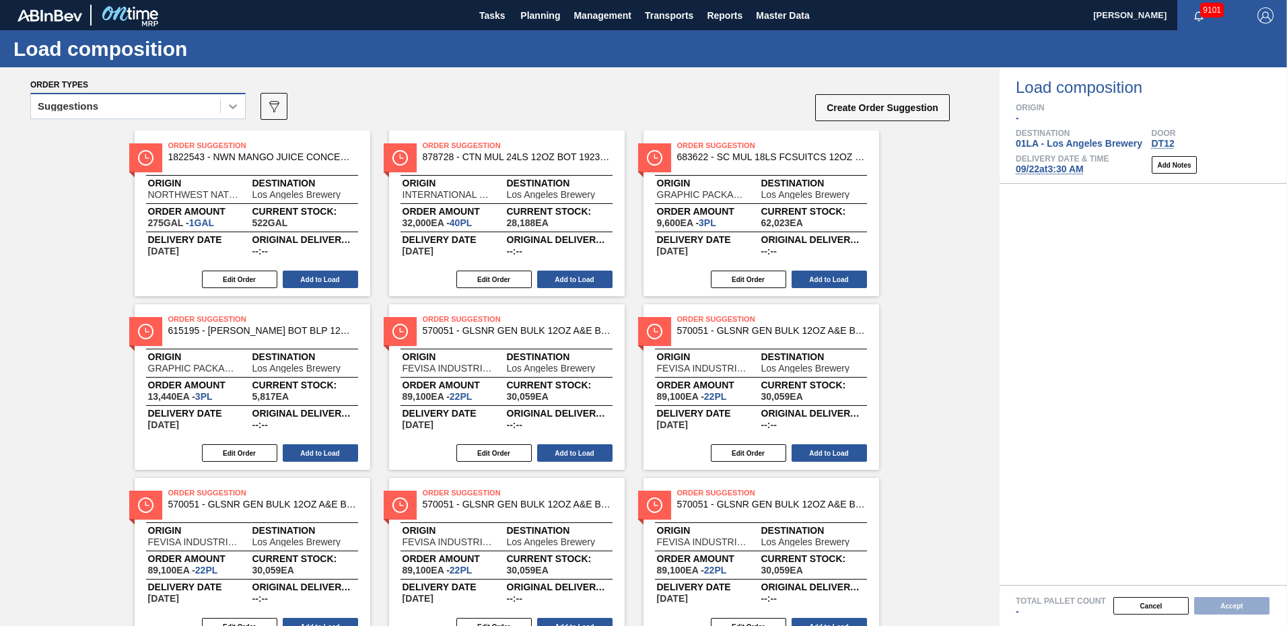
click at [238, 104] on icon at bounding box center [232, 106] width 13 height 13
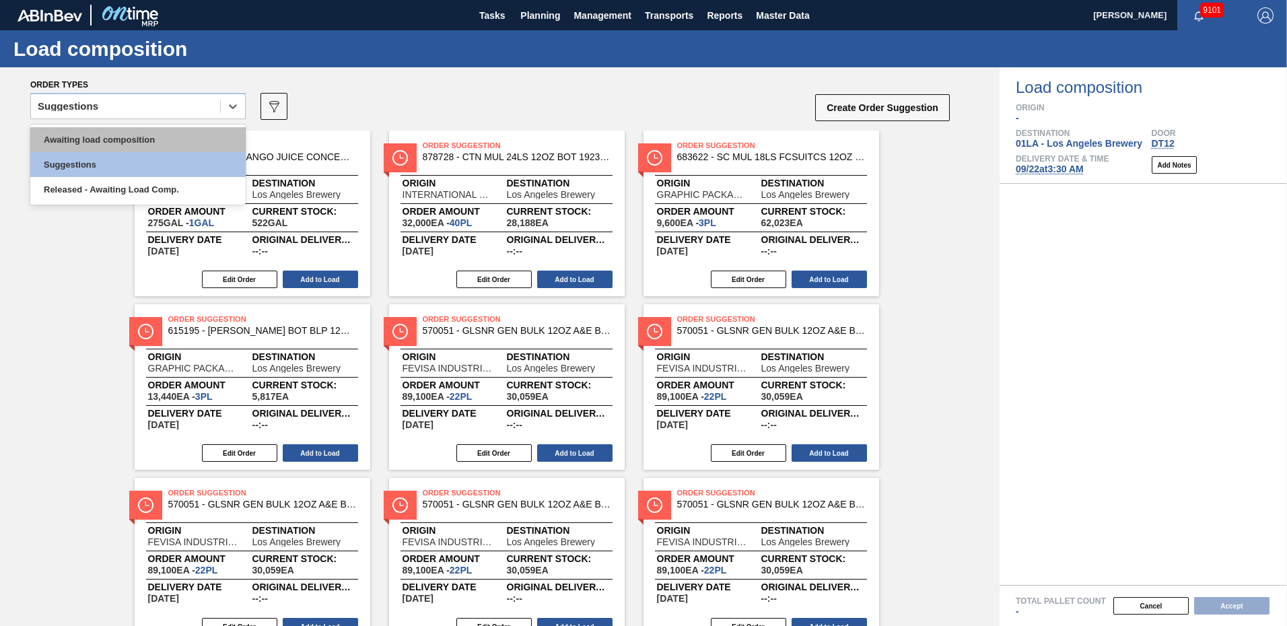
click at [148, 138] on div "Awaiting load composition" at bounding box center [137, 139] width 215 height 25
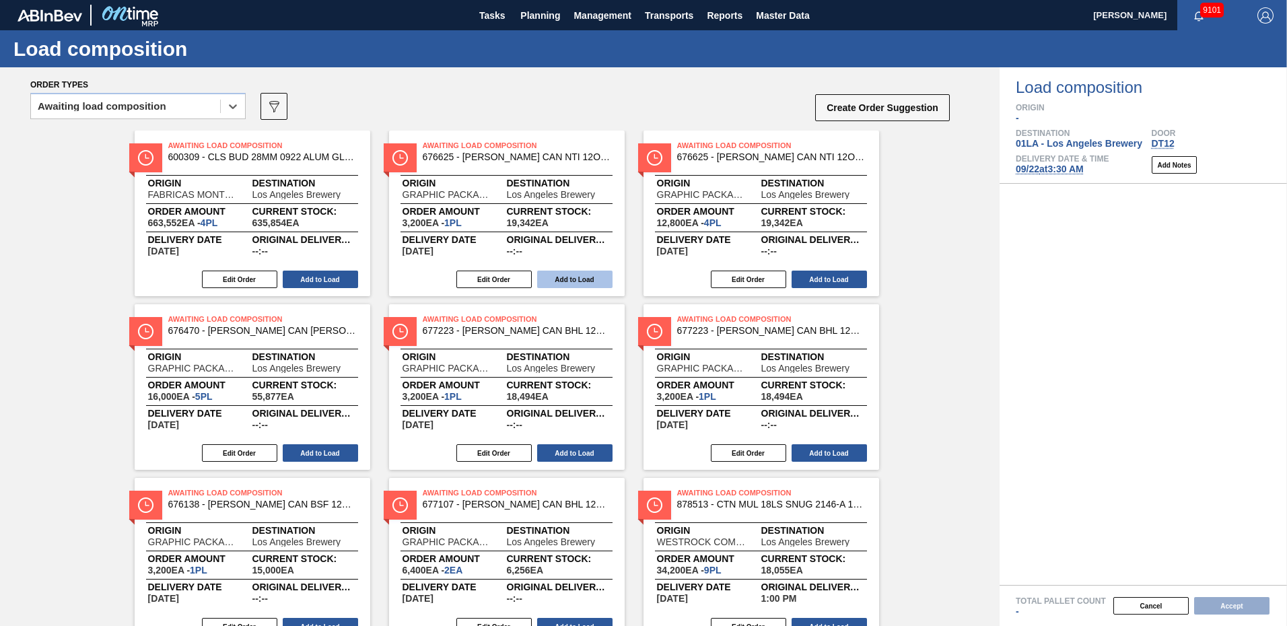
click at [576, 275] on button "Add to Load" at bounding box center [574, 280] width 75 height 18
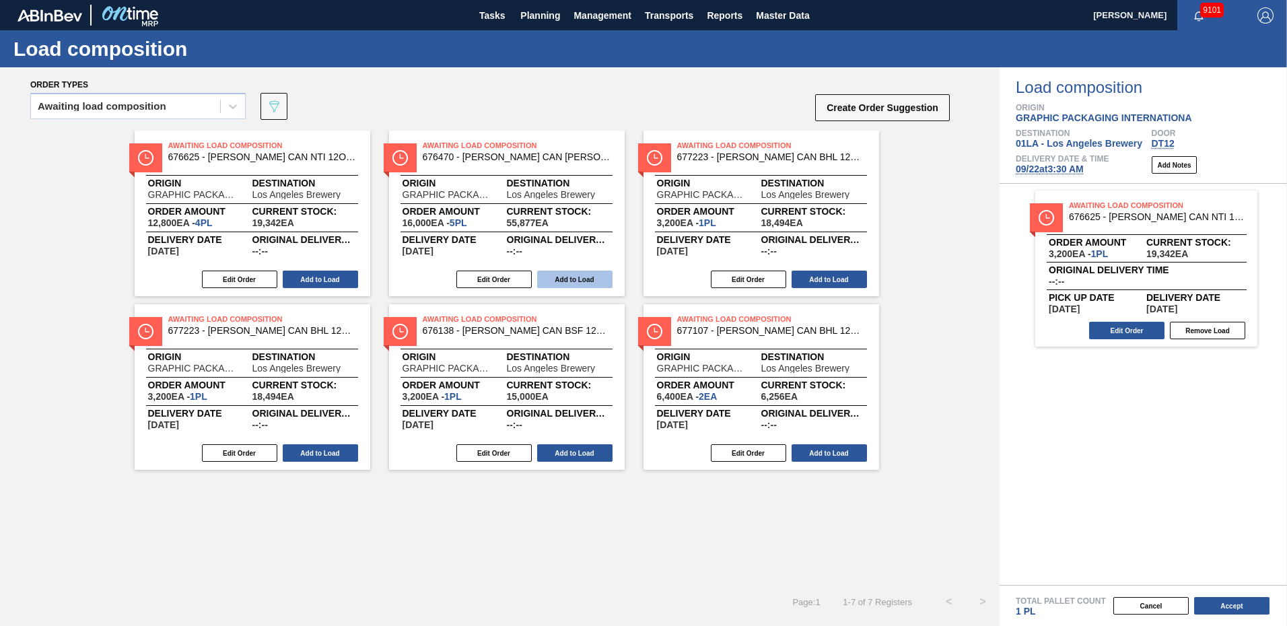
drag, startPoint x: 518, startPoint y: 282, endPoint x: 571, endPoint y: 281, distance: 53.2
click at [571, 281] on div "Edit Order Add to Load" at bounding box center [501, 279] width 225 height 20
click at [571, 281] on button "Add to Load" at bounding box center [574, 280] width 75 height 18
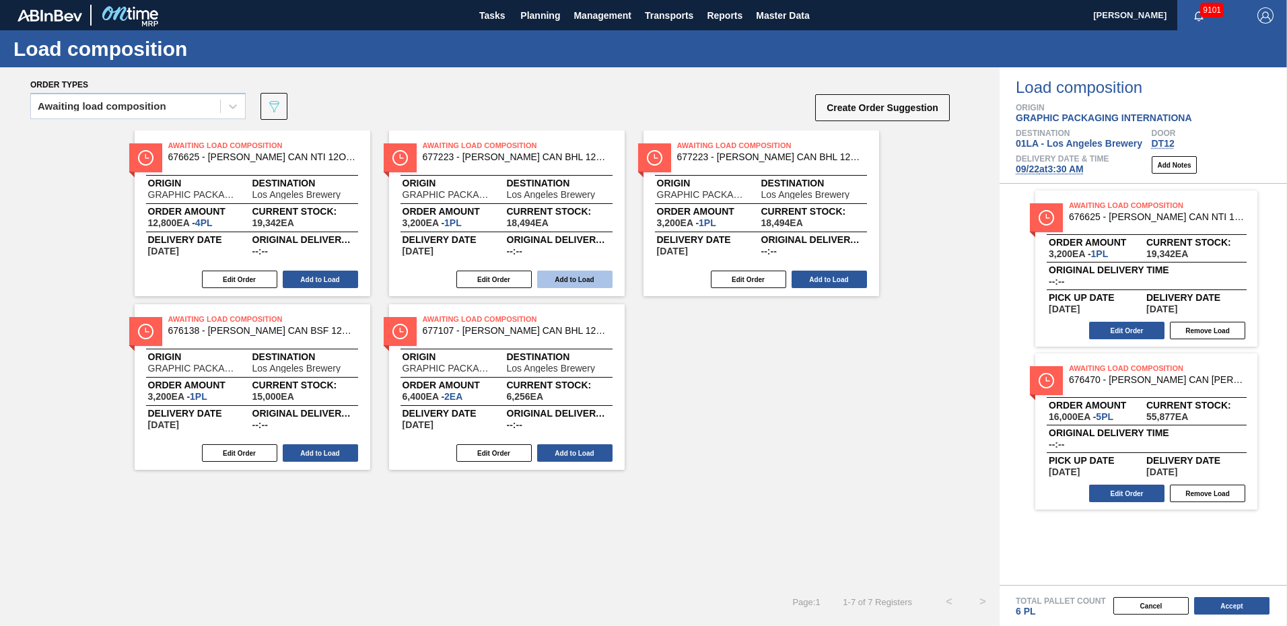
click at [568, 281] on button "Add to Load" at bounding box center [574, 280] width 75 height 18
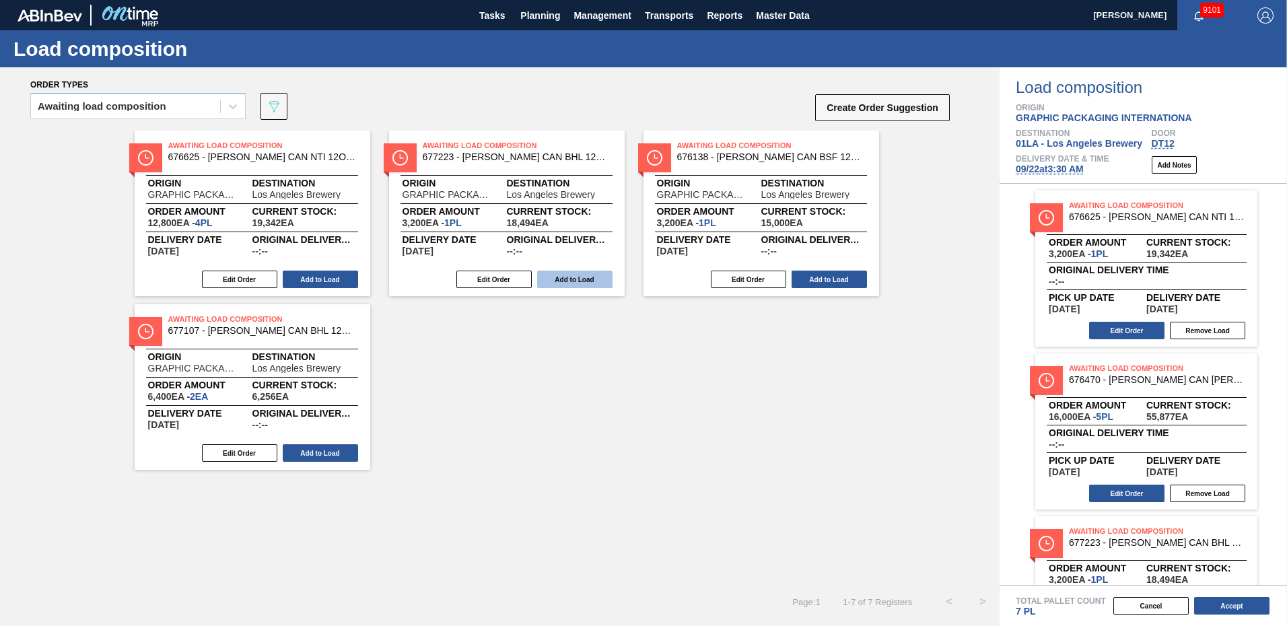
click at [570, 286] on button "Add to Load" at bounding box center [574, 280] width 75 height 18
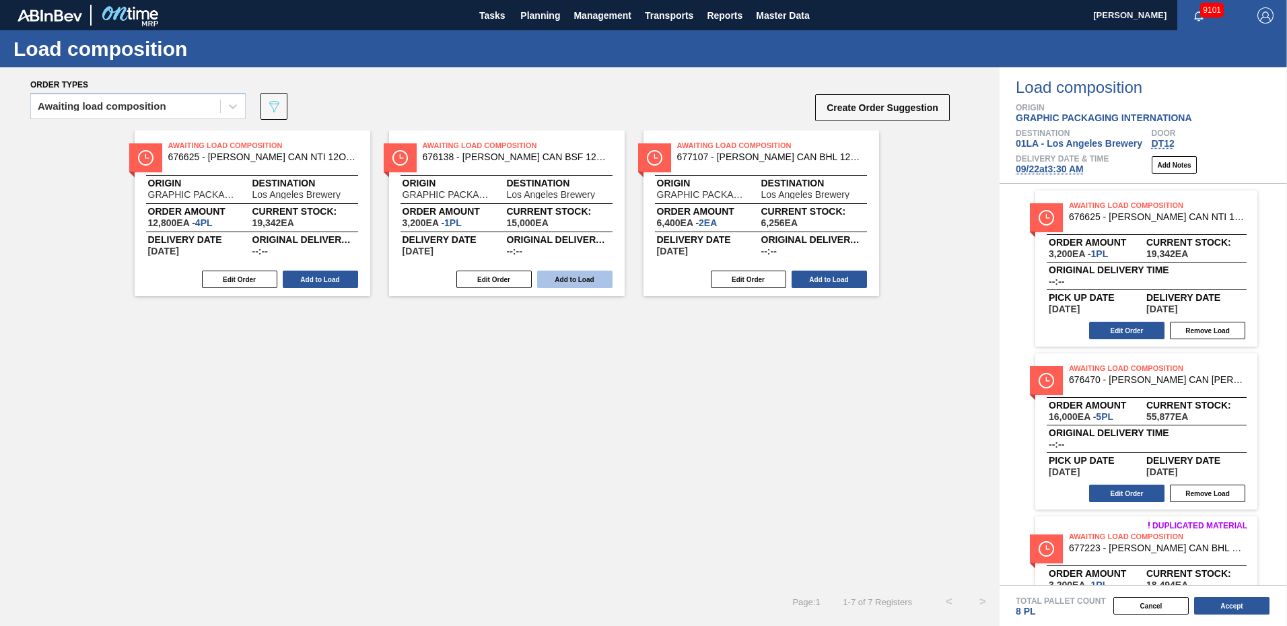
click at [576, 278] on button "Add to Load" at bounding box center [574, 280] width 75 height 18
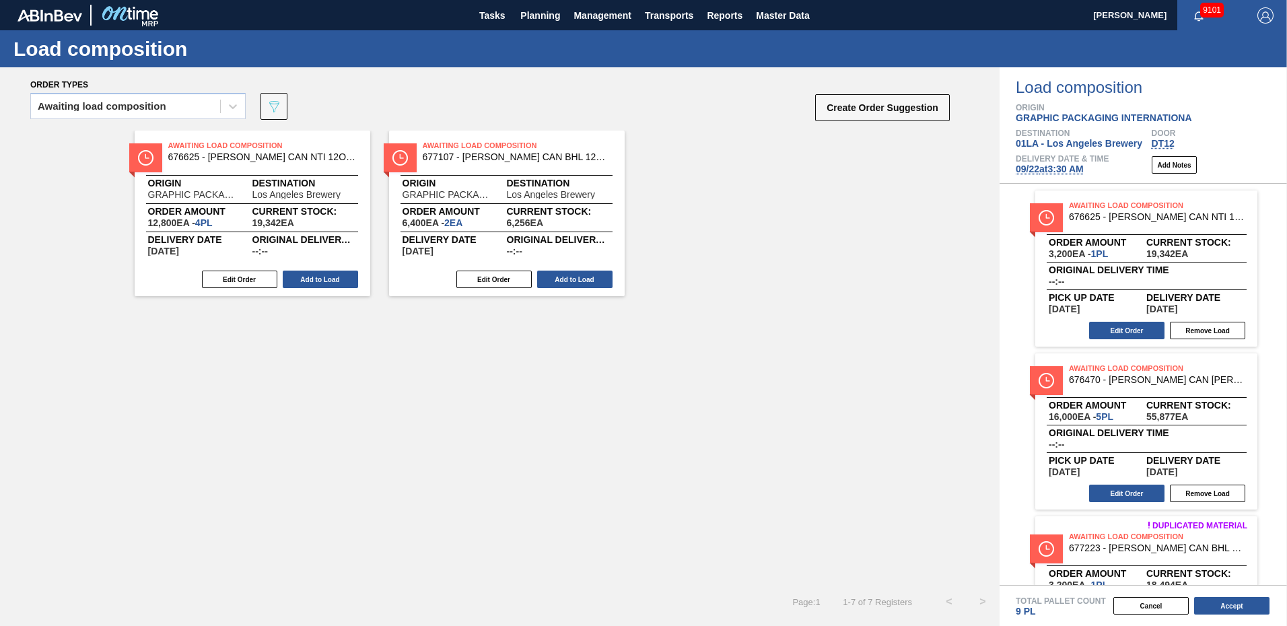
click at [576, 278] on button "Add to Load" at bounding box center [574, 280] width 75 height 18
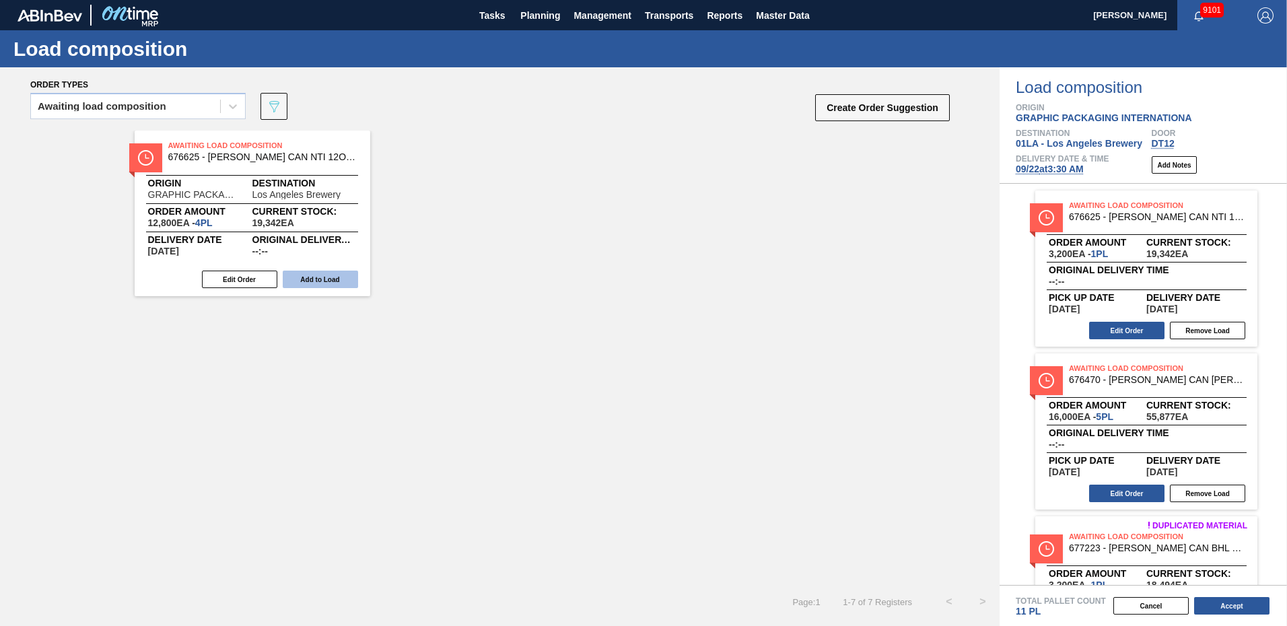
click at [335, 285] on button "Add to Load" at bounding box center [320, 280] width 75 height 18
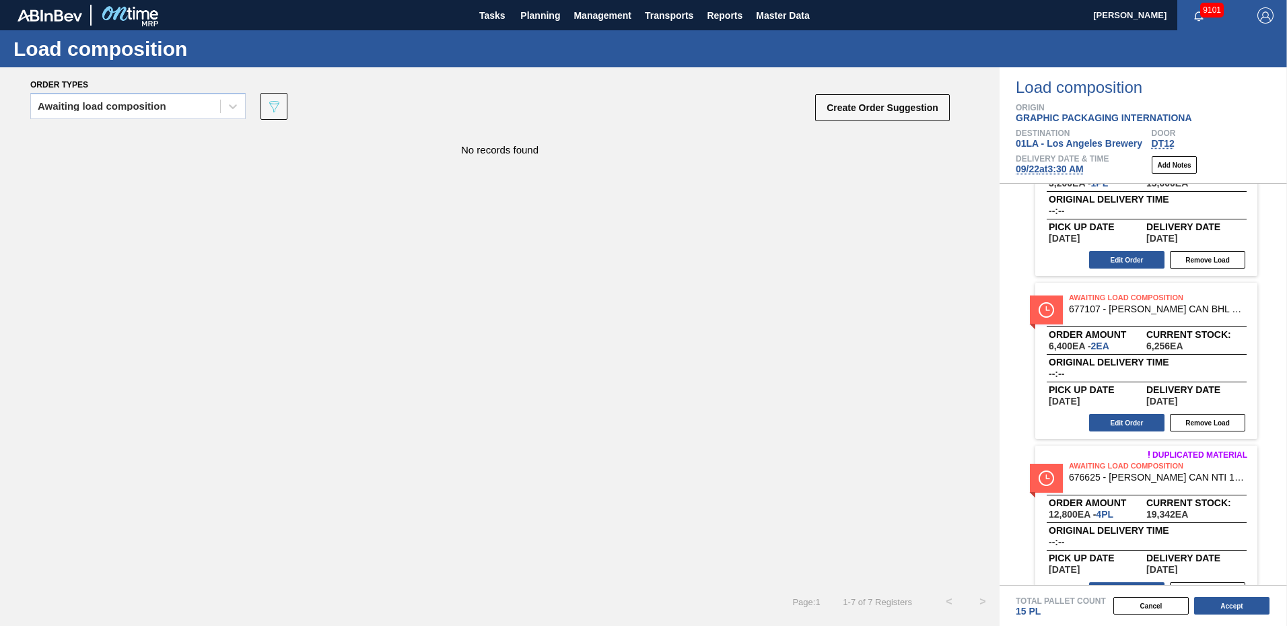
scroll to position [746, 0]
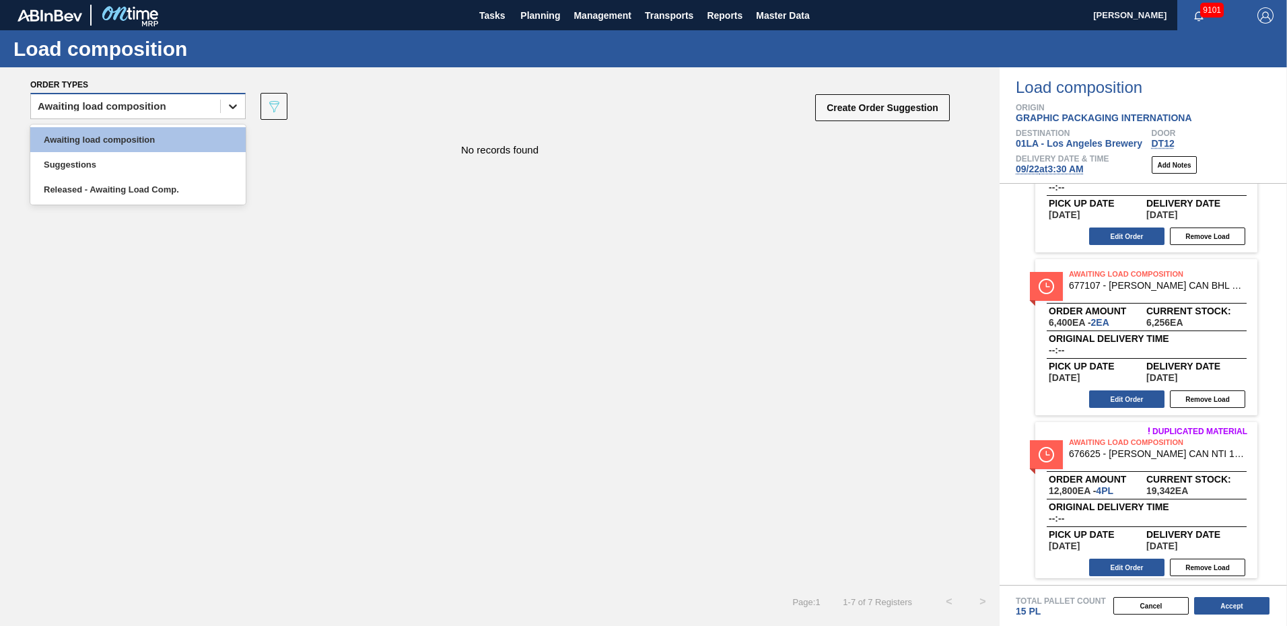
click at [224, 102] on div at bounding box center [233, 106] width 24 height 24
click at [155, 158] on div "Suggestions" at bounding box center [137, 164] width 215 height 25
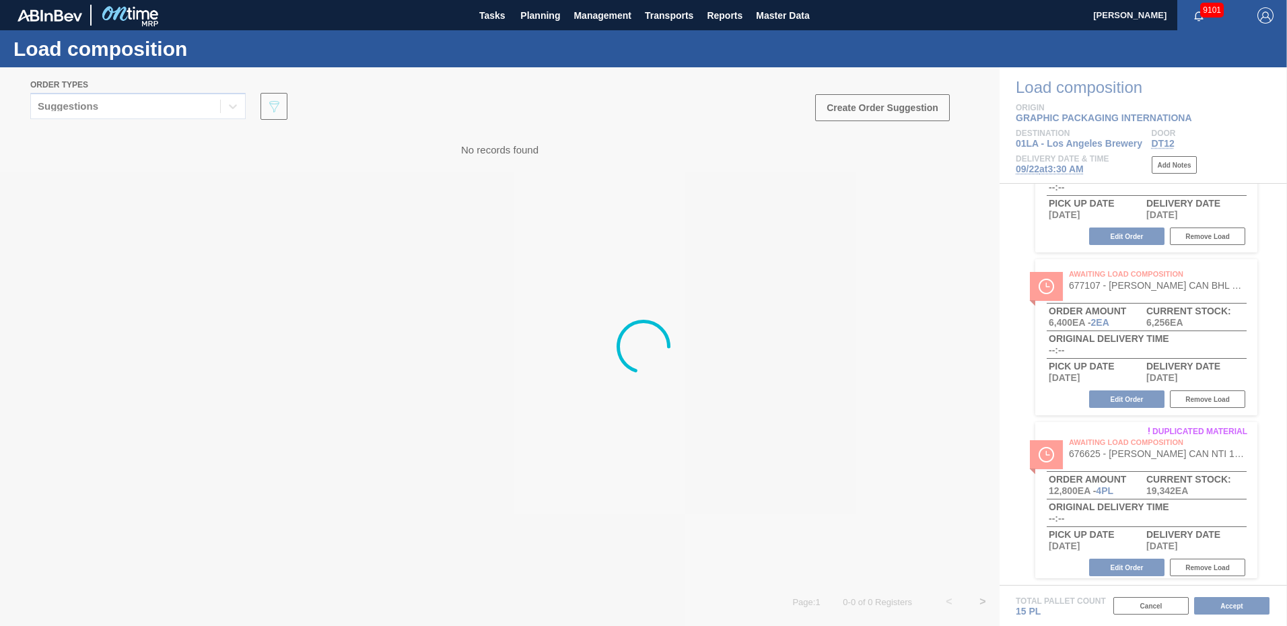
click at [351, 253] on div at bounding box center [643, 346] width 1287 height 559
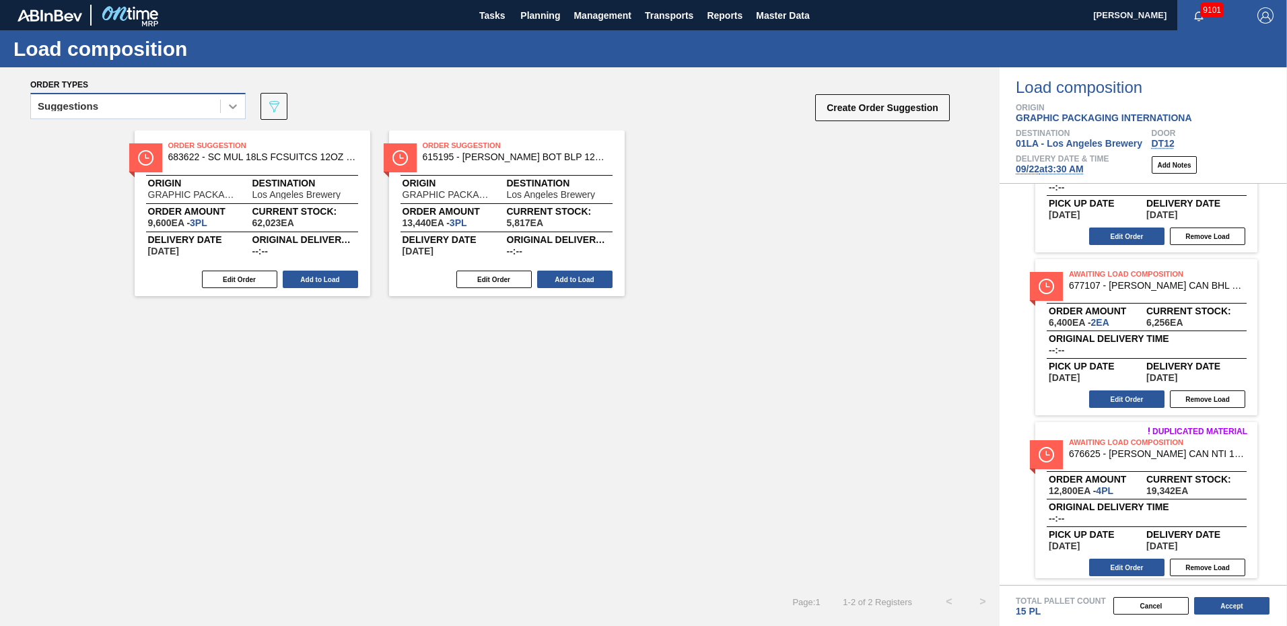
click at [232, 104] on icon at bounding box center [232, 106] width 13 height 13
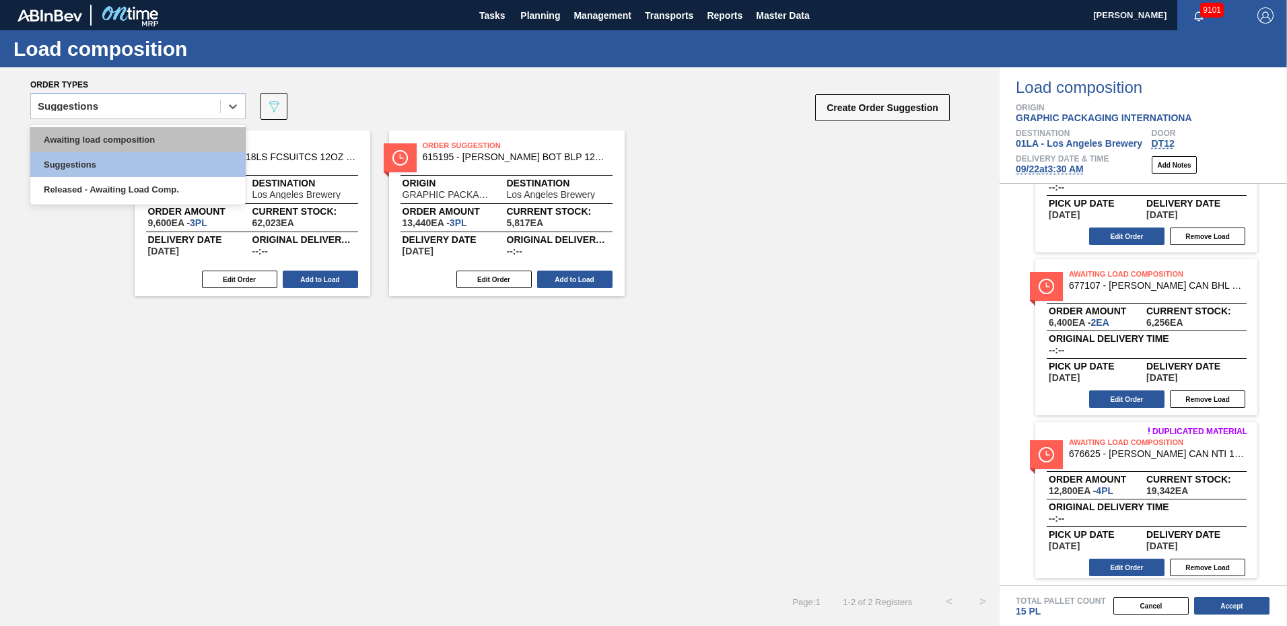
click at [137, 137] on div "Awaiting load composition" at bounding box center [137, 139] width 215 height 25
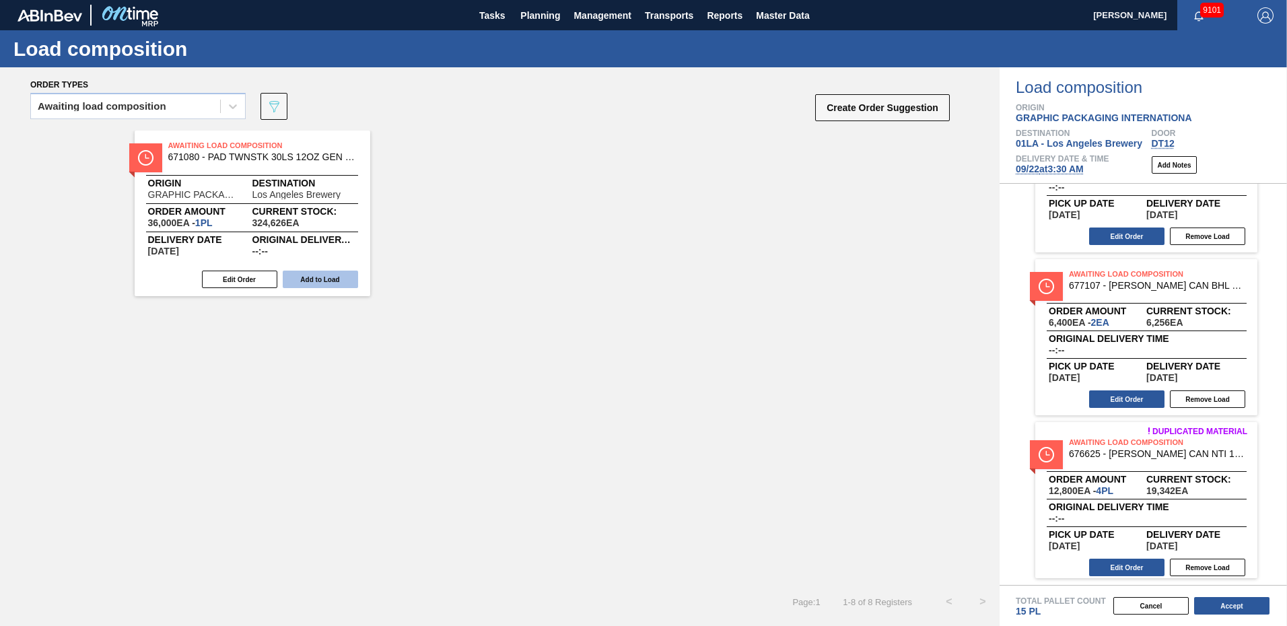
click at [326, 279] on button "Add to Load" at bounding box center [320, 280] width 75 height 18
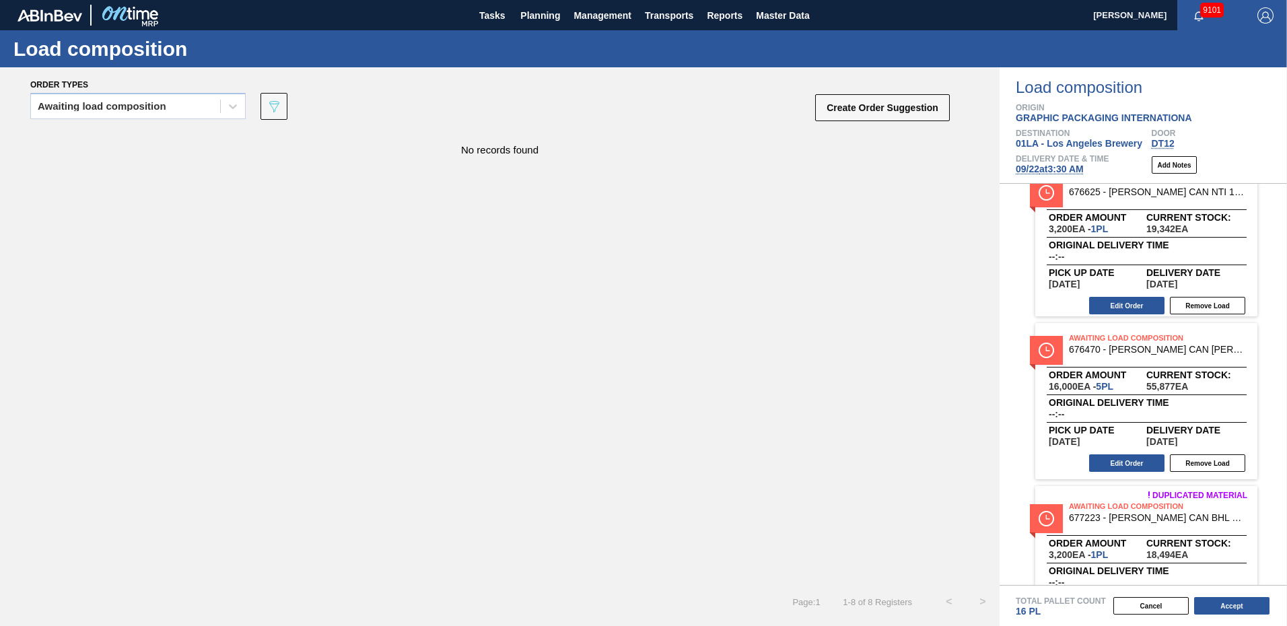
scroll to position [0, 0]
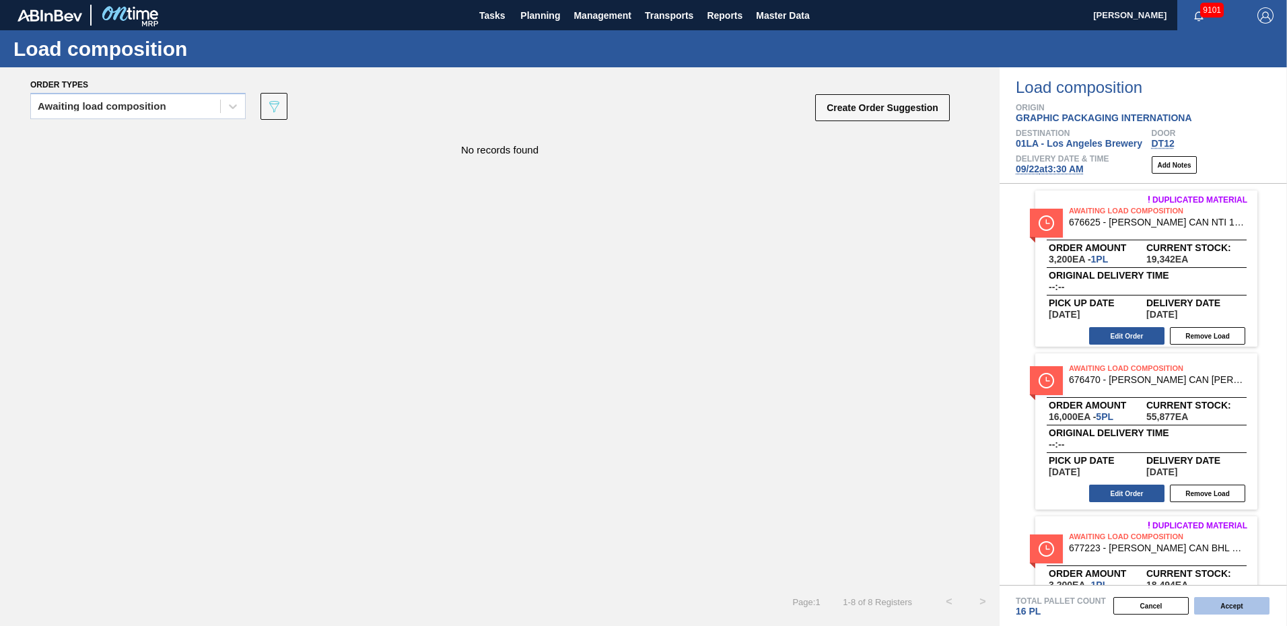
click at [1241, 605] on button "Accept" at bounding box center [1232, 606] width 75 height 18
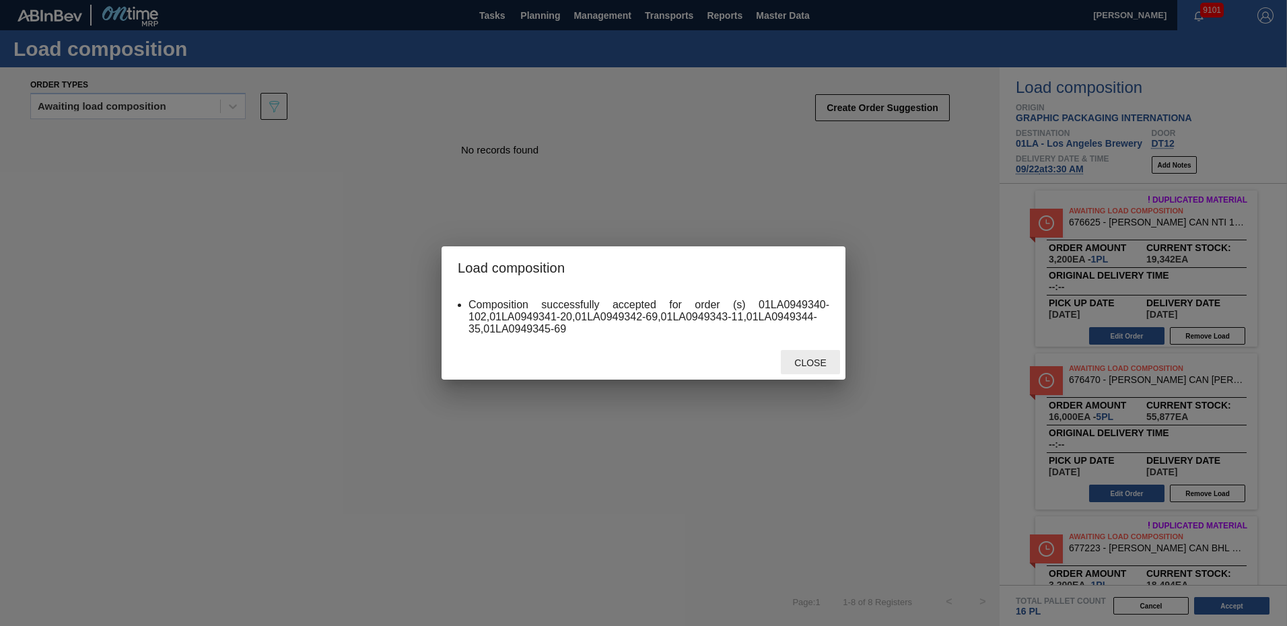
click at [813, 365] on span "Close" at bounding box center [810, 363] width 53 height 11
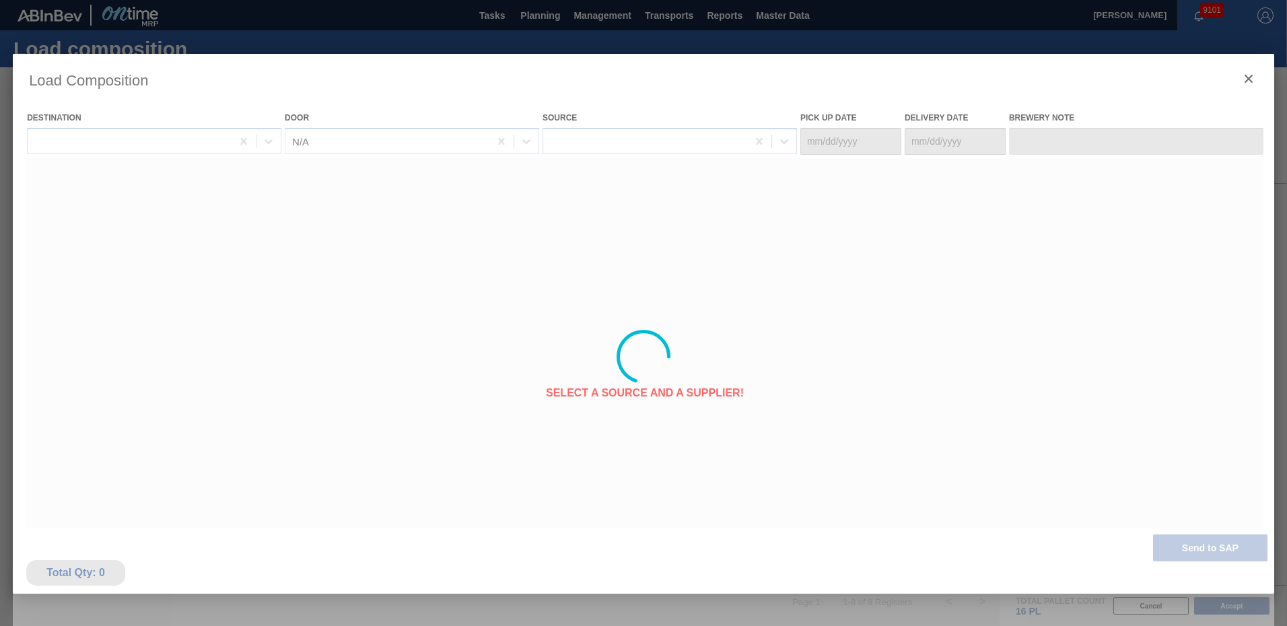
type Date "[DATE]"
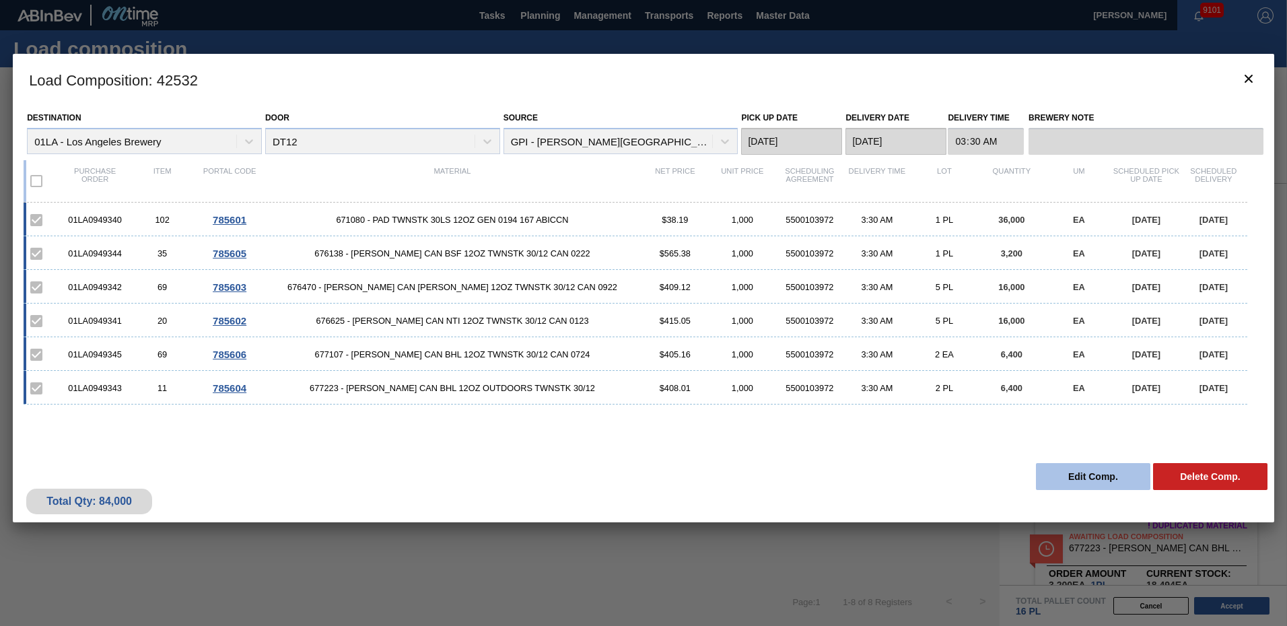
click at [1102, 470] on button "Edit Comp." at bounding box center [1093, 476] width 114 height 27
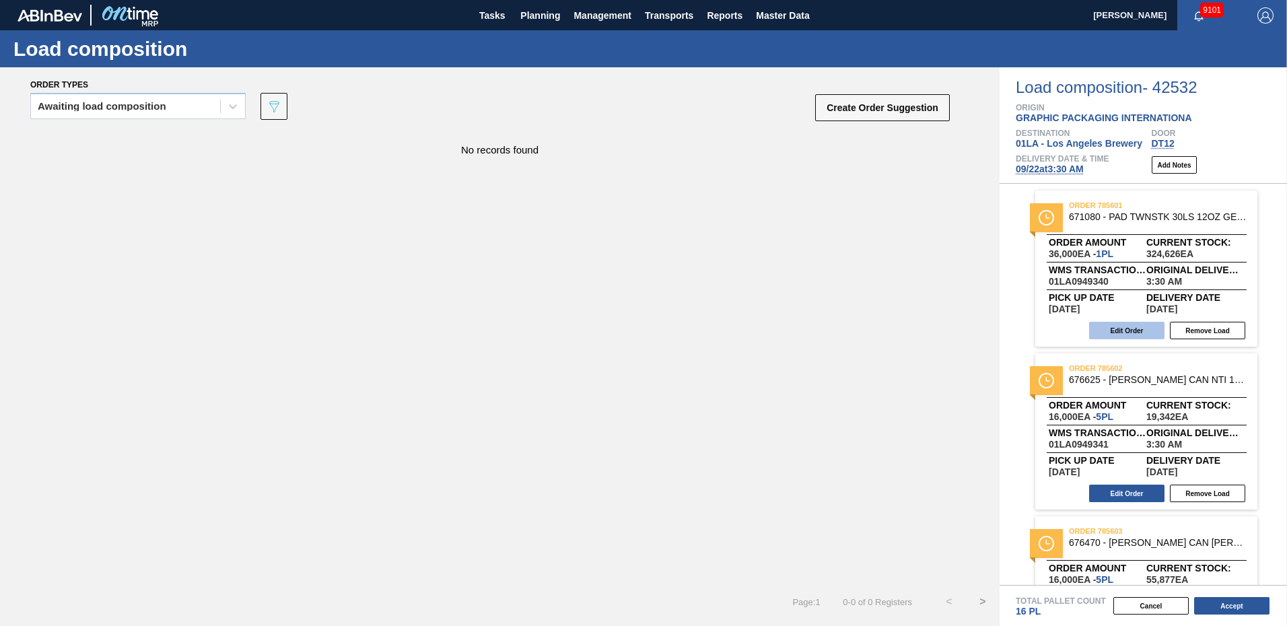
click at [1128, 329] on button "Edit Order" at bounding box center [1127, 331] width 75 height 18
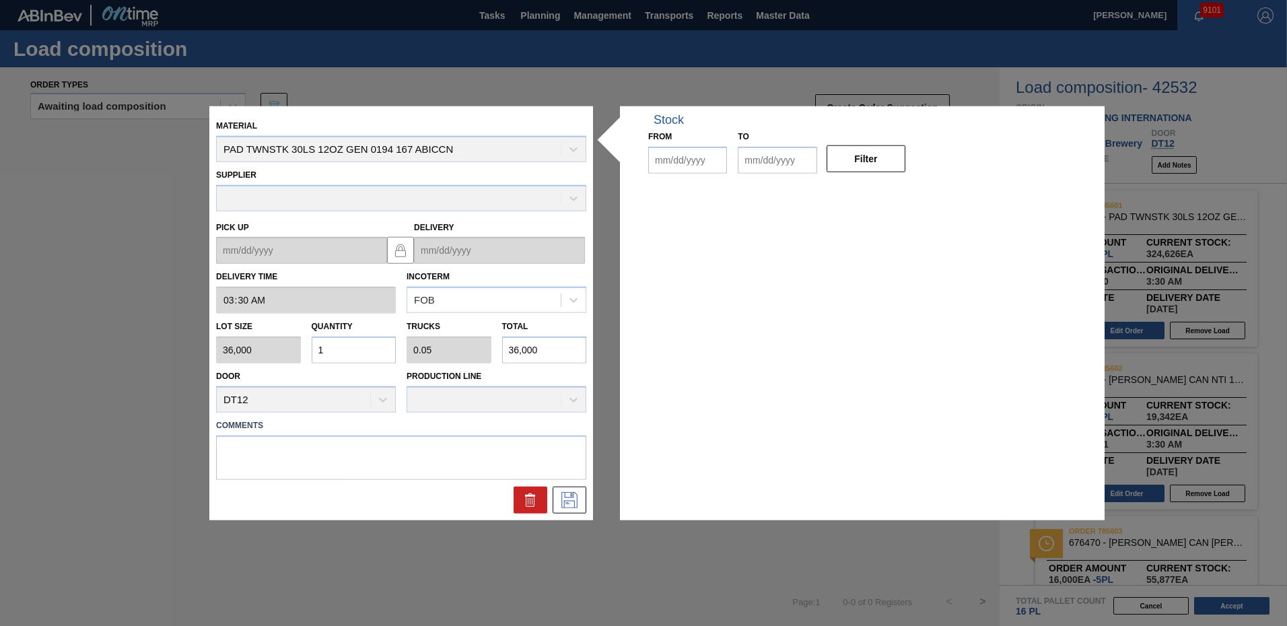
type input "03:30:00"
type input "36,000"
type input "1"
type input "0.05"
type input "36,000"
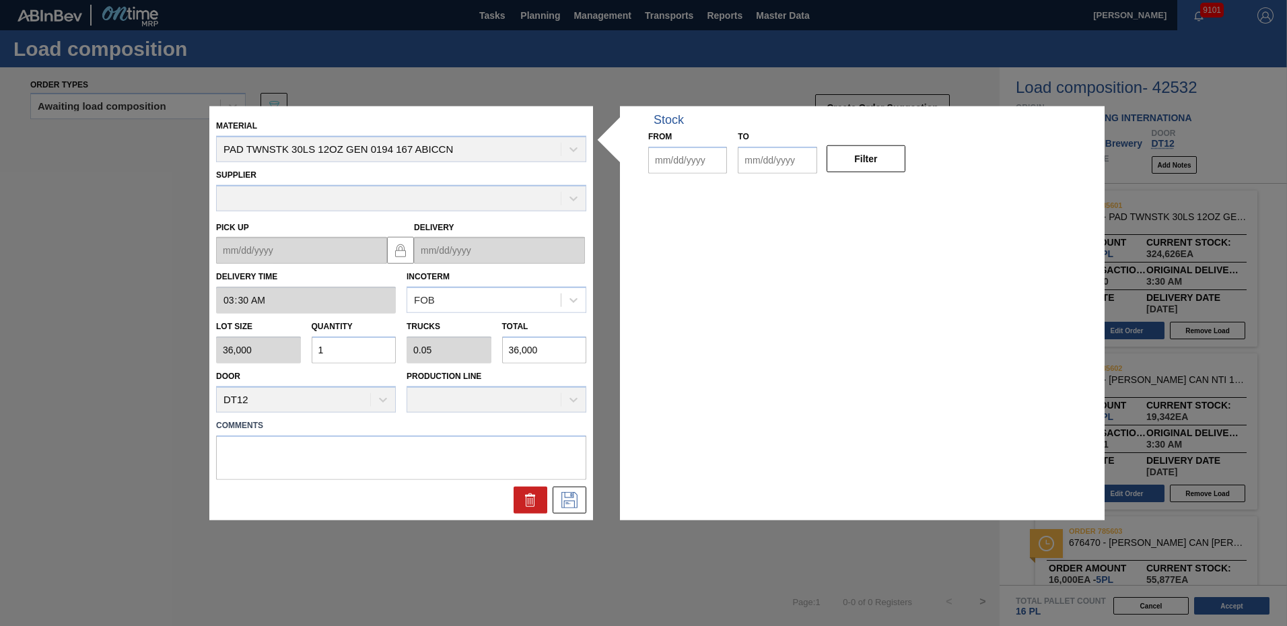
type up "[DATE]"
type input "[DATE]"
drag, startPoint x: 325, startPoint y: 358, endPoint x: 0, endPoint y: 359, distance: 325.2
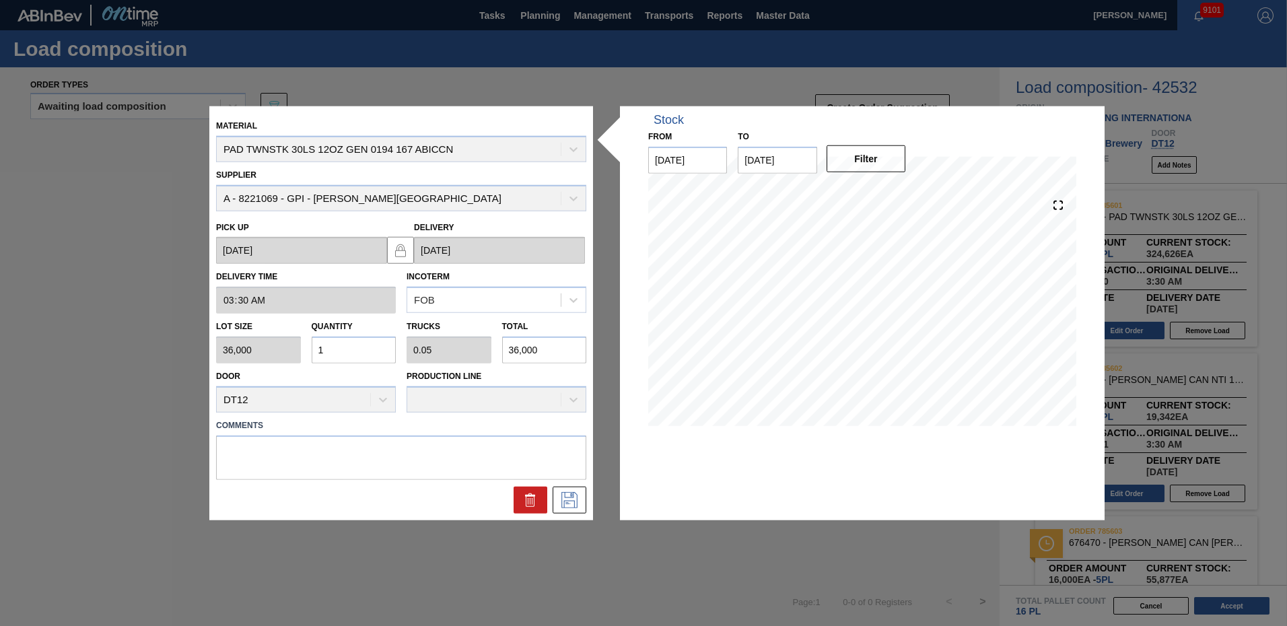
click at [0, 0] on html "Tasks Planning Management Transports Reports Master Data [PERSON_NAME] 9101 Mar…" at bounding box center [643, 0] width 1287 height 0
type input "3"
type input "0.15"
type input "108,000"
type input "3"
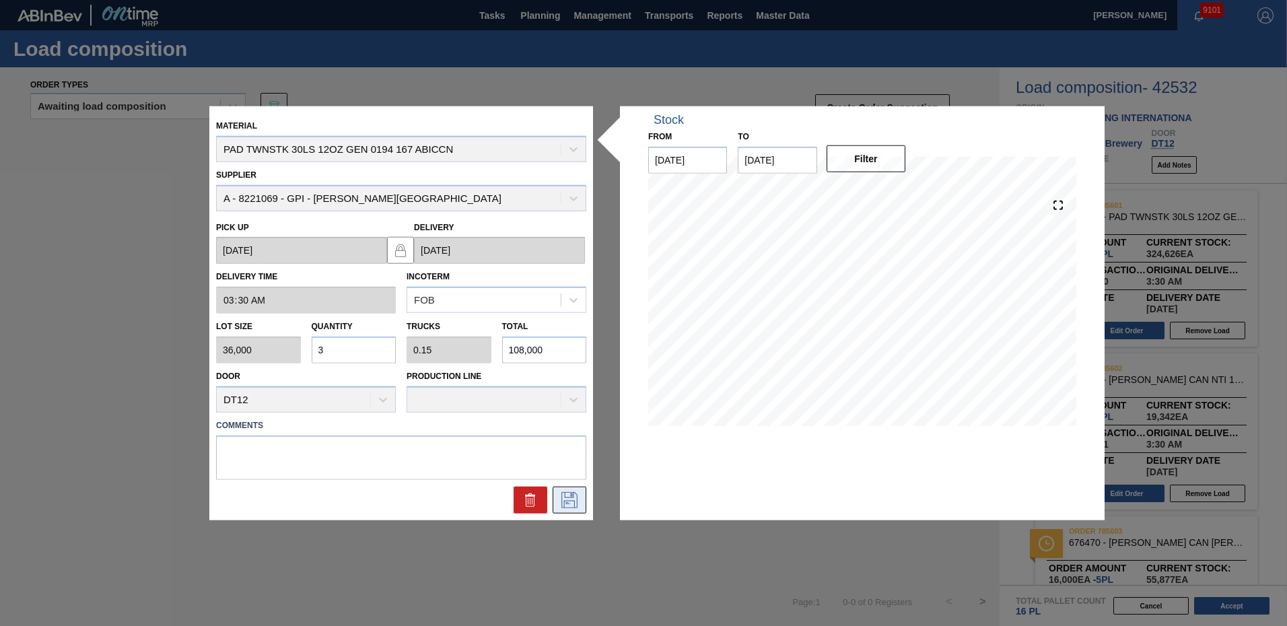
click at [580, 497] on icon at bounding box center [570, 500] width 22 height 16
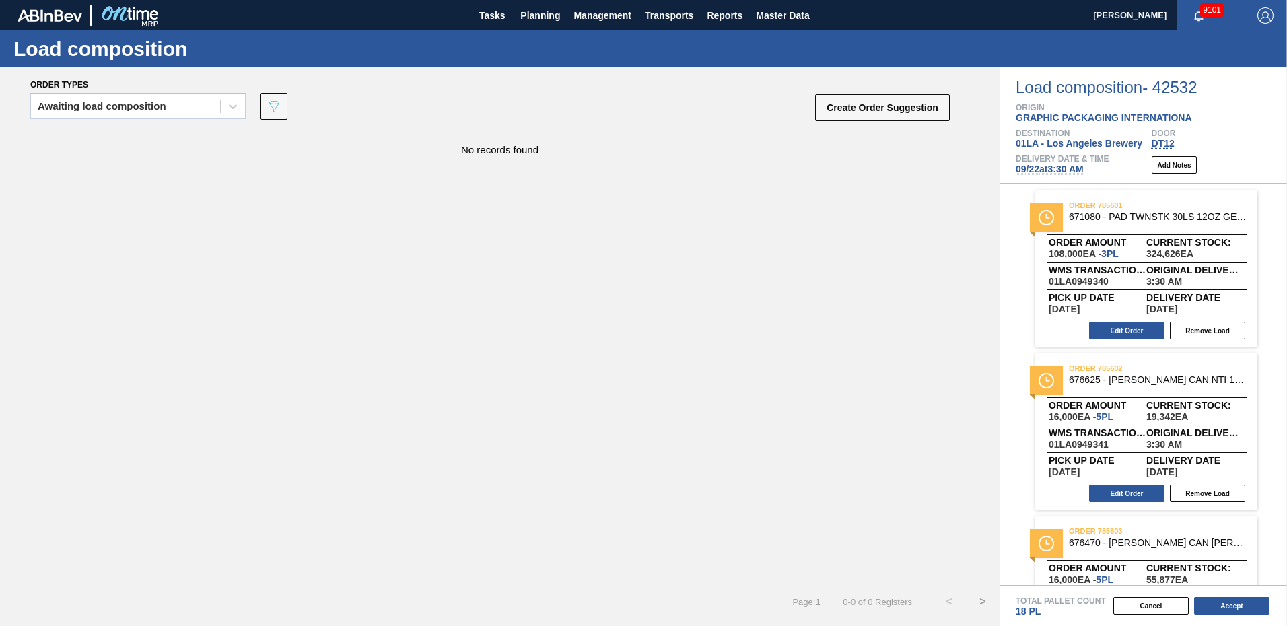
scroll to position [269, 0]
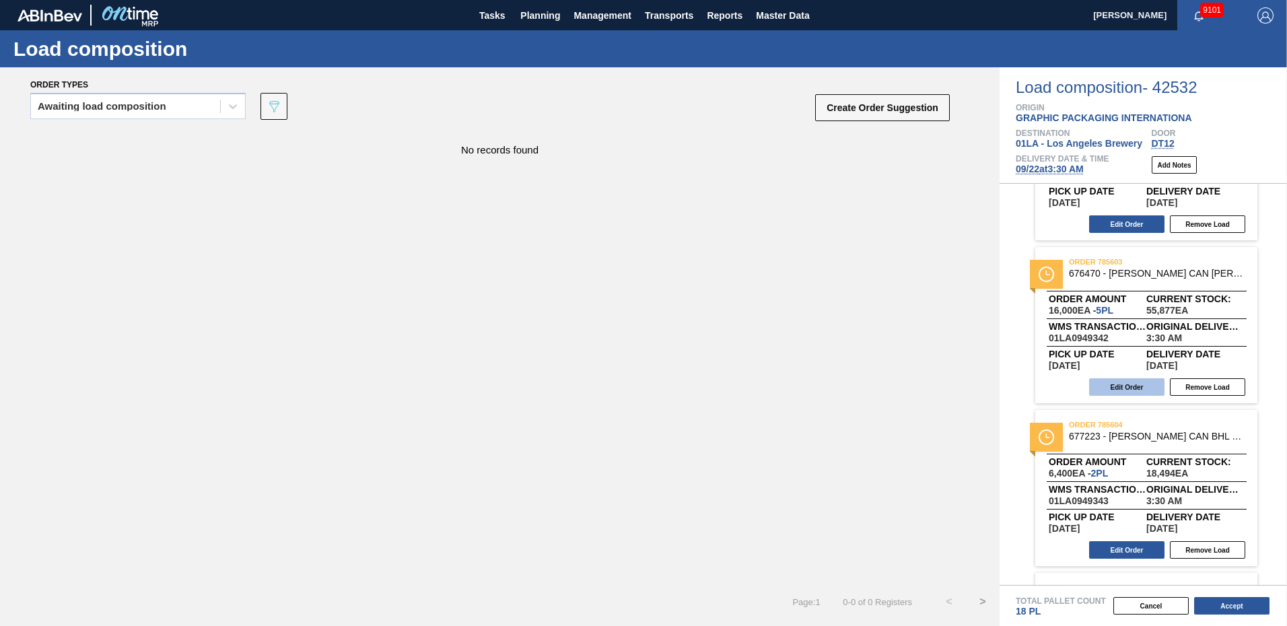
click at [1132, 382] on button "Edit Order" at bounding box center [1127, 387] width 75 height 18
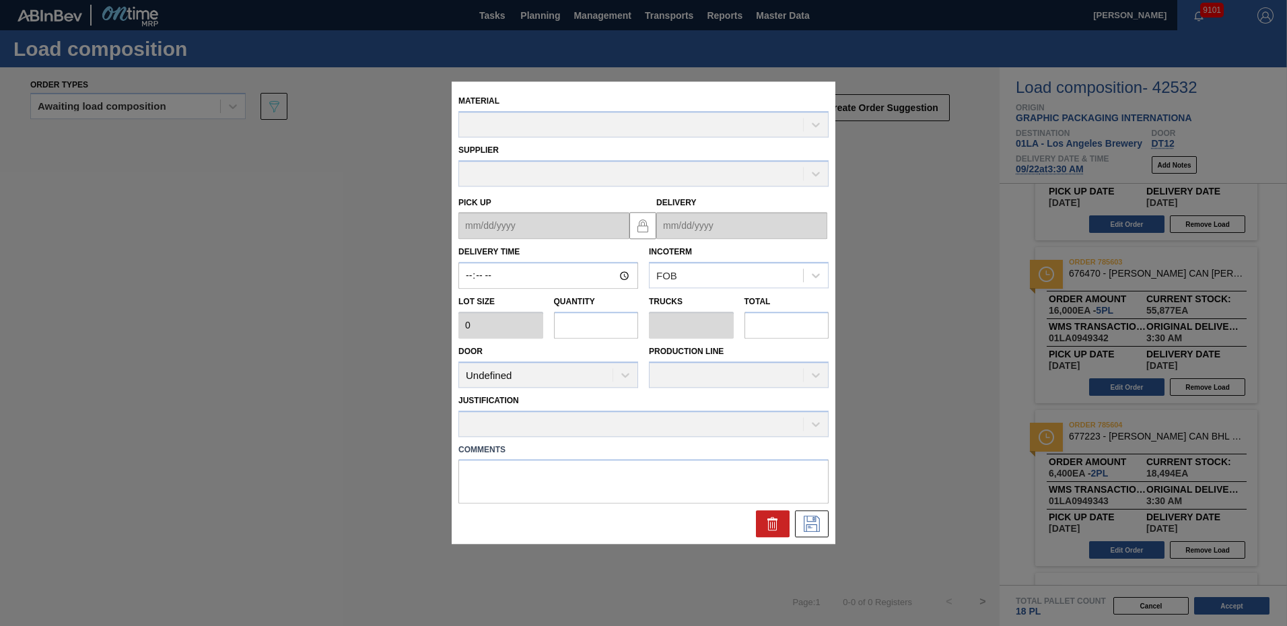
type input "03:30:00"
type input "3,200"
type input "5"
type input "0.192"
type input "16,000"
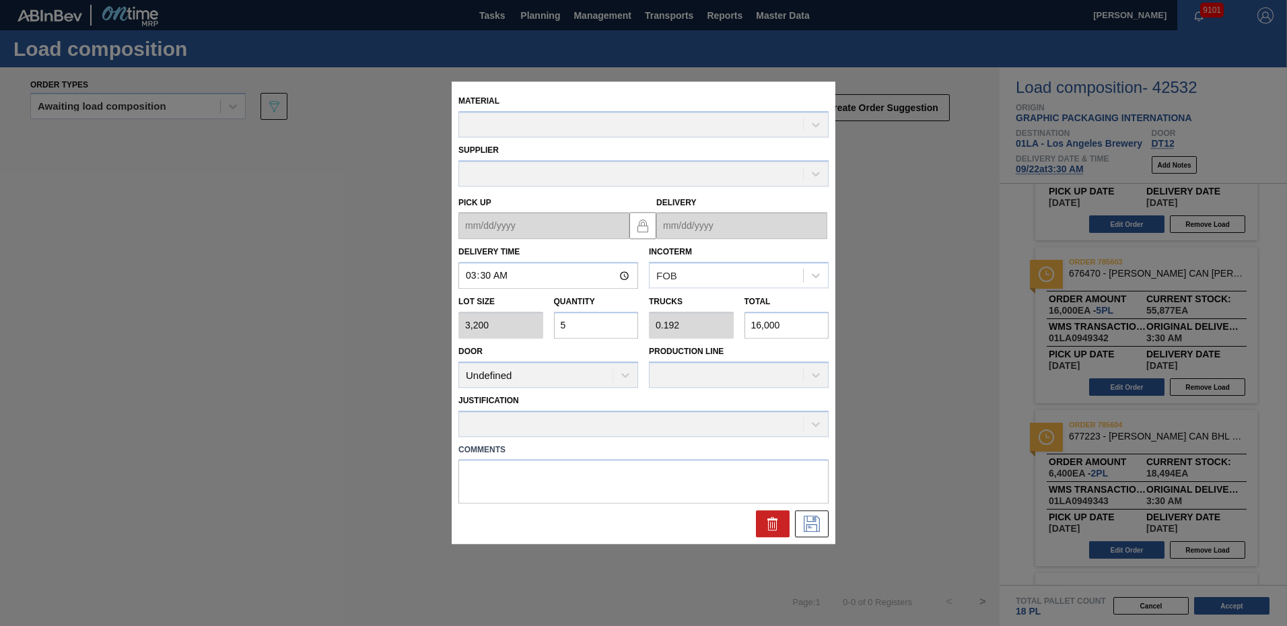
type up "[DATE]"
type input "[DATE]"
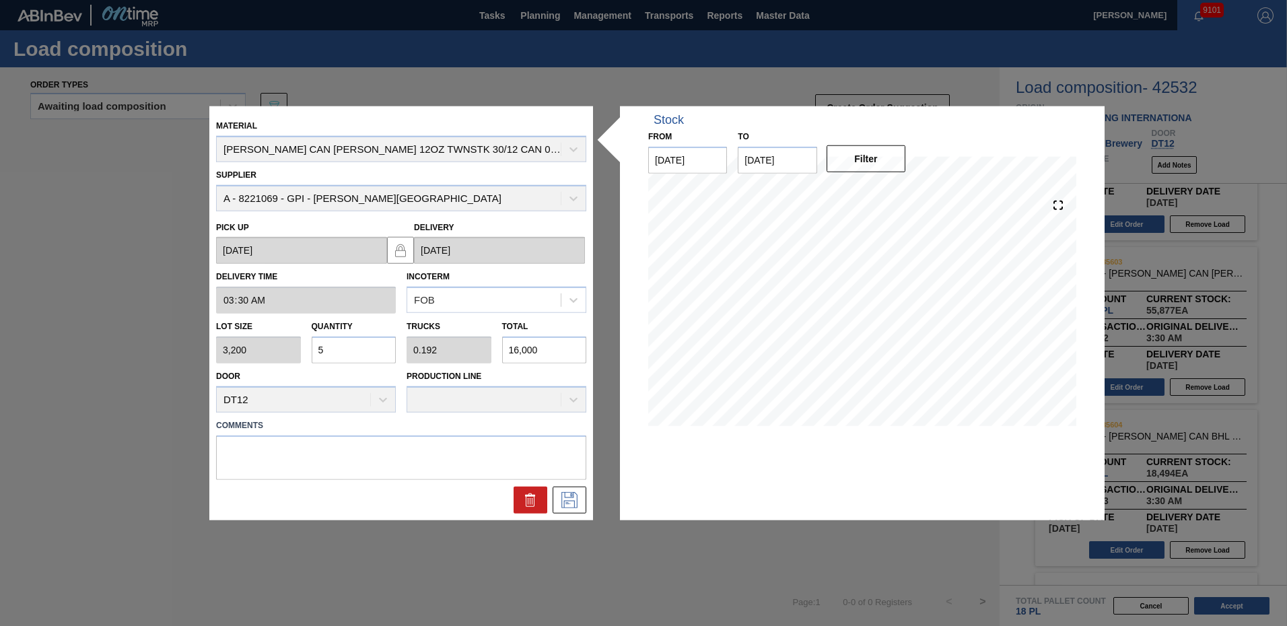
drag, startPoint x: 358, startPoint y: 351, endPoint x: 0, endPoint y: 322, distance: 359.5
click at [0, 0] on html "Tasks Planning Management Transports Reports Master Data [PERSON_NAME] 9101 Mar…" at bounding box center [643, 0] width 1287 height 0
type input "7"
type input "0.269"
type input "22,400"
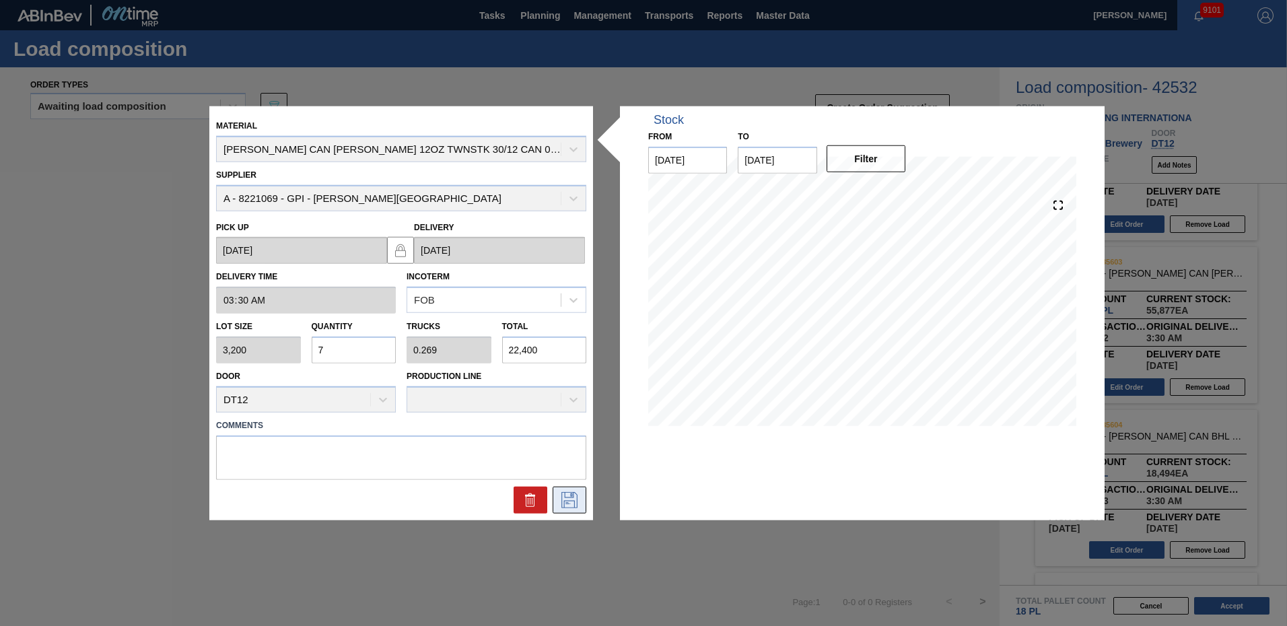
type input "7"
click at [575, 500] on icon at bounding box center [570, 500] width 22 height 16
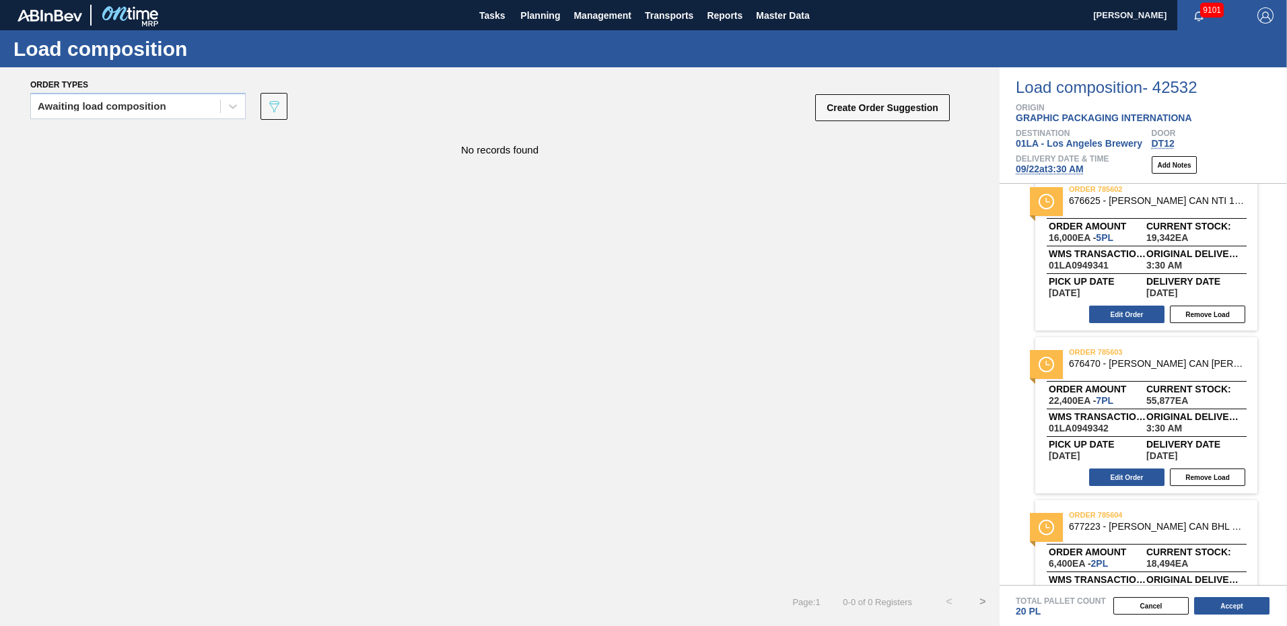
scroll to position [0, 0]
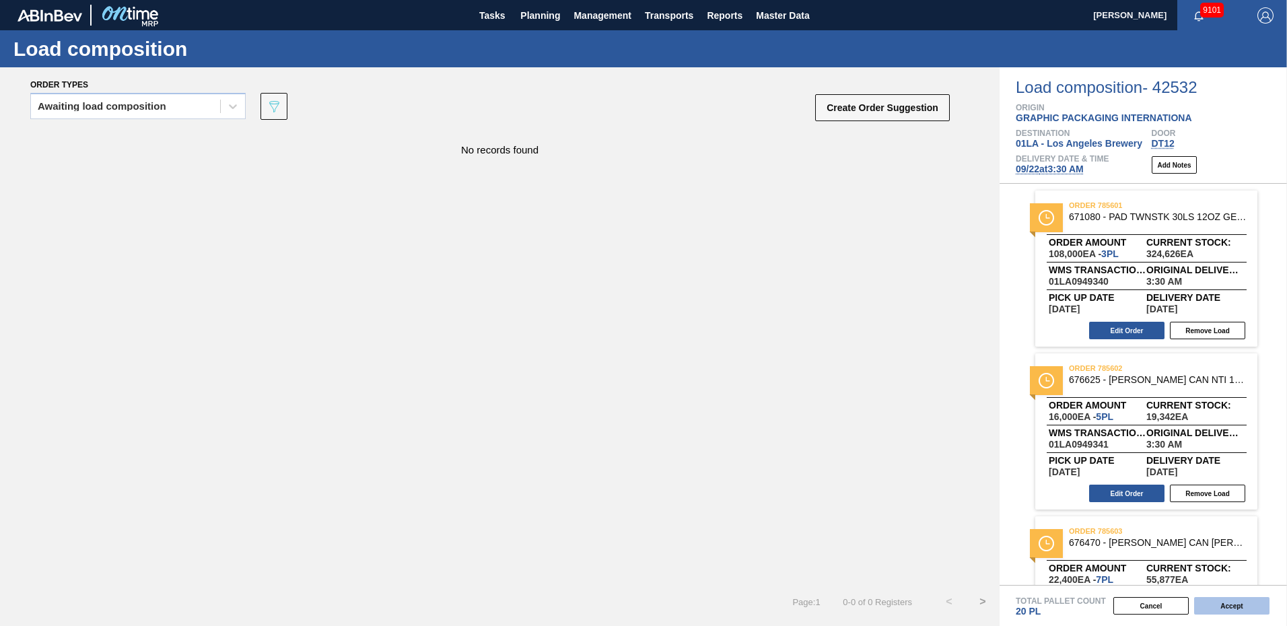
click at [1232, 606] on button "Accept" at bounding box center [1232, 606] width 75 height 18
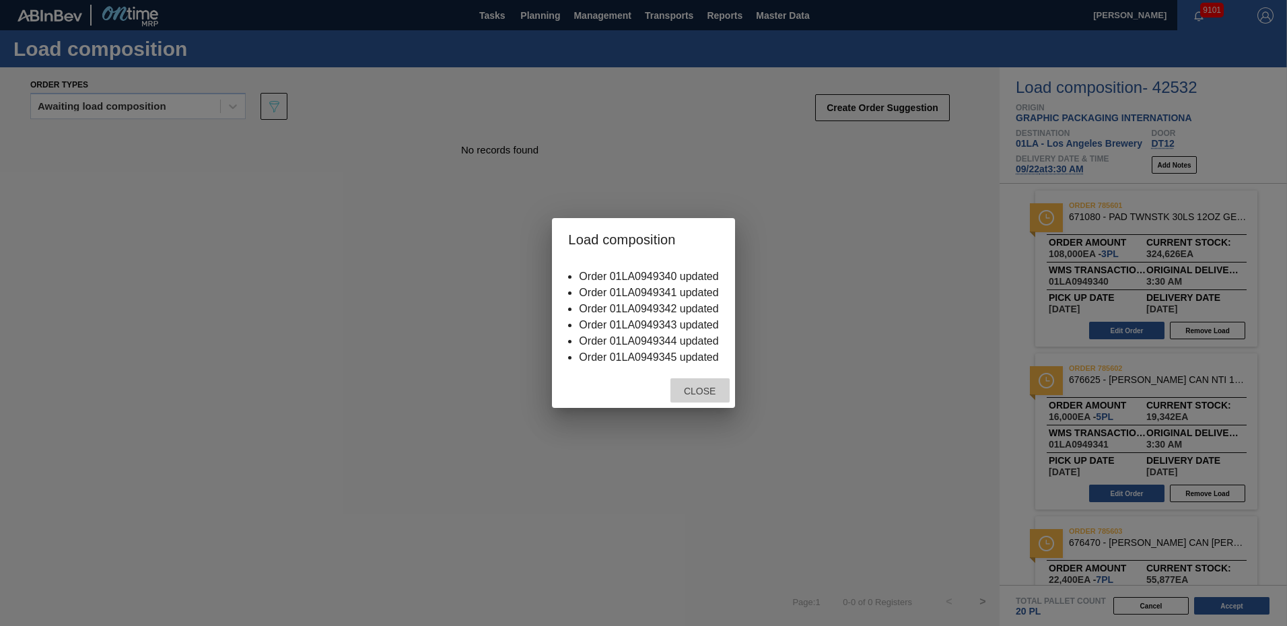
click at [703, 392] on span "Close" at bounding box center [699, 391] width 53 height 11
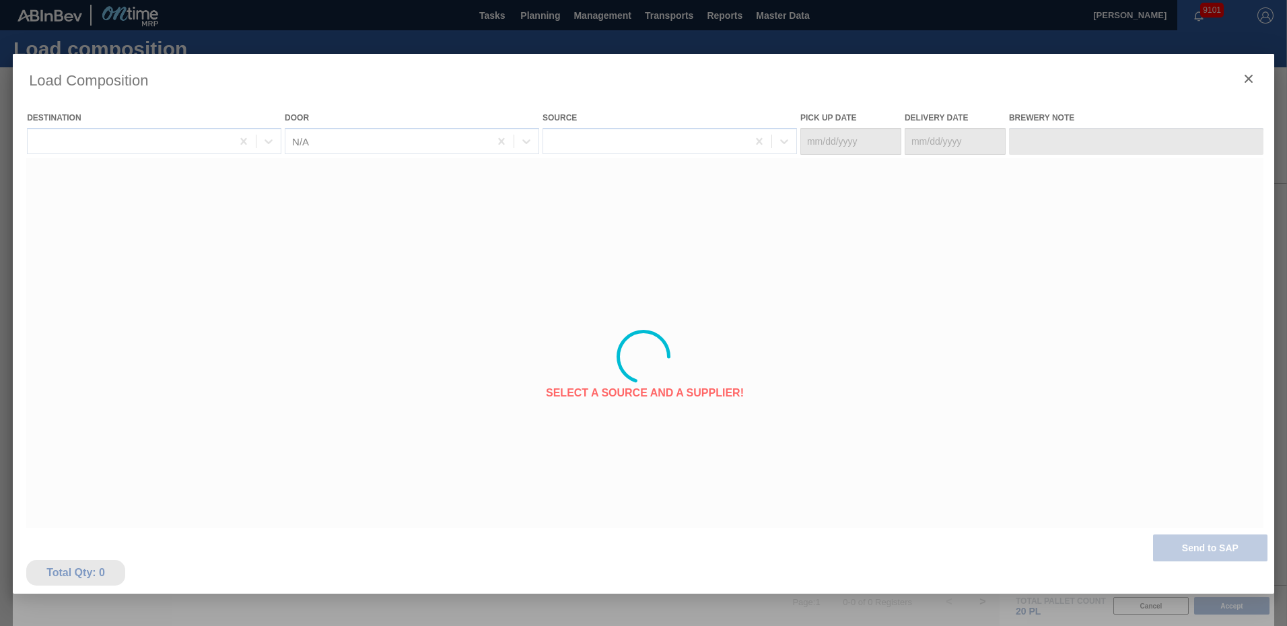
type Date "[DATE]"
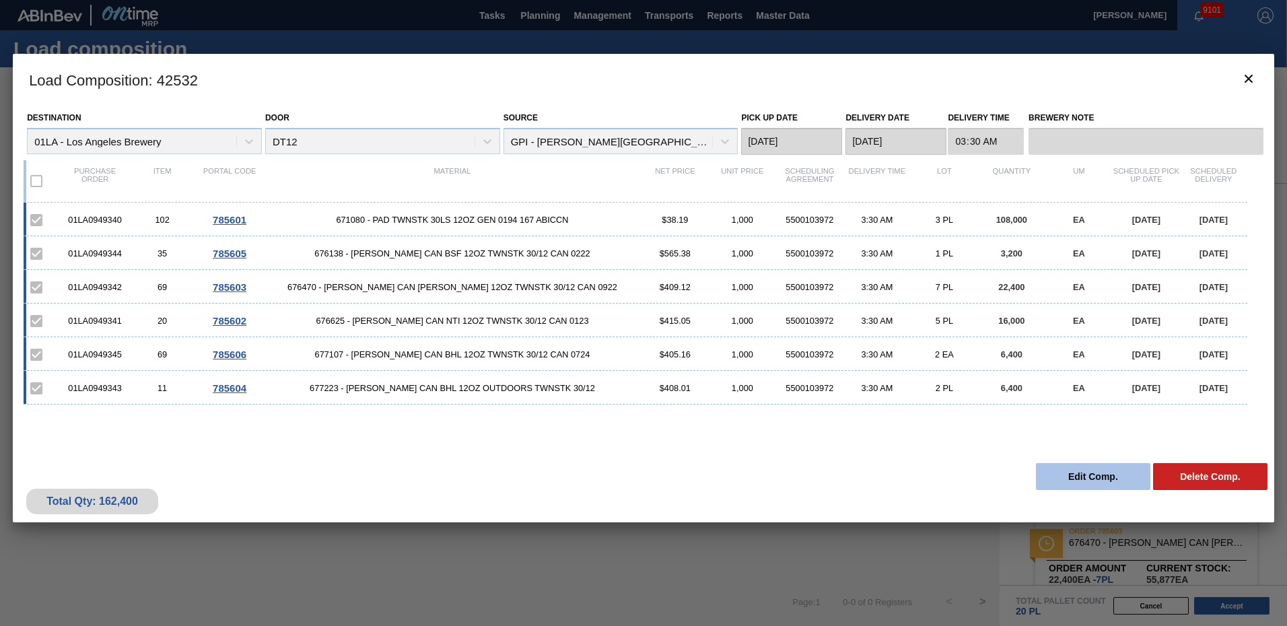
click at [1073, 476] on button "Edit Comp." at bounding box center [1093, 476] width 114 height 27
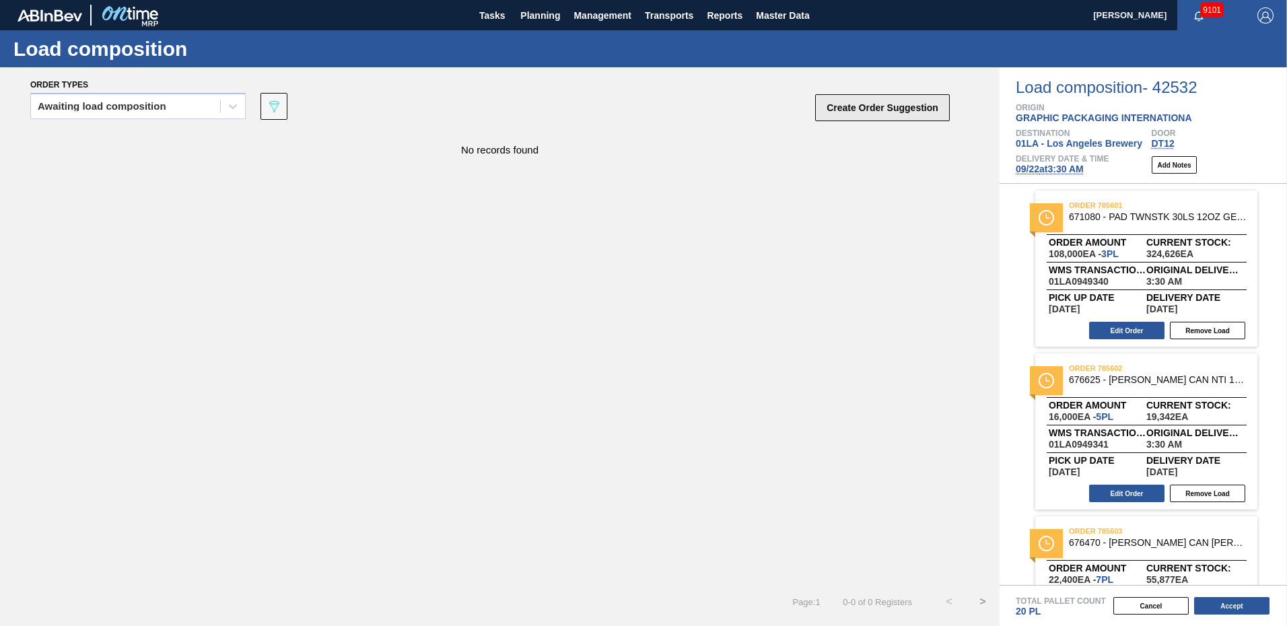
click at [878, 108] on button "Create Order Suggestion" at bounding box center [882, 107] width 135 height 27
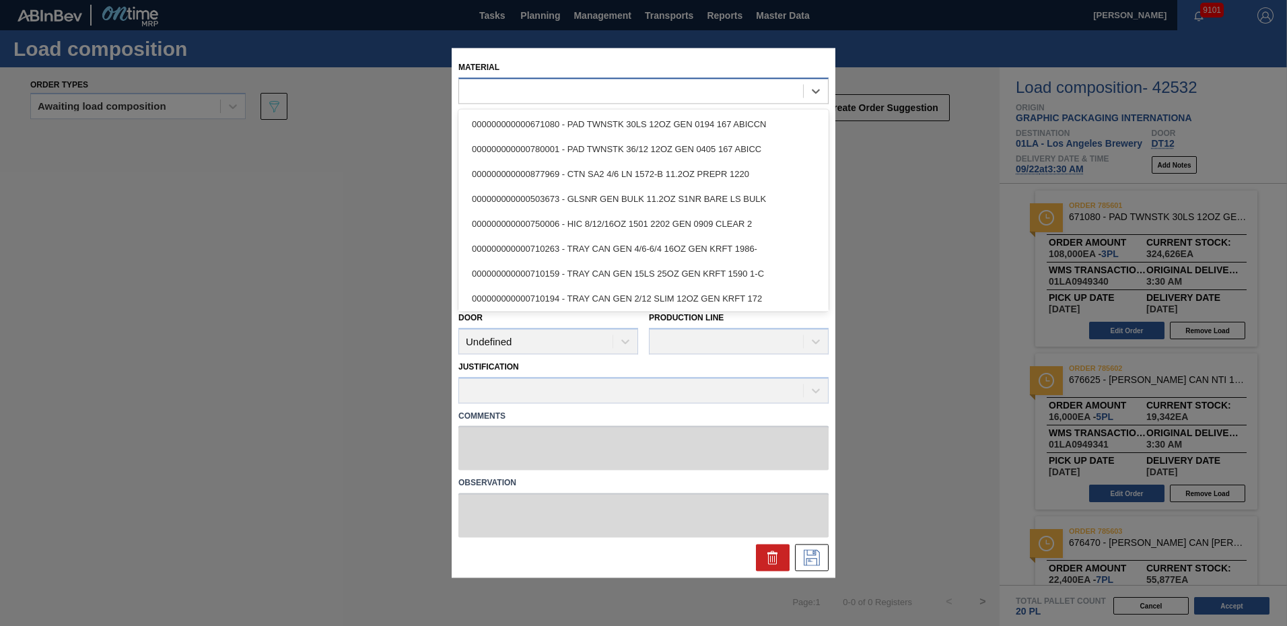
click at [475, 86] on div at bounding box center [631, 91] width 344 height 20
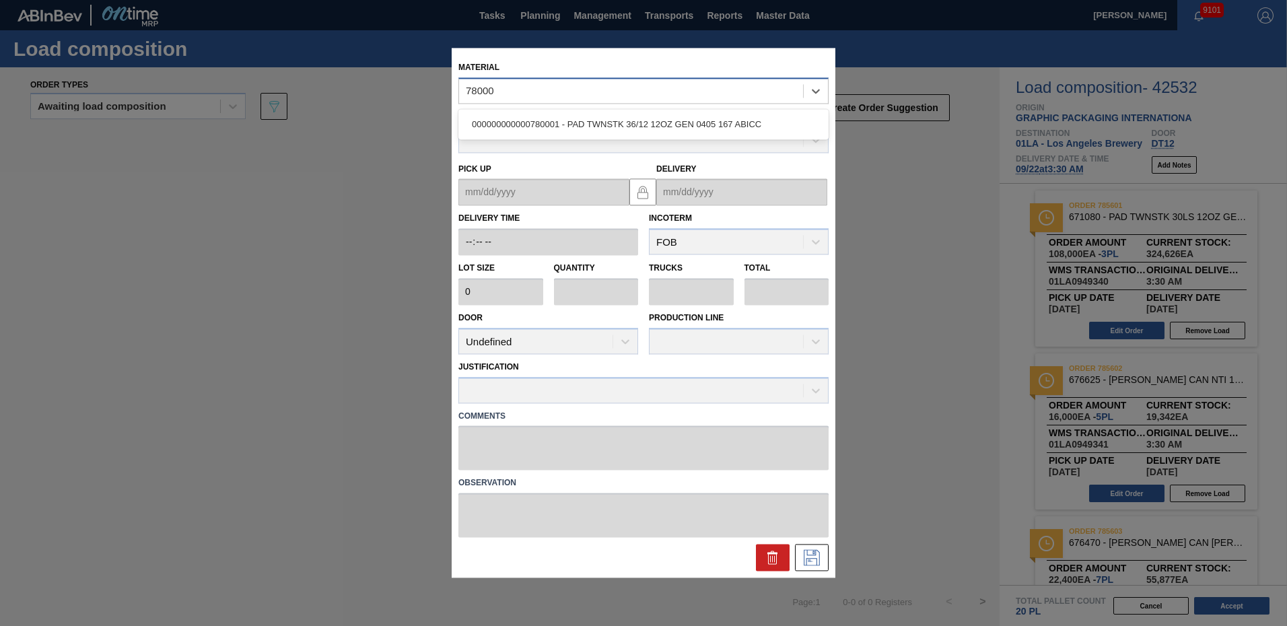
type input "780001"
type input "24,000"
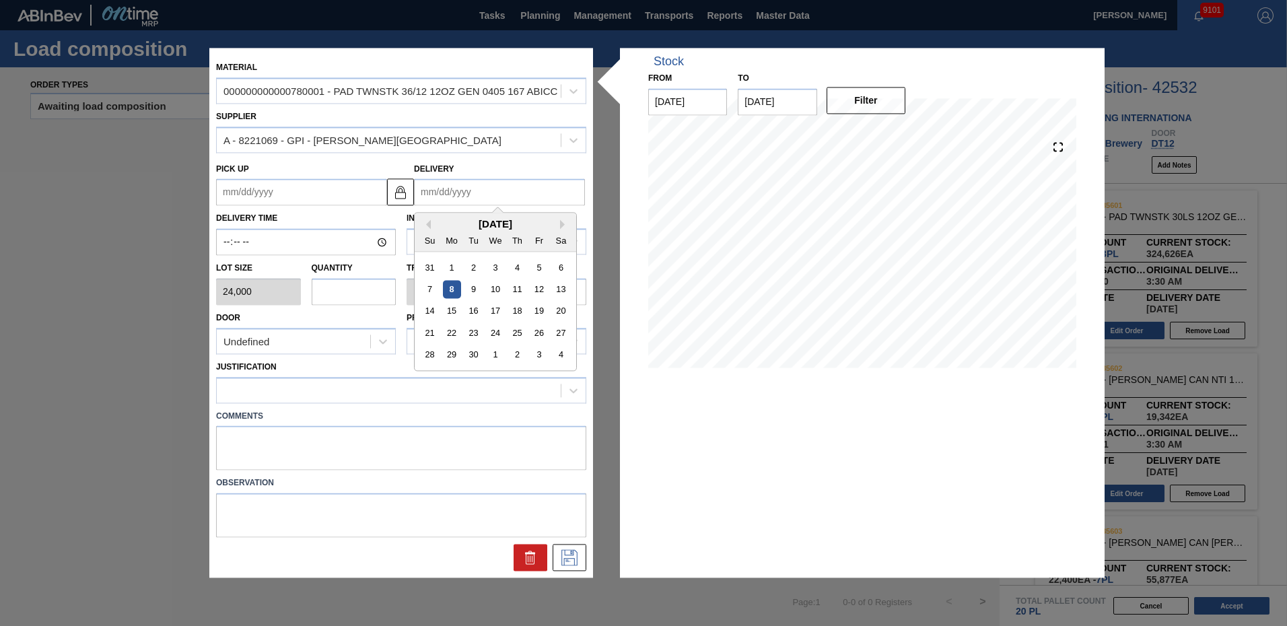
click at [446, 191] on input "Delivery" at bounding box center [499, 192] width 171 height 27
click at [470, 188] on input "Delivery" at bounding box center [499, 192] width 171 height 27
type input "9"
type up "[DATE]"
type input "9/"
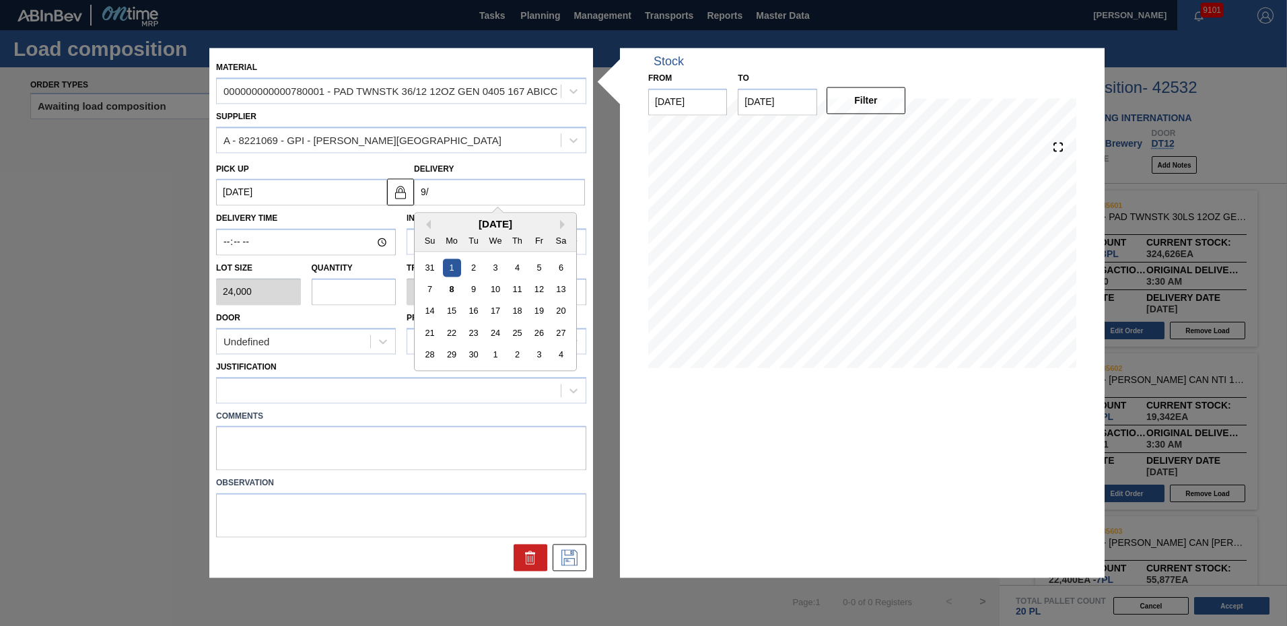
type up "[DATE]"
type input "9/2"
type up "[DATE]"
type input "9/22"
type up "[DATE]"
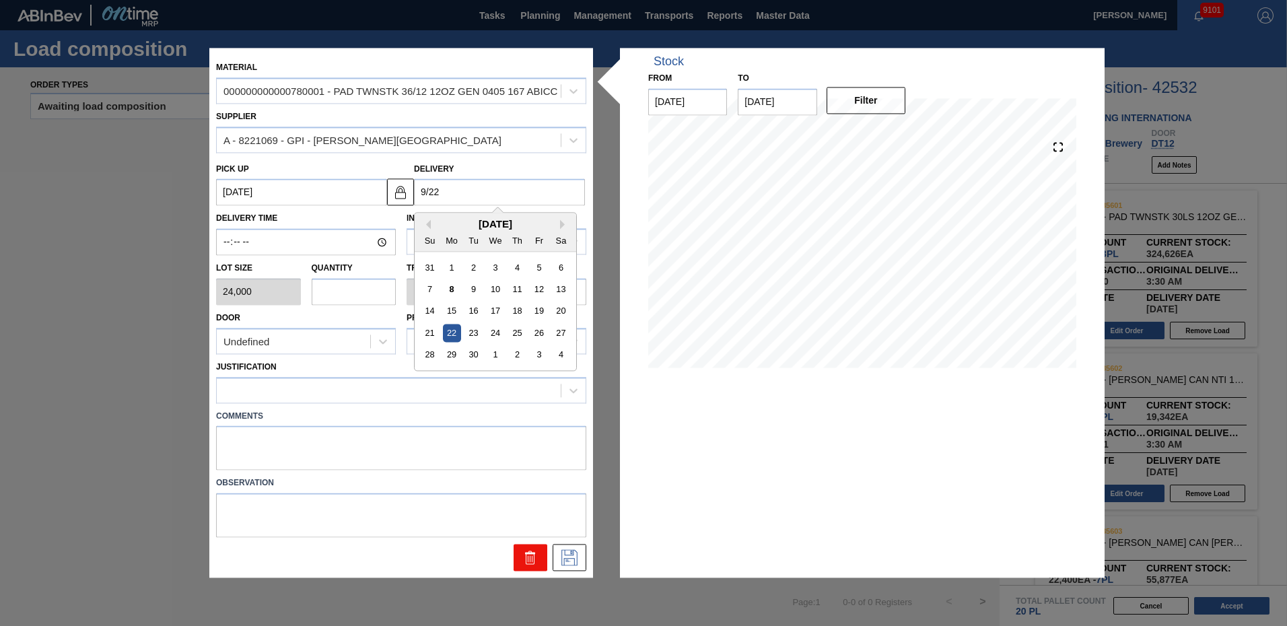
type input "[DATE]"
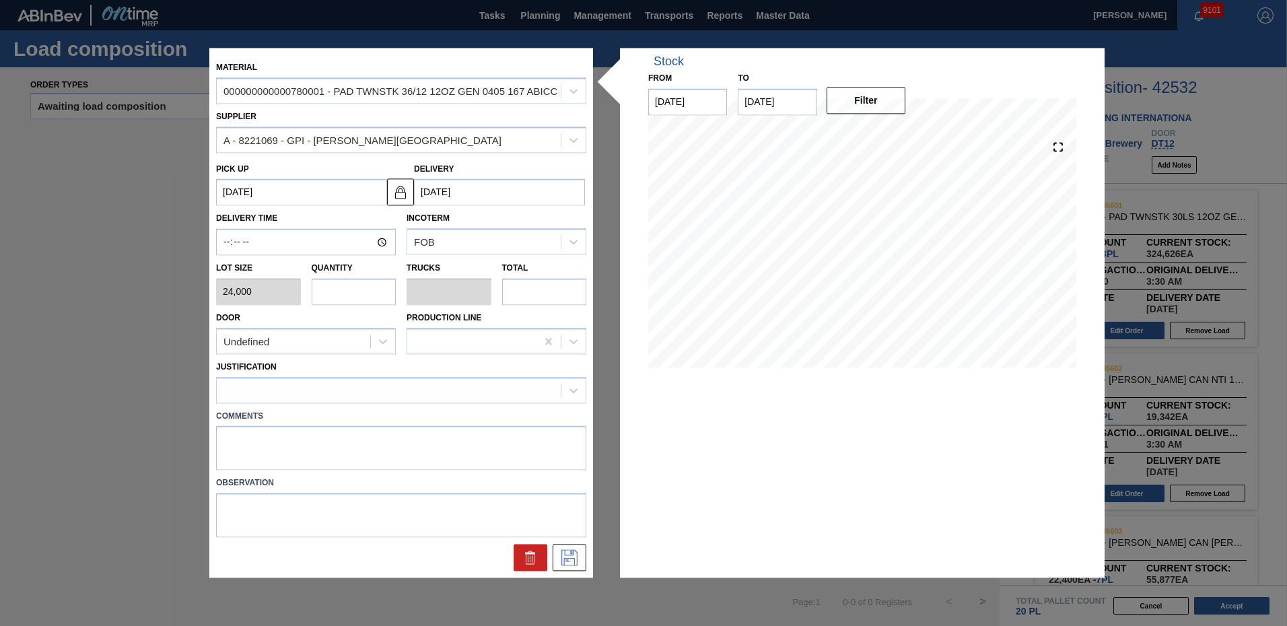
click at [490, 295] on div "Material 000000000000780001 - PAD TWNSTK 36/12 12OZ GEN 0405 167 ABICC Supplier…" at bounding box center [401, 313] width 370 height 516
click at [434, 92] on div "000000000000780001 - PAD TWNSTK 36/12 12OZ GEN 0405 167 ABICC" at bounding box center [391, 91] width 334 height 11
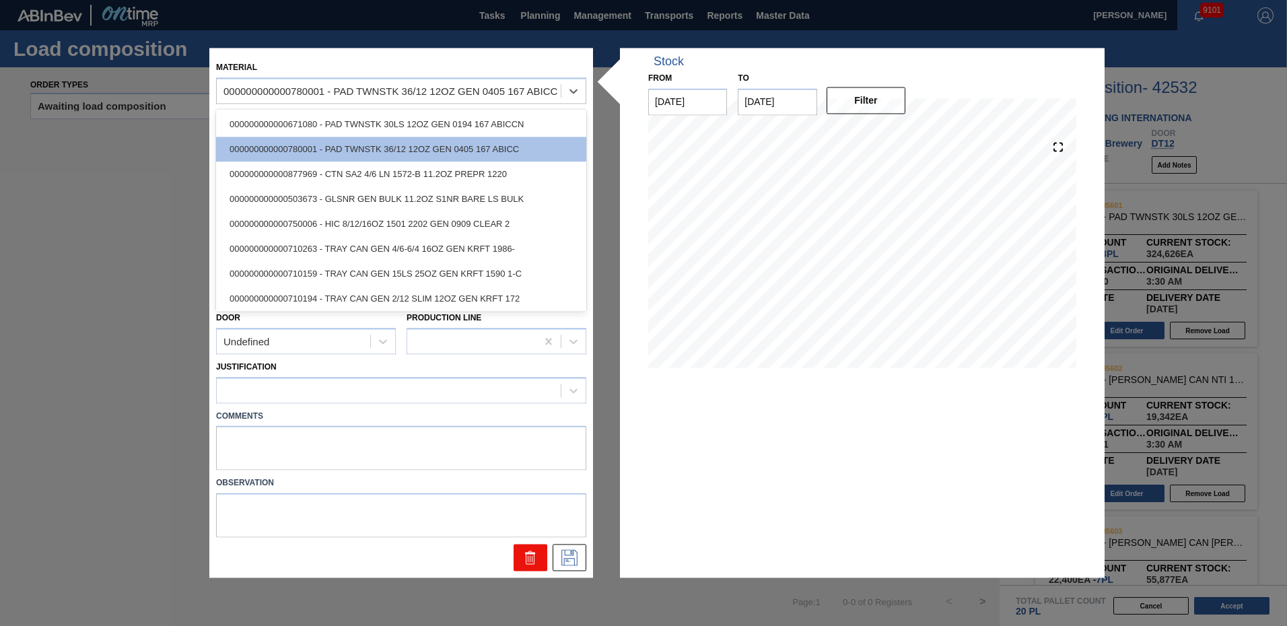
click at [528, 558] on icon at bounding box center [528, 559] width 1 height 7
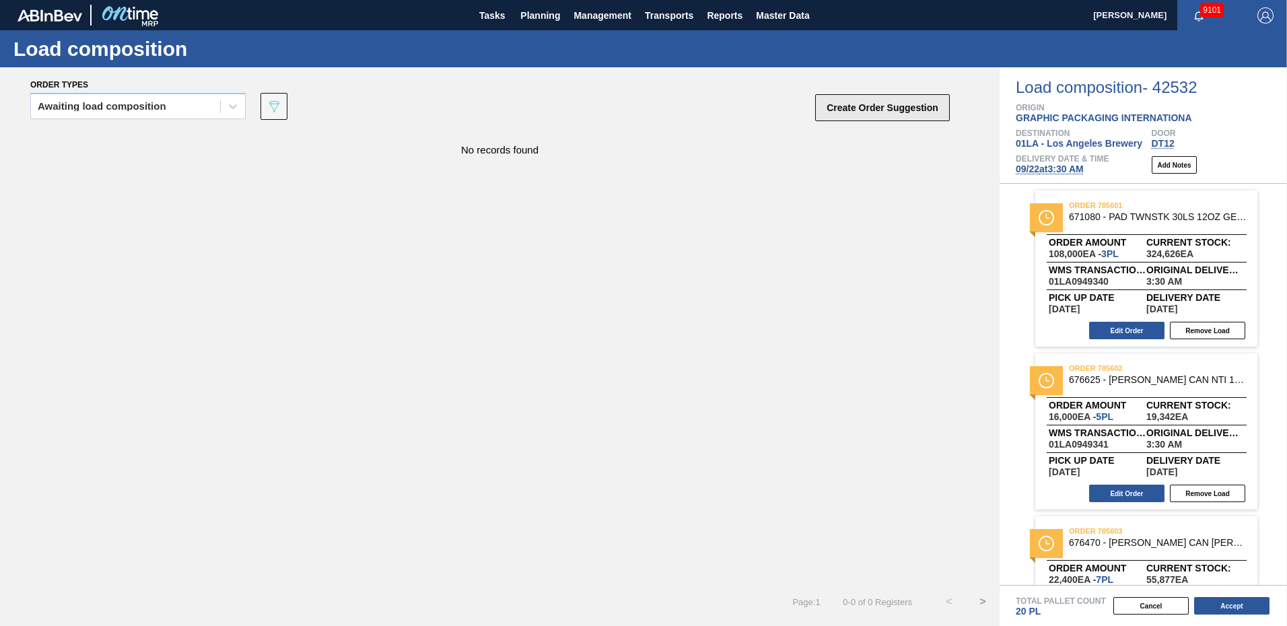
click at [876, 108] on button "Create Order Suggestion" at bounding box center [882, 107] width 135 height 27
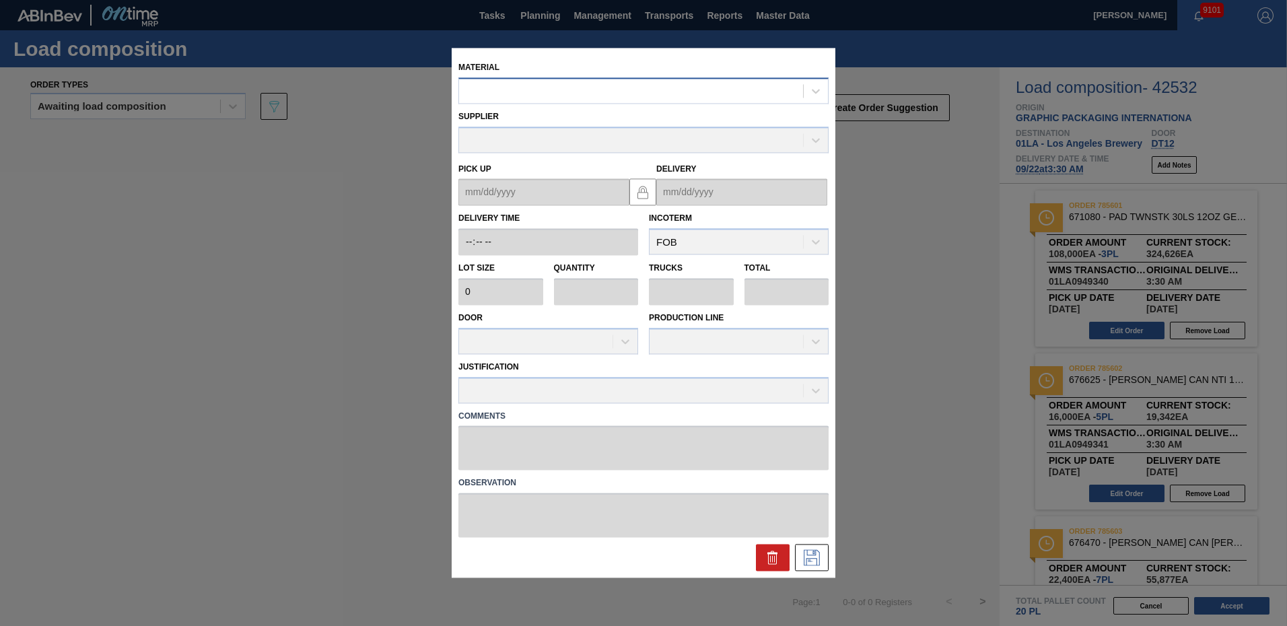
click at [517, 89] on div at bounding box center [631, 91] width 344 height 20
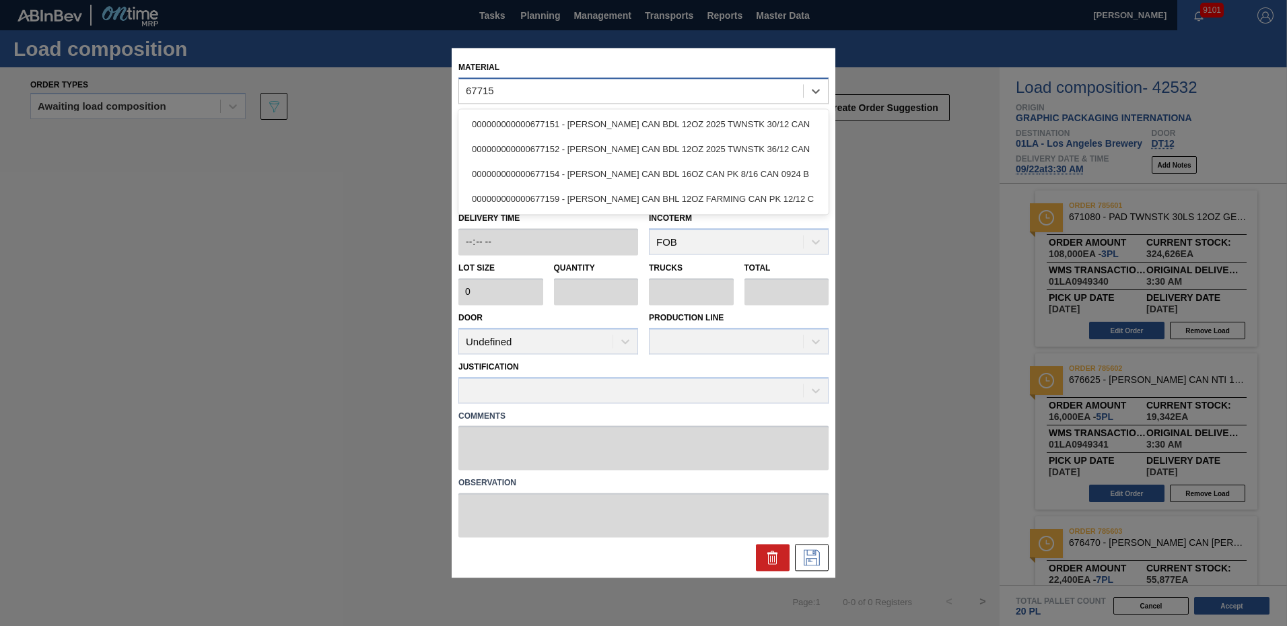
type input "677151"
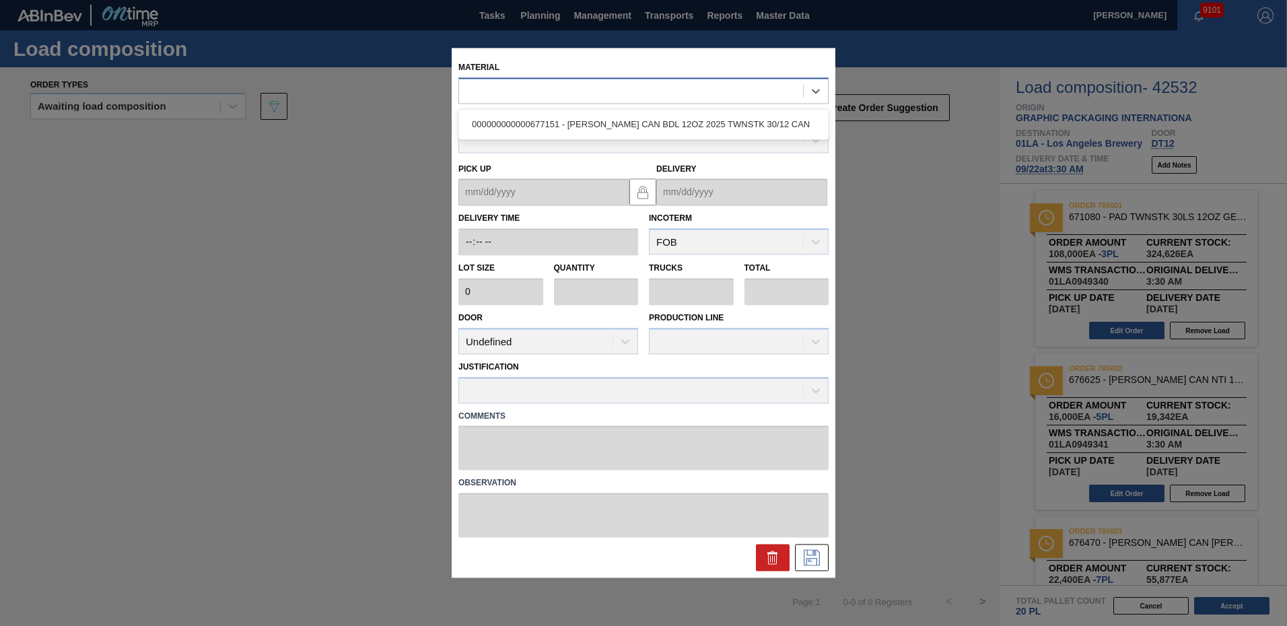
type input "3,200"
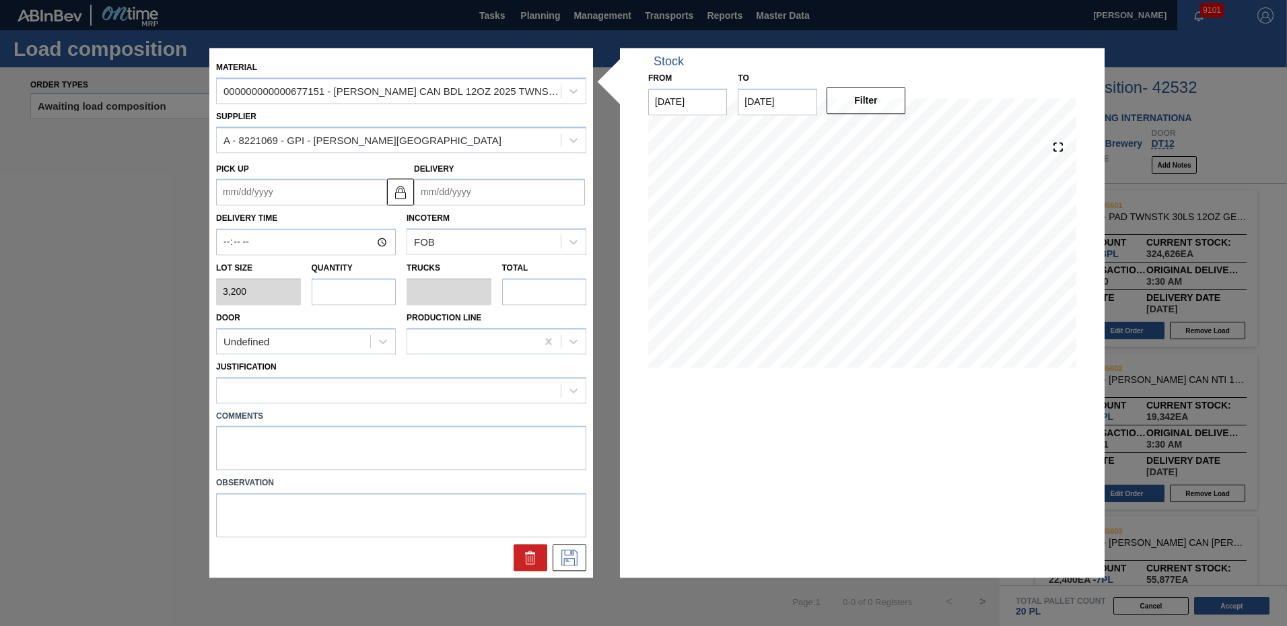
click at [350, 288] on input "text" at bounding box center [354, 291] width 85 height 27
type input "4"
type input "0.167"
type input "12,800"
type input "4"
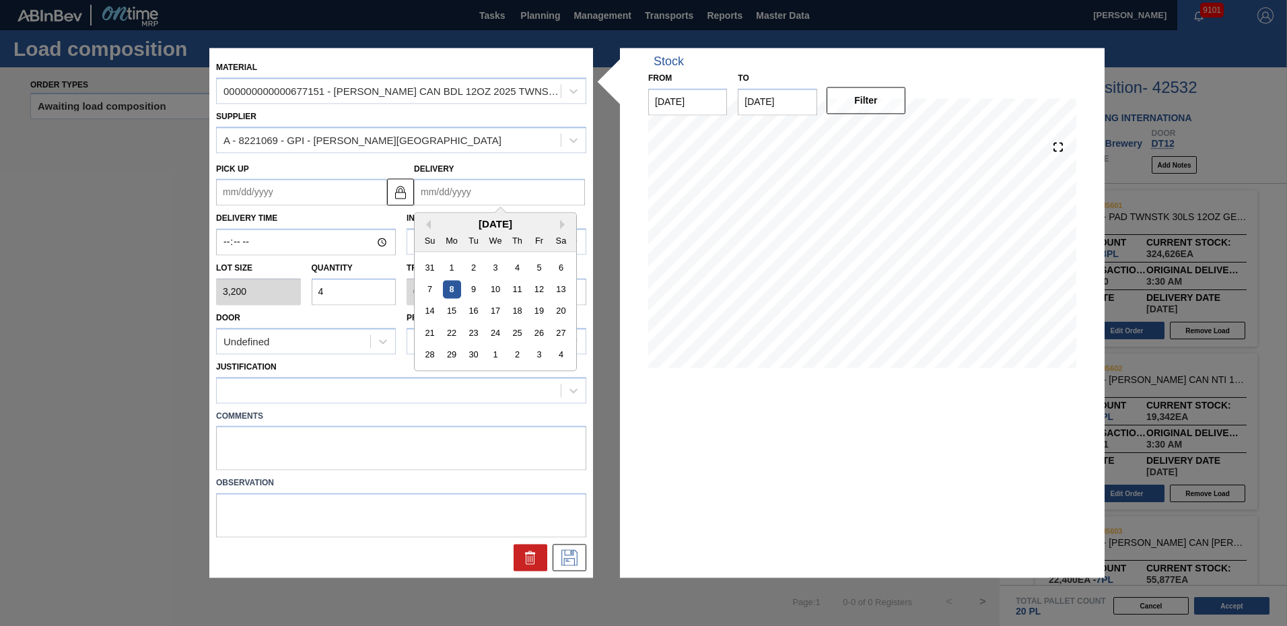
click at [497, 189] on input "Delivery" at bounding box center [499, 192] width 171 height 27
type input "9"
type up "[DATE]"
type input "9/"
type up "[DATE]"
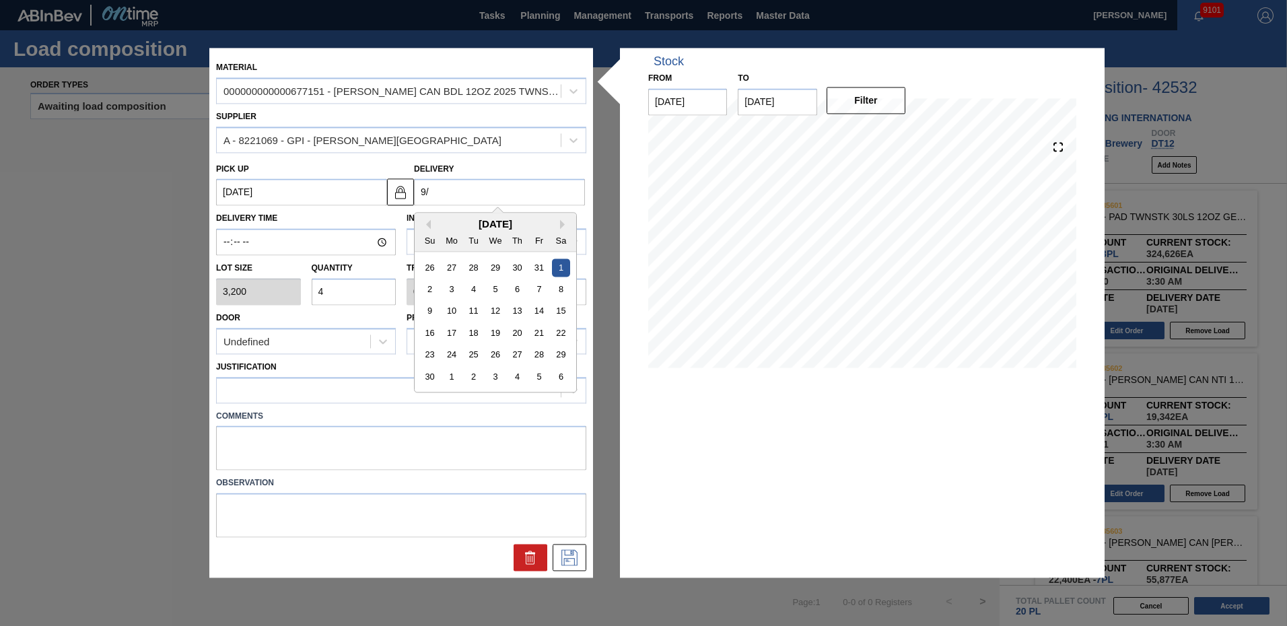
type input "9/2"
type up "[DATE]"
type input "9/22"
type up "[DATE]"
type input "9/22/"
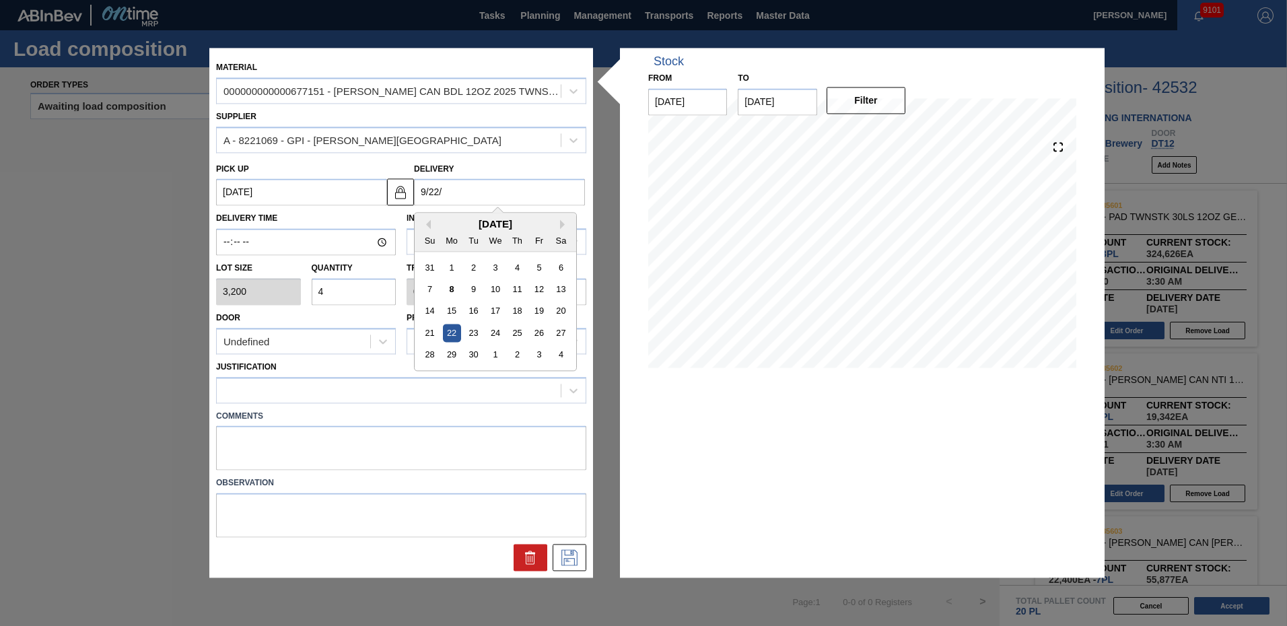
type up "[DATE]"
type input "9/22/2"
type up "[DATE]"
type input "[DATE]"
type up "[DATE]"
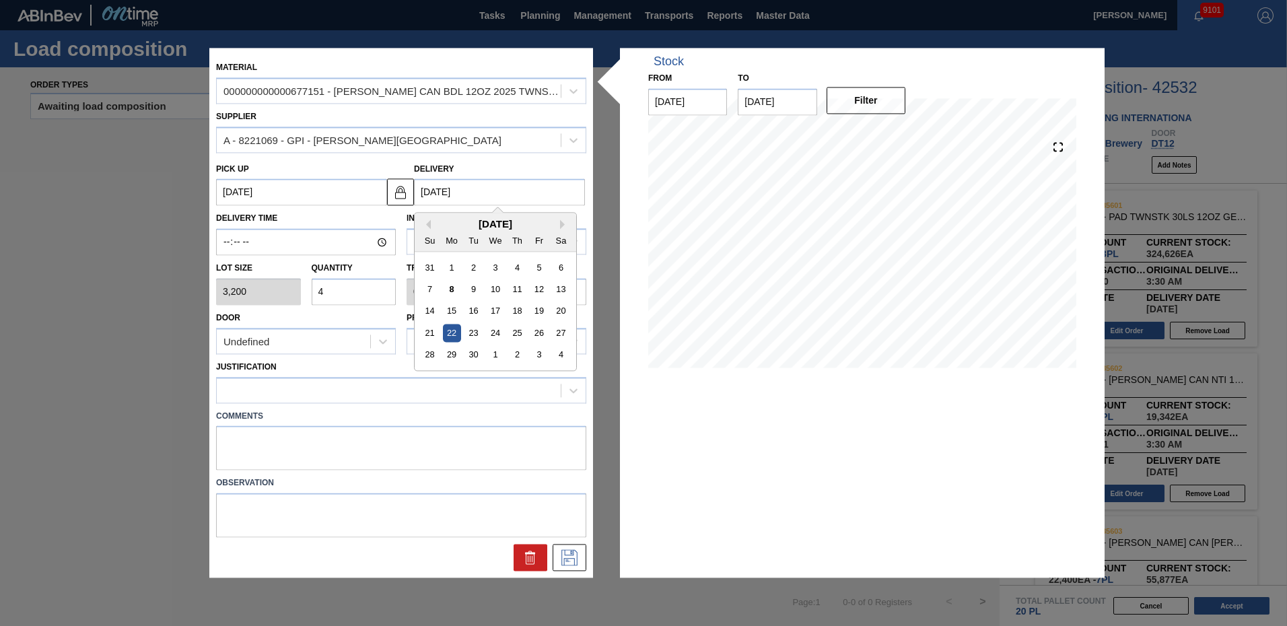
type input "[DATE]"
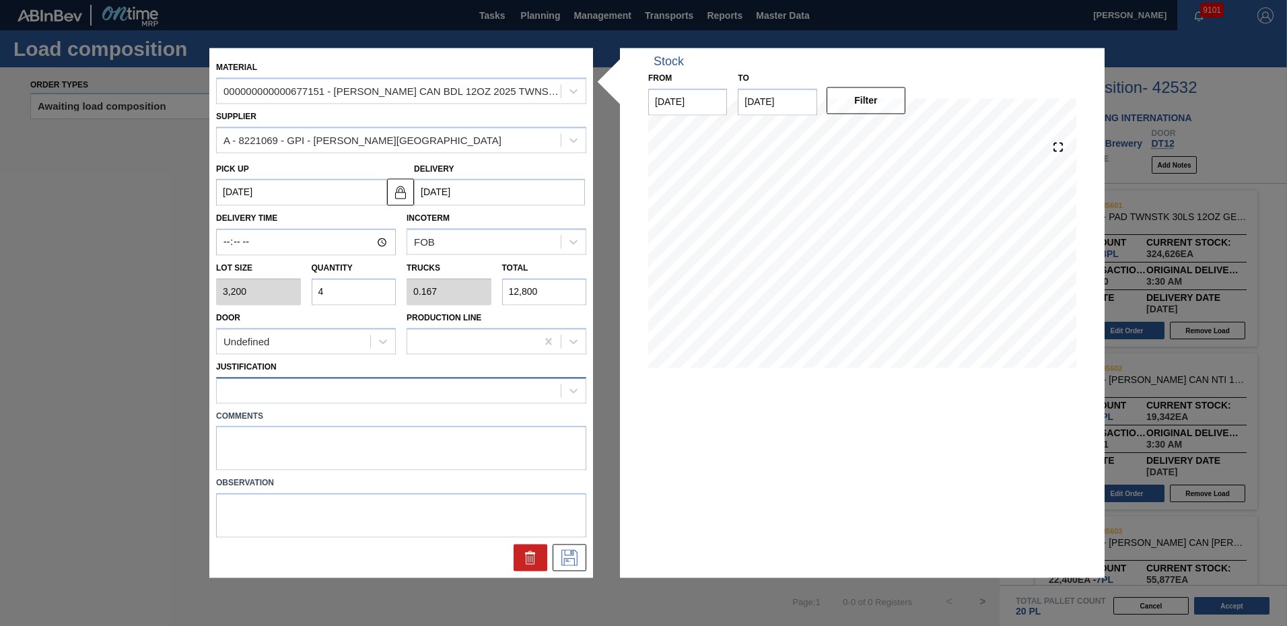
click at [308, 384] on div at bounding box center [389, 390] width 344 height 20
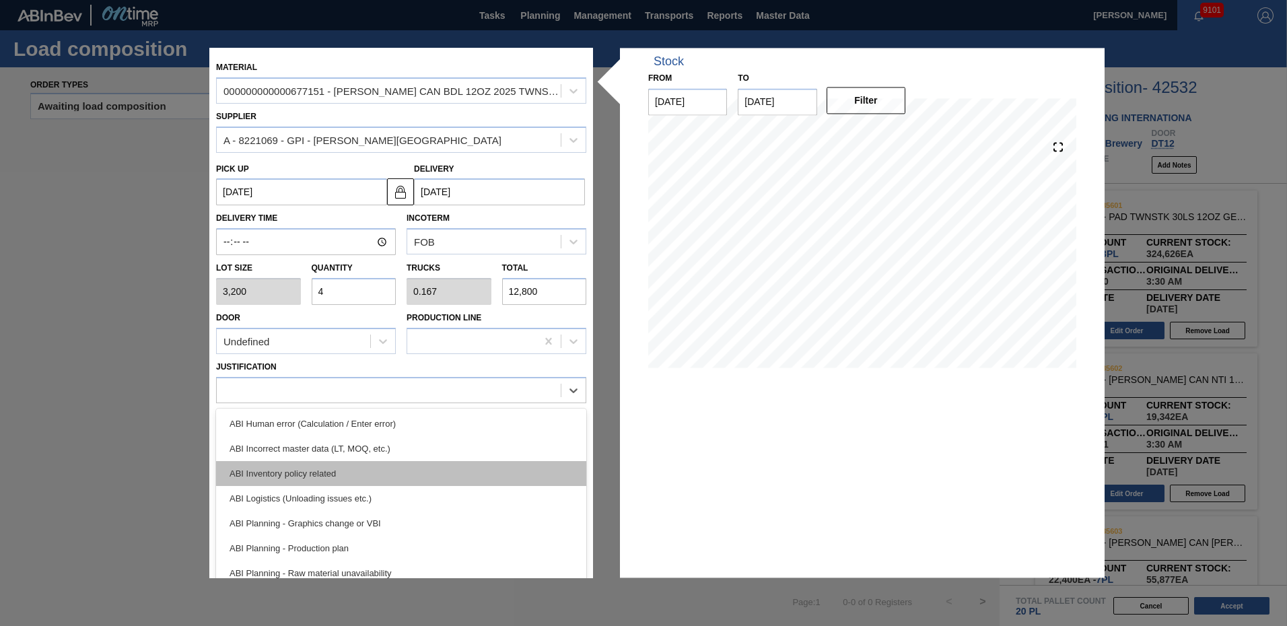
scroll to position [135, 0]
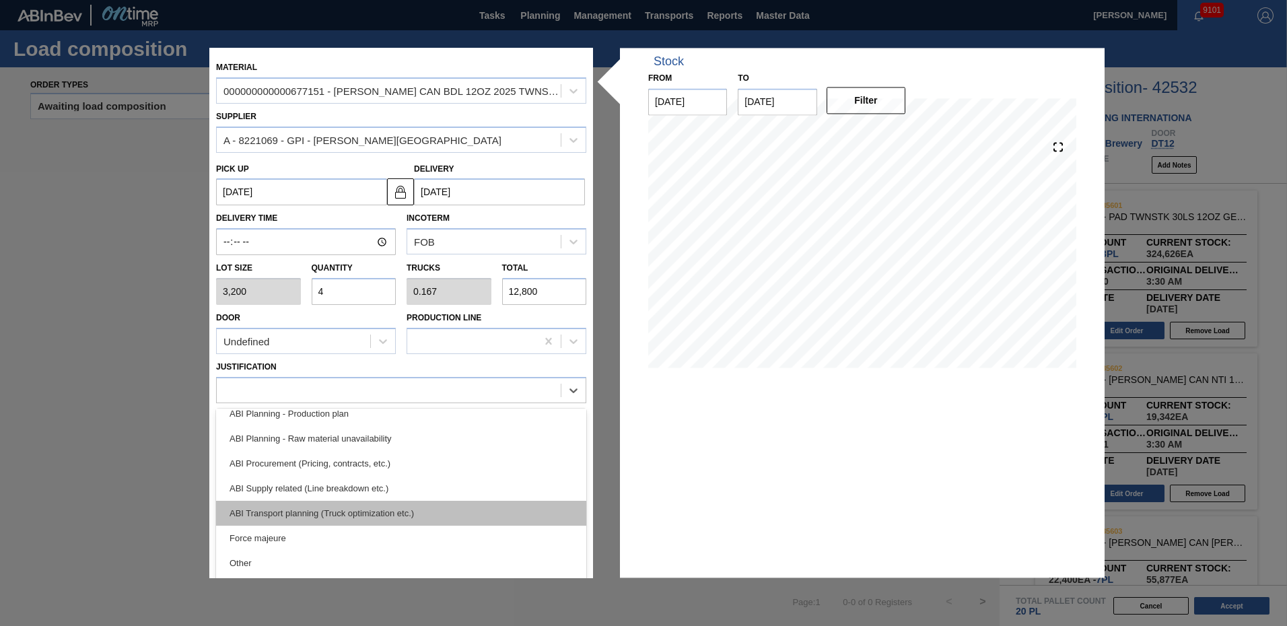
click at [318, 515] on div "ABI Transport planning (Truck optimization etc.)" at bounding box center [401, 513] width 370 height 25
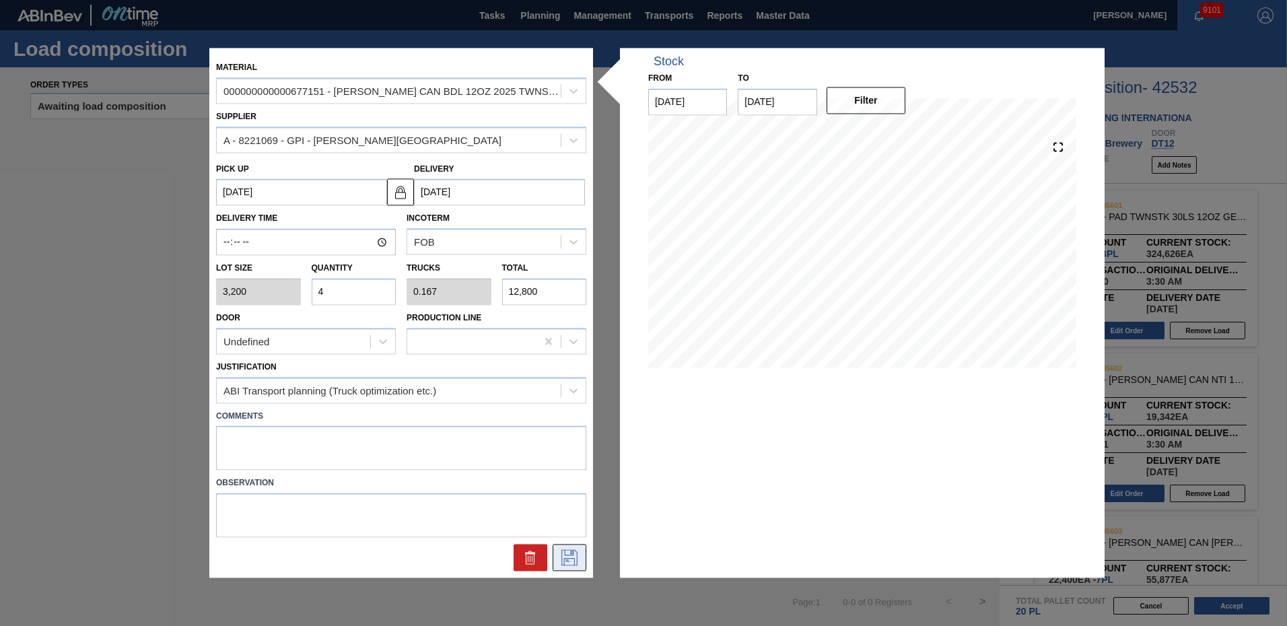
click at [568, 563] on icon at bounding box center [570, 558] width 22 height 16
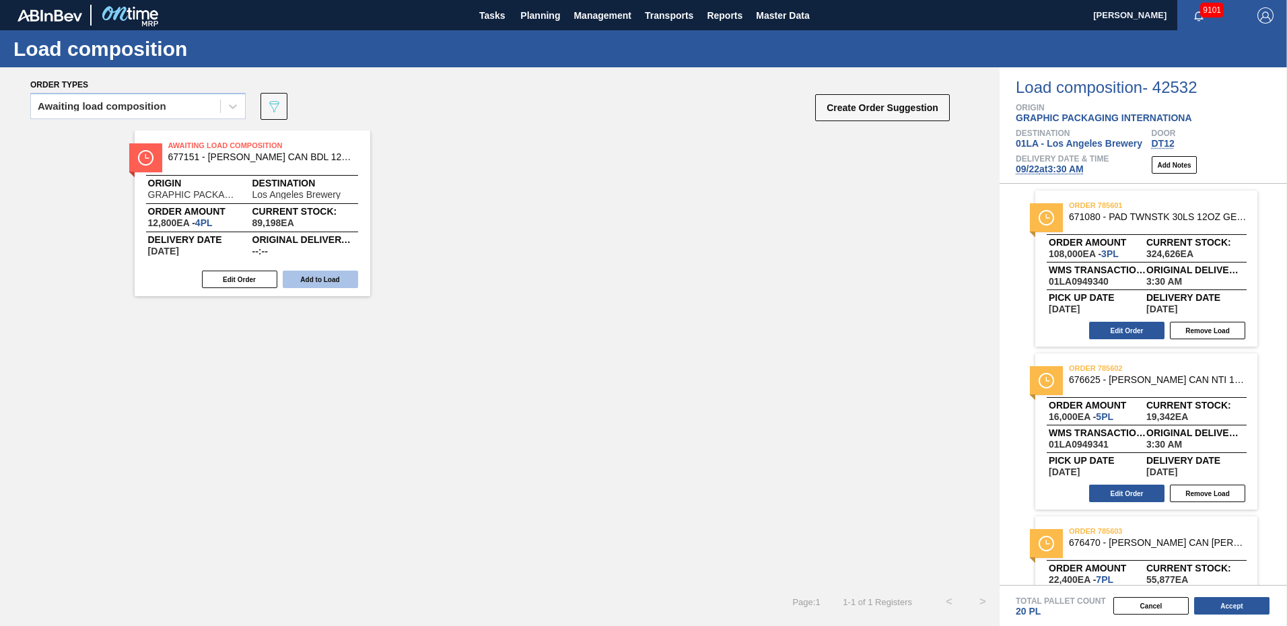
click at [333, 275] on button "Add to Load" at bounding box center [320, 280] width 75 height 18
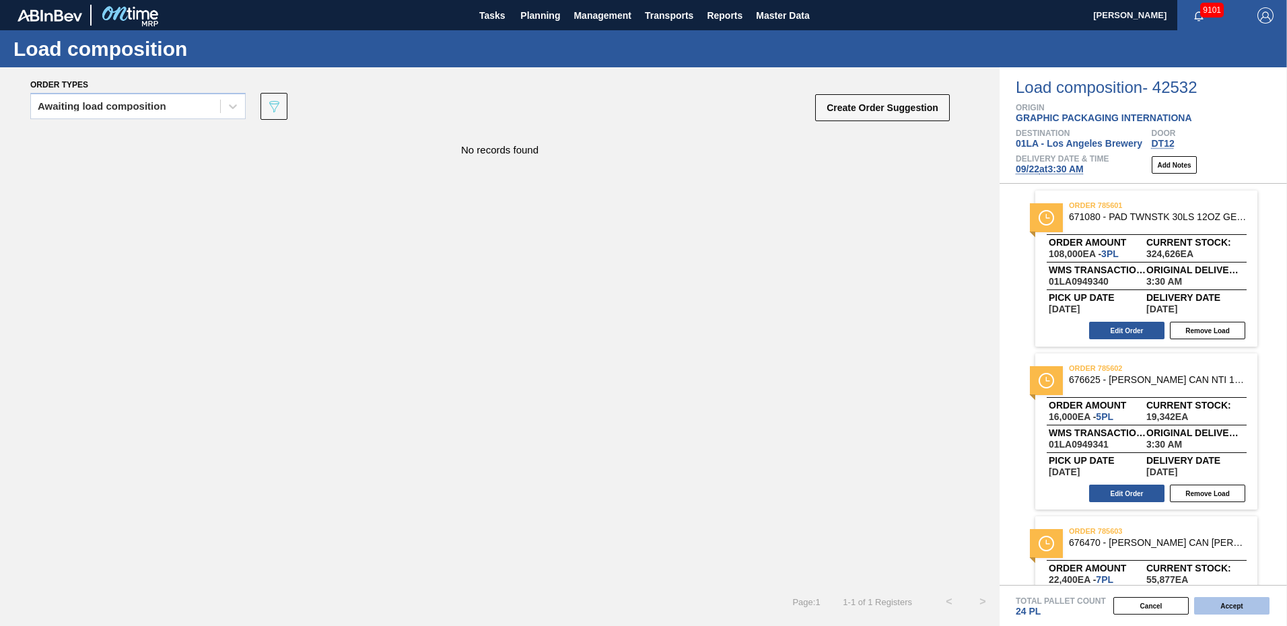
click at [1238, 608] on button "Accept" at bounding box center [1232, 606] width 75 height 18
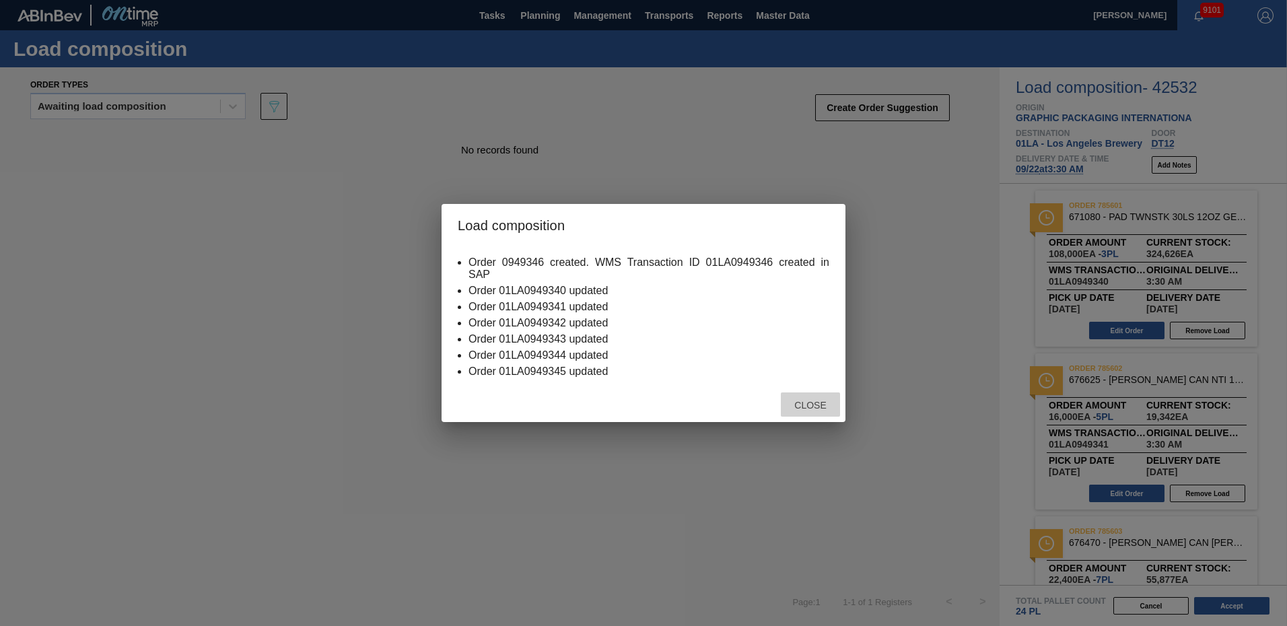
click at [805, 403] on span "Close" at bounding box center [810, 405] width 53 height 11
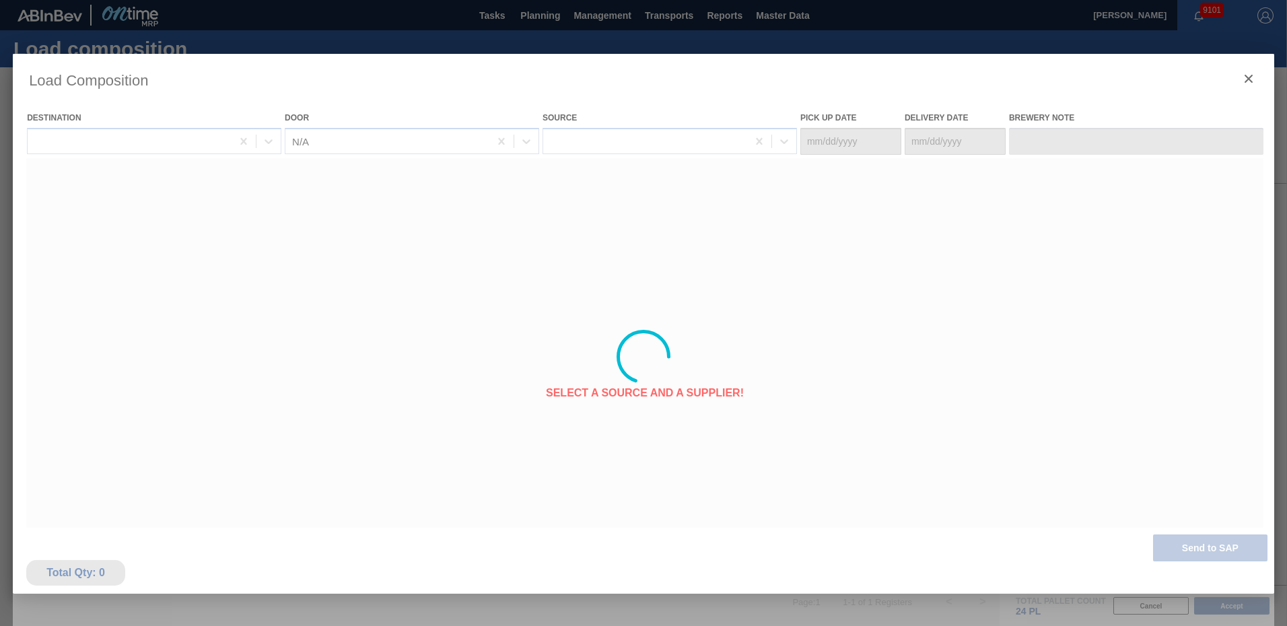
type Date "[DATE]"
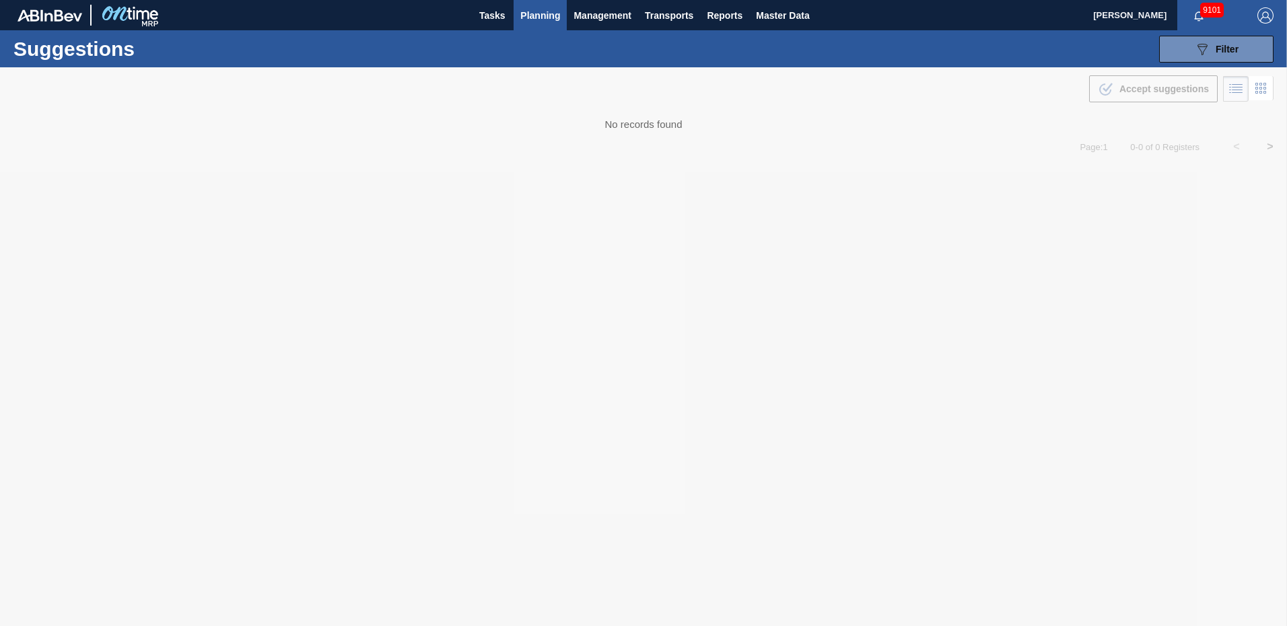
type from "[DATE]"
type to "[DATE]"
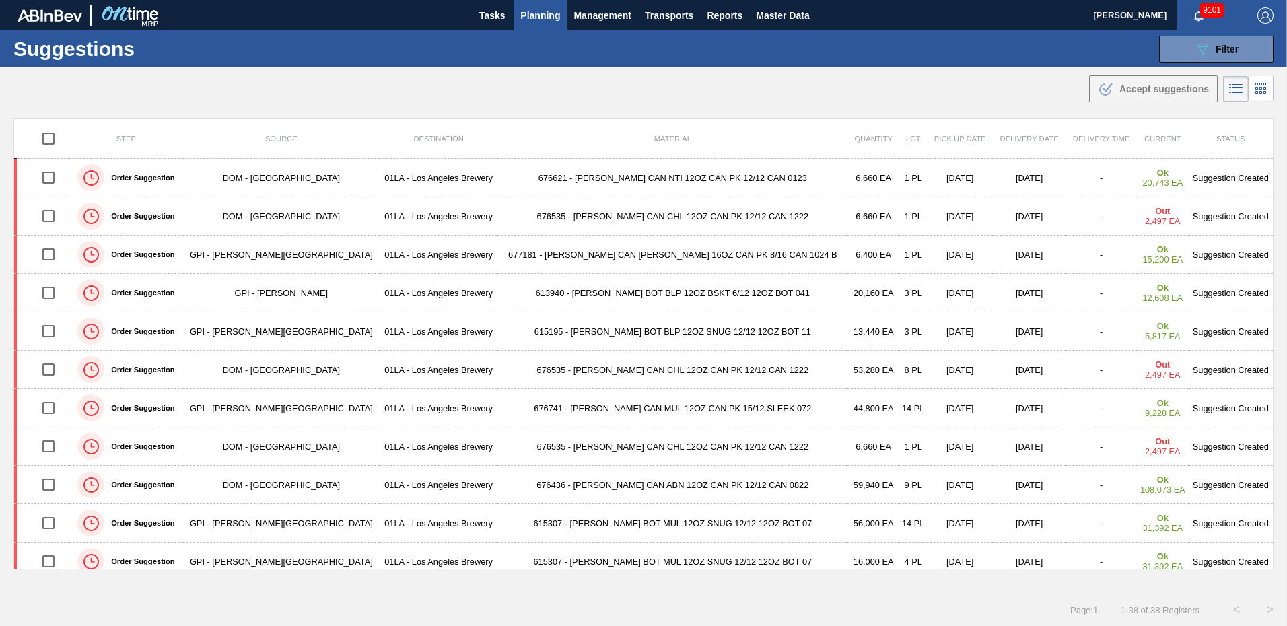
click at [1030, 53] on div "Suggestions 089F7B8B-B2A5-4AFE-B5C0-19BA573D28AC Filter Step Step Source Source…" at bounding box center [643, 48] width 1287 height 37
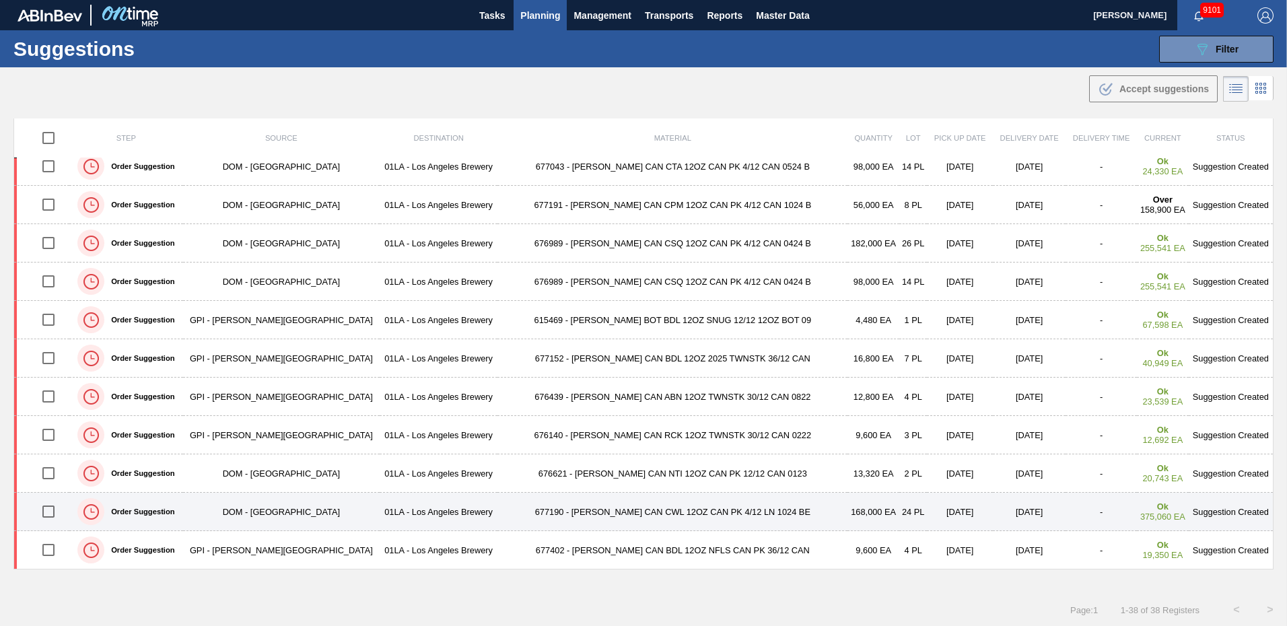
scroll to position [1, 0]
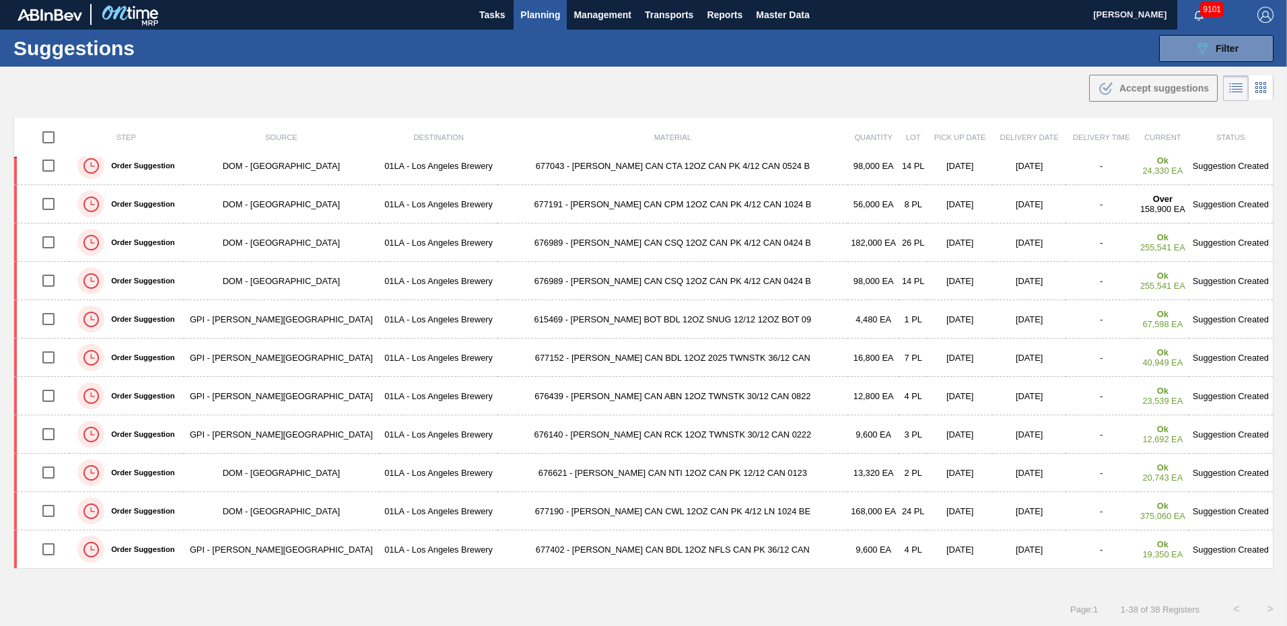
drag, startPoint x: 1226, startPoint y: 52, endPoint x: 2804, endPoint y: 405, distance: 1616.8
click at [1287, 0] on html "Tasks Planning Management Transports Reports Master Data Ken Truong 9101 Mark a…" at bounding box center [643, 0] width 1287 height 0
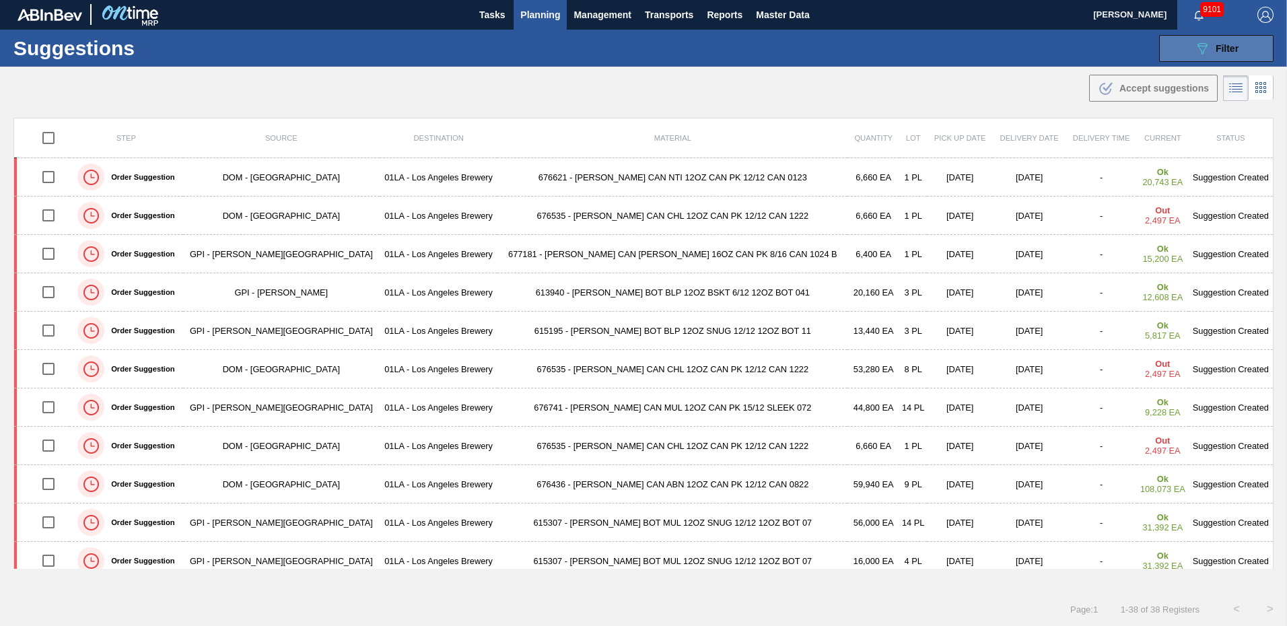
click at [1231, 45] on span "Filter" at bounding box center [1227, 48] width 23 height 11
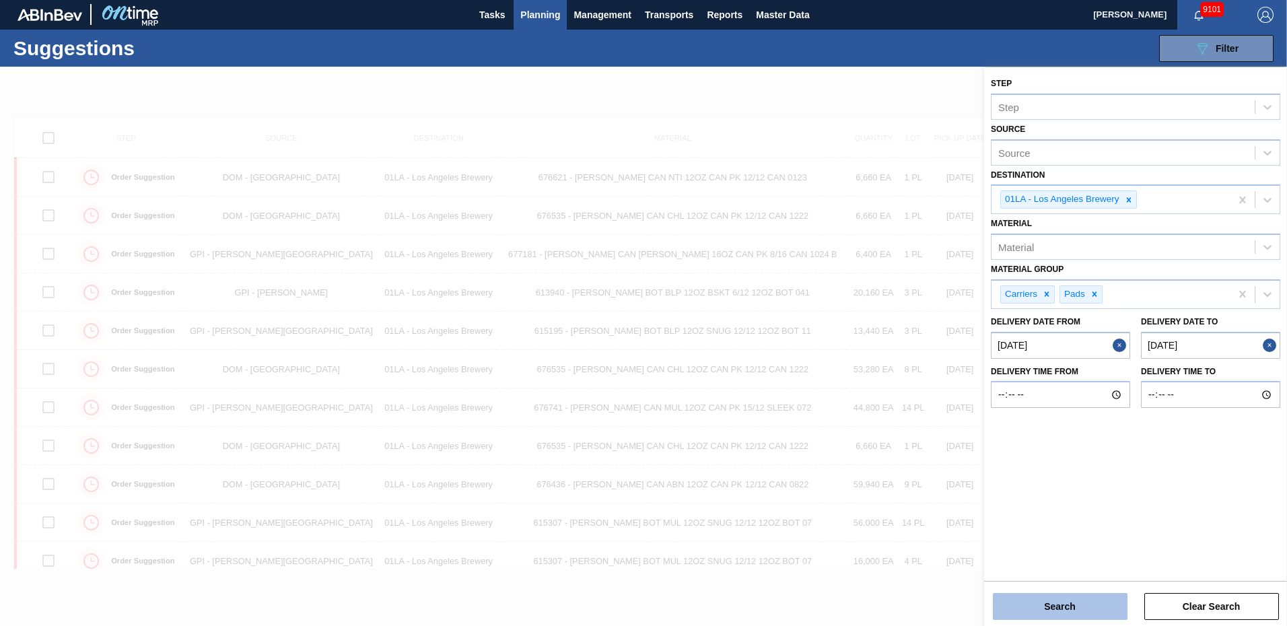
click at [1068, 605] on button "Search" at bounding box center [1060, 606] width 135 height 27
